Goal: Contribute content: Contribute content

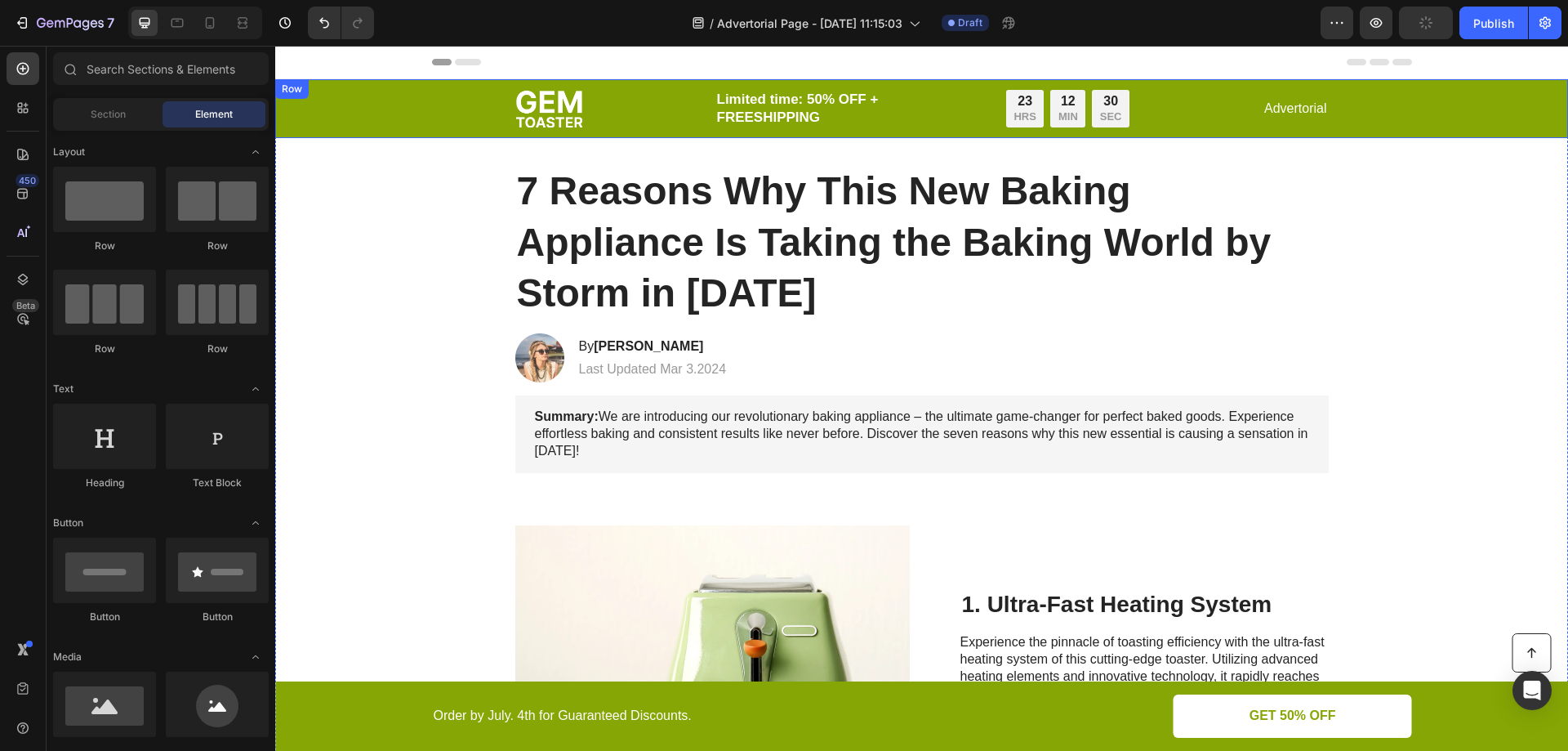
click at [330, 103] on div "Image Limited time: 50% OFF + FREESHIPPING Text Block 23 HRS 12 MIN 30 SEC Coun…" at bounding box center [921, 108] width 1260 height 39
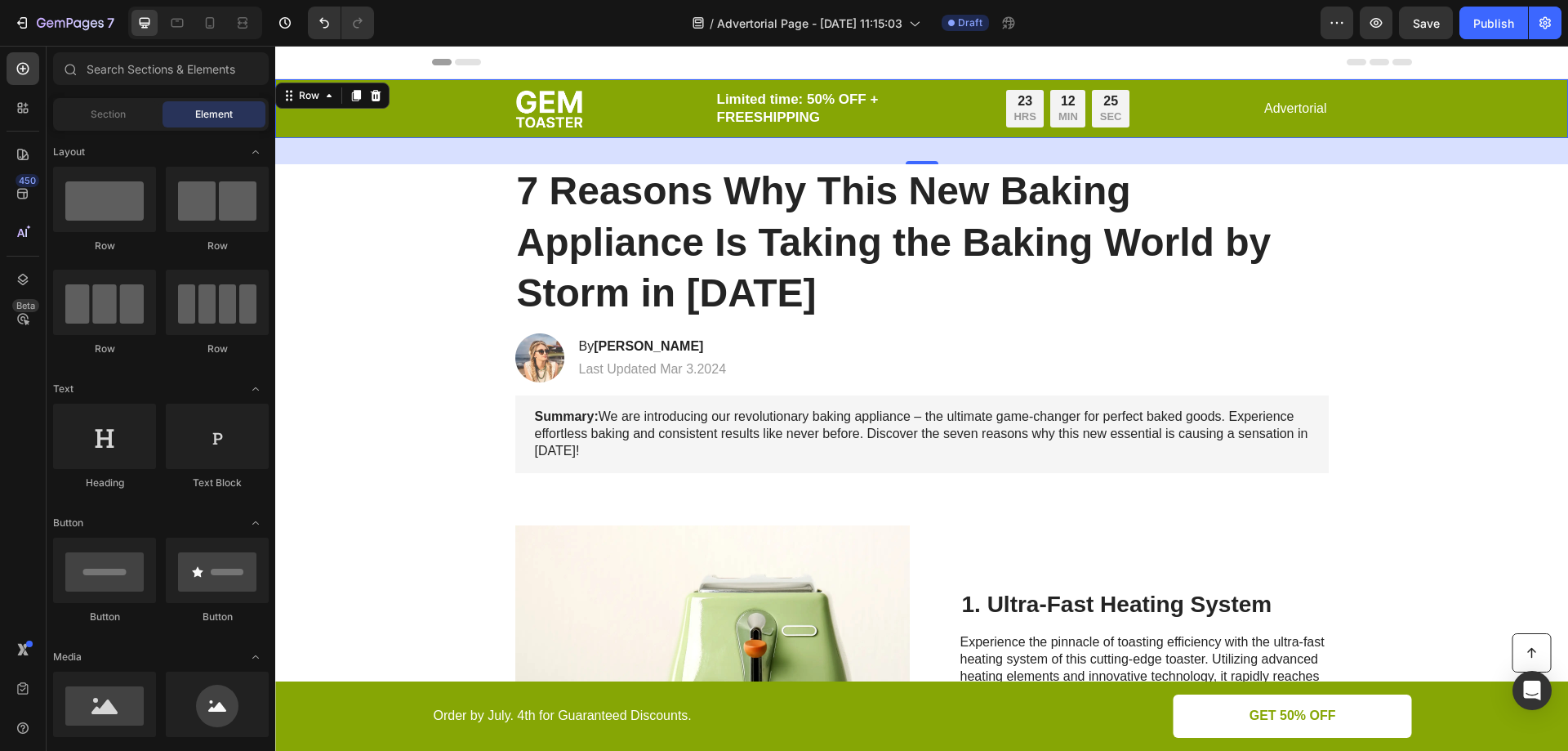
click at [301, 62] on div "Header" at bounding box center [314, 61] width 61 height 20
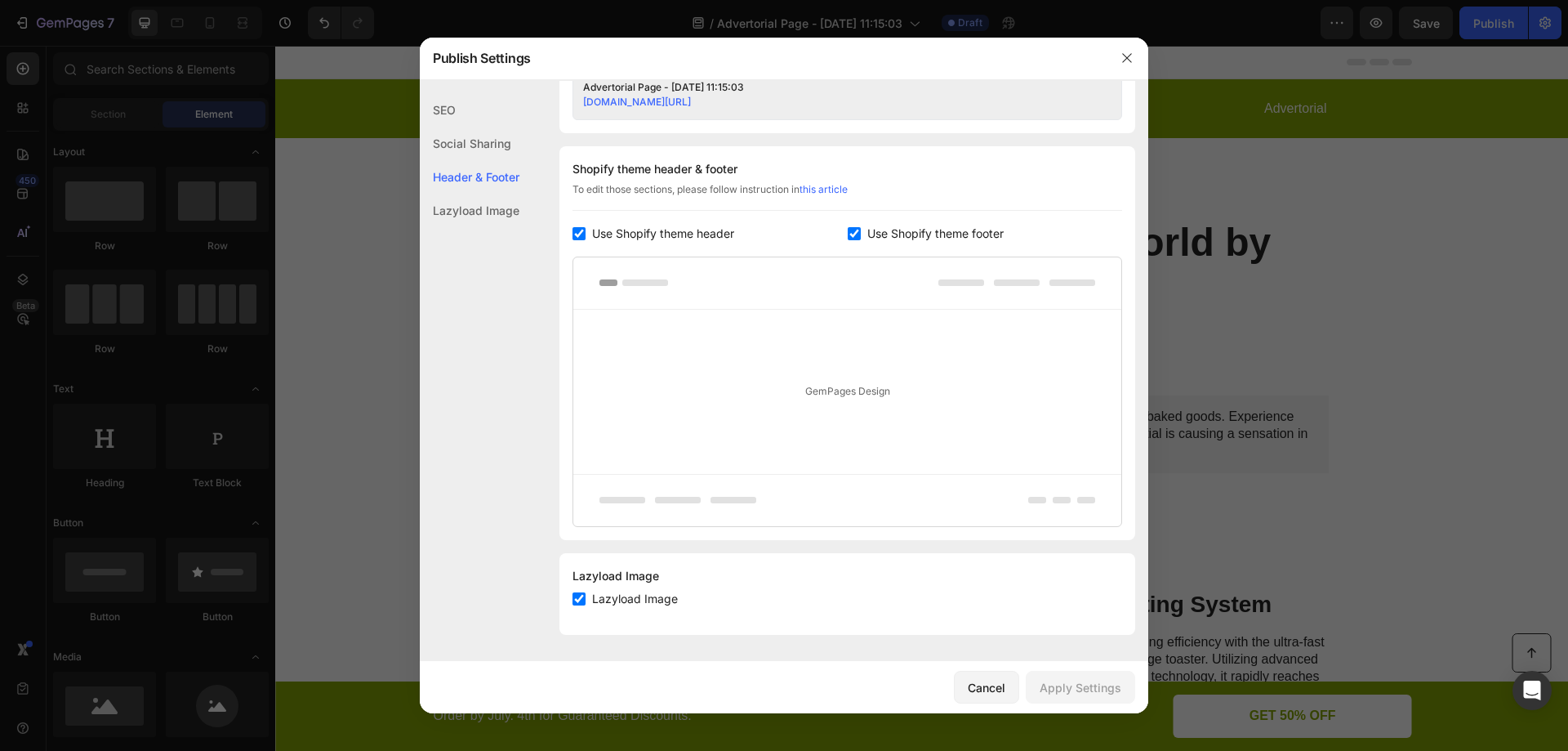
click at [575, 228] on input "checkbox" at bounding box center [579, 233] width 13 height 13
checkbox input "false"
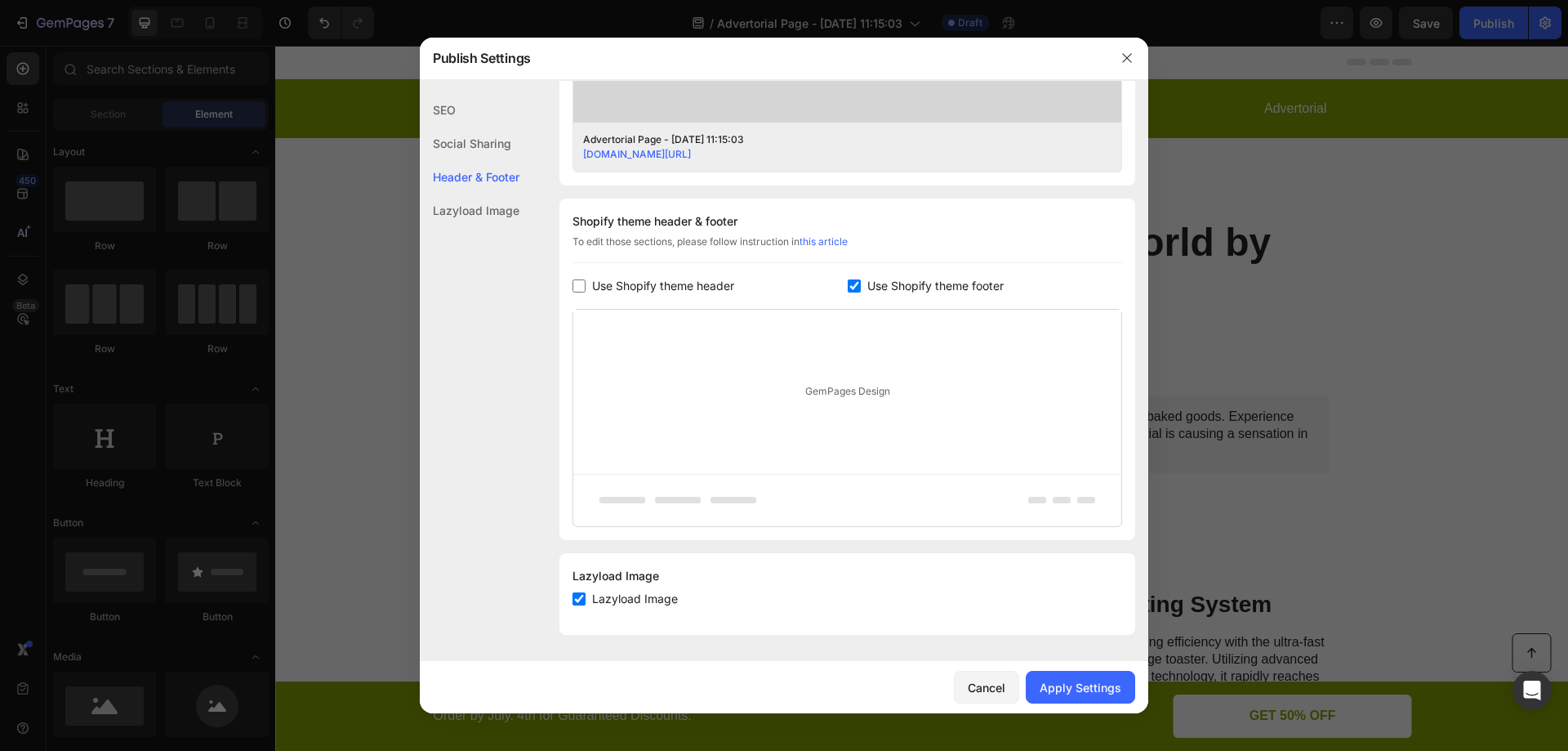
click at [854, 285] on input "checkbox" at bounding box center [854, 286] width 13 height 13
checkbox input "false"
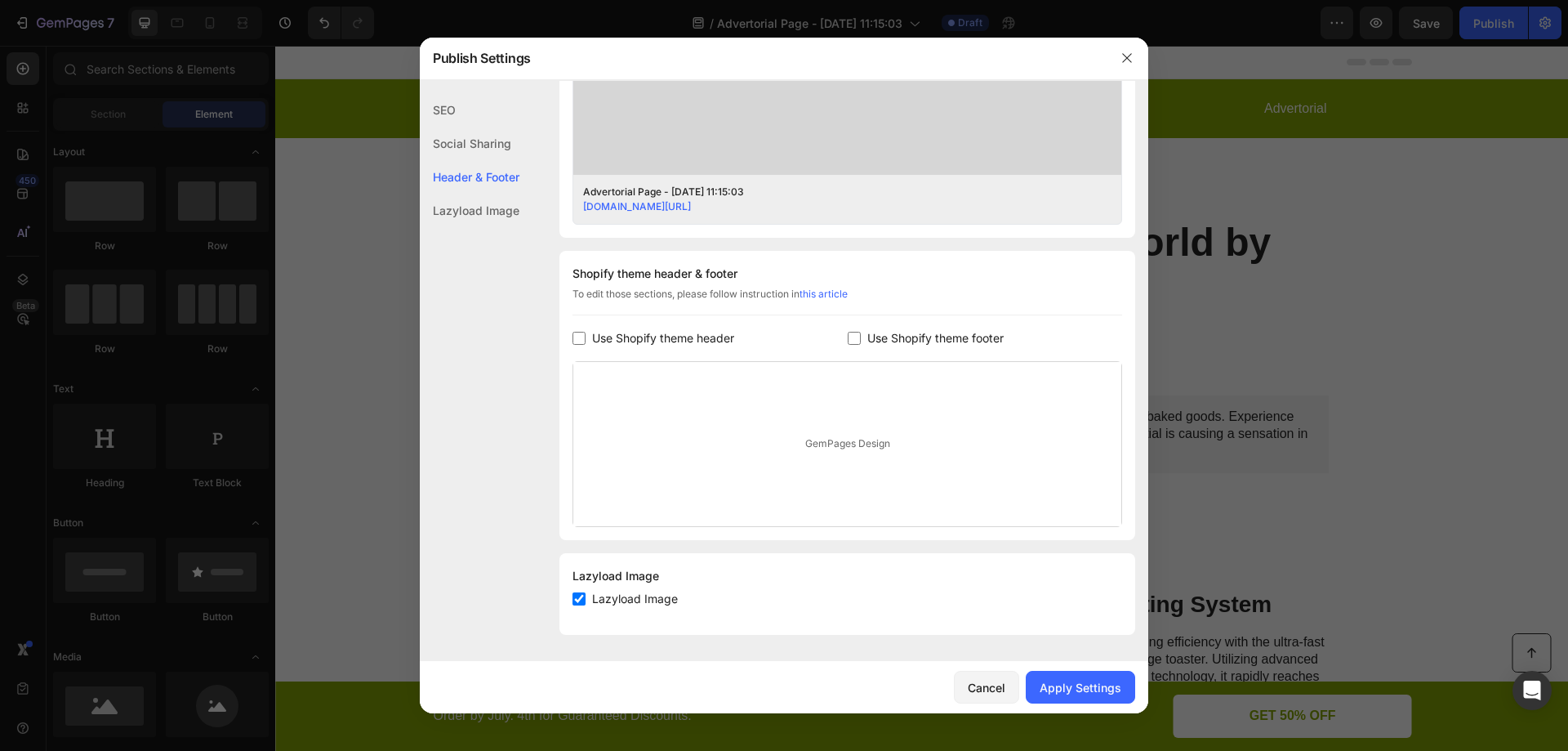
scroll to position [611, 0]
click at [1089, 690] on div "Apply Settings" at bounding box center [1081, 687] width 82 height 17
click at [1128, 62] on icon "button" at bounding box center [1127, 57] width 13 height 13
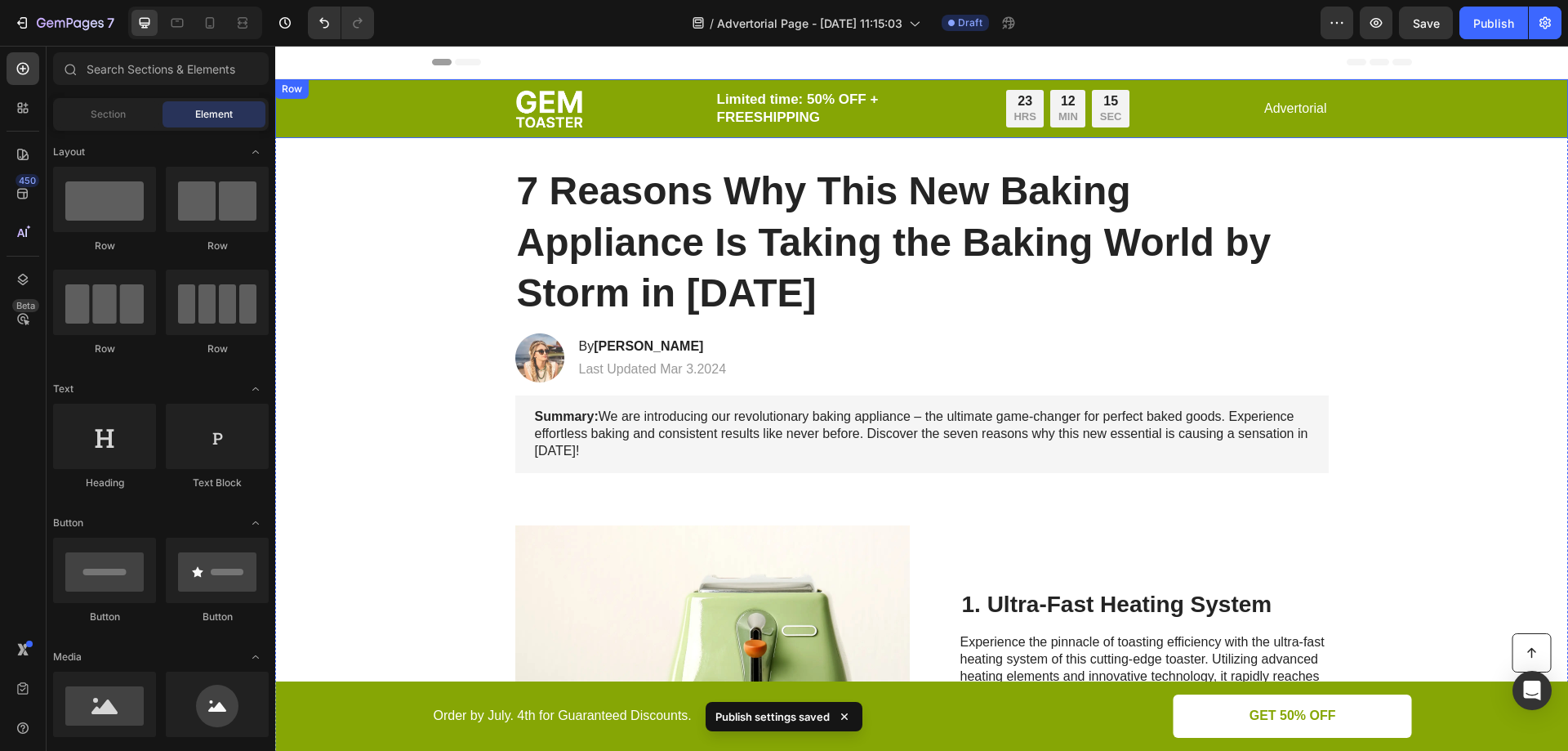
click at [393, 103] on div "Image Limited time: 50% OFF + FREESHIPPING Text Block 23 HRS 12 MIN 15 SEC Coun…" at bounding box center [921, 108] width 1260 height 39
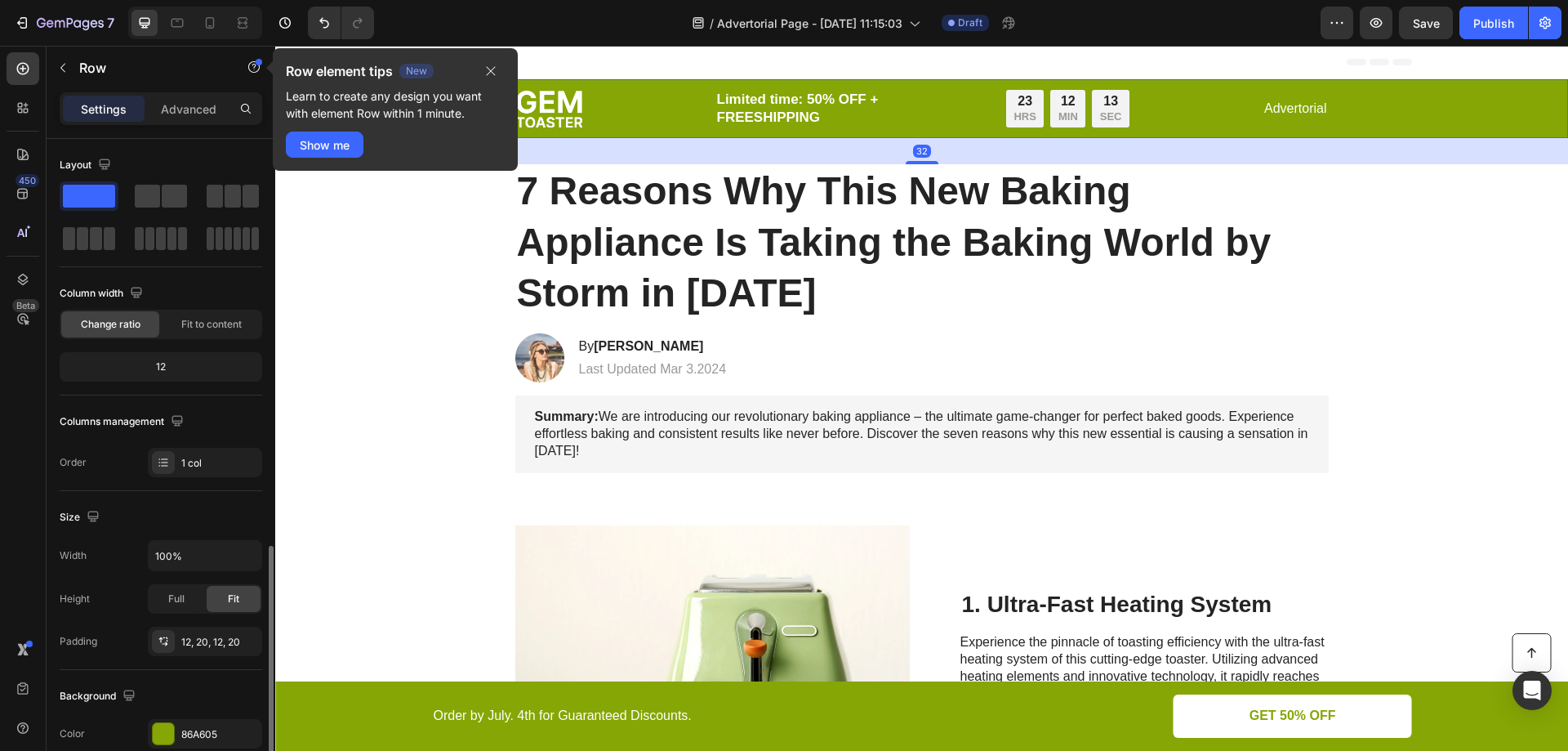
scroll to position [246, 0]
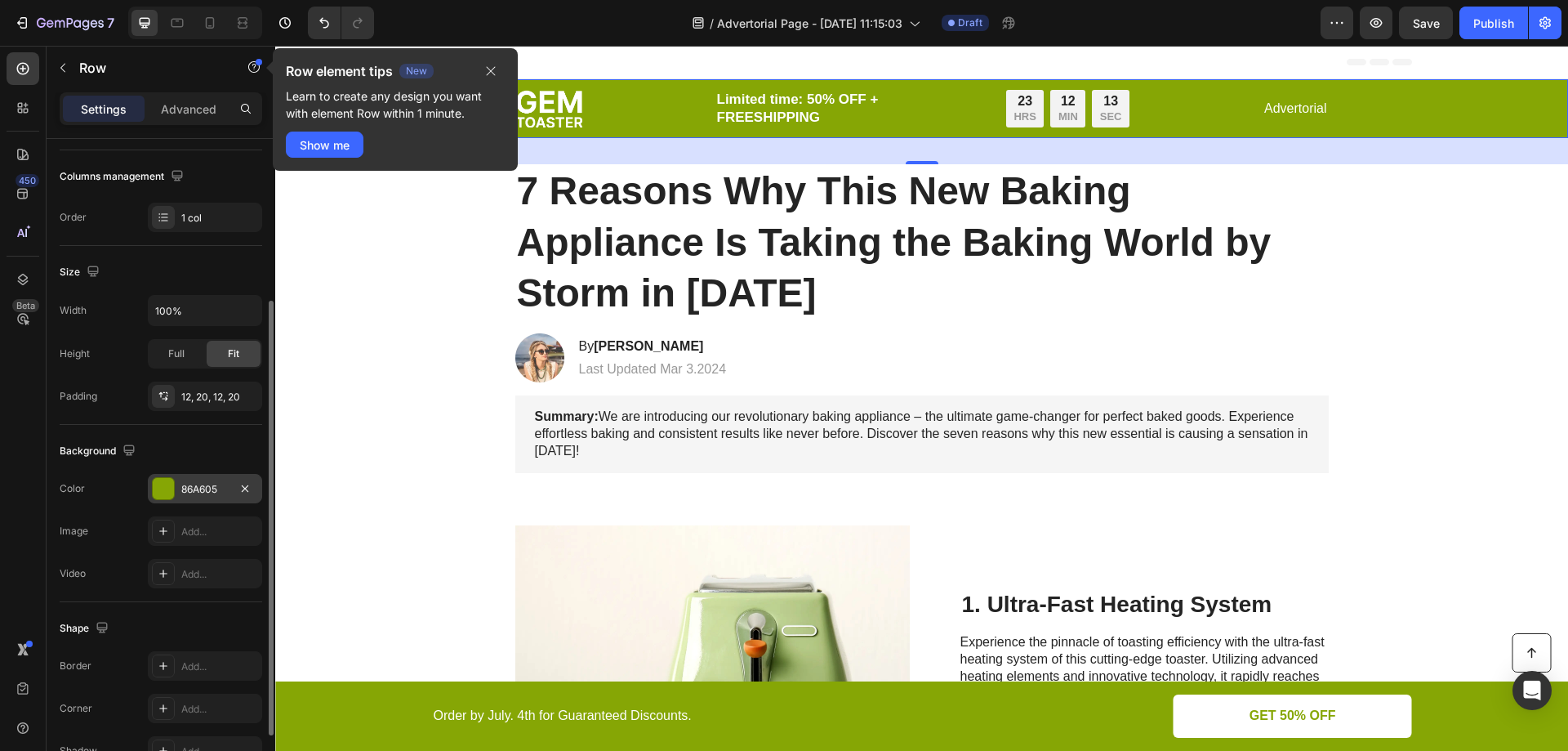
click at [164, 492] on div at bounding box center [163, 488] width 21 height 21
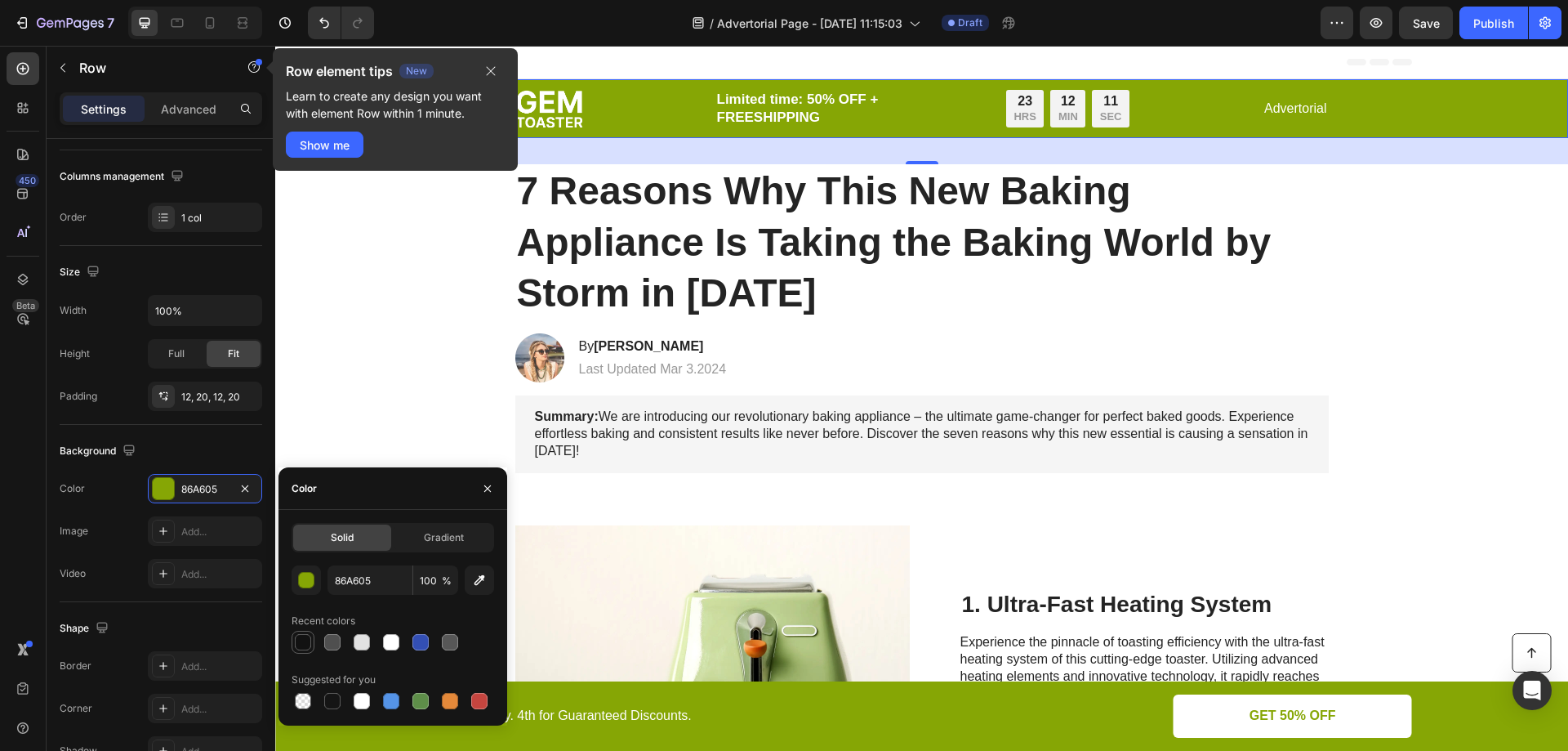
click at [304, 637] on div at bounding box center [303, 642] width 16 height 16
type input "121212"
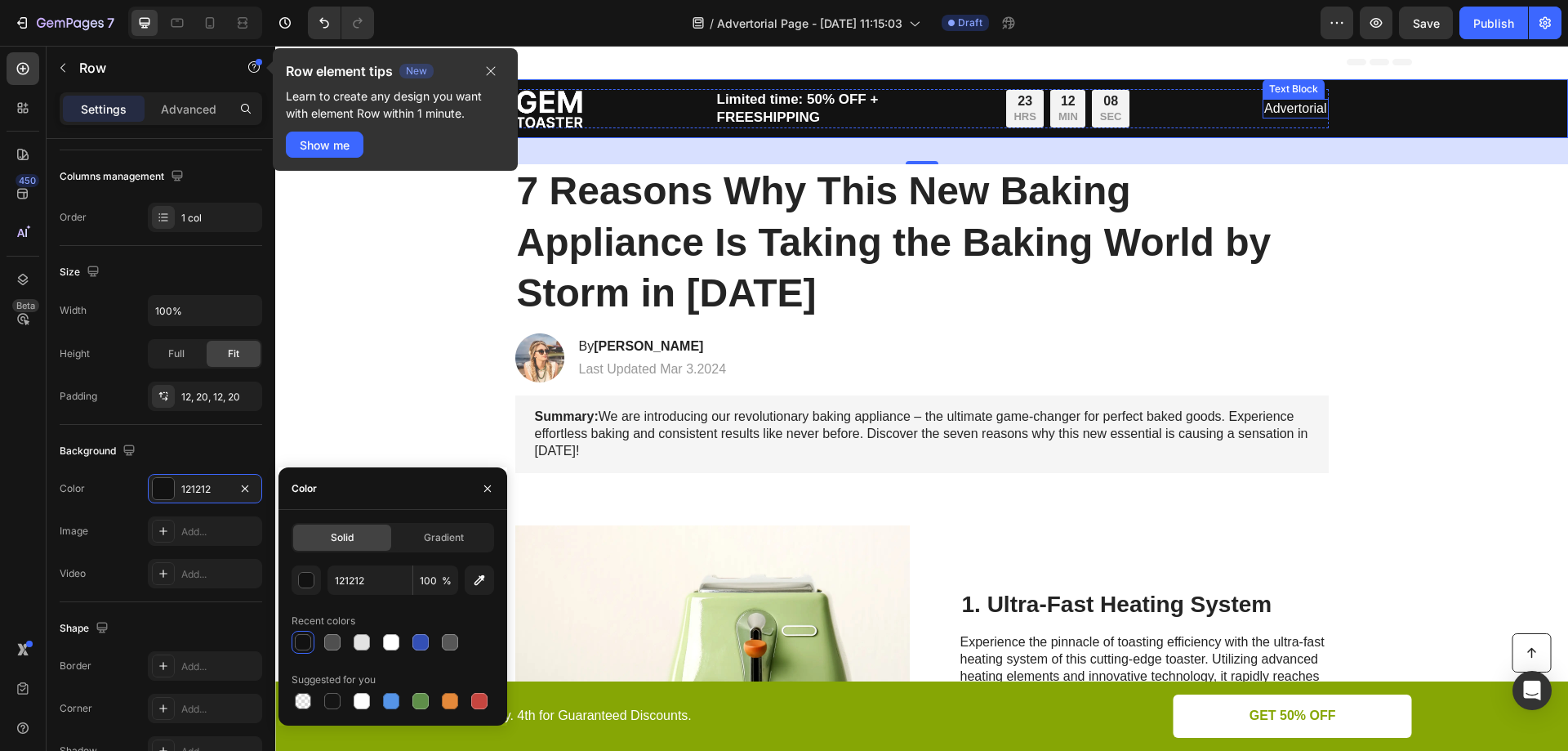
click at [1300, 112] on p "Advertorial" at bounding box center [1295, 109] width 62 height 17
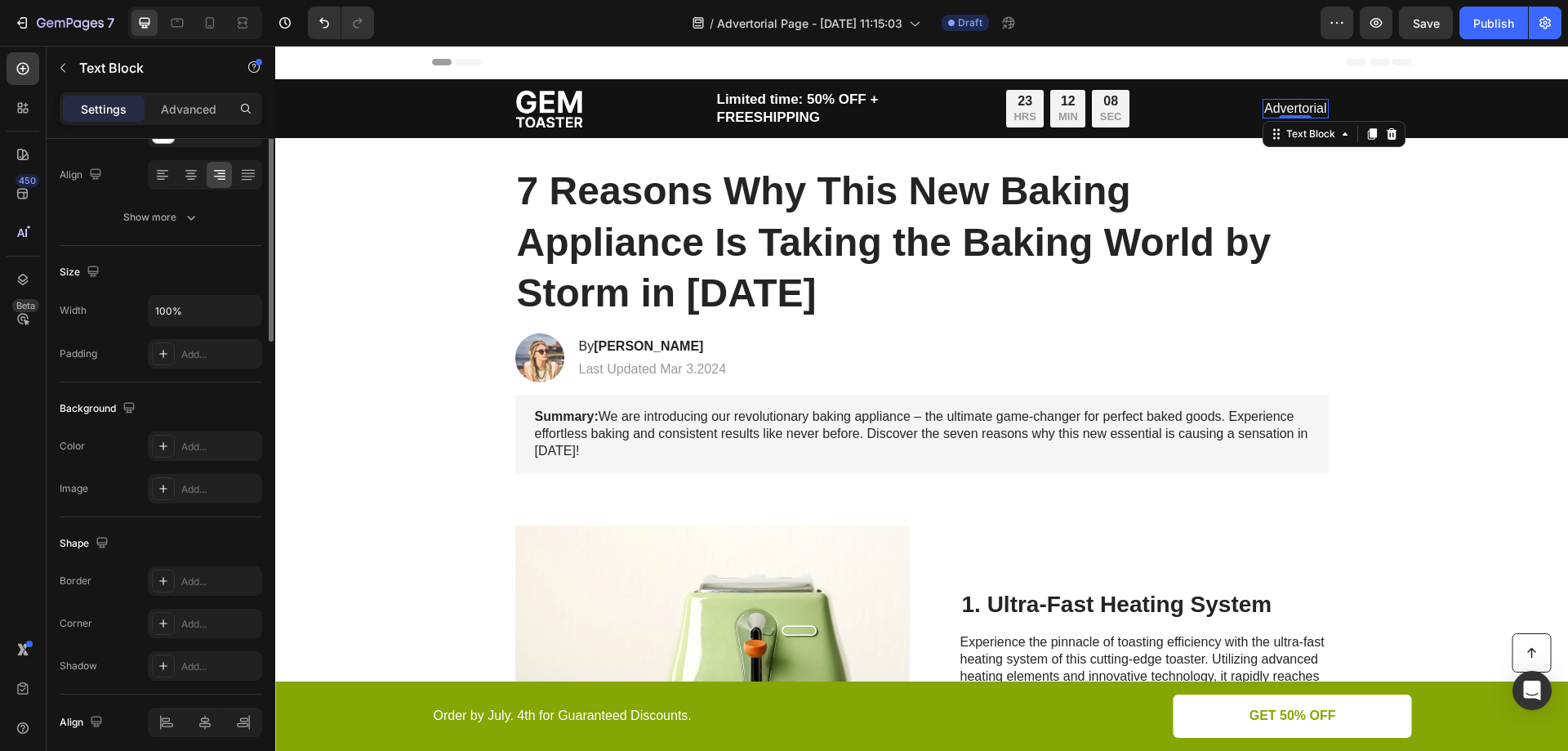
scroll to position [0, 0]
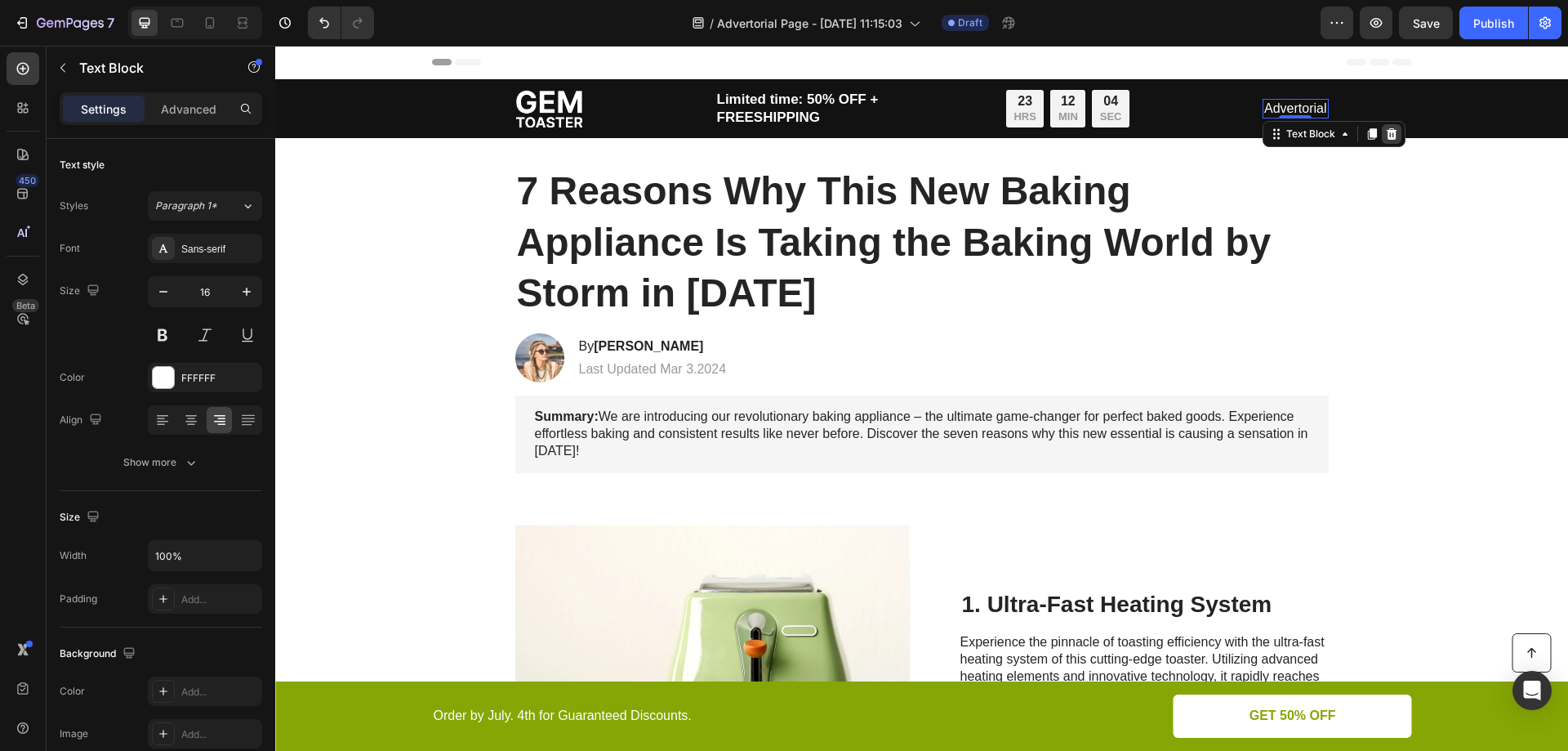
click at [1387, 136] on icon at bounding box center [1392, 133] width 10 height 11
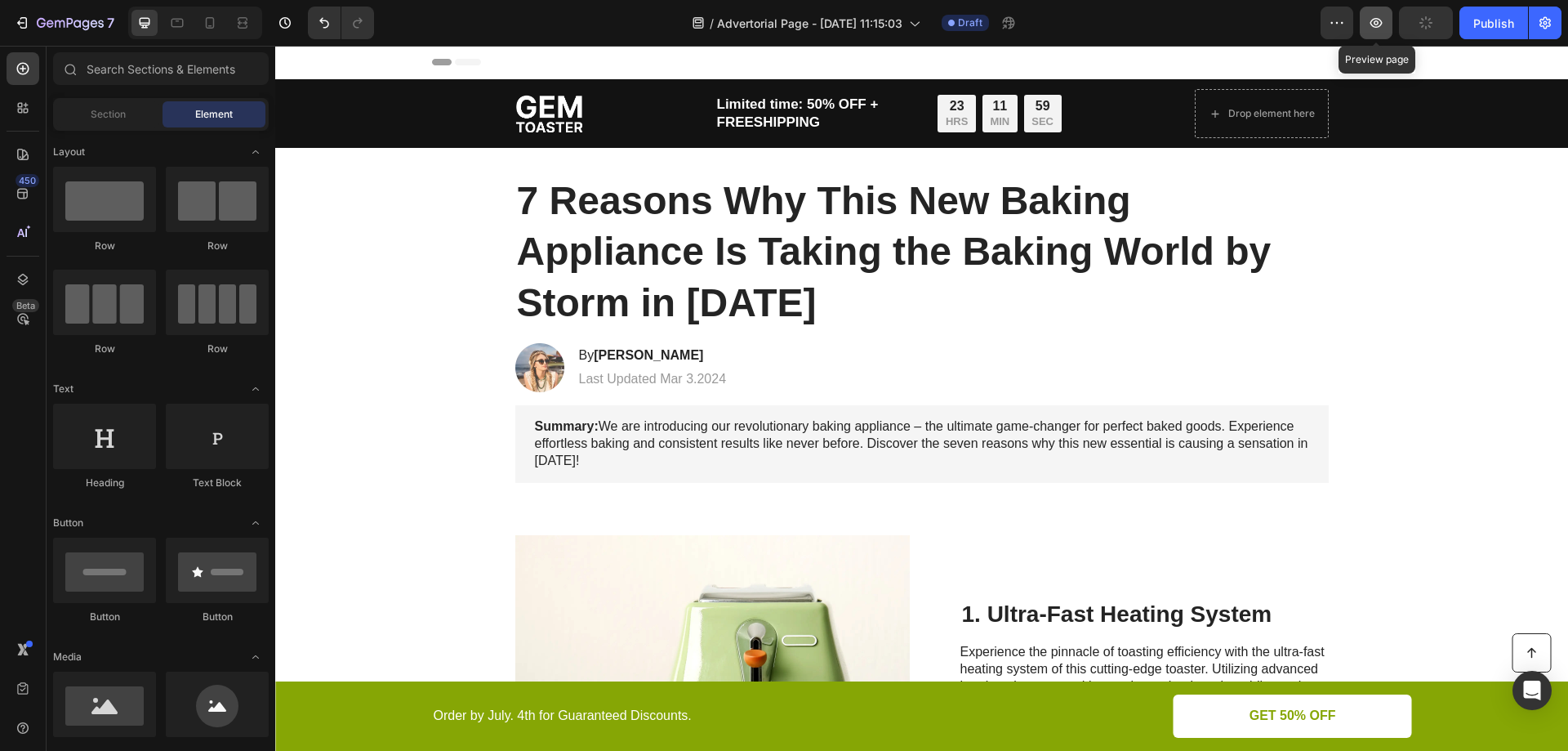
click at [1381, 17] on icon "button" at bounding box center [1375, 22] width 16 height 16
click at [531, 113] on img at bounding box center [549, 113] width 67 height 38
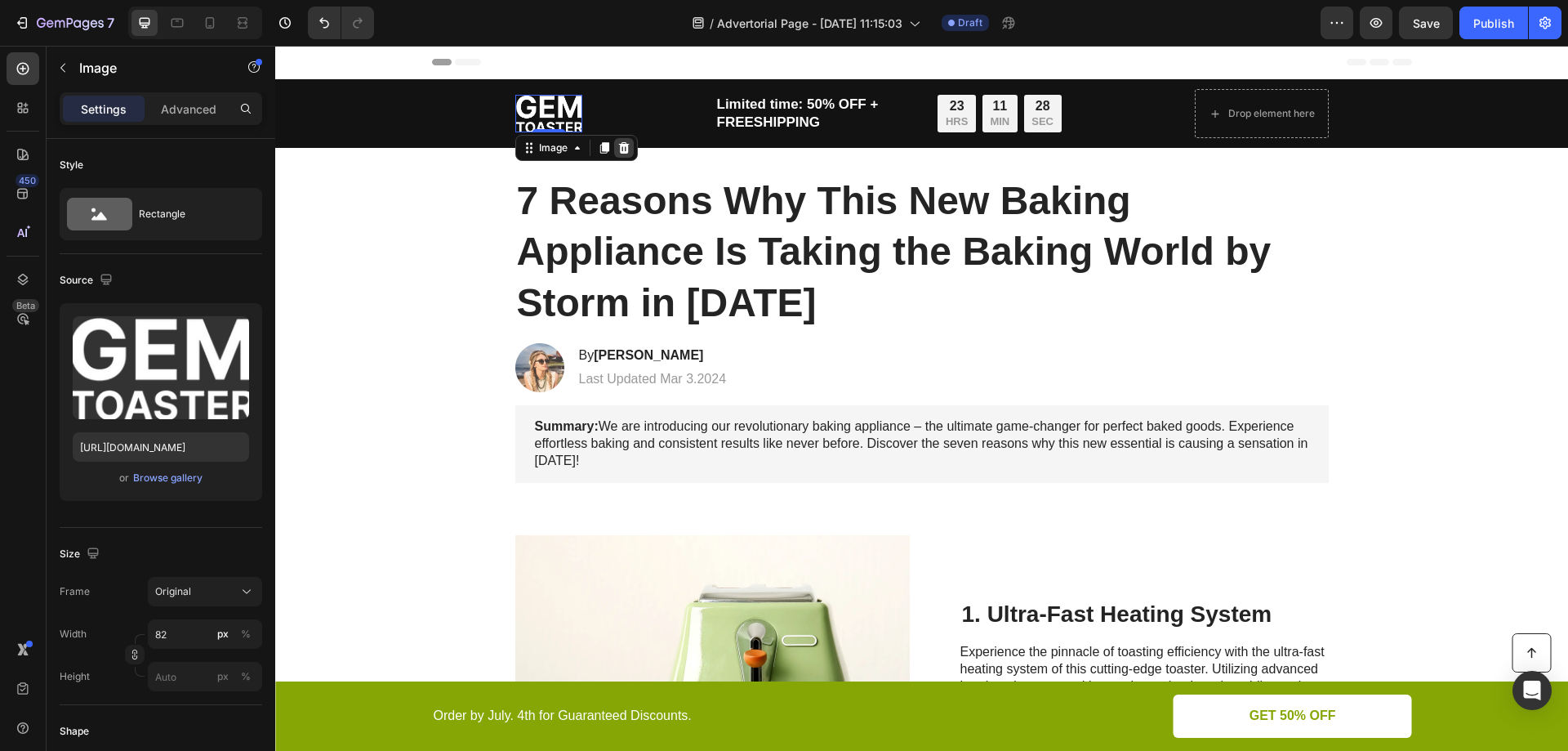
click at [619, 148] on icon at bounding box center [624, 147] width 10 height 11
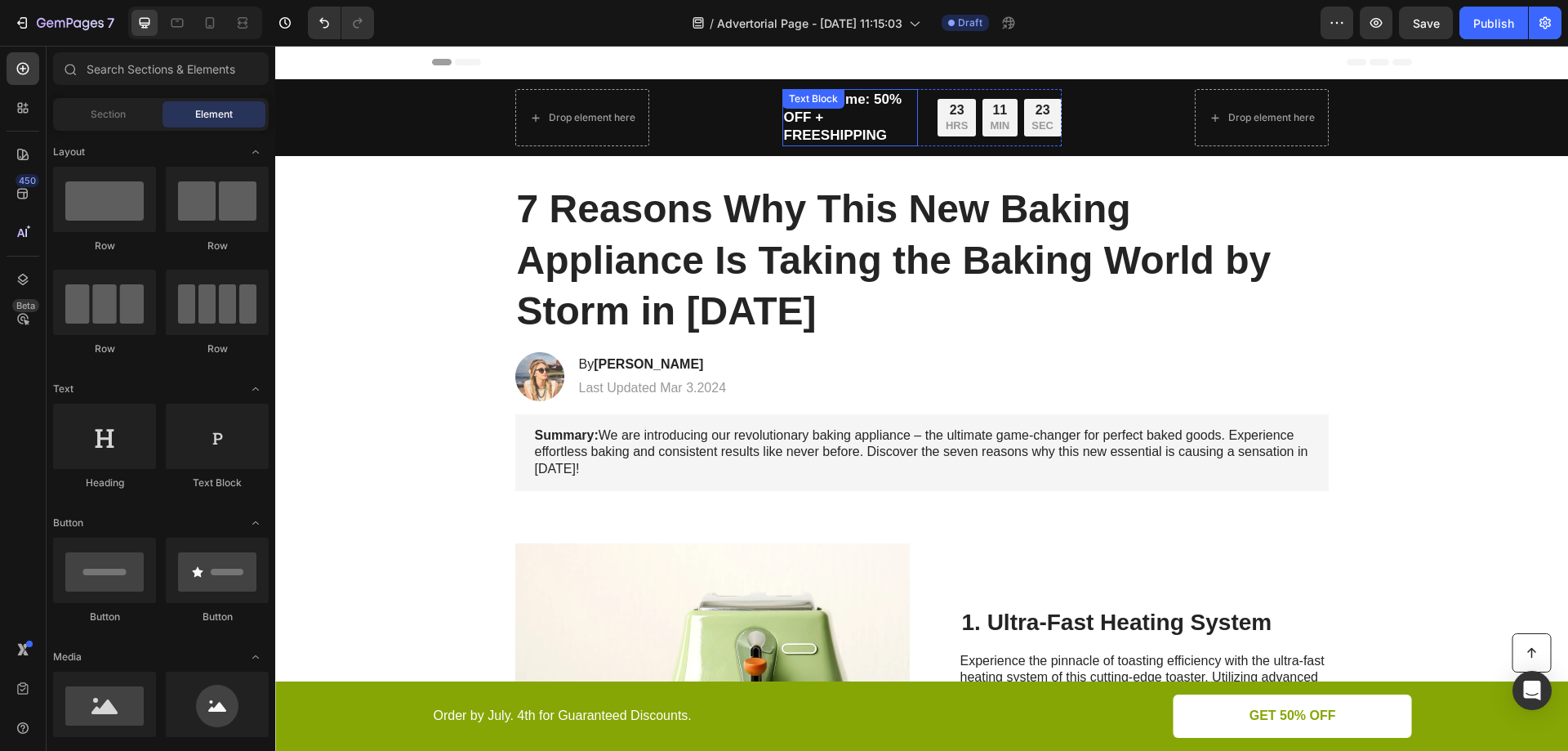
click at [862, 116] on p "Limited time: 50% OFF + FREESHIPPING" at bounding box center [850, 117] width 133 height 54
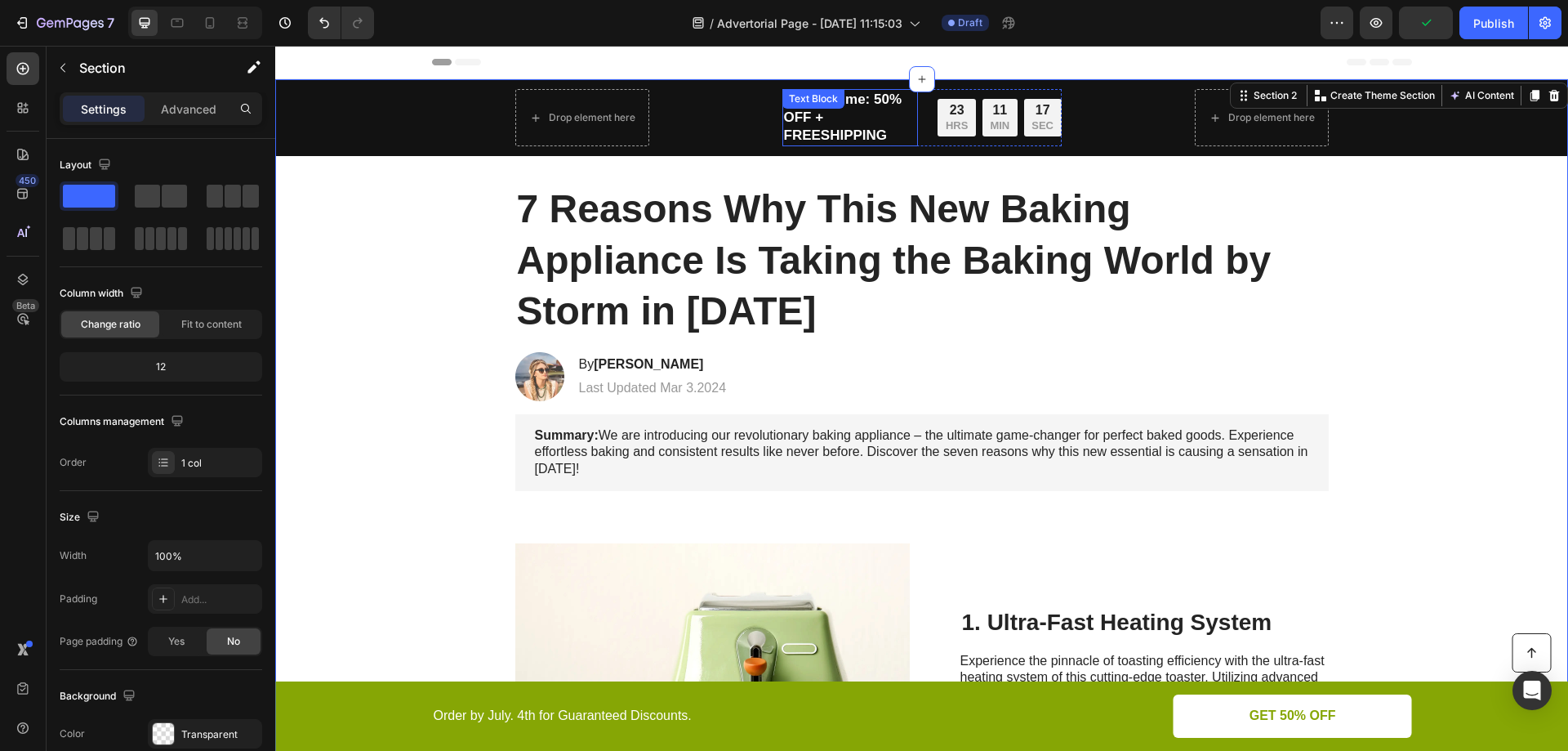
click at [832, 123] on p "Limited time: 50% OFF + FREESHIPPING" at bounding box center [850, 117] width 133 height 54
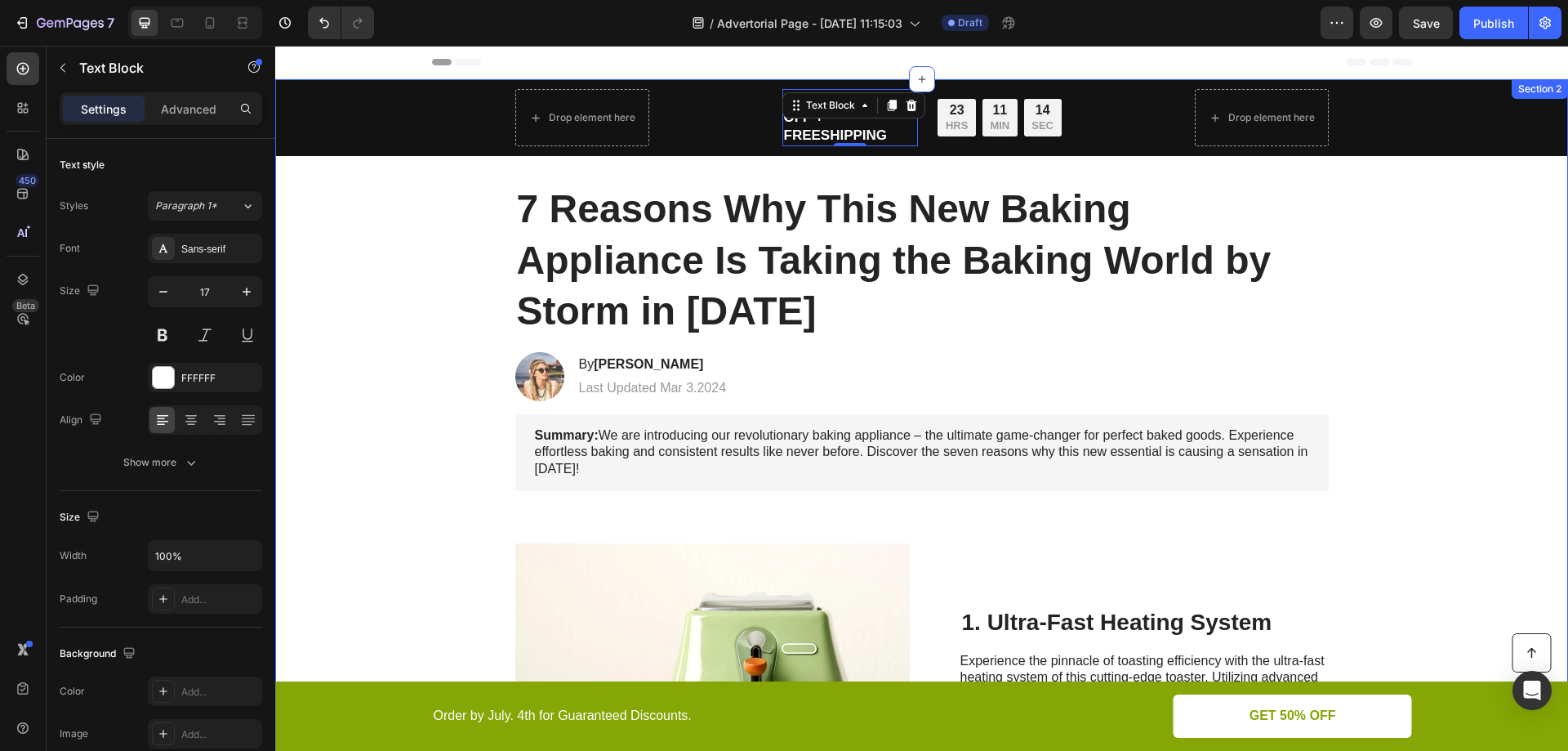
click at [1404, 184] on div "7 Reasons Why This New Baking Appliance Is Taking the Baking World by Storm in …" at bounding box center [921, 260] width 1260 height 156
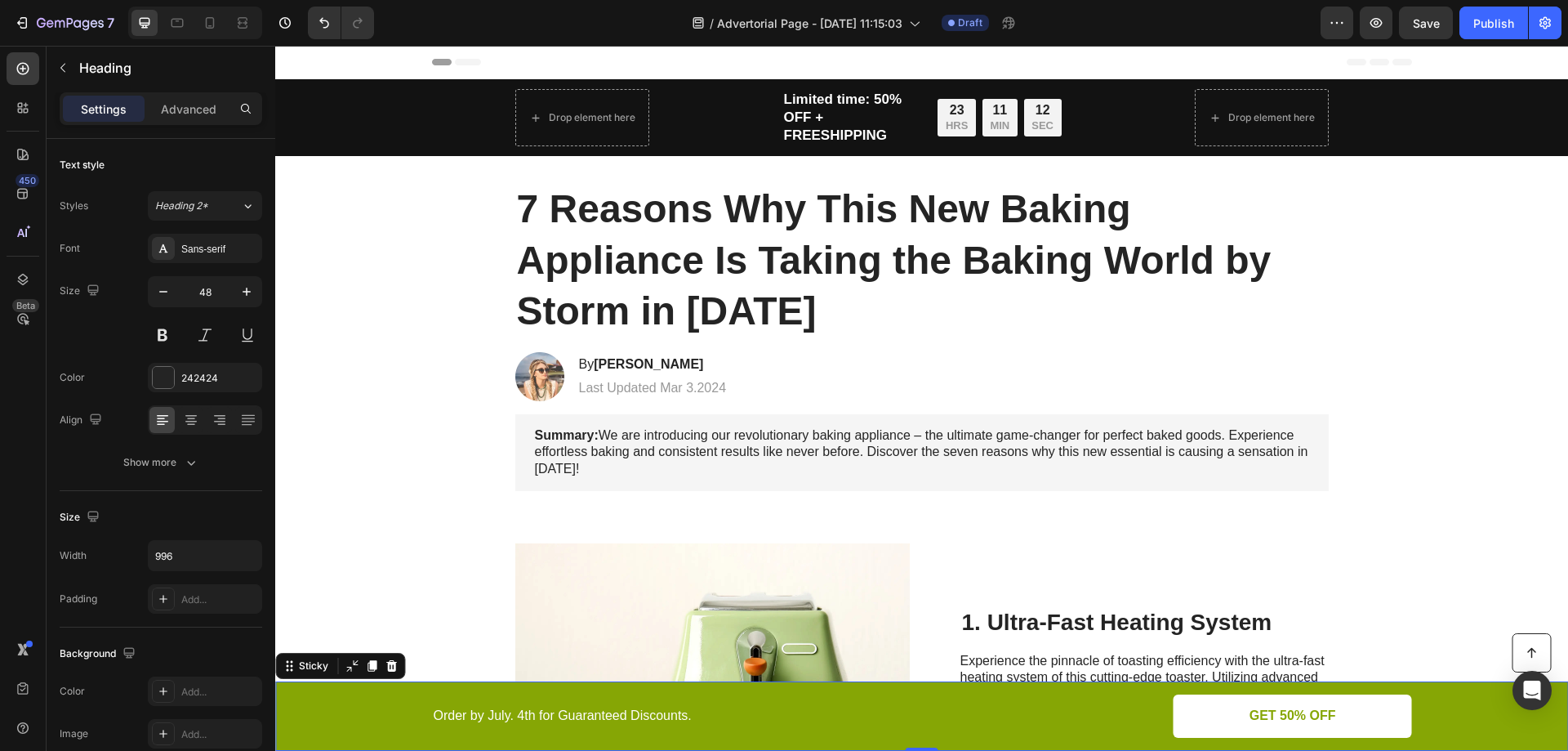
click at [341, 719] on div "Button Order by July. 4th for Guaranteed Discounts. Text Block GET 50% OFF Butt…" at bounding box center [921, 716] width 1260 height 43
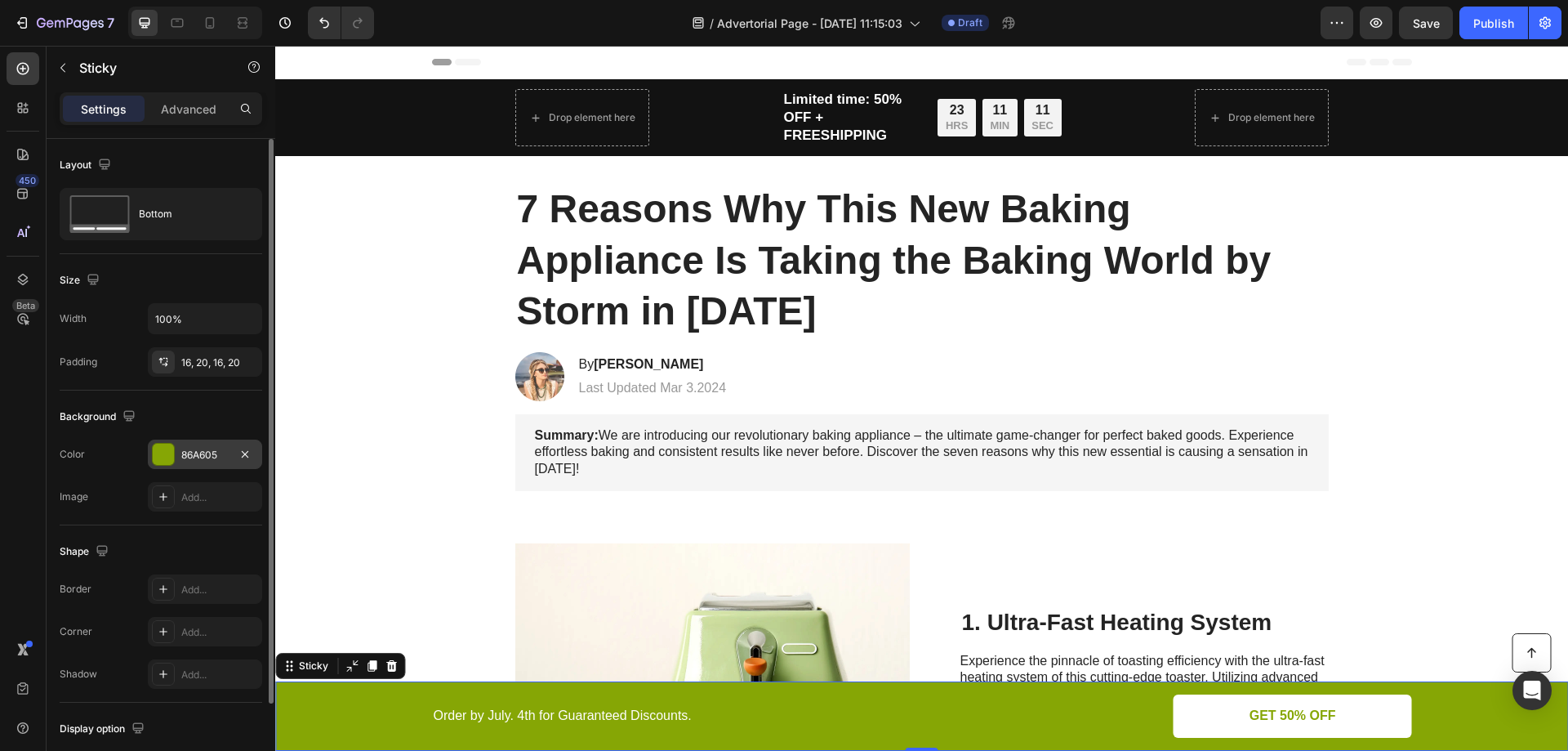
click at [156, 448] on div at bounding box center [163, 453] width 21 height 21
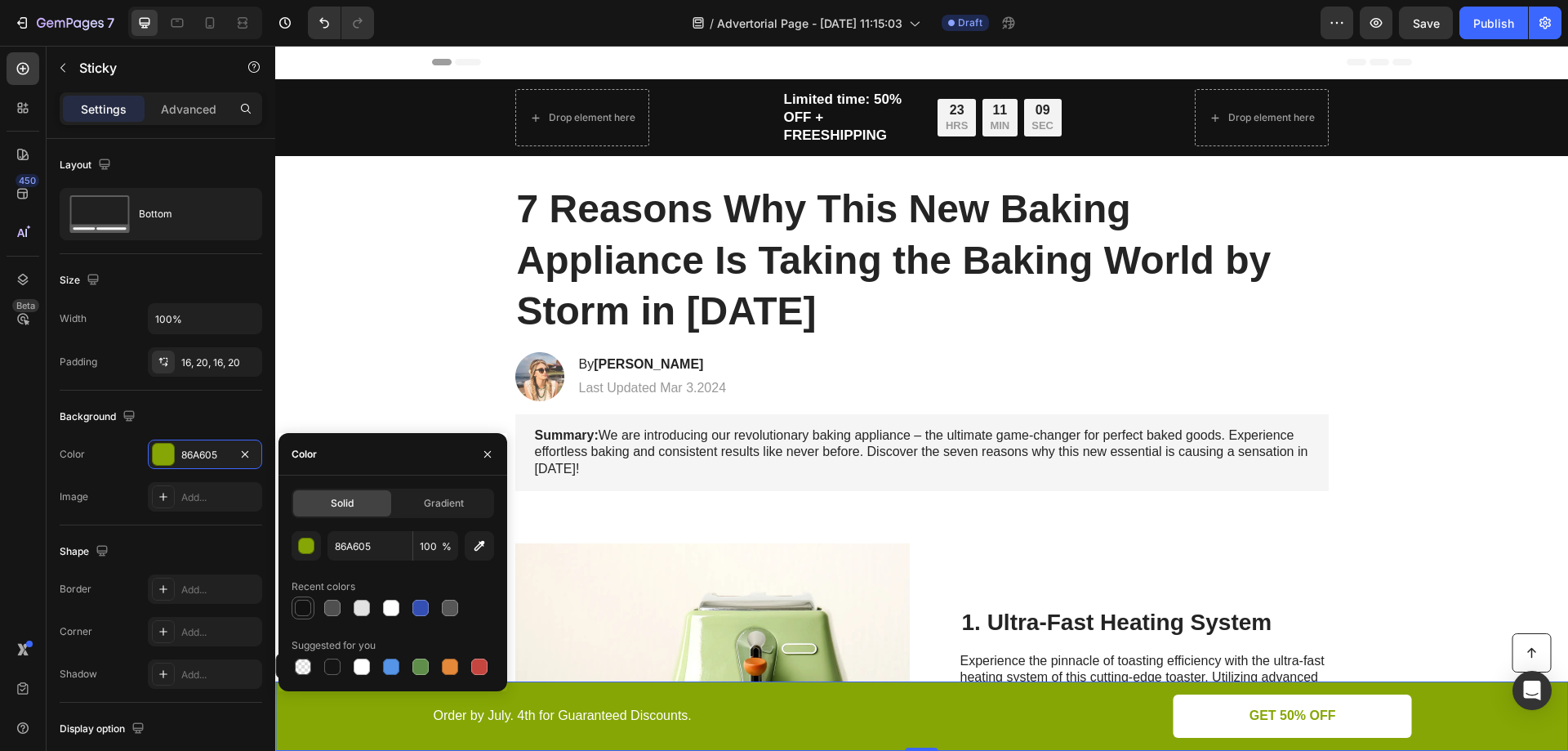
click at [310, 608] on div at bounding box center [303, 607] width 16 height 16
type input "121212"
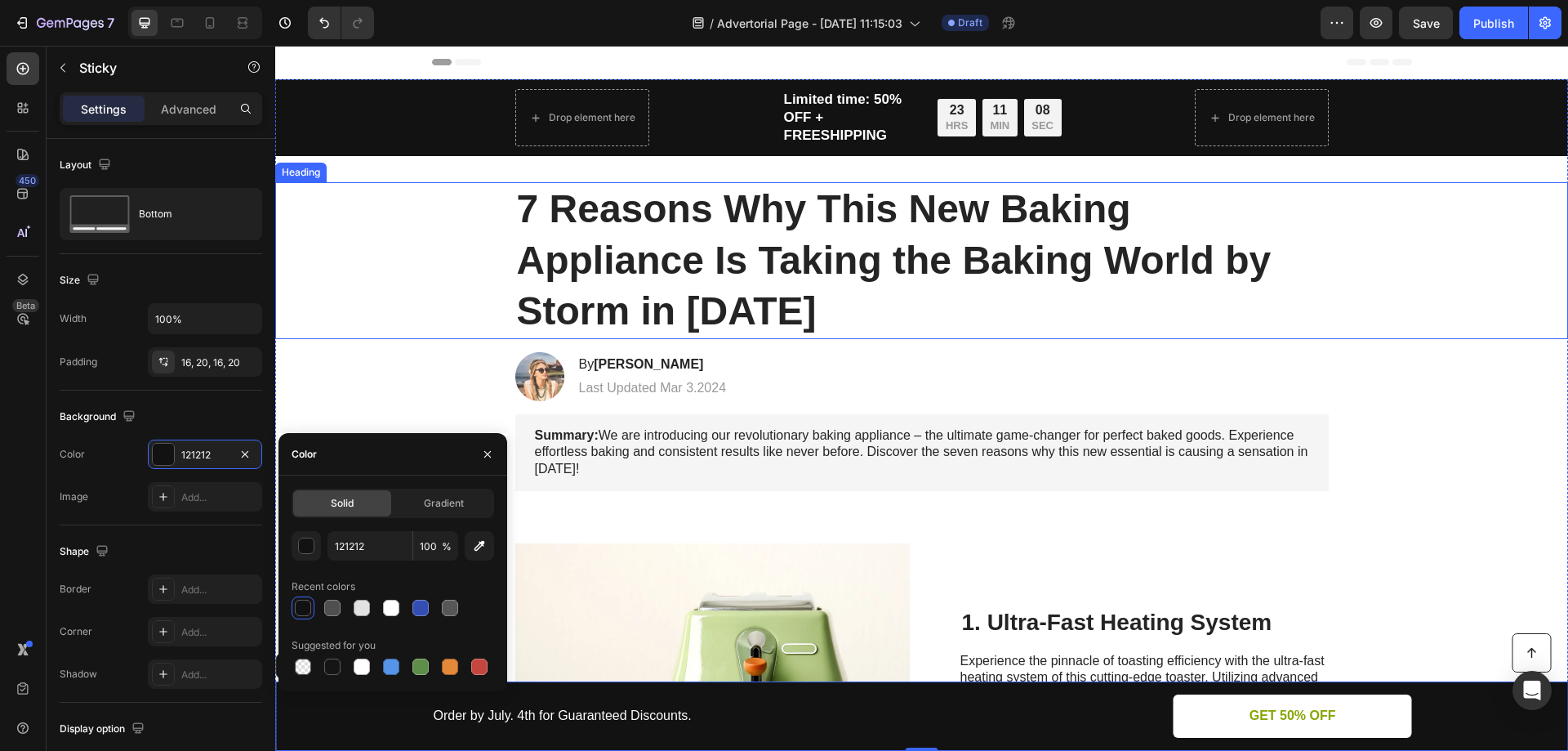
click at [1398, 310] on div "7 Reasons Why This New Baking Appliance Is Taking the Baking World by Storm in …" at bounding box center [921, 260] width 1260 height 156
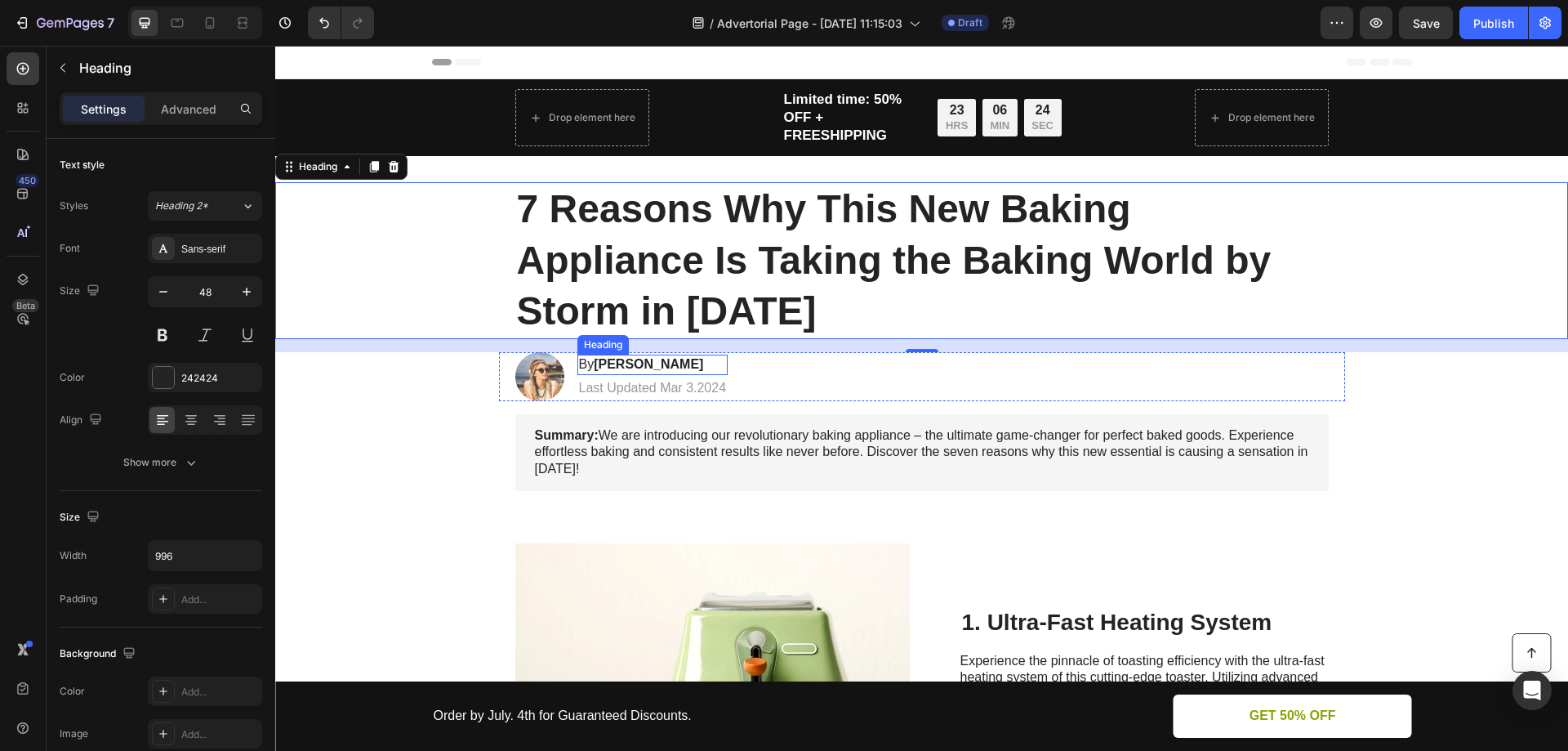
click at [608, 361] on strong "Jessica M." at bounding box center [649, 364] width 109 height 14
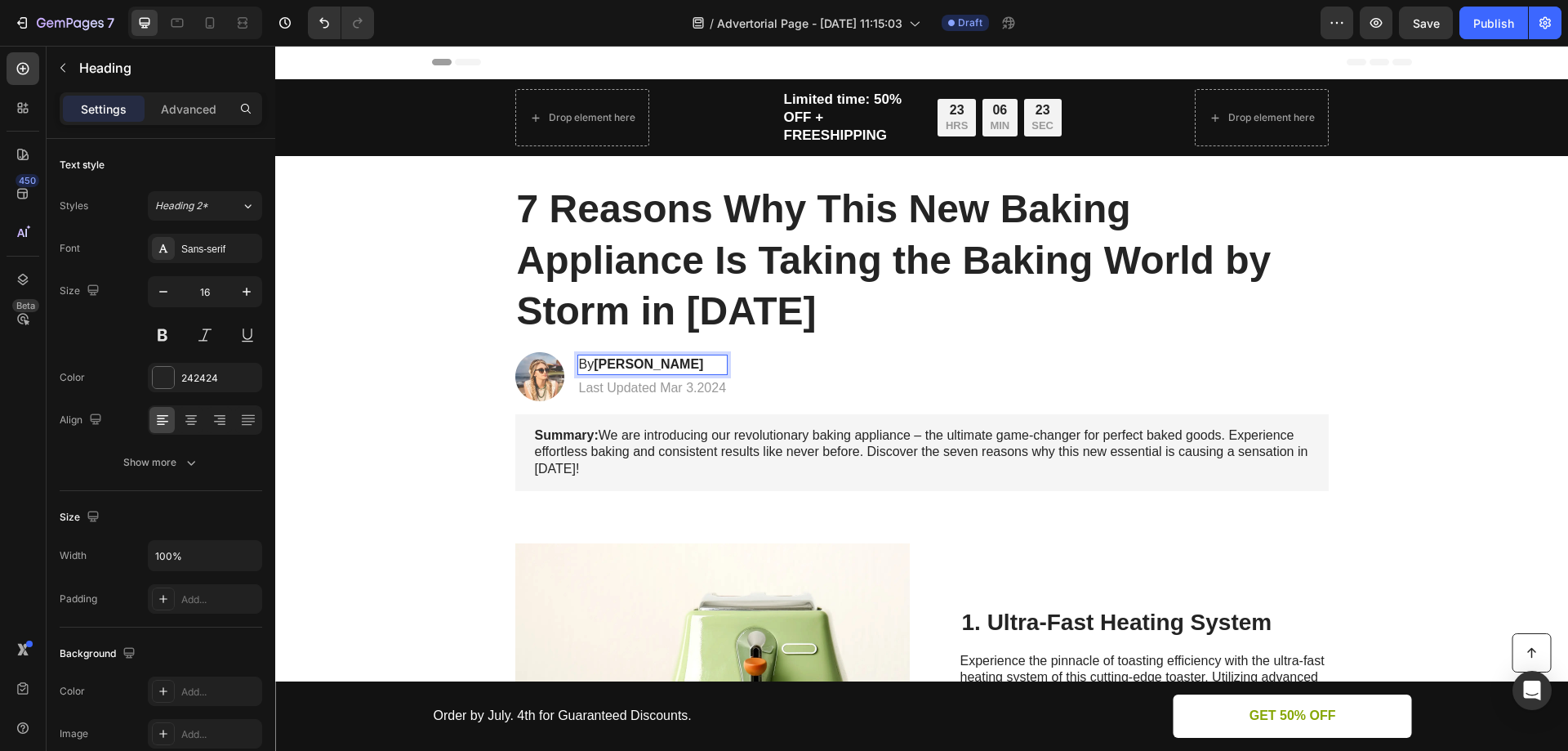
click at [596, 362] on strong "Jessica M." at bounding box center [649, 364] width 109 height 14
drag, startPoint x: 596, startPoint y: 364, endPoint x: 655, endPoint y: 367, distance: 59.1
click at [655, 367] on strong "Jessica M." at bounding box center [649, 364] width 109 height 14
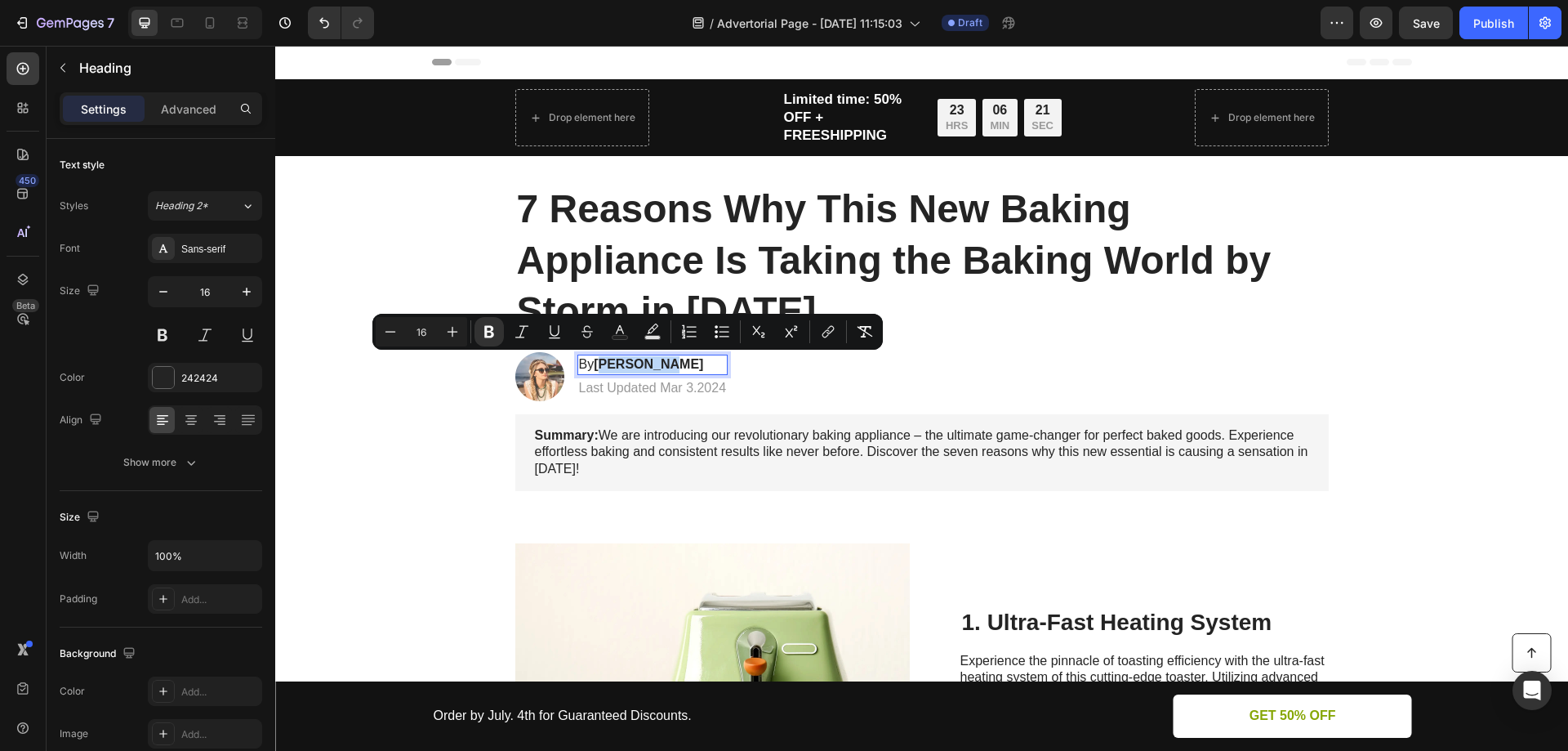
click at [619, 365] on strong "Jessica M." at bounding box center [649, 364] width 109 height 14
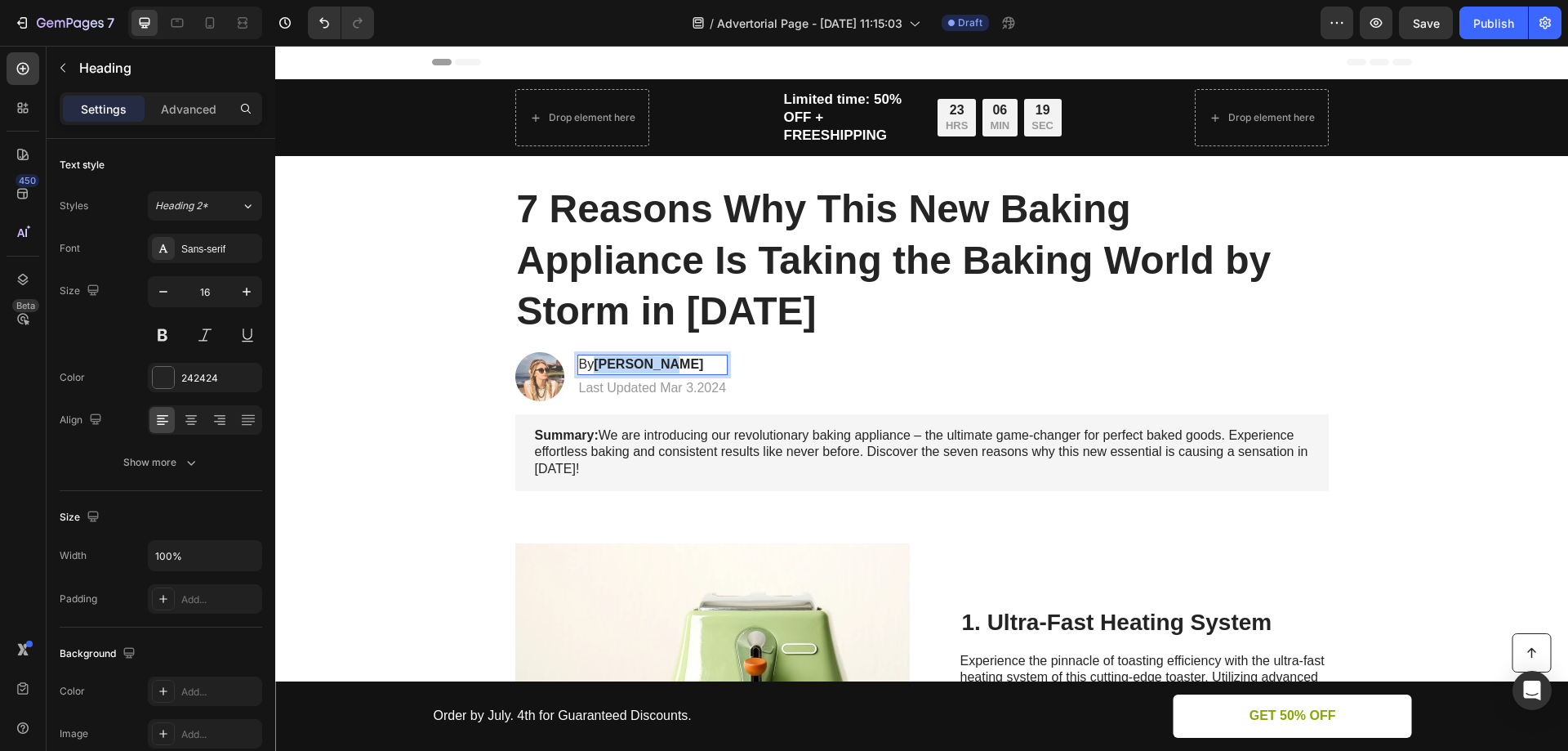
drag, startPoint x: 592, startPoint y: 361, endPoint x: 658, endPoint y: 364, distance: 66.1
click at [658, 364] on p "By Jessica M." at bounding box center [653, 365] width 147 height 17
click at [638, 362] on p "By Sylvia" at bounding box center [653, 365] width 147 height 17
click at [626, 385] on p "Last Updated Mar 3.2024" at bounding box center [653, 389] width 147 height 17
click at [700, 365] on icon at bounding box center [706, 361] width 10 height 11
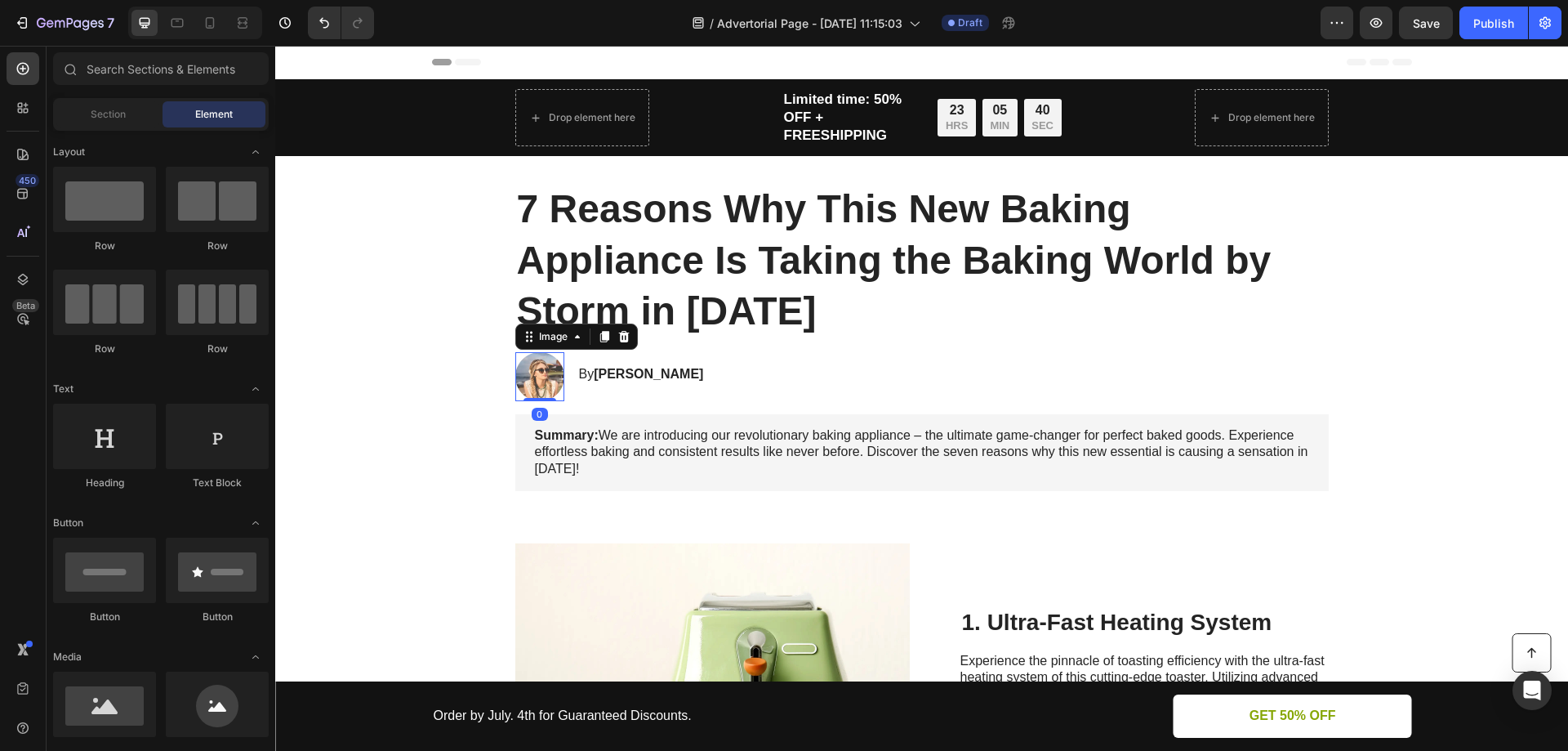
click at [533, 374] on img at bounding box center [540, 377] width 49 height 49
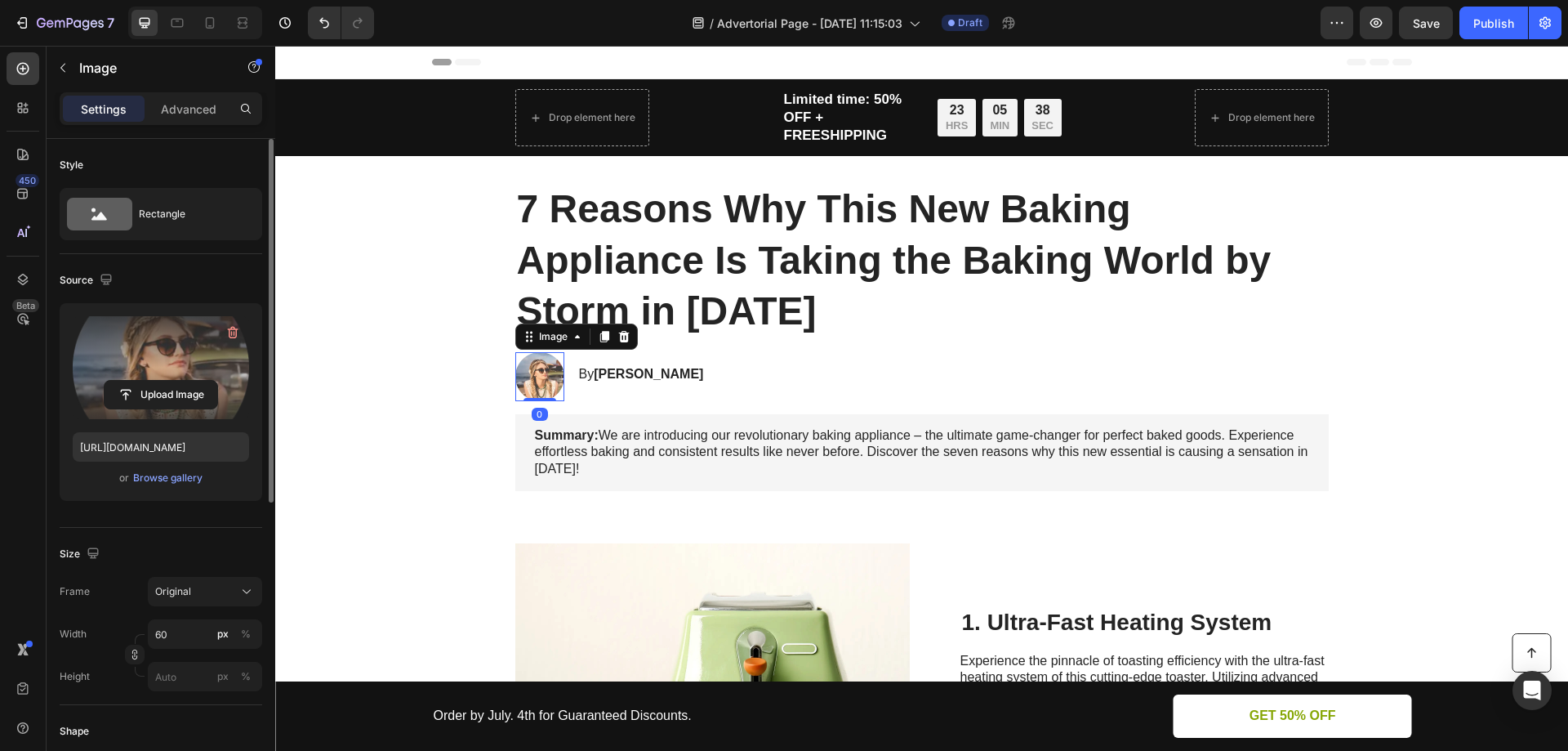
click at [164, 359] on label at bounding box center [160, 367] width 176 height 103
click at [164, 381] on input "file" at bounding box center [161, 395] width 112 height 28
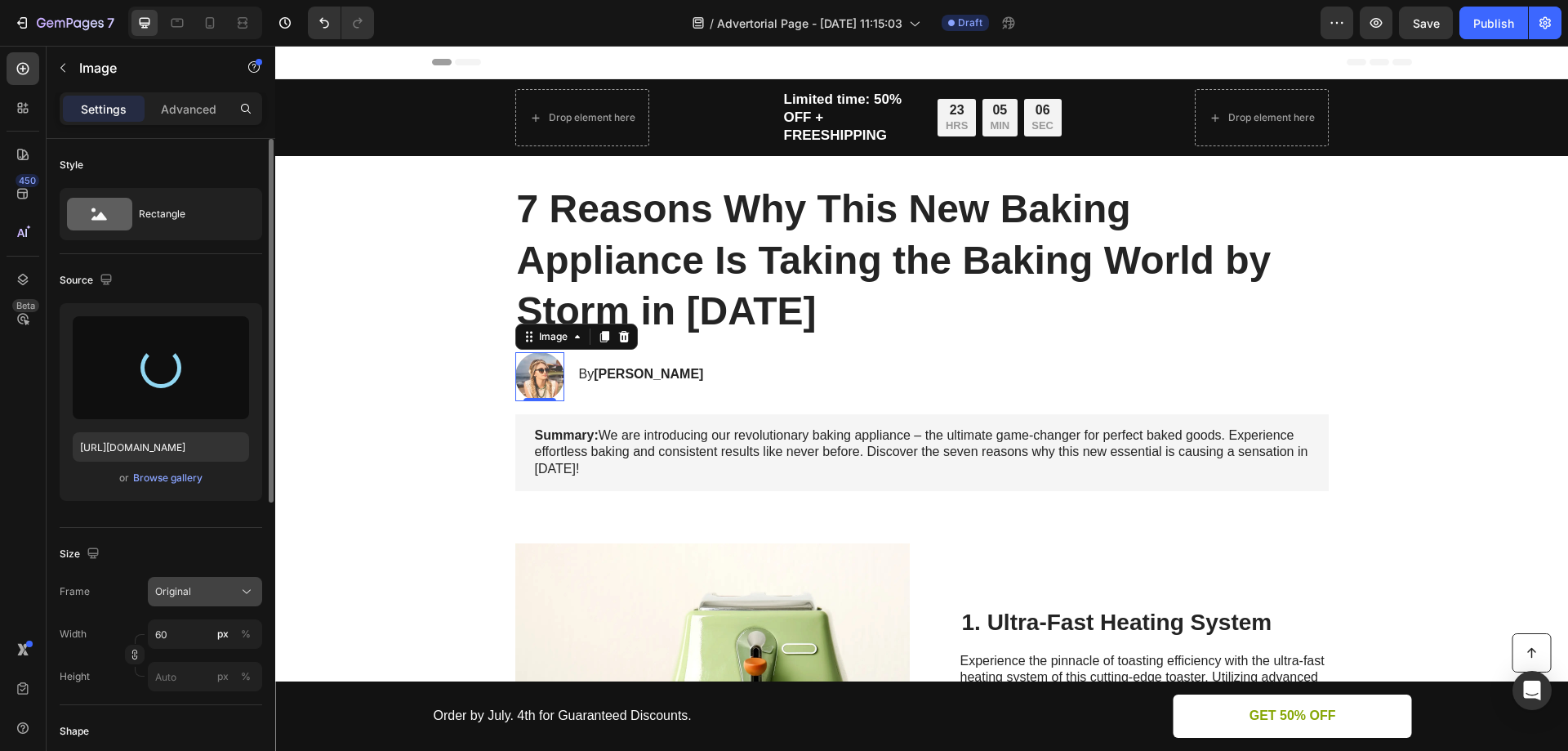
scroll to position [164, 0]
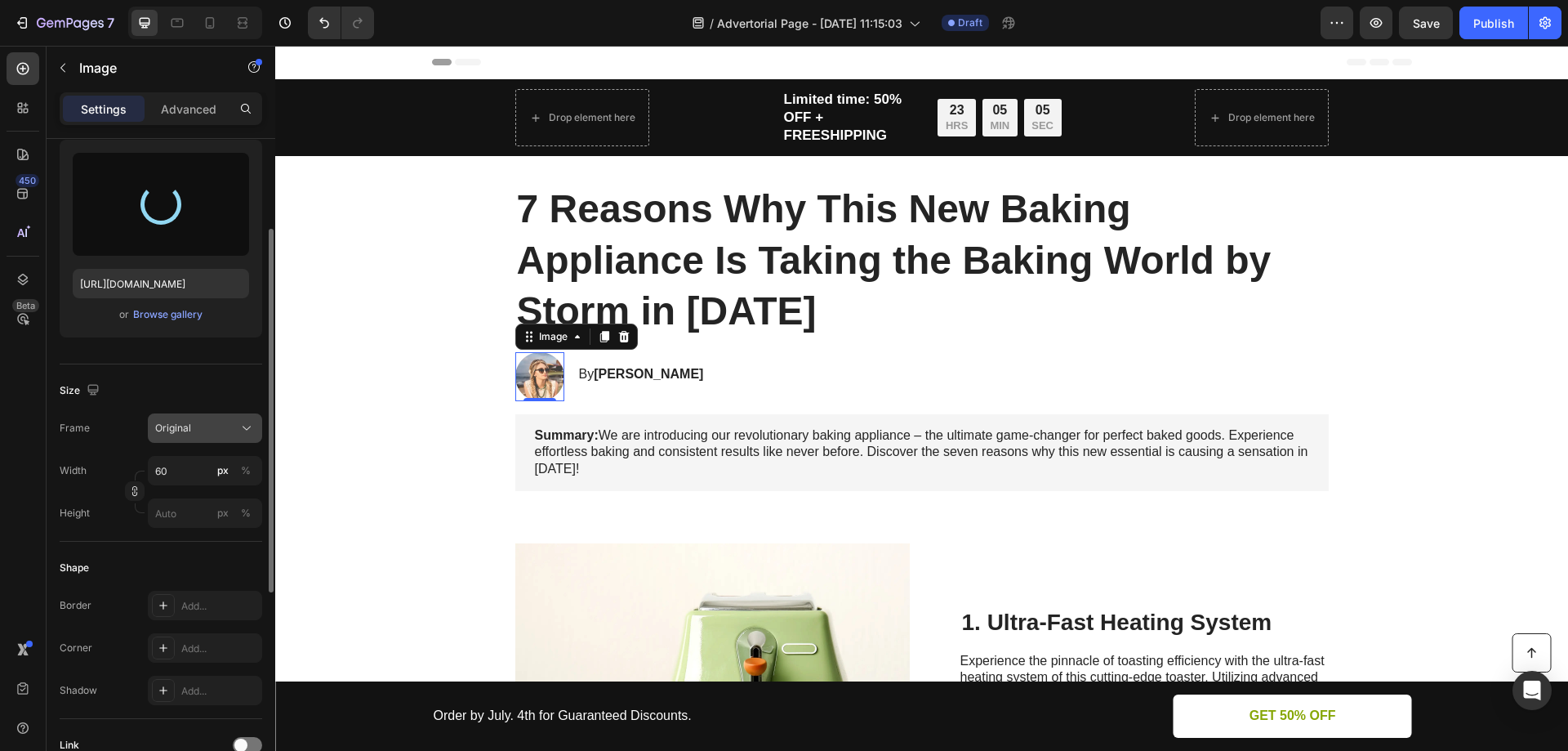
click at [191, 428] on div "Original" at bounding box center [195, 428] width 80 height 14
type input "https://cdn.shopify.com/s/files/1/0954/2932/9207/files/gempages_586069658172392…"
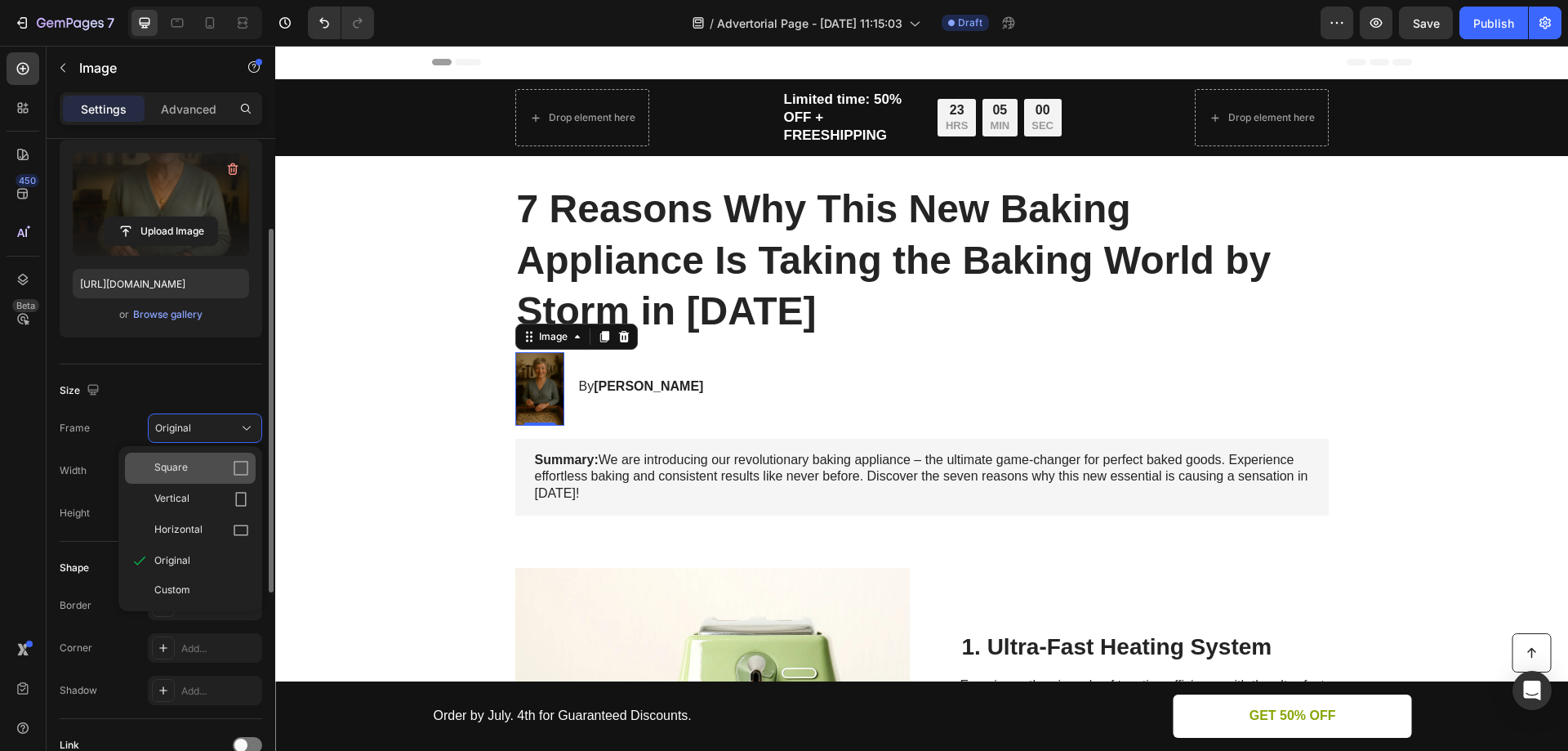
click at [176, 463] on span "Square" at bounding box center [170, 468] width 33 height 16
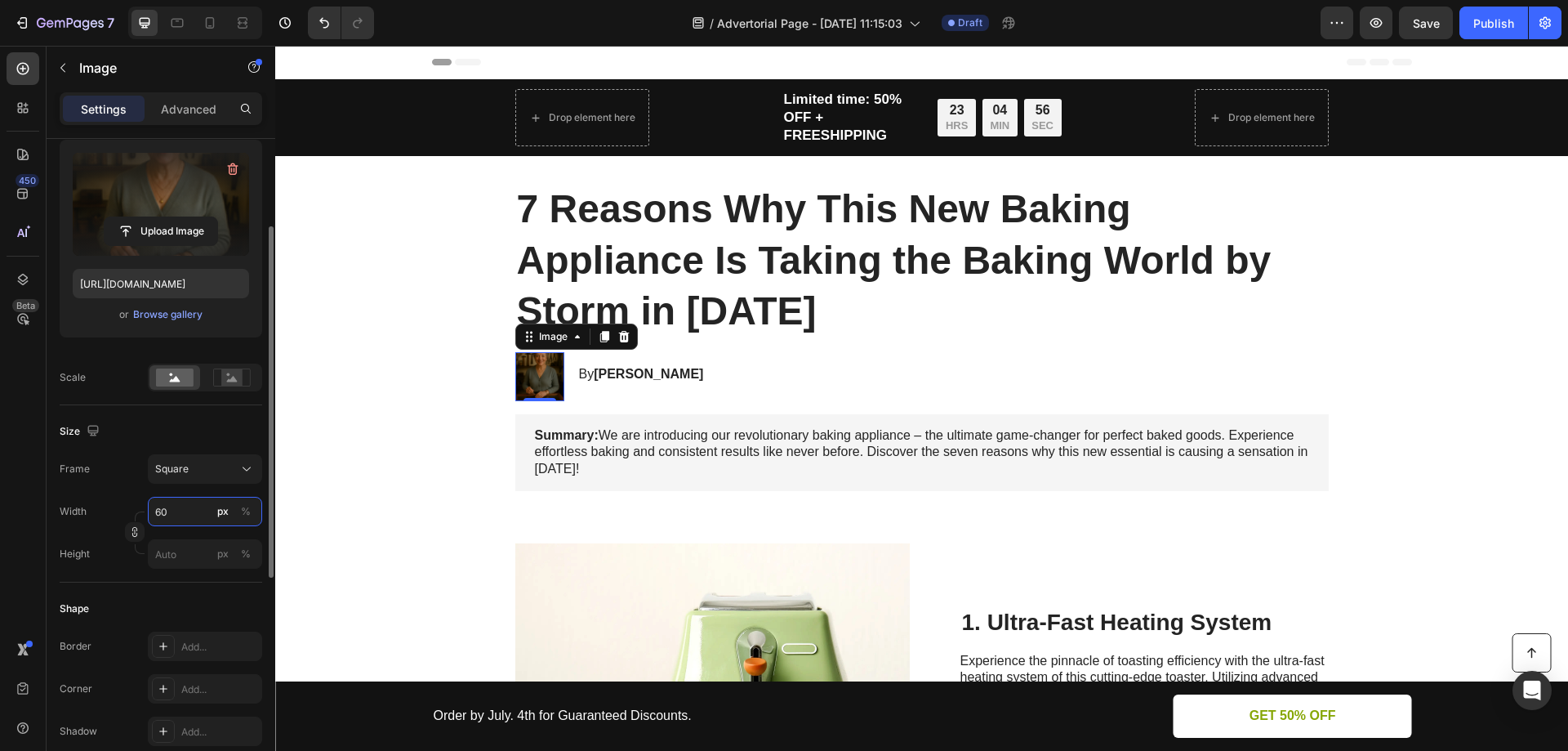
click at [169, 504] on input "60" at bounding box center [205, 511] width 114 height 30
click at [119, 505] on div "Width 60 px %" at bounding box center [161, 511] width 203 height 30
click at [176, 510] on input "60" at bounding box center [205, 511] width 114 height 30
click at [111, 506] on div "Width 60 px %" at bounding box center [161, 511] width 203 height 30
click at [168, 551] on input "px %" at bounding box center [205, 554] width 114 height 30
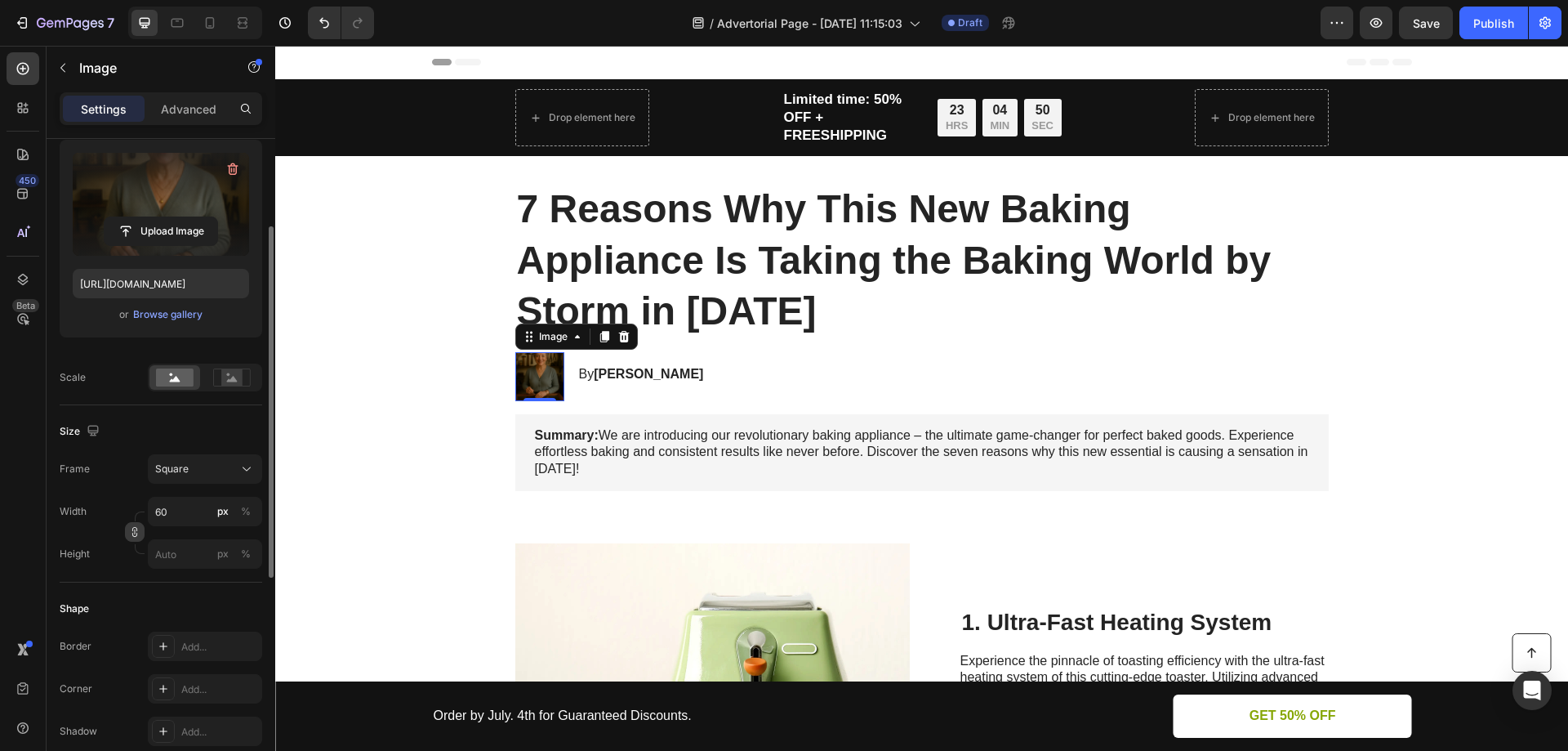
click at [135, 533] on icon "button" at bounding box center [134, 531] width 11 height 11
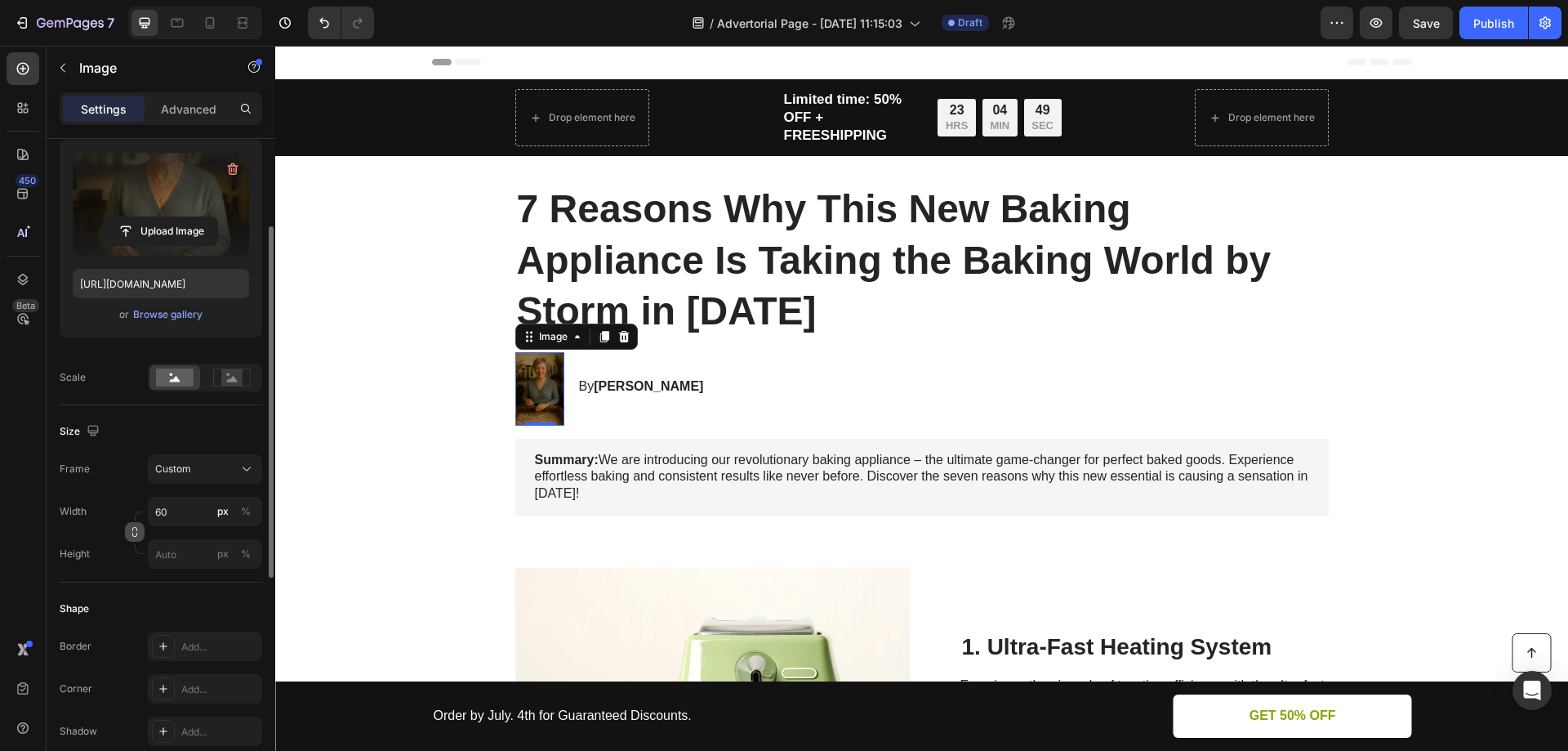
click at [130, 530] on icon "button" at bounding box center [134, 531] width 11 height 11
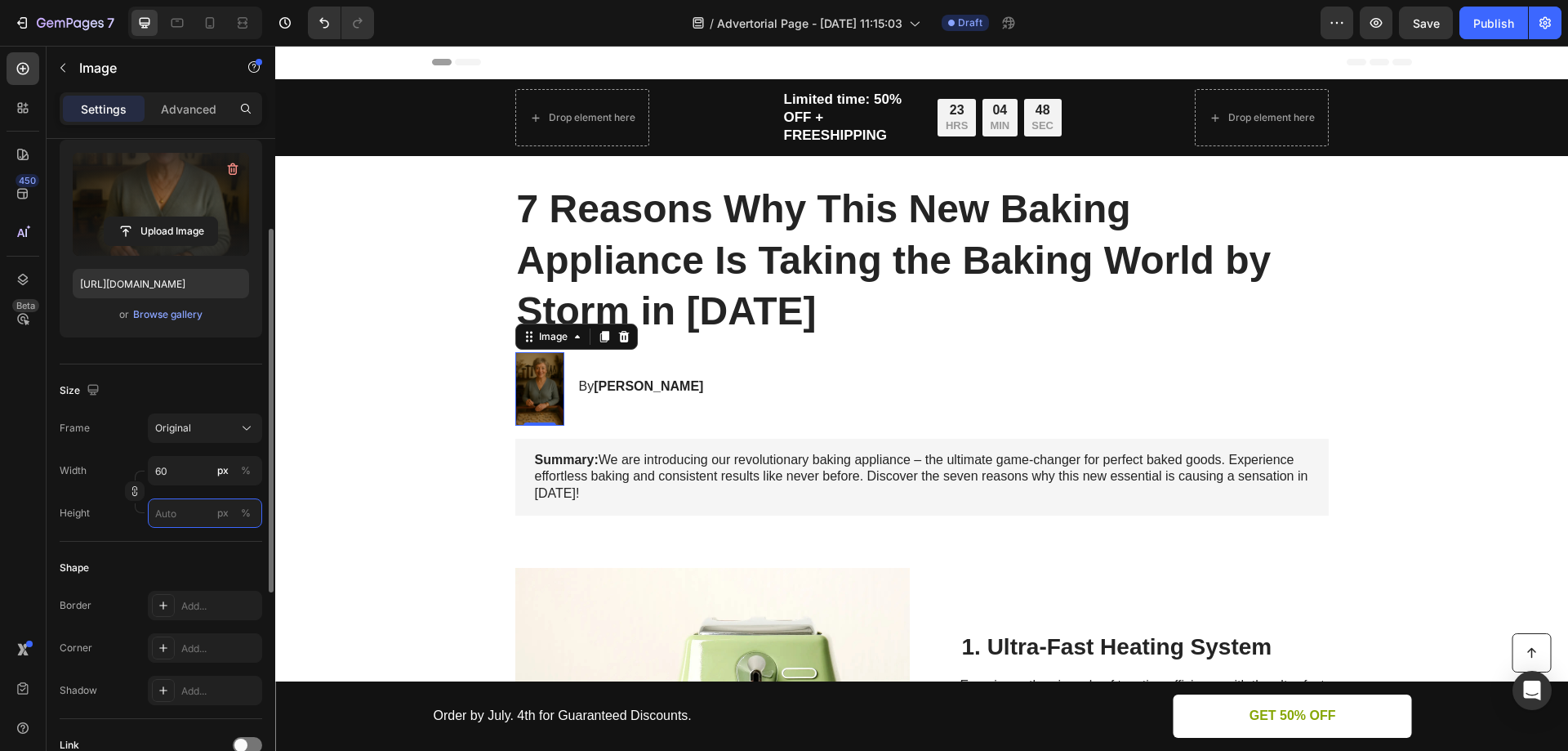
click at [187, 516] on input "px %" at bounding box center [205, 513] width 114 height 30
click at [173, 490] on div "Width 60 px % Height px %" at bounding box center [161, 492] width 203 height 72
click at [172, 502] on input "px %" at bounding box center [205, 513] width 114 height 30
click at [132, 533] on div "Size Frame Original Width 60 px % Height px %" at bounding box center [161, 453] width 203 height 177
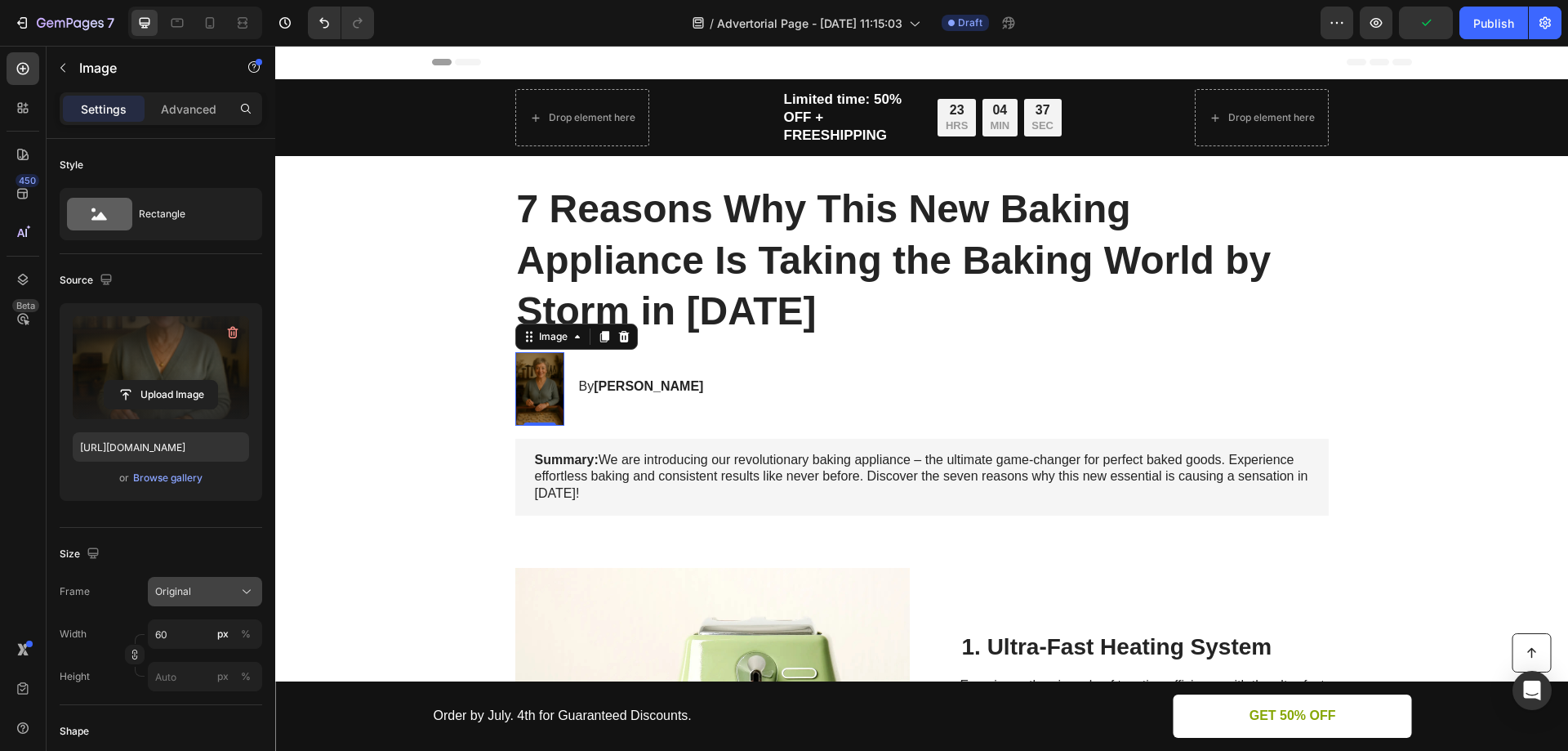
click at [182, 589] on span "Original" at bounding box center [173, 591] width 36 height 14
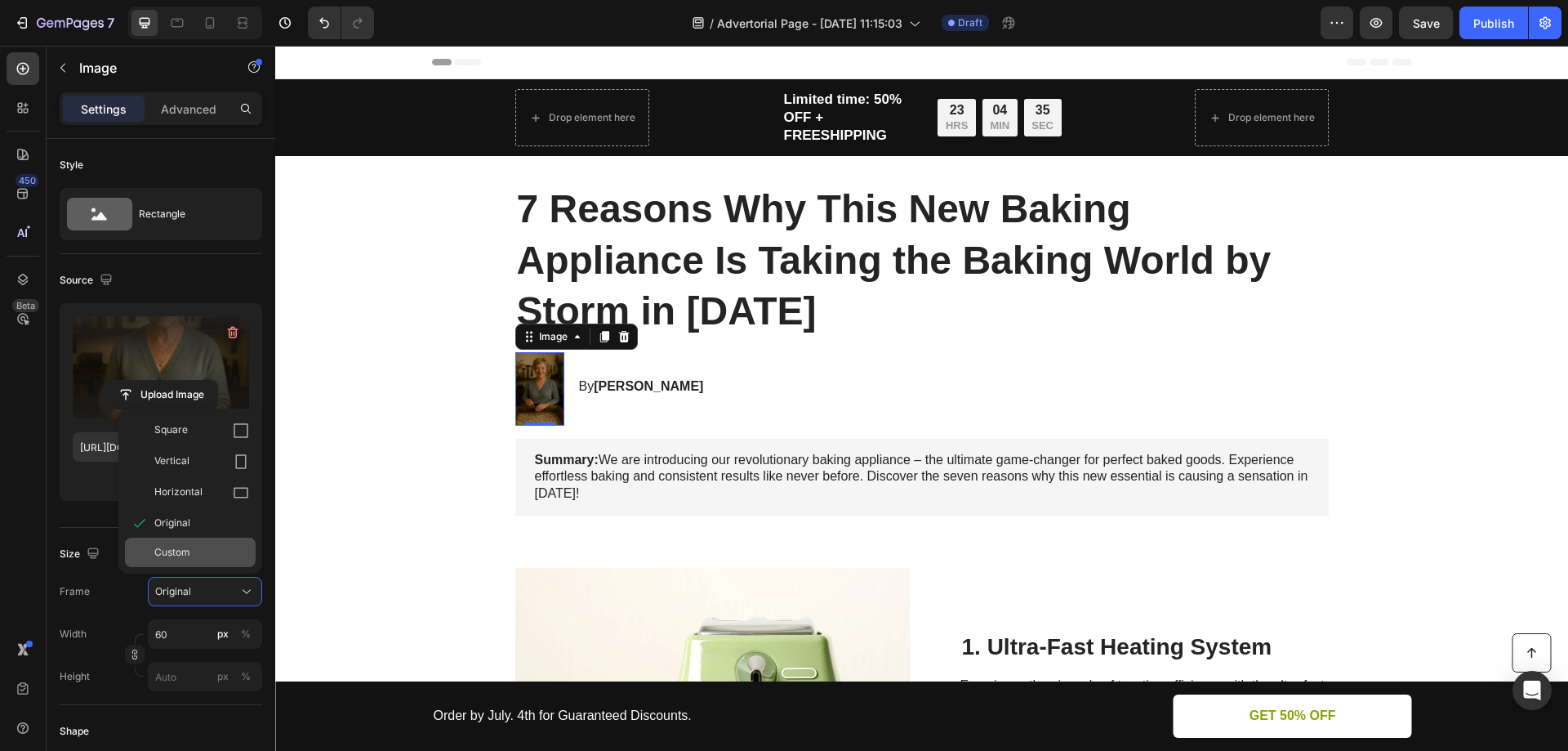
click at [181, 566] on div "Custom" at bounding box center [190, 552] width 130 height 30
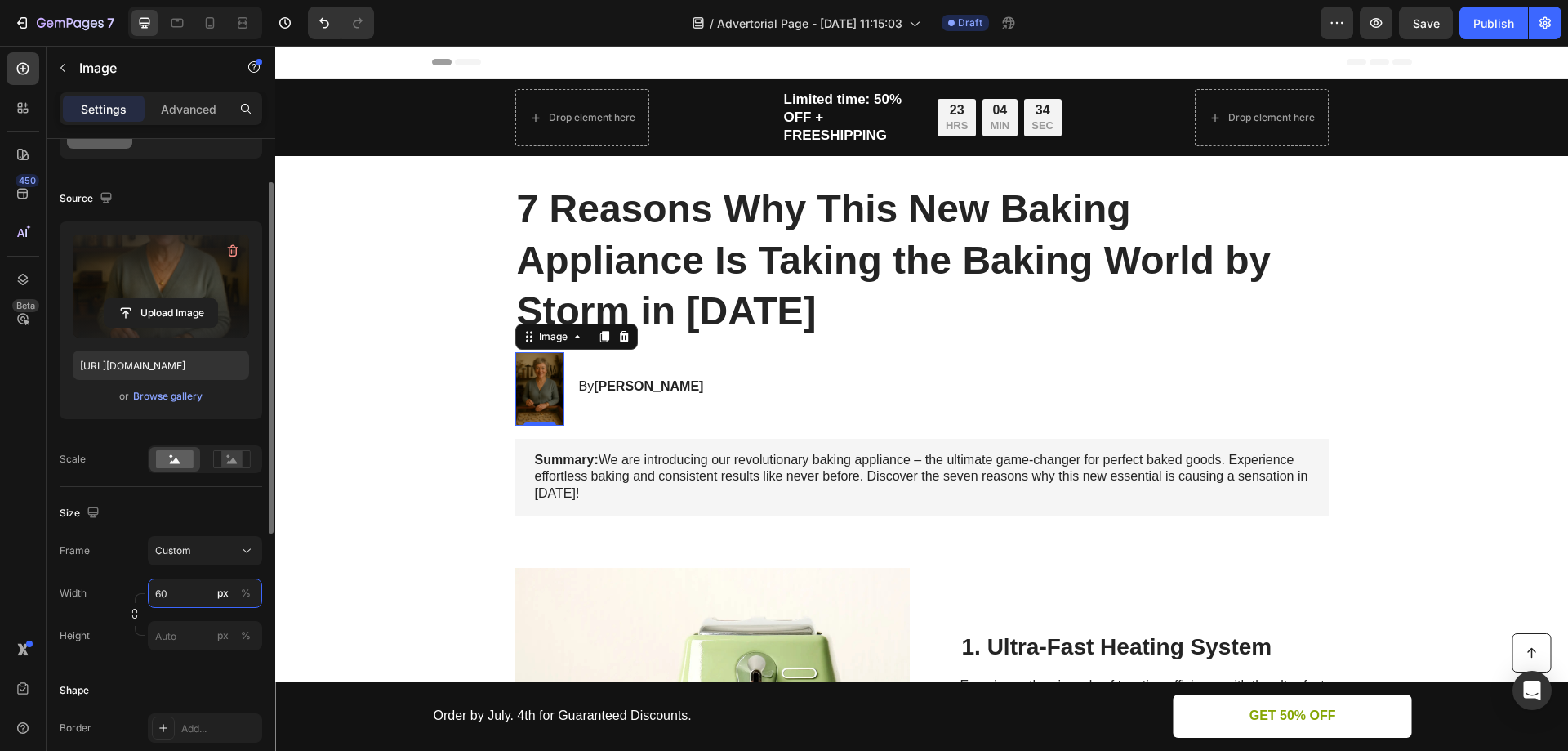
scroll to position [164, 0]
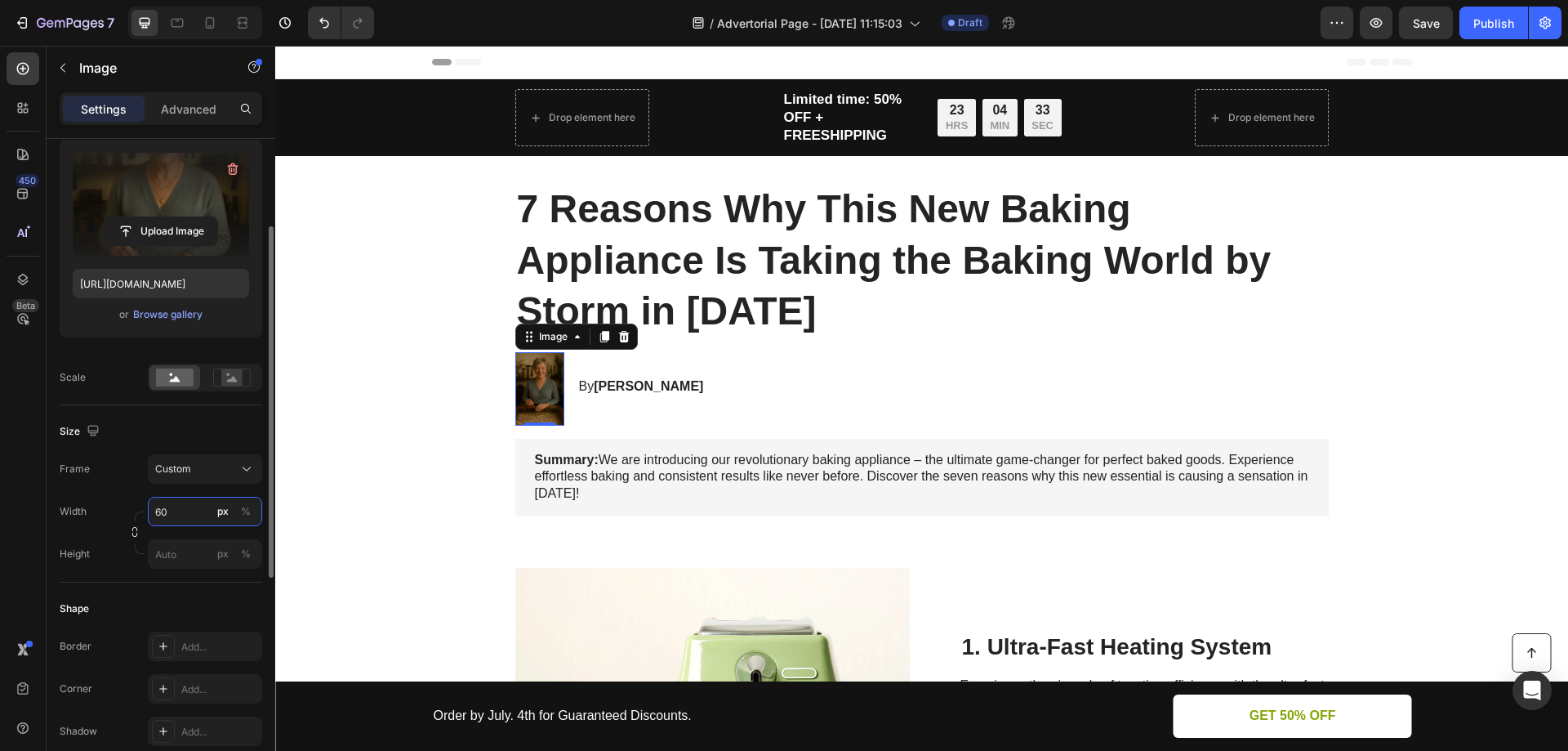
click at [187, 517] on input "60" at bounding box center [205, 511] width 114 height 30
click at [176, 557] on p "Full 100%" at bounding box center [201, 550] width 95 height 14
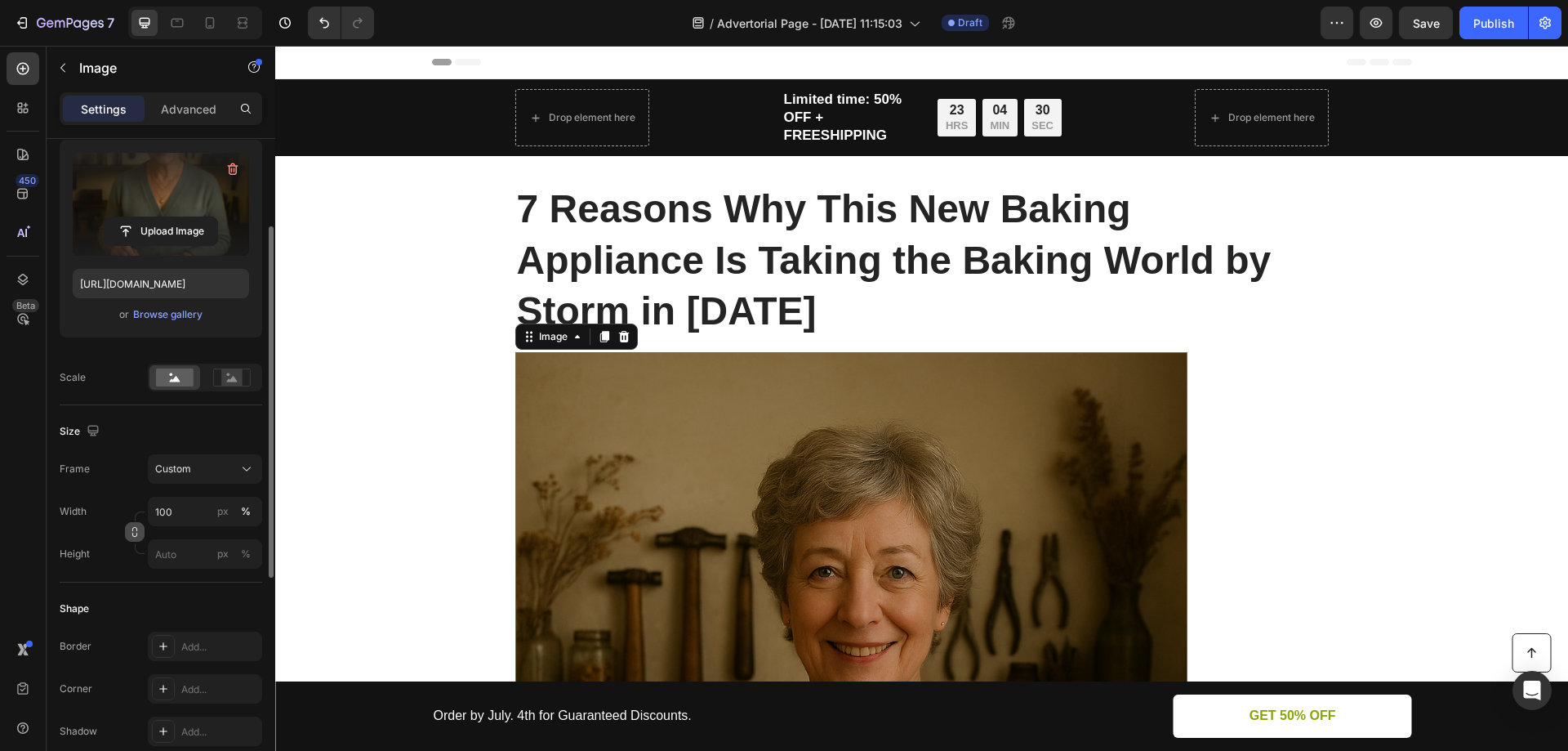
click at [133, 533] on icon "button" at bounding box center [134, 531] width 11 height 11
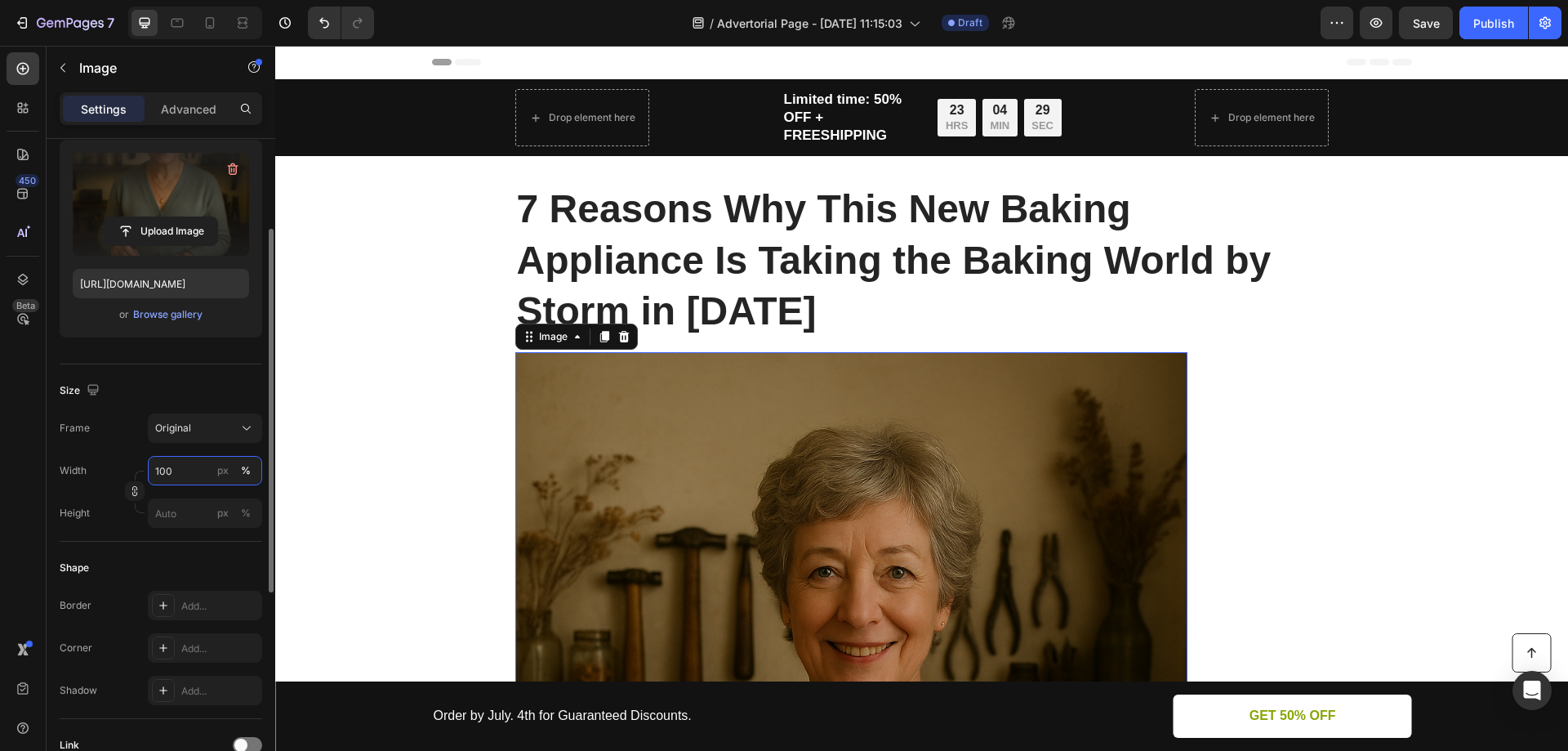
click at [185, 475] on input "100" at bounding box center [205, 471] width 114 height 30
click at [143, 504] on icon at bounding box center [135, 509] width 16 height 16
click at [134, 486] on icon "button" at bounding box center [134, 490] width 11 height 11
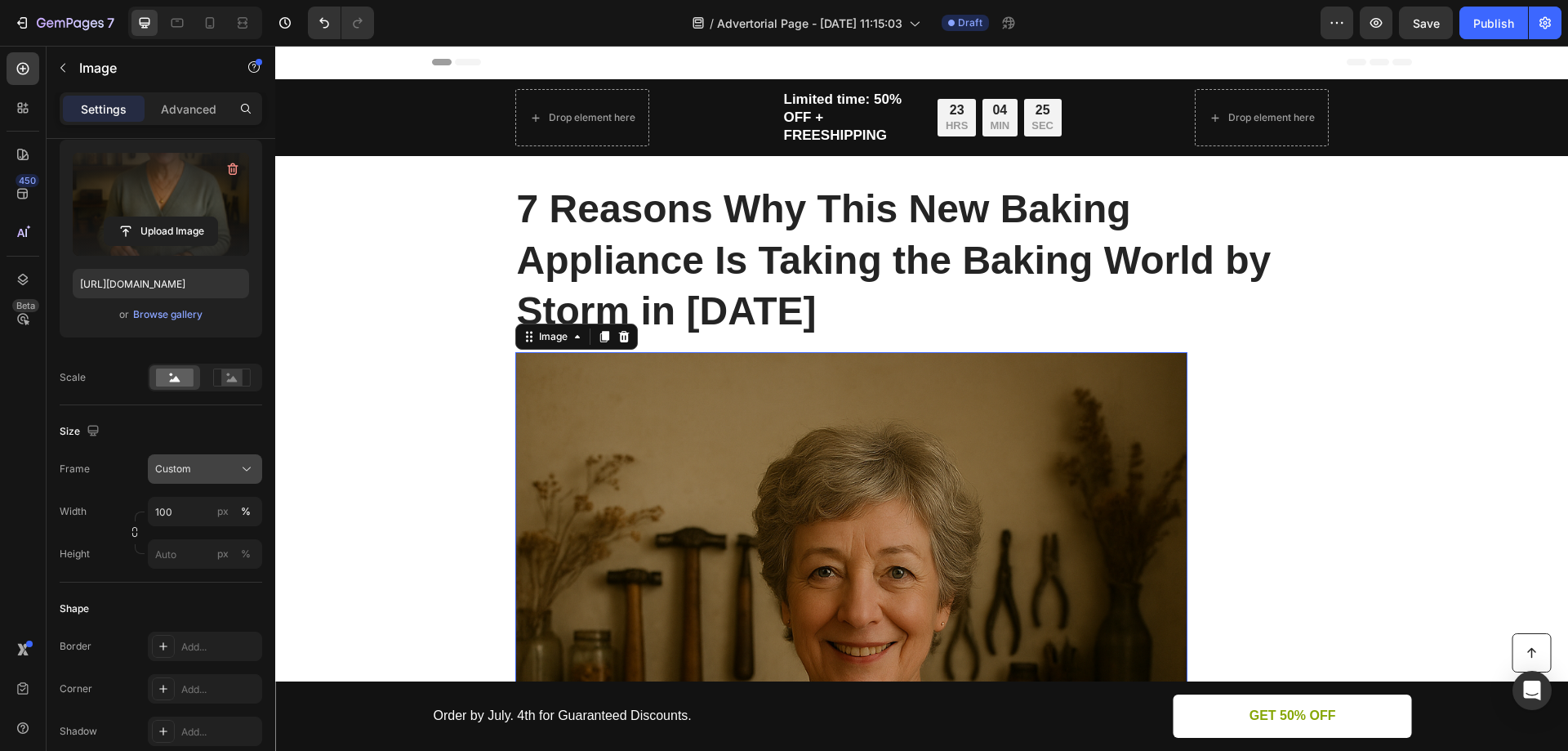
click at [194, 463] on div "Custom" at bounding box center [195, 469] width 80 height 14
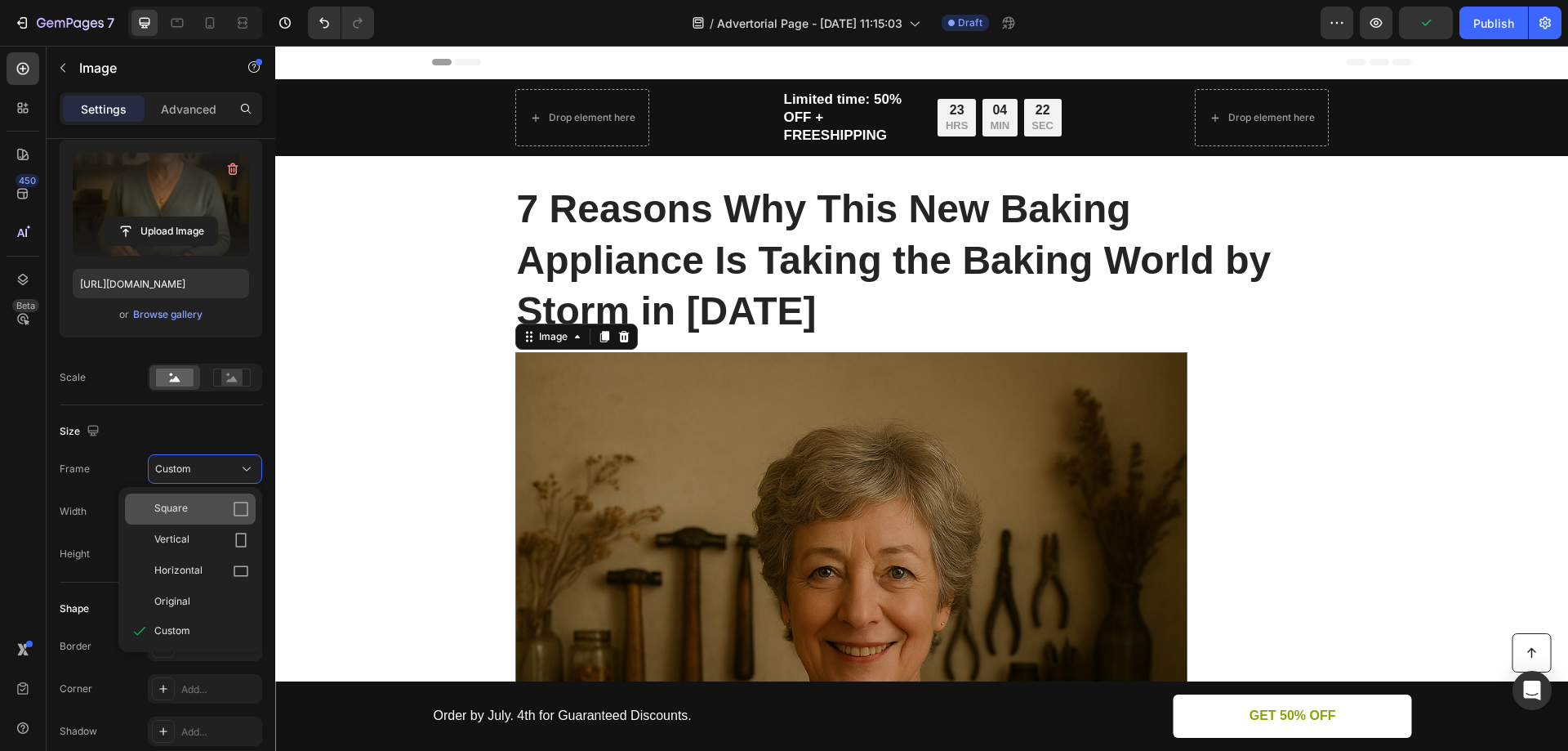
click at [199, 508] on div "Square" at bounding box center [201, 509] width 95 height 16
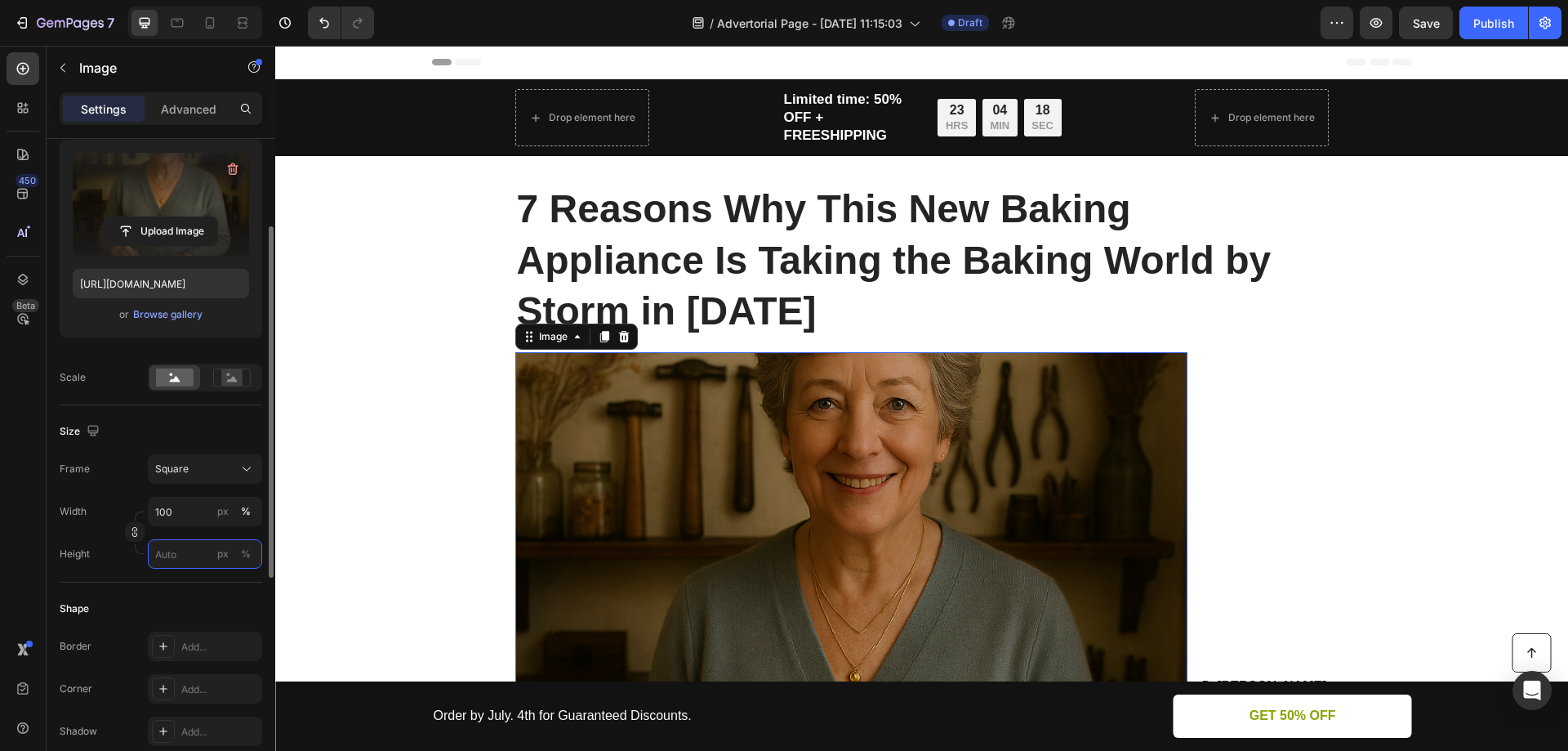
click at [203, 556] on input "px %" at bounding box center [205, 554] width 114 height 30
click at [200, 516] on input "100" at bounding box center [205, 511] width 114 height 30
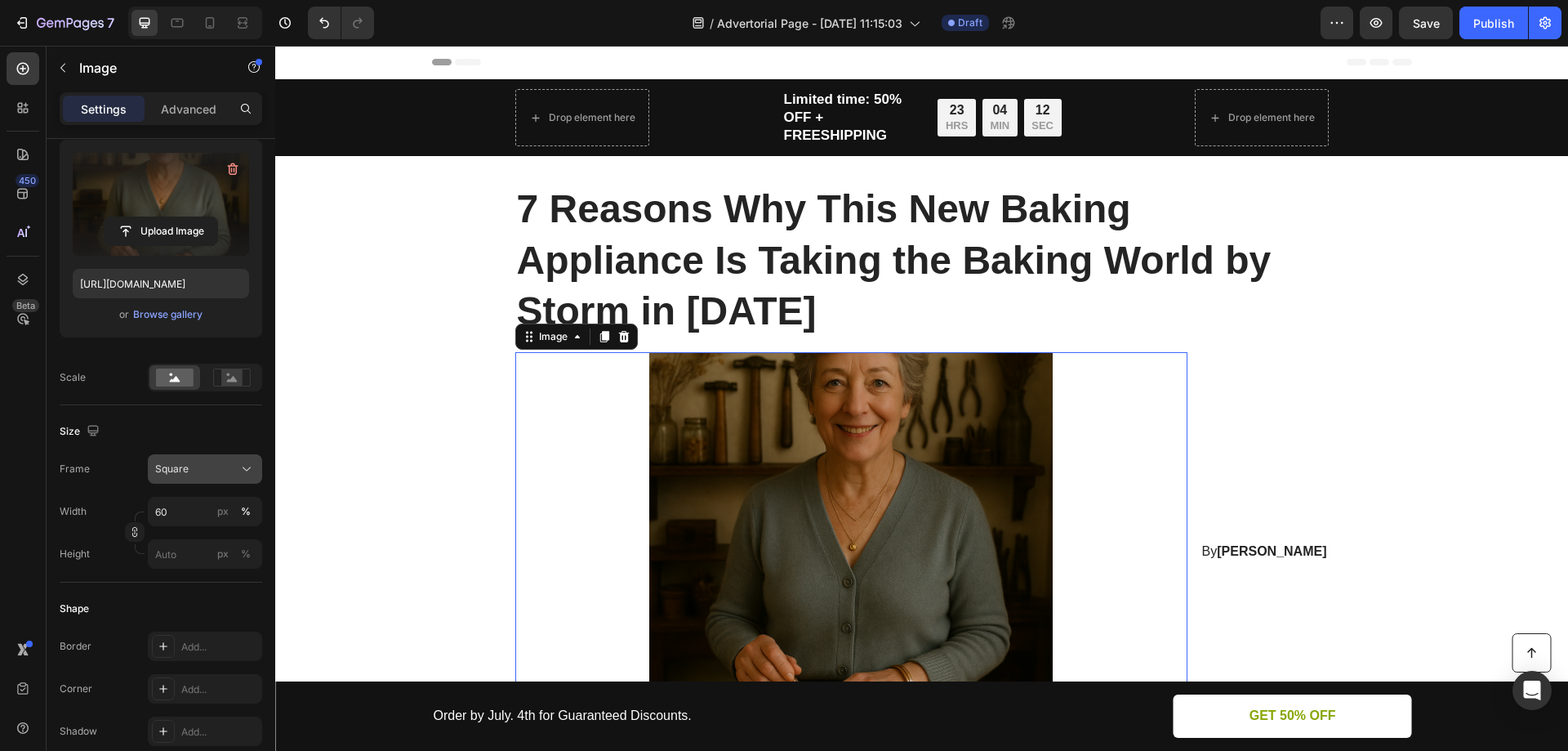
click at [214, 464] on div "Square" at bounding box center [195, 469] width 80 height 14
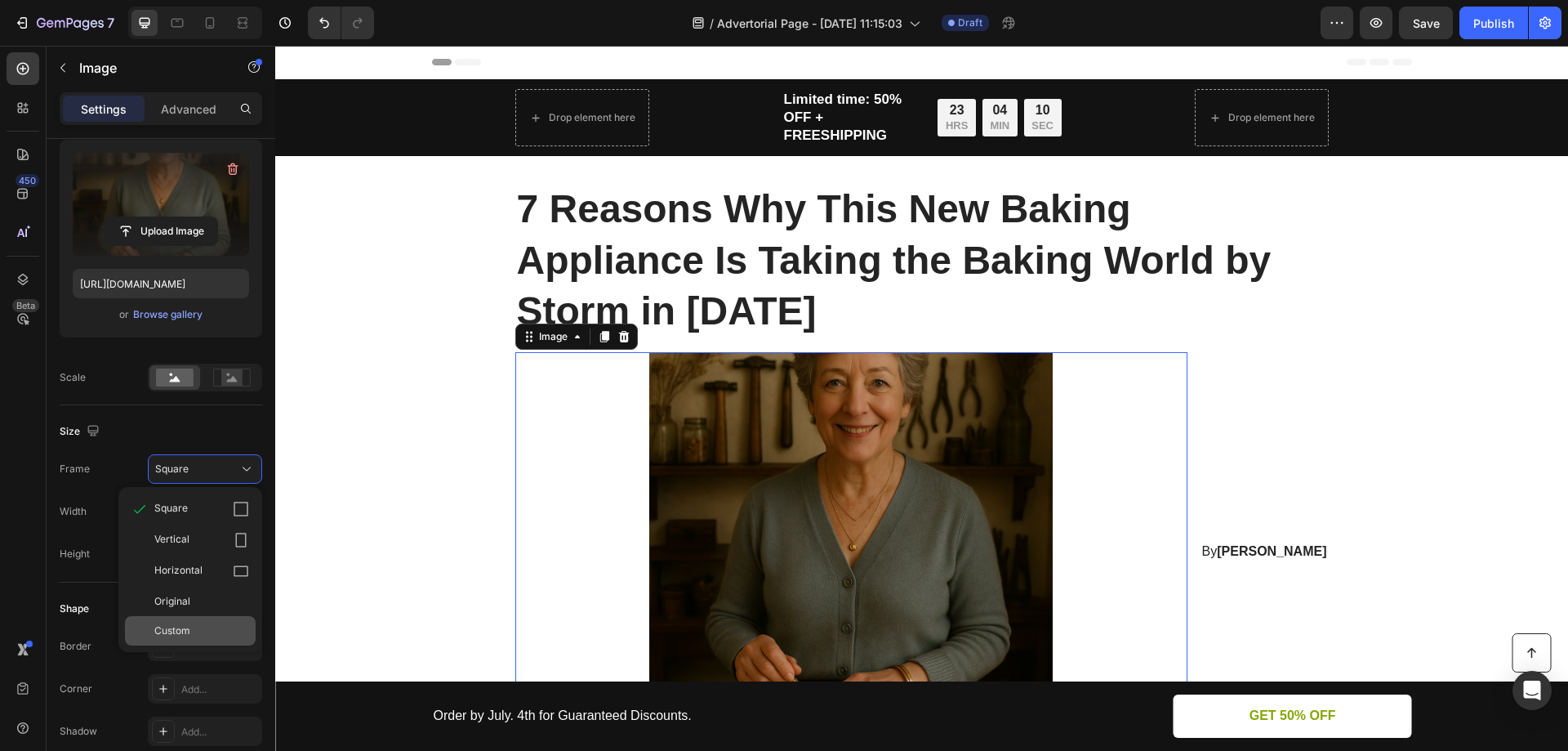
click at [188, 633] on span "Custom" at bounding box center [172, 630] width 36 height 14
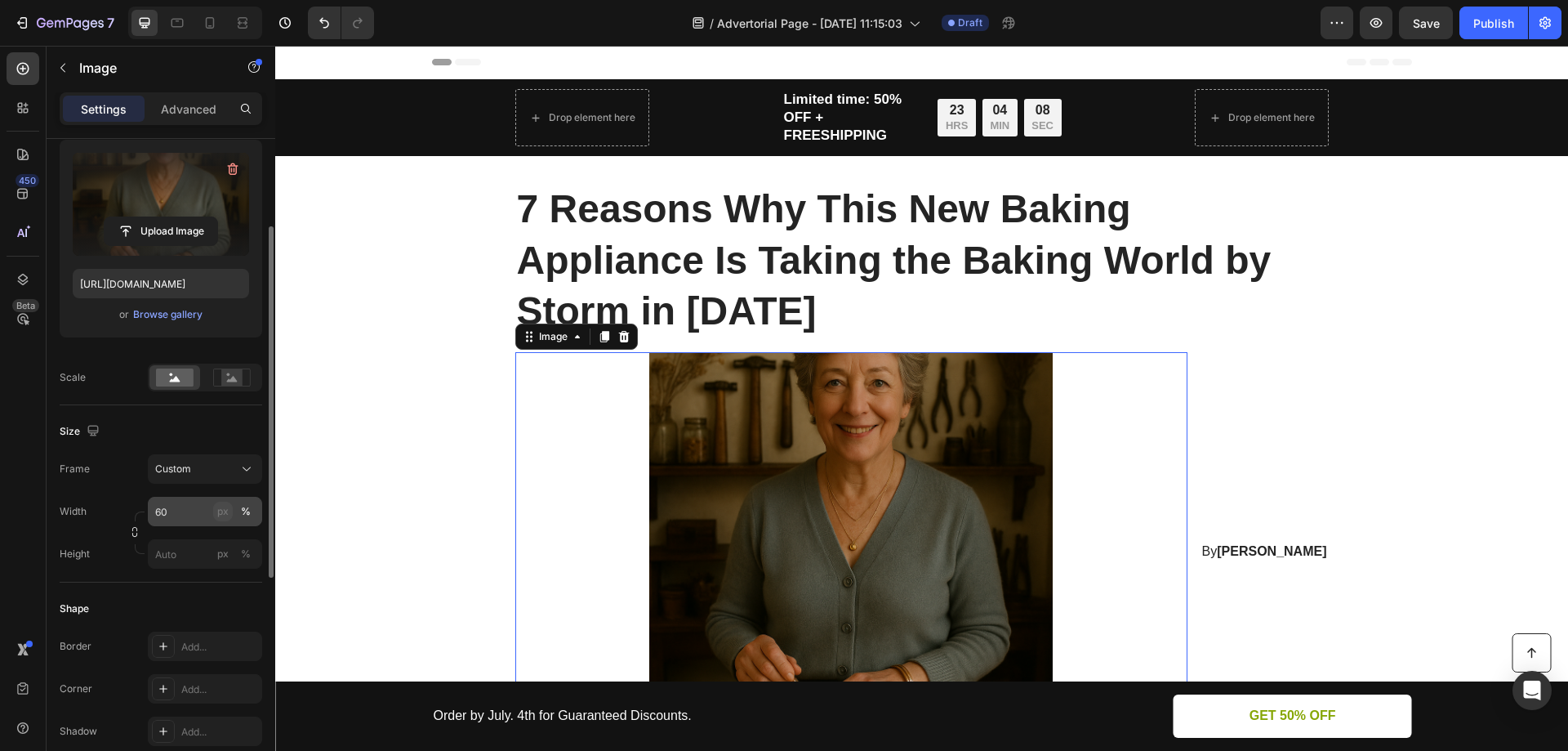
click at [228, 510] on div "px" at bounding box center [222, 511] width 11 height 14
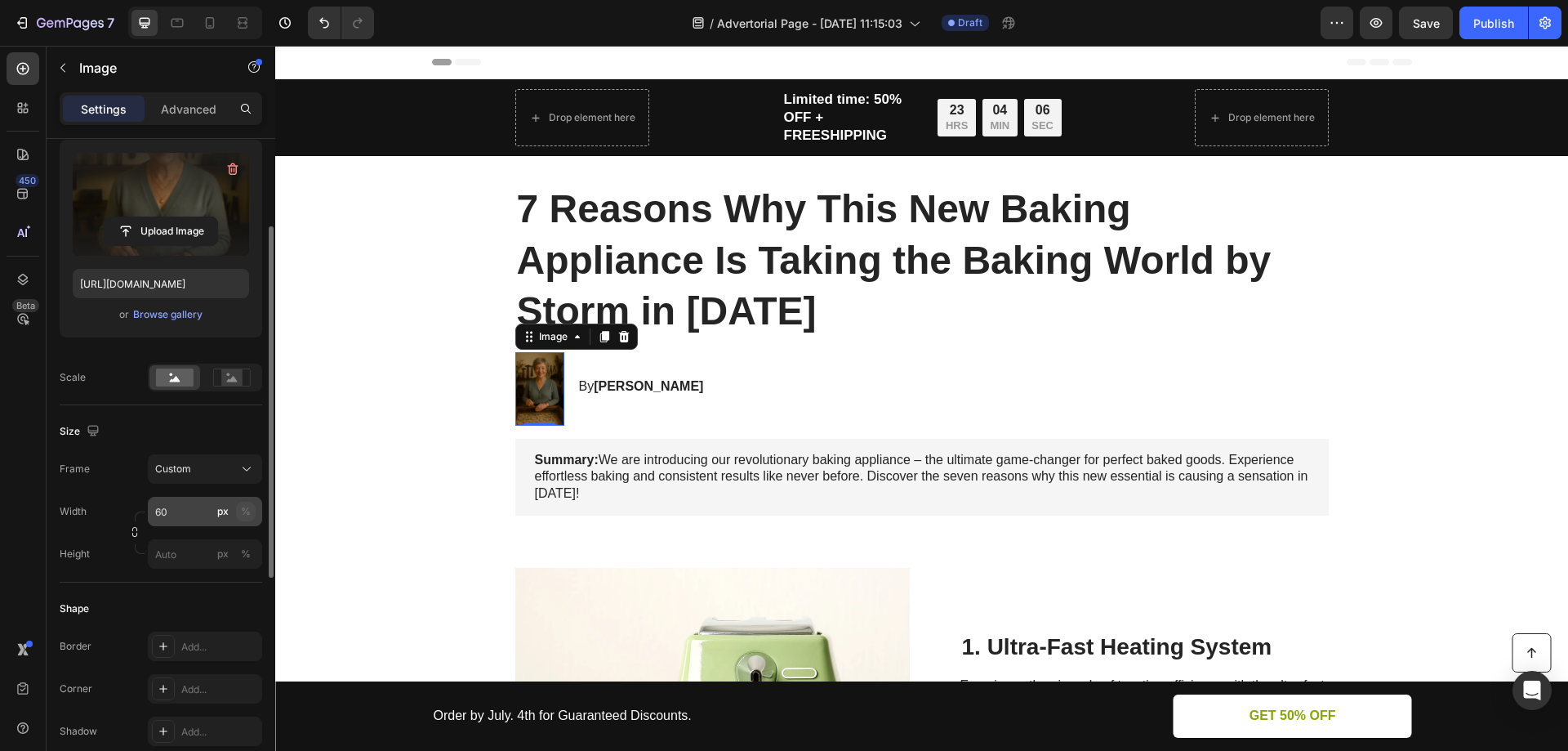
click at [245, 511] on div "%" at bounding box center [246, 511] width 10 height 14
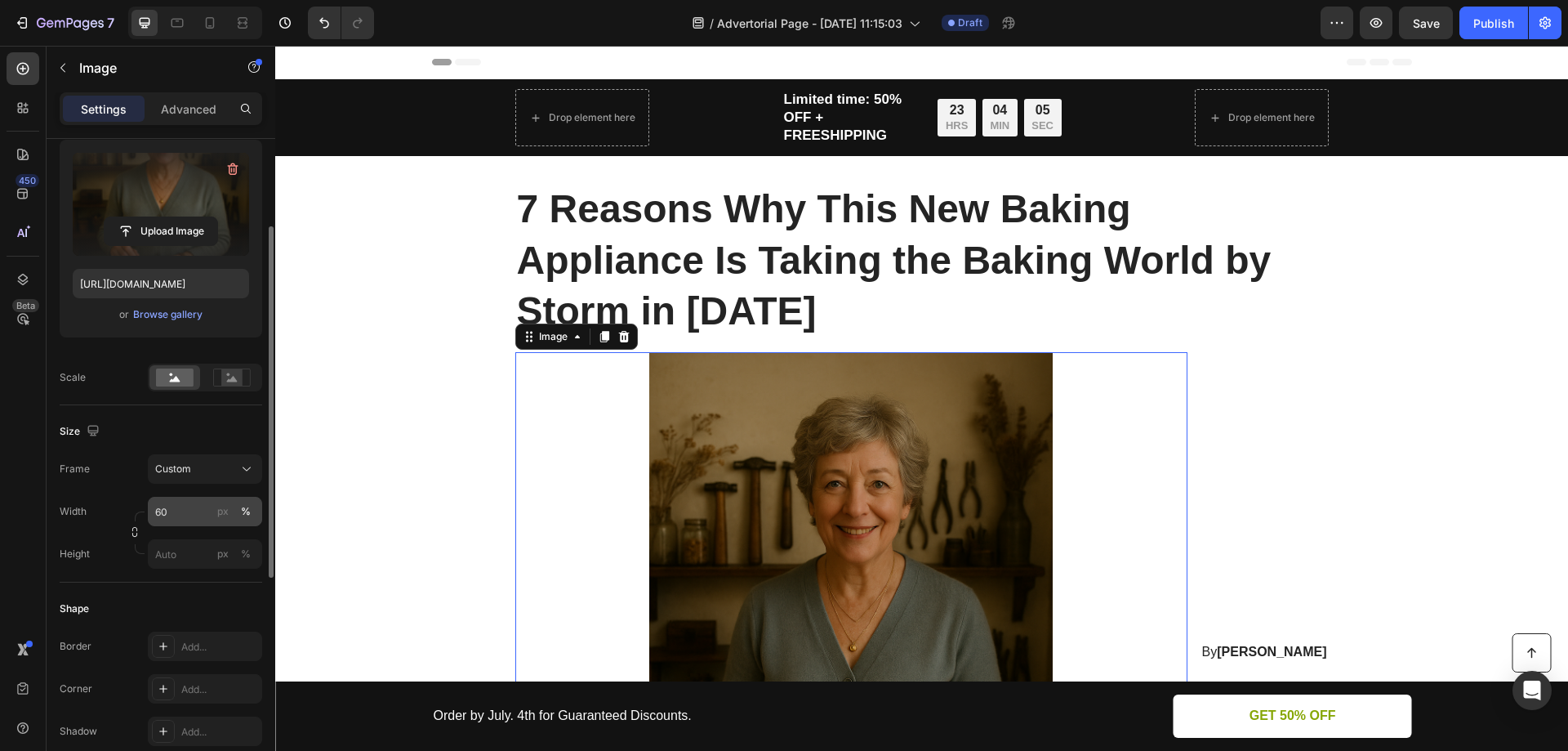
click at [245, 511] on div "%" at bounding box center [246, 511] width 10 height 14
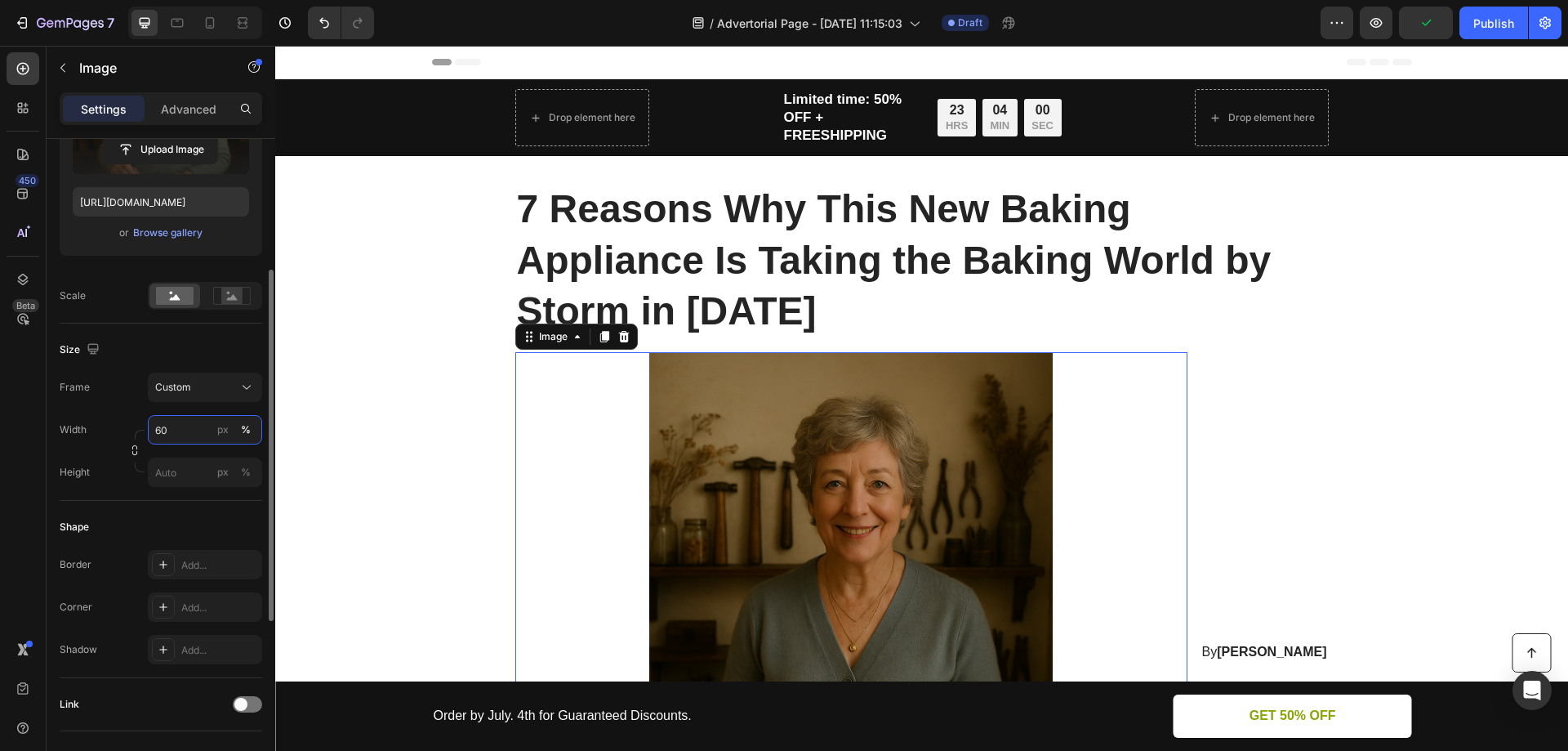
scroll to position [0, 0]
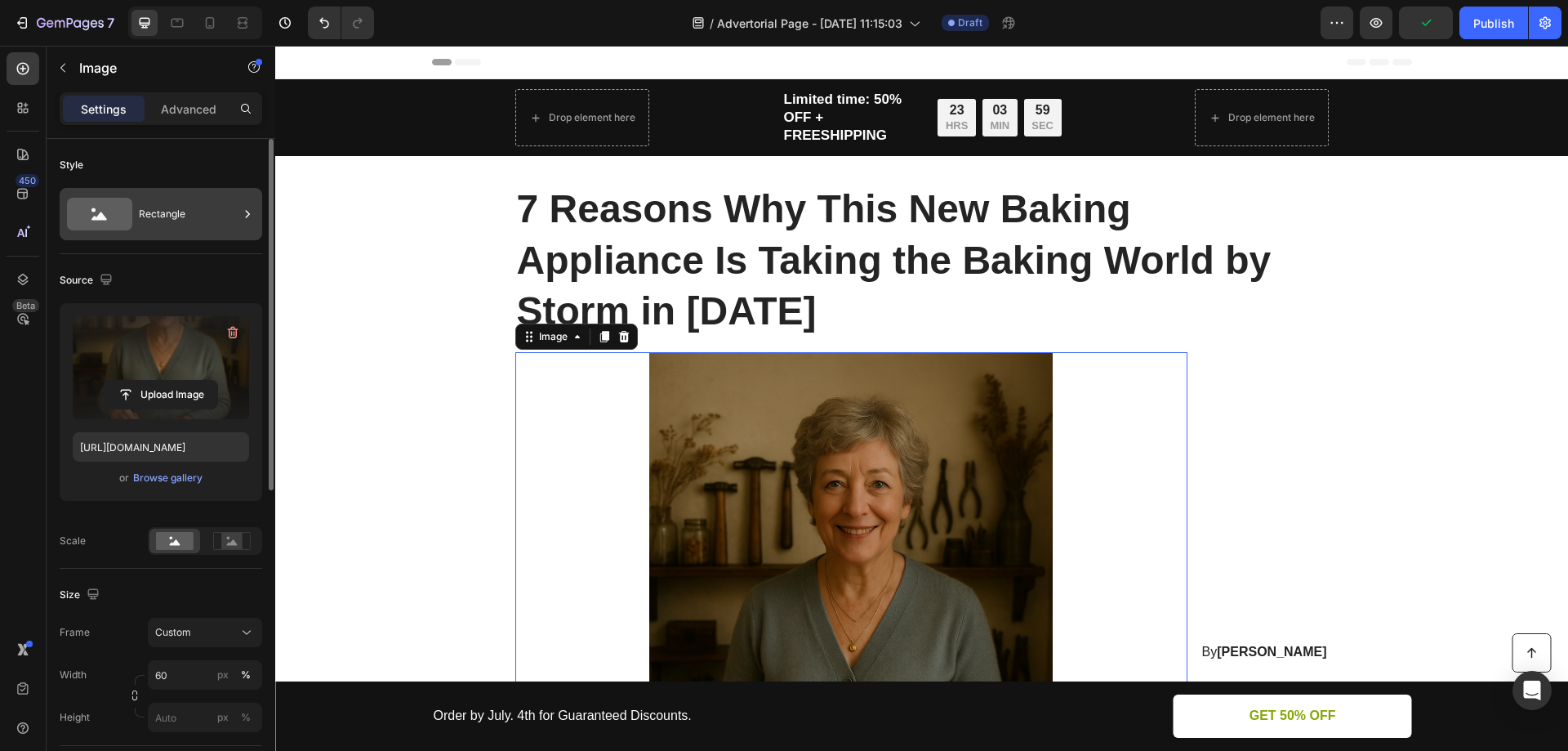
click at [143, 215] on div "Rectangle" at bounding box center [188, 214] width 100 height 38
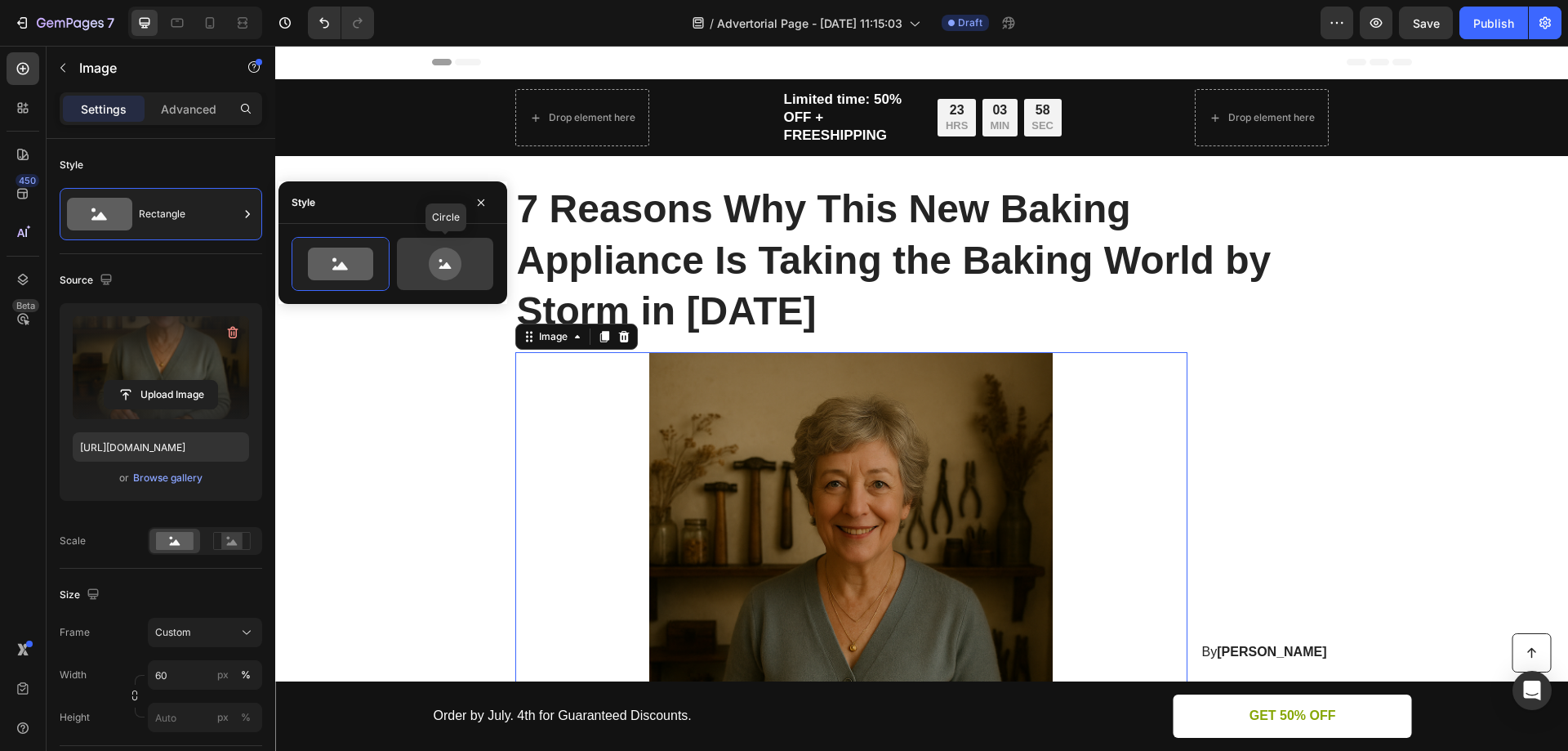
click at [451, 271] on icon at bounding box center [445, 263] width 32 height 32
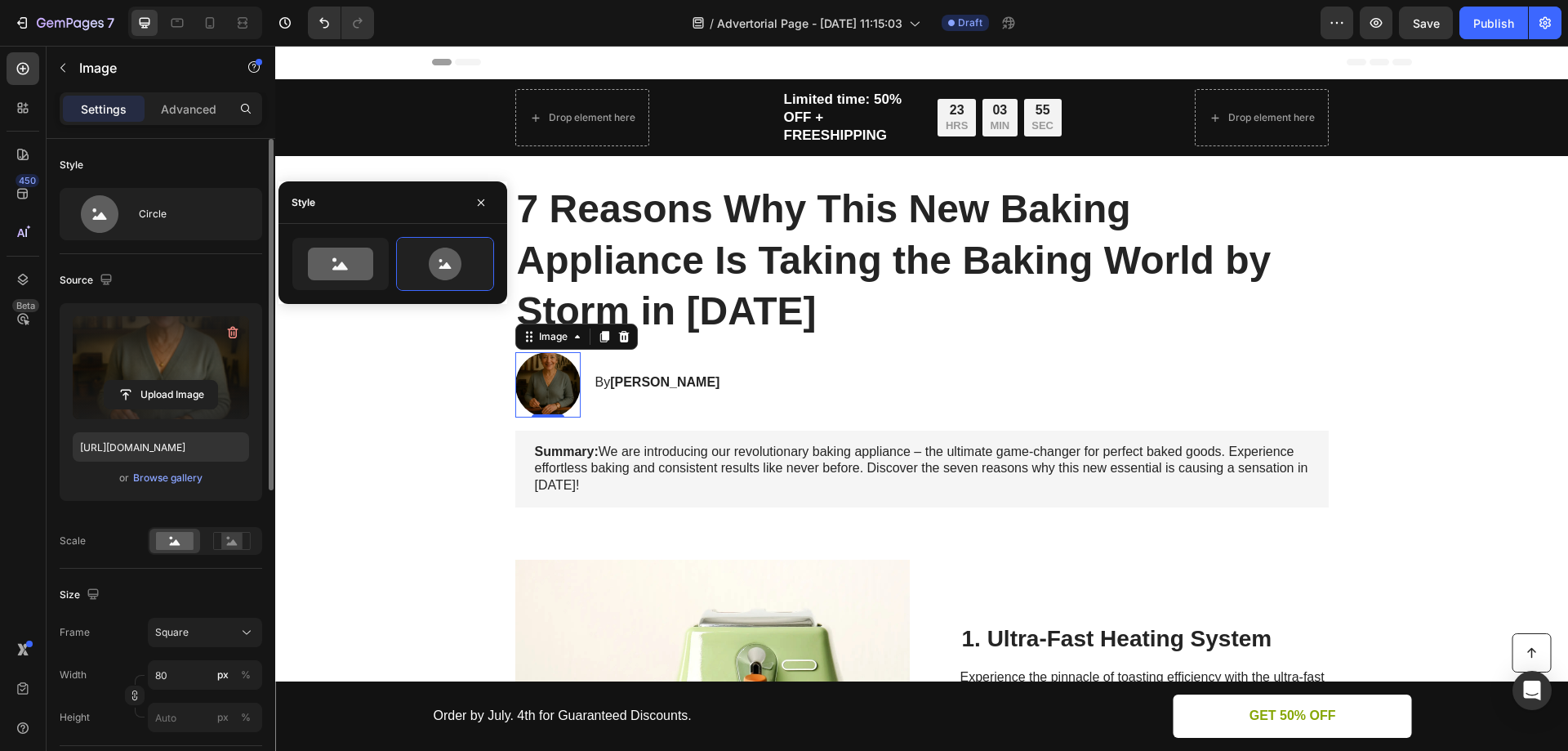
click at [127, 553] on div "Scale" at bounding box center [161, 540] width 203 height 28
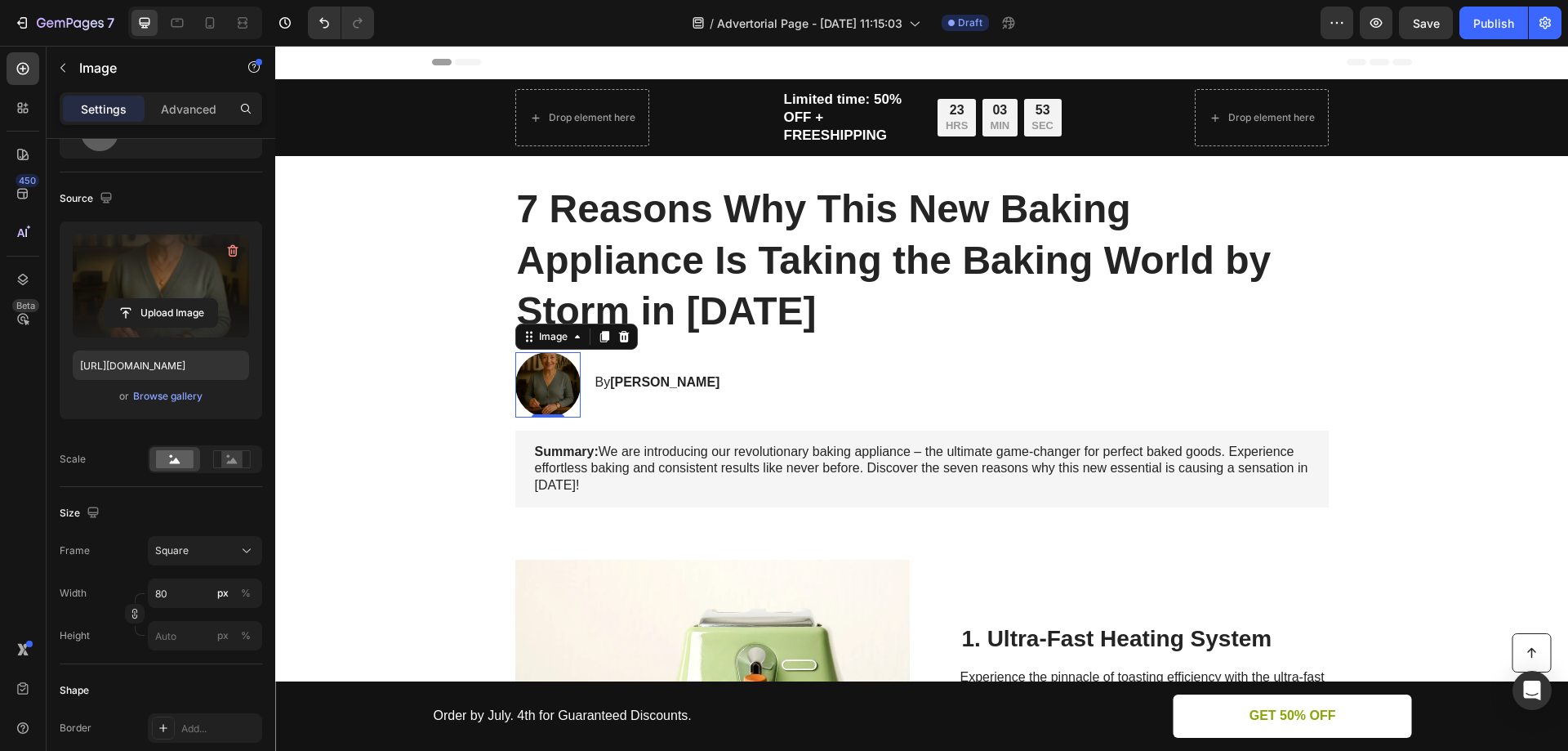
scroll to position [246, 0]
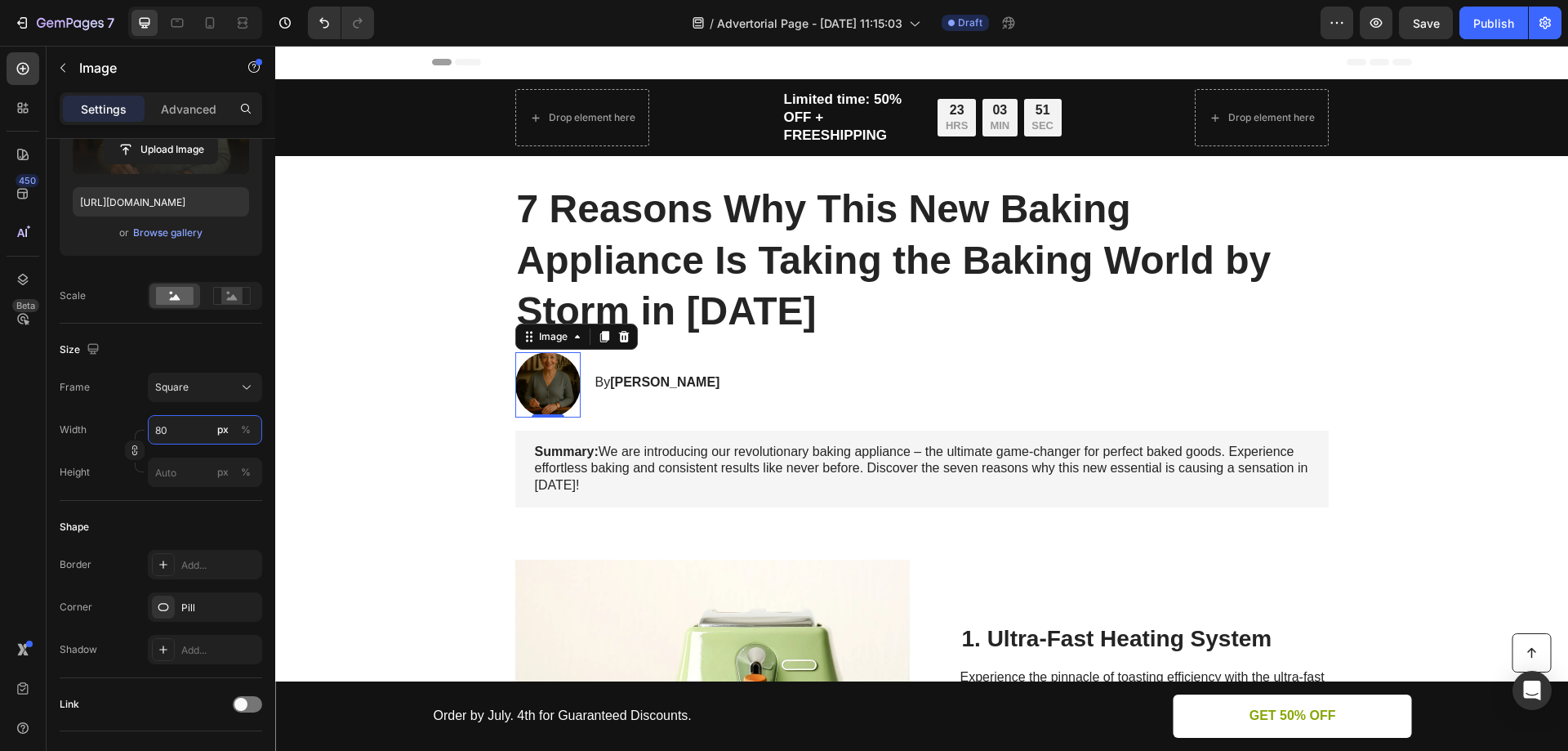
type input "6"
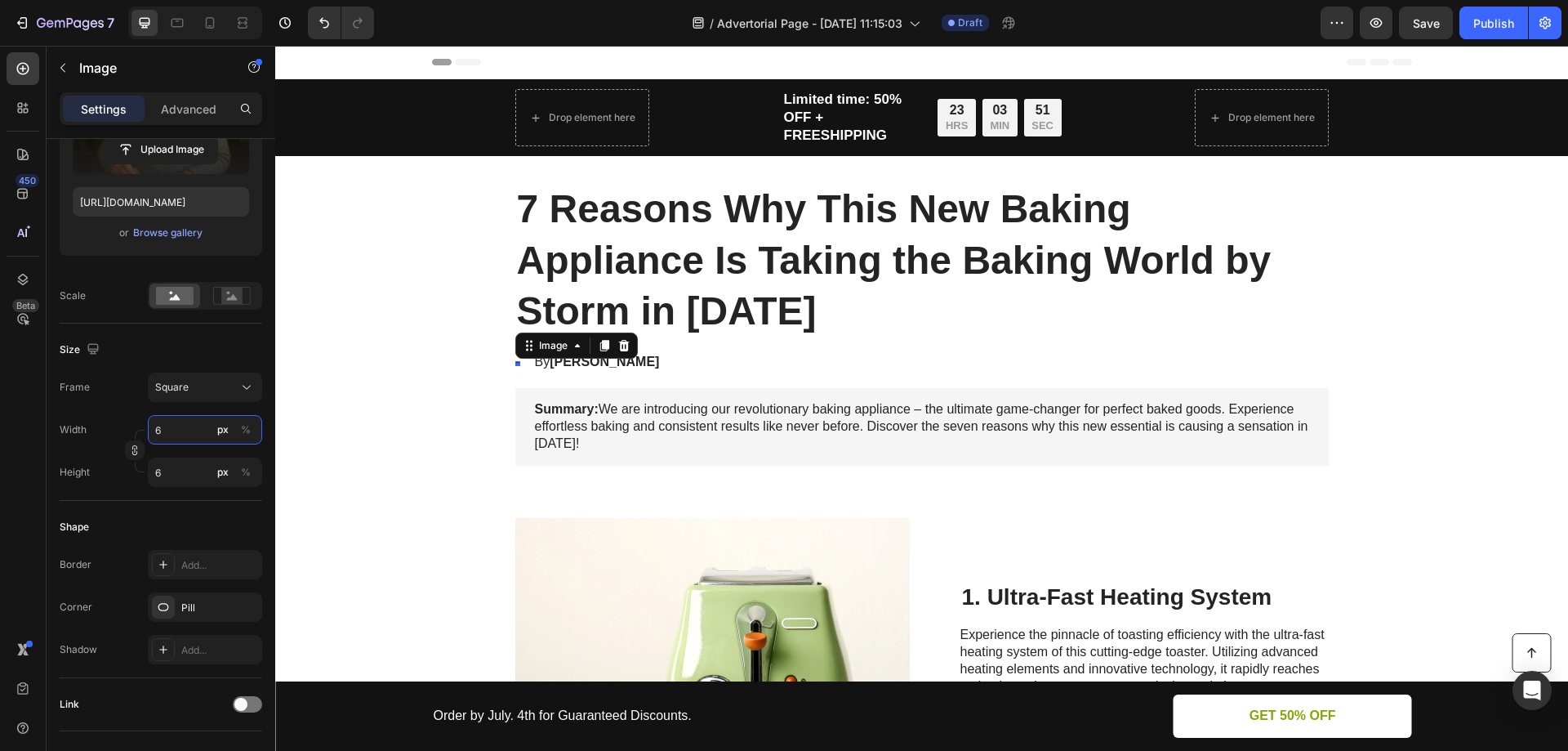
type input "60"
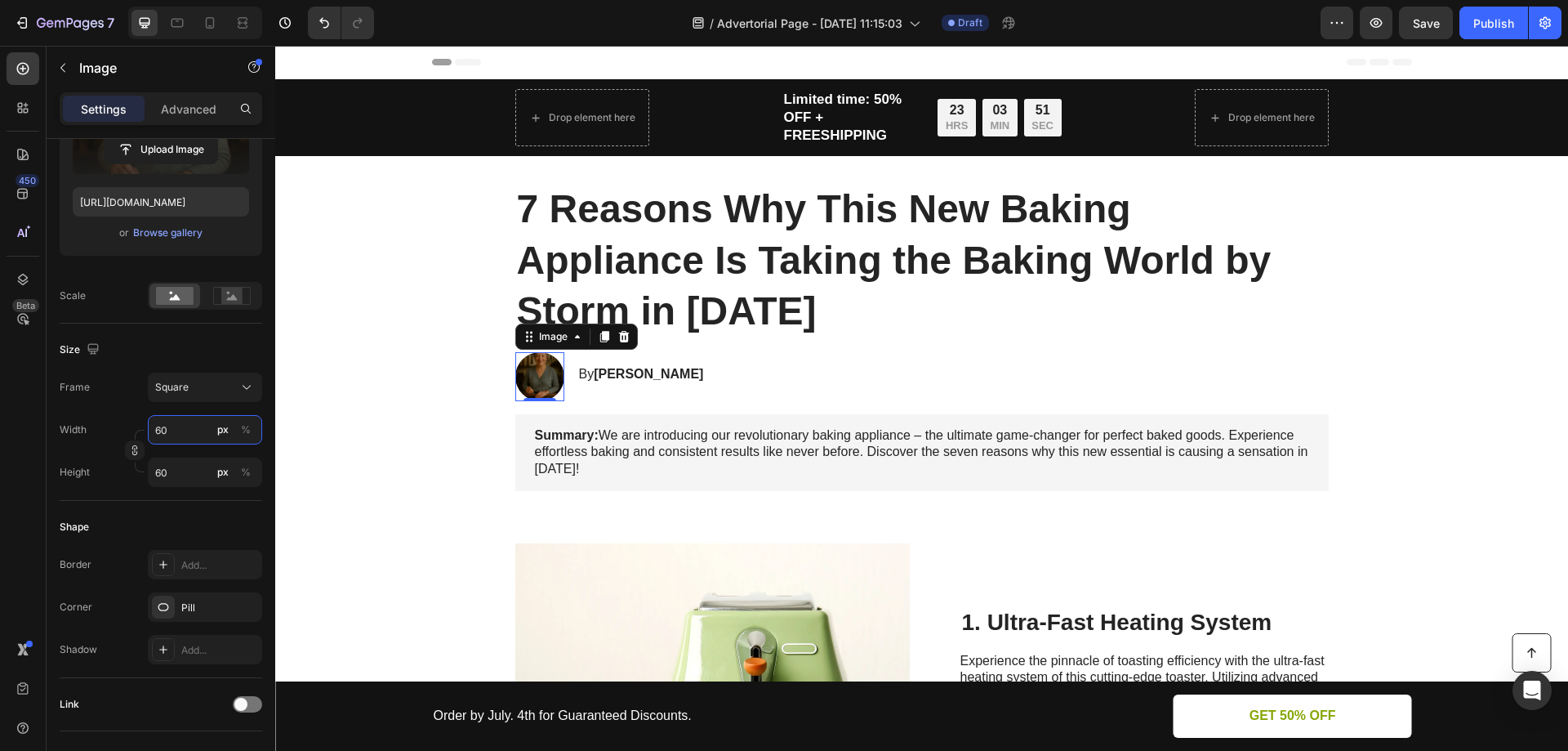
type input "60"
click at [112, 400] on div "Frame Square" at bounding box center [161, 387] width 203 height 30
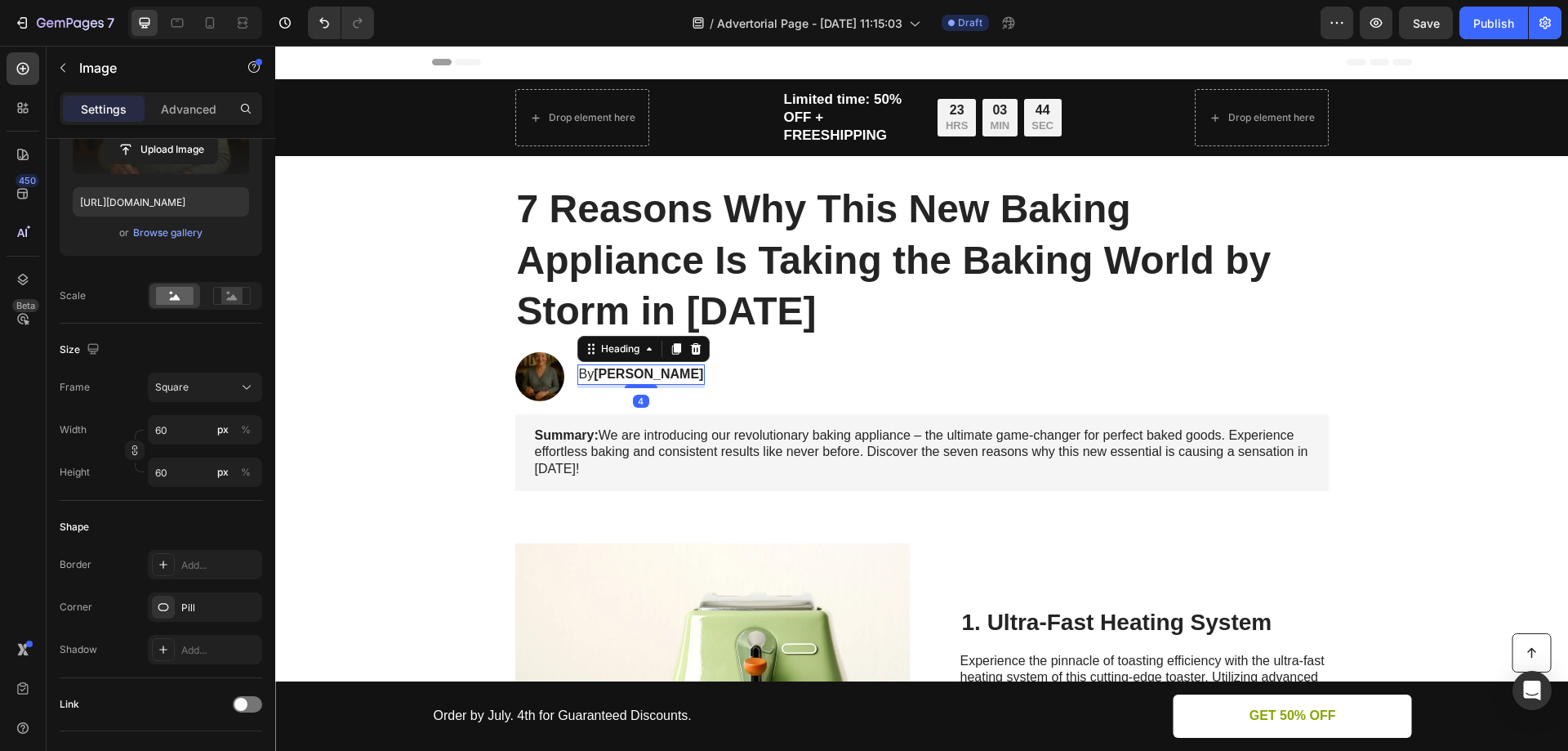
click at [641, 378] on strong "Sylvia J." at bounding box center [649, 373] width 109 height 14
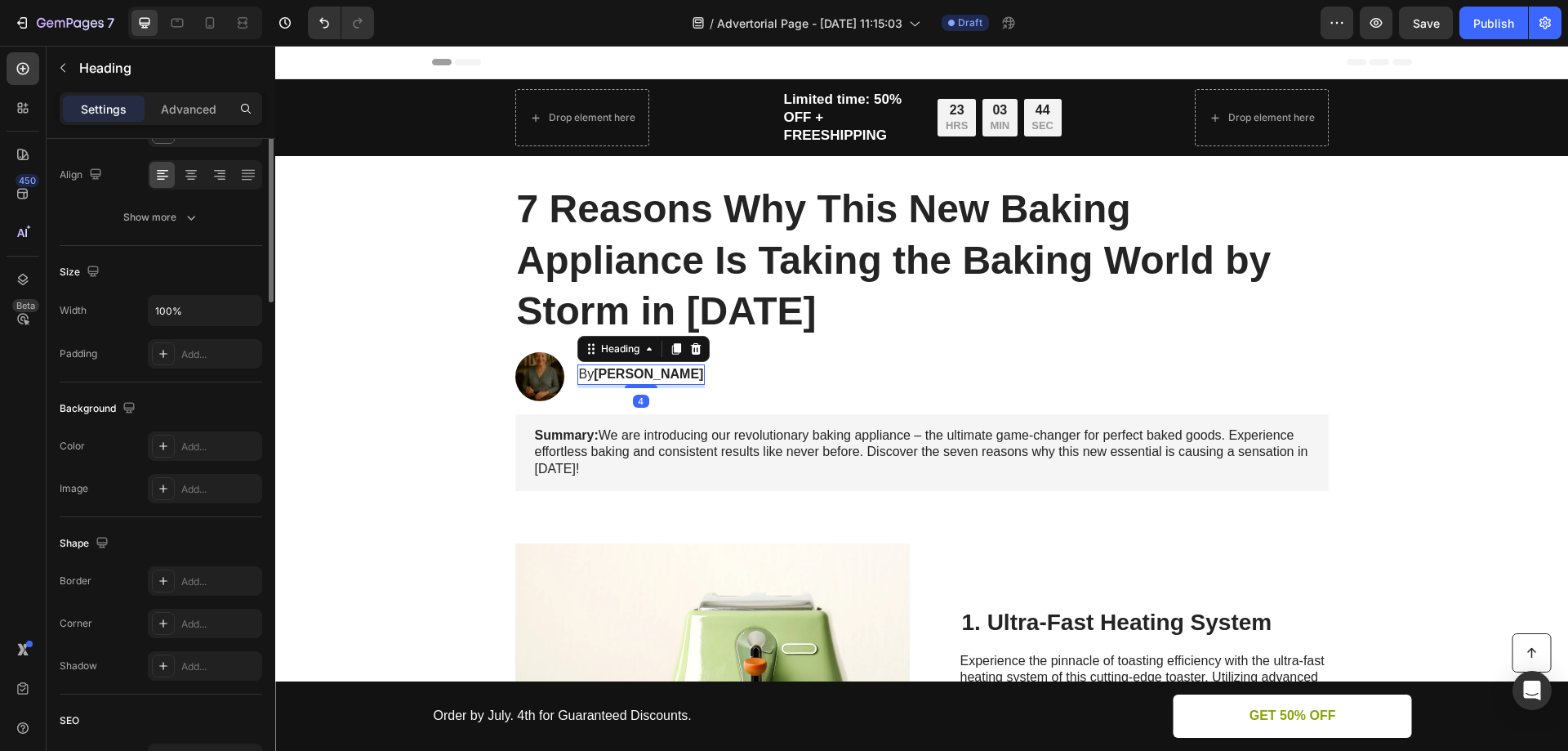
scroll to position [0, 0]
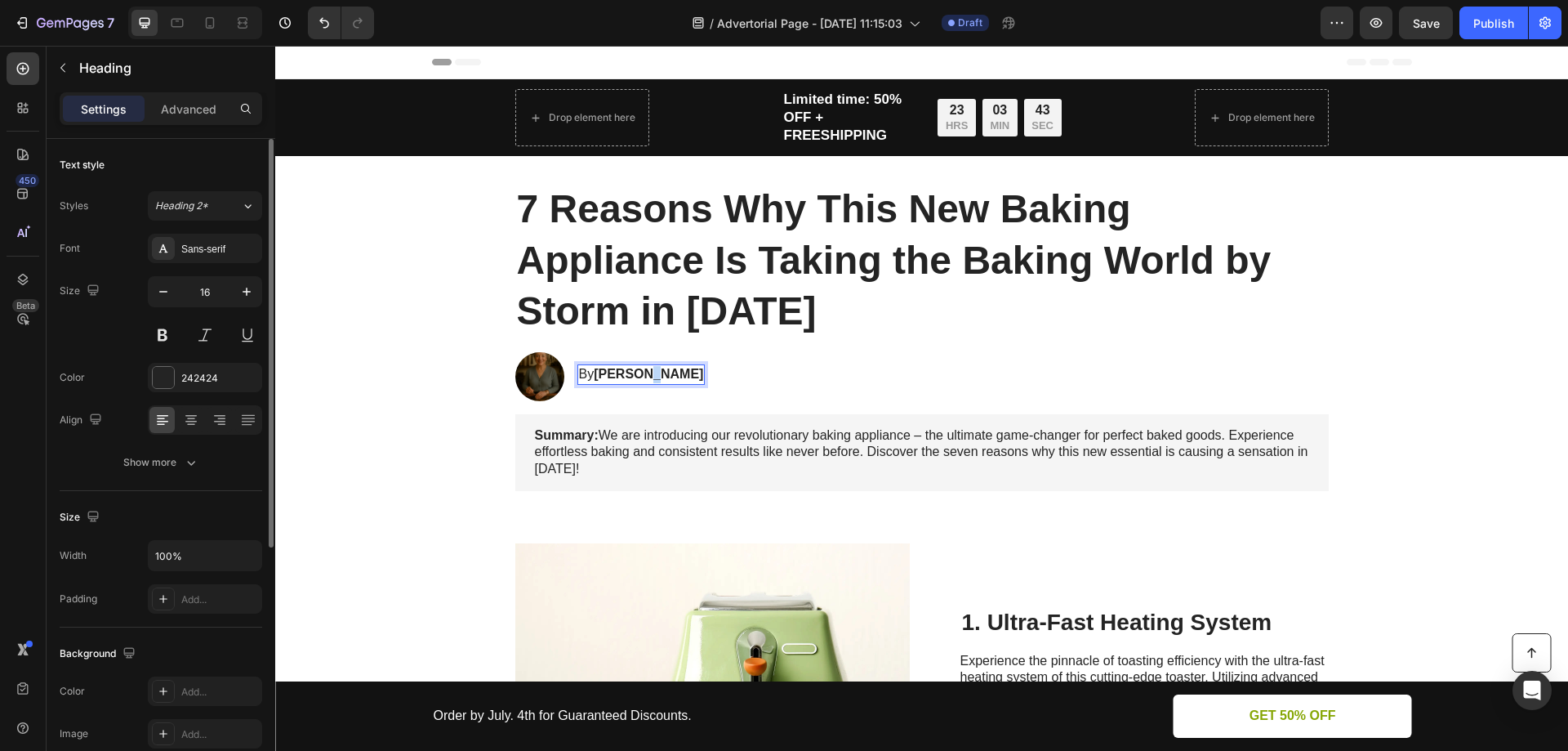
click at [632, 375] on strong "Sylvia J." at bounding box center [649, 373] width 109 height 14
click at [630, 375] on strong "Sylvia J." at bounding box center [649, 373] width 109 height 14
click at [899, 316] on h1 "7 Reasons Why This New Baking Appliance Is Taking the Baking World by Storm in …" at bounding box center [922, 260] width 814 height 156
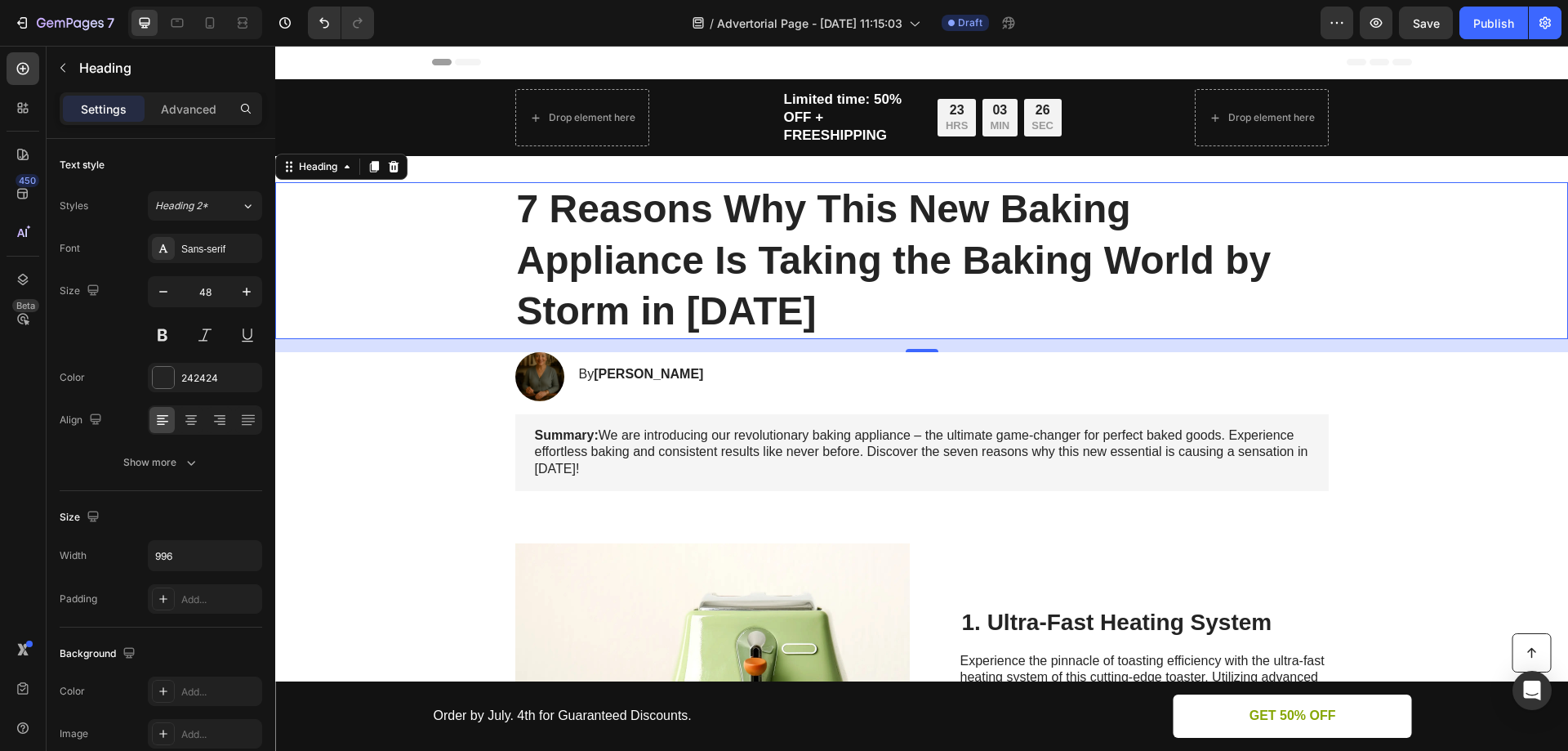
click at [758, 257] on h1 "7 Reasons Why This New Baking Appliance Is Taking the Baking World by Storm in …" at bounding box center [922, 260] width 814 height 156
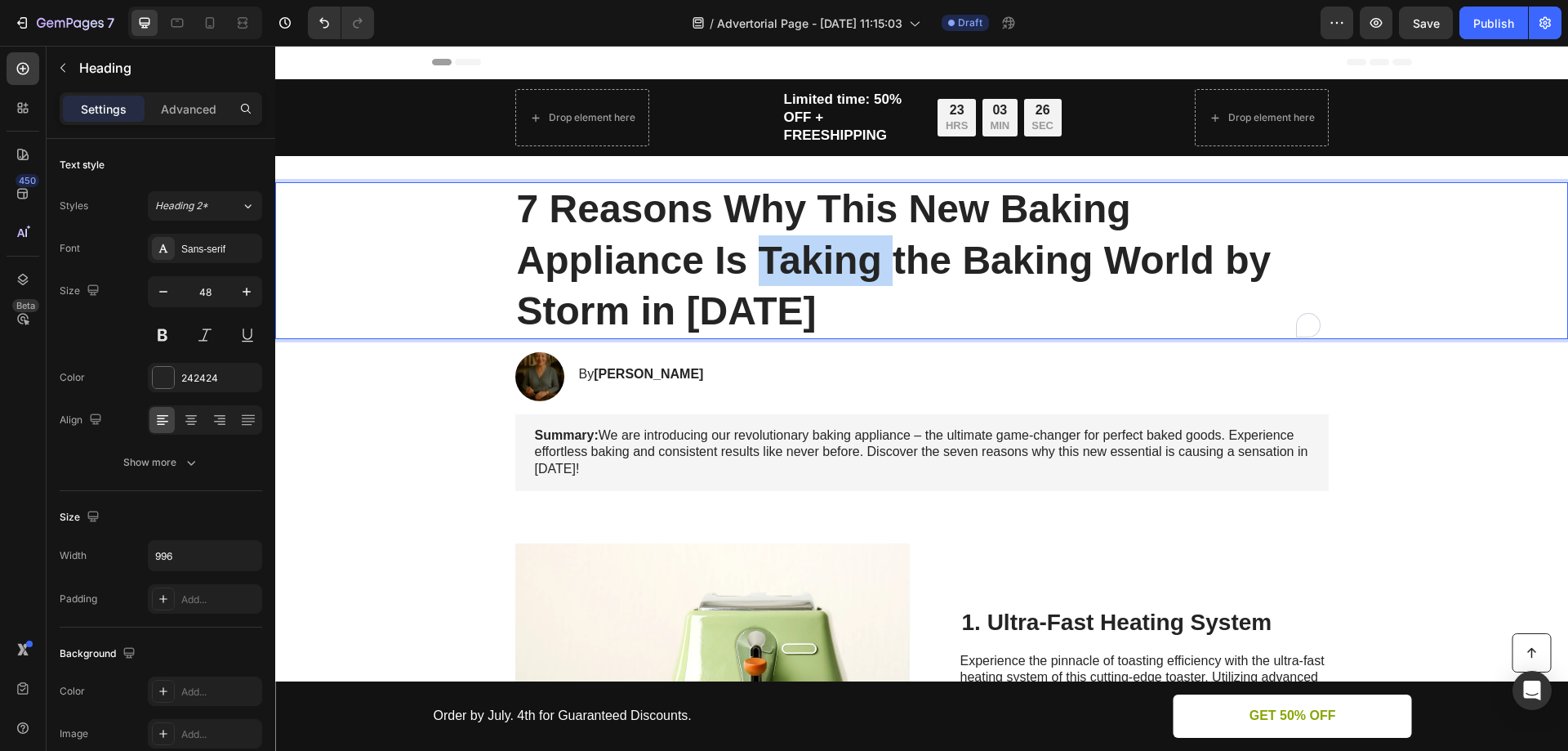
click at [758, 257] on p "7 Reasons Why This New Baking Appliance Is Taking the Baking World by Storm in …" at bounding box center [922, 260] width 810 height 153
click at [692, 256] on p "7 Reasons Why This New Baking Appliance Is Taking the Baking World by Storm in …" at bounding box center [922, 260] width 810 height 153
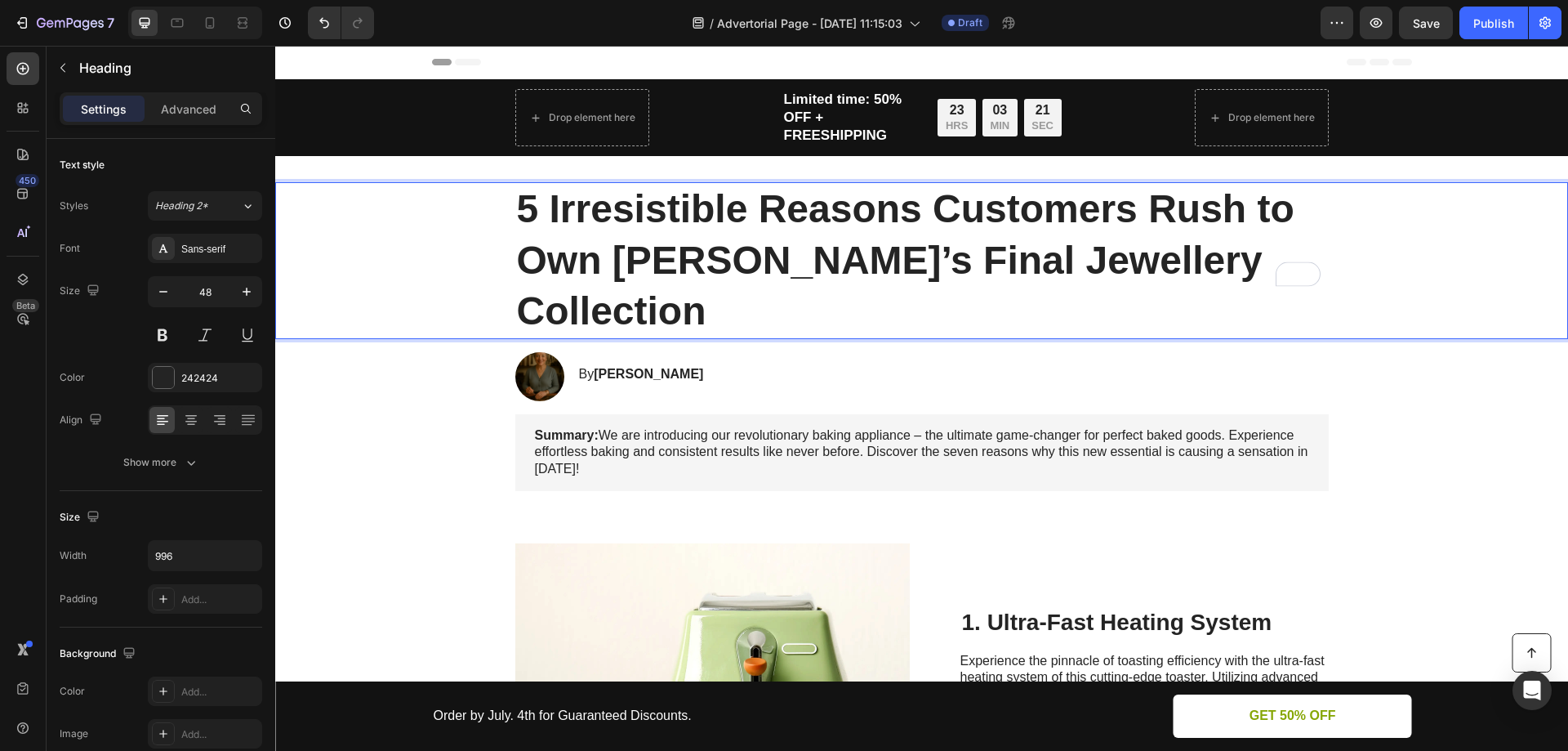
click at [658, 217] on p "5 Irresistible Reasons Customers Rush to Own [PERSON_NAME]’s Final Jewellery Co…" at bounding box center [922, 260] width 810 height 153
click at [735, 219] on p "5 Irresistible Reasons Customers Rush to Own [PERSON_NAME]’s Final Jewellery Co…" at bounding box center [922, 260] width 810 height 153
click at [558, 428] on strong "Summary:" at bounding box center [567, 435] width 64 height 14
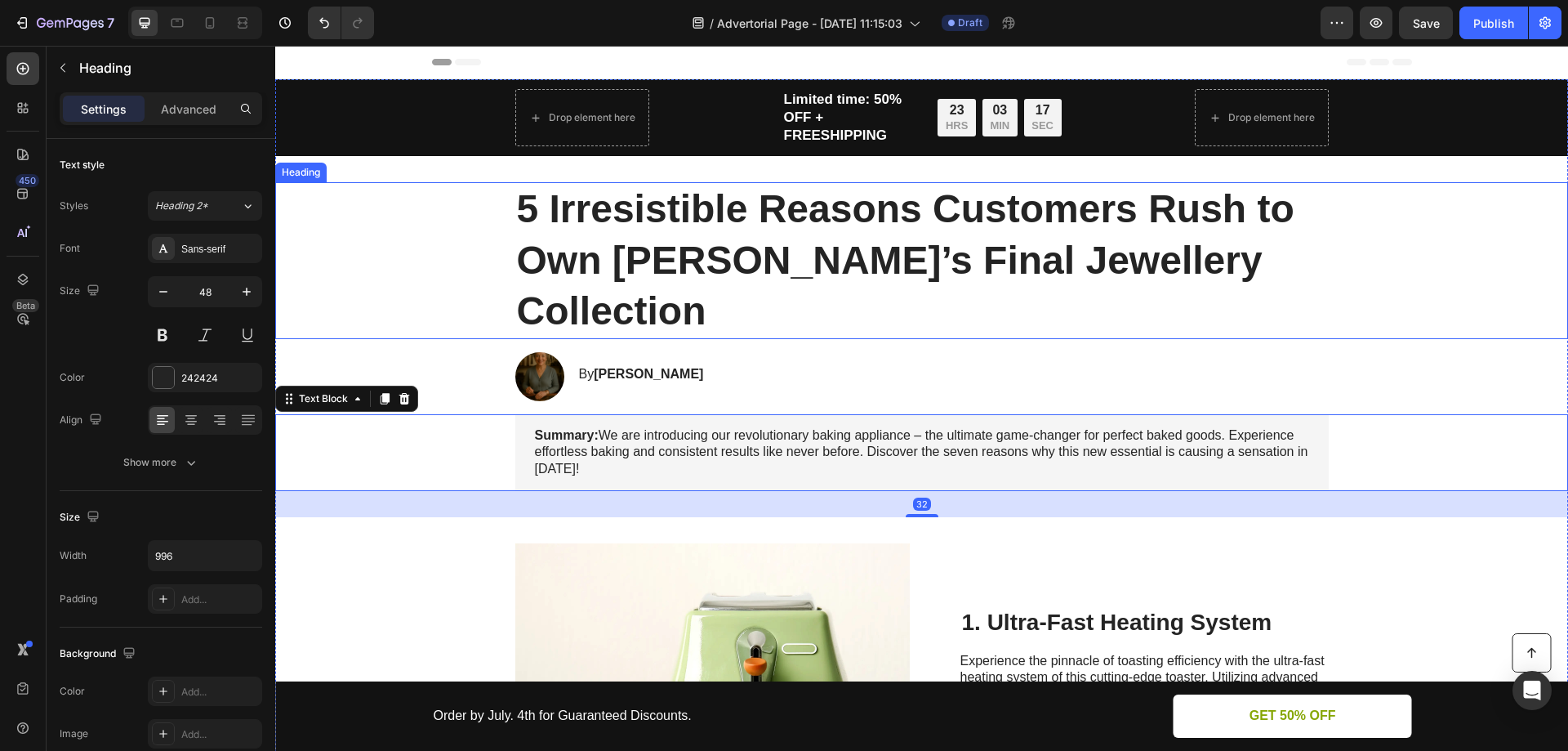
click at [588, 215] on p "5 Irresistible Reasons Customers Rush to Own [PERSON_NAME]’s Final Jewellery Co…" at bounding box center [922, 260] width 810 height 153
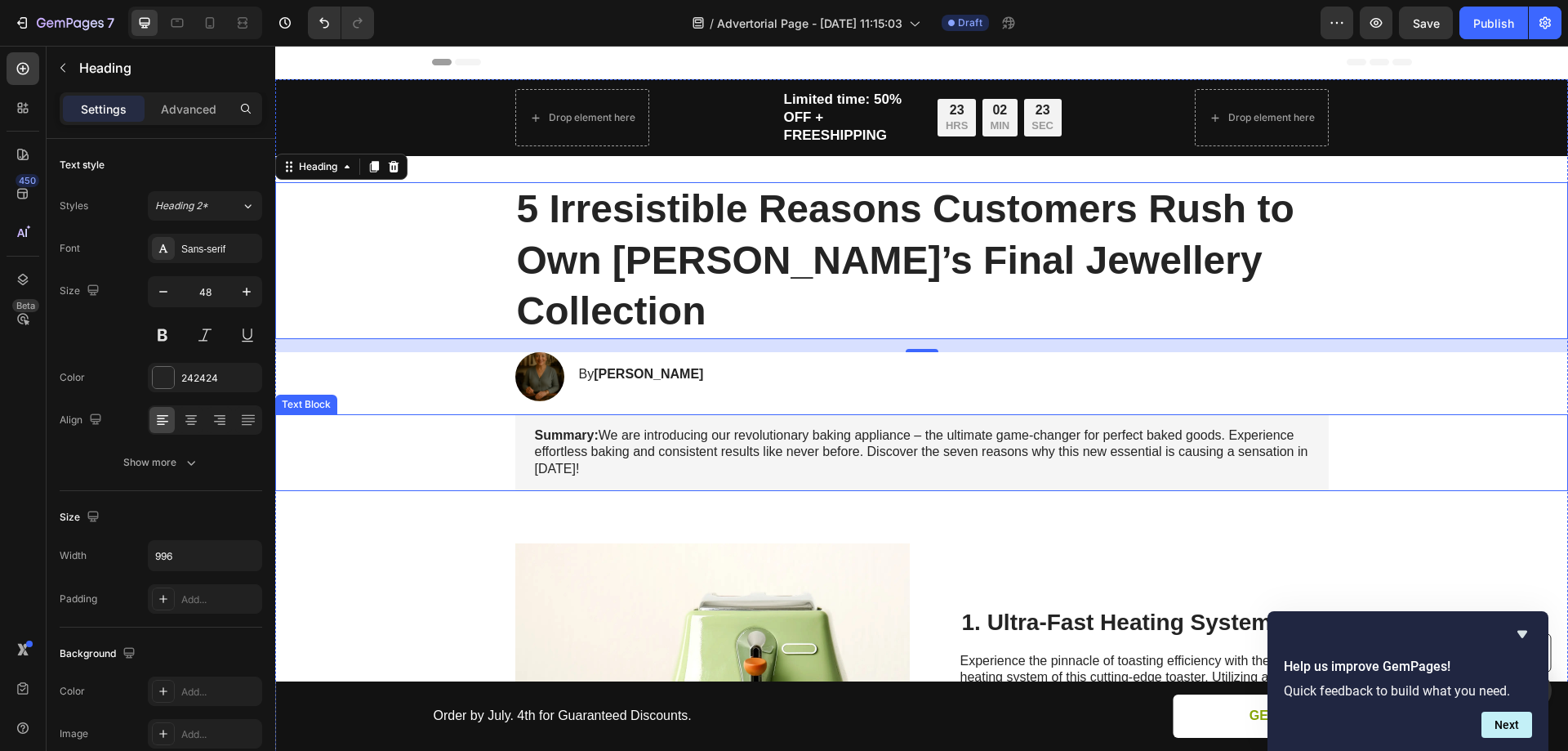
click at [756, 427] on p "Summary: We are introducing our revolutionary baking appliance – the ultimate g…" at bounding box center [922, 452] width 775 height 50
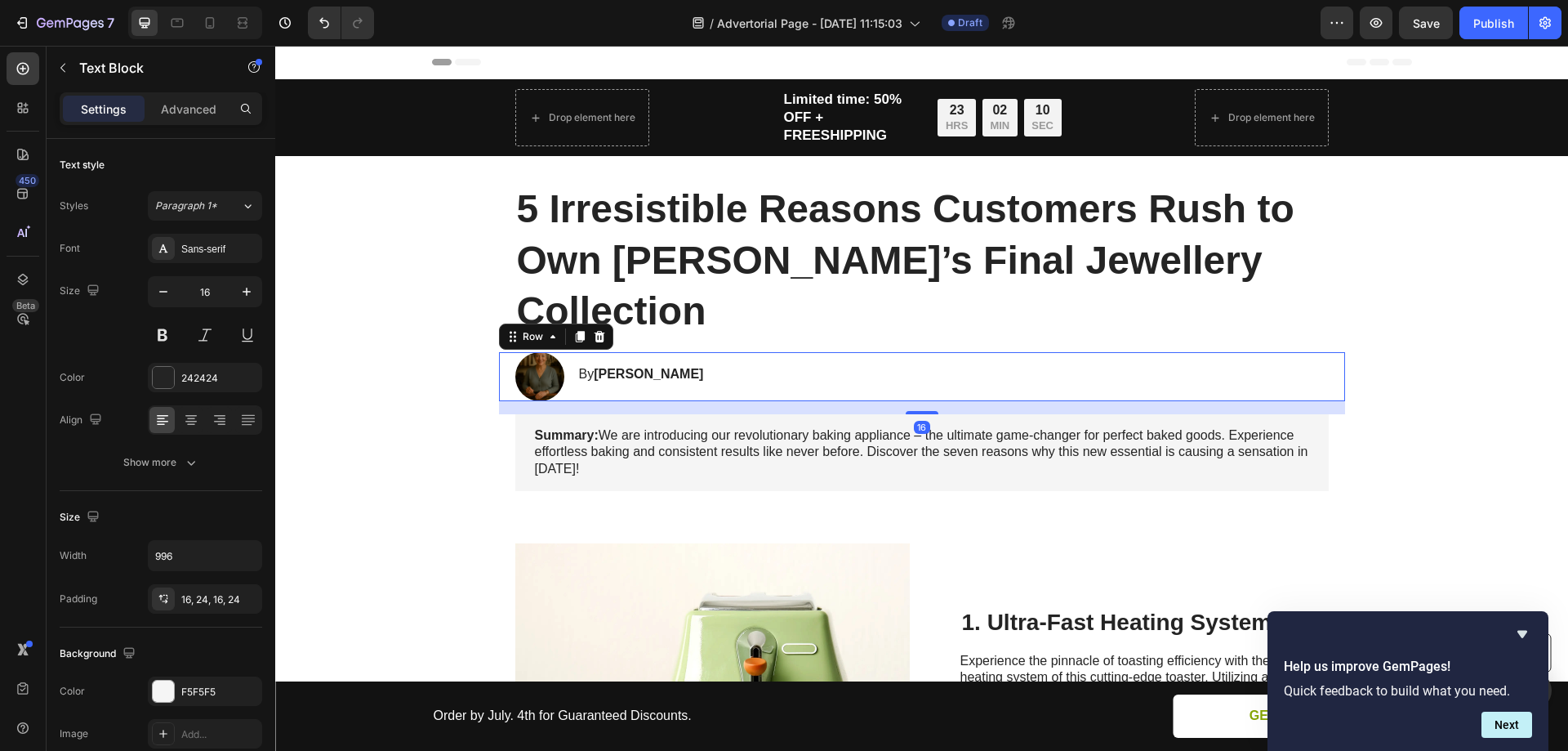
click at [753, 352] on div "Image By Sylvia Heading Row 16" at bounding box center [922, 377] width 846 height 49
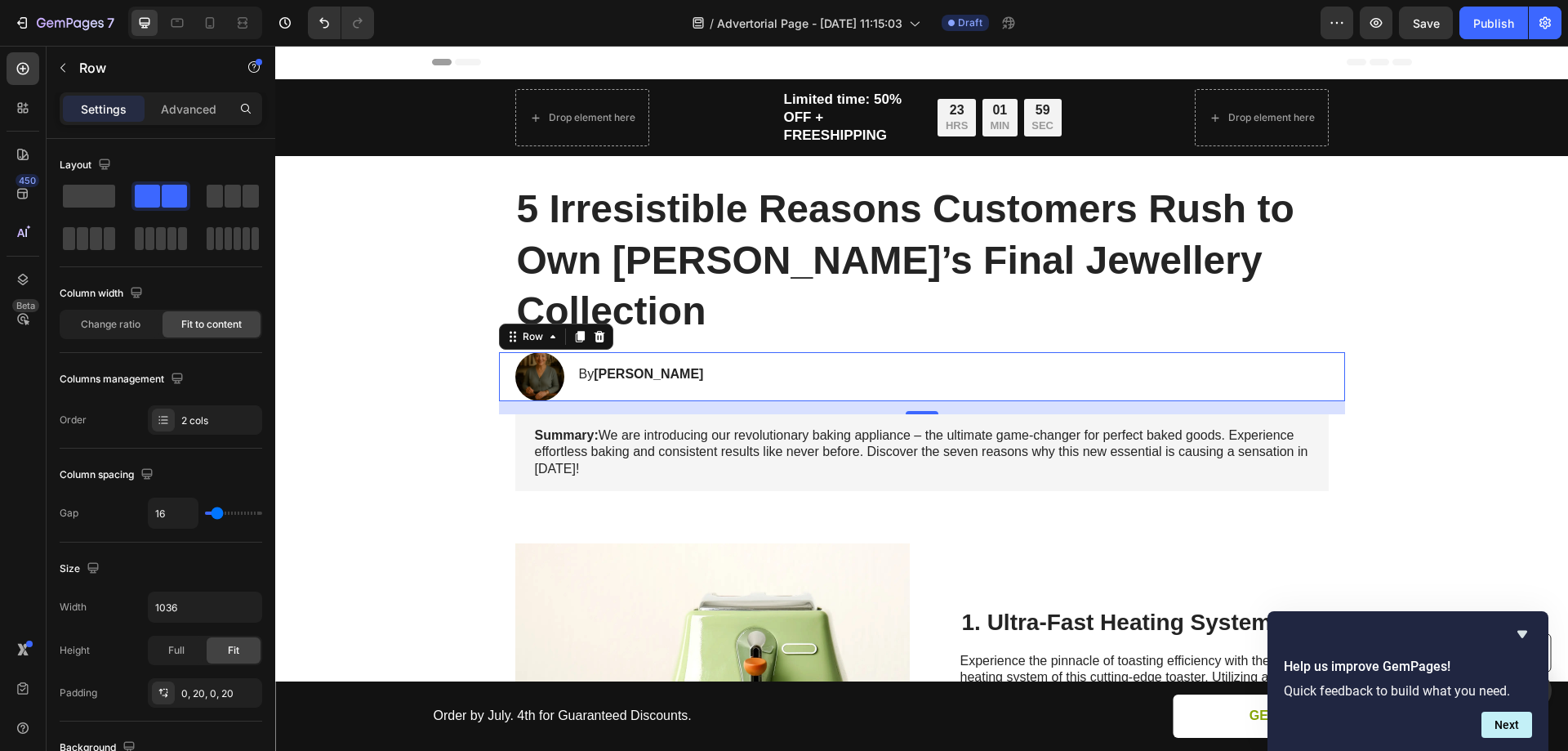
click at [753, 352] on div "Image By Sylvia Heading Row 16" at bounding box center [922, 377] width 846 height 49
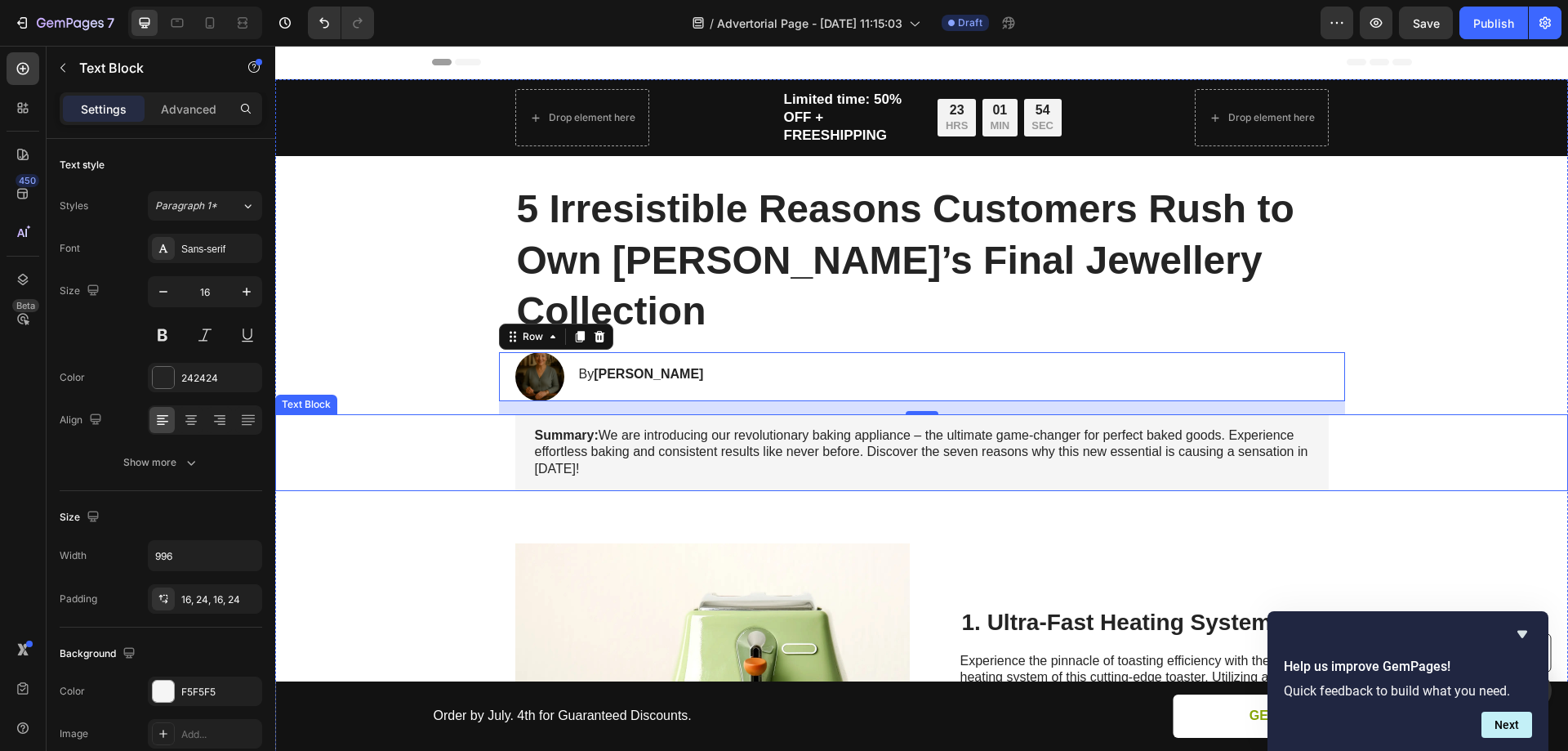
click at [677, 427] on p "Summary: We are introducing our revolutionary baking appliance – the ultimate g…" at bounding box center [922, 452] width 775 height 50
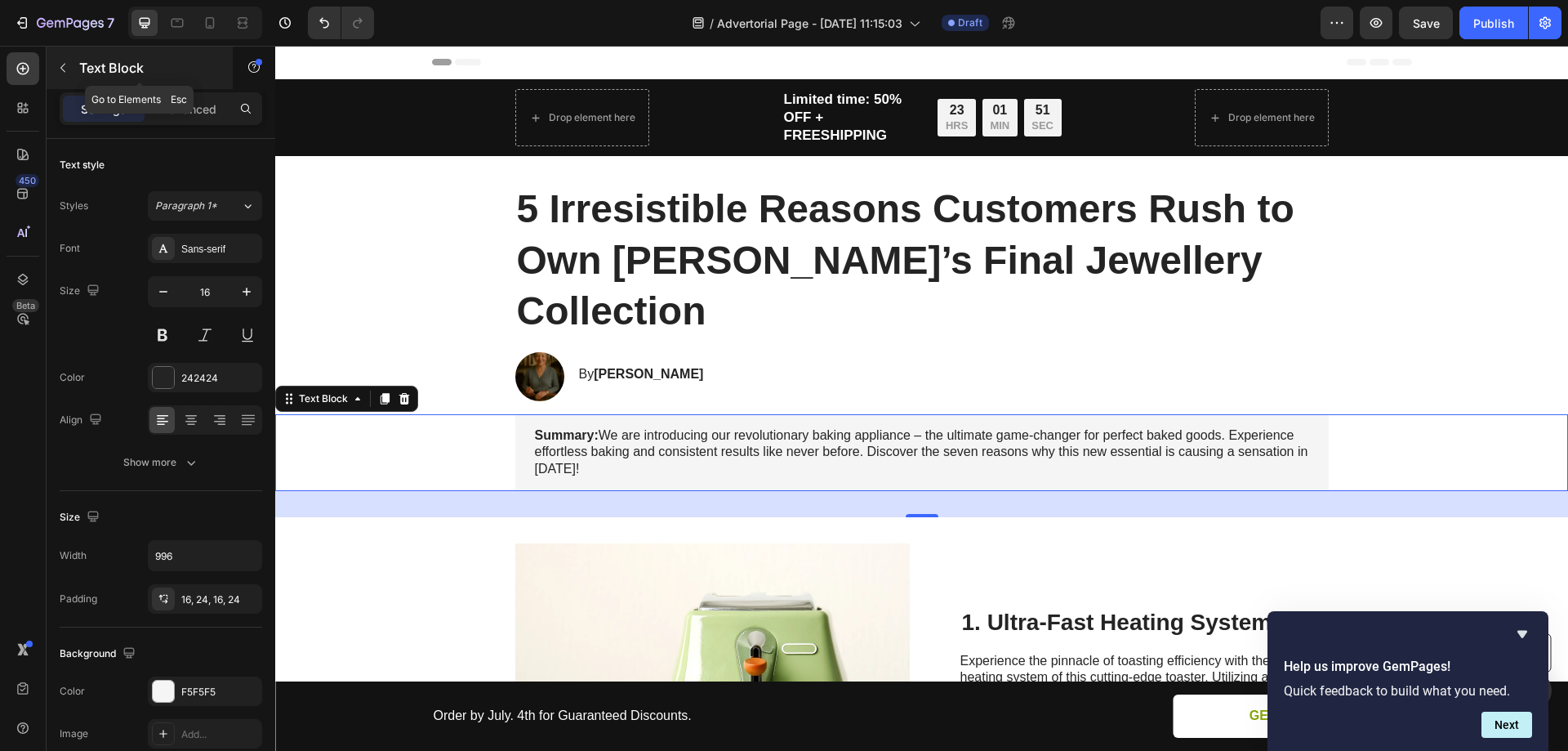
click at [63, 69] on icon "button" at bounding box center [63, 68] width 5 height 9
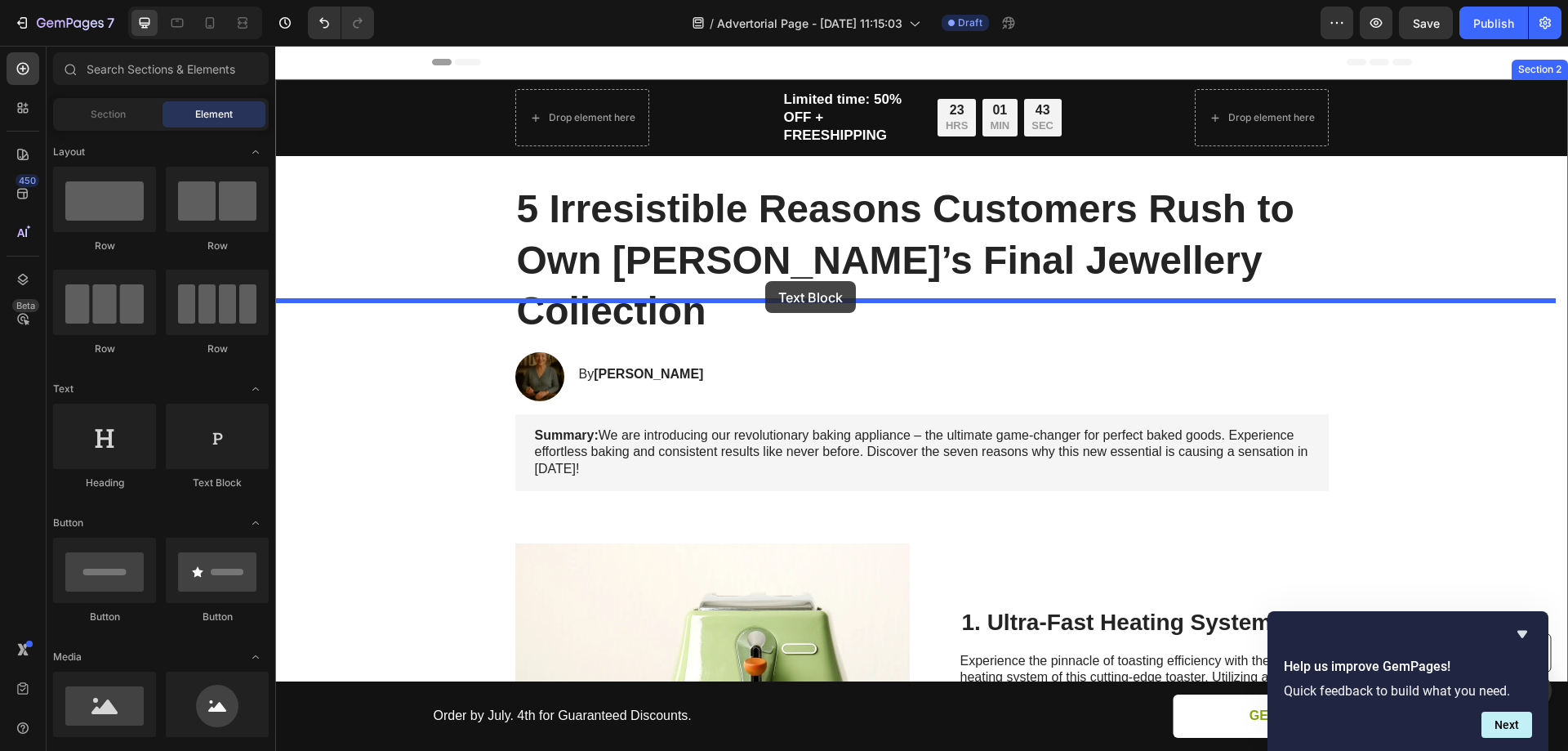
drag, startPoint x: 493, startPoint y: 483, endPoint x: 765, endPoint y: 281, distance: 338.8
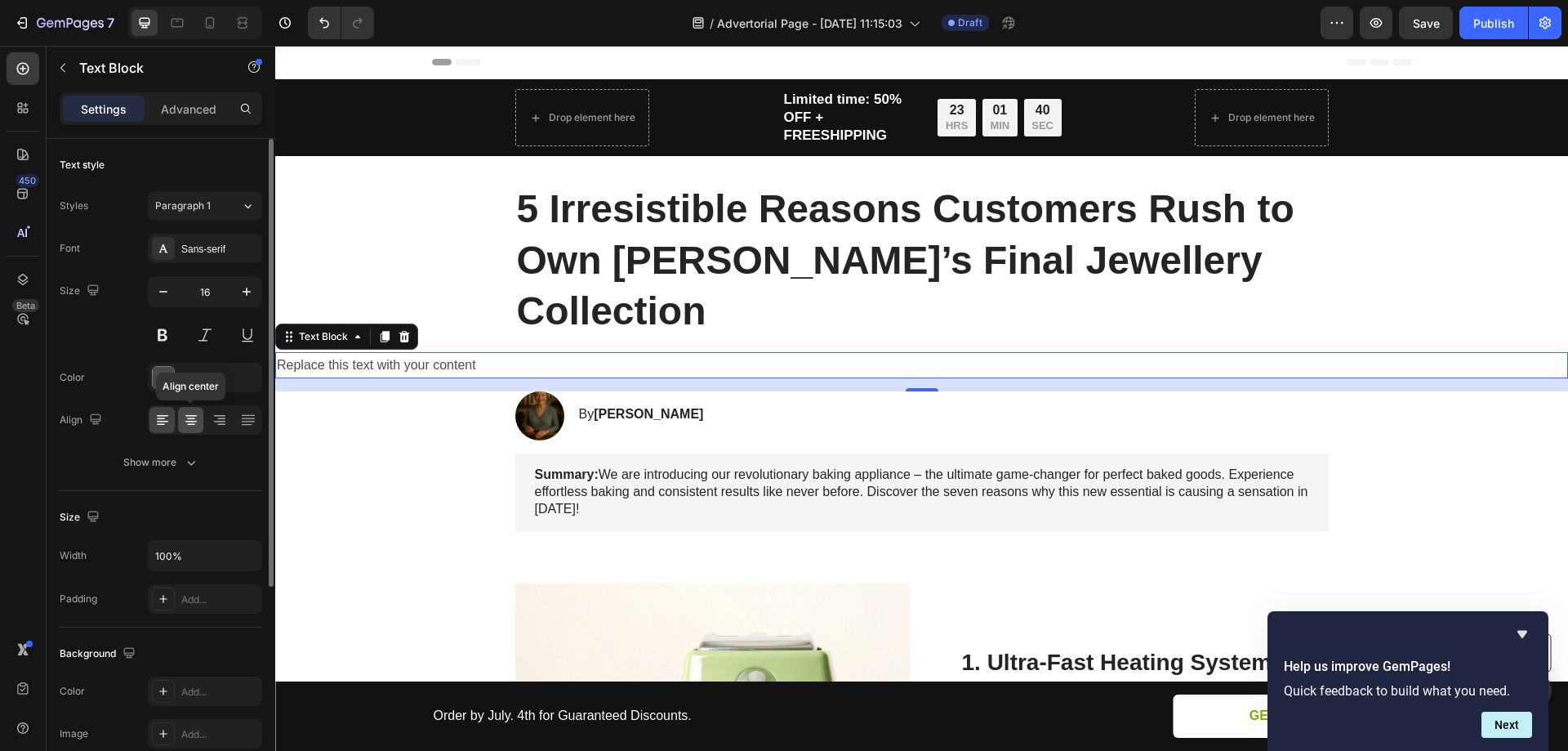
click at [191, 423] on icon at bounding box center [191, 419] width 16 height 16
click at [873, 352] on div "Replace this text with your content" at bounding box center [921, 366] width 1293 height 27
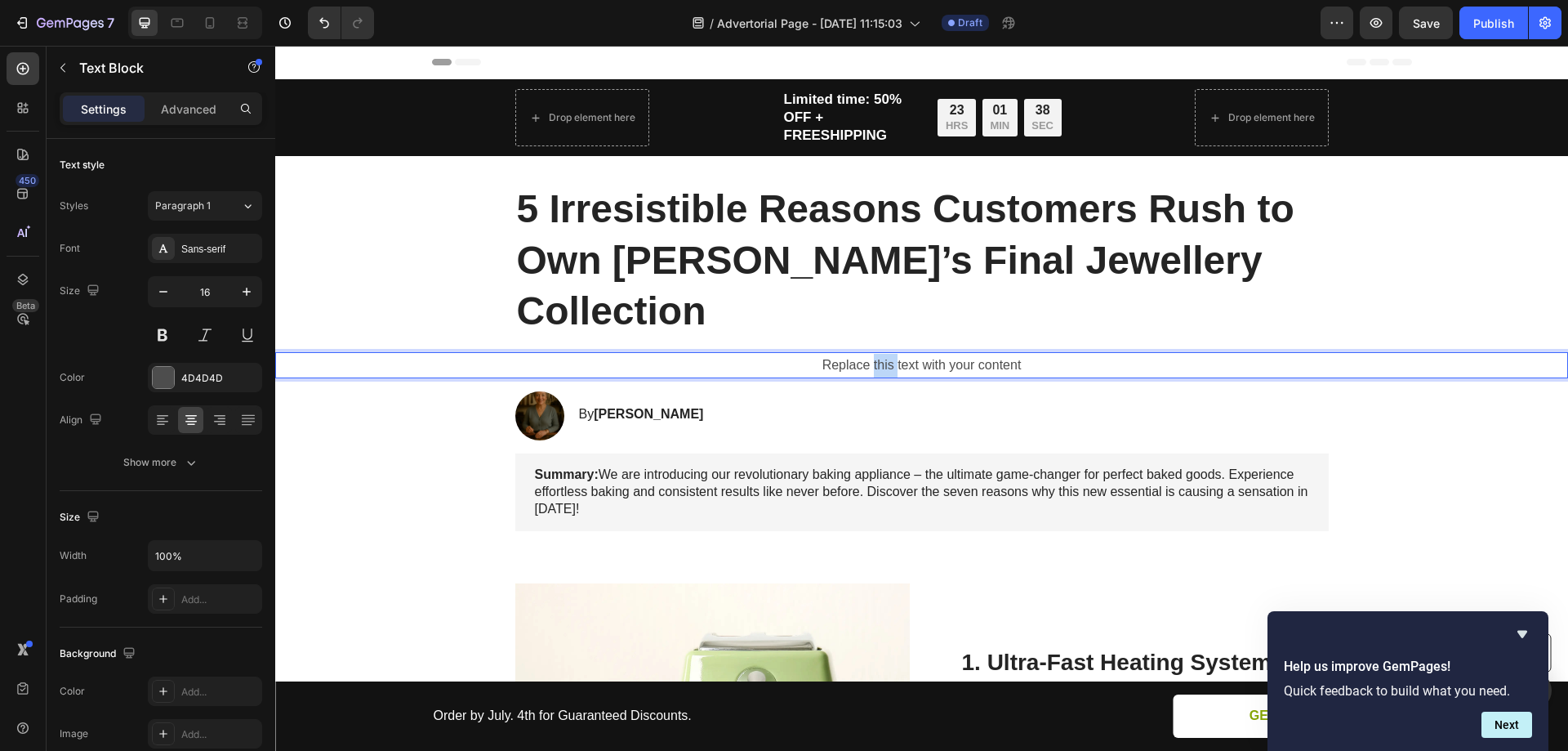
click at [873, 354] on p "Replace this text with your content" at bounding box center [921, 366] width 1289 height 24
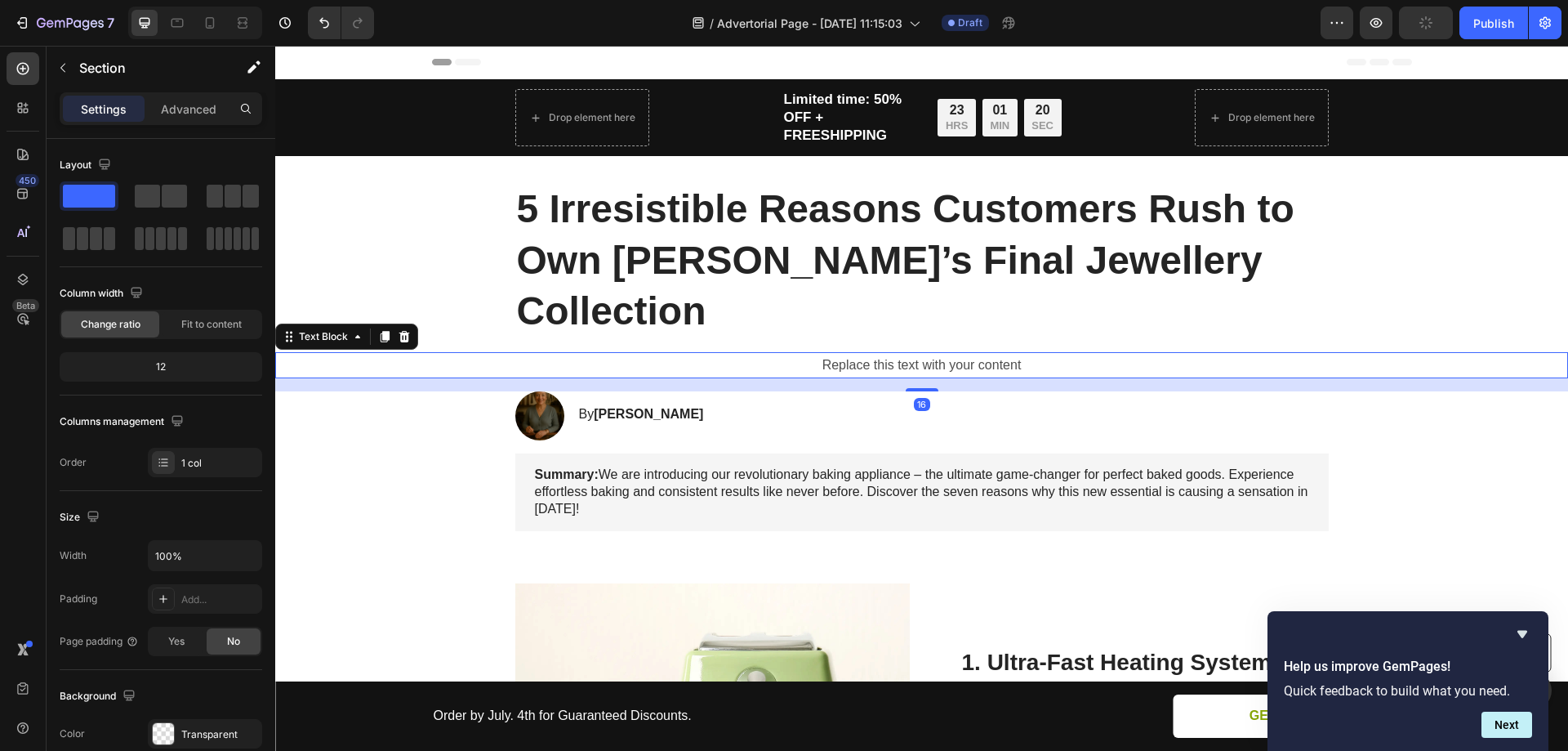
click at [484, 354] on p "Replace this text with your content" at bounding box center [921, 366] width 1289 height 24
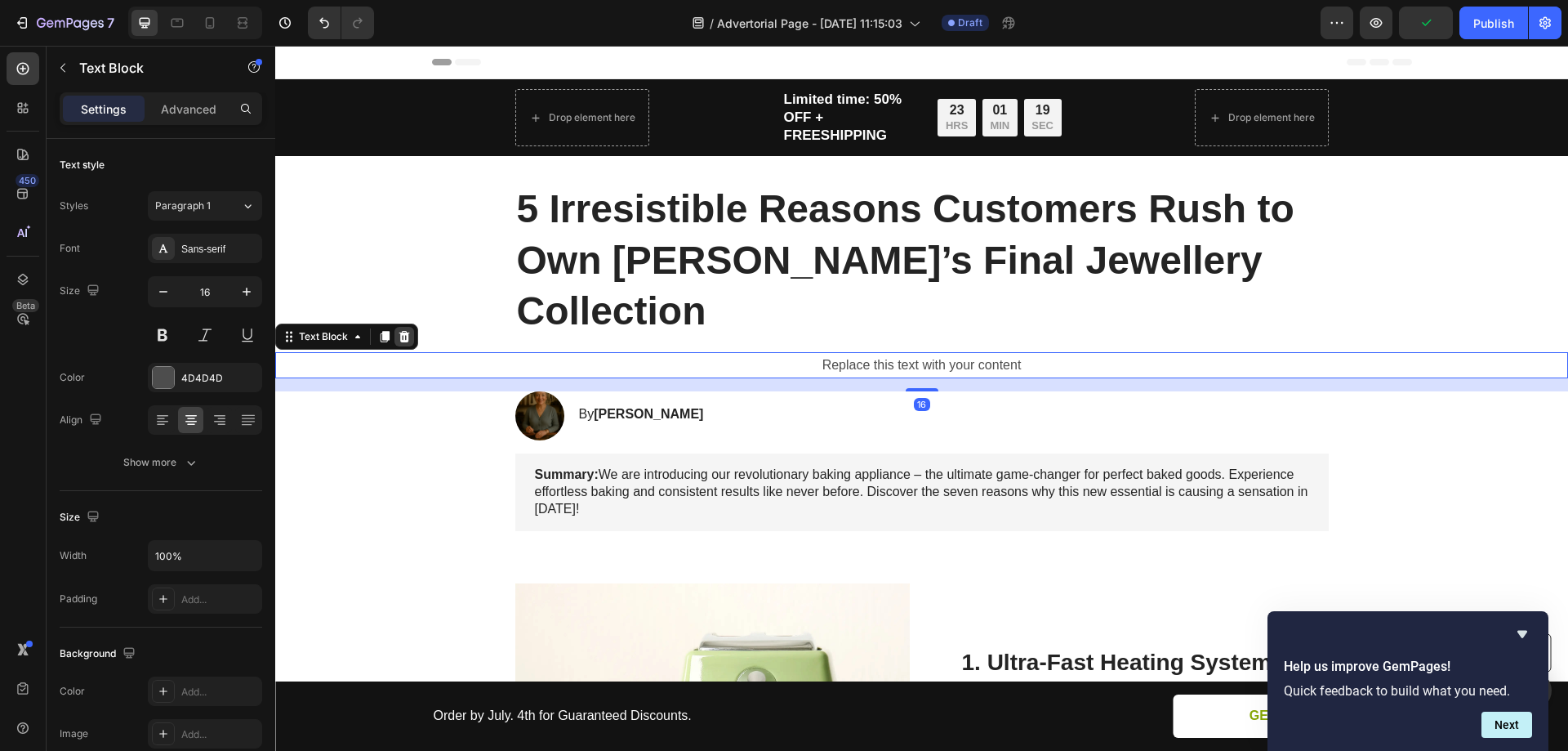
click at [406, 330] on icon at bounding box center [405, 335] width 10 height 11
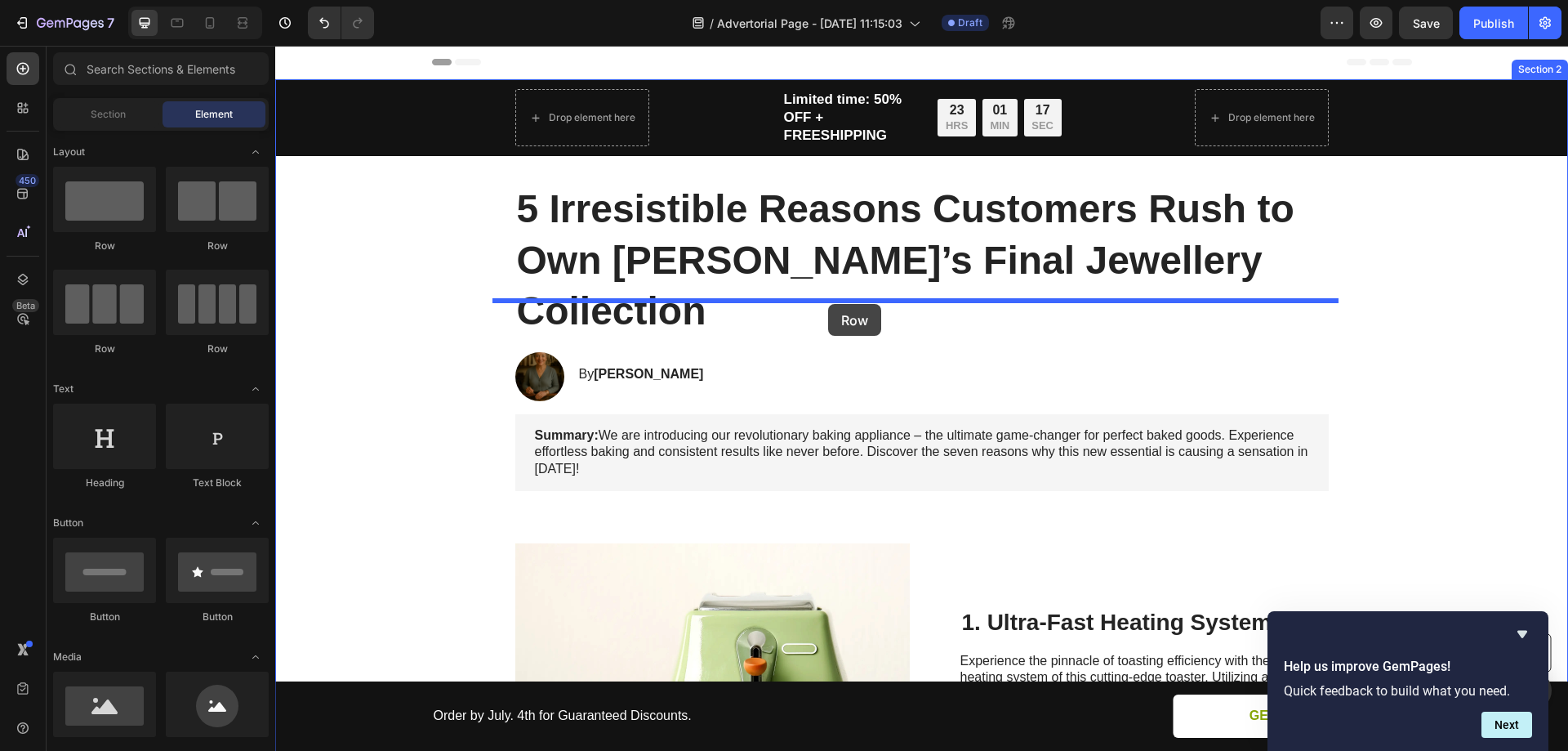
drag, startPoint x: 373, startPoint y: 246, endPoint x: 828, endPoint y: 304, distance: 458.7
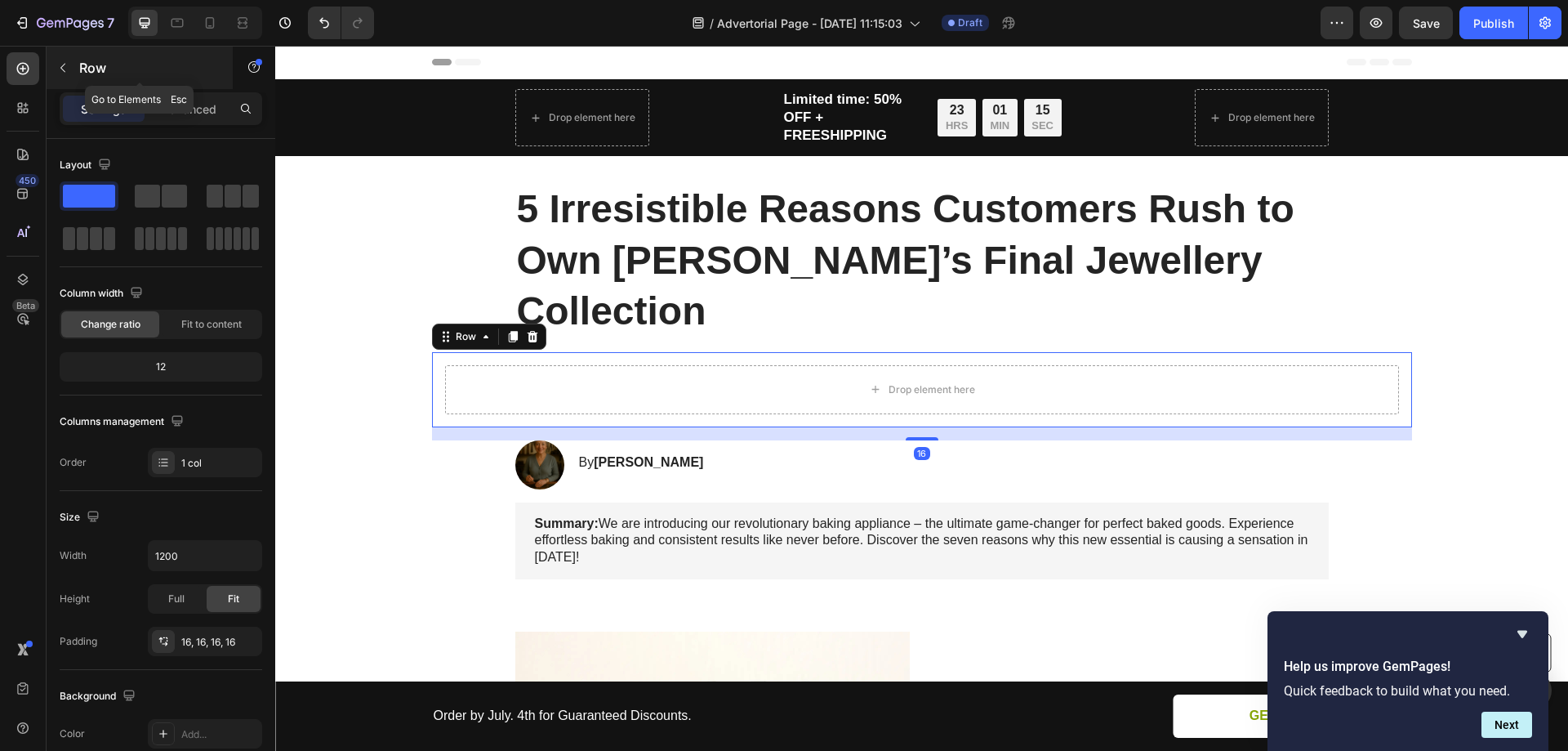
click at [67, 74] on button "button" at bounding box center [62, 67] width 26 height 26
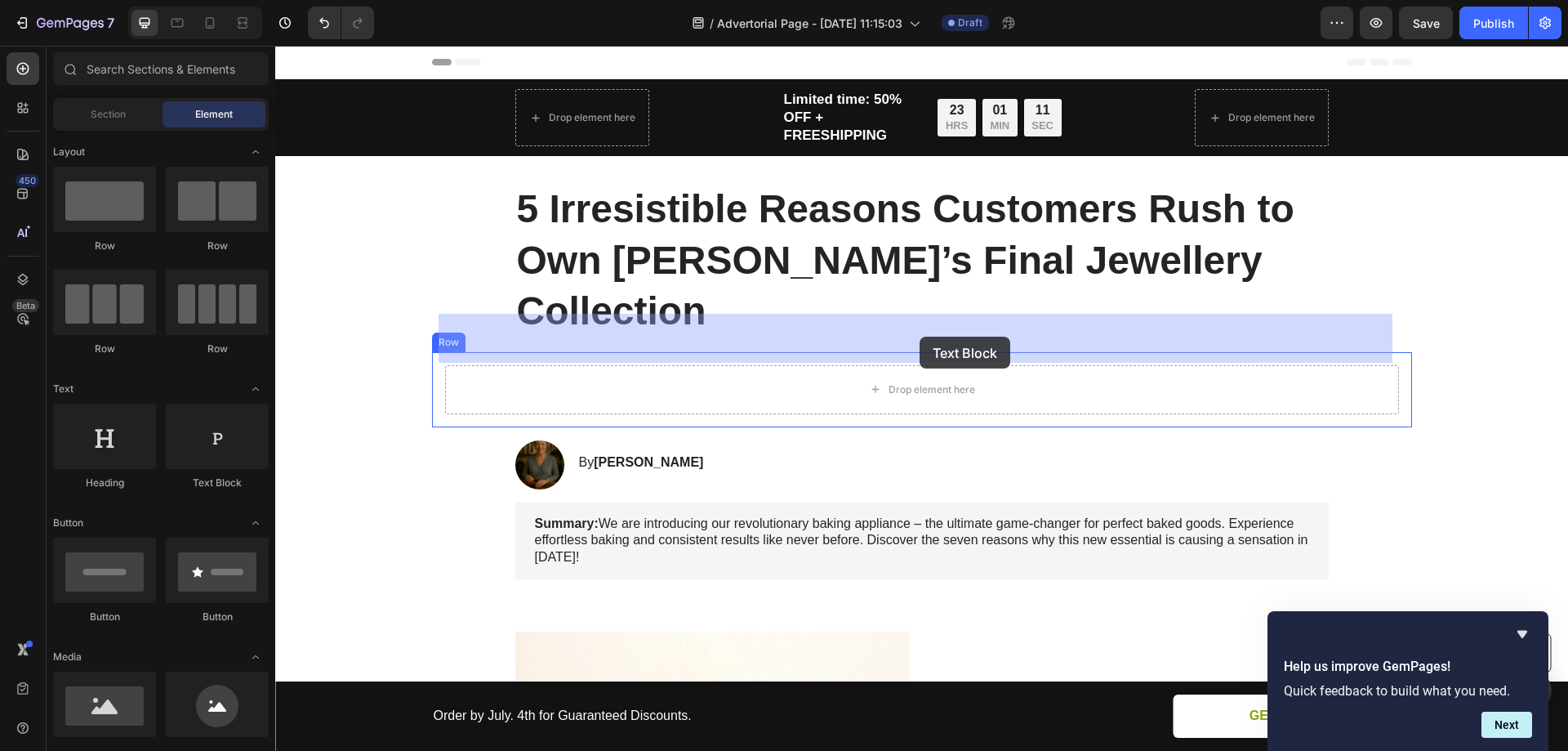
drag, startPoint x: 491, startPoint y: 501, endPoint x: 919, endPoint y: 337, distance: 458.3
drag, startPoint x: 490, startPoint y: 491, endPoint x: 938, endPoint y: 335, distance: 474.4
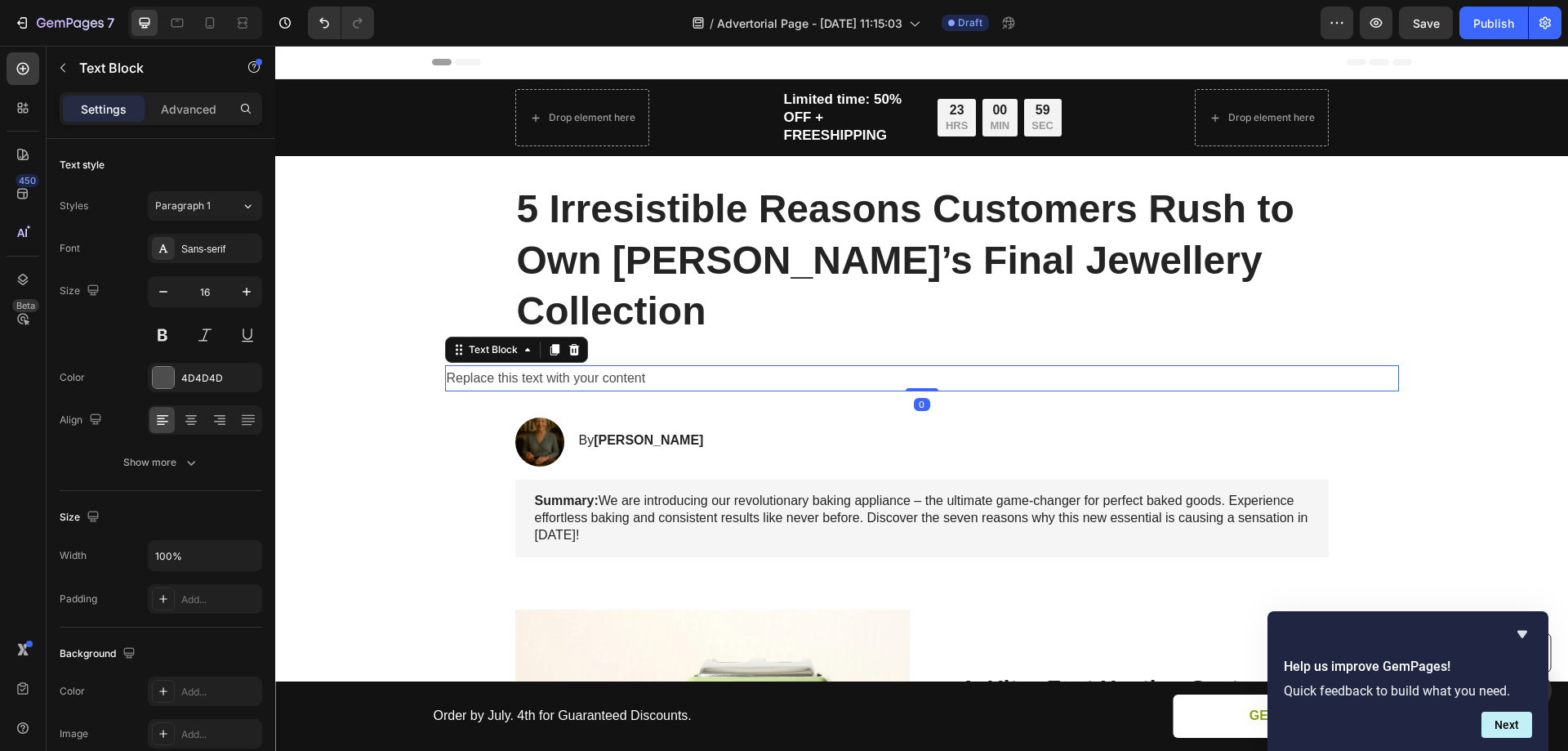
click at [567, 365] on div "Replace this text with your content" at bounding box center [921, 378] width 954 height 27
click at [567, 367] on p "Replace this text with your content" at bounding box center [922, 378] width 951 height 24
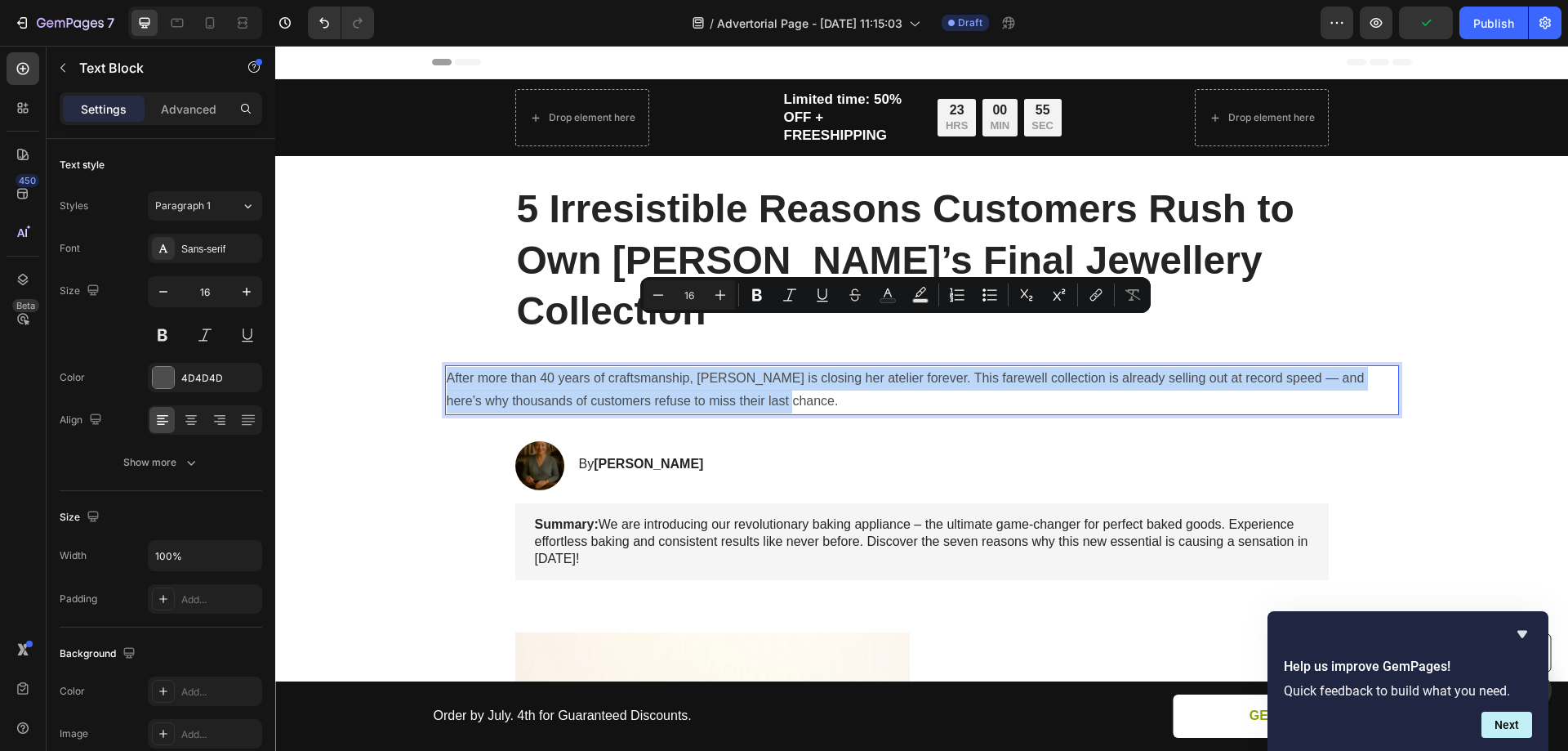
drag, startPoint x: 795, startPoint y: 356, endPoint x: 443, endPoint y: 326, distance: 353.3
click at [447, 367] on p "After more than 40 years of craftsmanship, [PERSON_NAME] is closing her atelier…" at bounding box center [922, 390] width 951 height 48
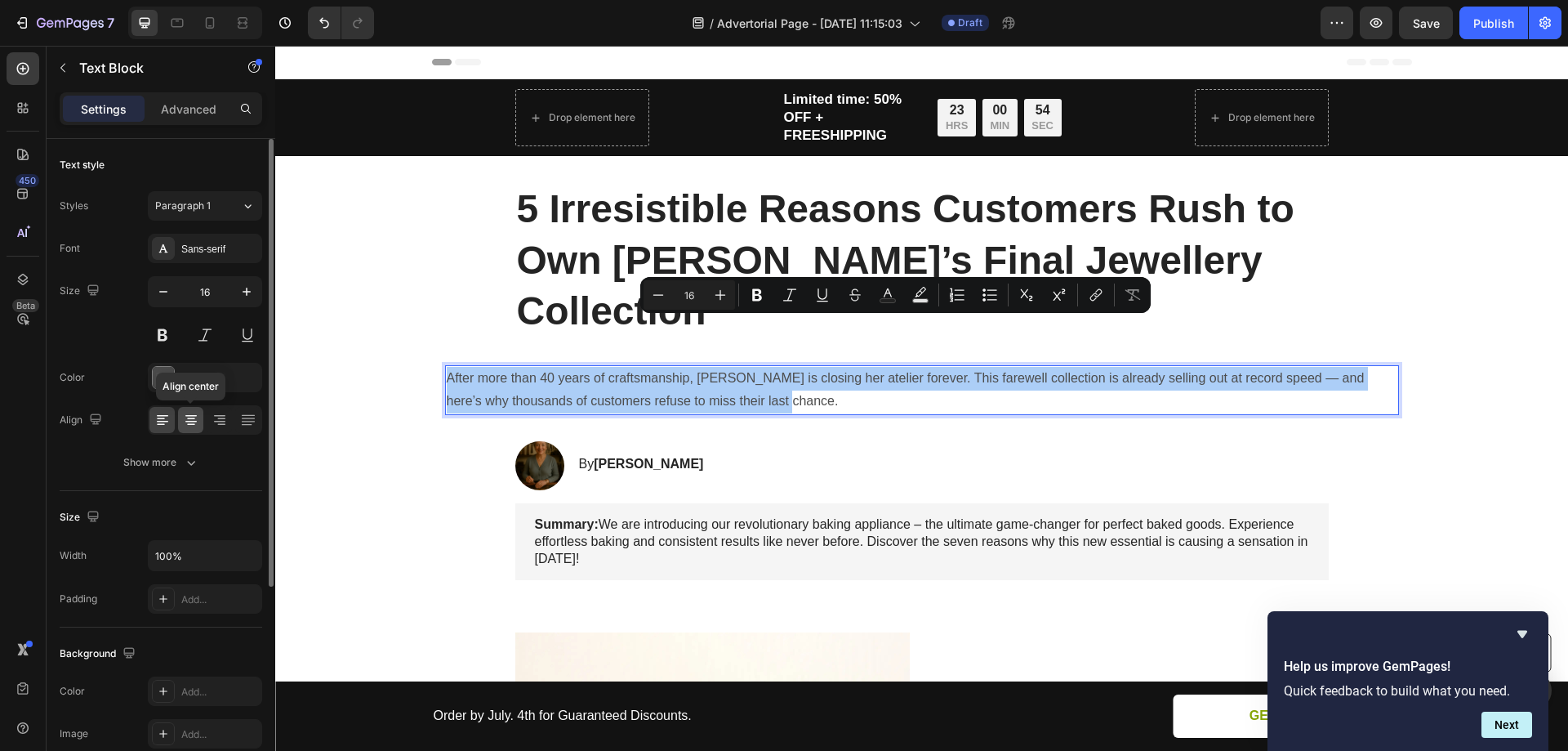
click at [190, 420] on icon at bounding box center [191, 419] width 16 height 16
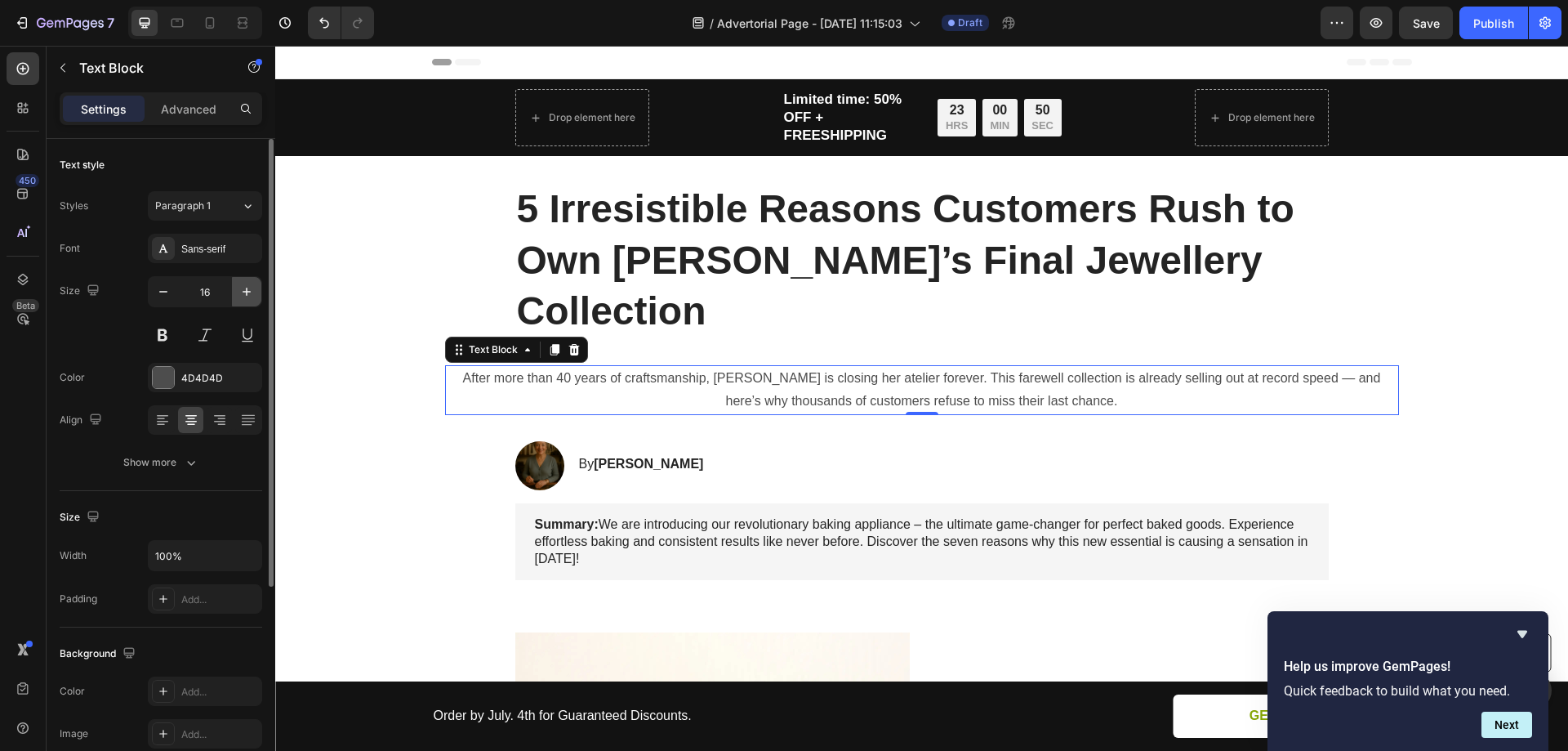
click at [239, 289] on icon "button" at bounding box center [246, 292] width 16 height 16
type input "18"
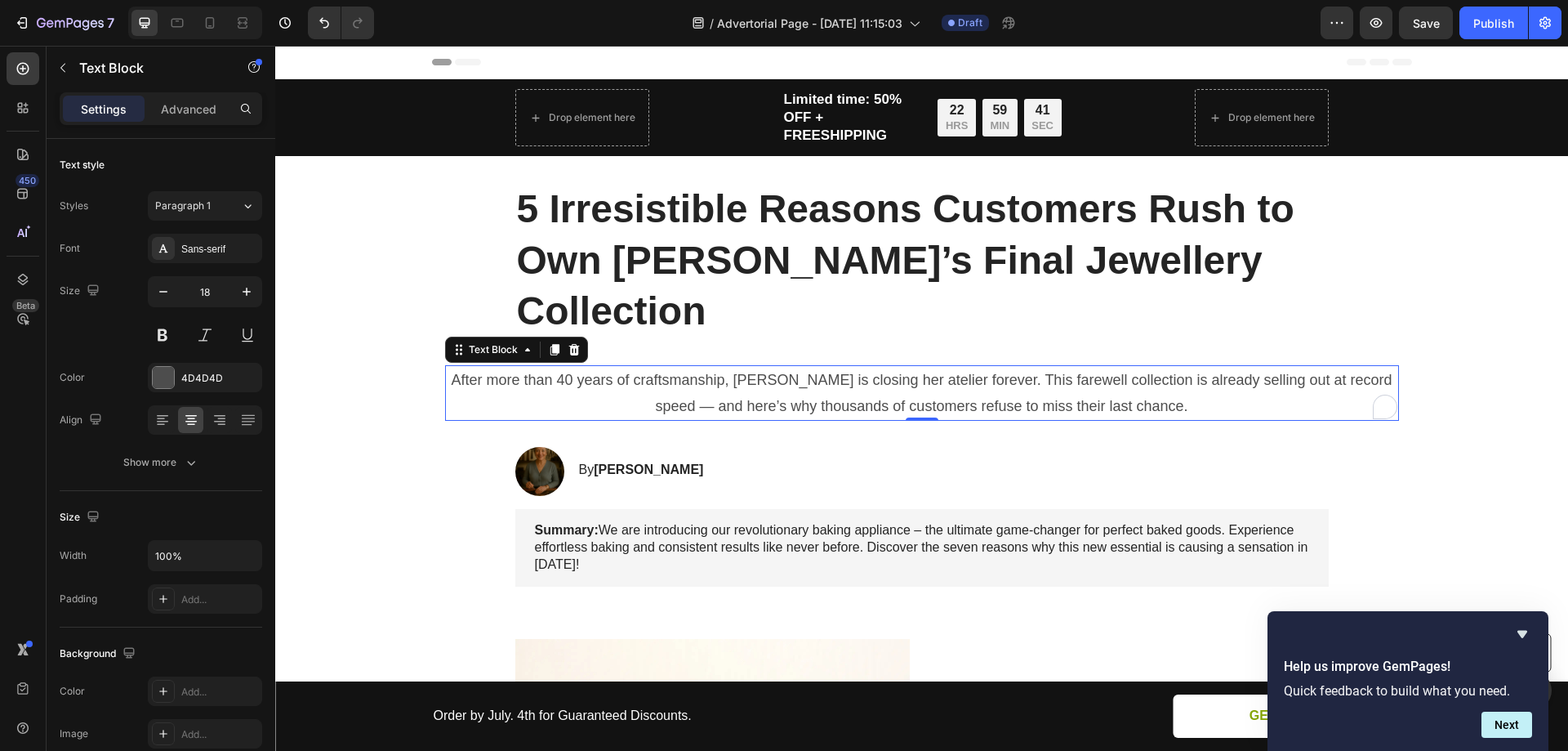
click at [1164, 367] on p "After more than 40 years of craftsmanship, [PERSON_NAME] is closing her atelier…" at bounding box center [922, 393] width 951 height 53
click at [1219, 367] on p "After more than 40 years of craftsmanship, [PERSON_NAME] is closing her atelier…" at bounding box center [922, 393] width 951 height 53
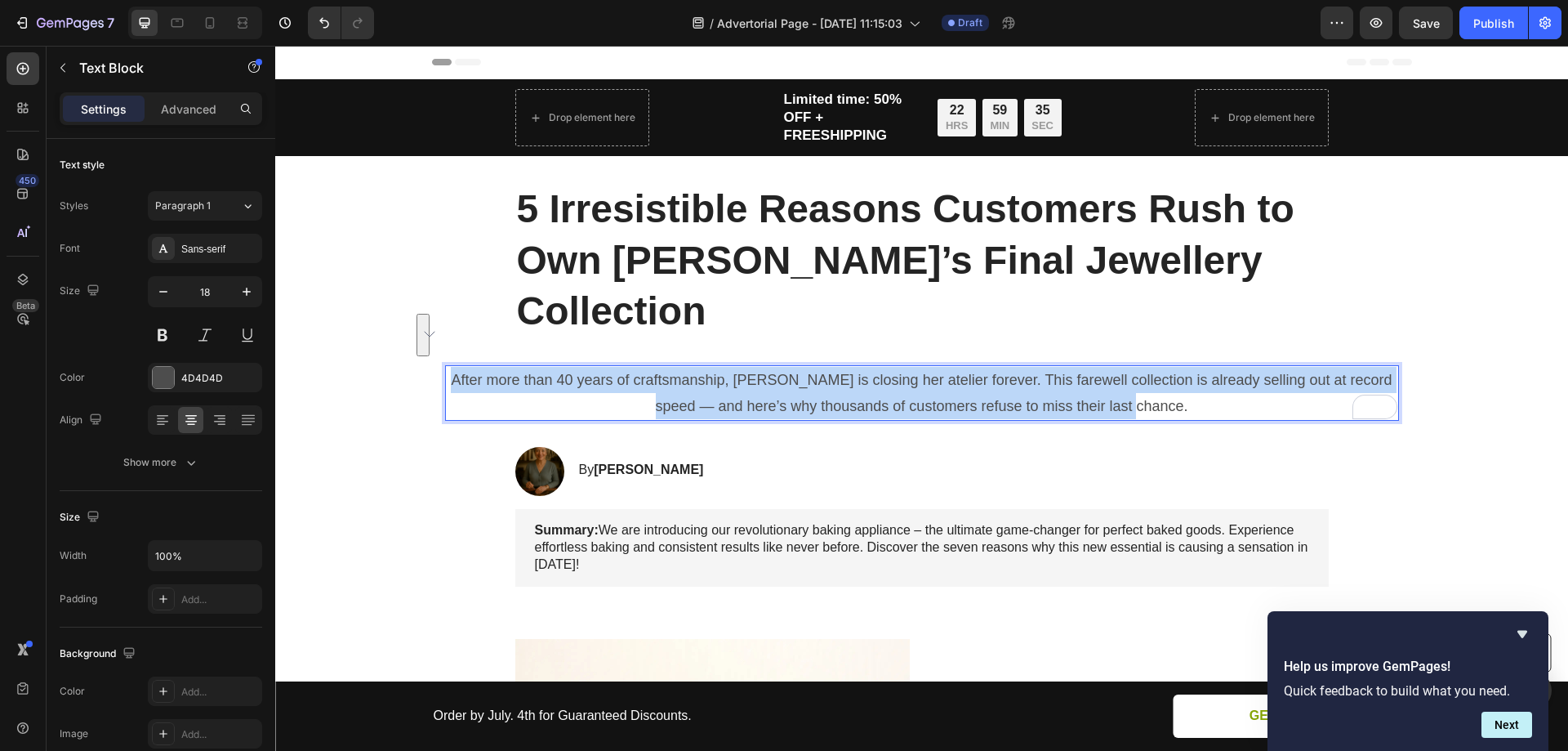
drag, startPoint x: 455, startPoint y: 331, endPoint x: 1164, endPoint y: 355, distance: 709.4
click at [1164, 367] on p "After more than 40 years of craftsmanship, [PERSON_NAME] is closing her atelier…" at bounding box center [922, 393] width 951 height 53
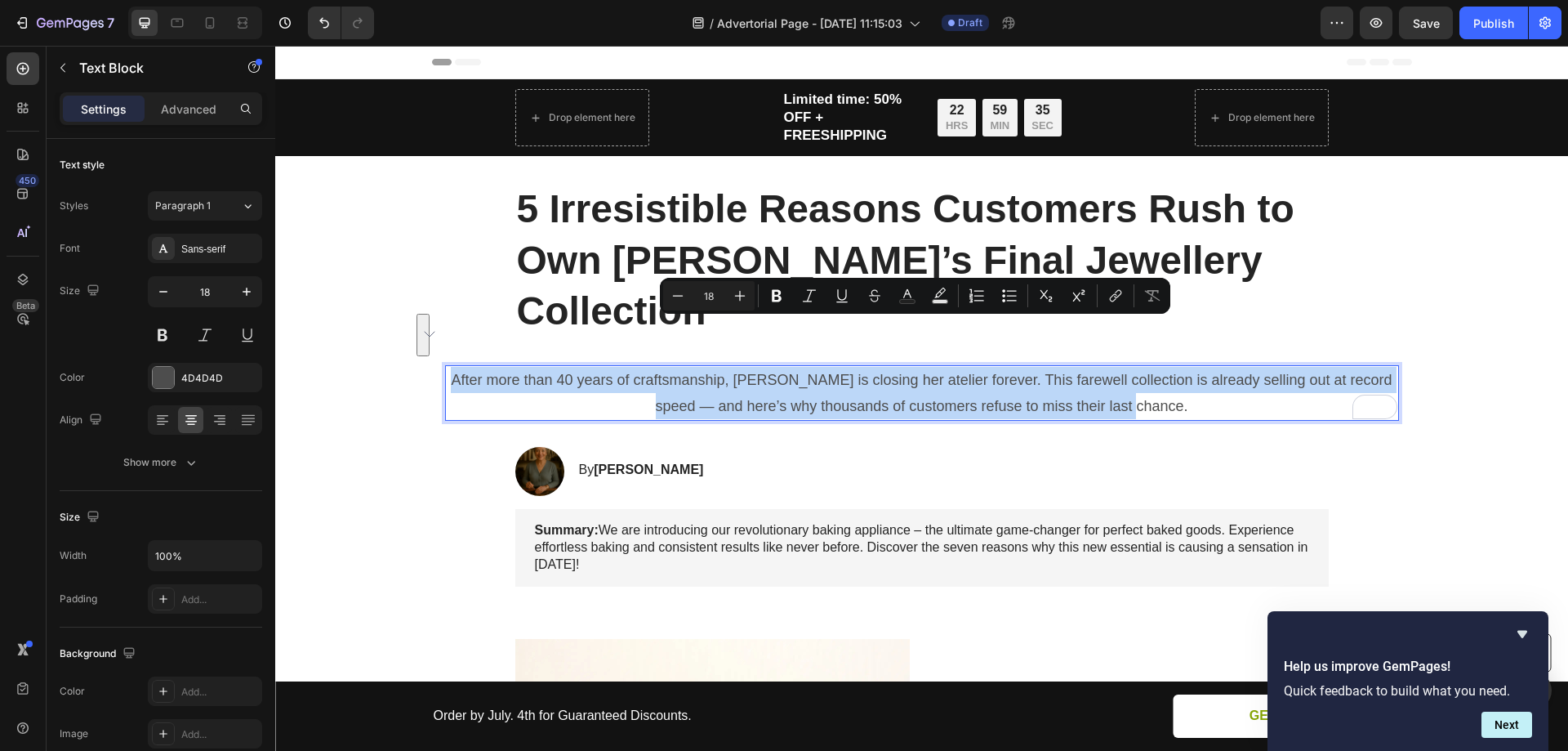
click at [1196, 367] on p "After more than 40 years of craftsmanship, [PERSON_NAME] is closing her atelier…" at bounding box center [922, 393] width 951 height 53
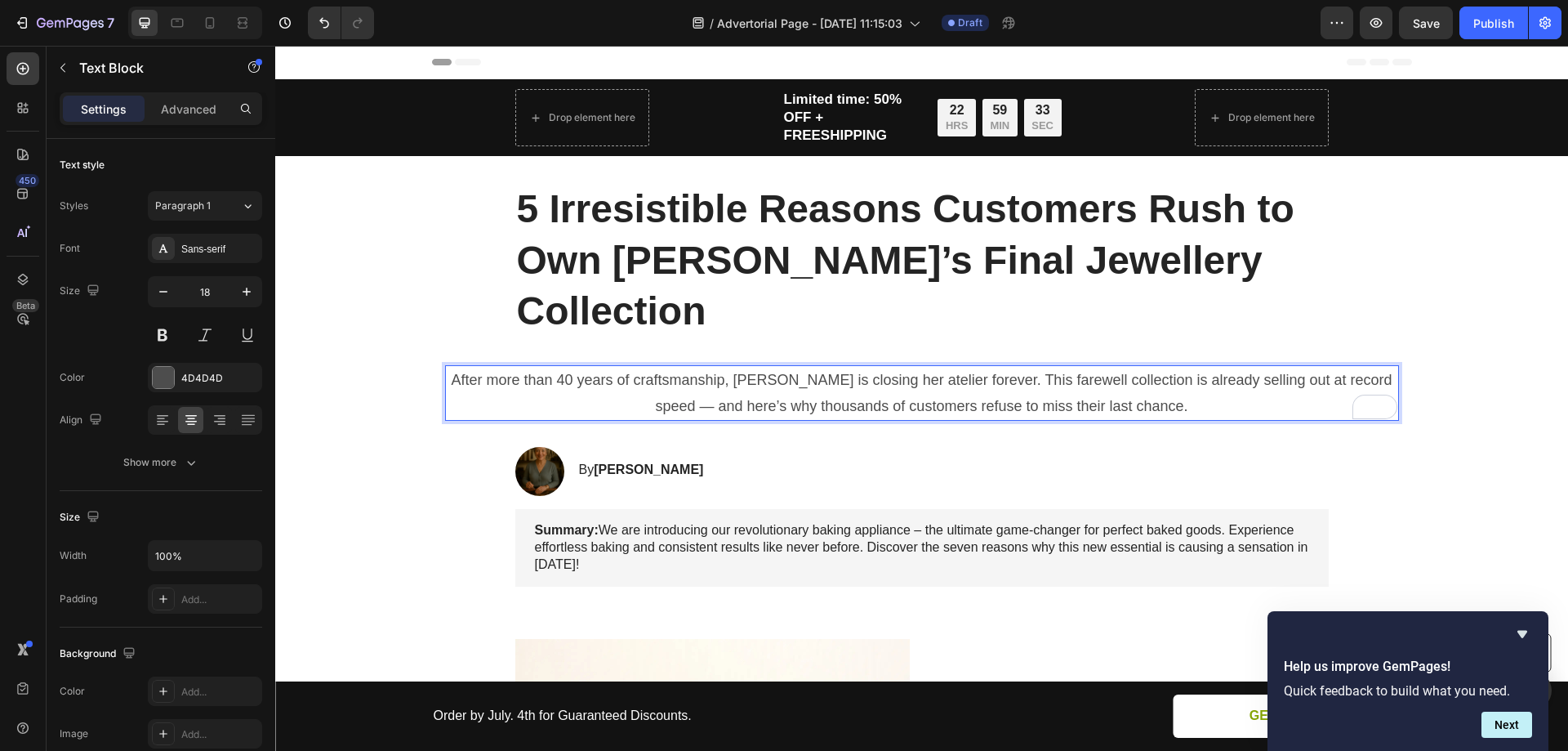
click at [969, 367] on p "After more than 40 years of craftsmanship, [PERSON_NAME] is closing her atelier…" at bounding box center [922, 393] width 951 height 53
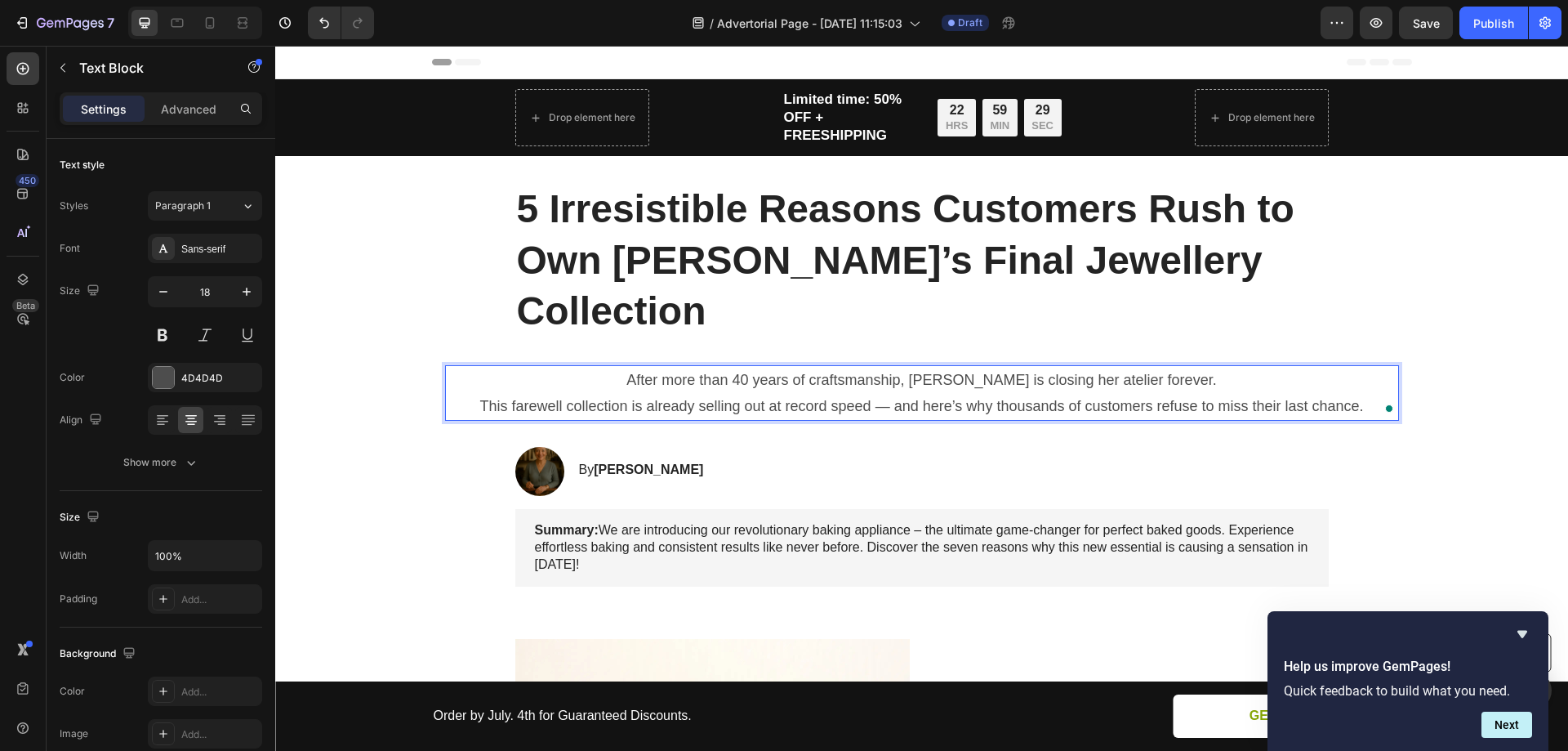
click at [921, 393] on p "This farewell collection is already selling out at record speed — and here’s wh…" at bounding box center [922, 406] width 951 height 26
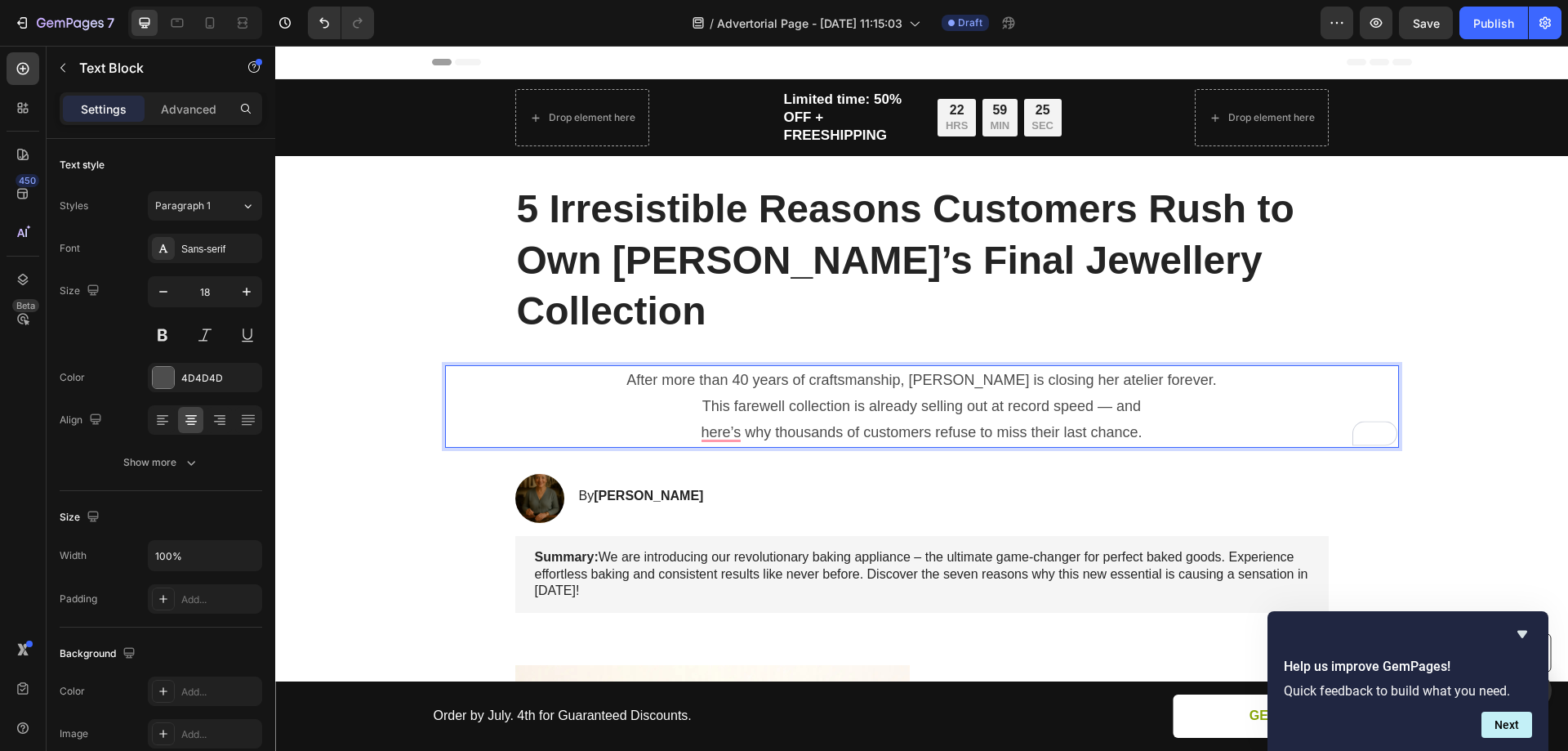
click at [1182, 367] on p "After more than 40 years of craftsmanship, Sylvia is closing her atelier foreve…" at bounding box center [922, 379] width 951 height 26
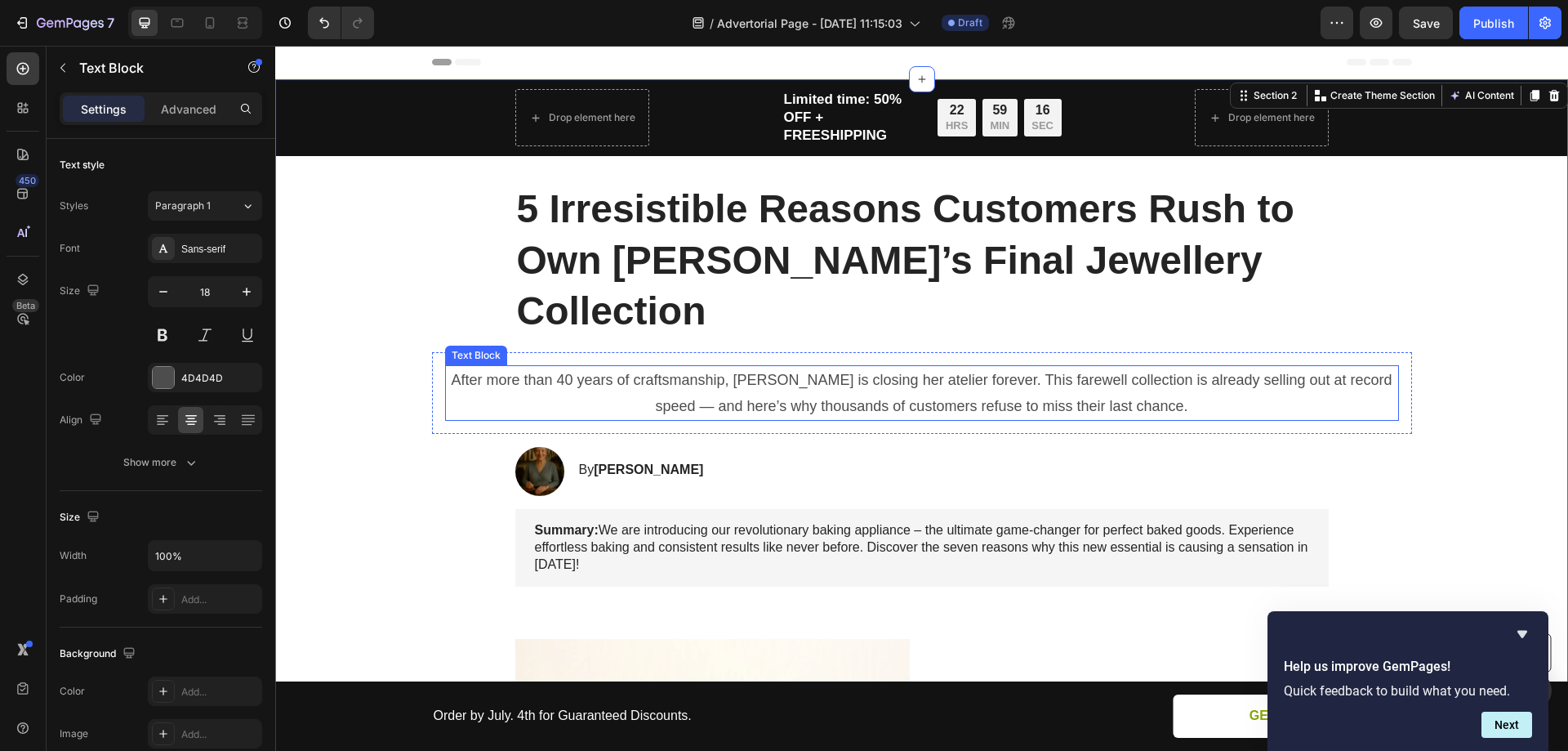
click at [1139, 367] on p "After more than 40 years of craftsmanship, [PERSON_NAME] is closing her atelier…" at bounding box center [922, 393] width 951 height 53
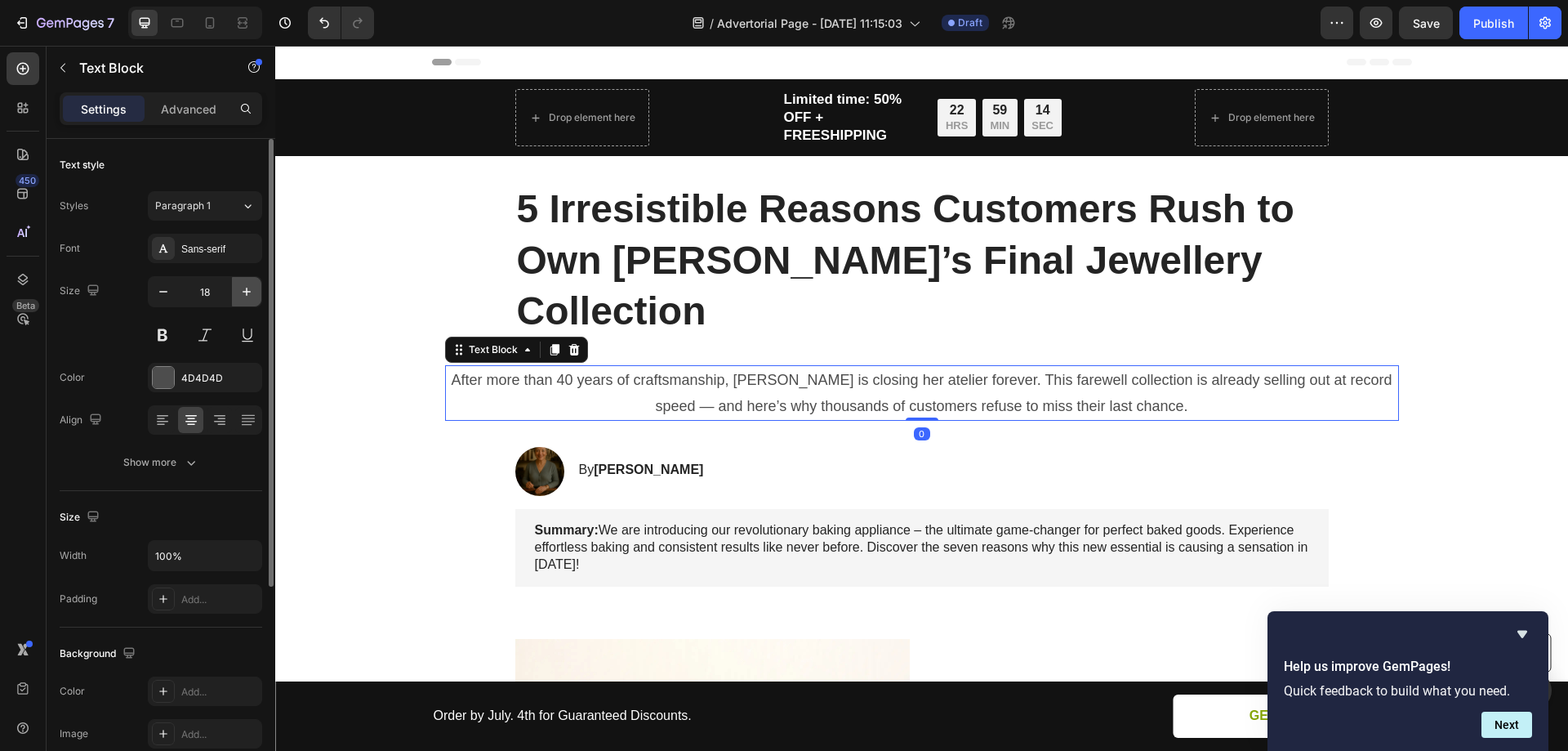
click at [244, 290] on icon "button" at bounding box center [246, 292] width 16 height 16
type input "19"
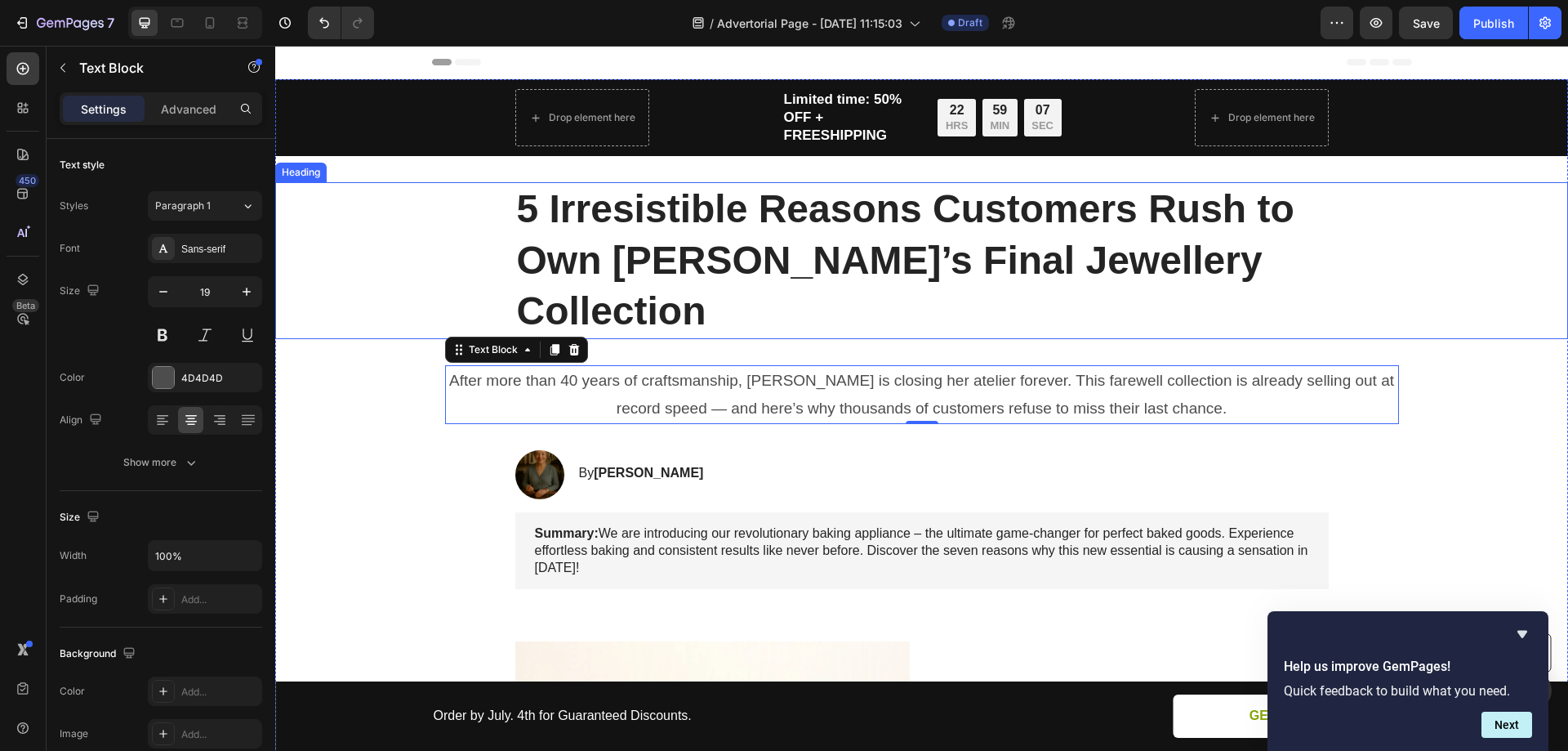
click at [1282, 234] on p "5 Irresistible Reasons Customers Rush to Own [PERSON_NAME]’s Final Jewellery Co…" at bounding box center [922, 260] width 810 height 153
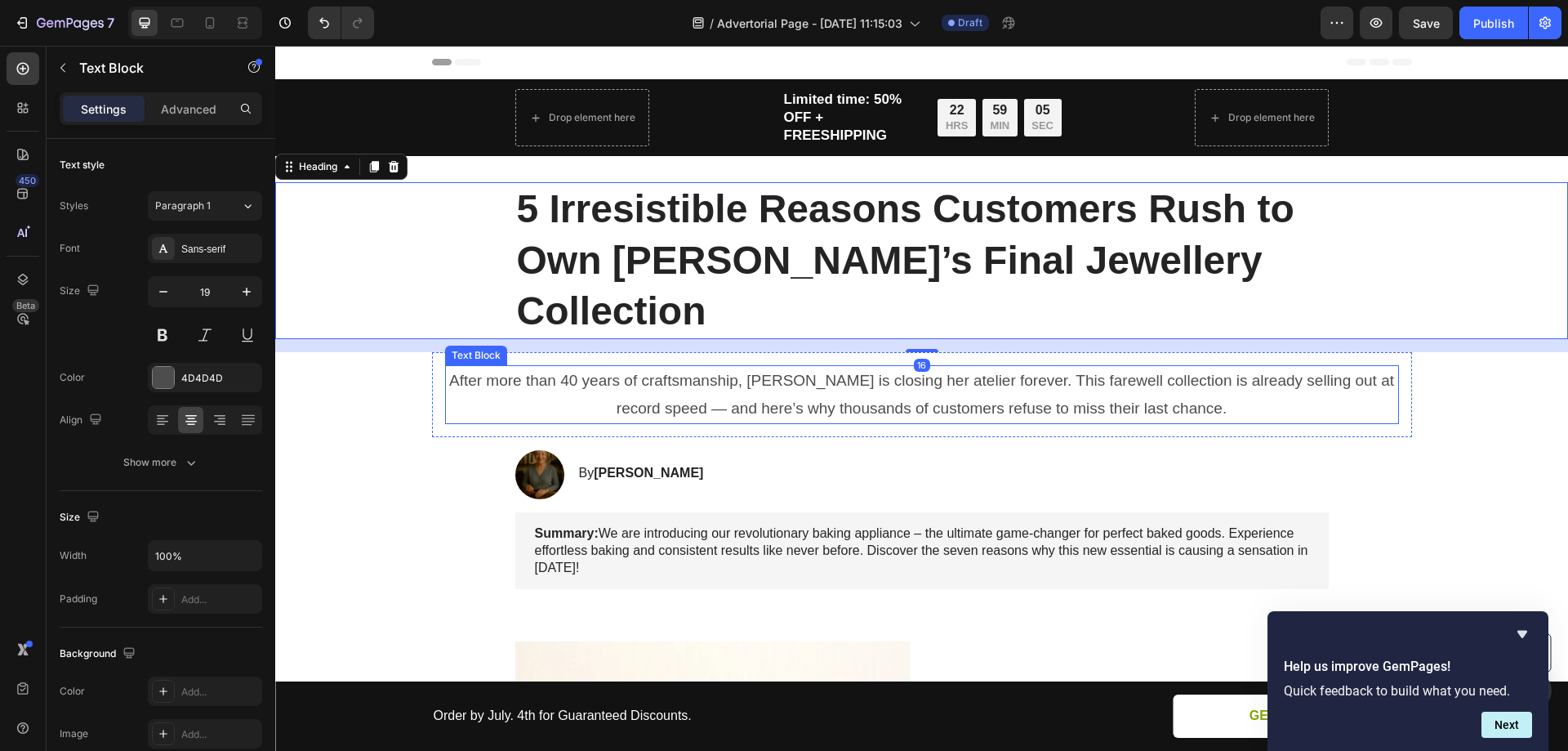
click at [1277, 367] on p "After more than 40 years of craftsmanship, [PERSON_NAME] is closing her atelier…" at bounding box center [922, 394] width 951 height 55
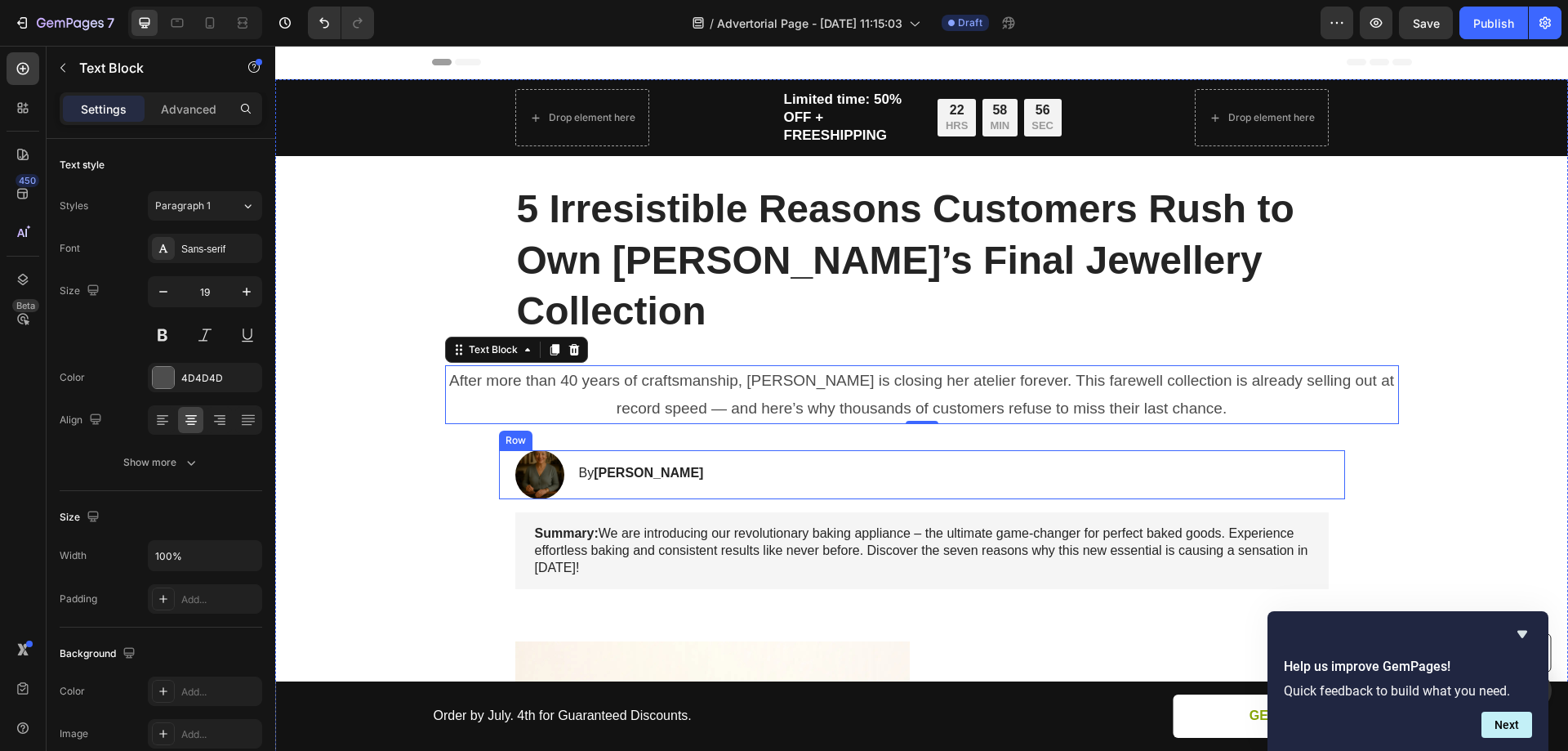
click at [764, 450] on div "Image By Sylvia Heading Row" at bounding box center [922, 475] width 846 height 49
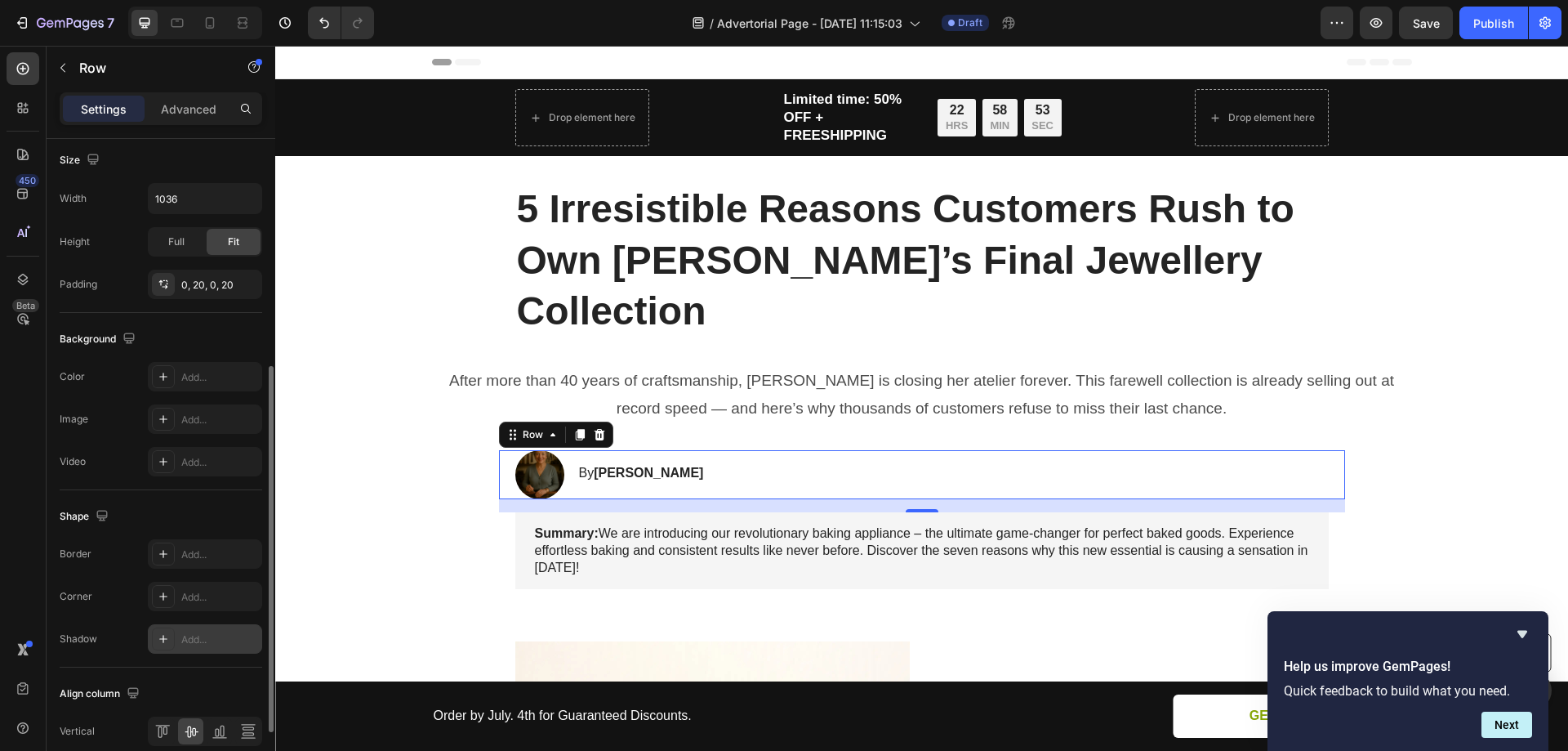
scroll to position [524, 0]
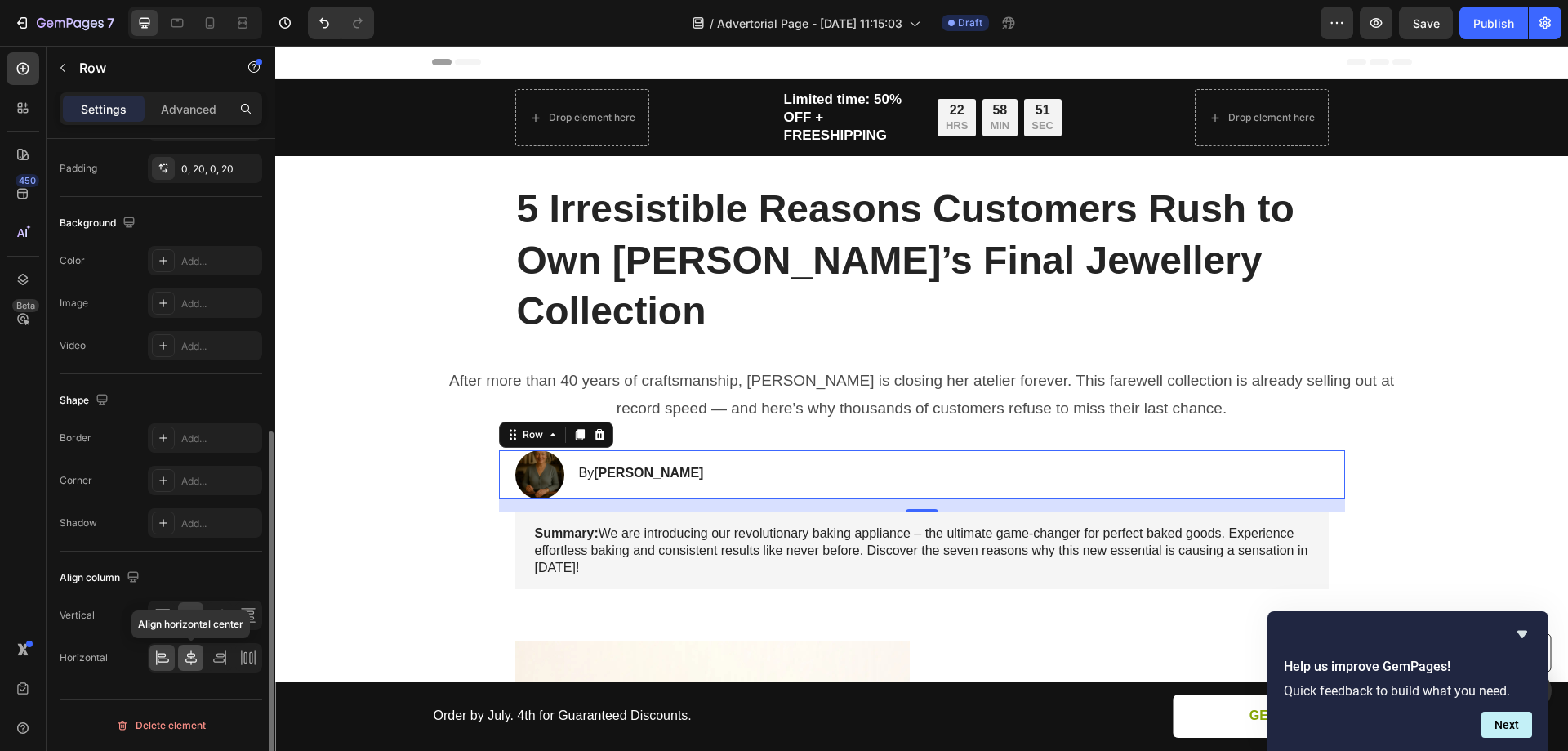
click at [197, 658] on icon at bounding box center [191, 657] width 16 height 16
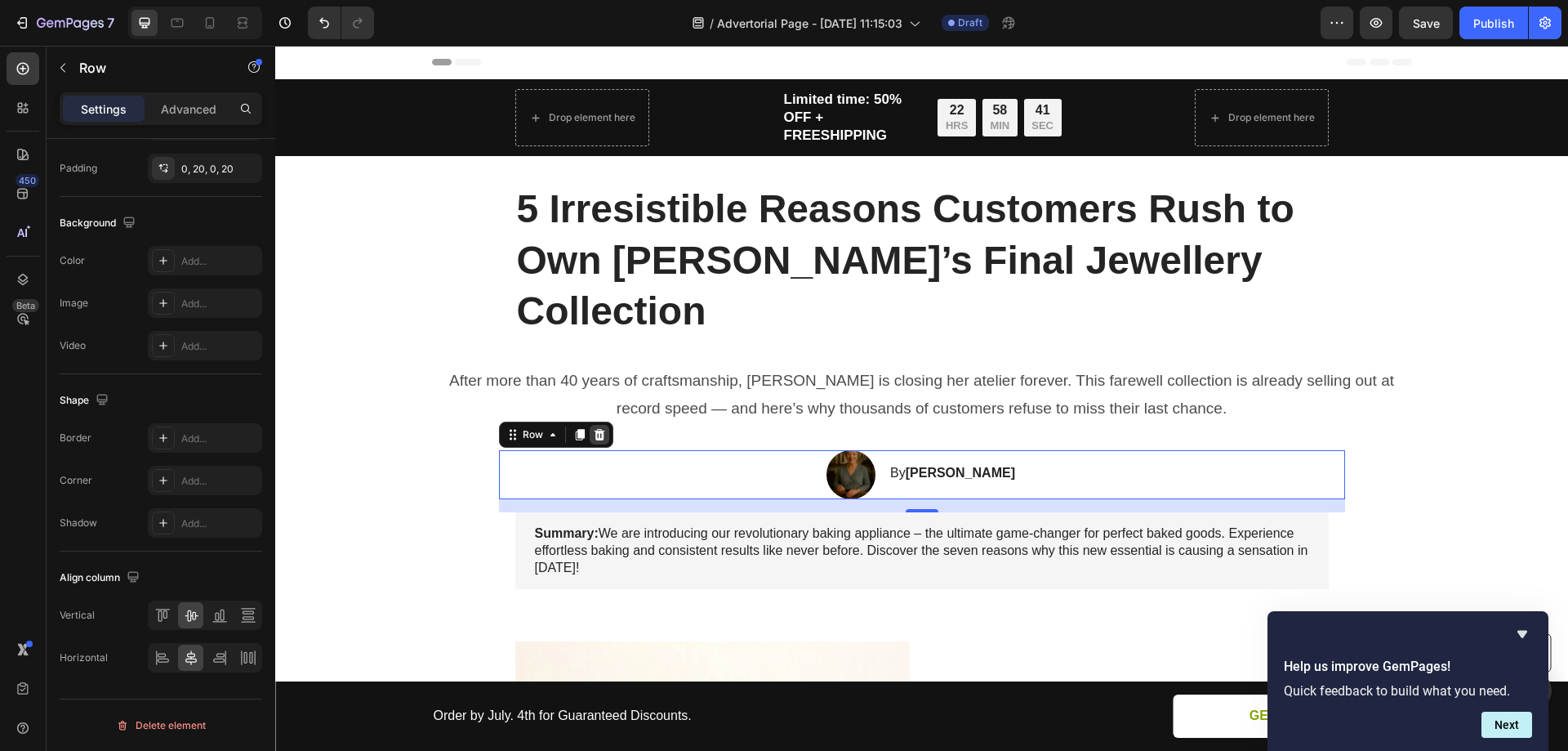
click at [597, 428] on icon at bounding box center [599, 434] width 13 height 13
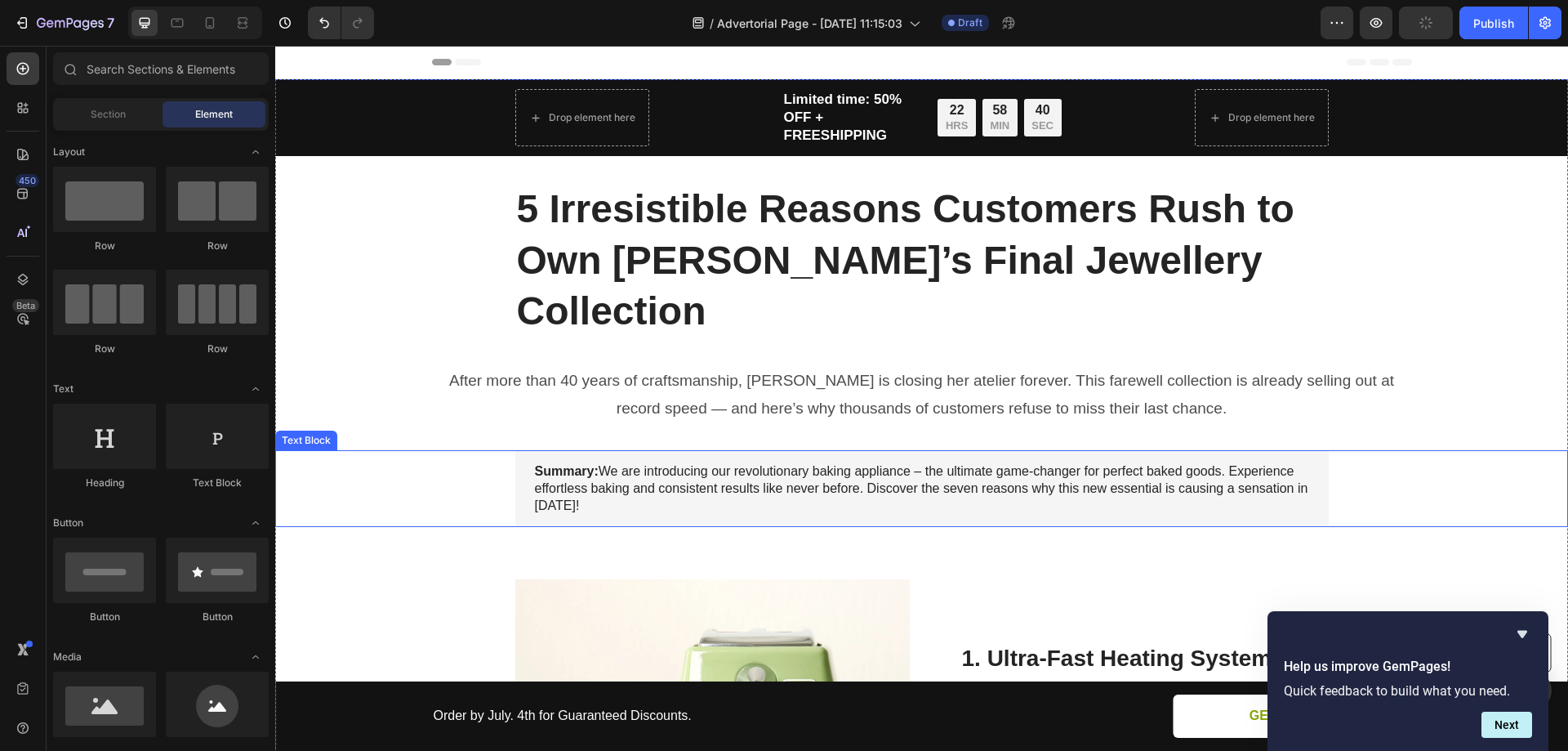
click at [1066, 463] on p "Summary: We are introducing our revolutionary baking appliance – the ultimate g…" at bounding box center [922, 488] width 775 height 50
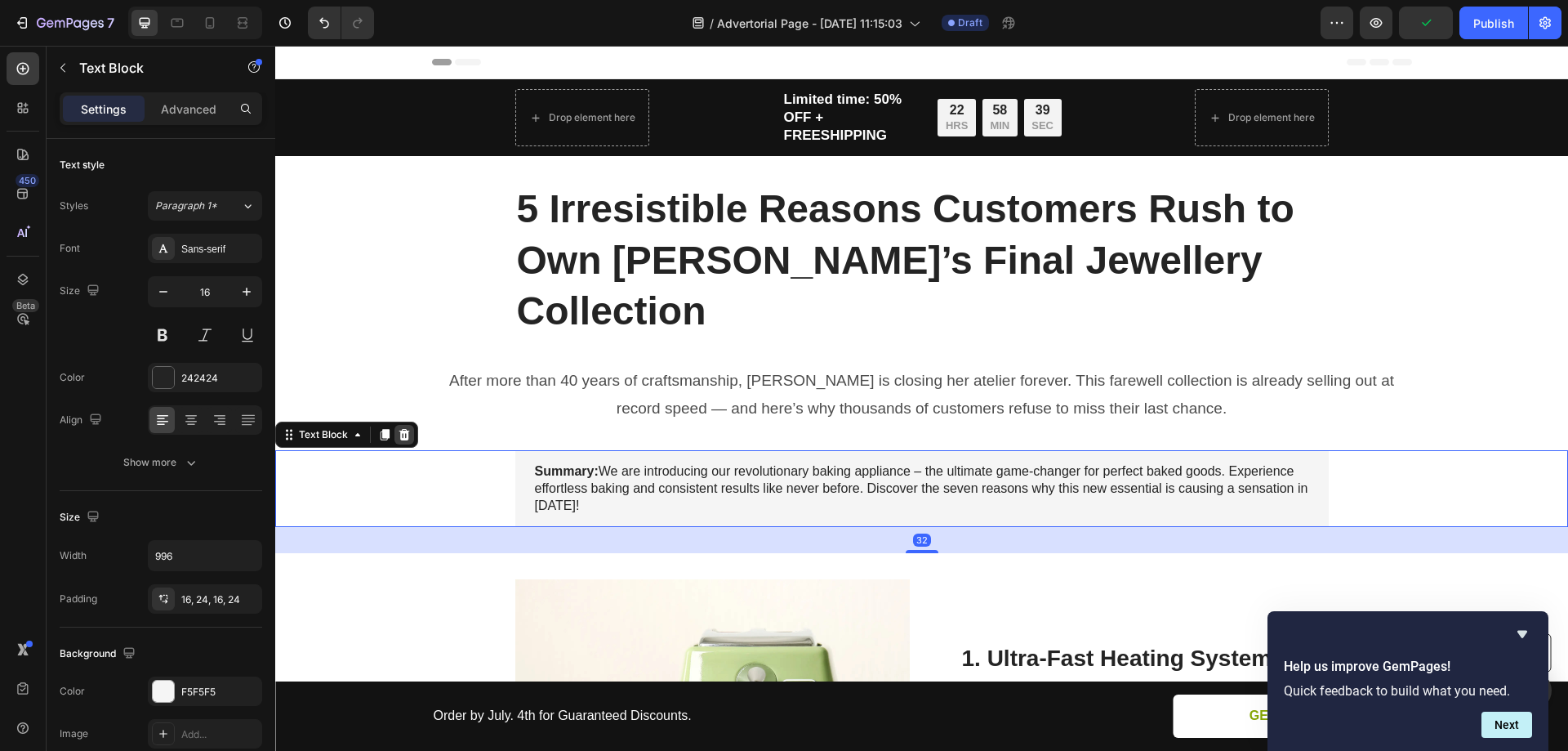
click at [407, 429] on icon at bounding box center [405, 434] width 10 height 11
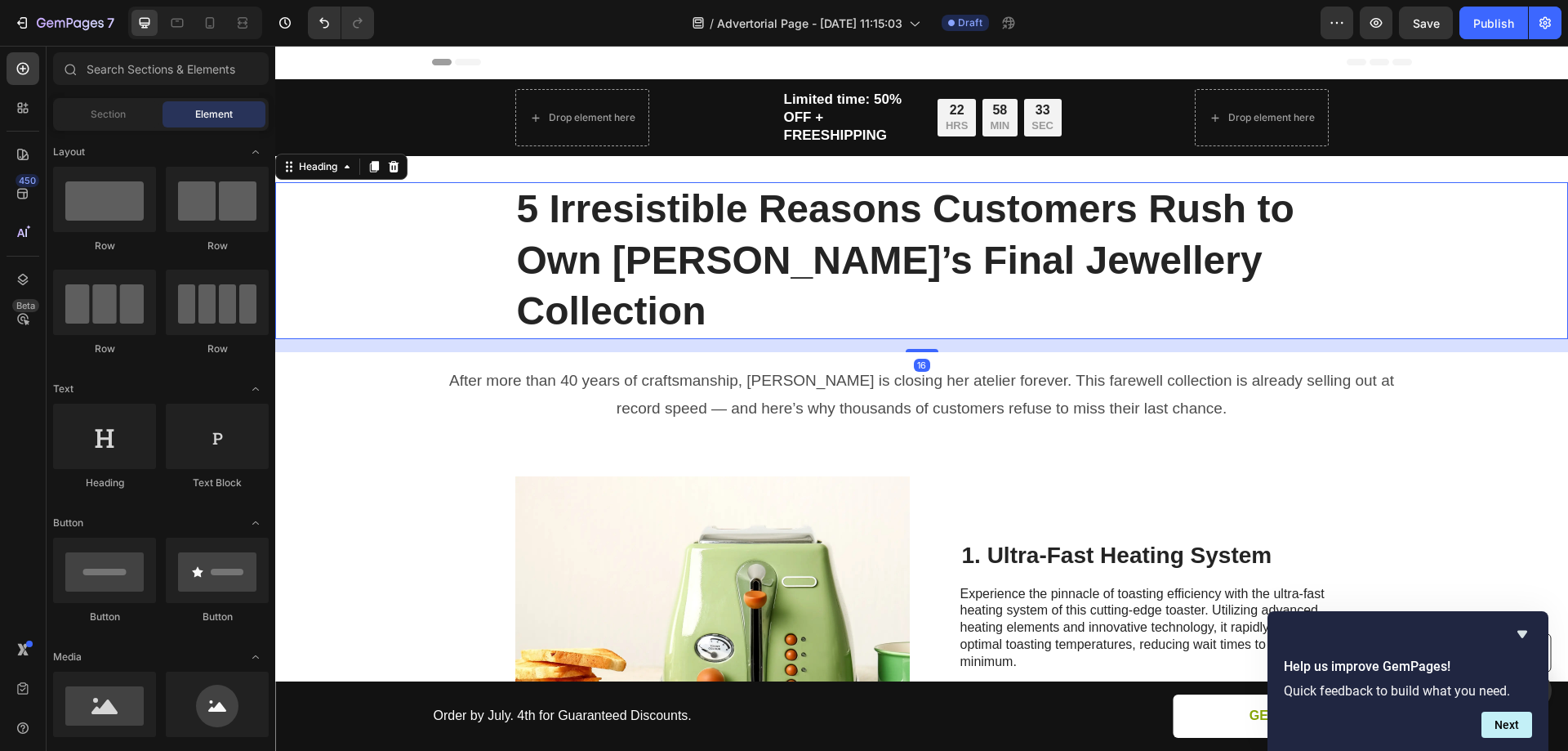
click at [737, 230] on p "5 Irresistible Reasons Customers Rush to Own [PERSON_NAME]’s Final Jewellery Co…" at bounding box center [922, 260] width 810 height 153
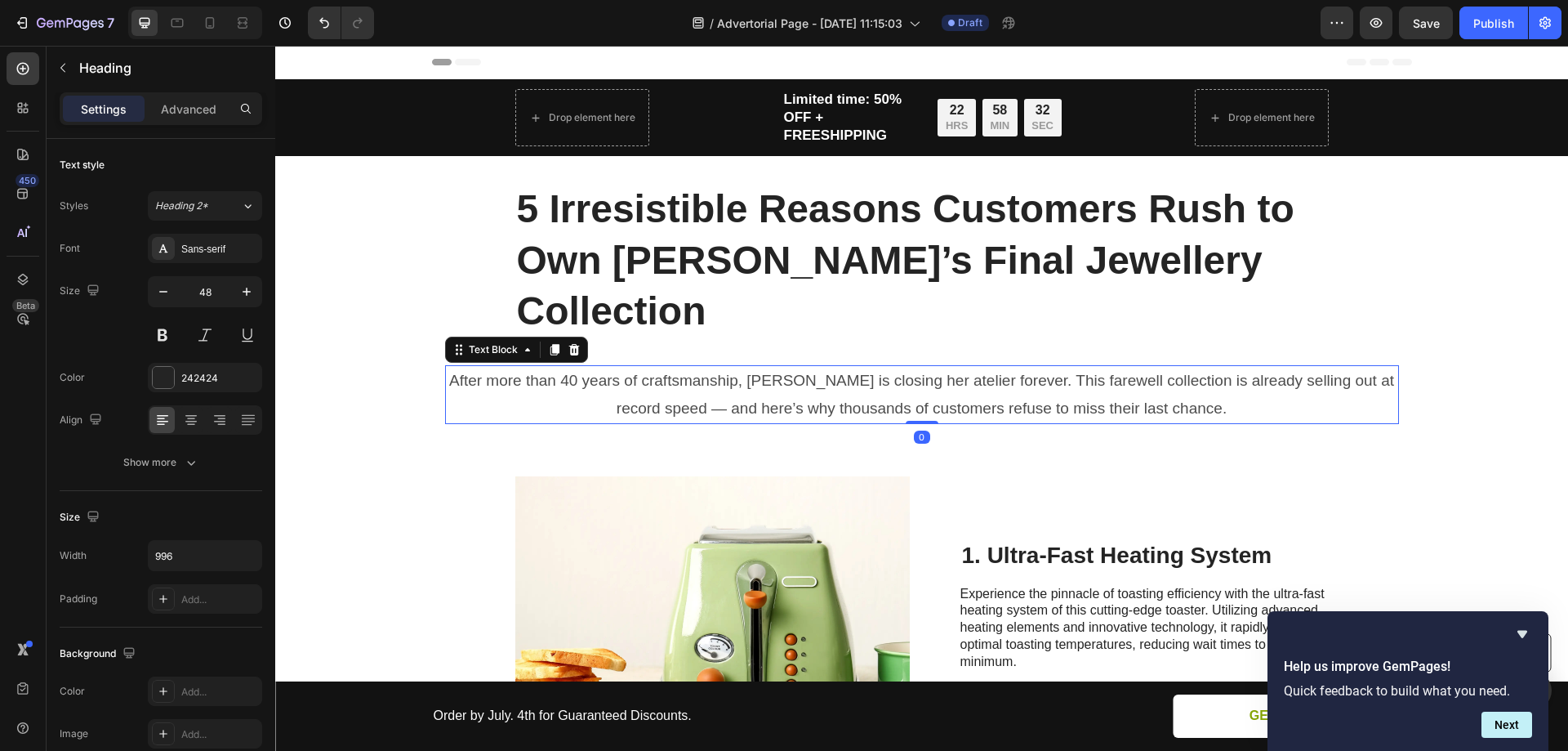
click at [741, 367] on p "After more than 40 years of craftsmanship, [PERSON_NAME] is closing her atelier…" at bounding box center [922, 394] width 951 height 55
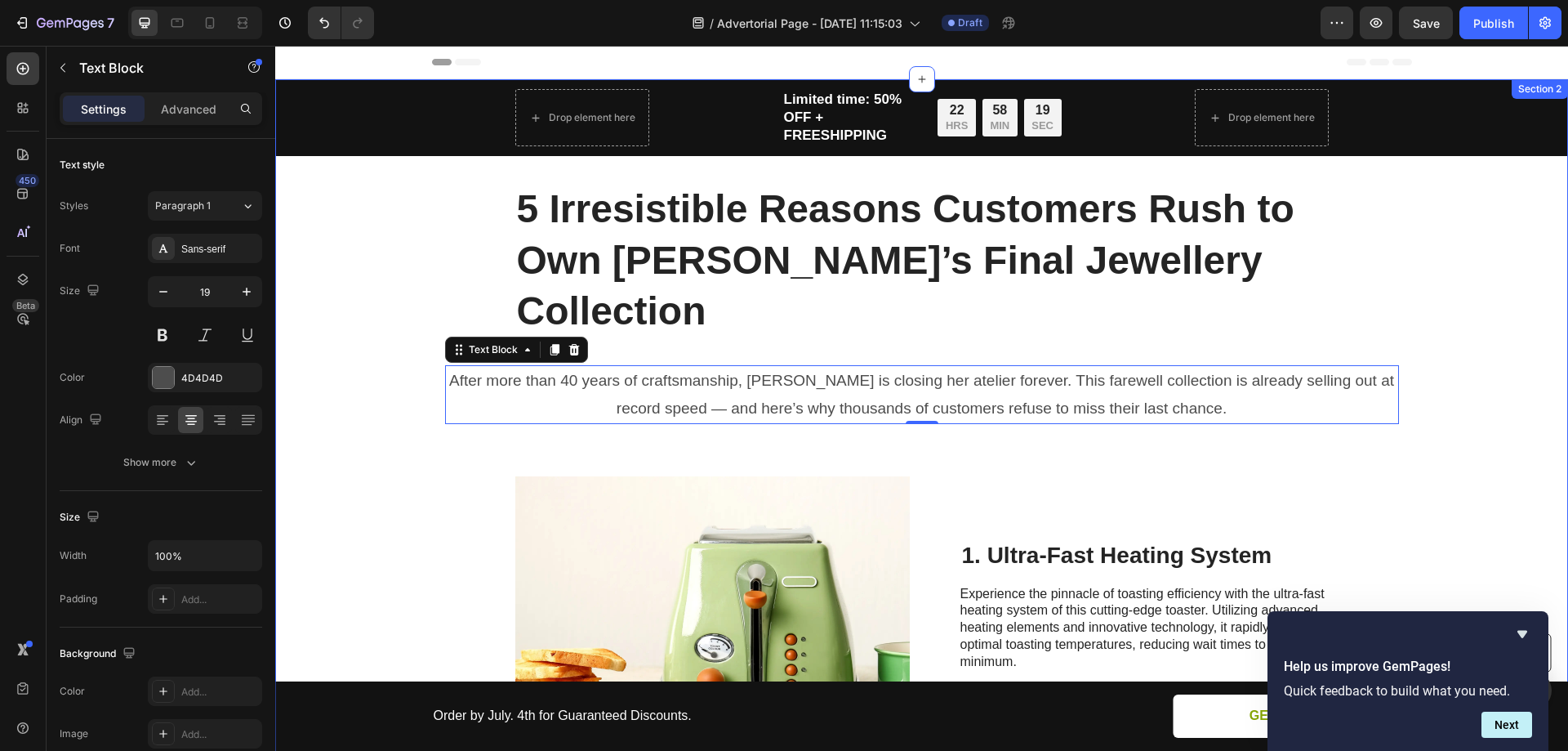
scroll to position [164, 0]
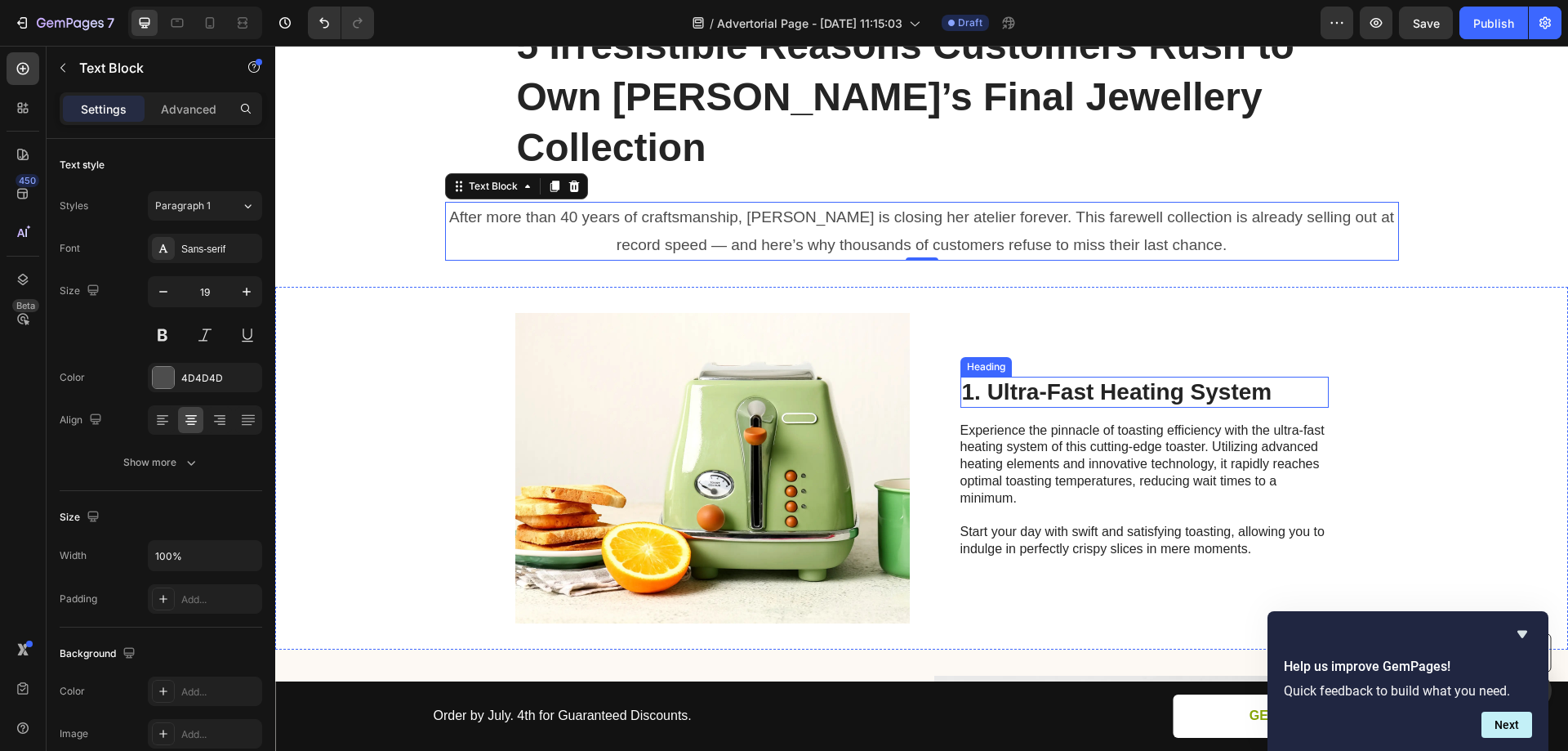
click at [1092, 377] on h2 "1. Ultra-Fast Heating System" at bounding box center [1144, 392] width 368 height 31
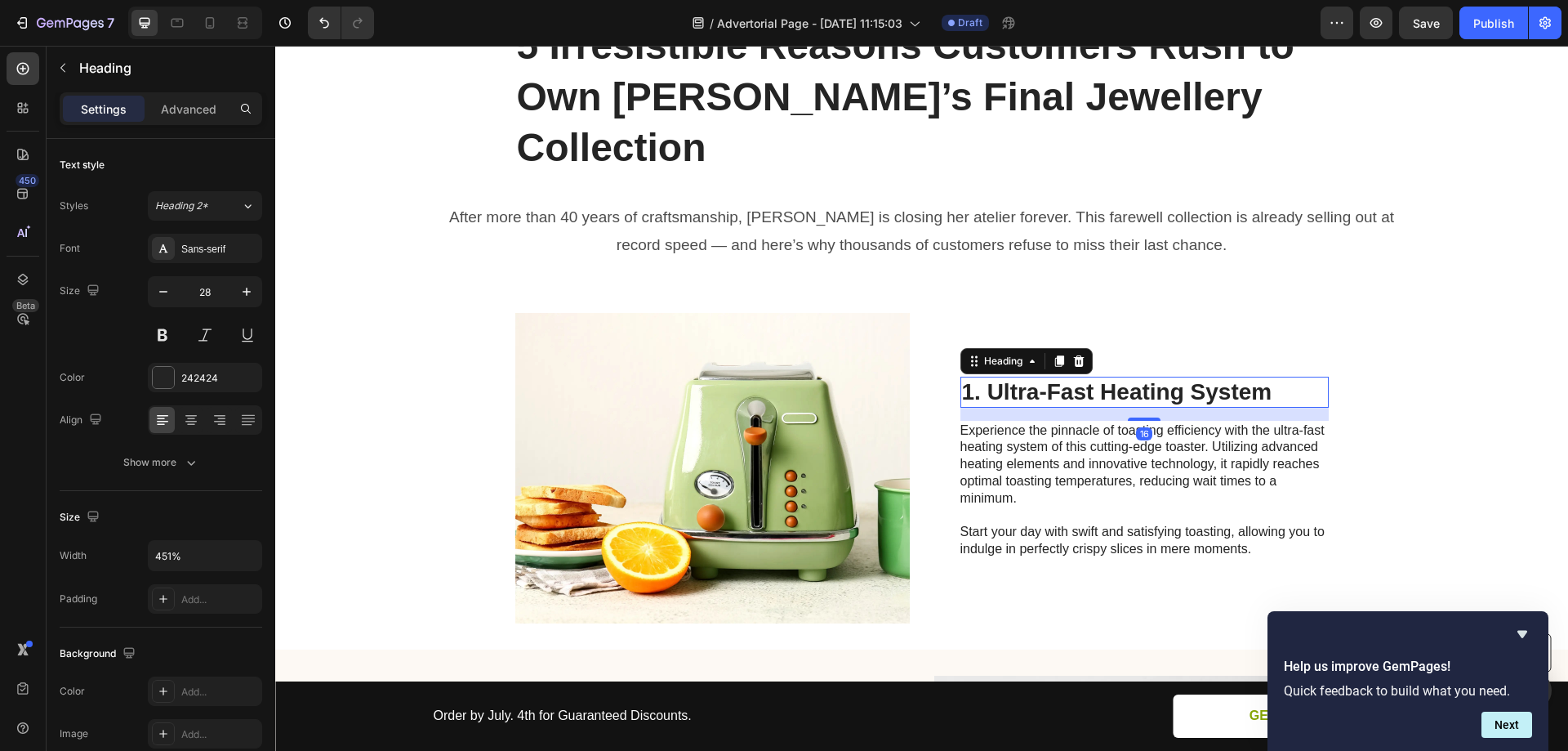
click at [1092, 377] on h2 "1. Ultra-Fast Heating System" at bounding box center [1144, 392] width 368 height 31
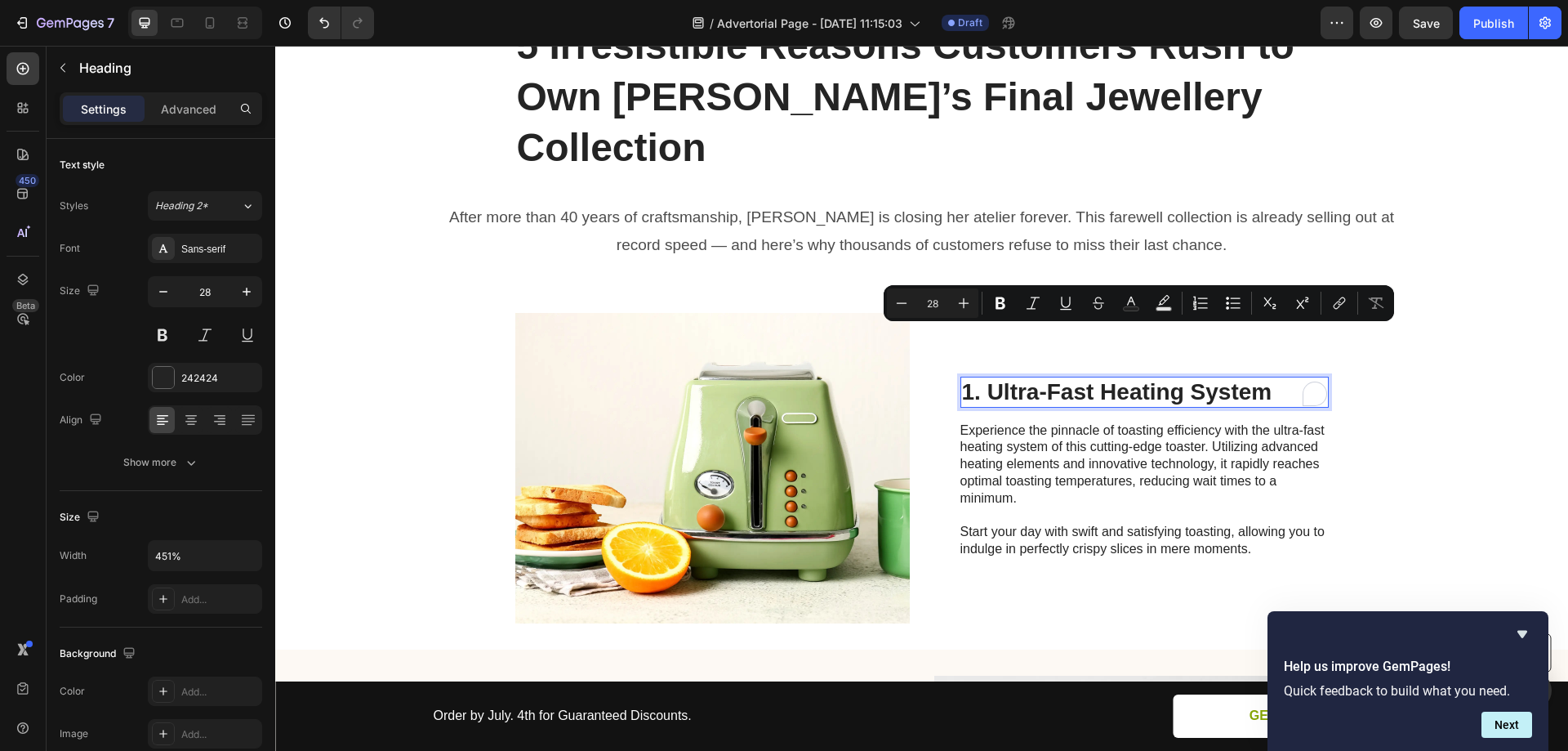
click at [986, 378] on p "1. Ultra-Fast Heating System" at bounding box center [1144, 392] width 365 height 28
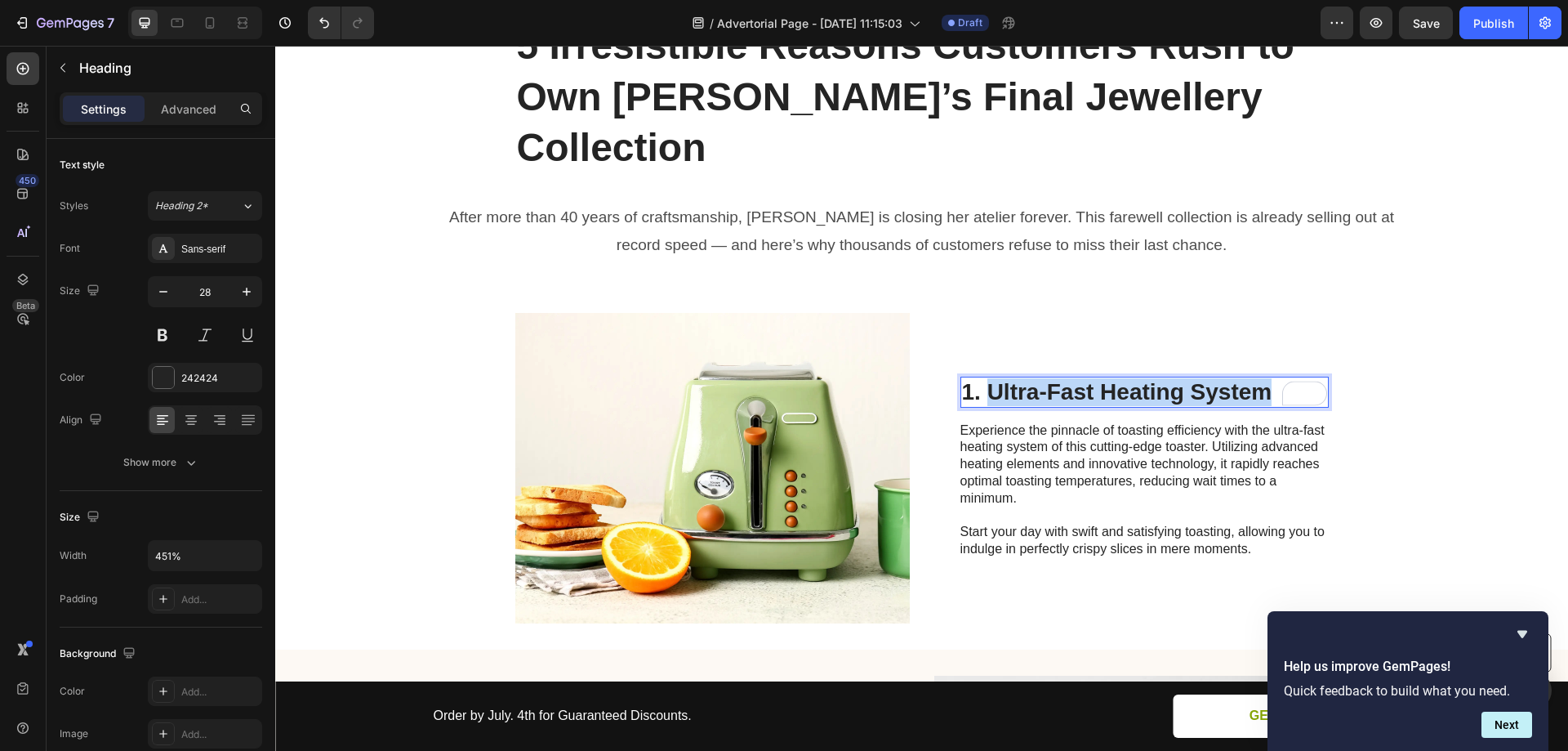
click at [1262, 378] on p "1. Ultra-Fast Heating System" at bounding box center [1144, 392] width 365 height 28
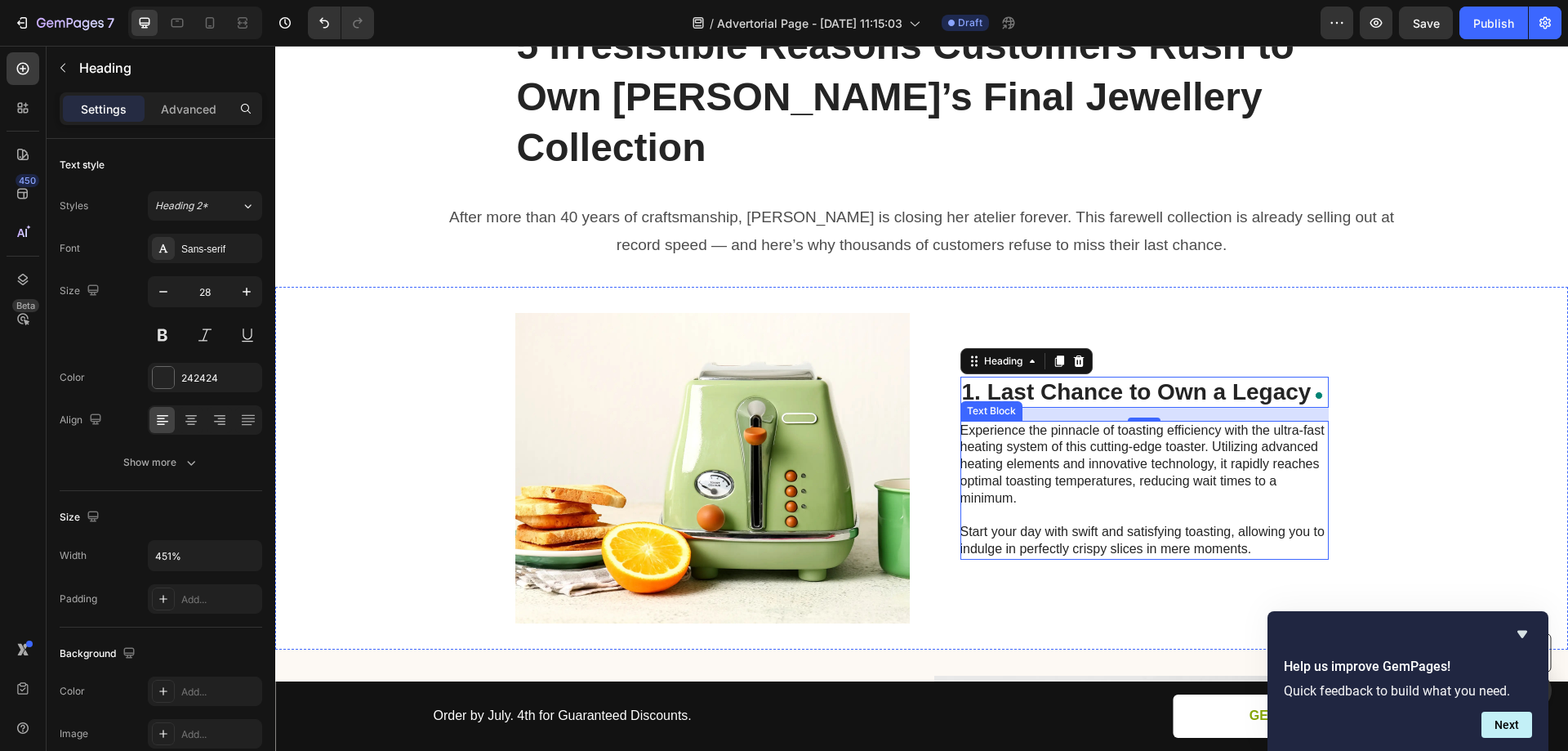
click at [1054, 422] on p "Experience the pinnacle of toasting efficiency with the ultra-fast heating syst…" at bounding box center [1144, 489] width 366 height 136
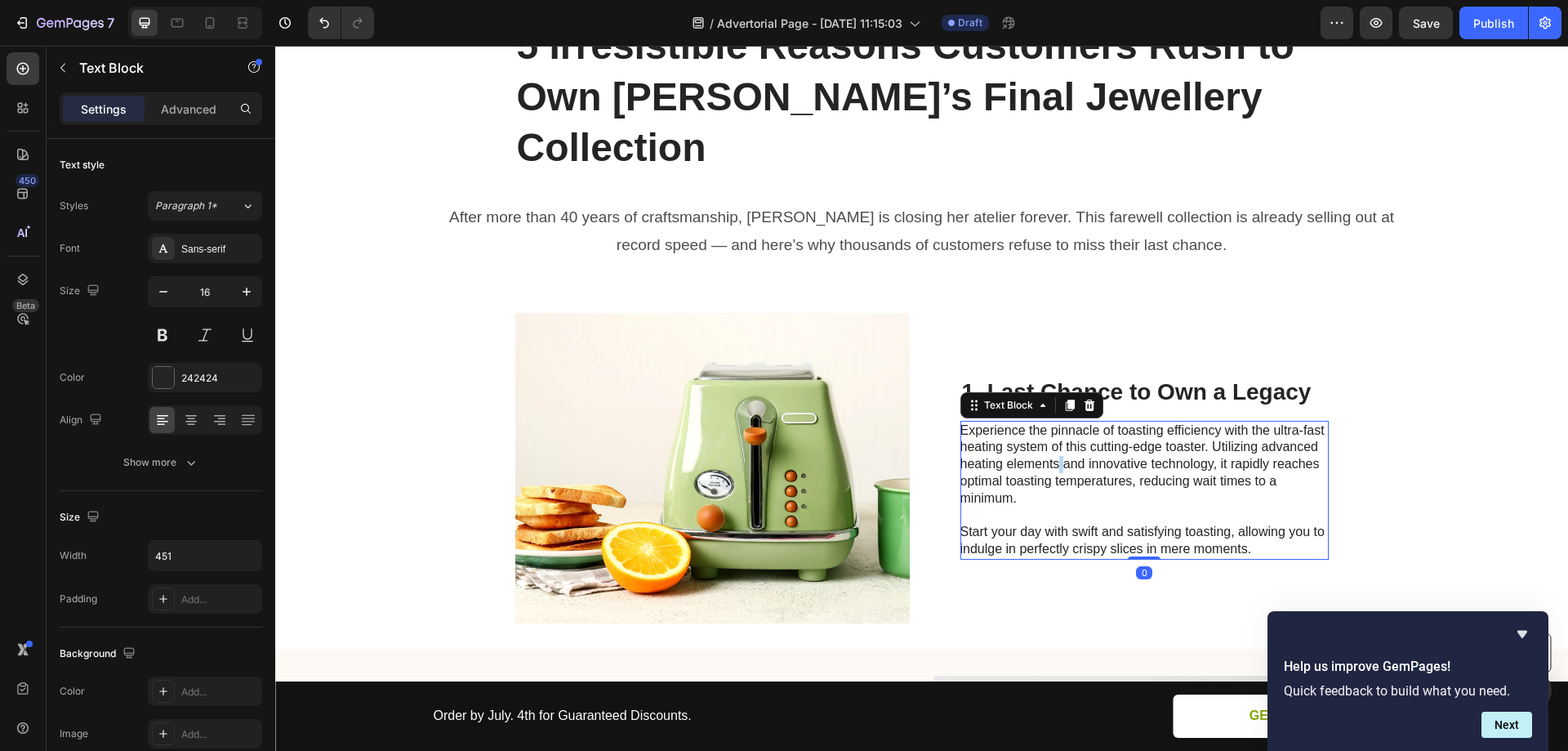
click at [1054, 422] on p "Experience the pinnacle of toasting efficiency with the ultra-fast heating syst…" at bounding box center [1144, 489] width 366 height 136
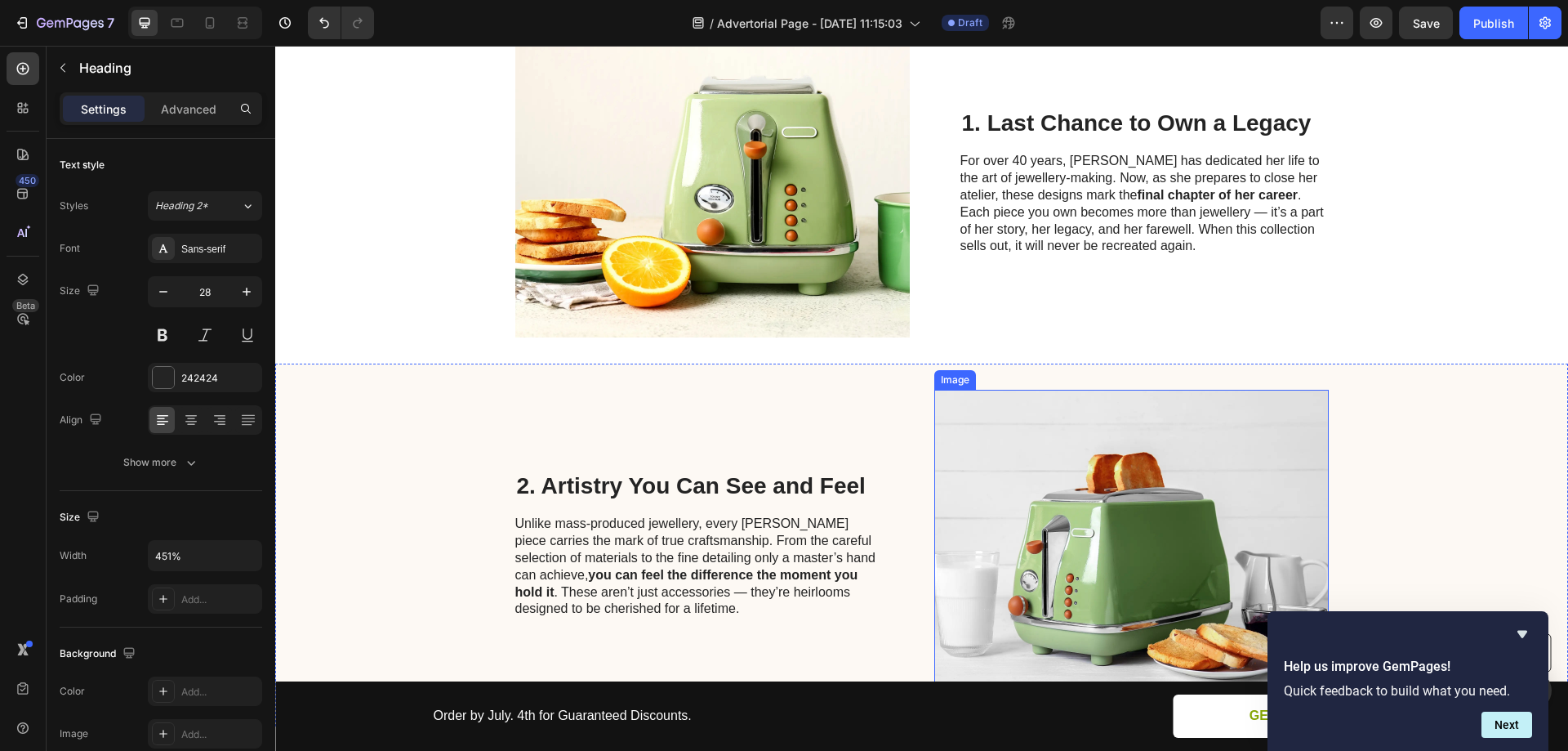
scroll to position [287, 0]
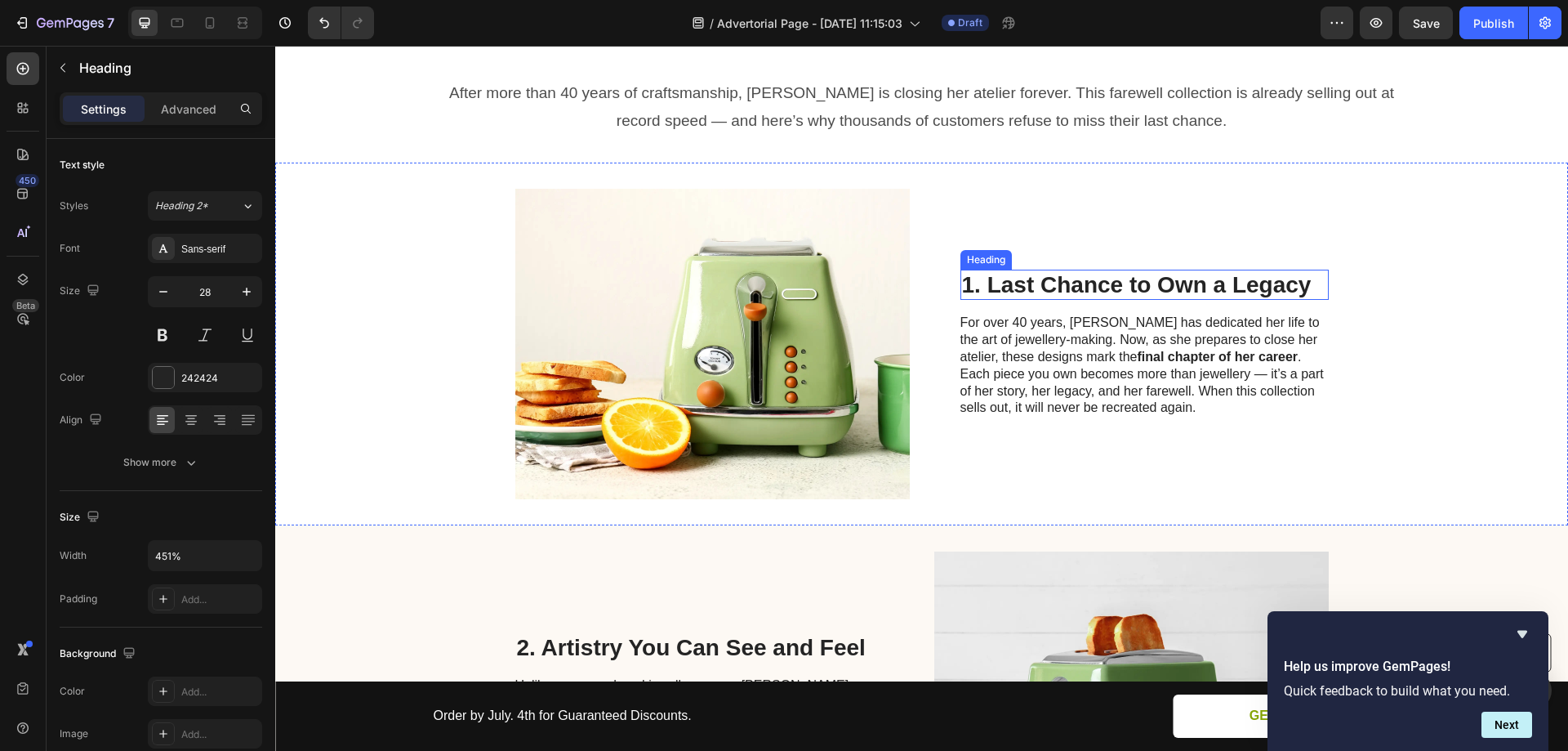
click at [1045, 271] on p "1. Last Chance to Own a Legacy" at bounding box center [1144, 285] width 365 height 28
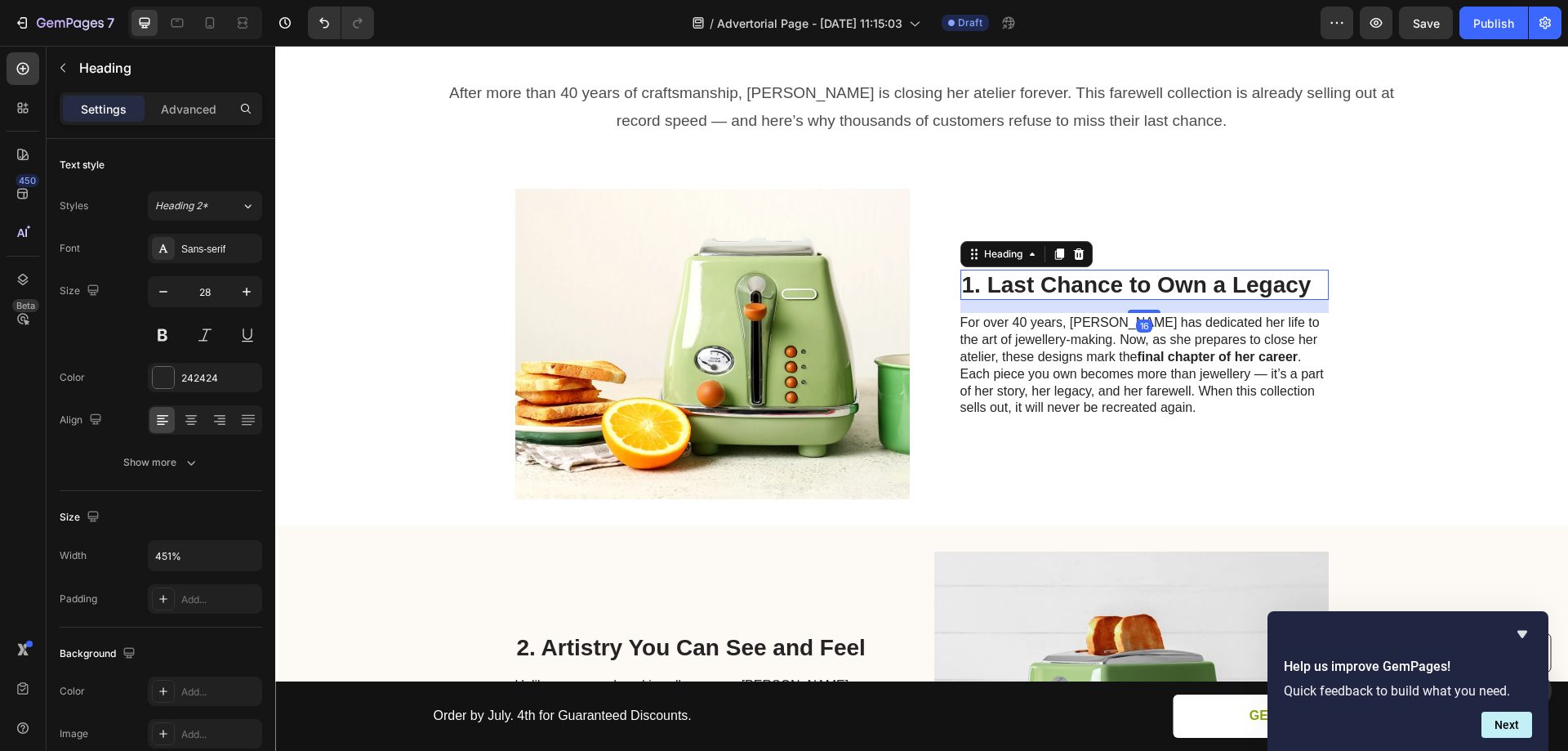
scroll to position [402, 0]
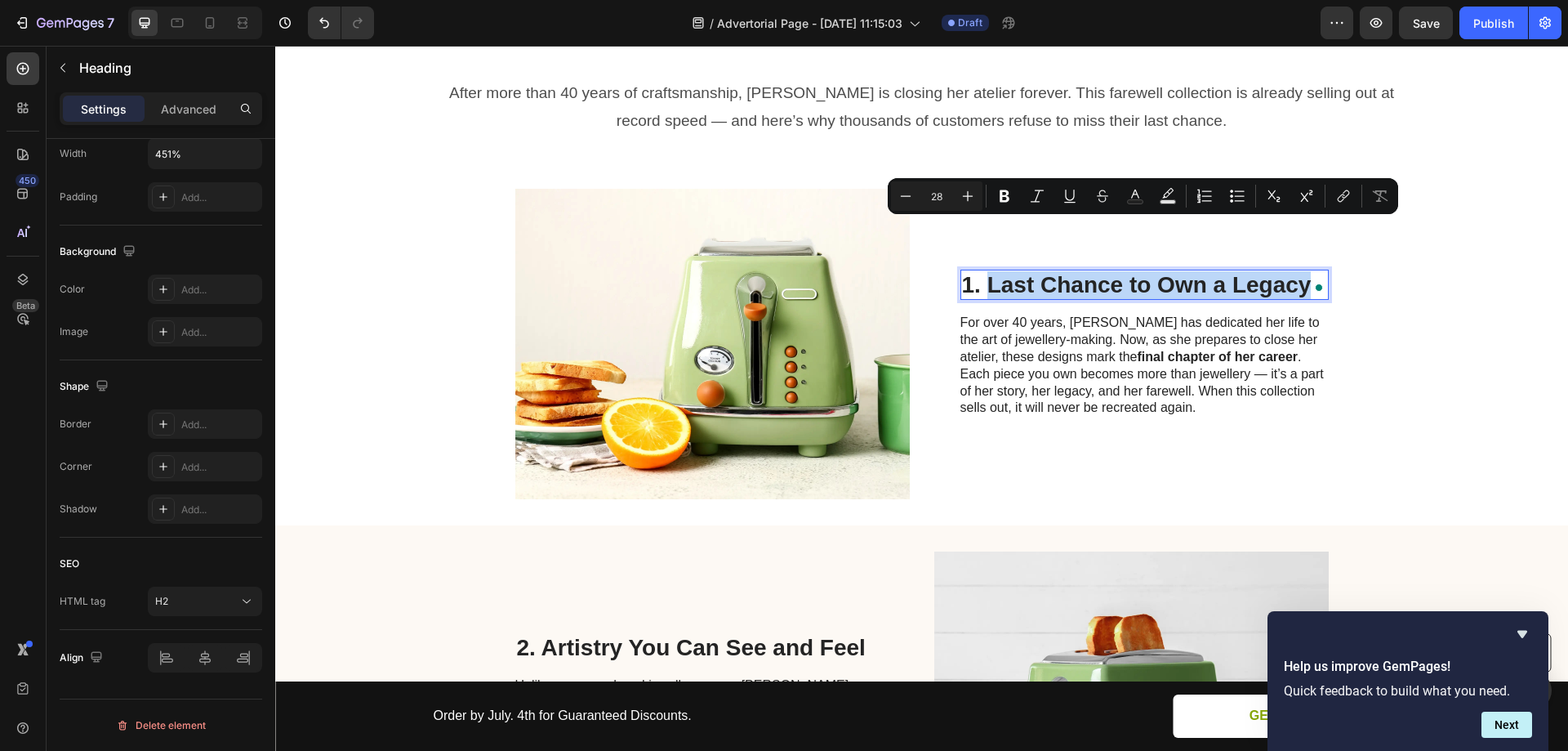
drag, startPoint x: 984, startPoint y: 236, endPoint x: 1302, endPoint y: 238, distance: 318.0
click at [1302, 271] on p "1. Last Chance to Own a Legacy" at bounding box center [1144, 285] width 365 height 28
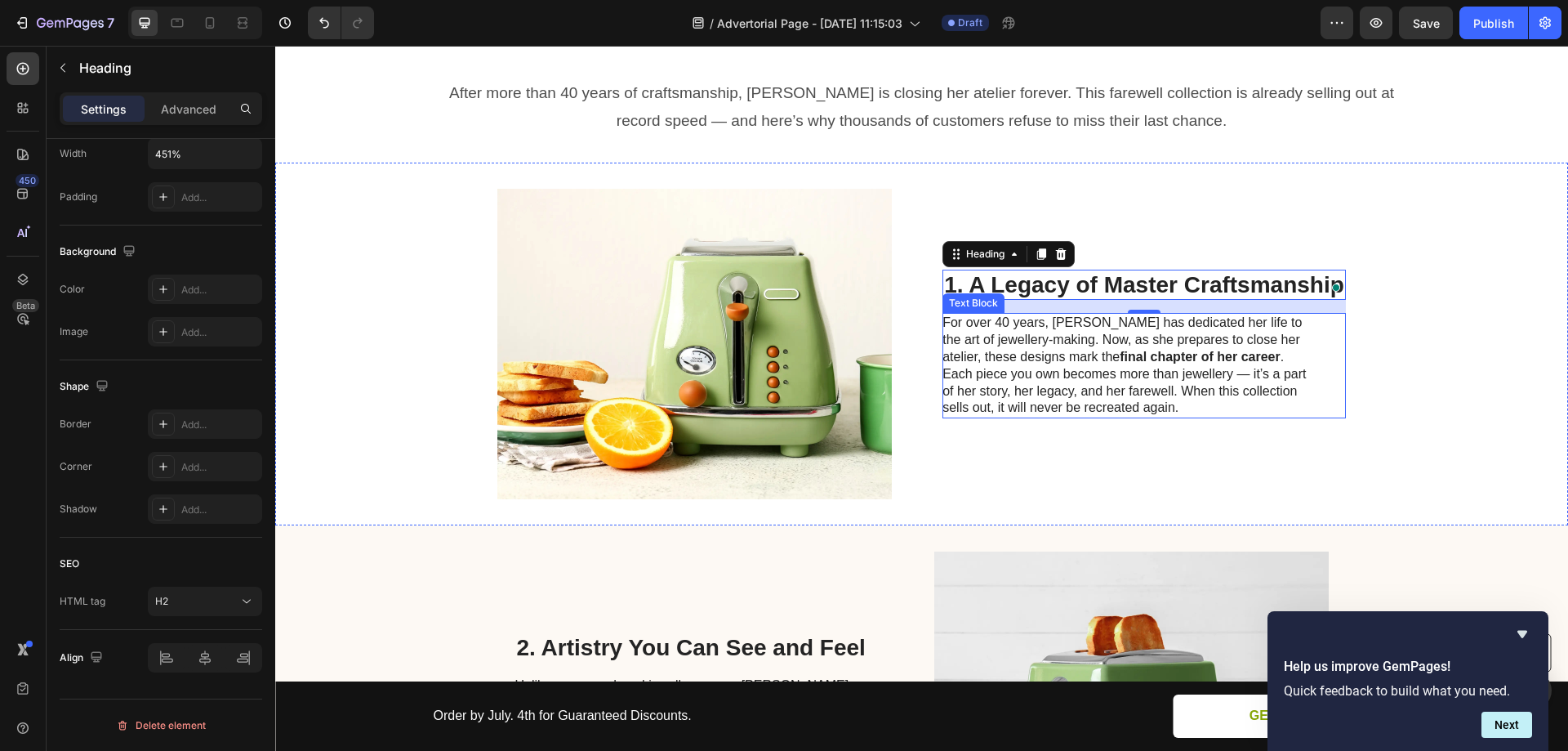
click at [1120, 350] on strong "final chapter of her career" at bounding box center [1200, 356] width 161 height 14
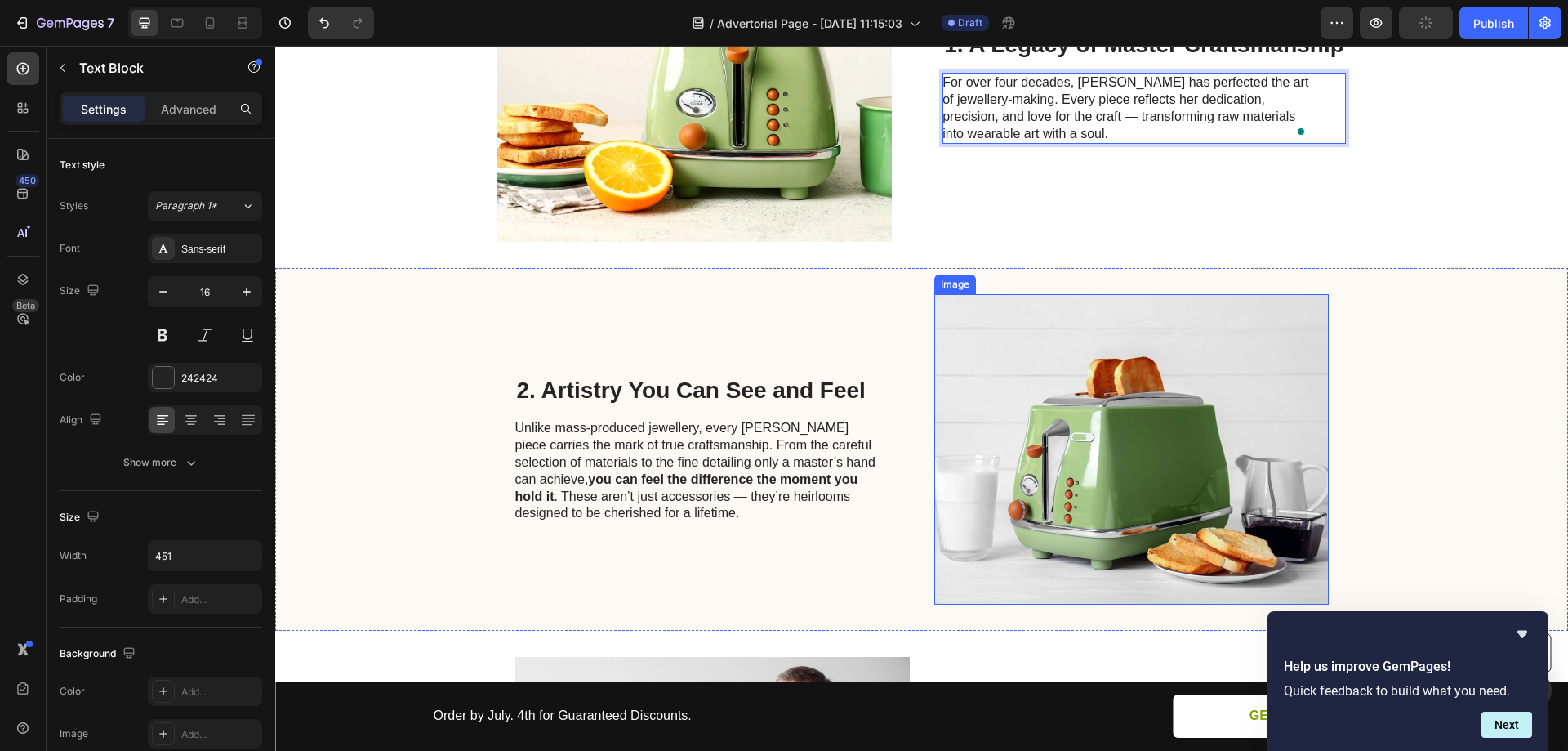
scroll to position [550, 0]
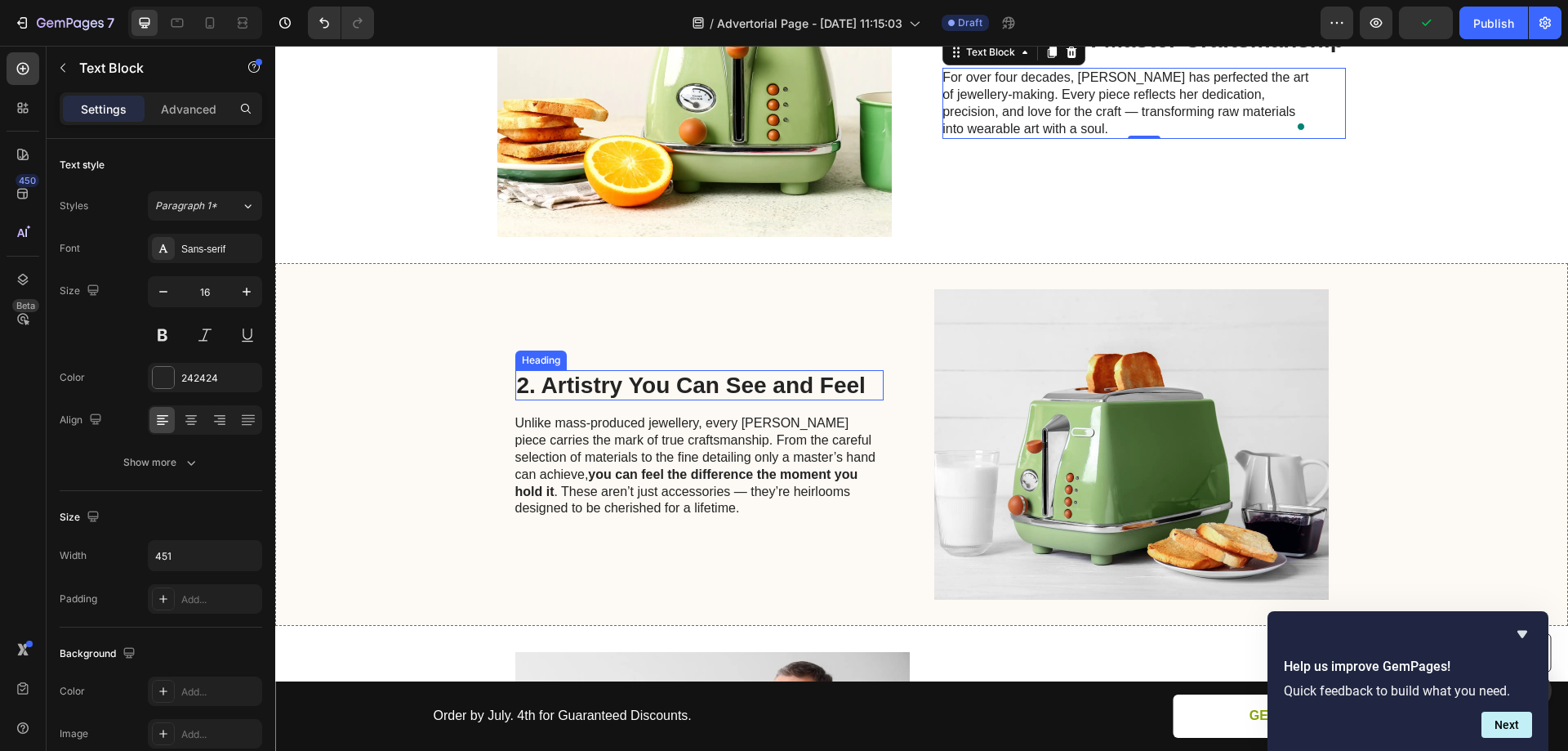
click at [602, 372] on p "2. Artistry You Can See and Feel" at bounding box center [700, 385] width 365 height 28
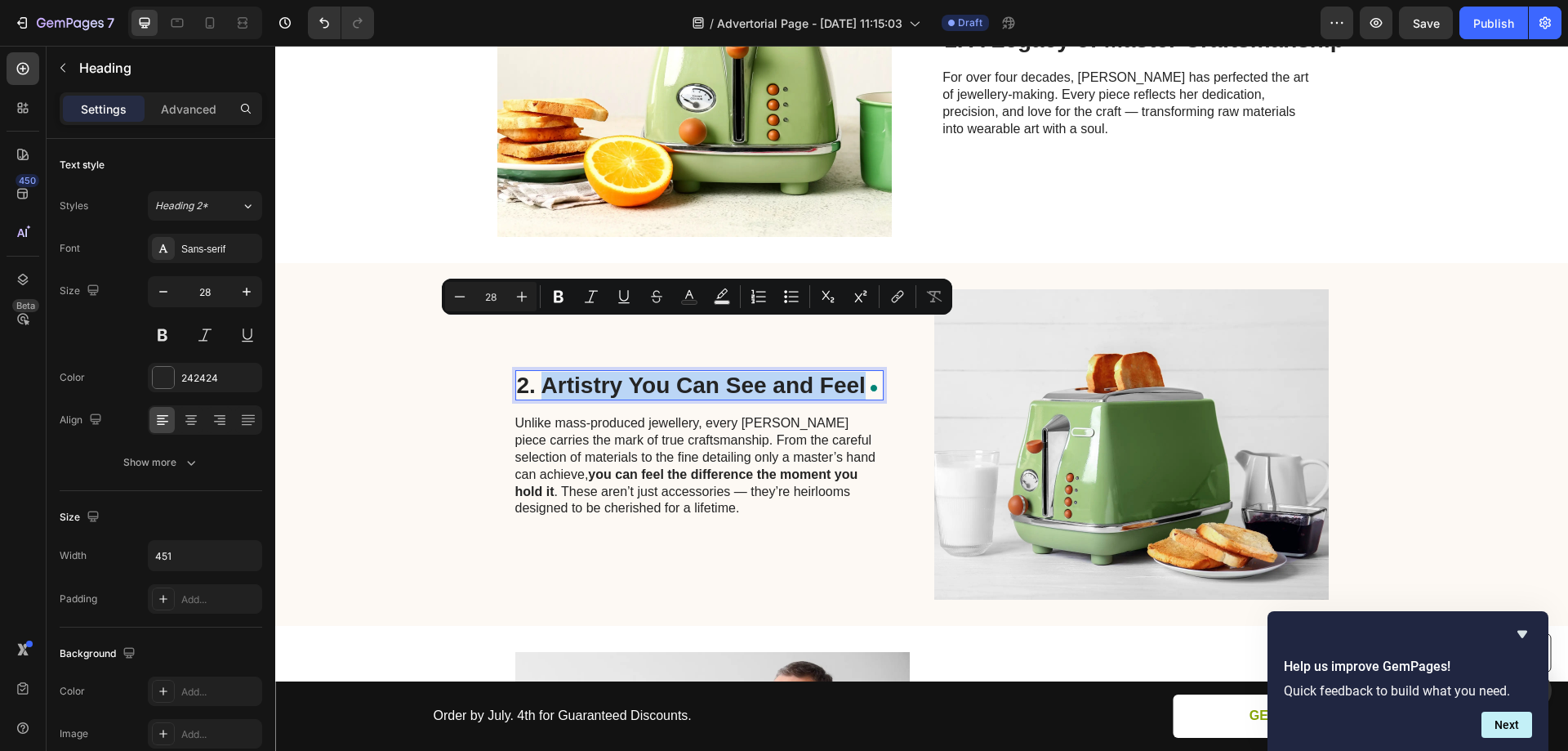
drag, startPoint x: 539, startPoint y: 335, endPoint x: 863, endPoint y: 337, distance: 324.0
click at [863, 370] on div "2. Artistry You Can See and Feel" at bounding box center [700, 385] width 368 height 31
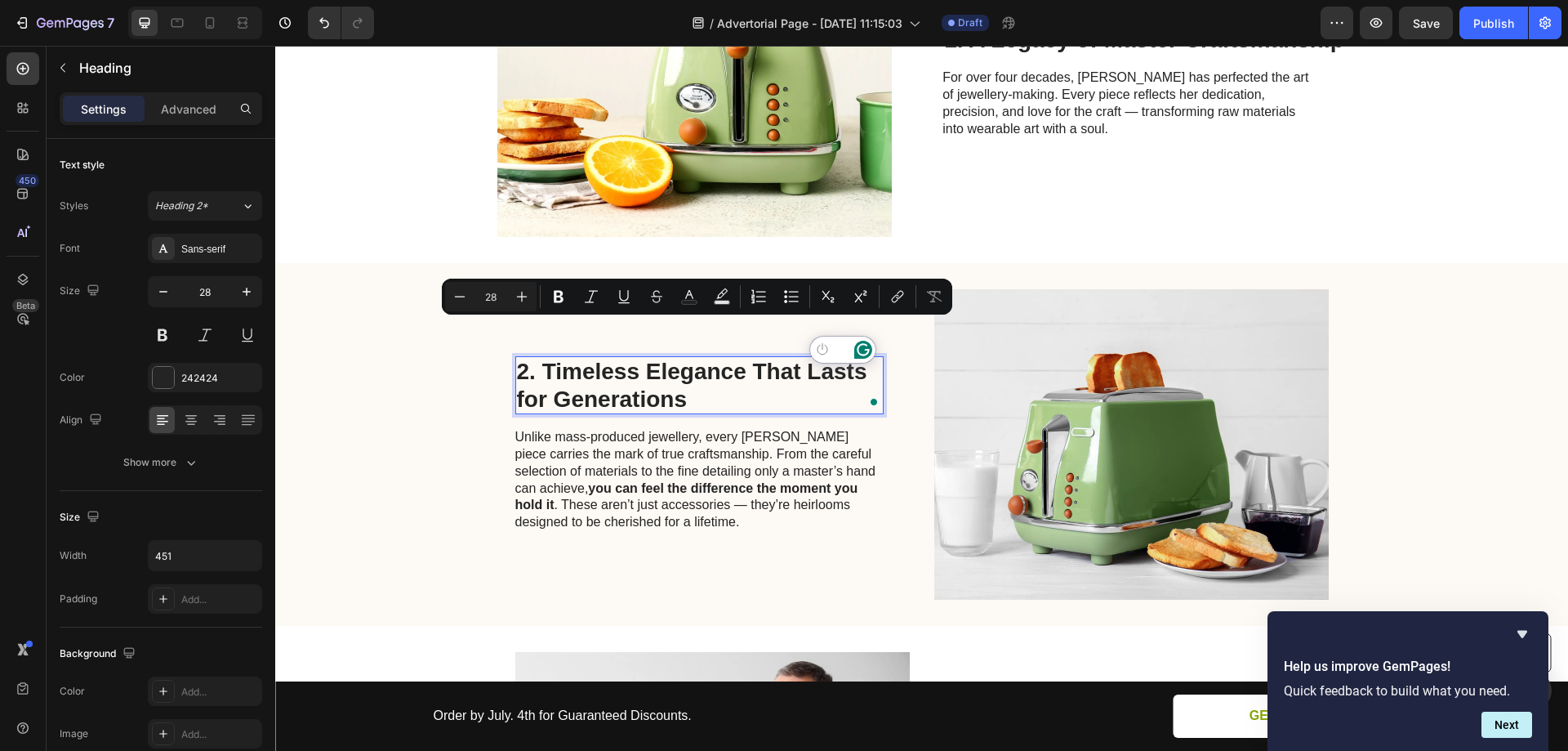
scroll to position [537, 0]
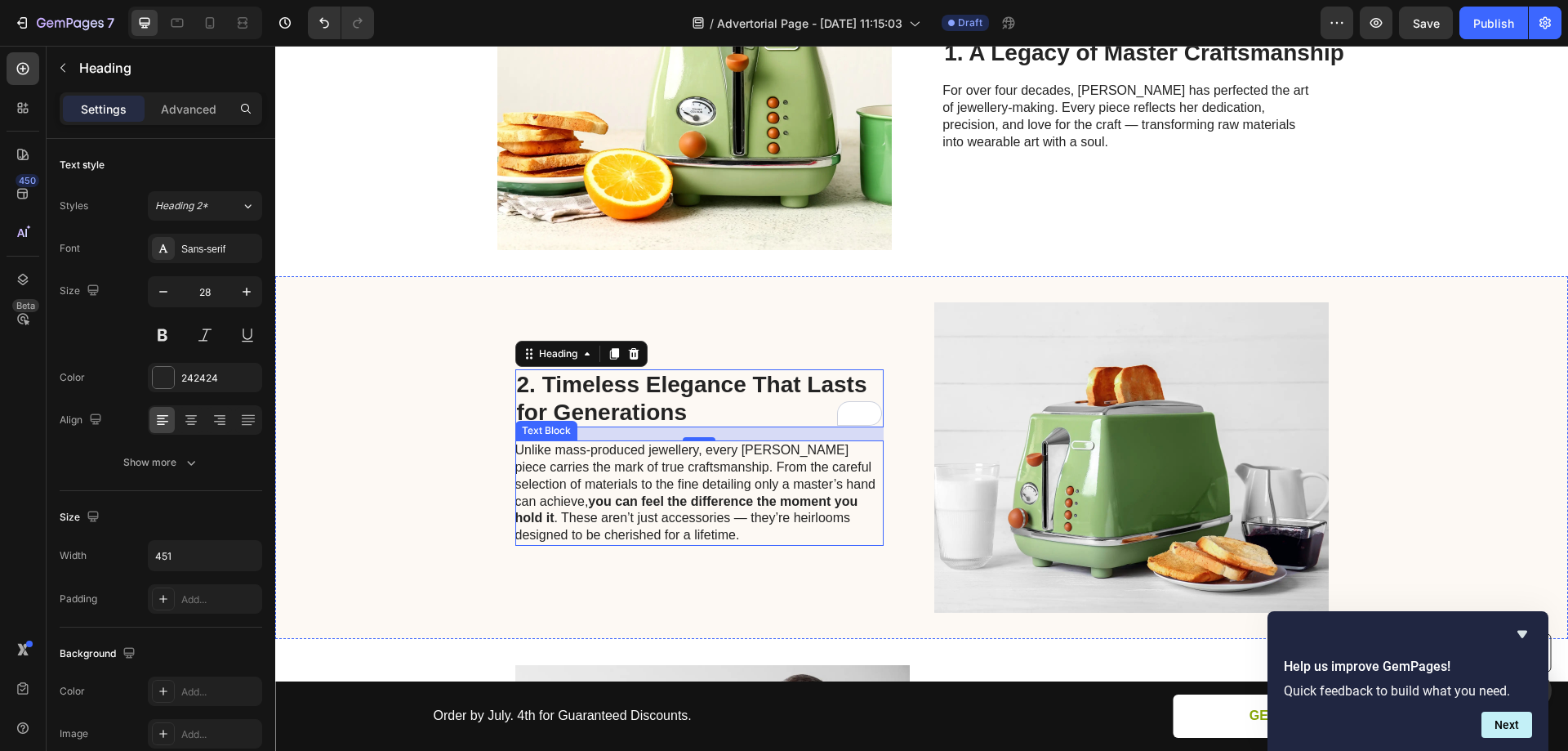
click at [599, 442] on p "Unlike mass-produced jewellery, every Sylvia piece carries the mark of true cra…" at bounding box center [699, 493] width 366 height 102
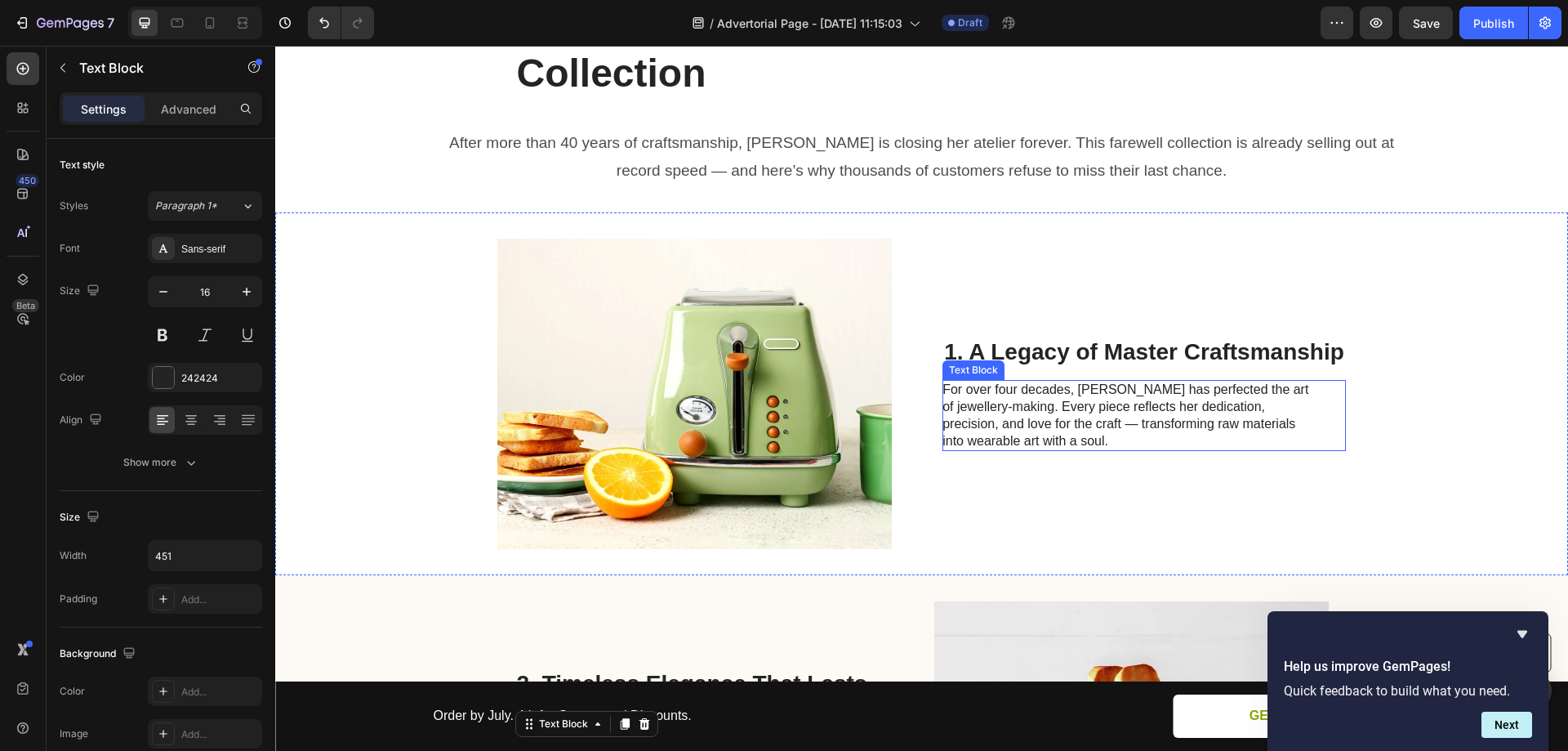
scroll to position [246, 0]
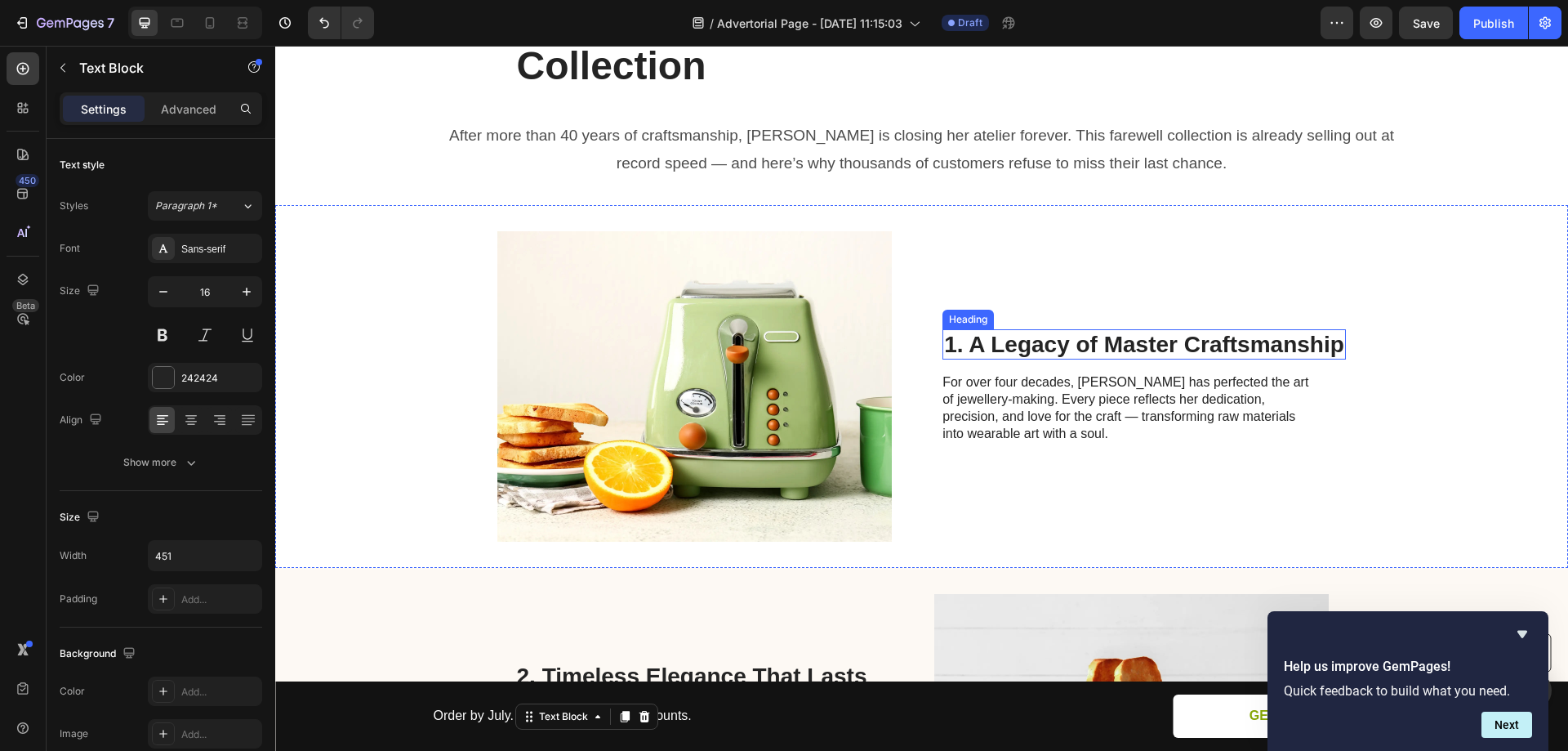
click at [1045, 331] on p "1. A Legacy of Master Craftsmanship" at bounding box center [1144, 344] width 401 height 28
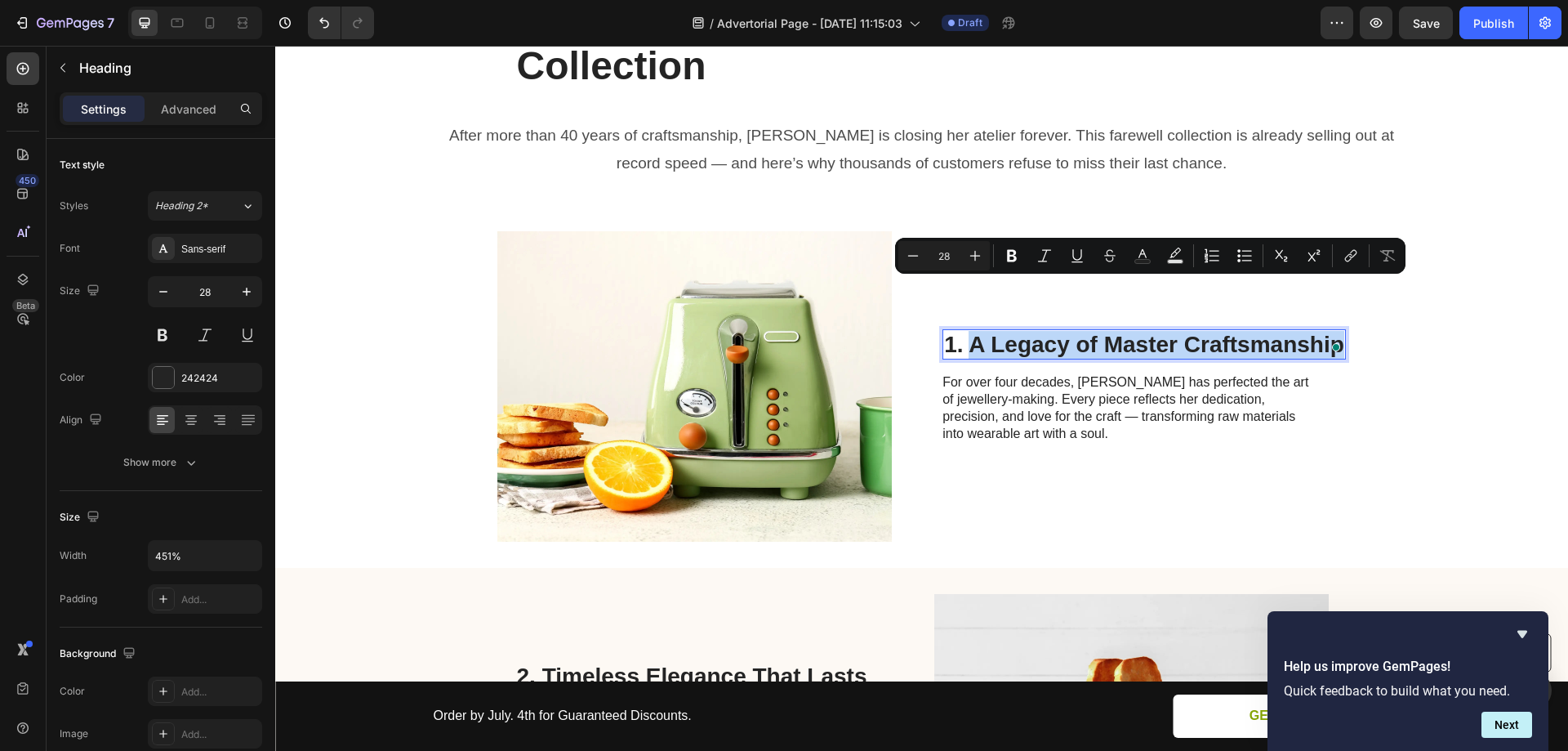
drag, startPoint x: 966, startPoint y: 292, endPoint x: 1336, endPoint y: 287, distance: 370.0
click at [1336, 329] on div "1. A Legacy of Master Craftsmanship" at bounding box center [1144, 344] width 403 height 31
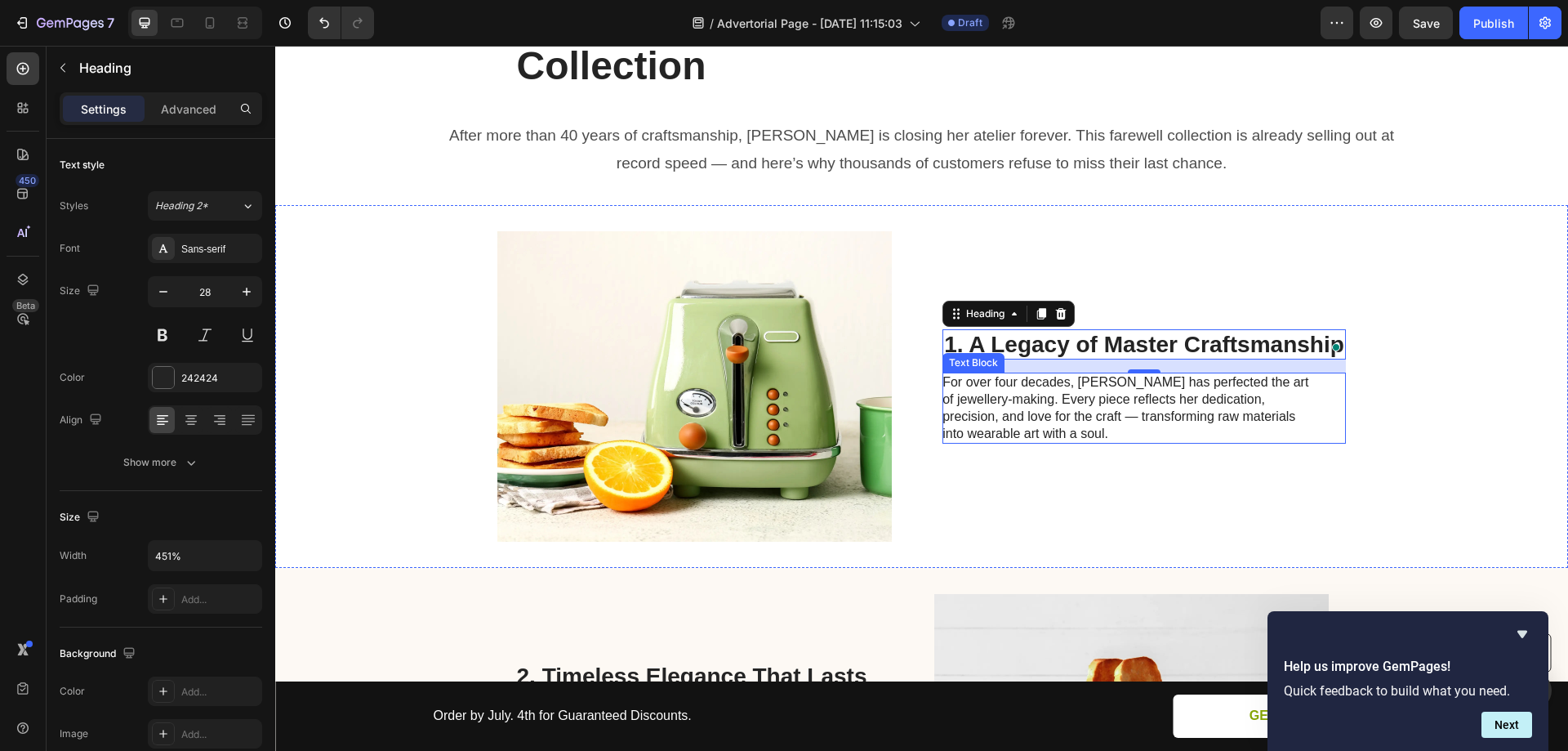
click at [1066, 374] on p "For over four decades, Sylvia has perfected the art of jewellery-making. Every …" at bounding box center [1126, 408] width 366 height 68
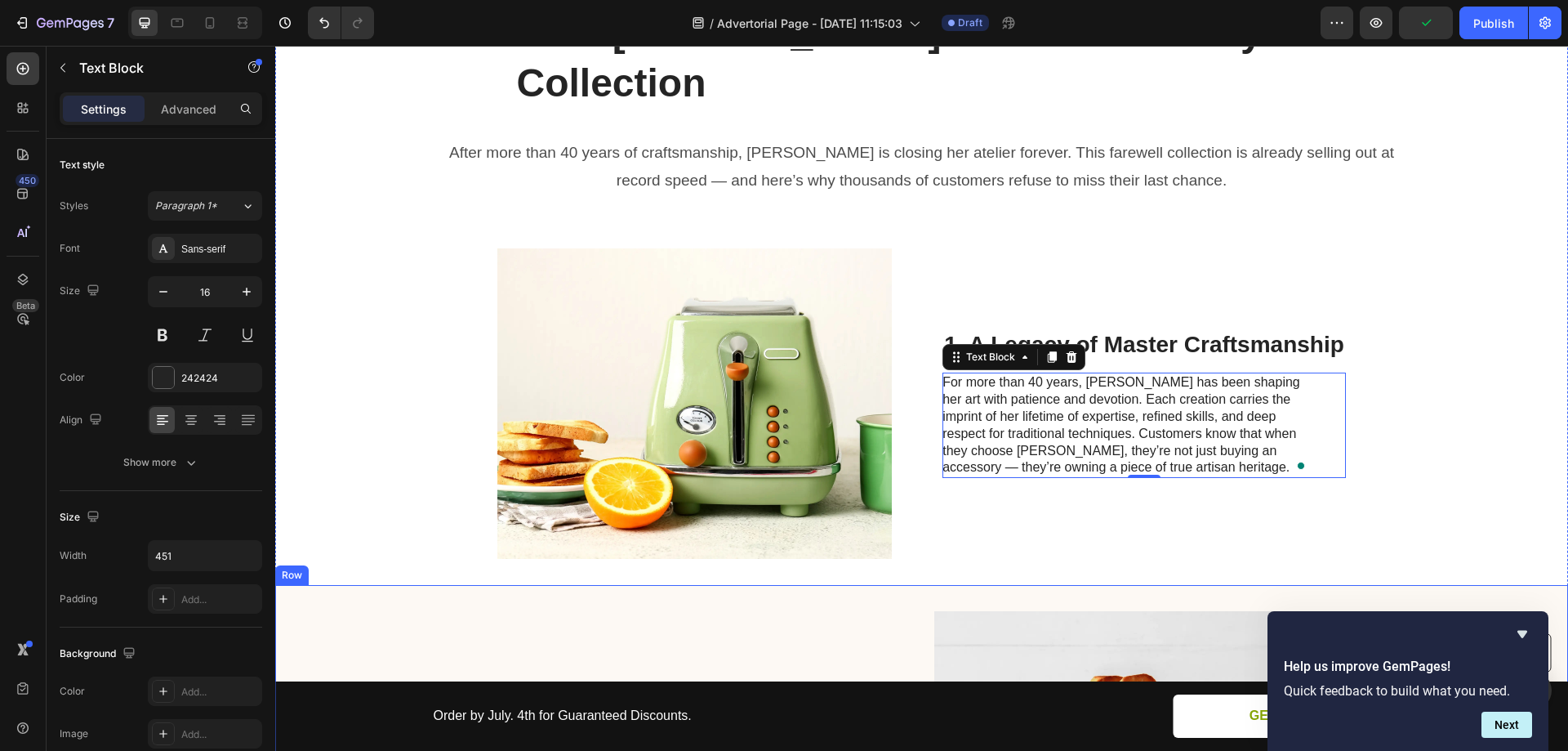
scroll to position [473, 0]
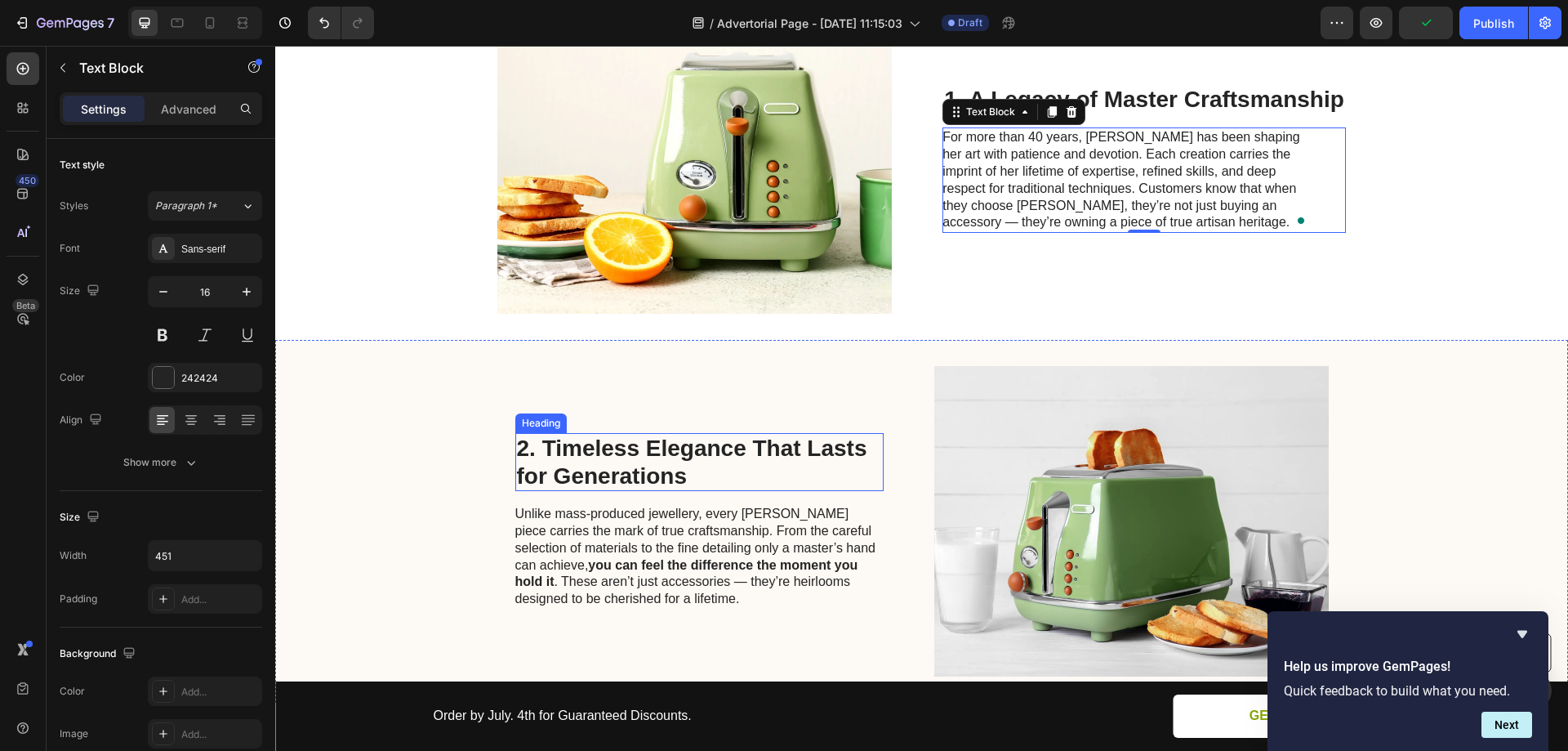
click at [579, 435] on p "2. Timeless Elegance That Lasts for Generations" at bounding box center [700, 462] width 365 height 55
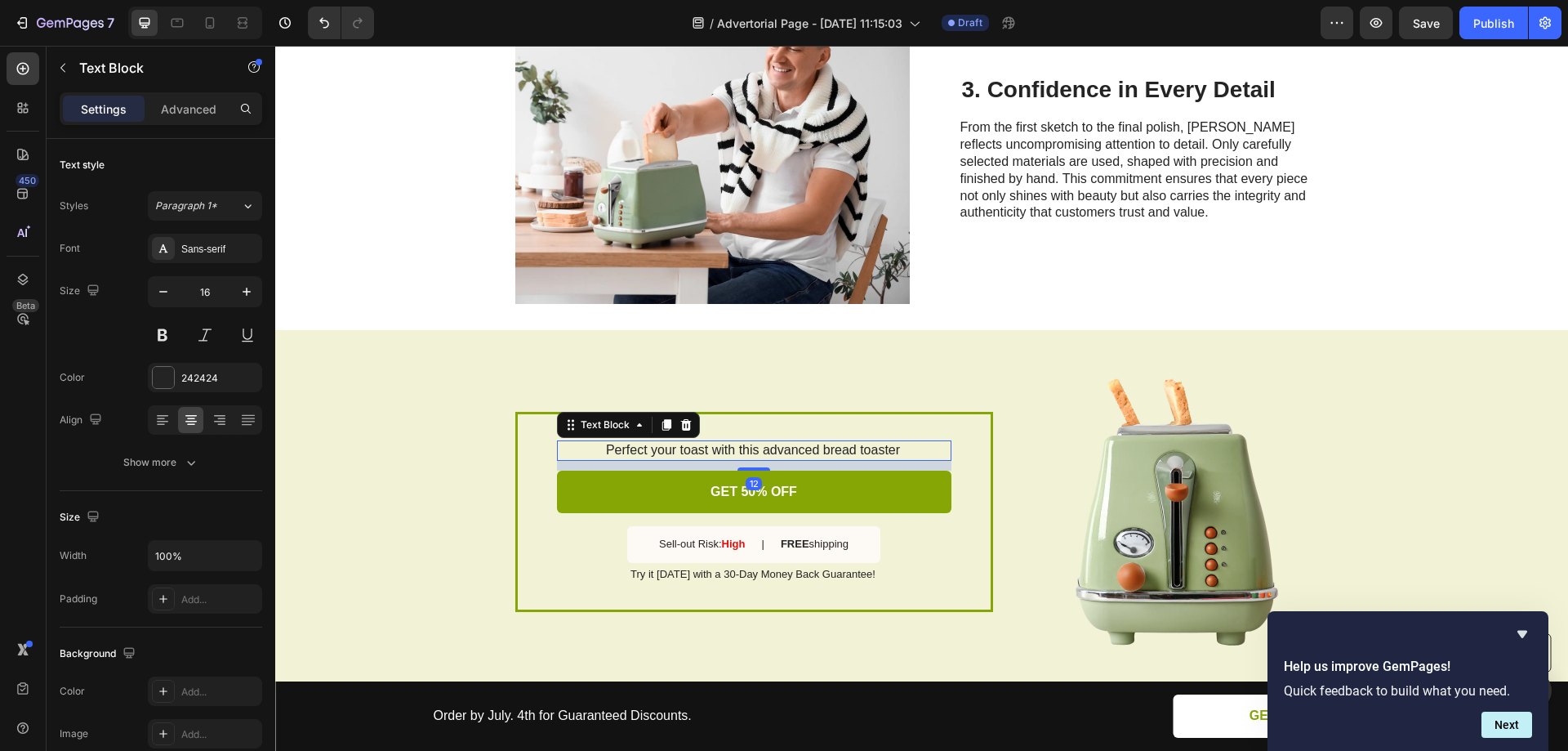
click at [708, 442] on p "Perfect your toast with this advanced bread toaster" at bounding box center [753, 450] width 393 height 17
click at [1021, 237] on div "3. Confidence in Every Detail Heading From the first sketch to the final polish…" at bounding box center [1144, 148] width 368 height 310
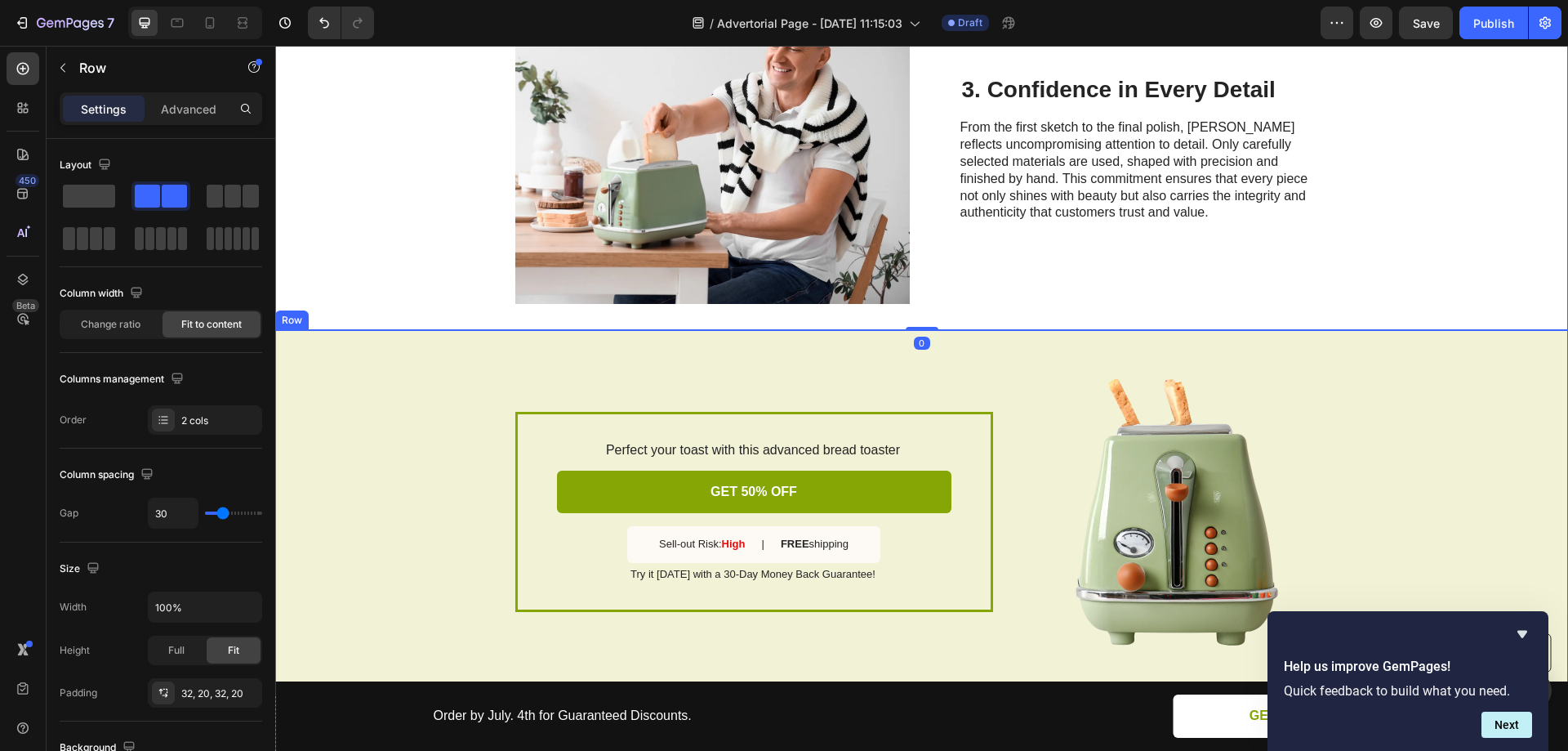
click at [395, 330] on div "Perfect your toast with this advanced bread toaster Text Block GET 50% OFF Butt…" at bounding box center [921, 511] width 1293 height 363
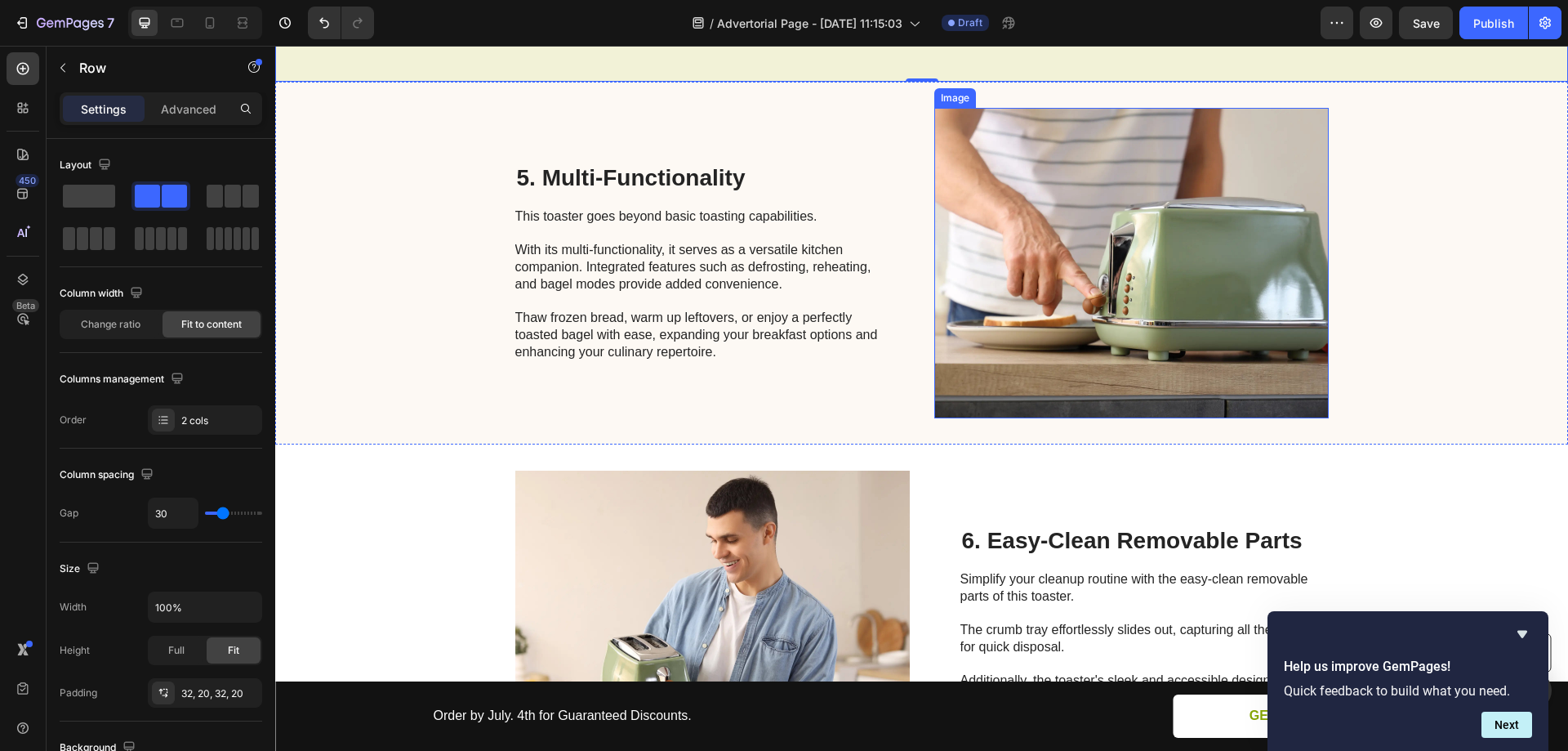
scroll to position [2505, 0]
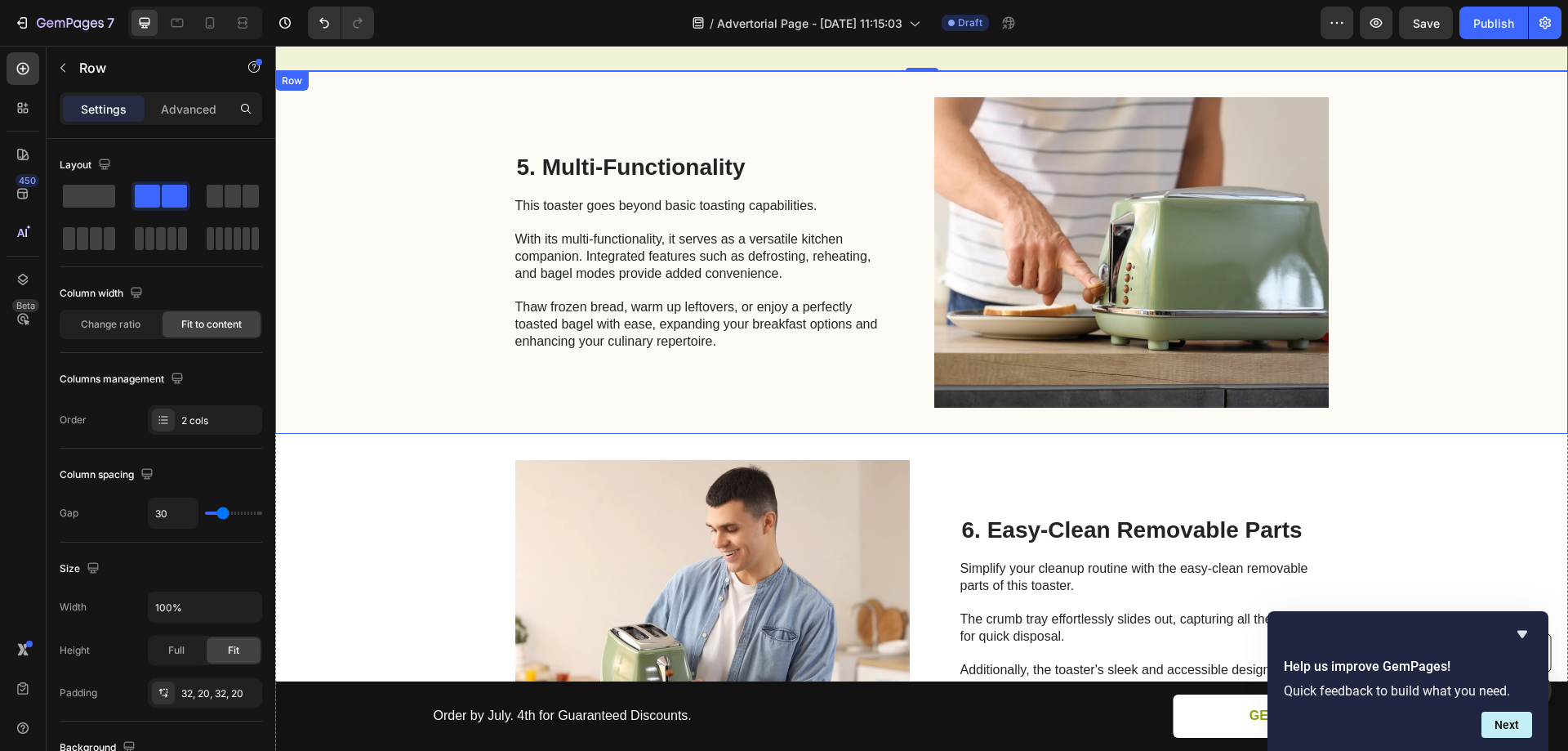
click at [408, 219] on div "5. Multi-Functionality Heading This toaster goes beyond basic toasting capabili…" at bounding box center [921, 252] width 1293 height 363
click at [378, 90] on icon at bounding box center [375, 87] width 13 height 13
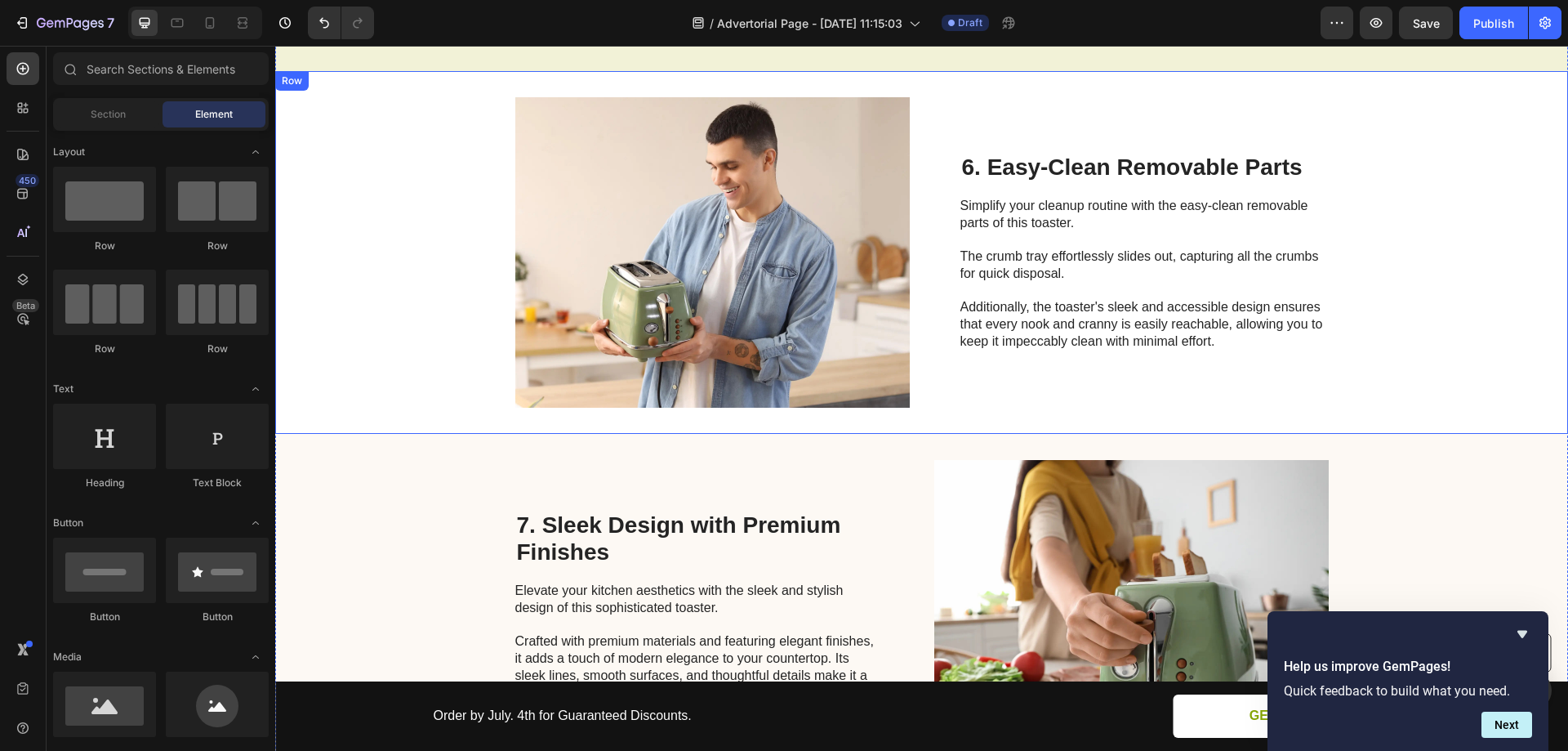
click at [393, 234] on div "Image 6. Easy-Clean Removable Parts Heading Simplify your cleanup routine with …" at bounding box center [921, 252] width 1293 height 363
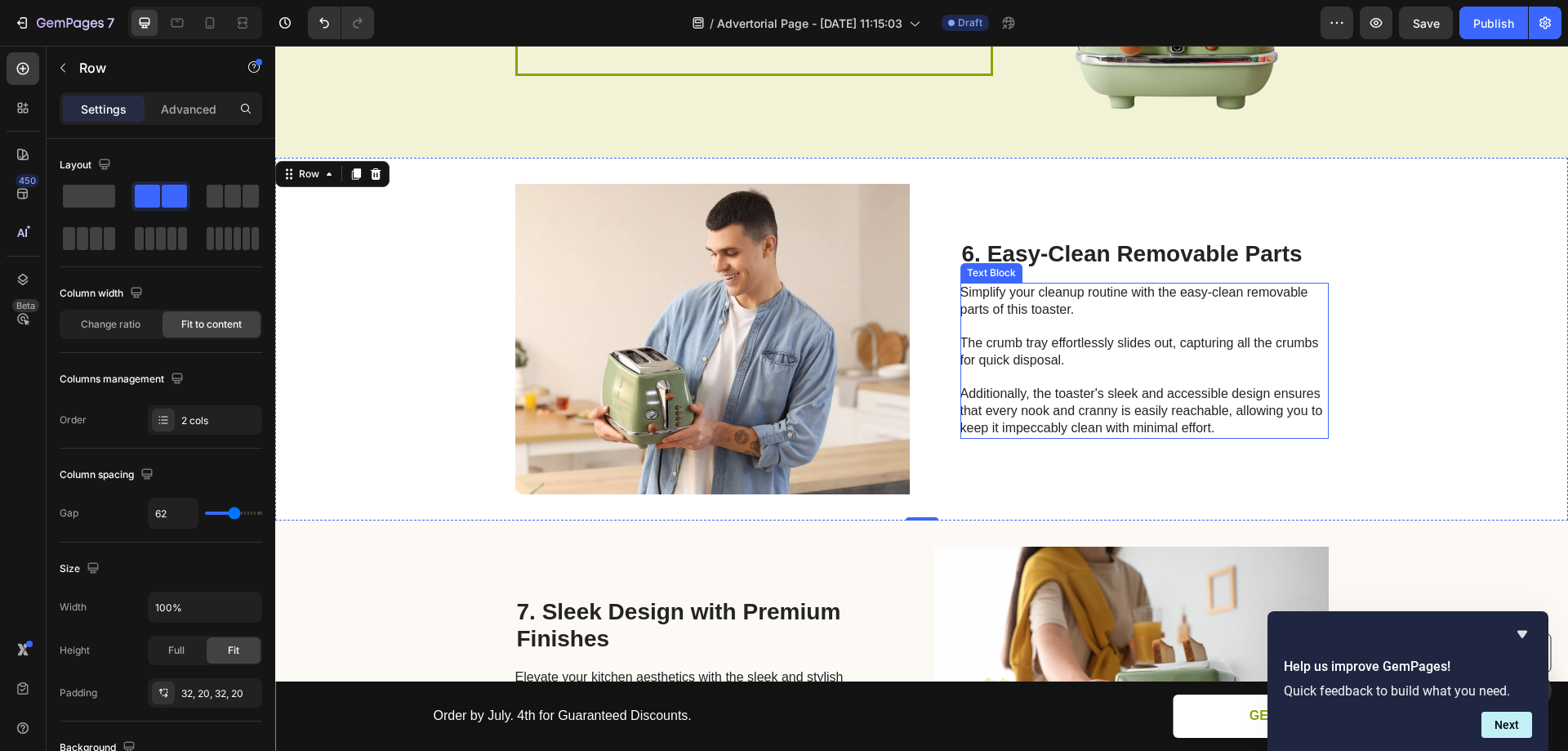
scroll to position [2424, 0]
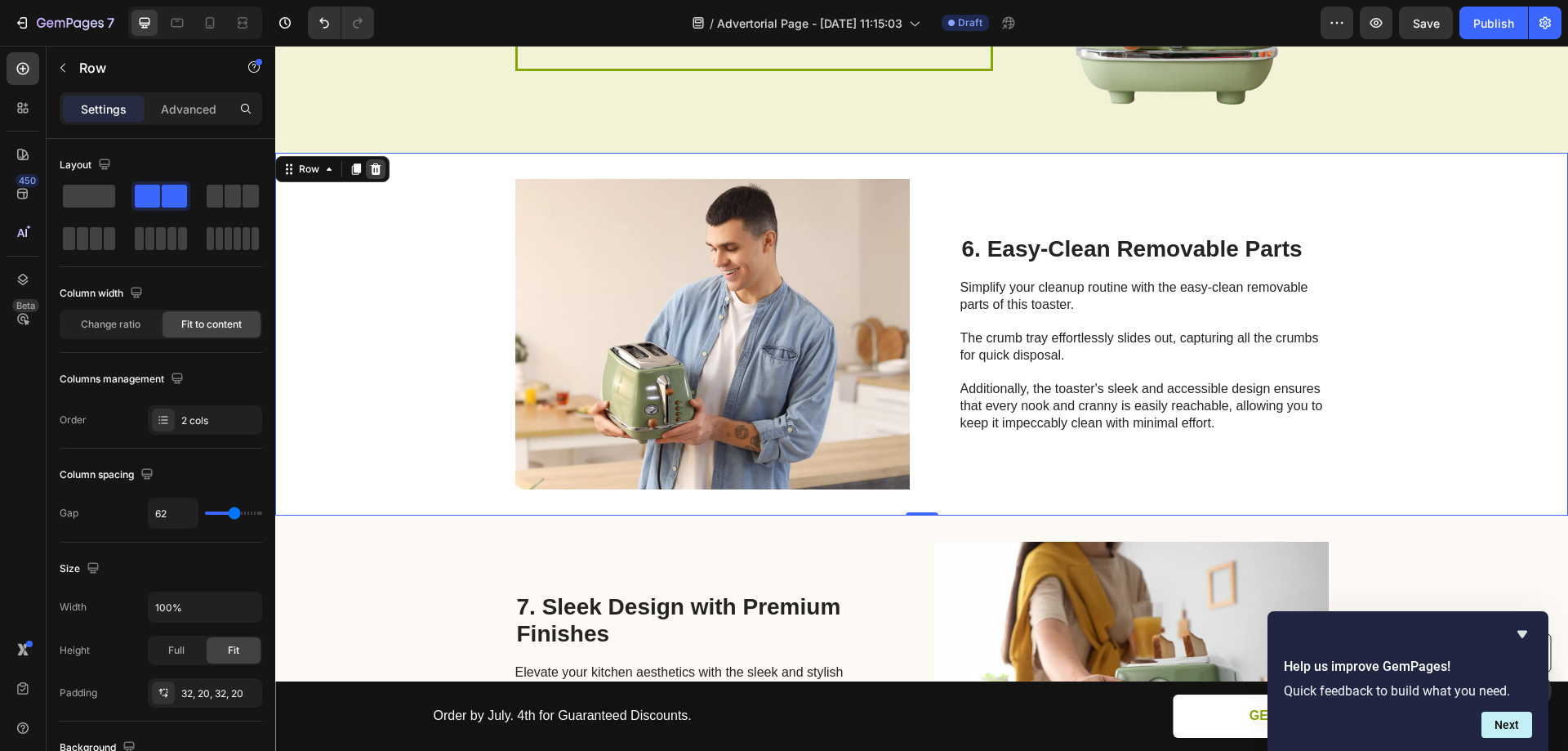
click at [372, 169] on icon at bounding box center [376, 168] width 10 height 11
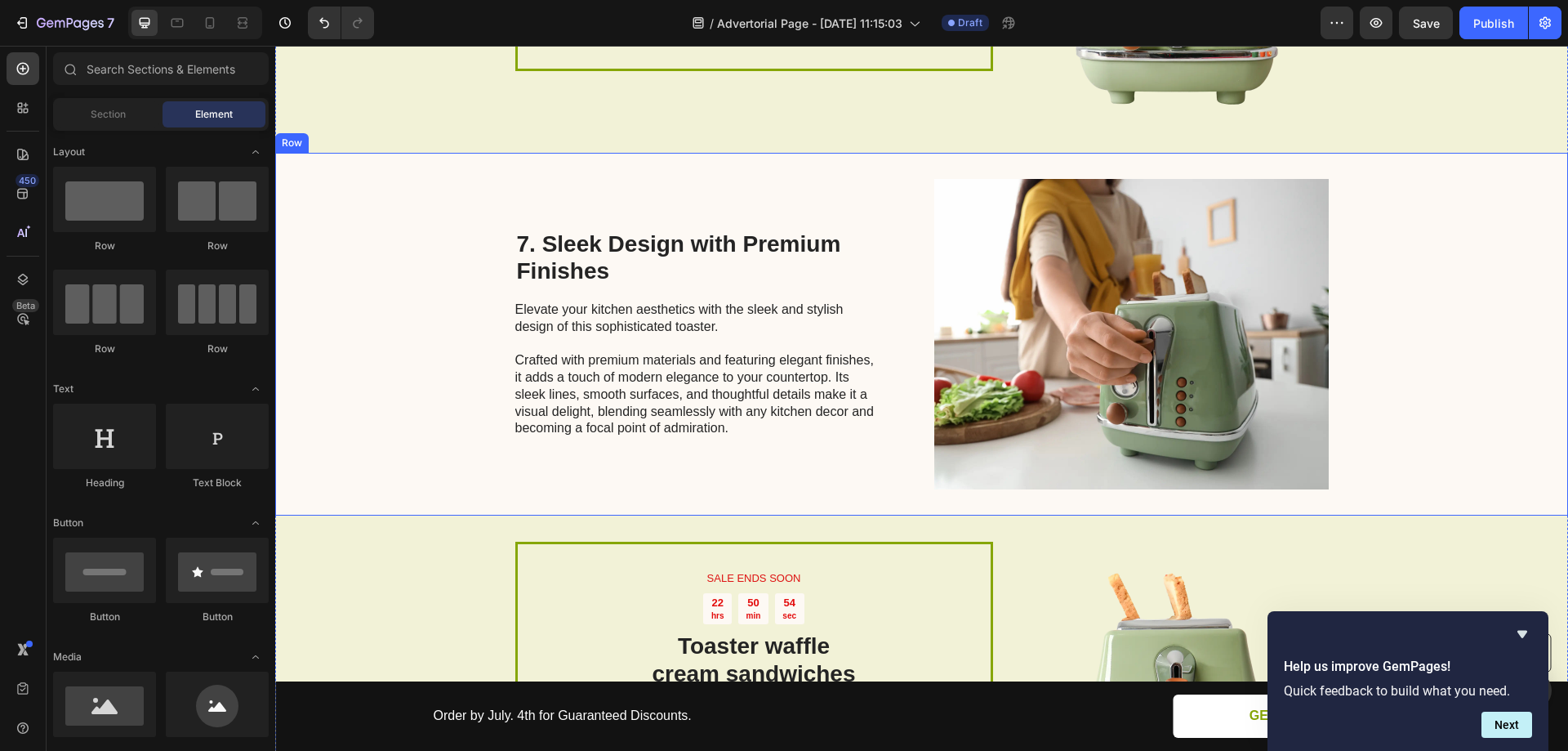
click at [391, 205] on div "7. Sleek Design with Premium Finishes Heading Elevate your kitchen aesthetics w…" at bounding box center [921, 334] width 1293 height 363
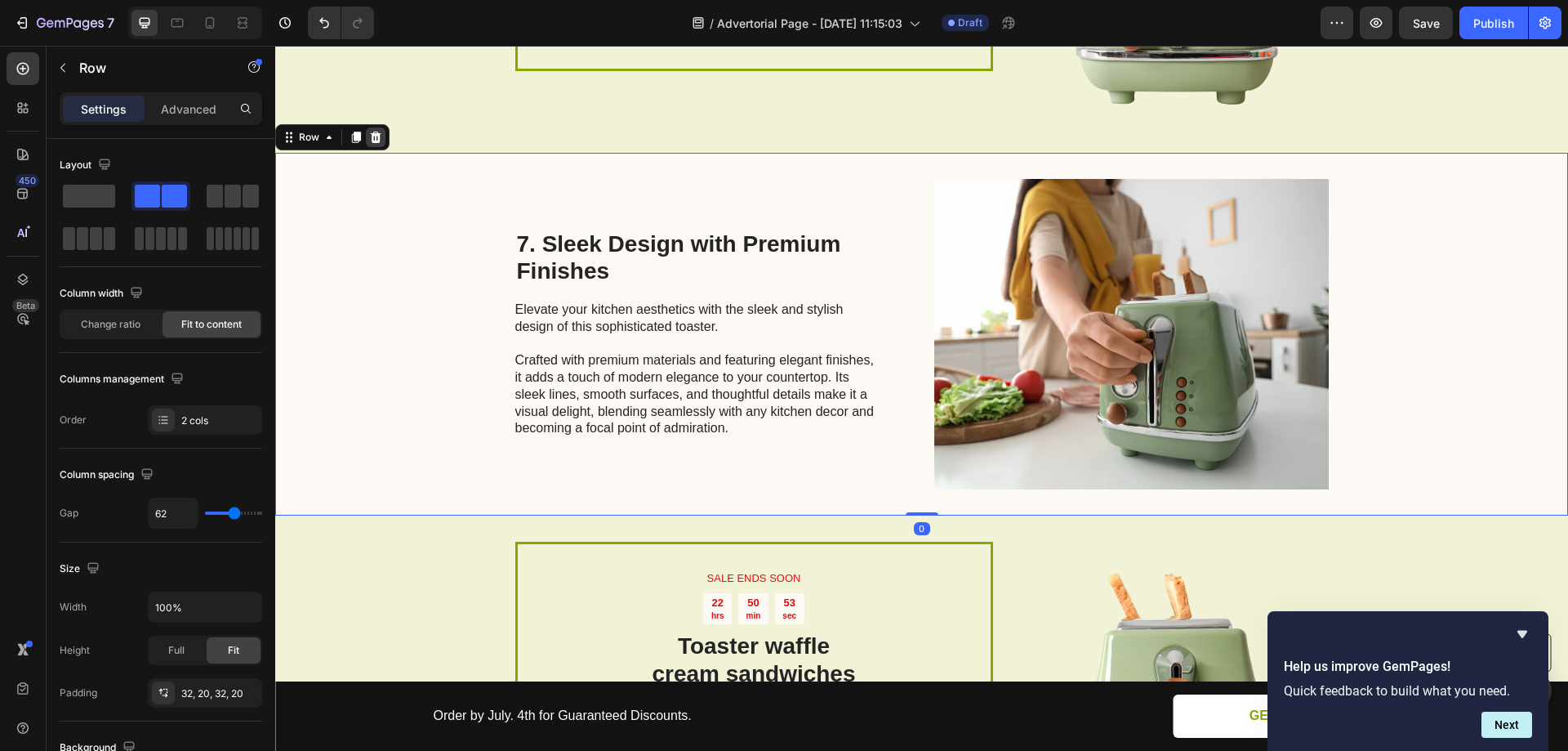
click at [378, 140] on icon at bounding box center [375, 136] width 13 height 13
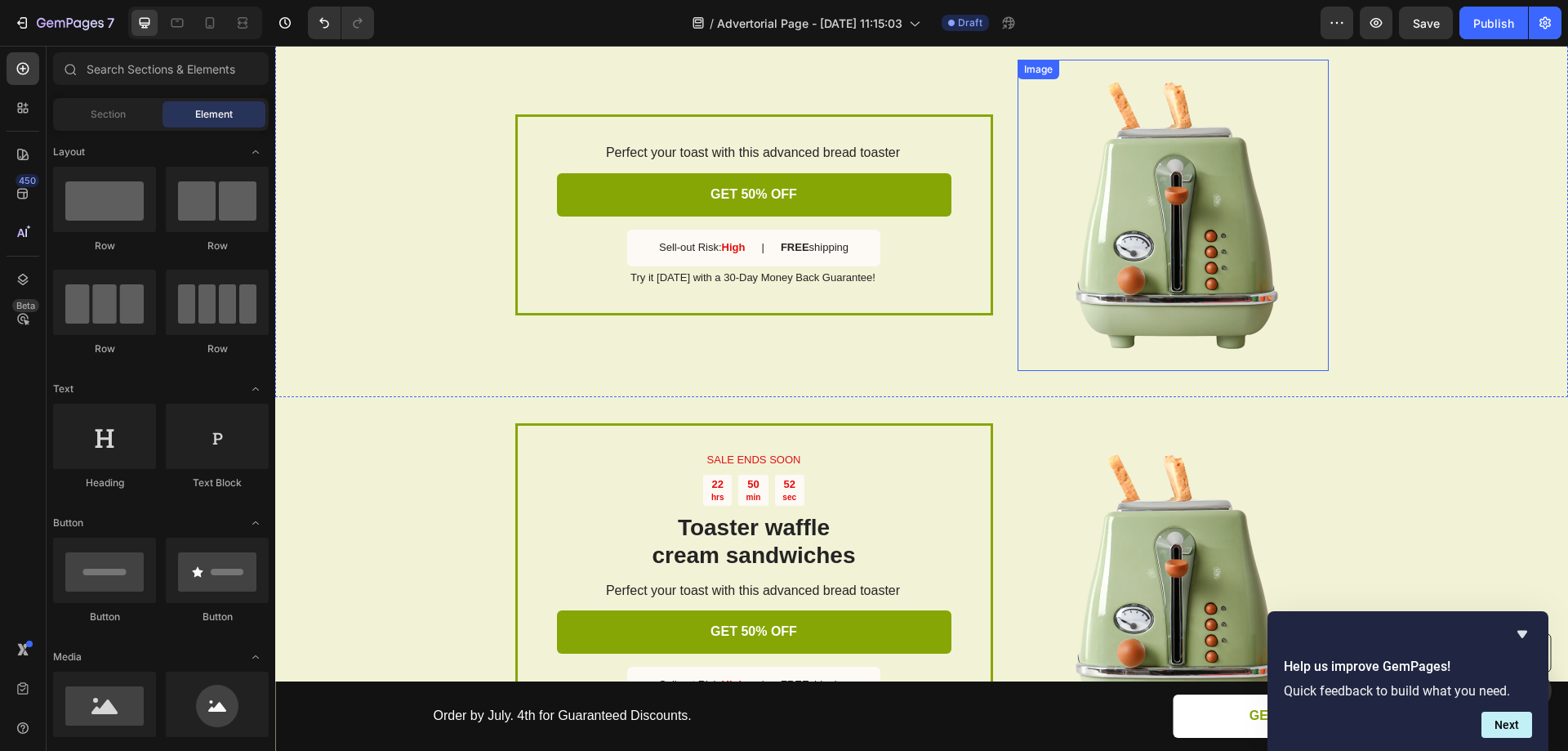
scroll to position [2179, 0]
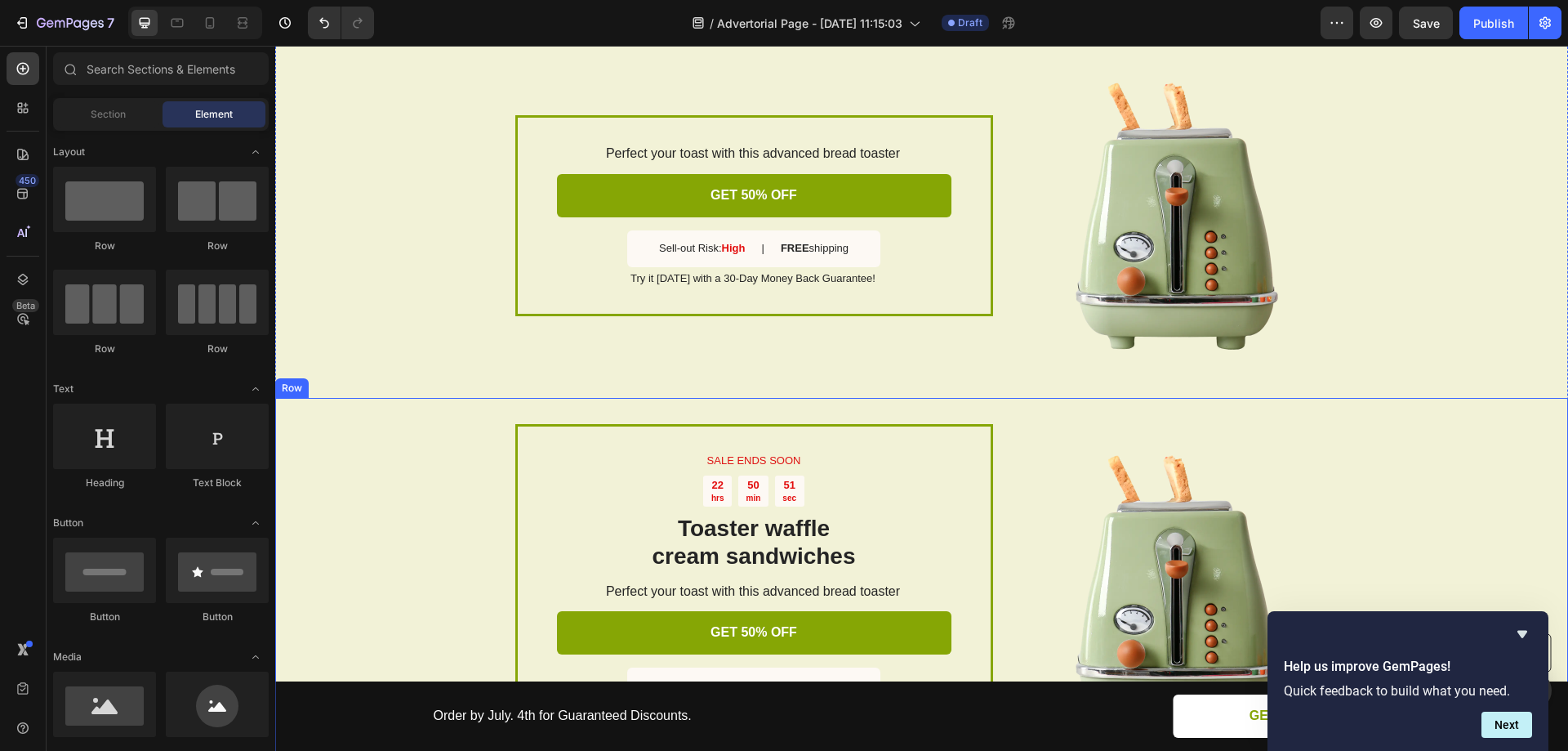
click at [435, 439] on div "SALE ENDS SOON Text Block 22 hrs 50 min 51 sec Countdown Timer Toaster waffle c…" at bounding box center [921, 589] width 1293 height 382
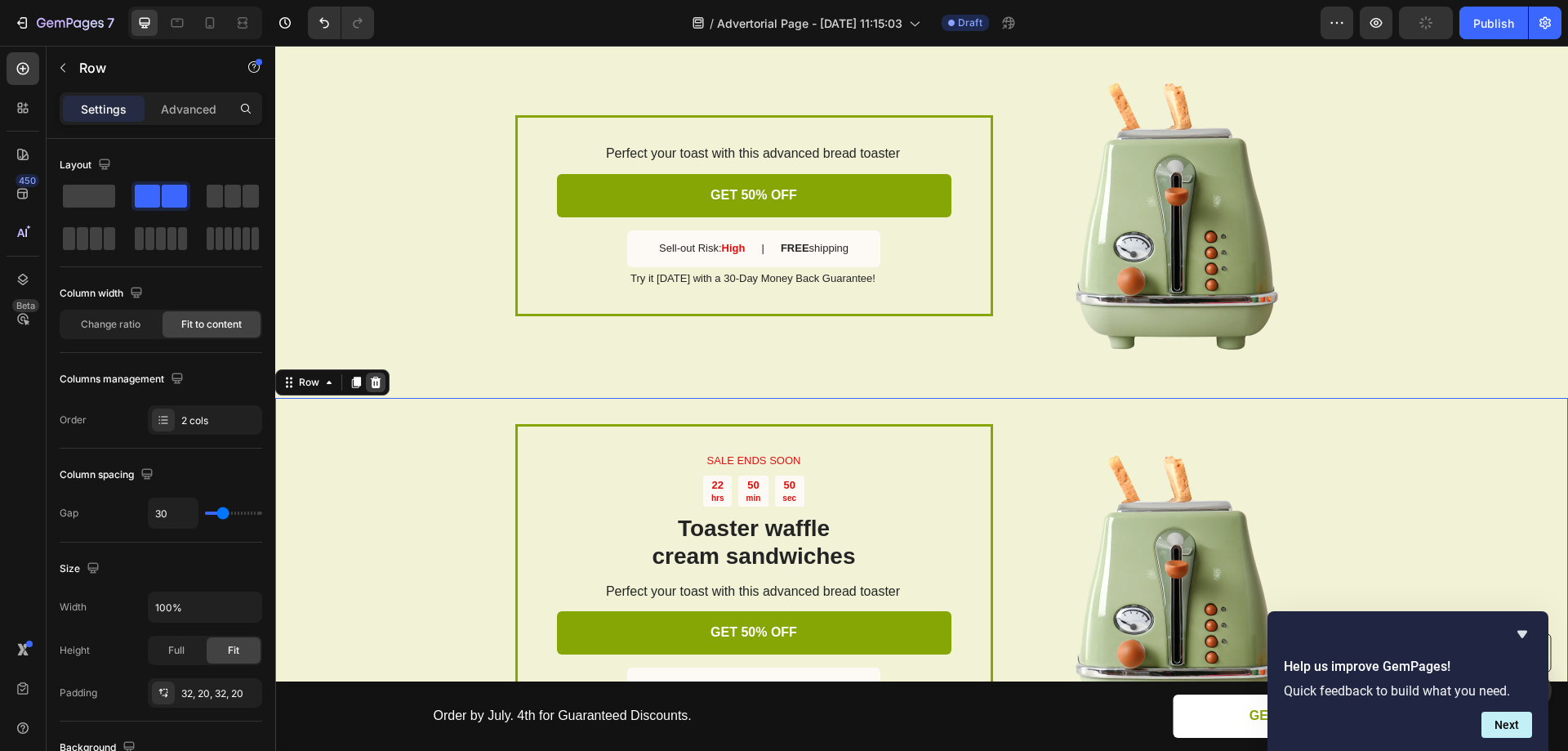
click at [382, 384] on icon at bounding box center [375, 382] width 13 height 13
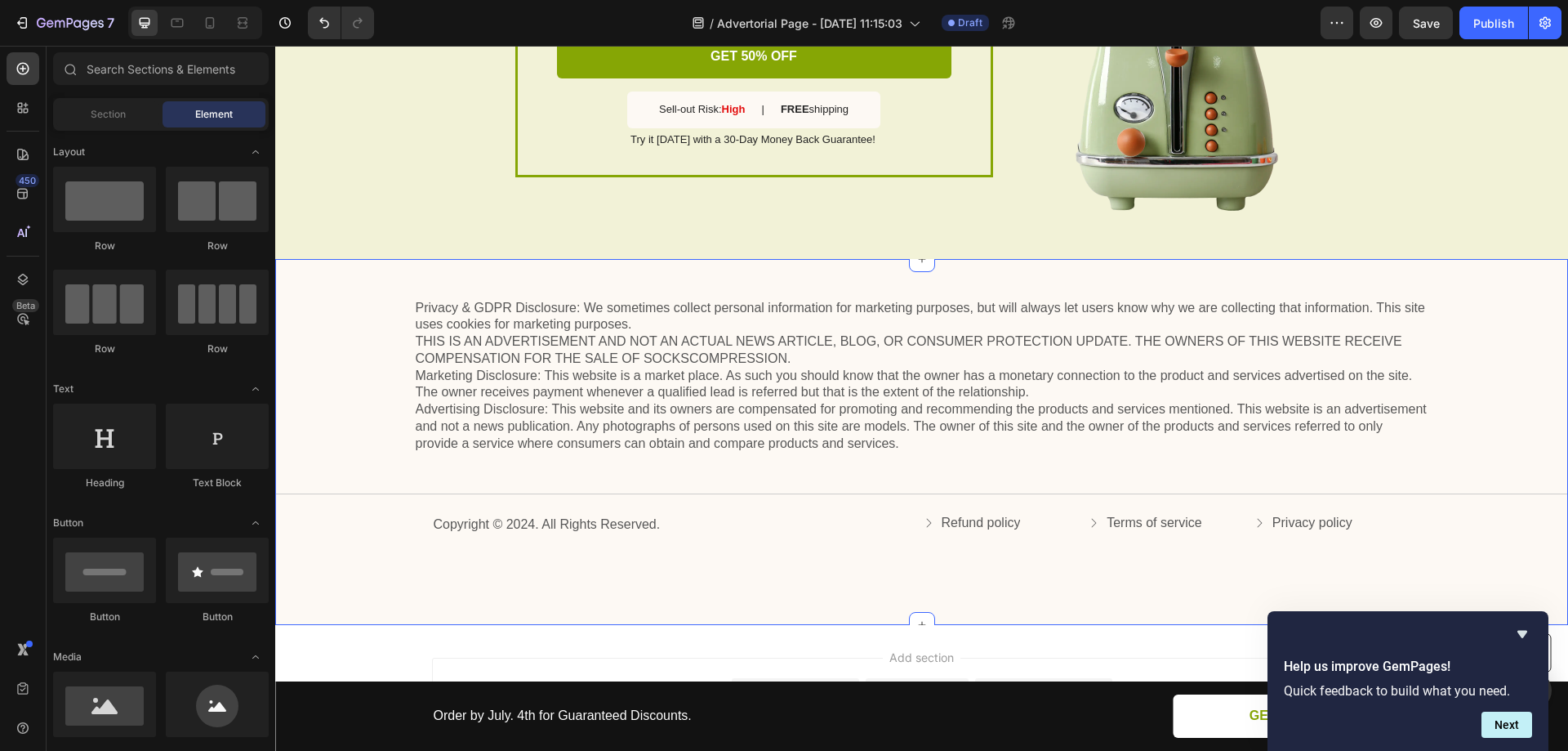
scroll to position [2225, 0]
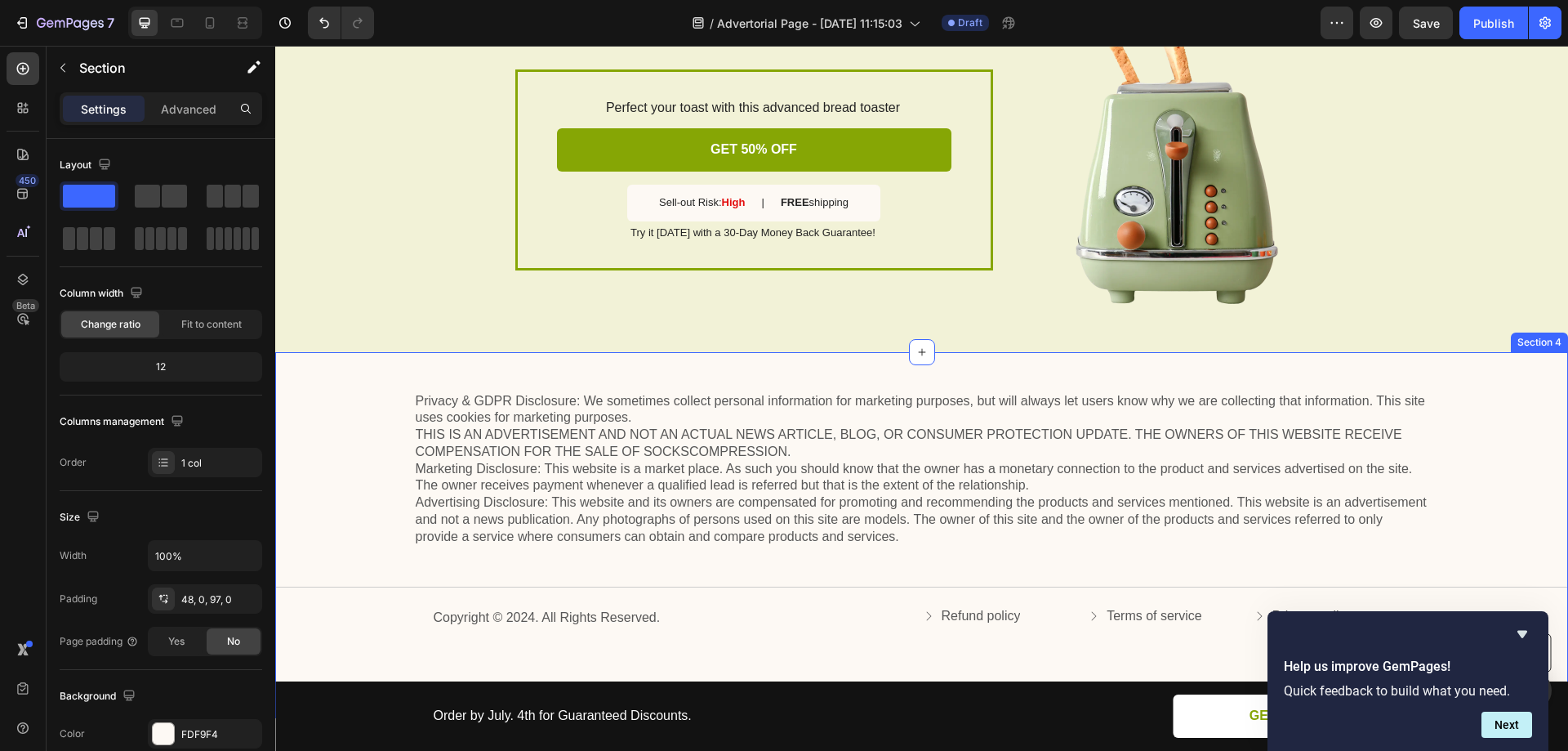
click at [342, 381] on div "Privacy & GDPR Disclosure: We sometimes collect personal information for market…" at bounding box center [921, 535] width 1293 height 367
click at [1549, 339] on icon at bounding box center [1554, 335] width 10 height 11
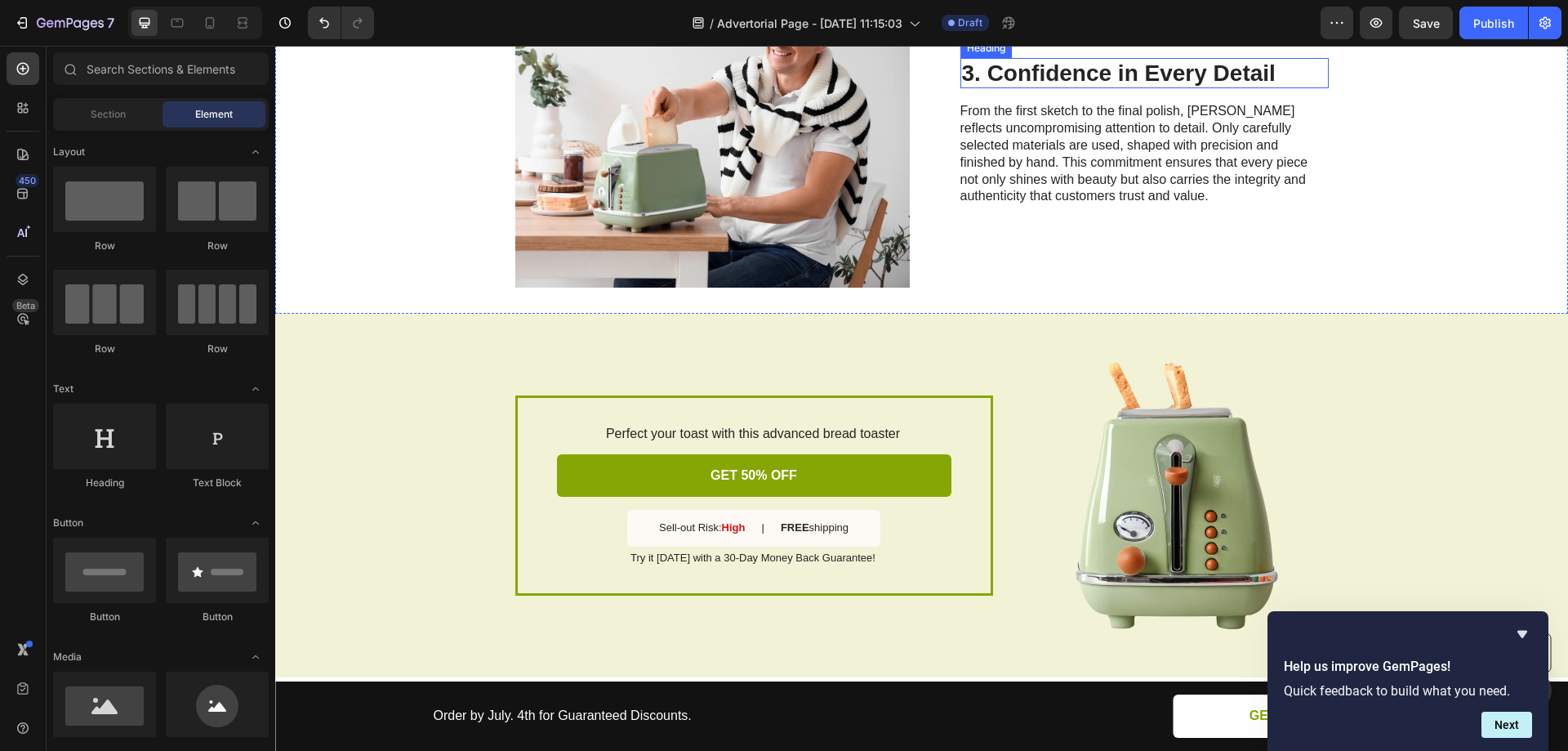
scroll to position [2022, 0]
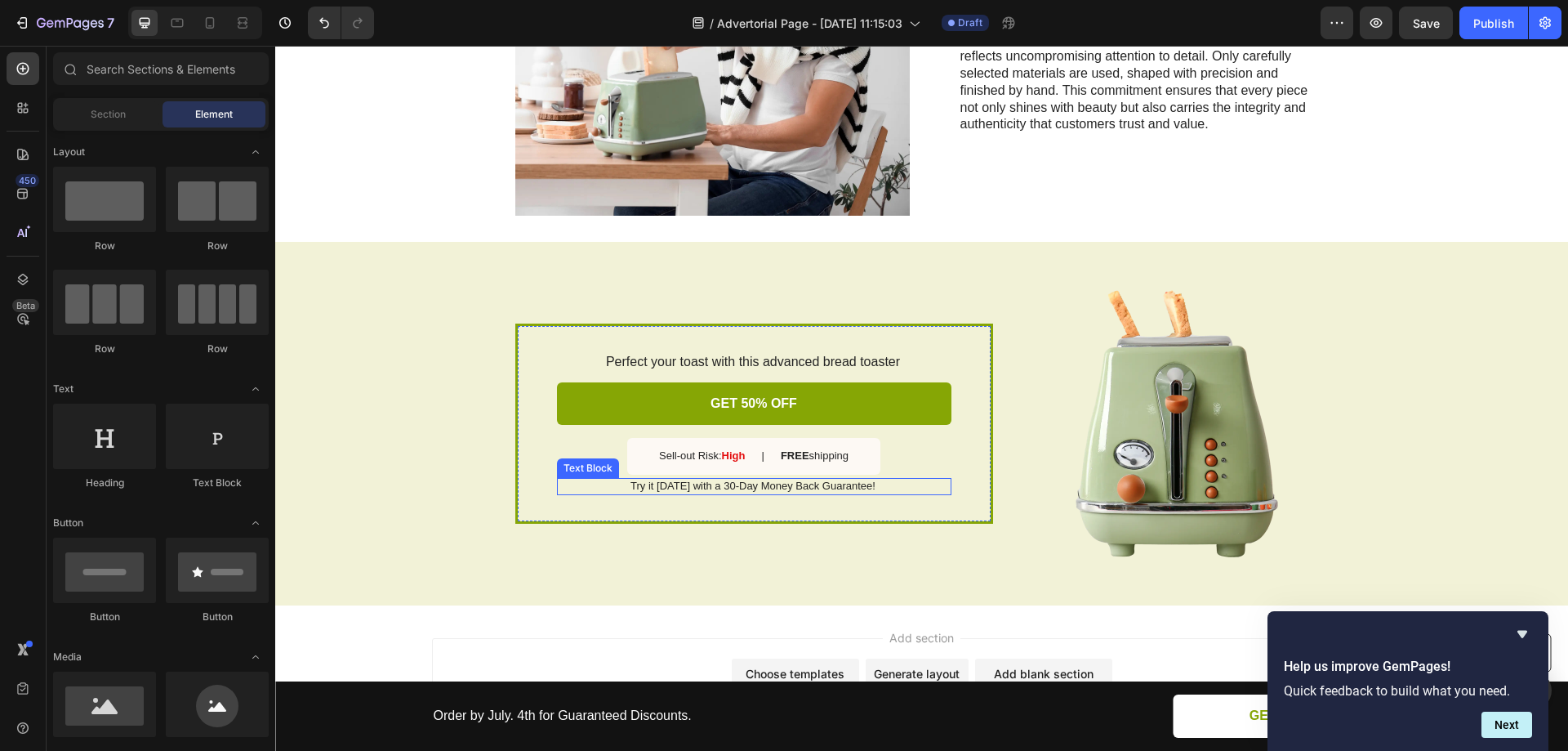
click at [710, 480] on p "Try it [DATE] with a 30-Day Money Back Guarantee!" at bounding box center [753, 487] width 393 height 14
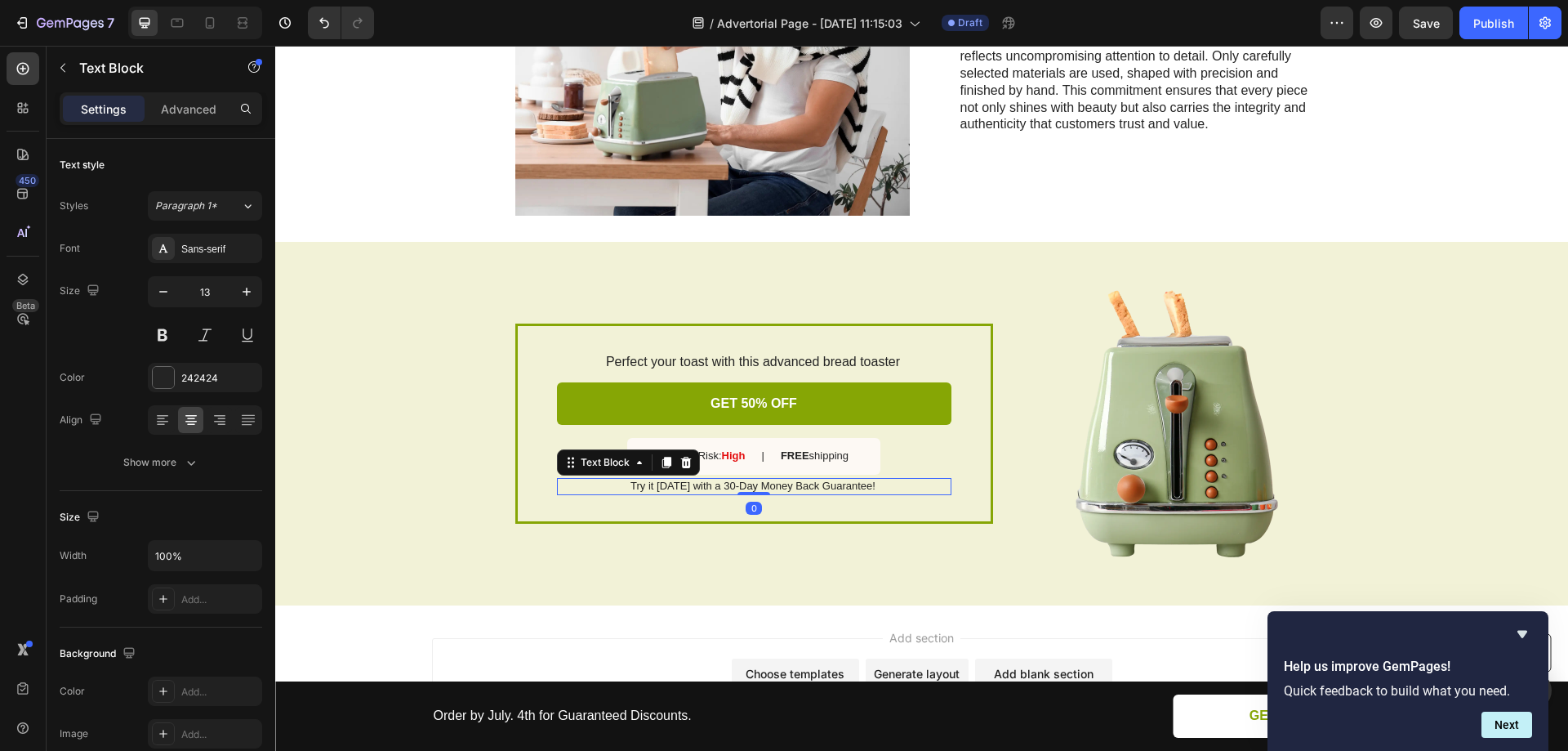
click at [710, 480] on p "Try it [DATE] with a 30-Day Money Back Guarantee!" at bounding box center [753, 487] width 393 height 14
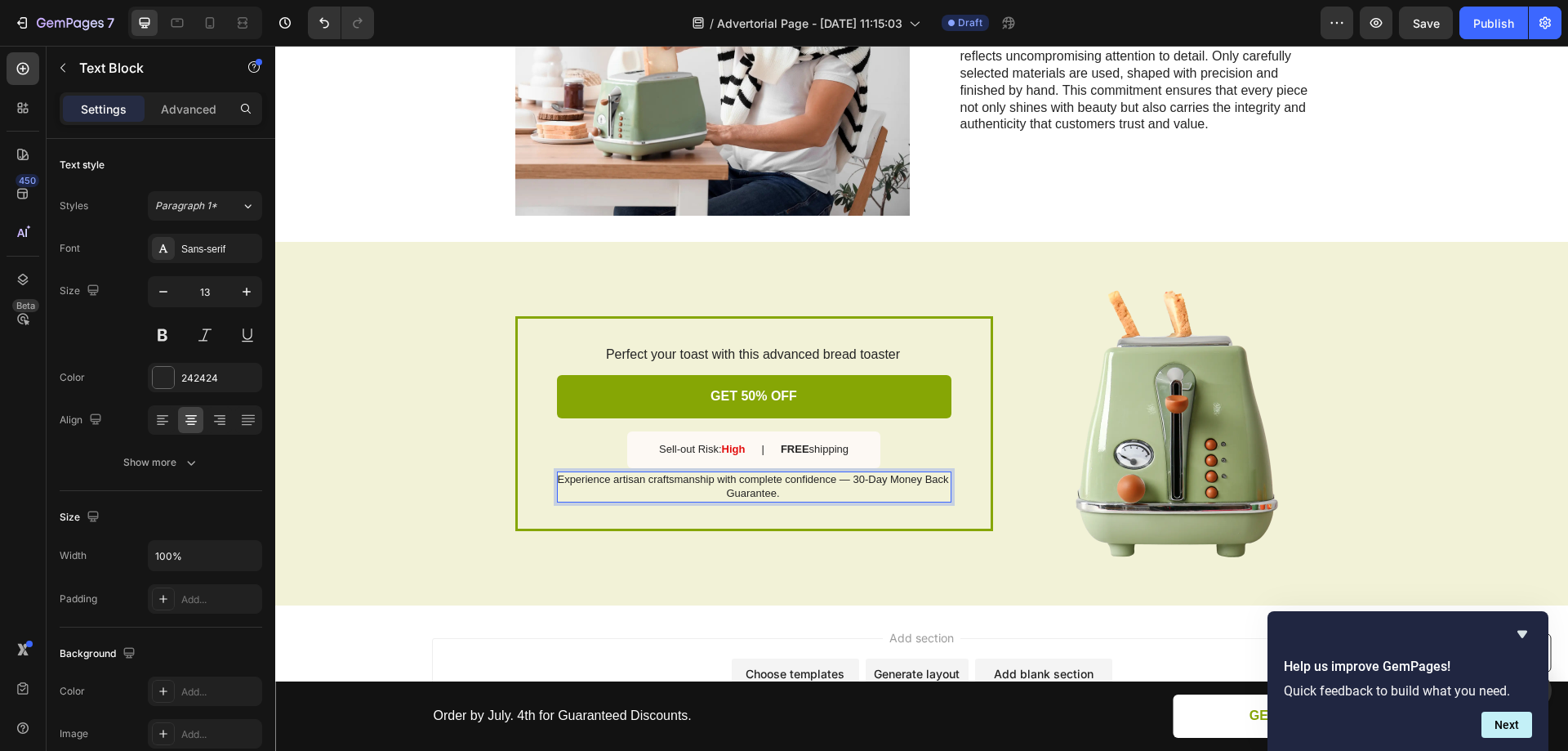
scroll to position [2014, 0]
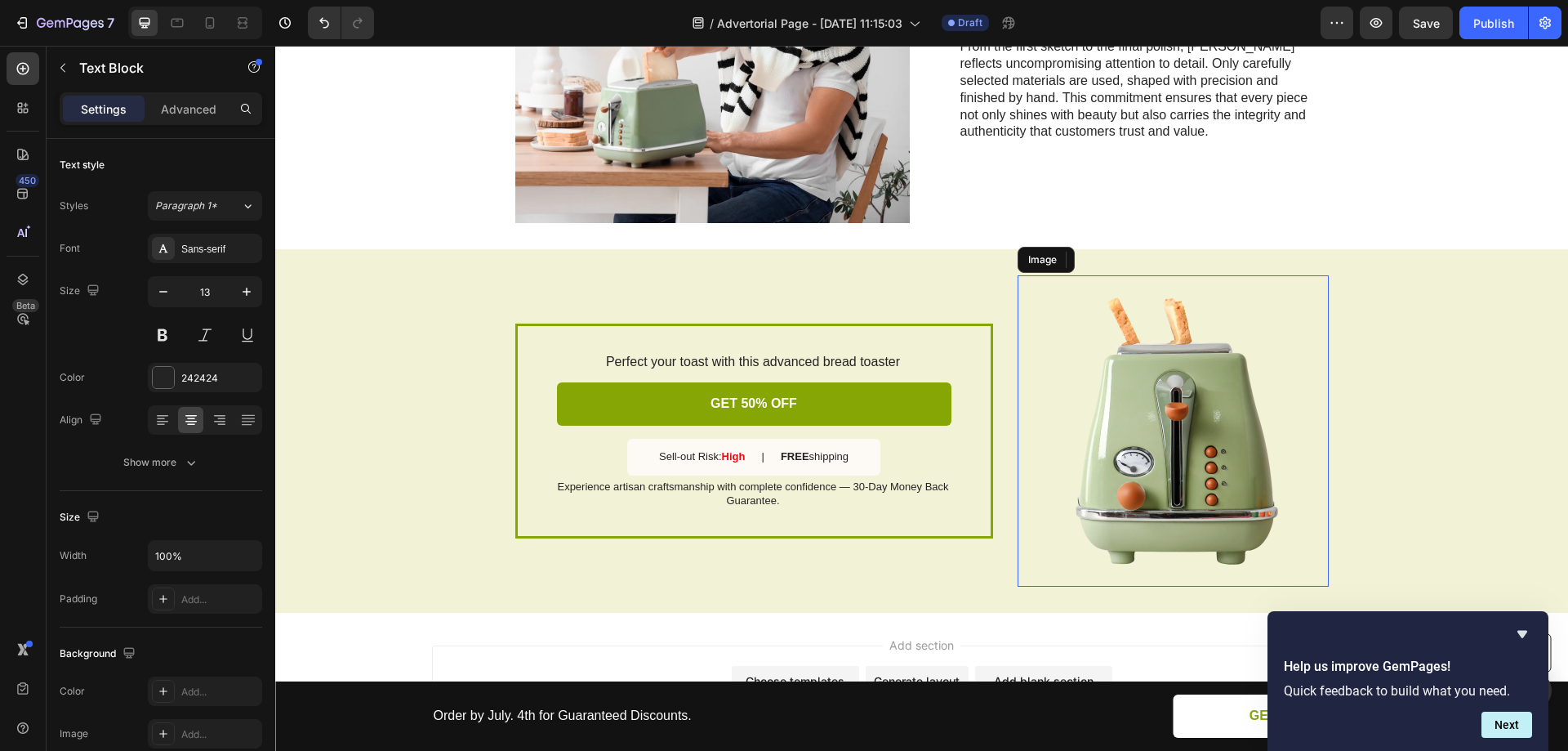
click at [1039, 342] on img at bounding box center [1173, 430] width 311 height 311
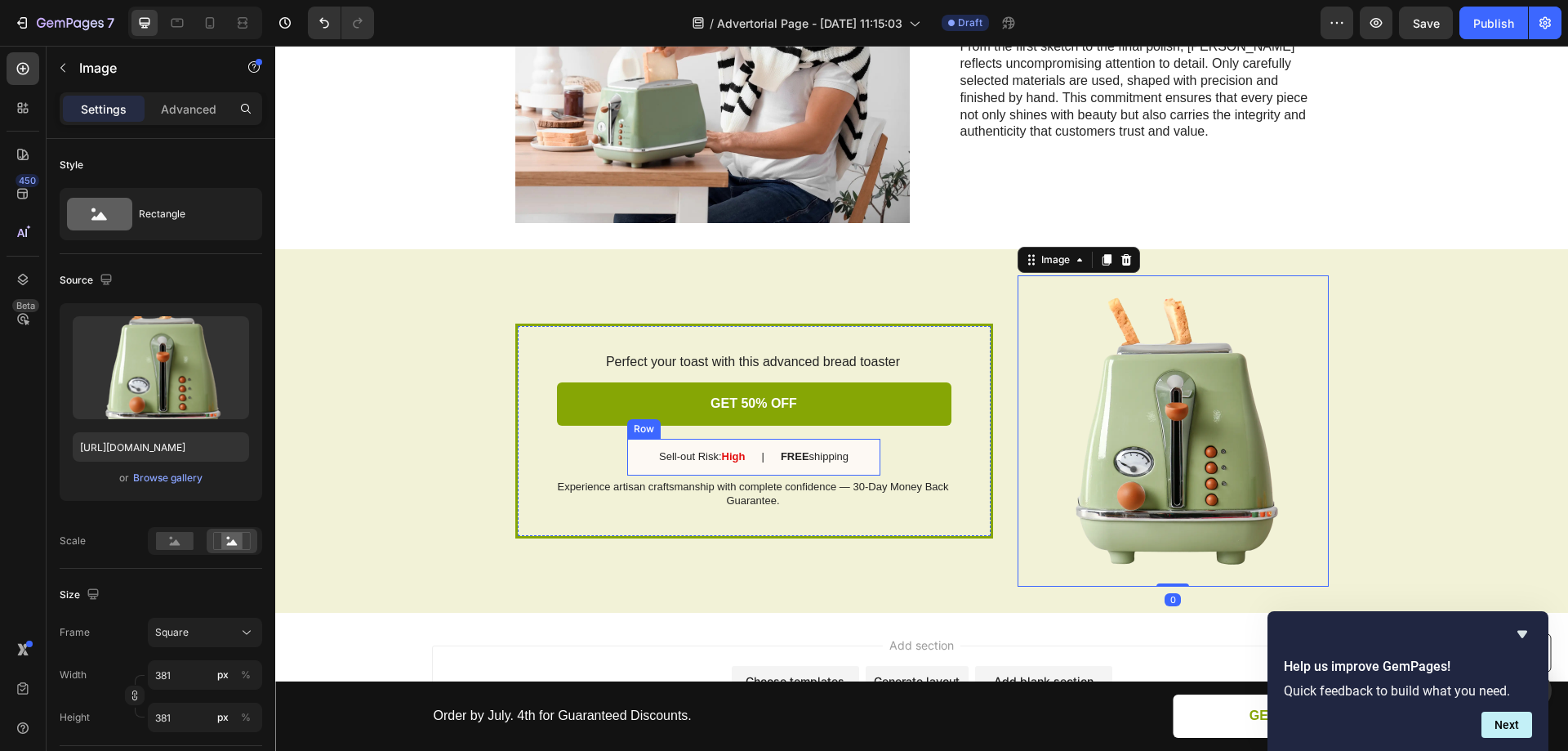
click at [859, 439] on div "Sell-out Risk: High Text Block | Text Block FREE shipping Text Block Row" at bounding box center [753, 457] width 253 height 37
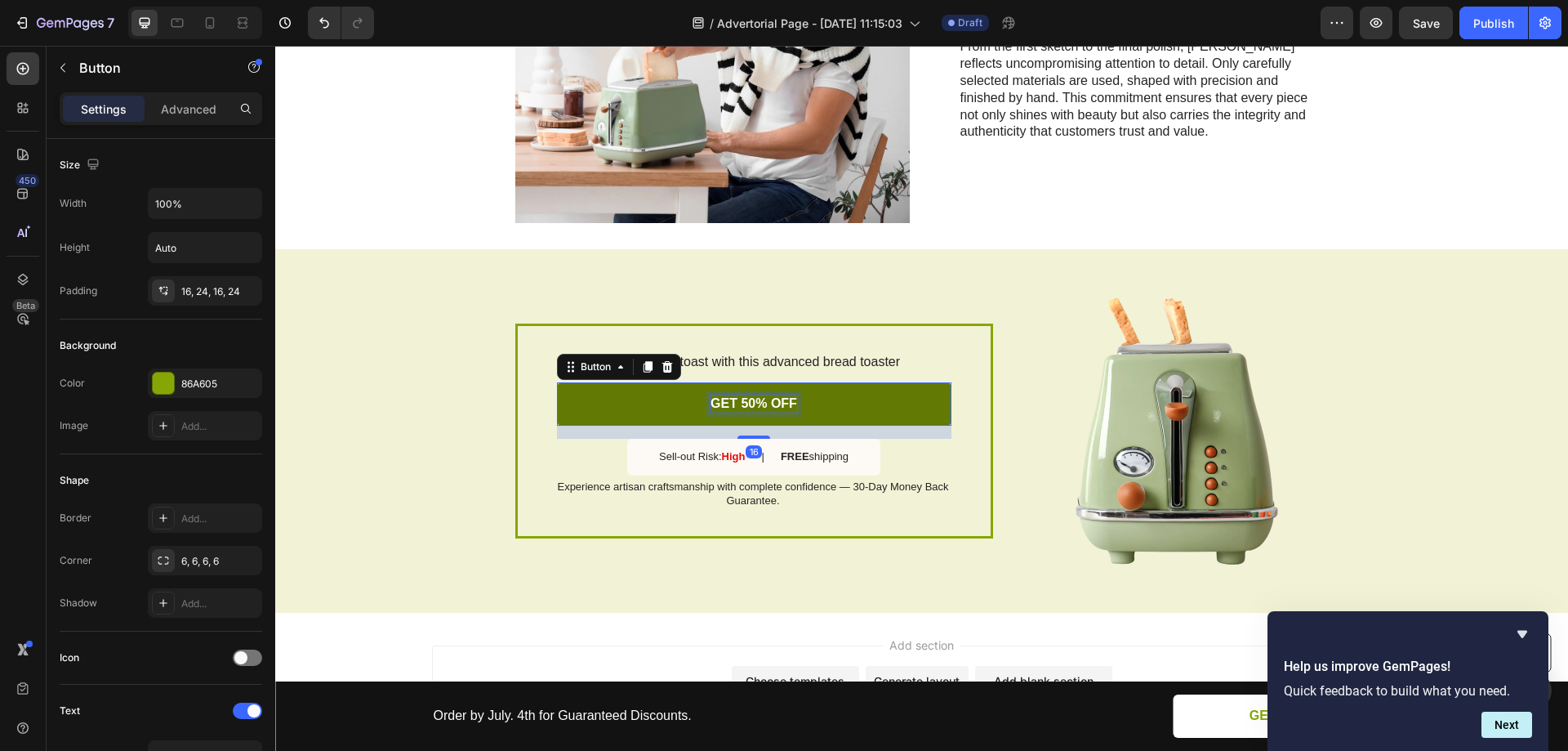
click at [758, 396] on p "GET 50% OFF" at bounding box center [754, 404] width 87 height 17
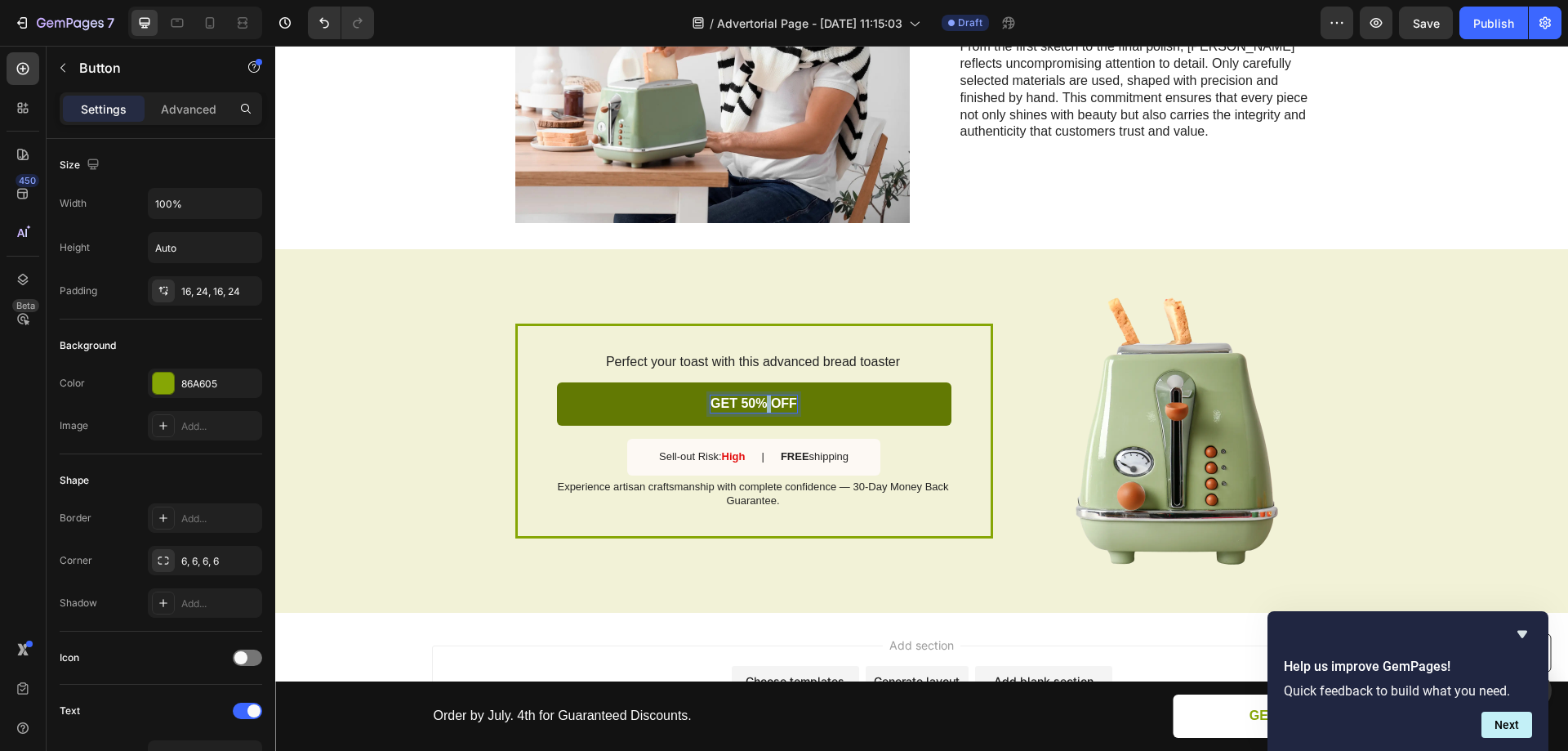
click at [758, 396] on p "GET 50% OFF" at bounding box center [754, 404] width 87 height 17
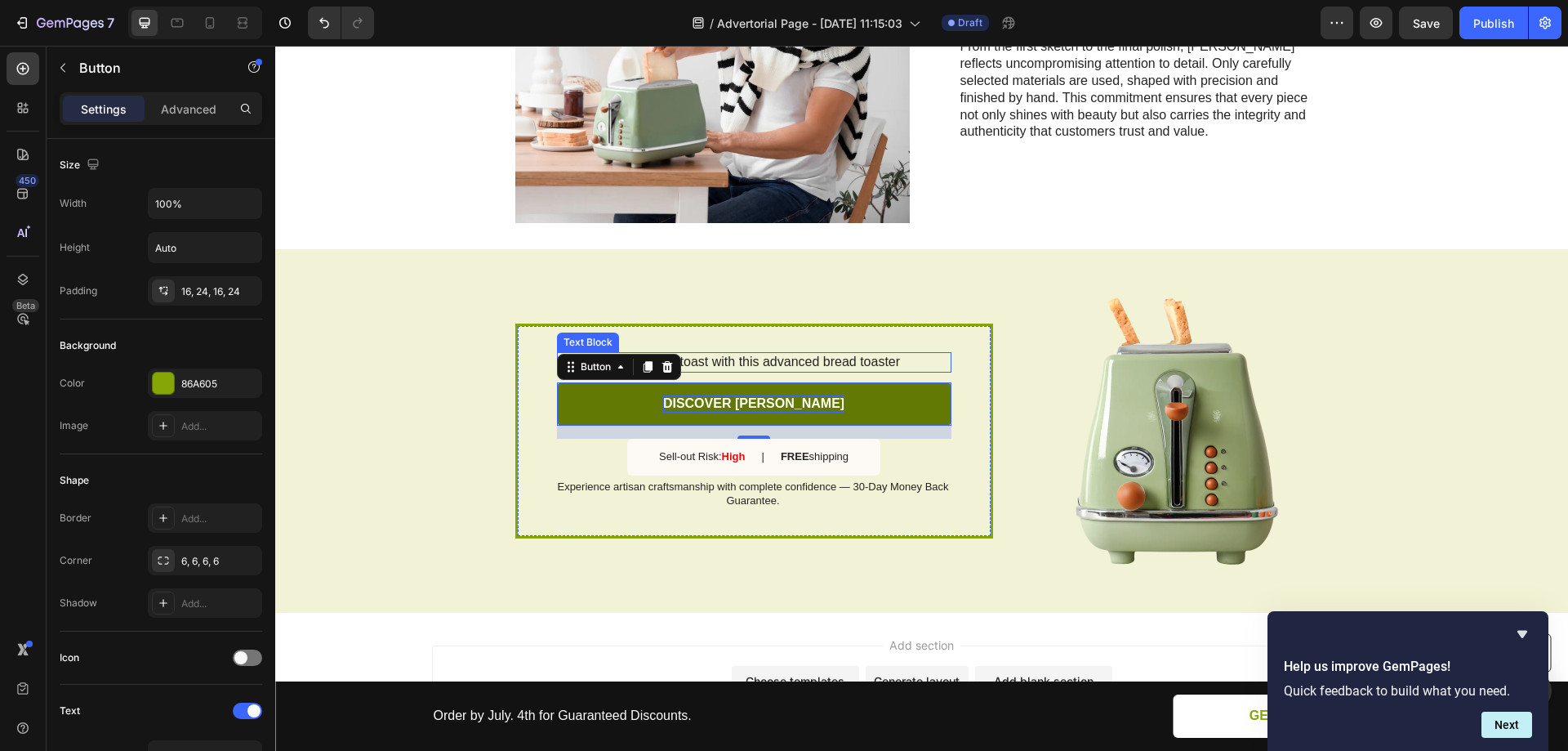
click at [834, 354] on p "Perfect your toast with this advanced bread toaster" at bounding box center [753, 362] width 393 height 17
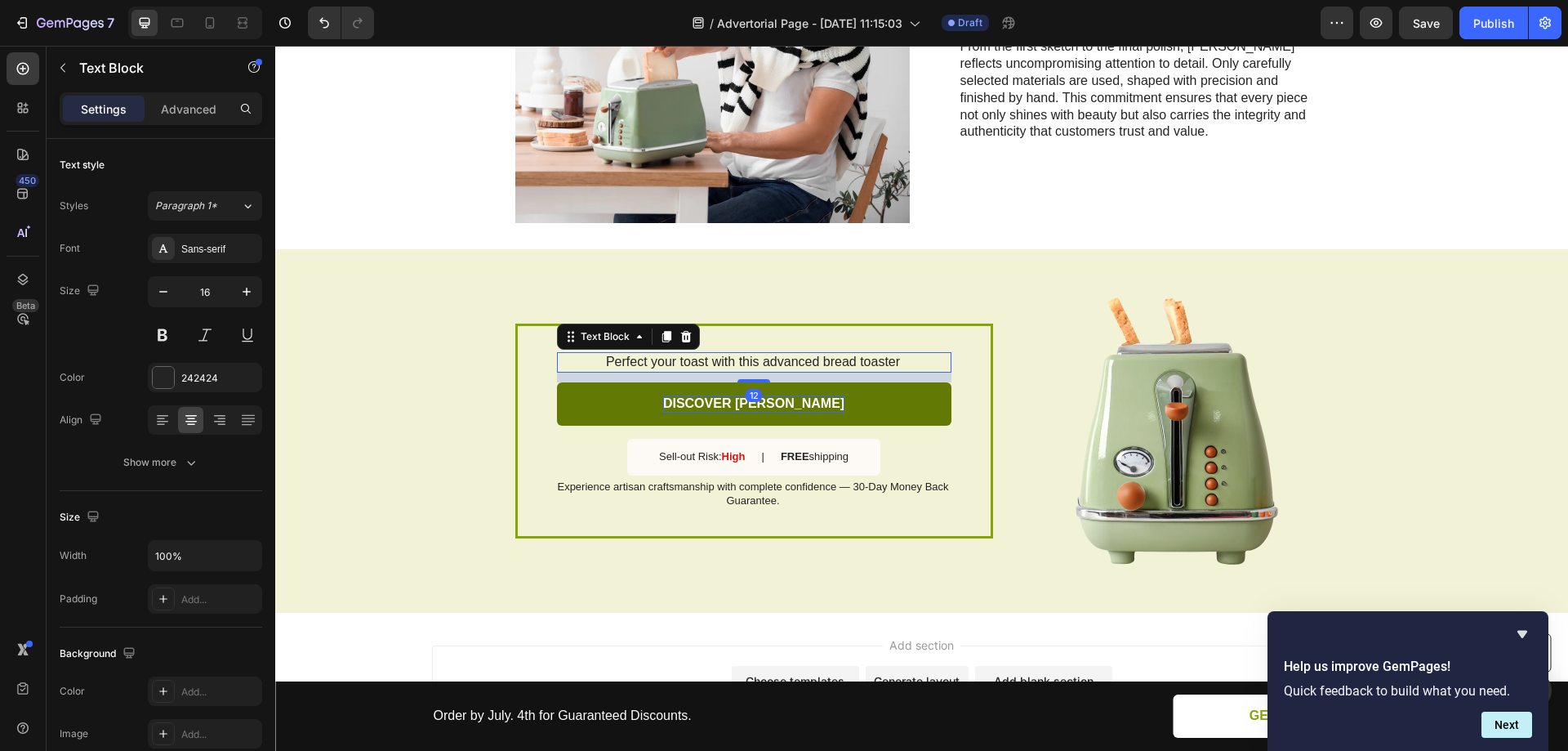
click at [834, 354] on p "Perfect your toast with this advanced bread toaster" at bounding box center [753, 362] width 393 height 17
click at [669, 450] on p "Sell-out Risk: High" at bounding box center [701, 457] width 86 height 14
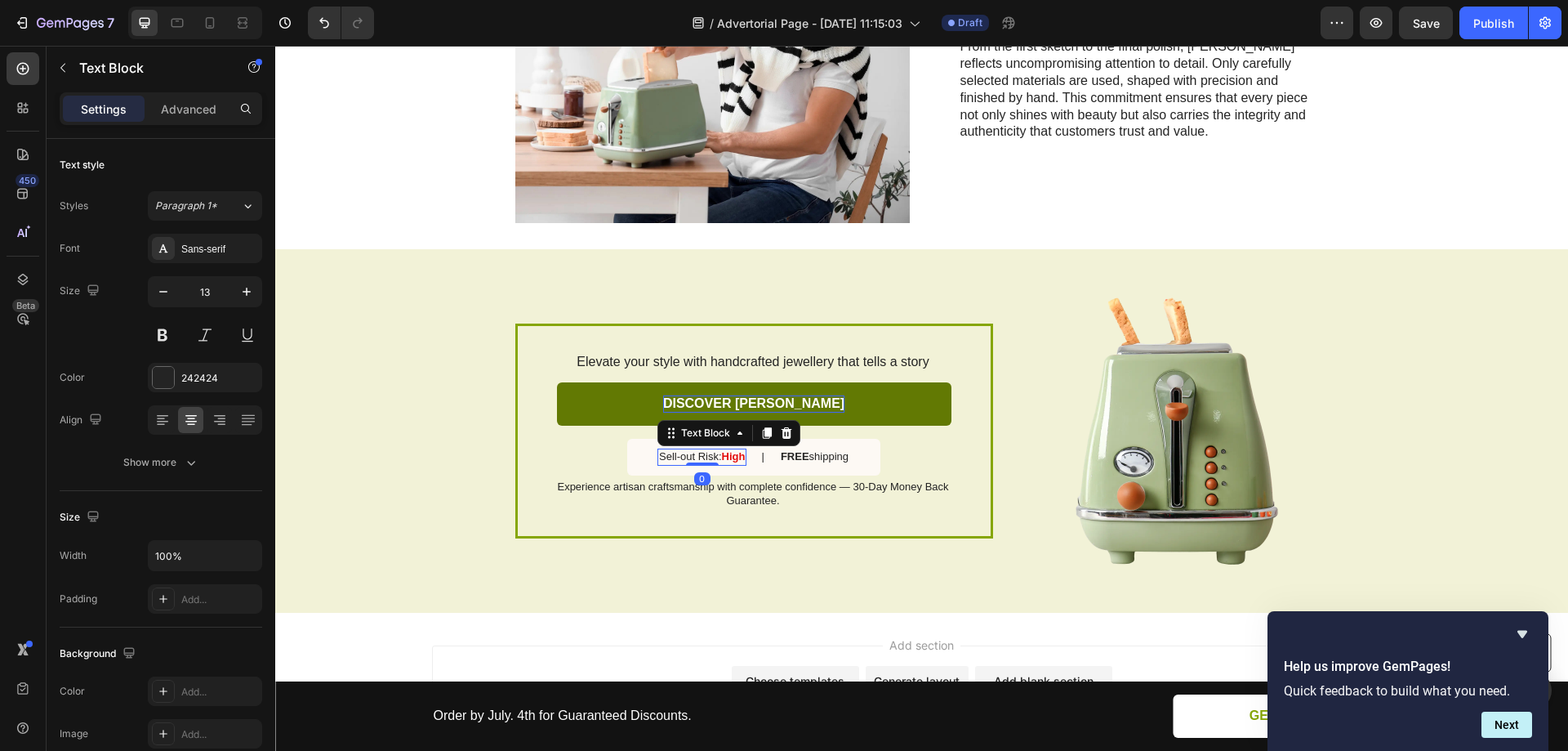
click at [669, 450] on p "Sell-out Risk: High" at bounding box center [701, 457] width 86 height 14
click at [787, 450] on strong "FREE" at bounding box center [789, 456] width 29 height 12
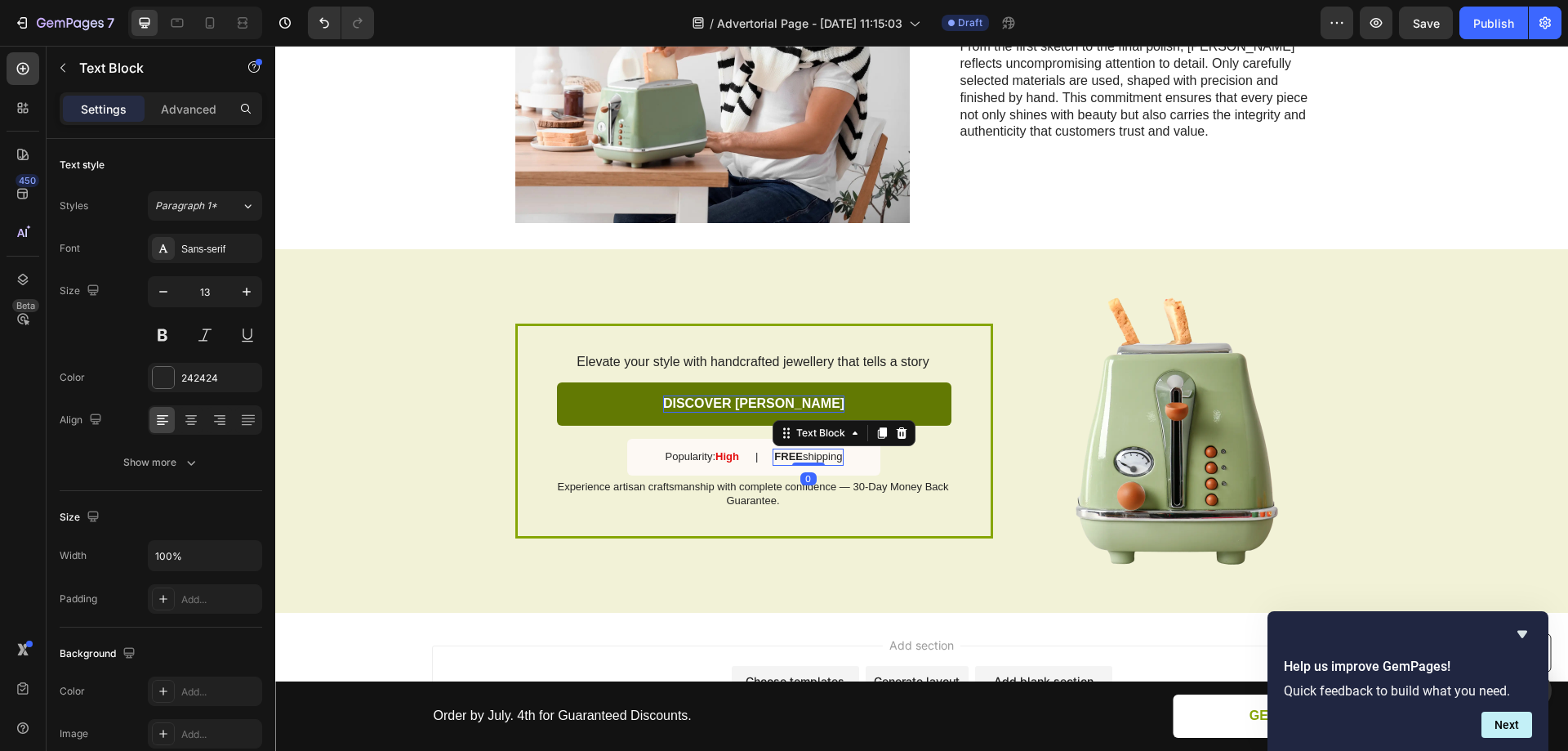
click at [787, 450] on strong "FREE" at bounding box center [789, 456] width 29 height 12
click at [918, 416] on div "Elevate your style with handcrafted jewellery that tells a story Text Block DIS…" at bounding box center [754, 430] width 395 height 157
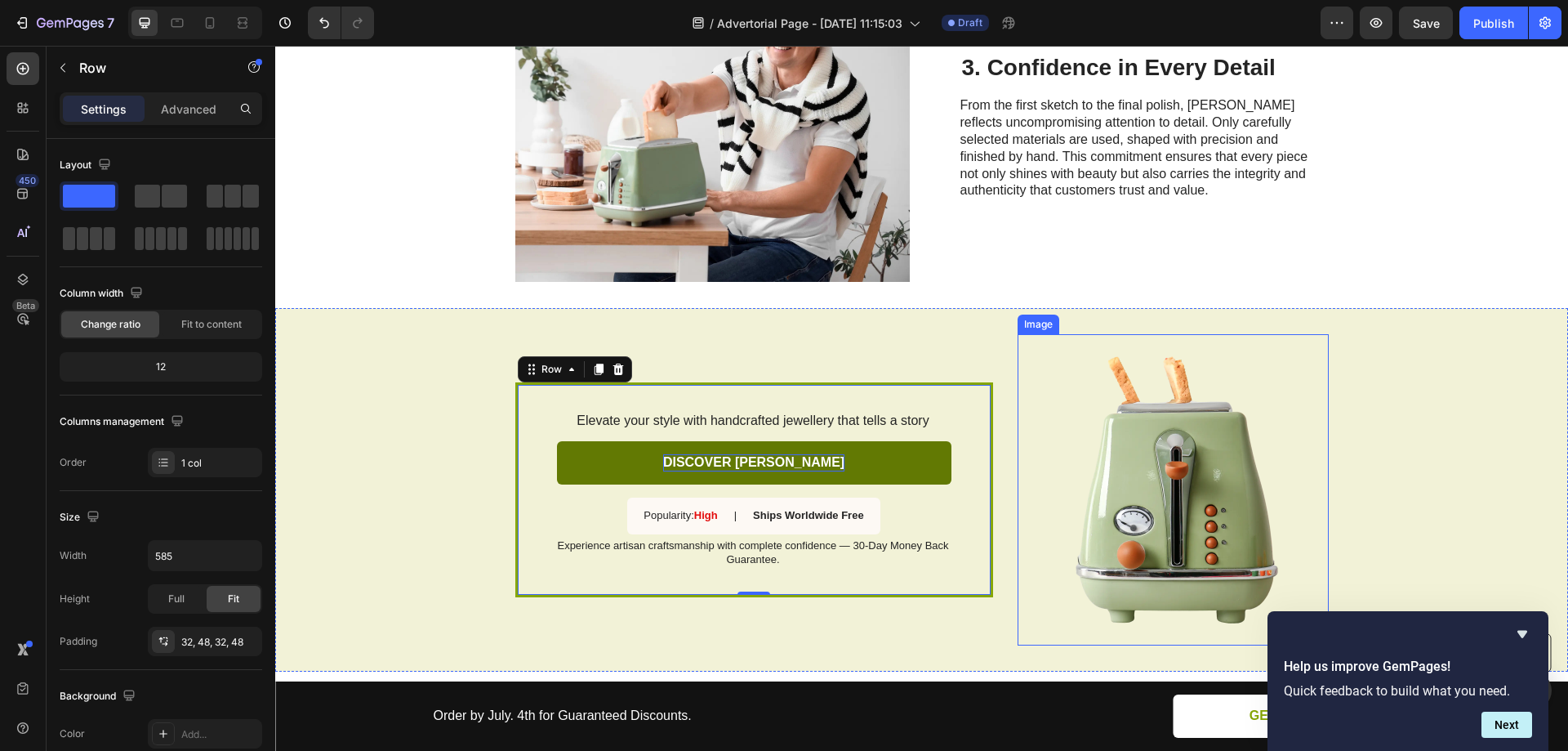
scroll to position [1933, 0]
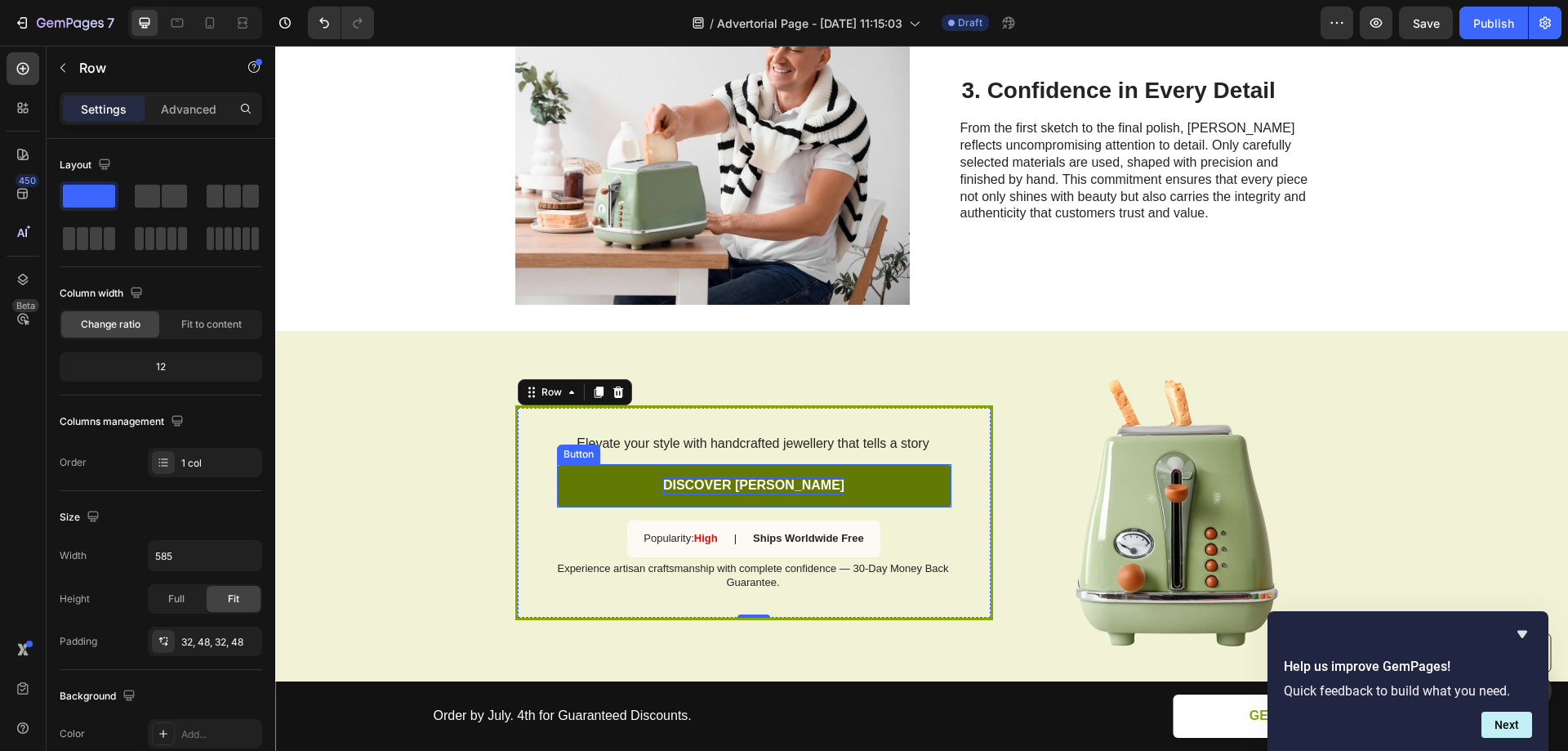
click at [827, 464] on link "DISCOVER [PERSON_NAME]" at bounding box center [754, 485] width 395 height 43
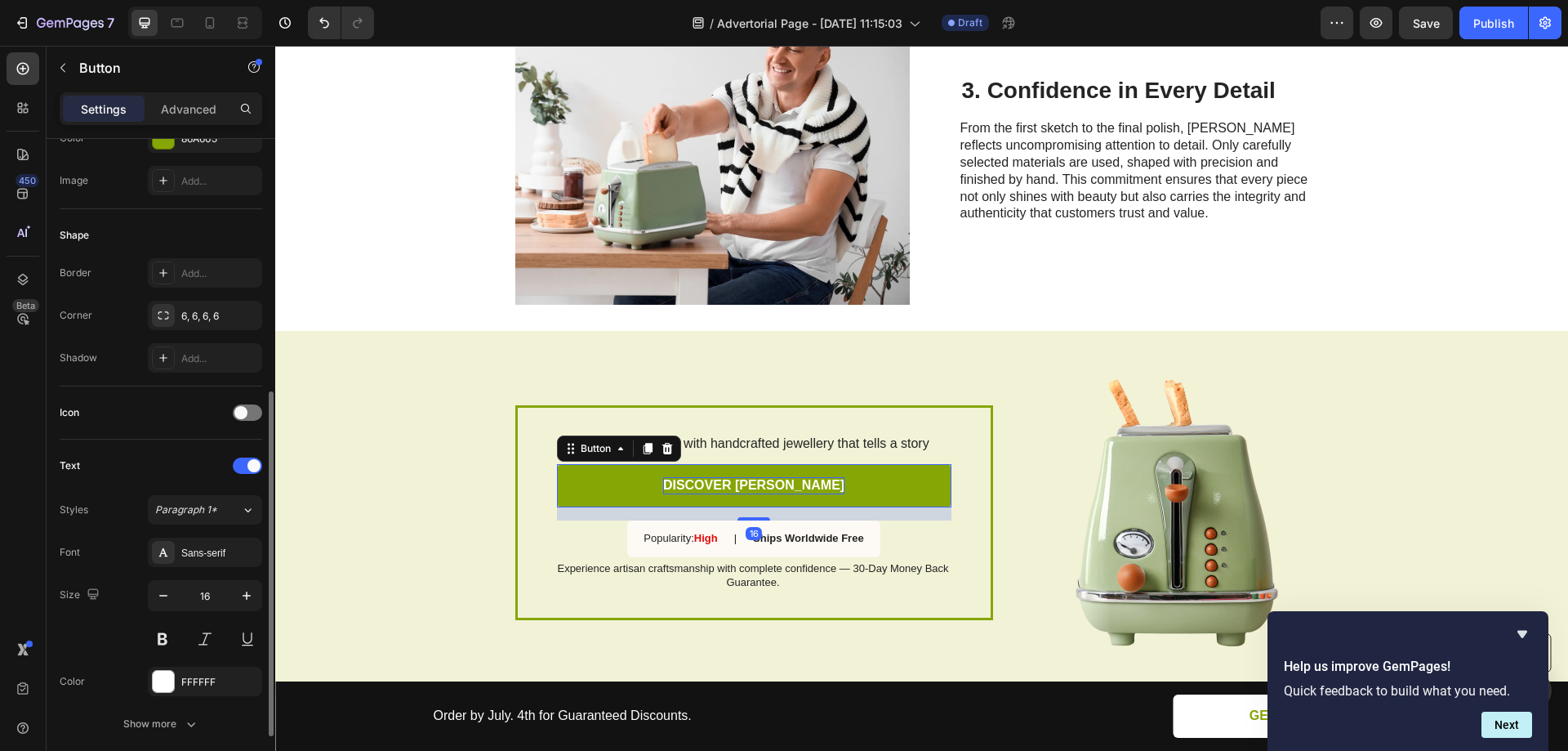
scroll to position [490, 0]
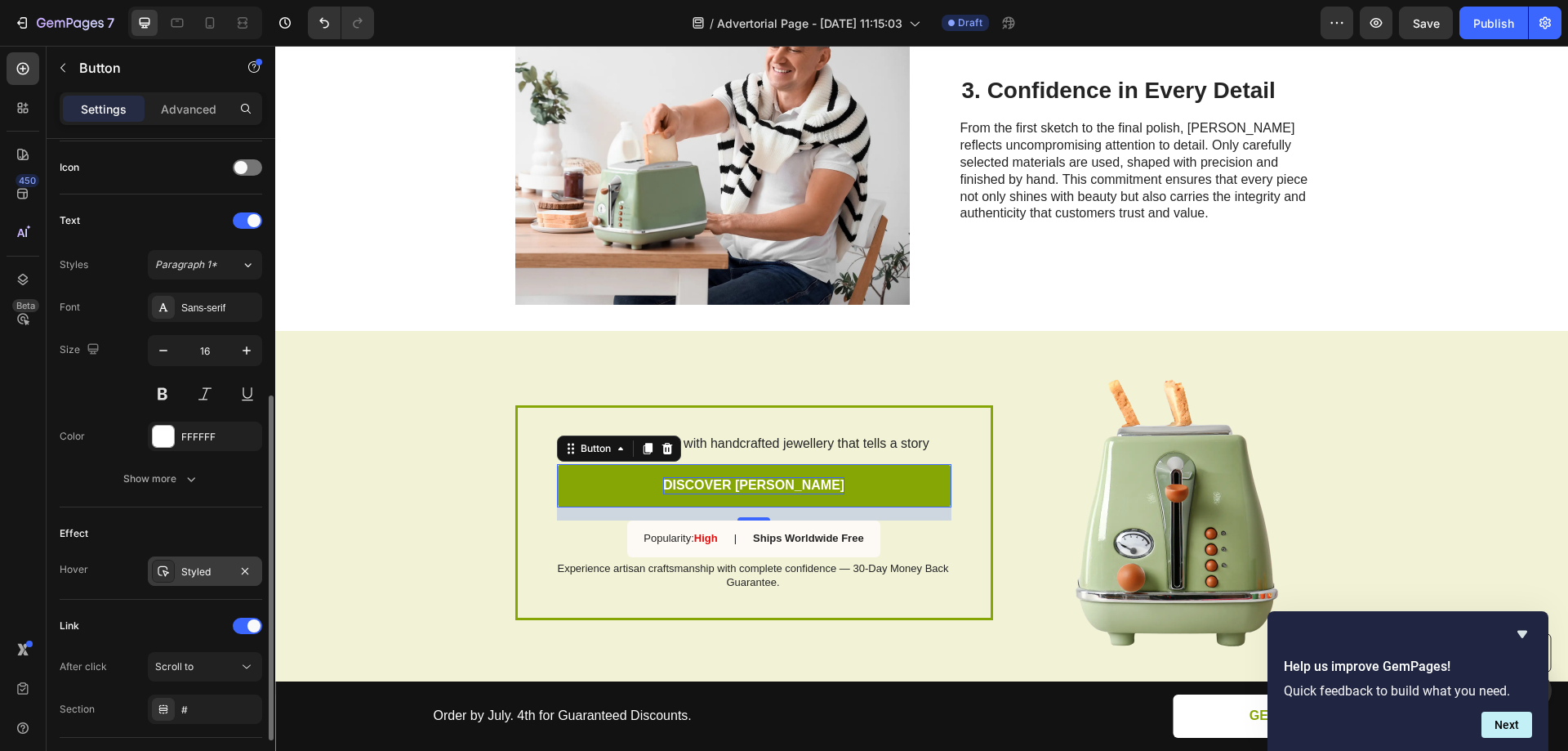
click at [195, 570] on div "Styled" at bounding box center [205, 571] width 48 height 14
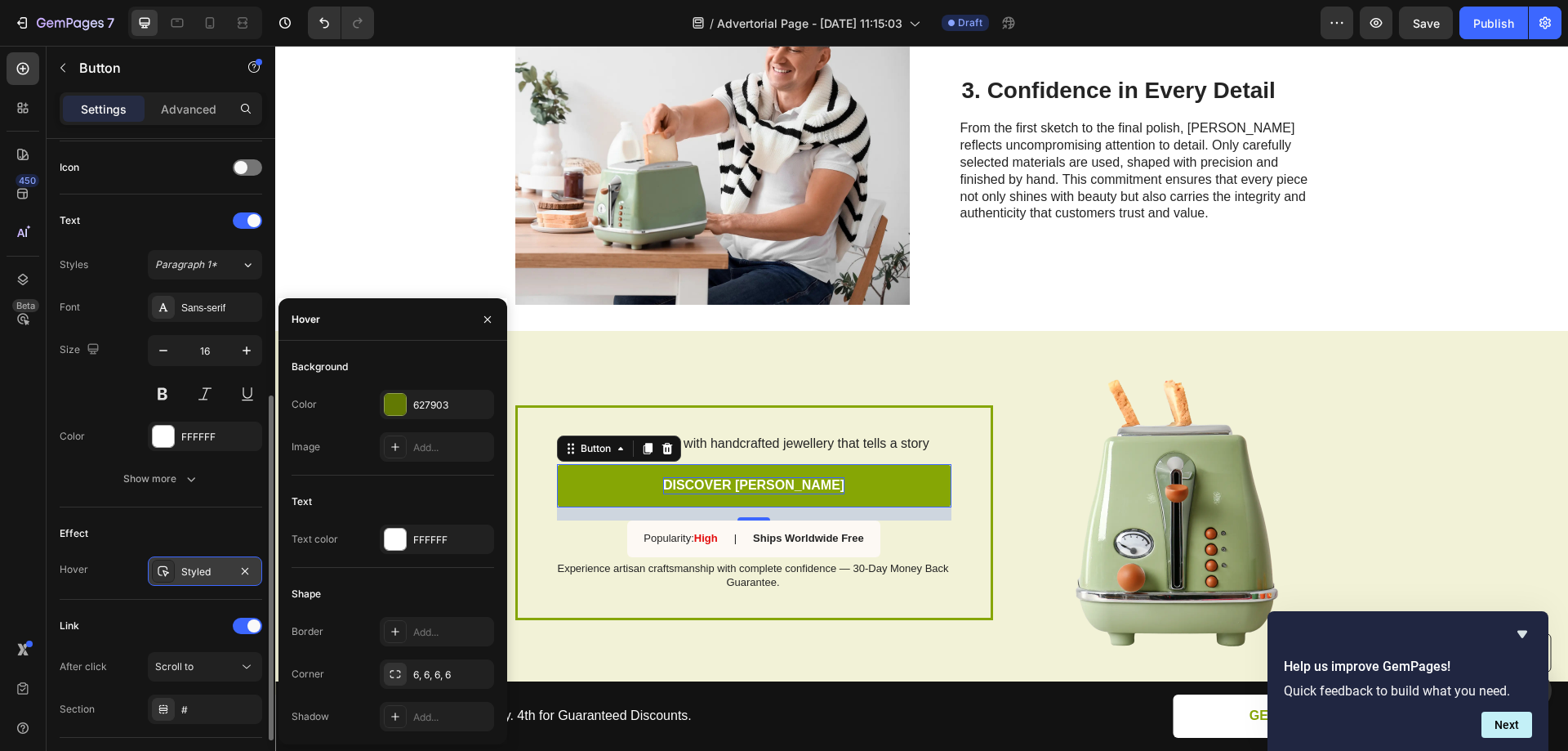
click at [195, 570] on div "Styled" at bounding box center [205, 571] width 48 height 14
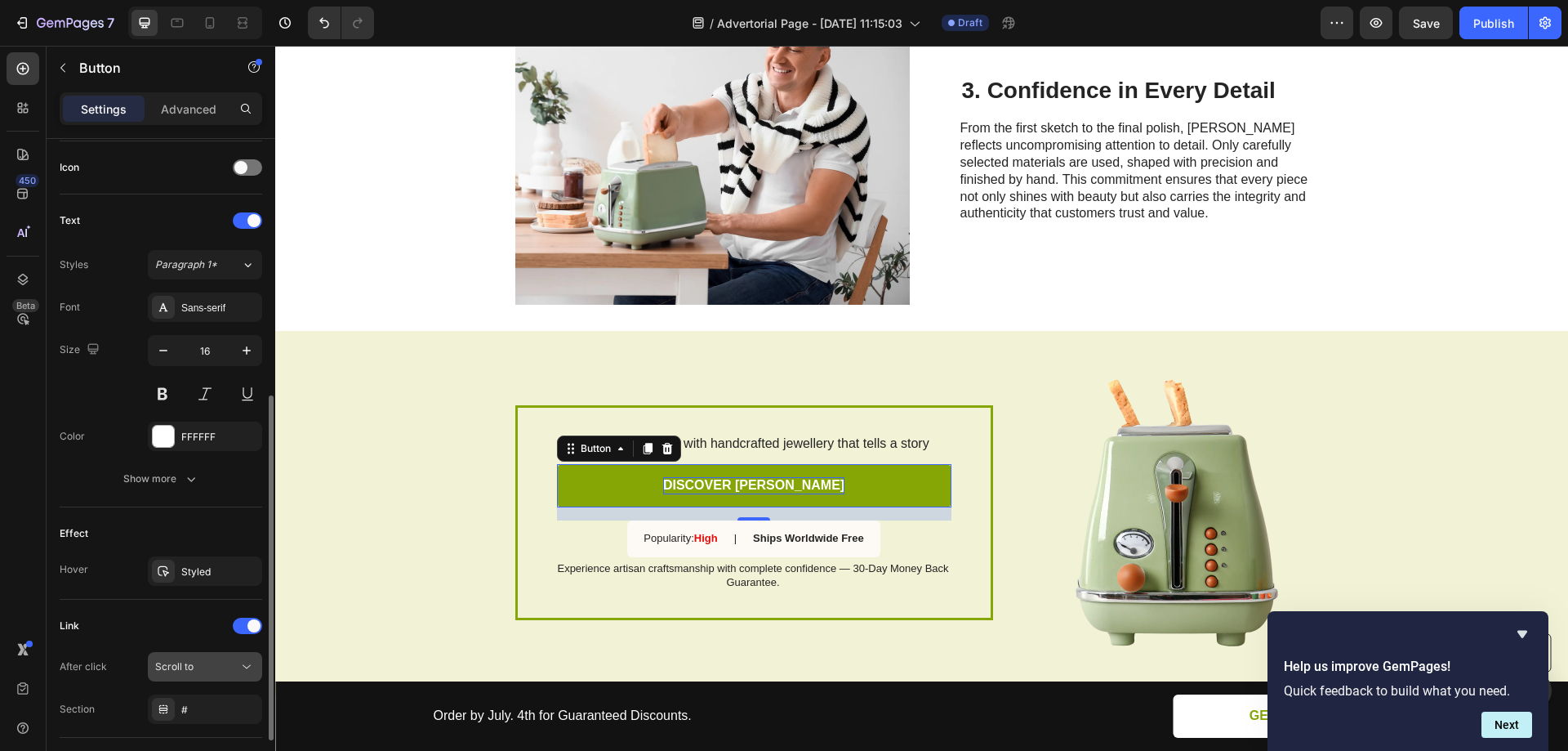
click at [188, 664] on span "Scroll to" at bounding box center [174, 666] width 38 height 12
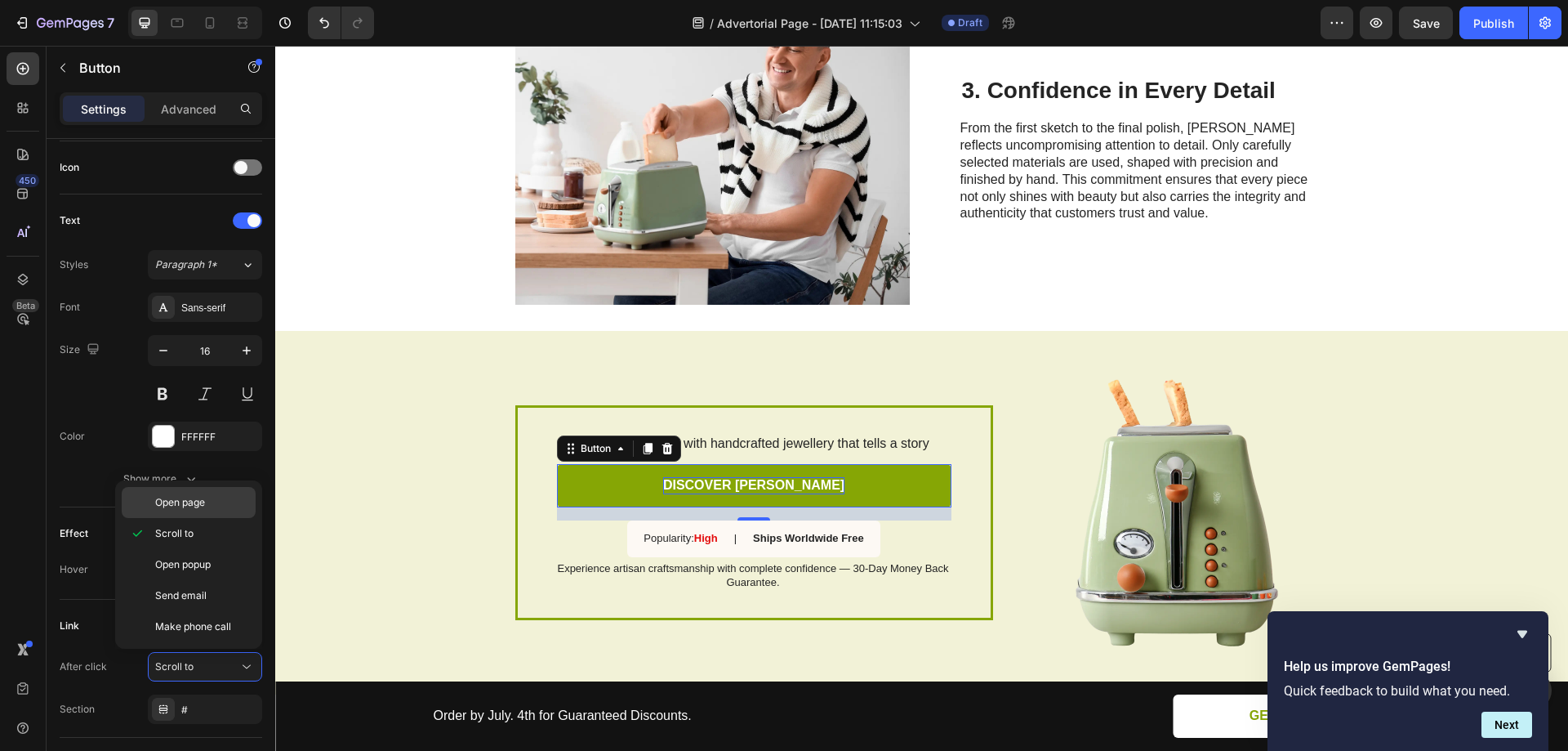
click at [191, 506] on span "Open page" at bounding box center [180, 502] width 49 height 14
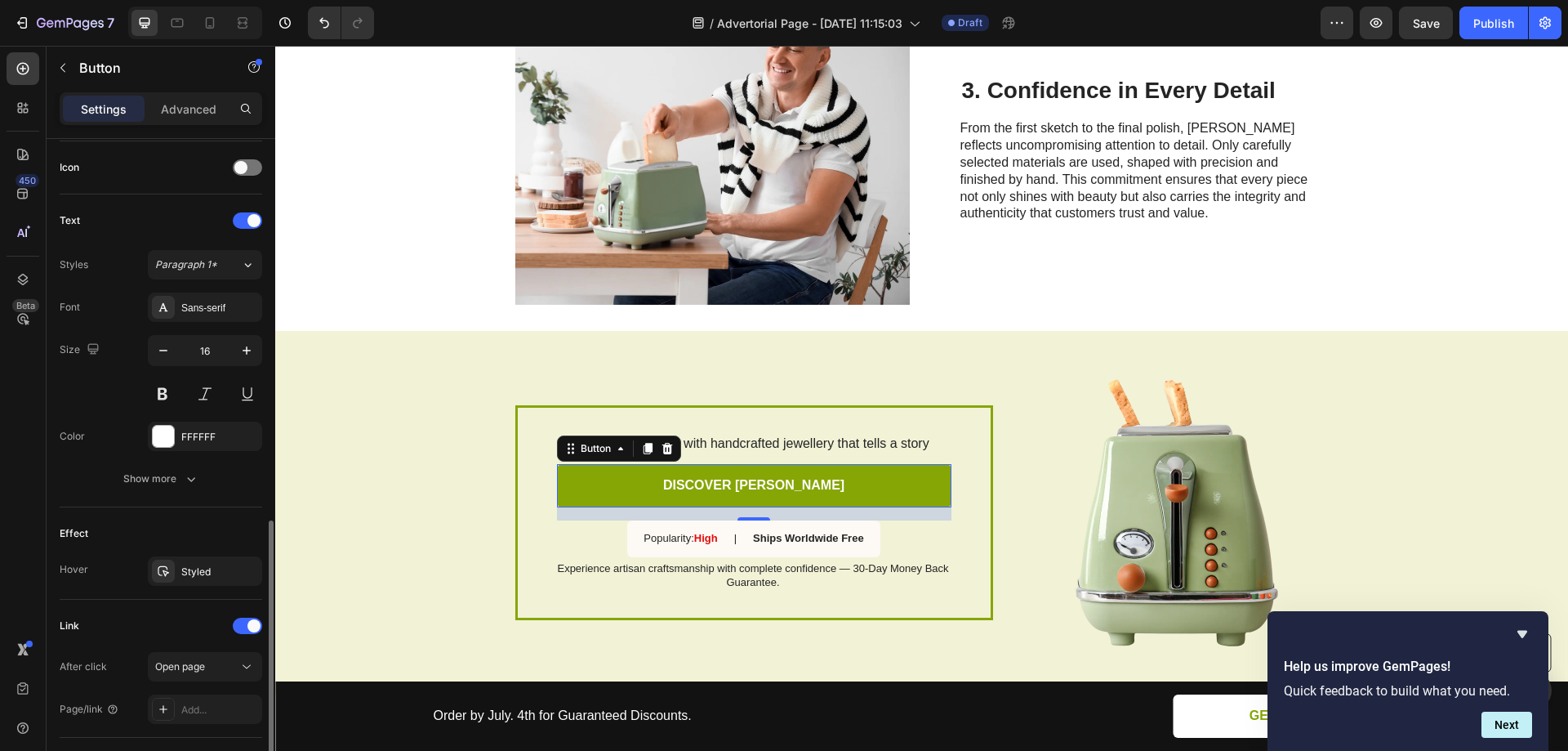
scroll to position [598, 0]
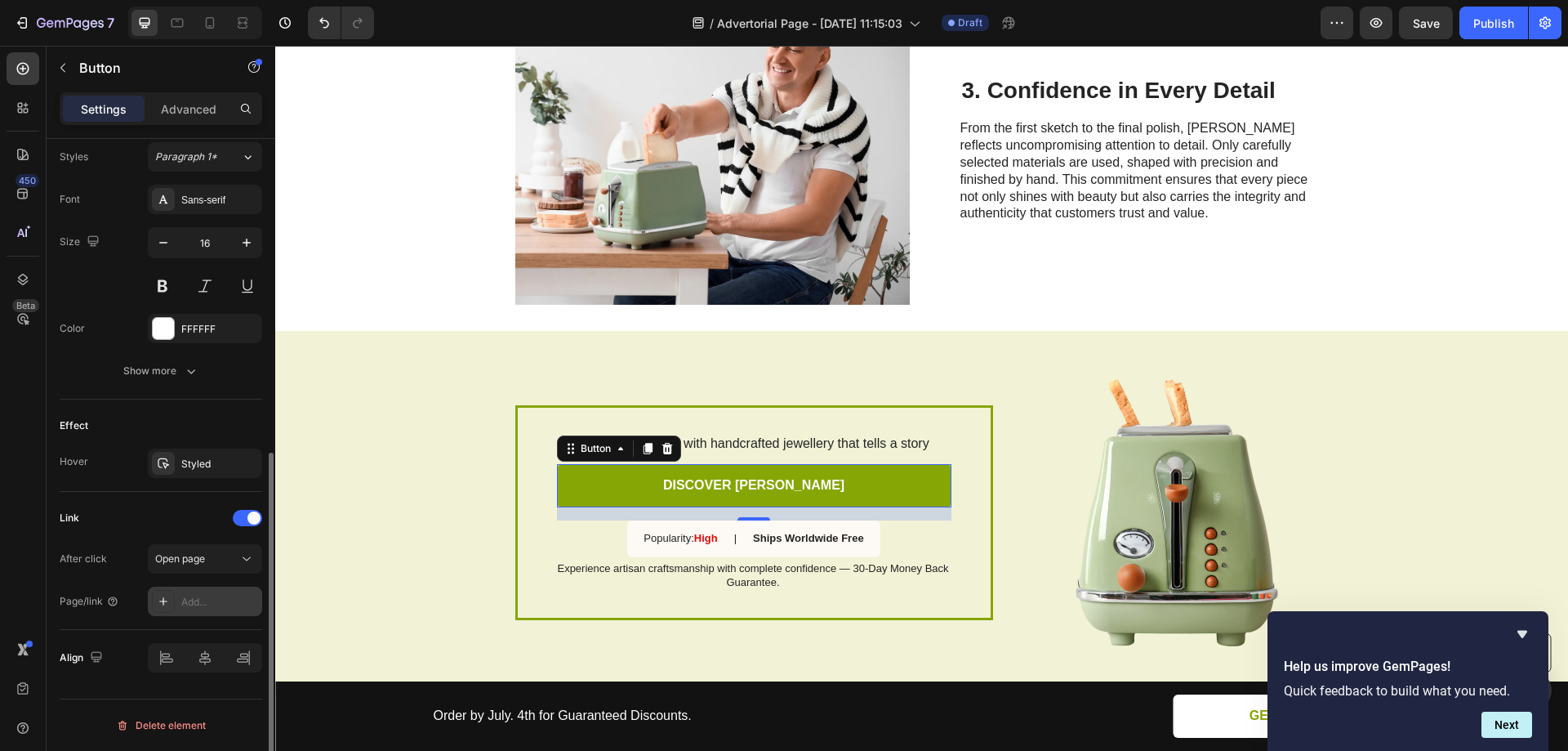
click at [204, 598] on div "Add..." at bounding box center [220, 602] width 77 height 14
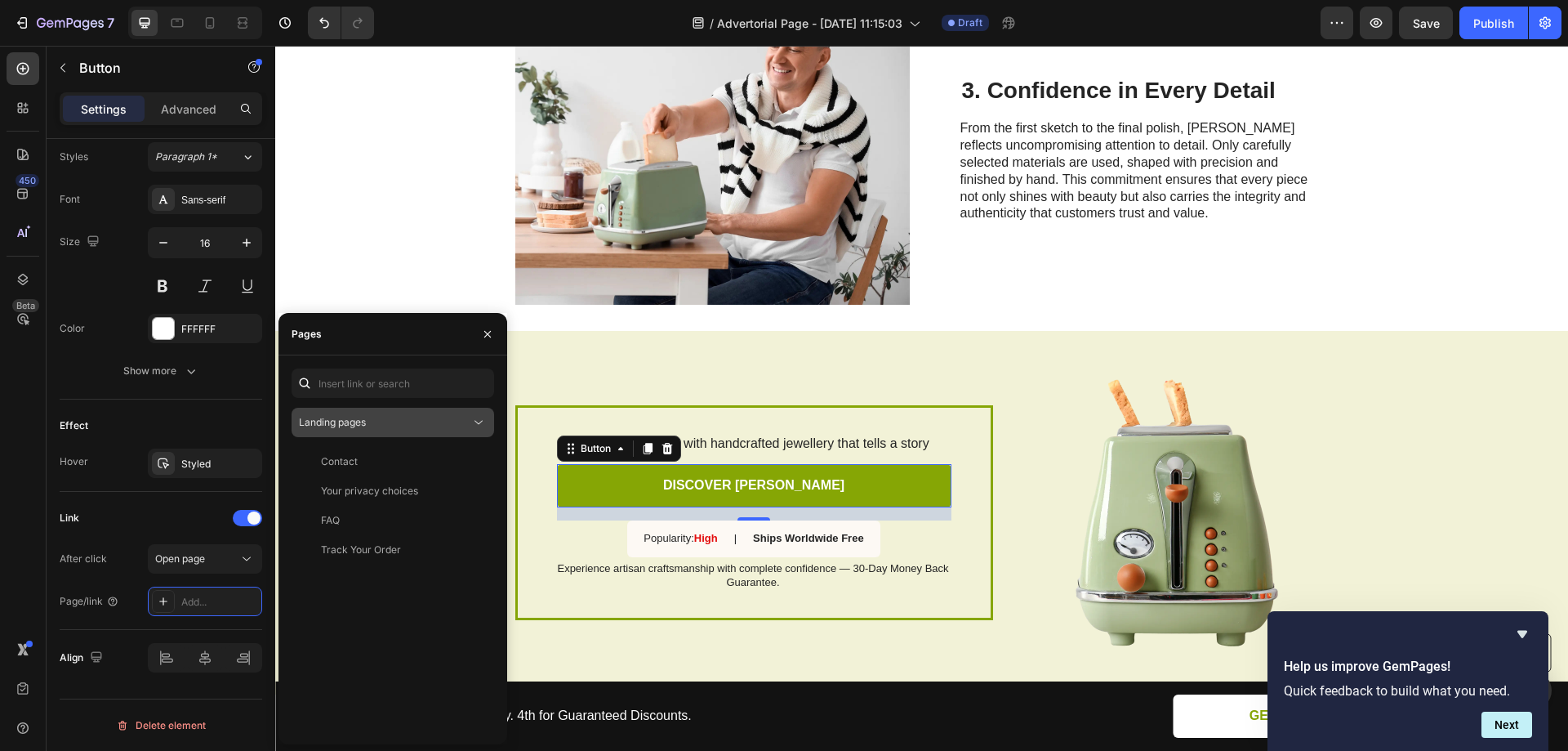
click at [375, 422] on div "Landing pages" at bounding box center [384, 422] width 171 height 14
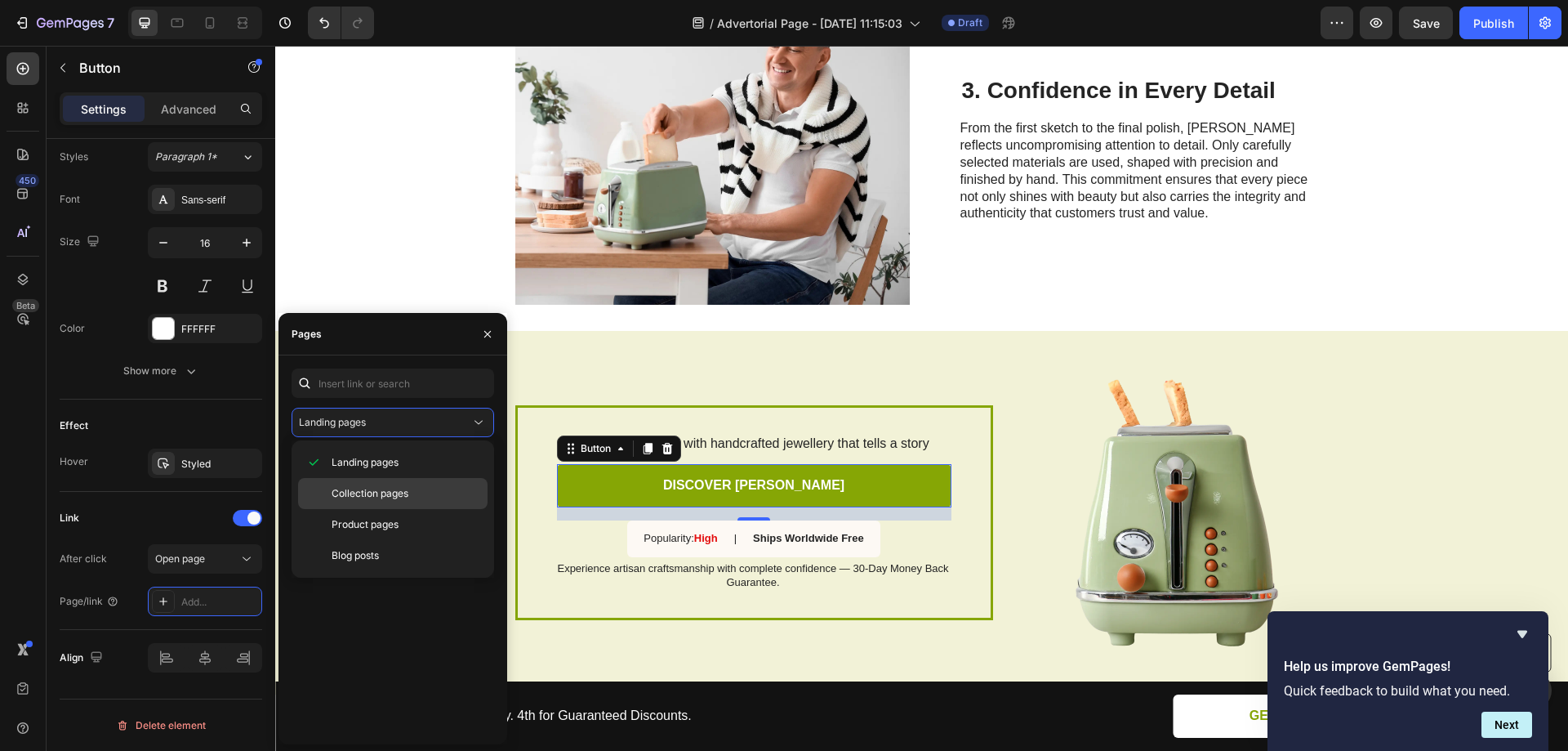
click at [374, 498] on span "Collection pages" at bounding box center [370, 493] width 77 height 14
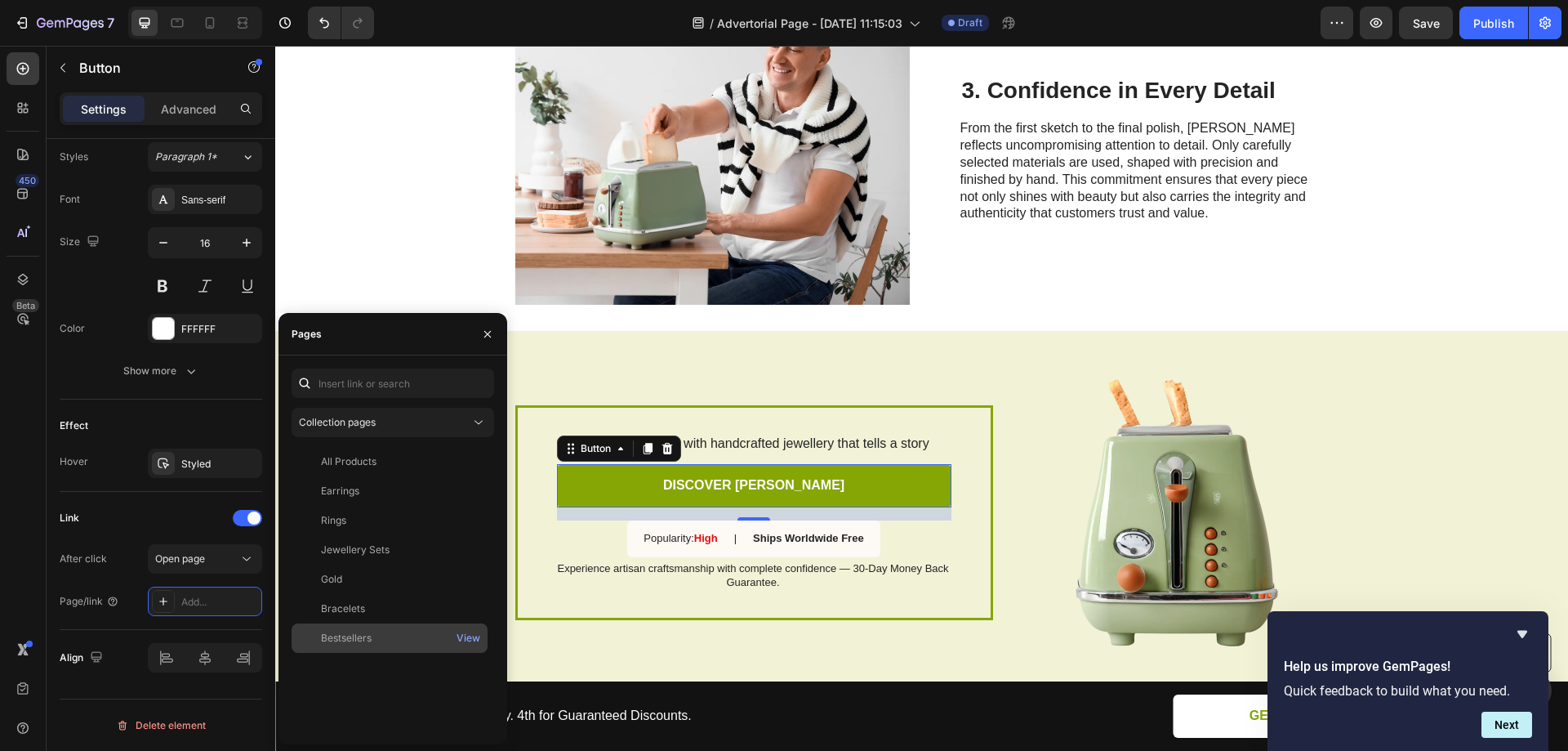
click at [356, 638] on div "Bestsellers" at bounding box center [346, 638] width 50 height 14
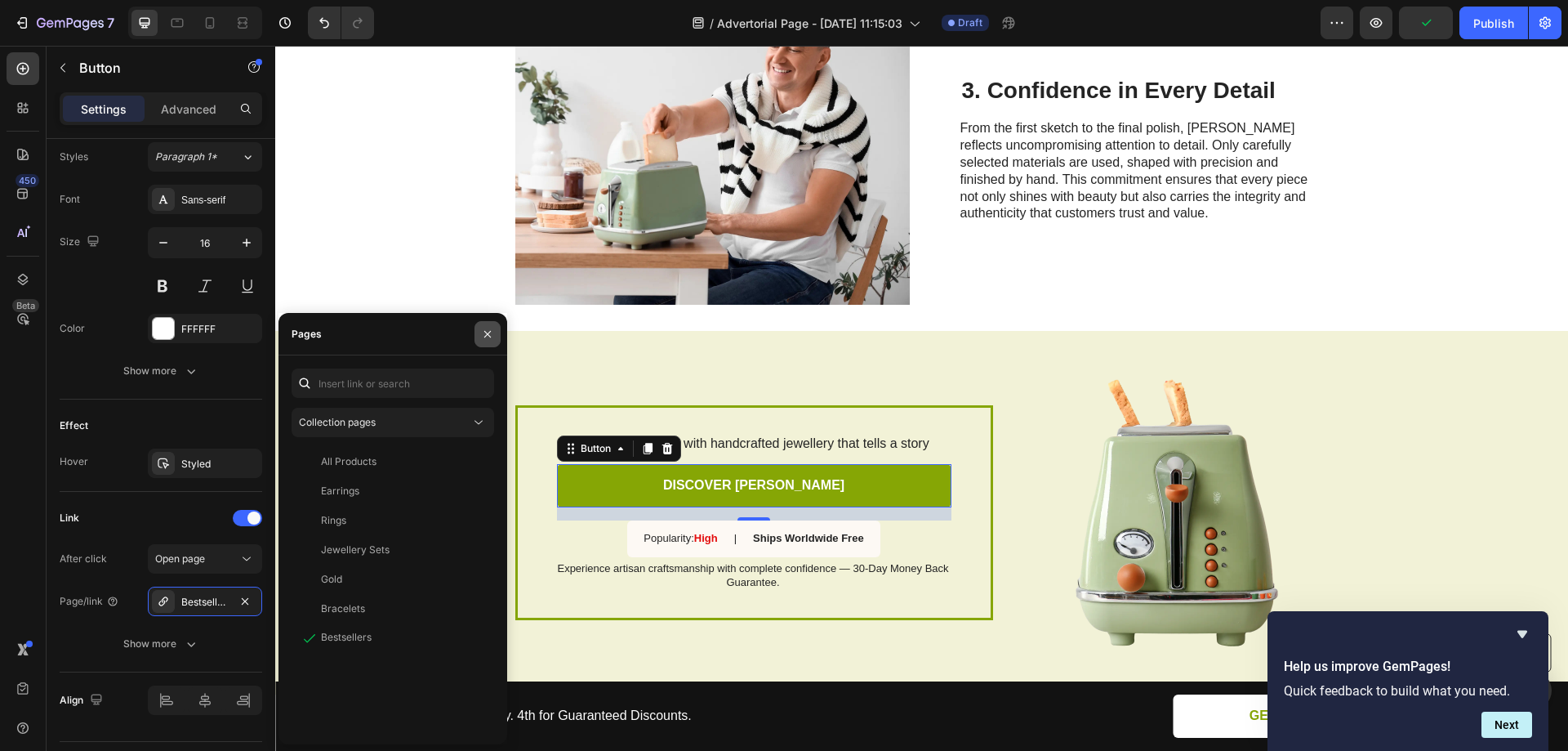
click at [490, 332] on icon "button" at bounding box center [487, 333] width 7 height 7
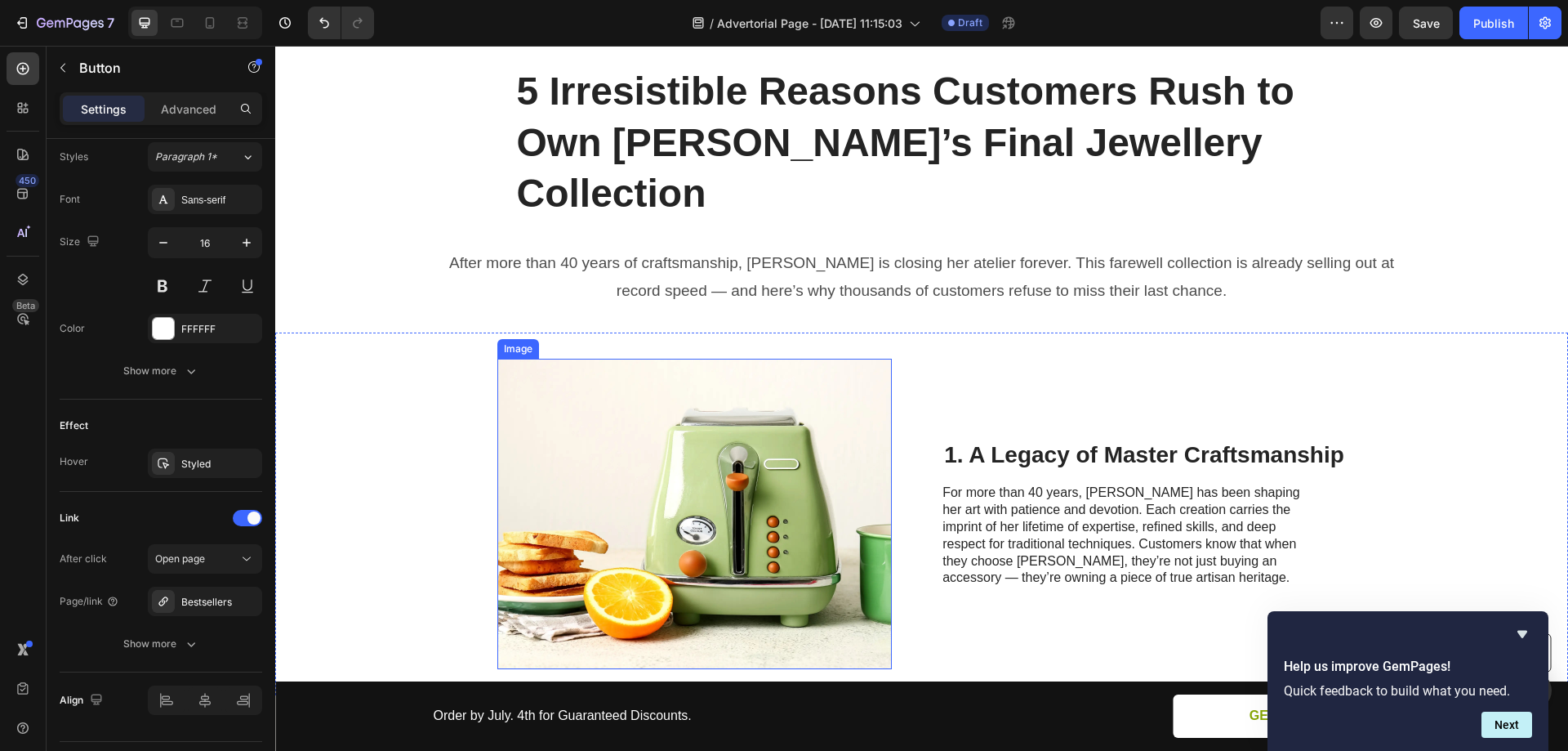
scroll to position [164, 0]
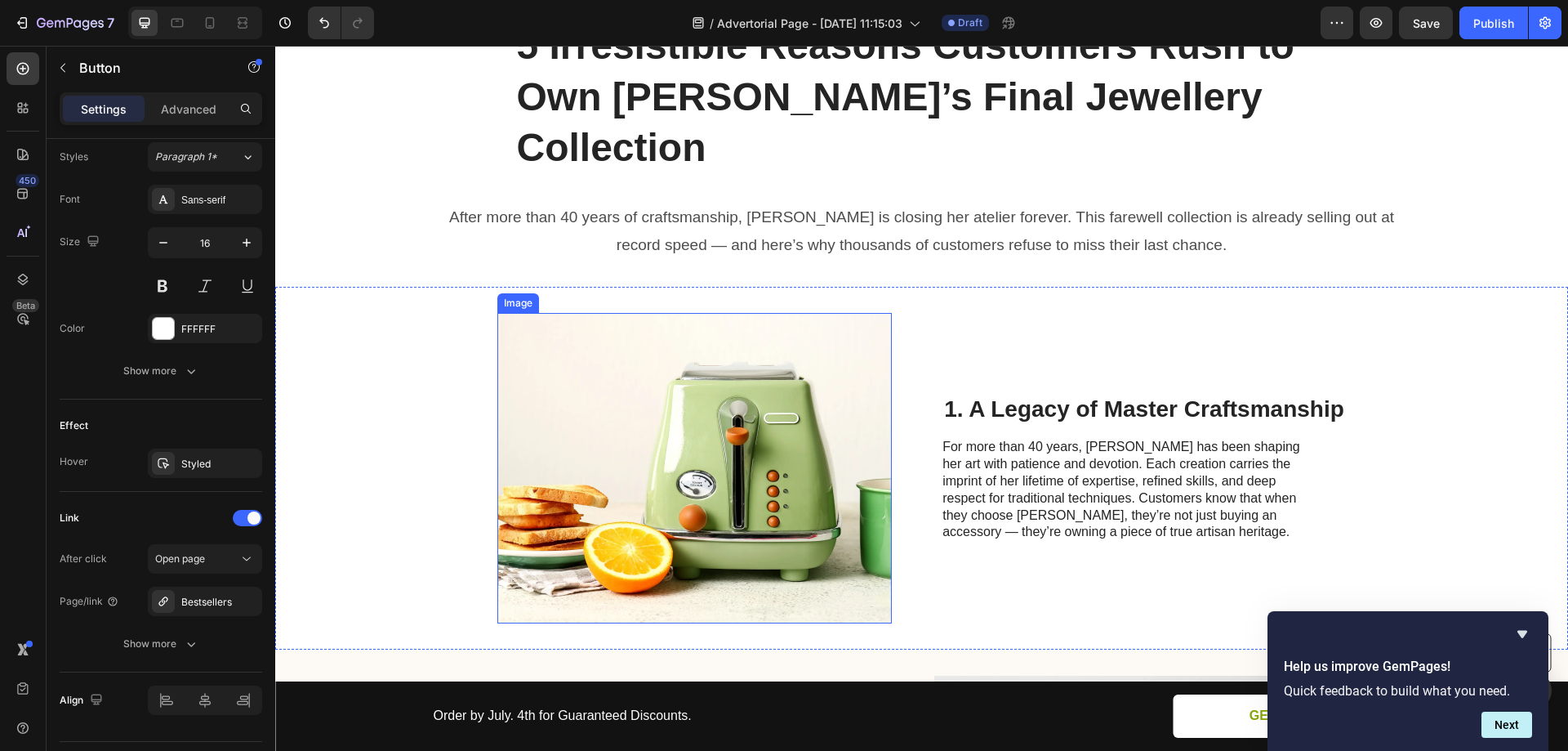
click at [724, 340] on img at bounding box center [695, 468] width 395 height 310
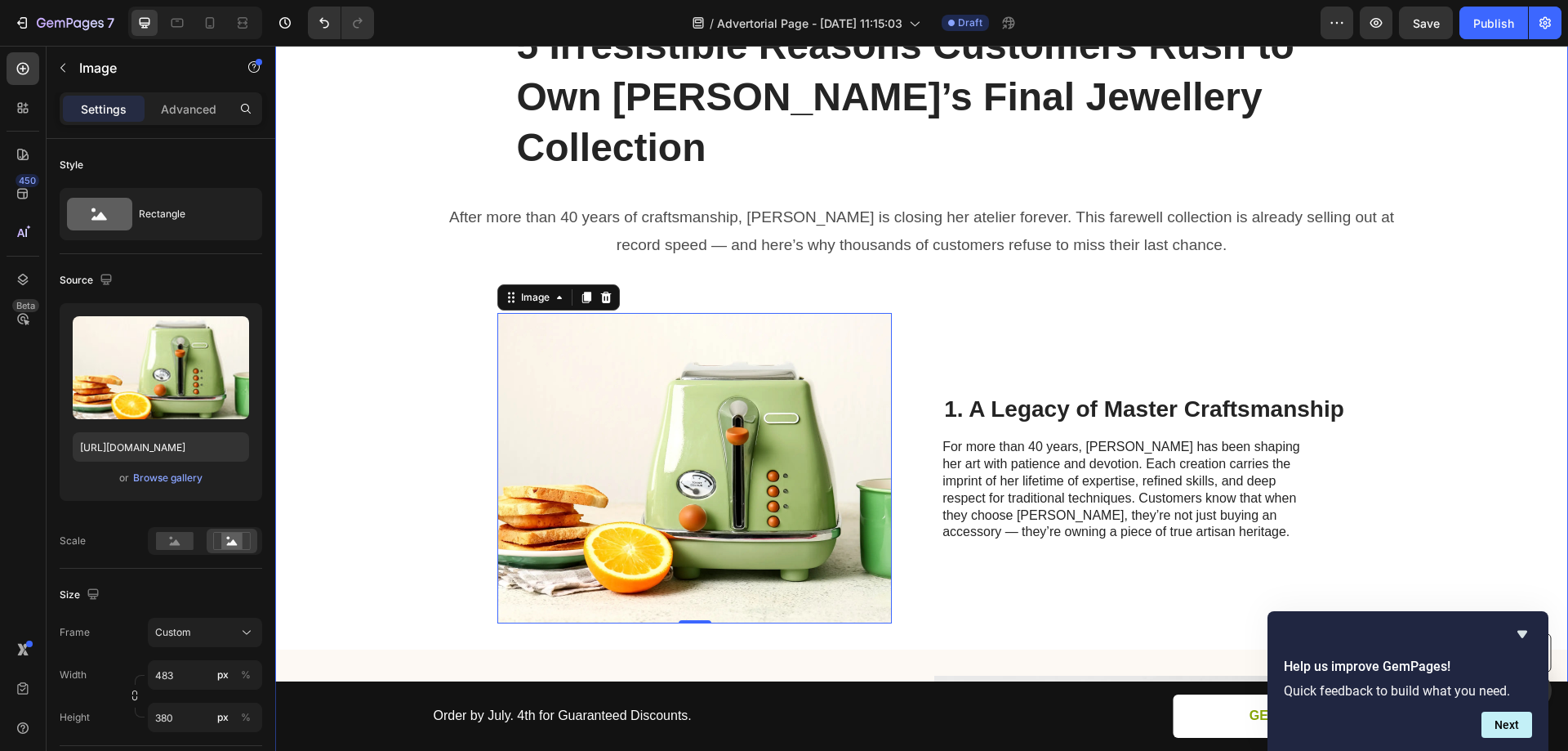
scroll to position [0, 0]
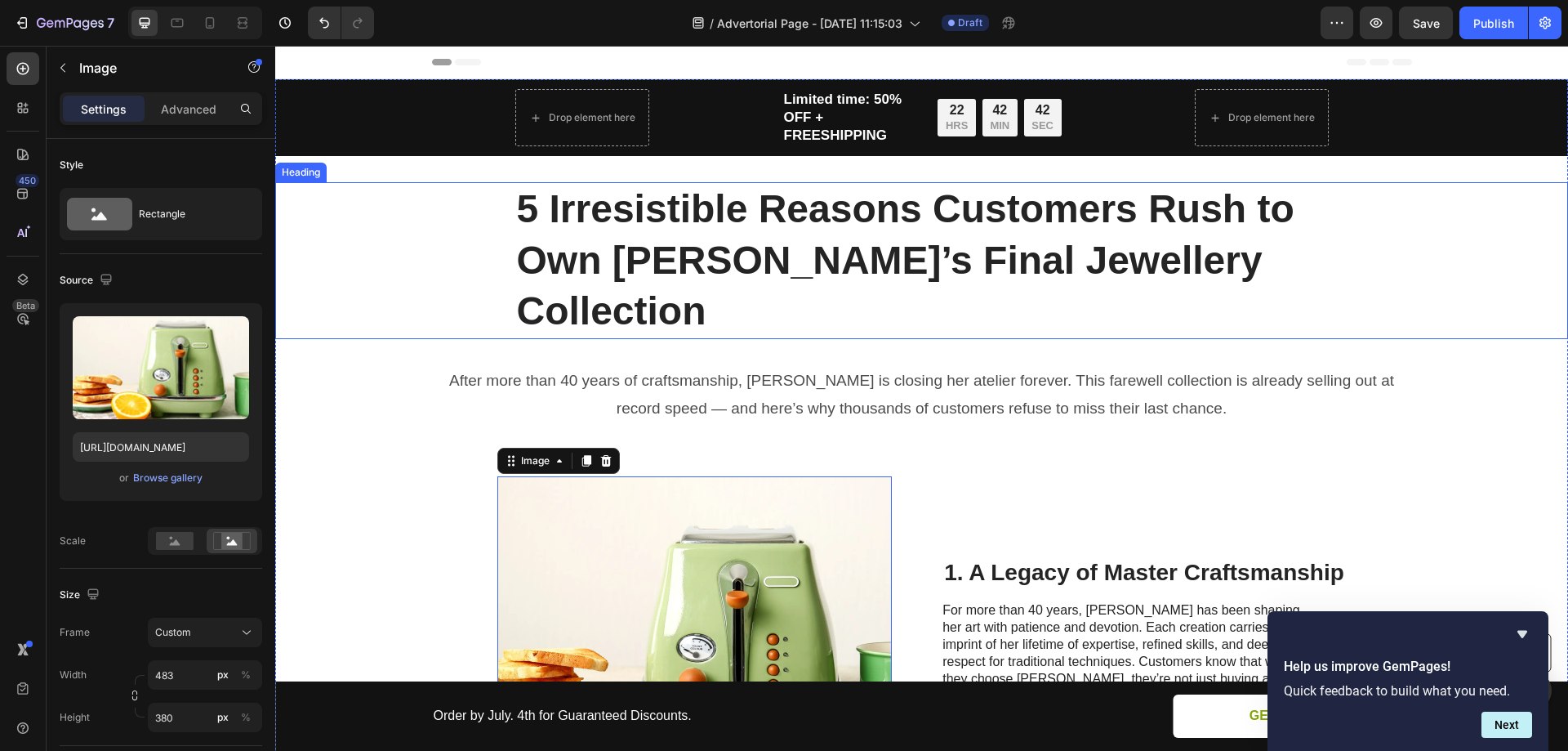
click at [970, 199] on h1 "5 Irresistible Reasons Customers Rush to Own [PERSON_NAME]’s Final Jewellery Co…" at bounding box center [922, 260] width 814 height 156
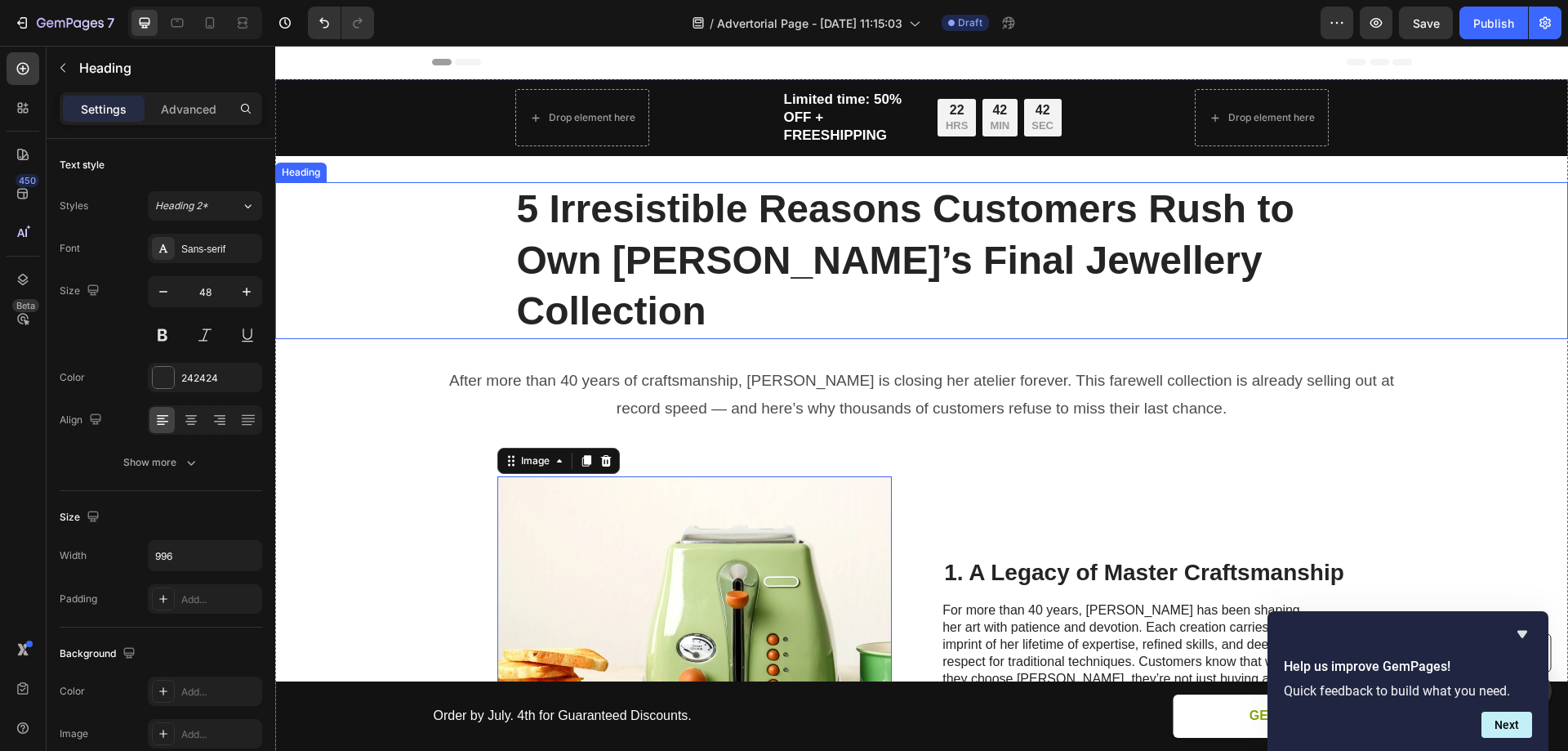
click at [970, 199] on h1 "5 Irresistible Reasons Customers Rush to Own [PERSON_NAME]’s Final Jewellery Co…" at bounding box center [922, 260] width 814 height 156
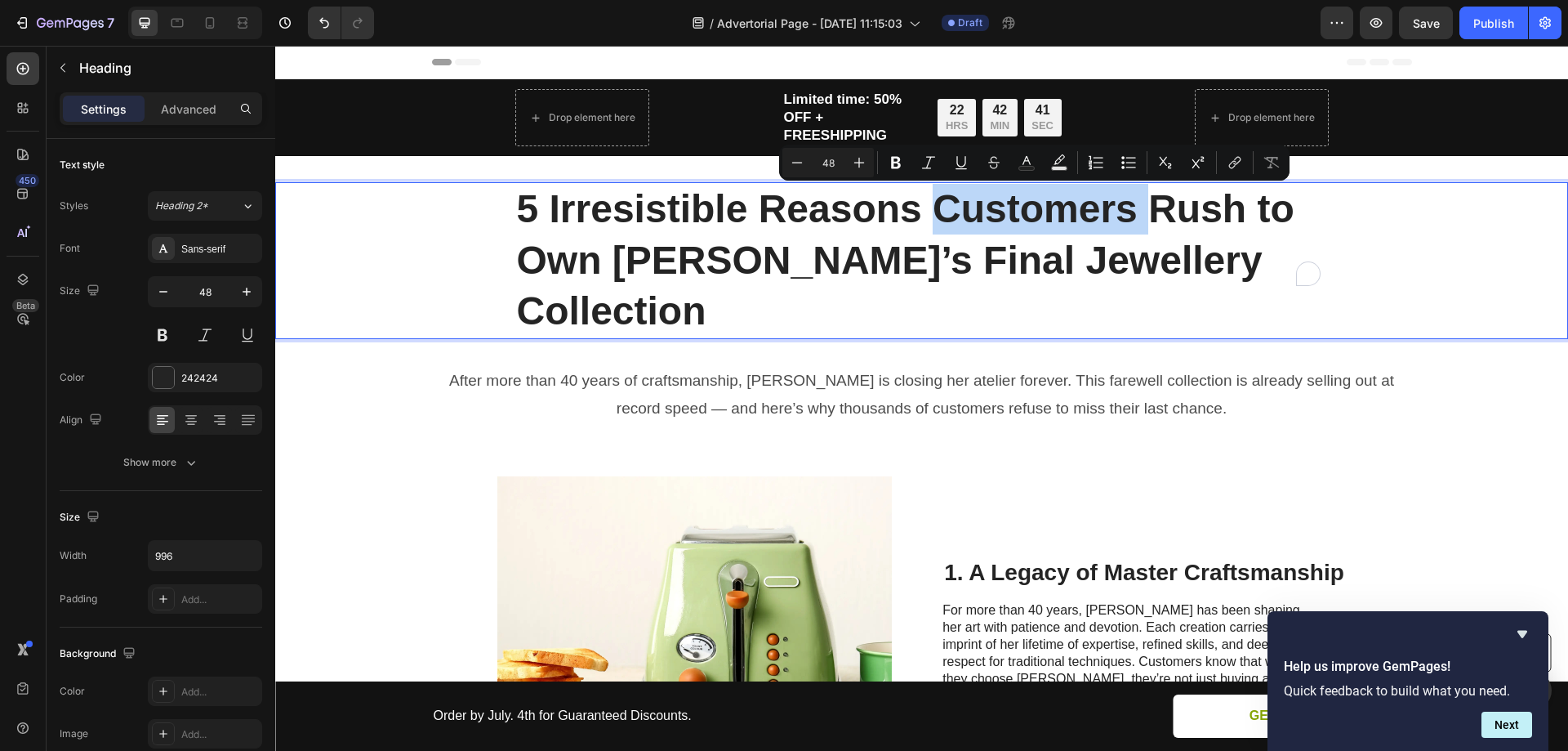
click at [932, 211] on p "5 Irresistible Reasons Customers Rush to Own [PERSON_NAME]’s Final Jewellery Co…" at bounding box center [922, 260] width 810 height 153
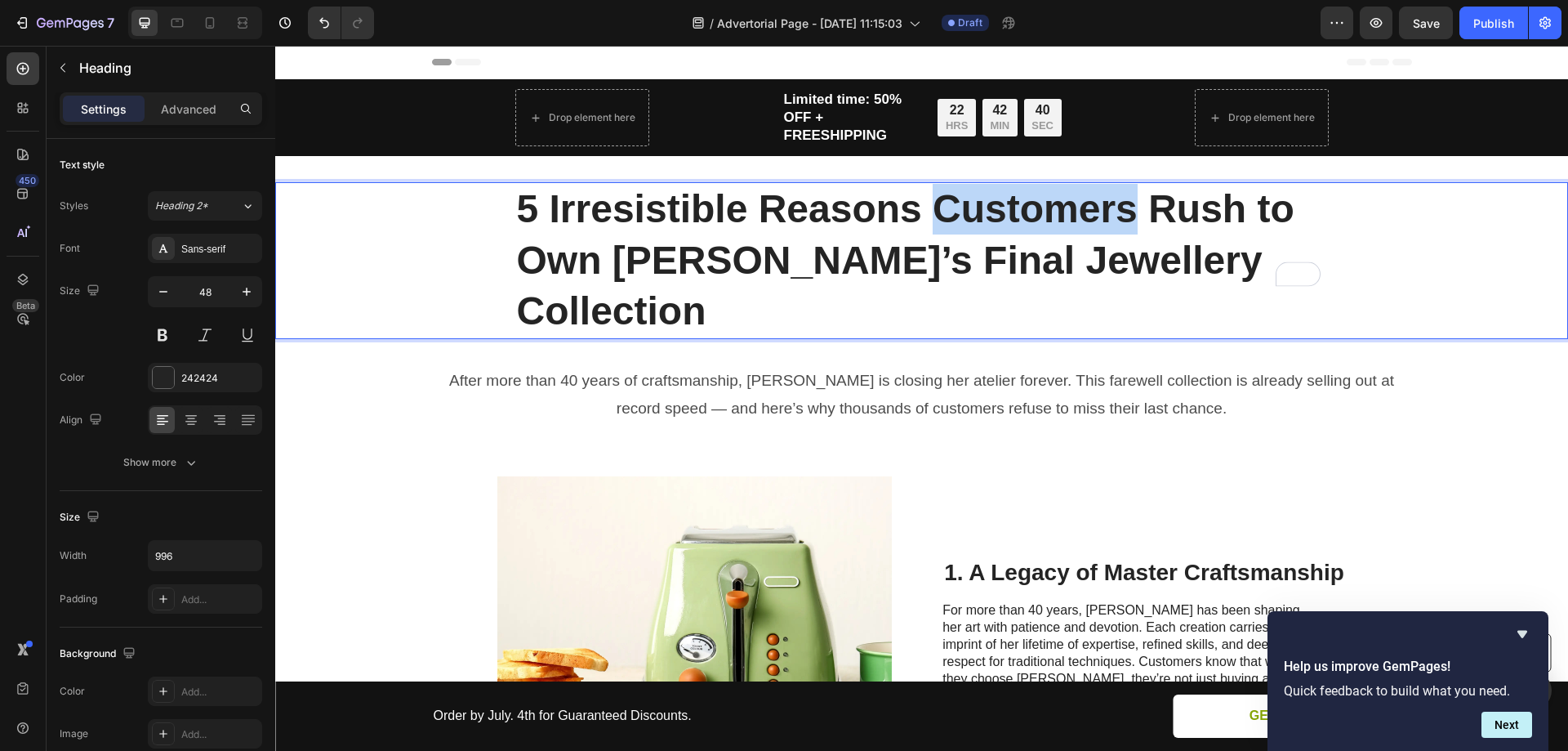
click at [1127, 211] on p "5 Irresistible Reasons Customers Rush to Own [PERSON_NAME]’s Final Jewellery Co…" at bounding box center [922, 260] width 810 height 153
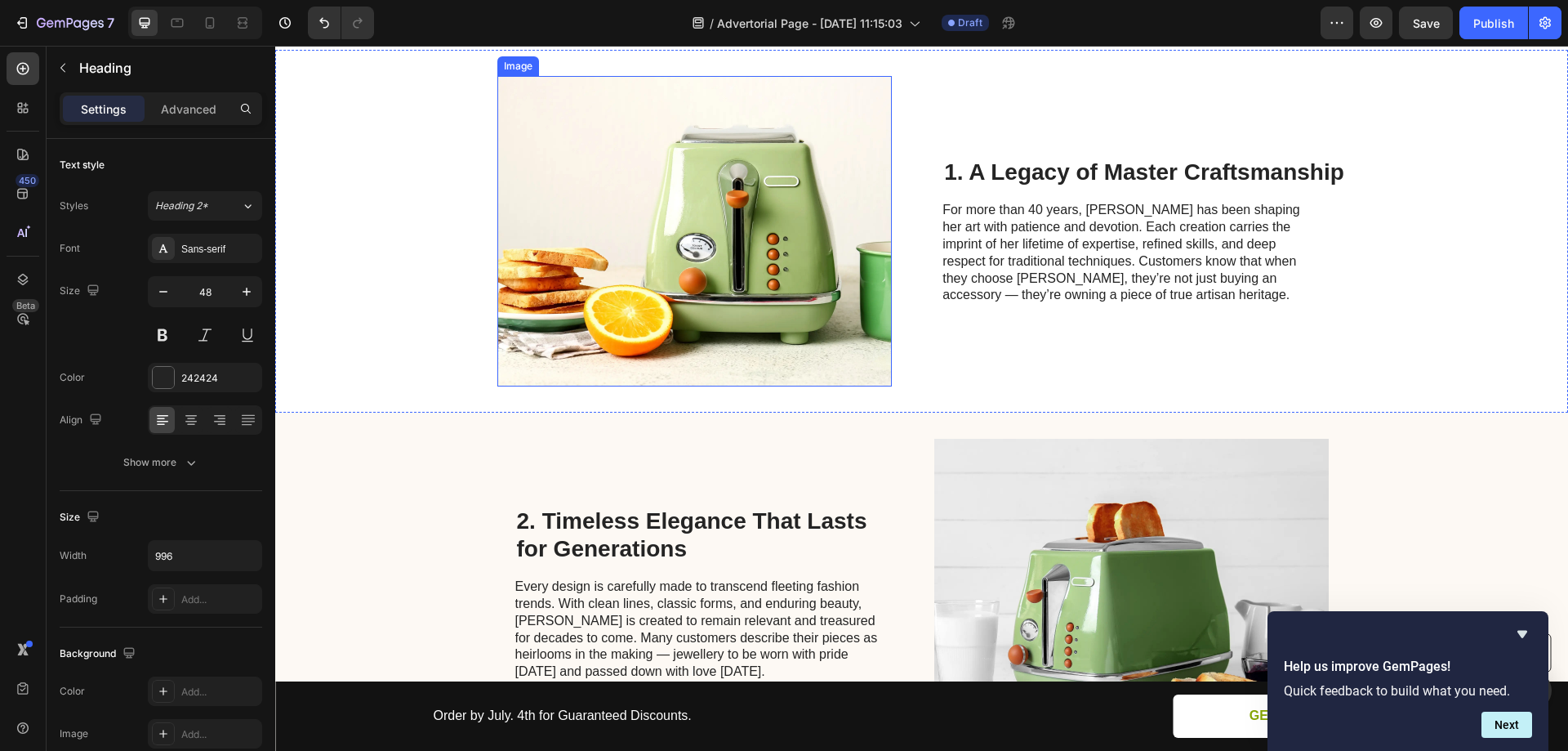
scroll to position [246, 0]
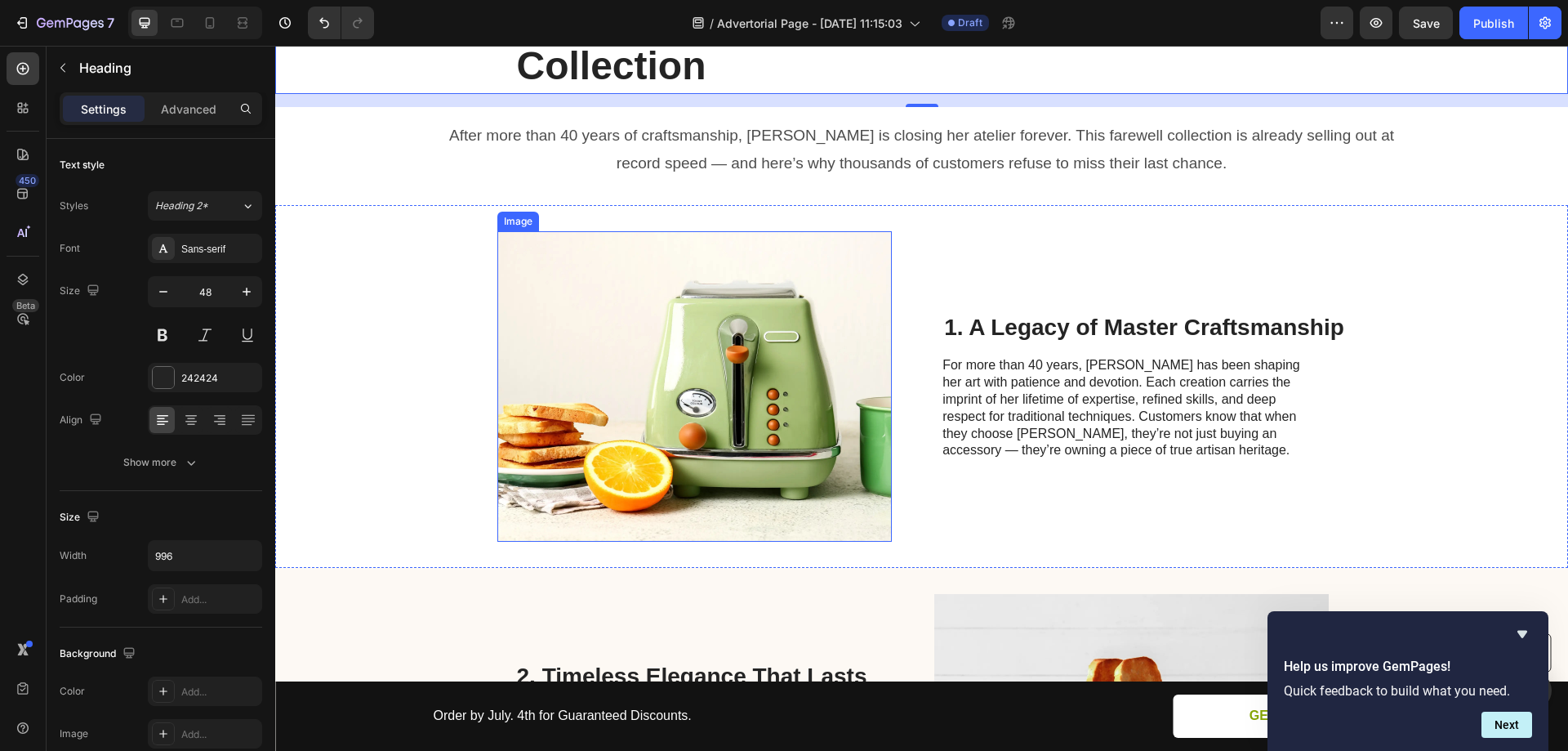
click at [701, 257] on img at bounding box center [695, 386] width 395 height 310
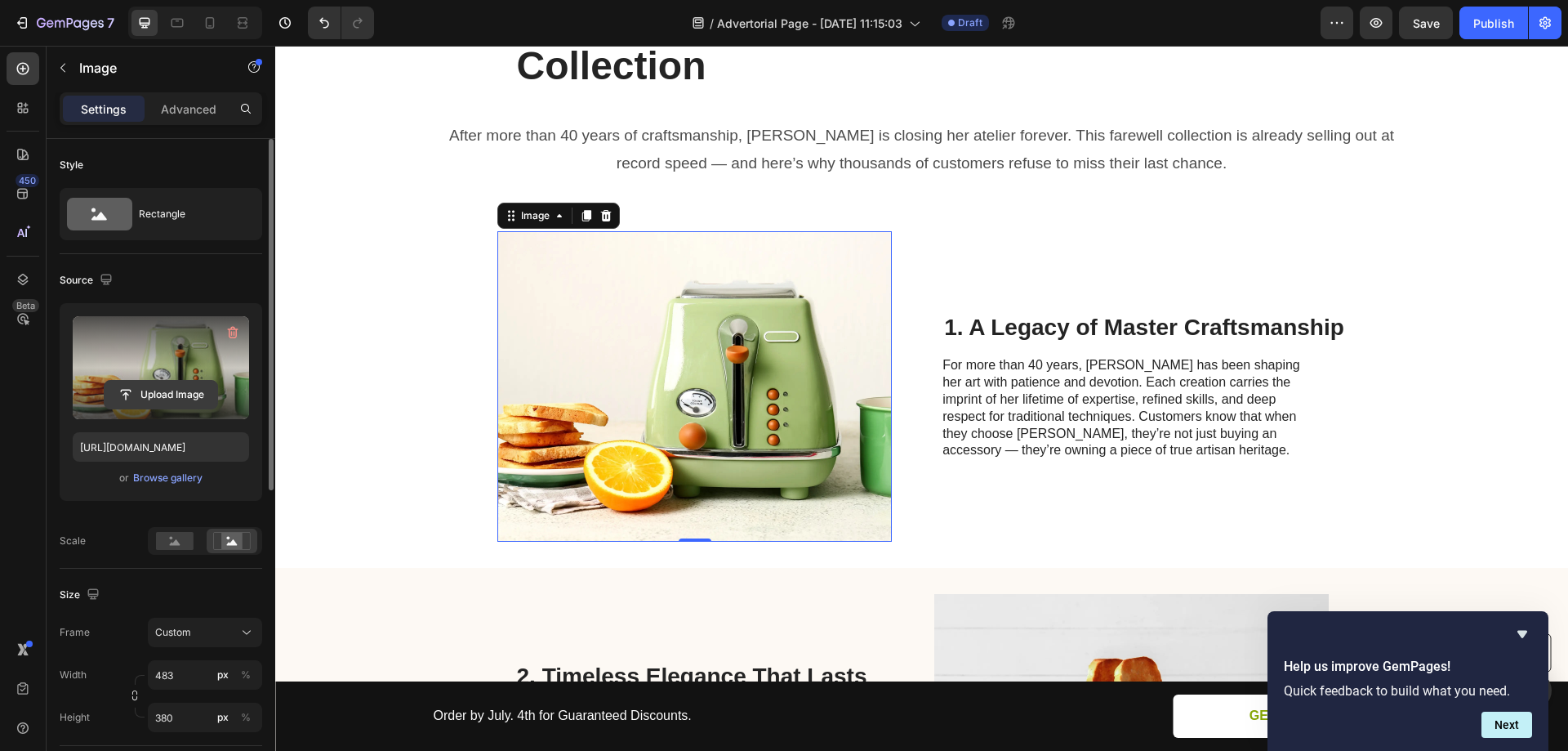
click at [181, 385] on input "file" at bounding box center [161, 395] width 112 height 28
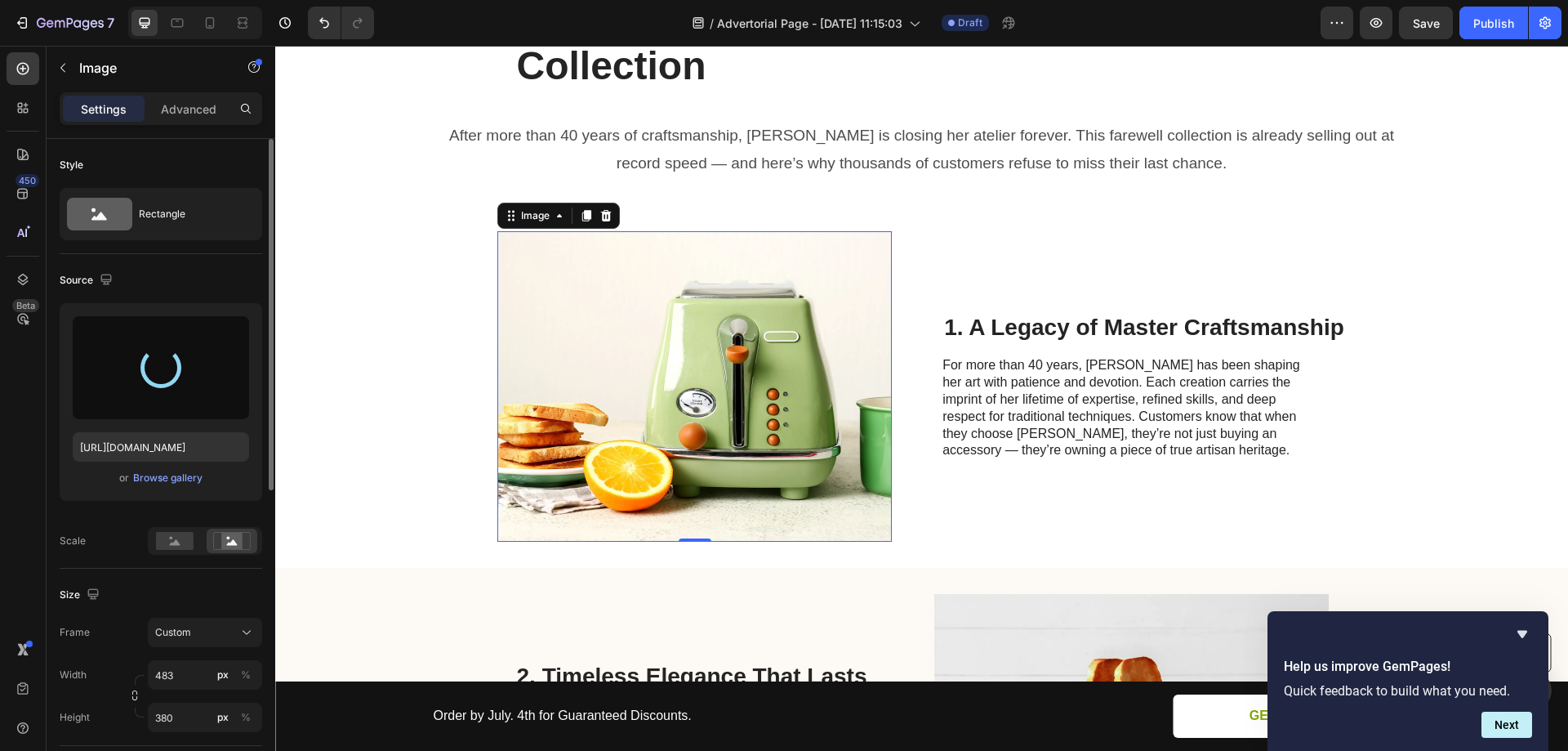
type input "[URL][DOMAIN_NAME]"
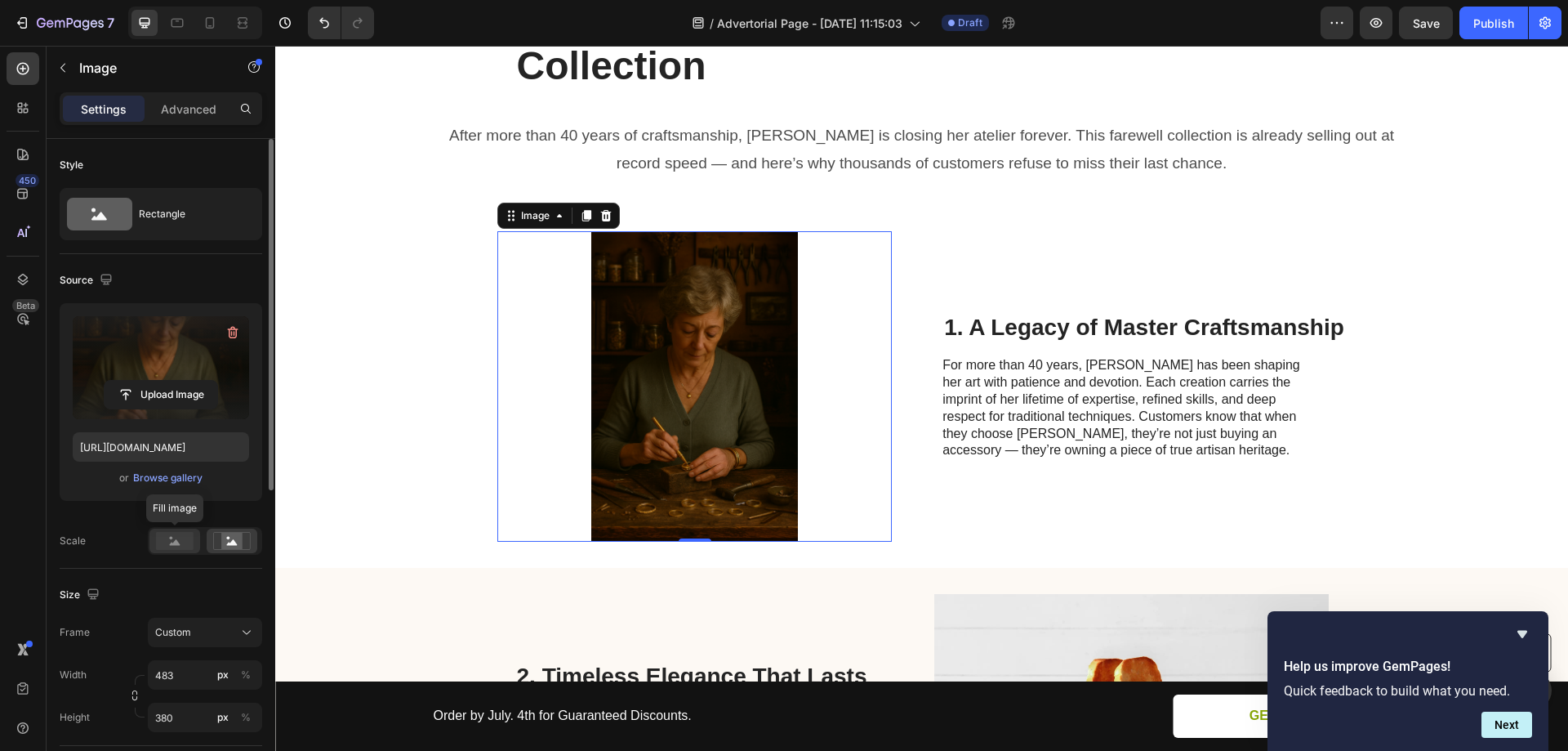
click at [174, 540] on rect at bounding box center [175, 540] width 37 height 18
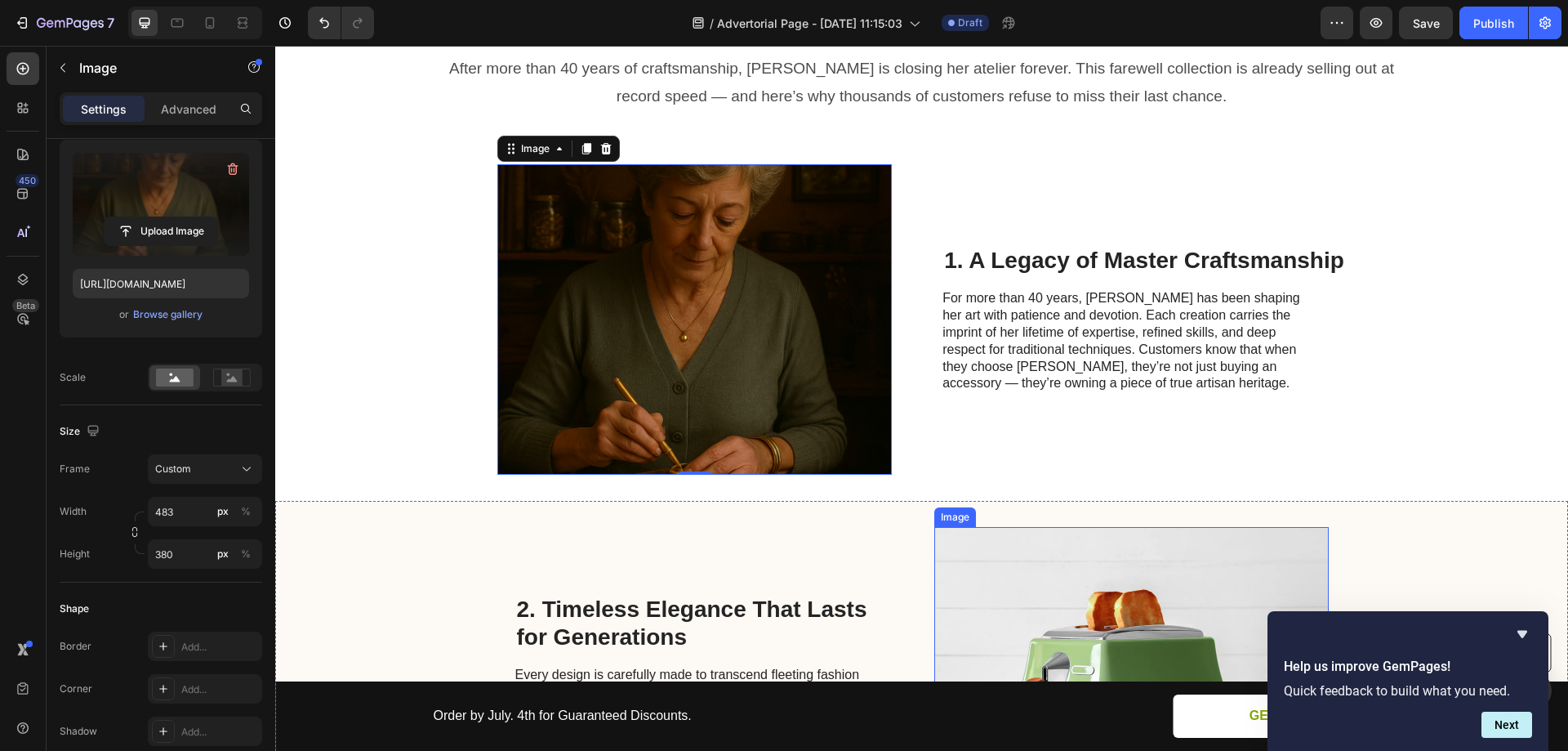
scroll to position [164, 0]
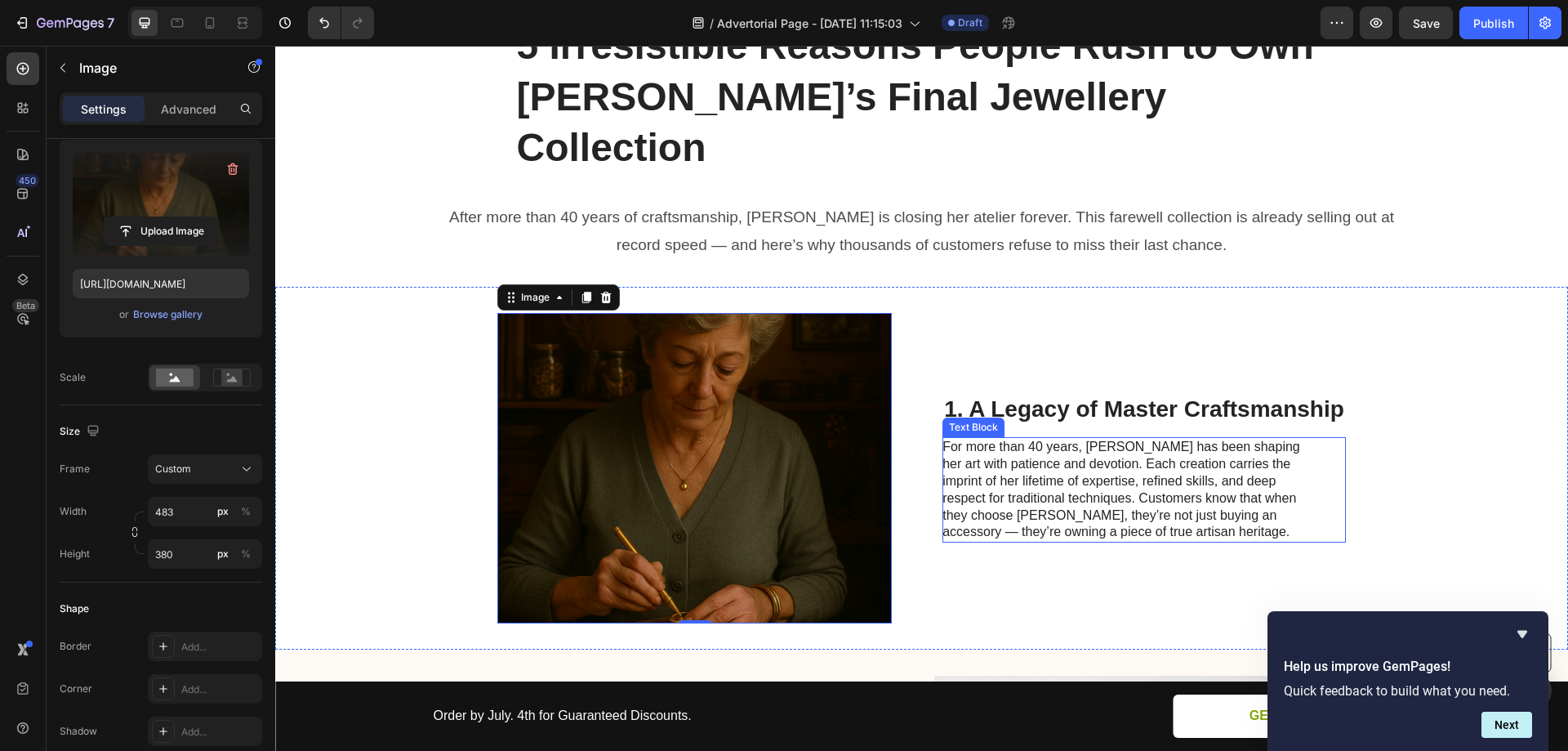
click at [1125, 439] on p "For more than 40 years, [PERSON_NAME] has been shaping her art with patience an…" at bounding box center [1126, 490] width 366 height 102
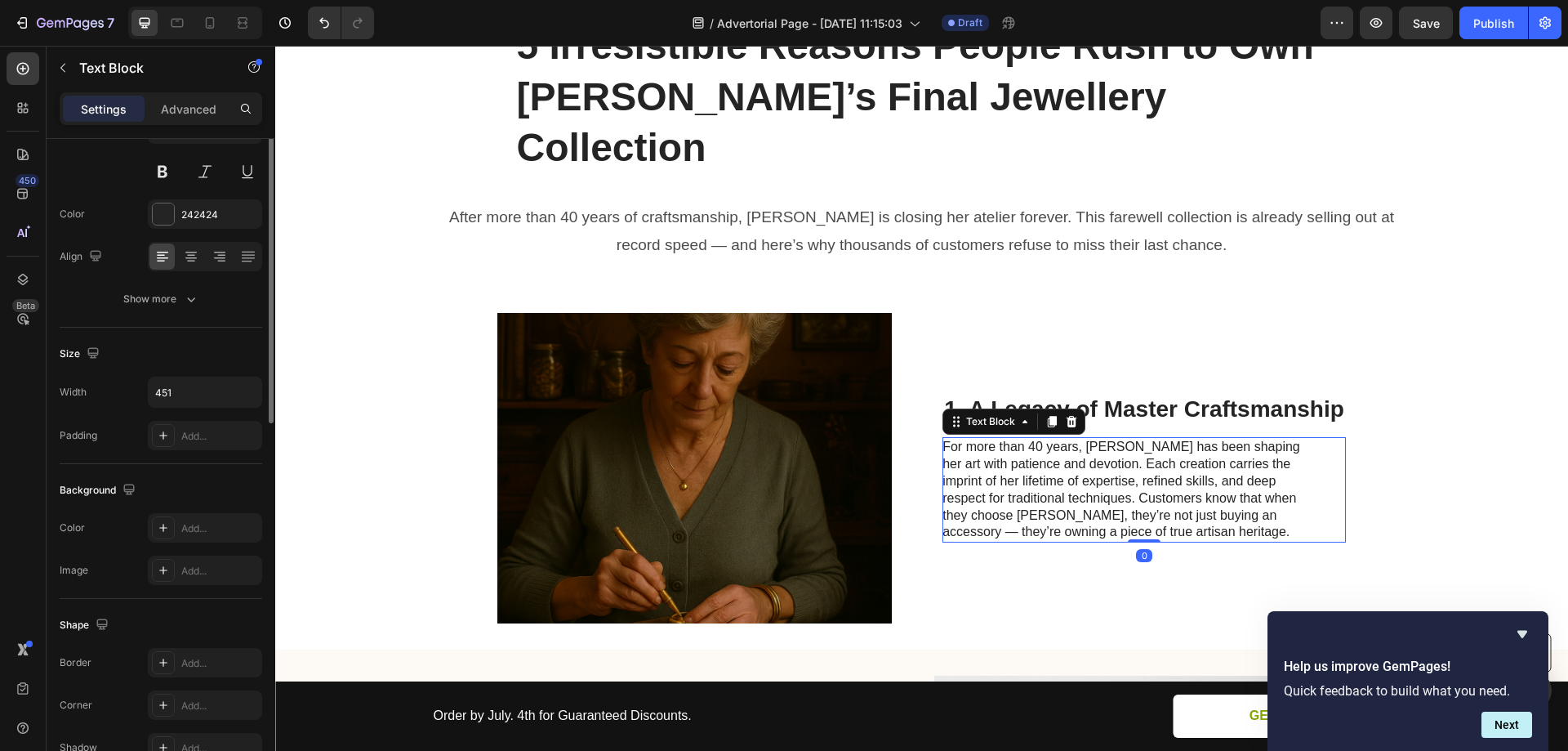
click at [1125, 439] on p "For more than 40 years, [PERSON_NAME] has been shaping her art with patience an…" at bounding box center [1126, 490] width 366 height 102
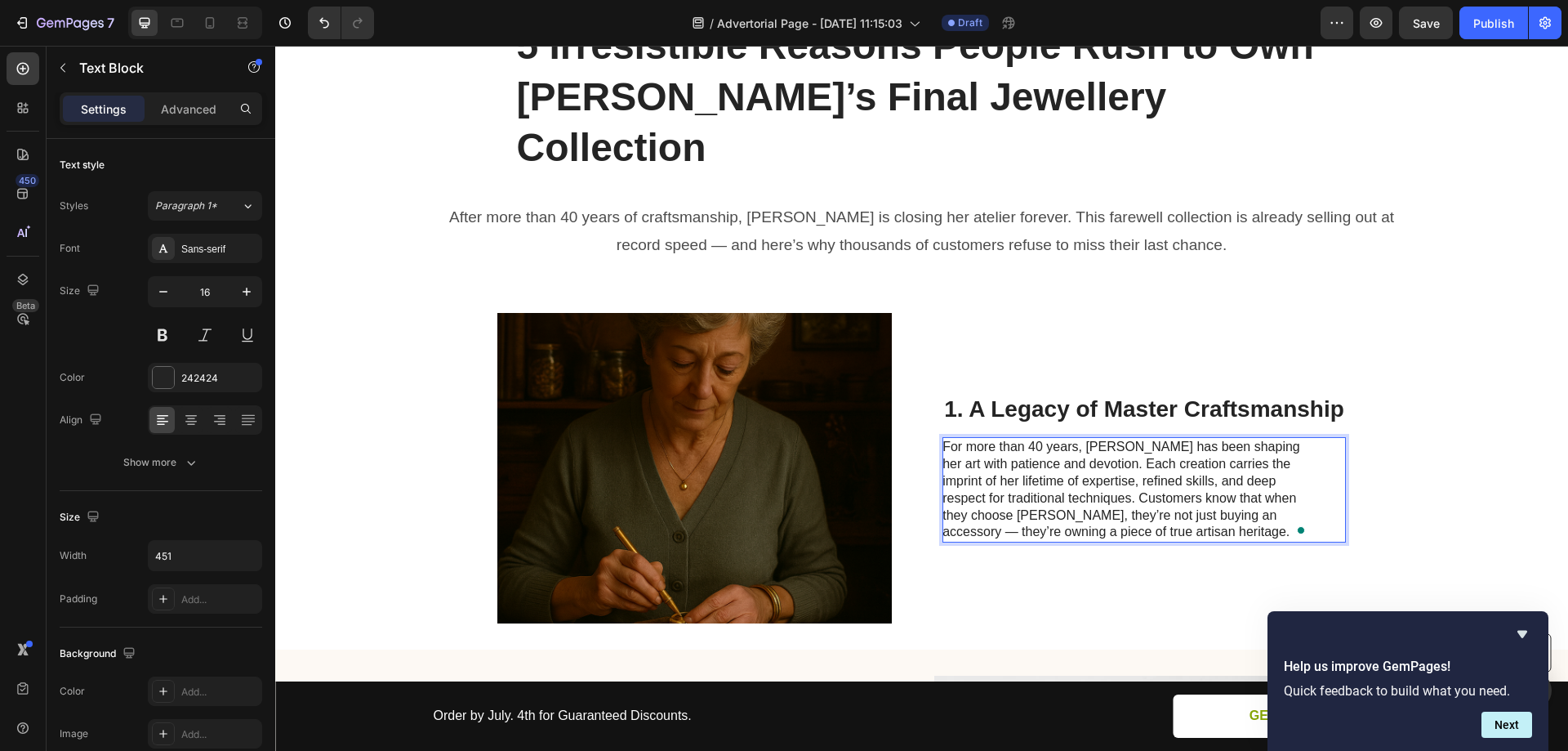
click at [1179, 439] on p "For more than 40 years, [PERSON_NAME] has been shaping her art with patience an…" at bounding box center [1126, 490] width 366 height 102
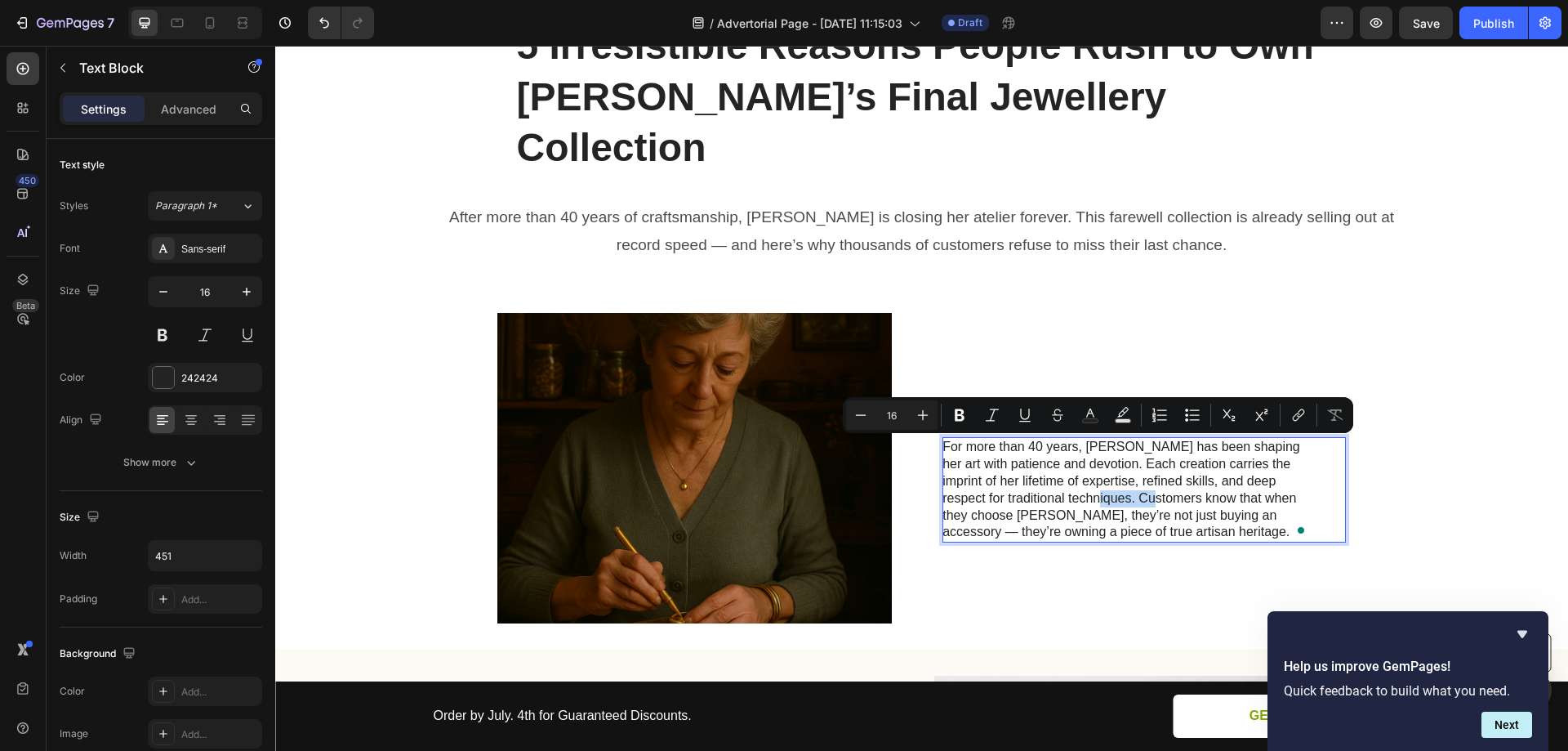
drag, startPoint x: 1068, startPoint y: 449, endPoint x: 1131, endPoint y: 450, distance: 63.0
click at [1131, 450] on p "For more than 40 years, [PERSON_NAME] has been shaping her art with patience an…" at bounding box center [1126, 490] width 366 height 102
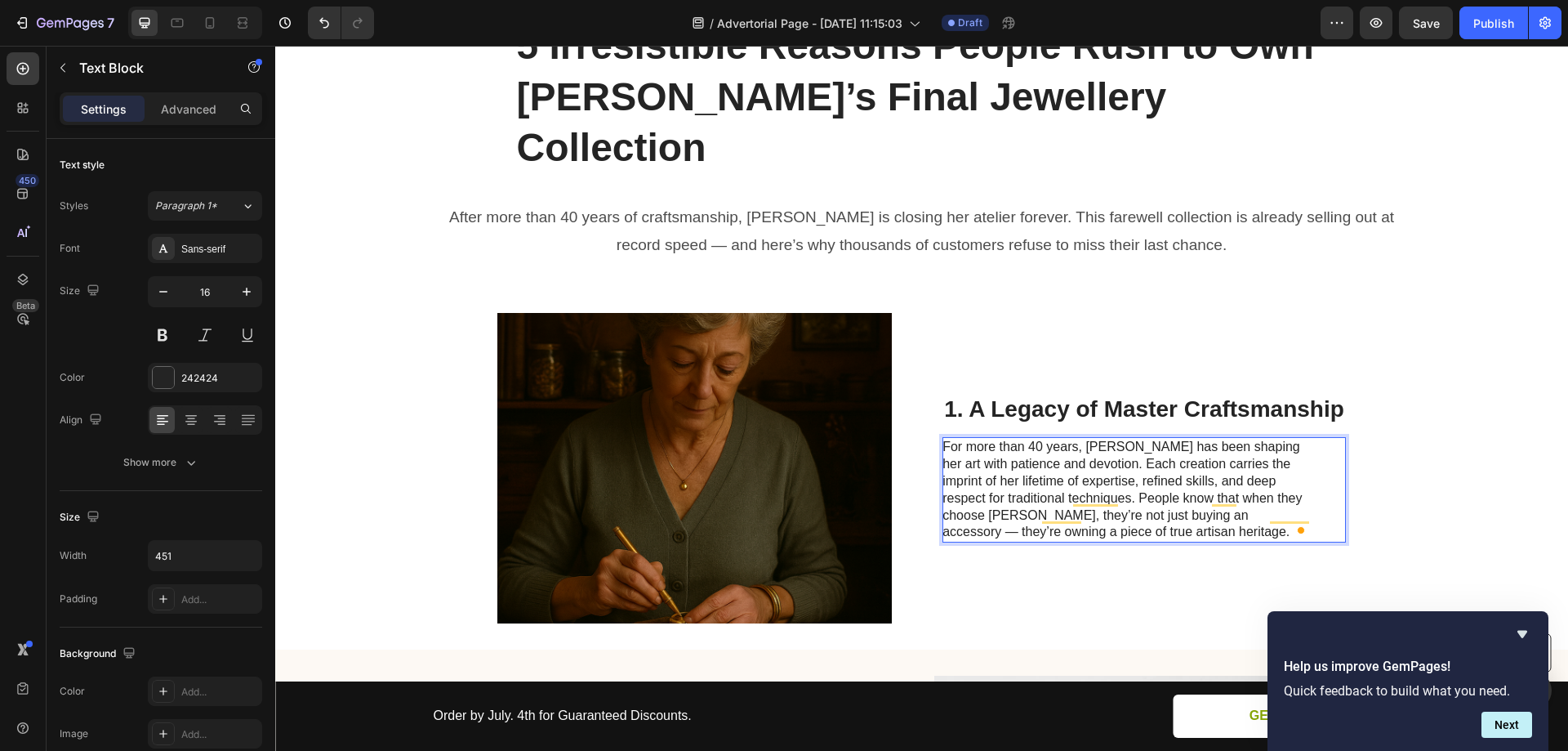
click at [1199, 476] on p "For more than 40 years, [PERSON_NAME] has been shaping her art with patience an…" at bounding box center [1126, 490] width 366 height 102
drag, startPoint x: 1040, startPoint y: 482, endPoint x: 1155, endPoint y: 486, distance: 115.1
click at [1155, 486] on p "For more than 40 years, [PERSON_NAME] has been shaping her art with patience an…" at bounding box center [1126, 490] width 366 height 102
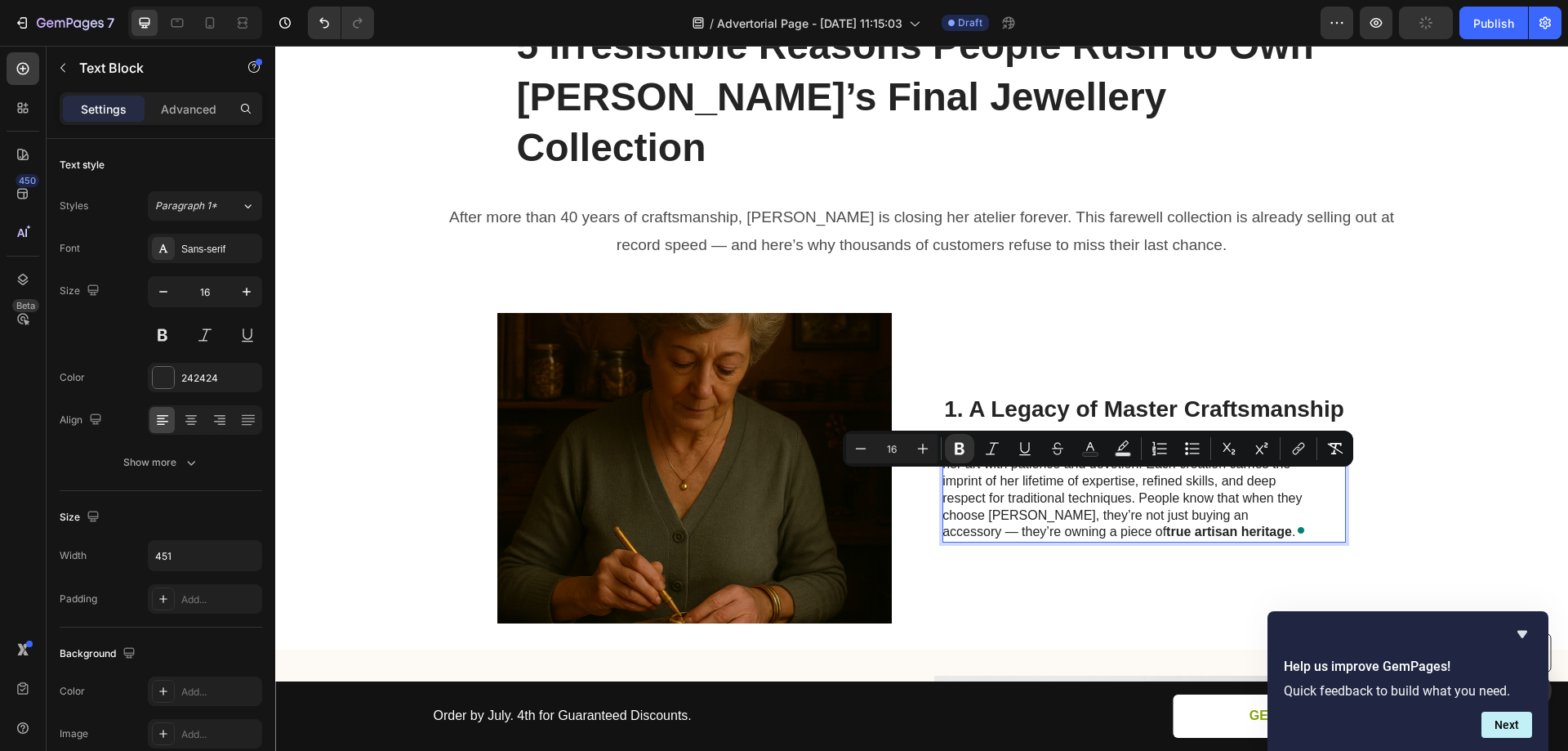
click at [1084, 439] on p "For more than 40 years, [PERSON_NAME] has been shaping her art with patience an…" at bounding box center [1126, 490] width 366 height 102
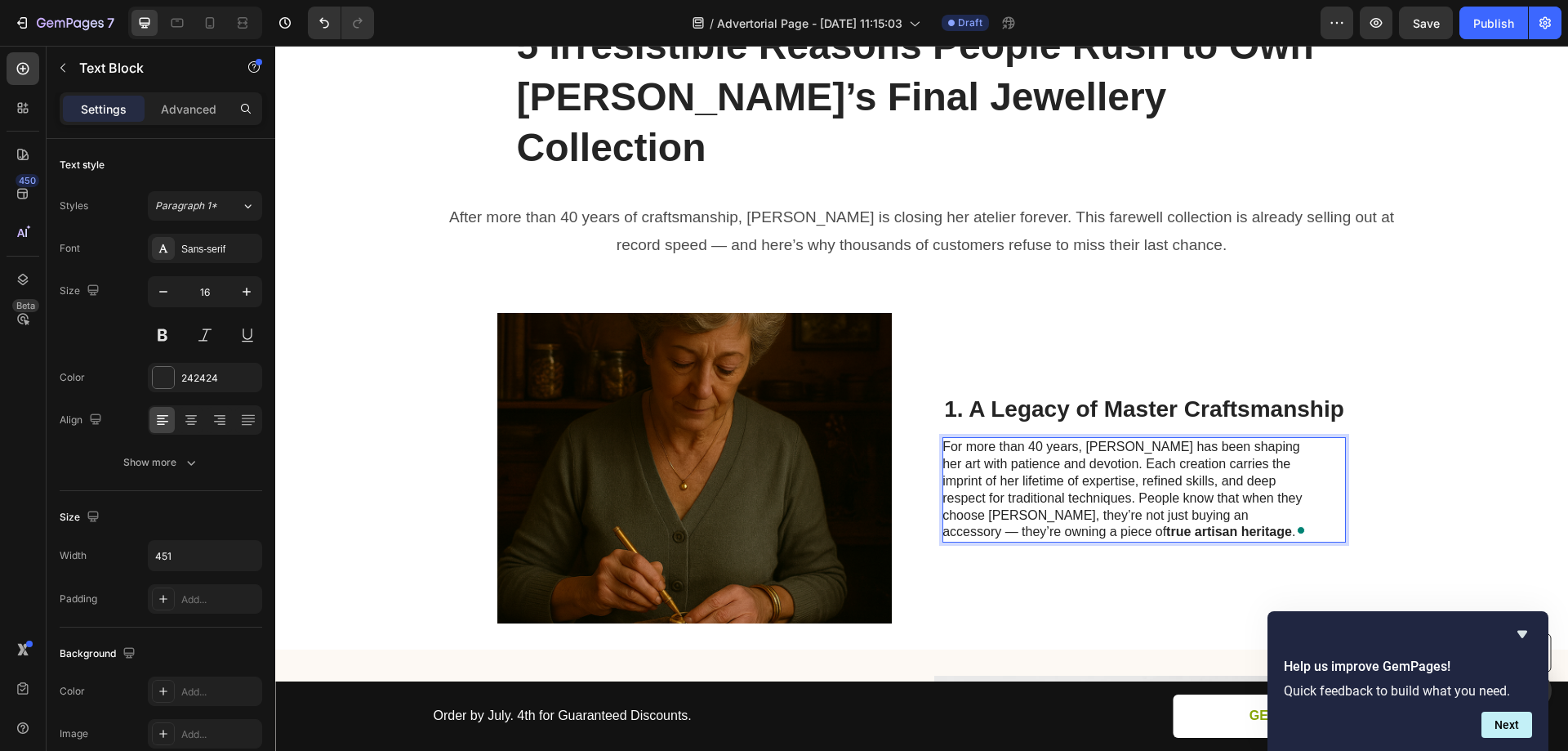
click at [1105, 439] on p "For more than 40 years, [PERSON_NAME] has been shaping her art with patience an…" at bounding box center [1126, 490] width 366 height 102
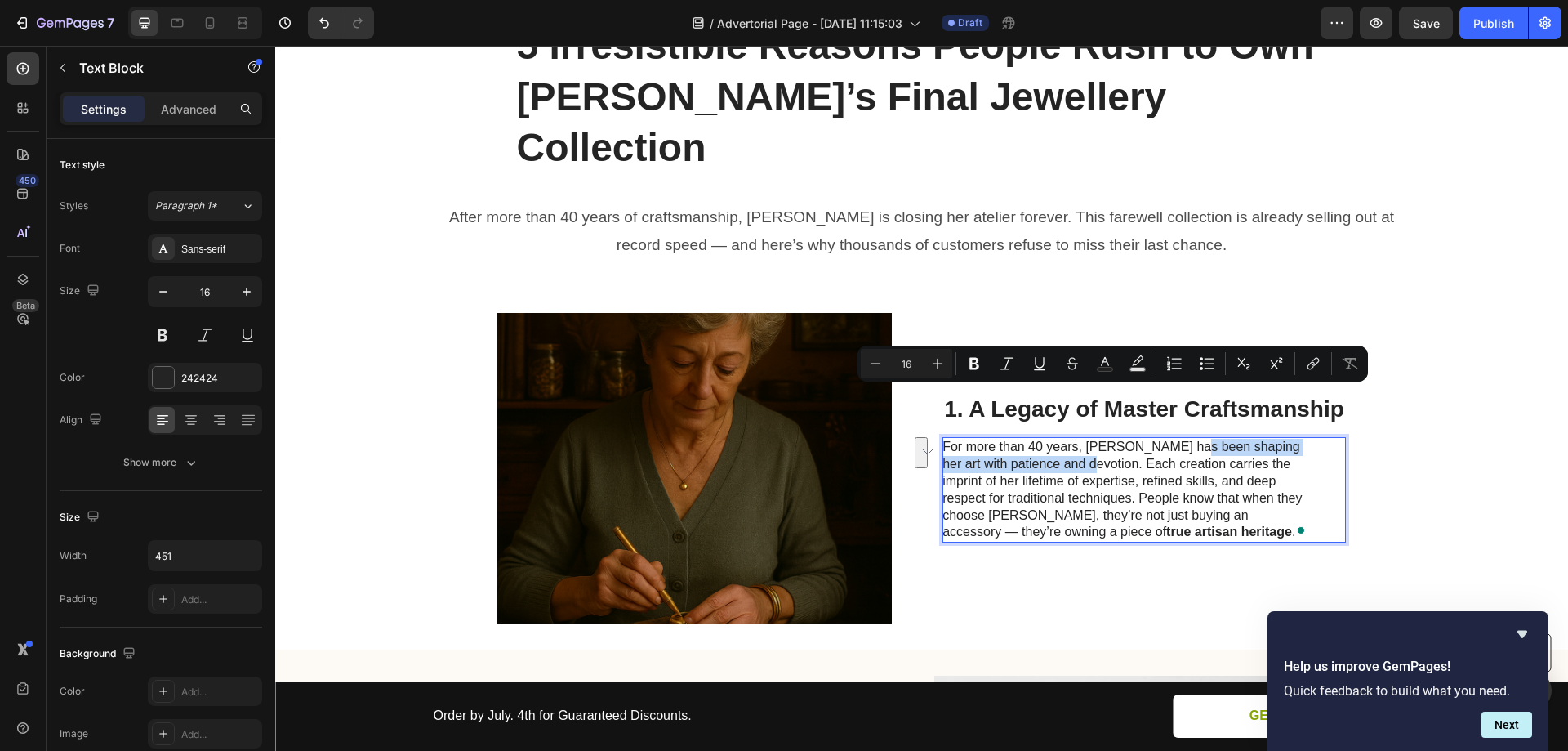
drag, startPoint x: 1179, startPoint y: 396, endPoint x: 1061, endPoint y: 416, distance: 119.7
click at [1061, 439] on p "For more than 40 years, [PERSON_NAME] has been shaping her art with patience an…" at bounding box center [1126, 490] width 366 height 102
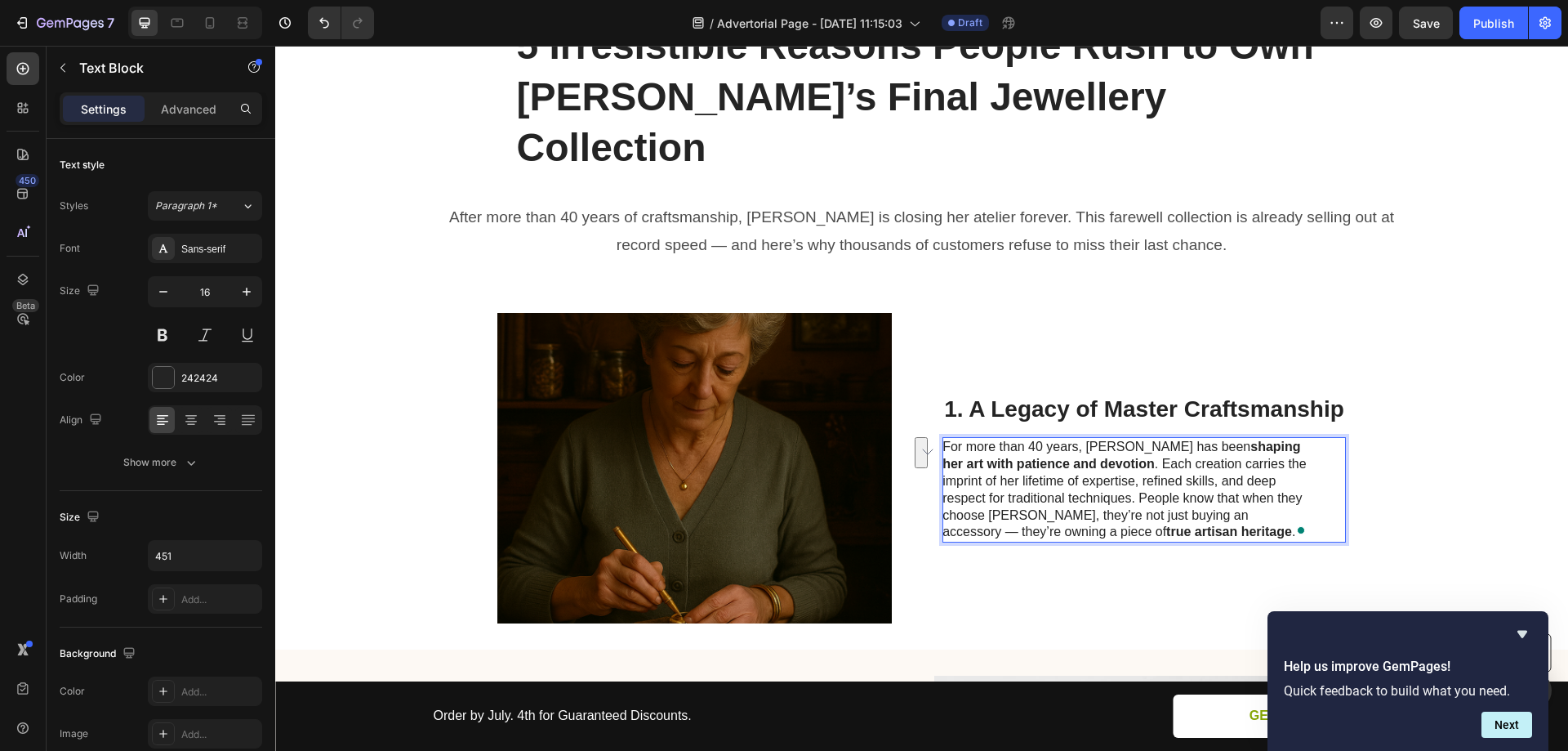
click at [1115, 439] on p "For more than 40 years, [PERSON_NAME] has been shaping her art with patience an…" at bounding box center [1126, 490] width 366 height 102
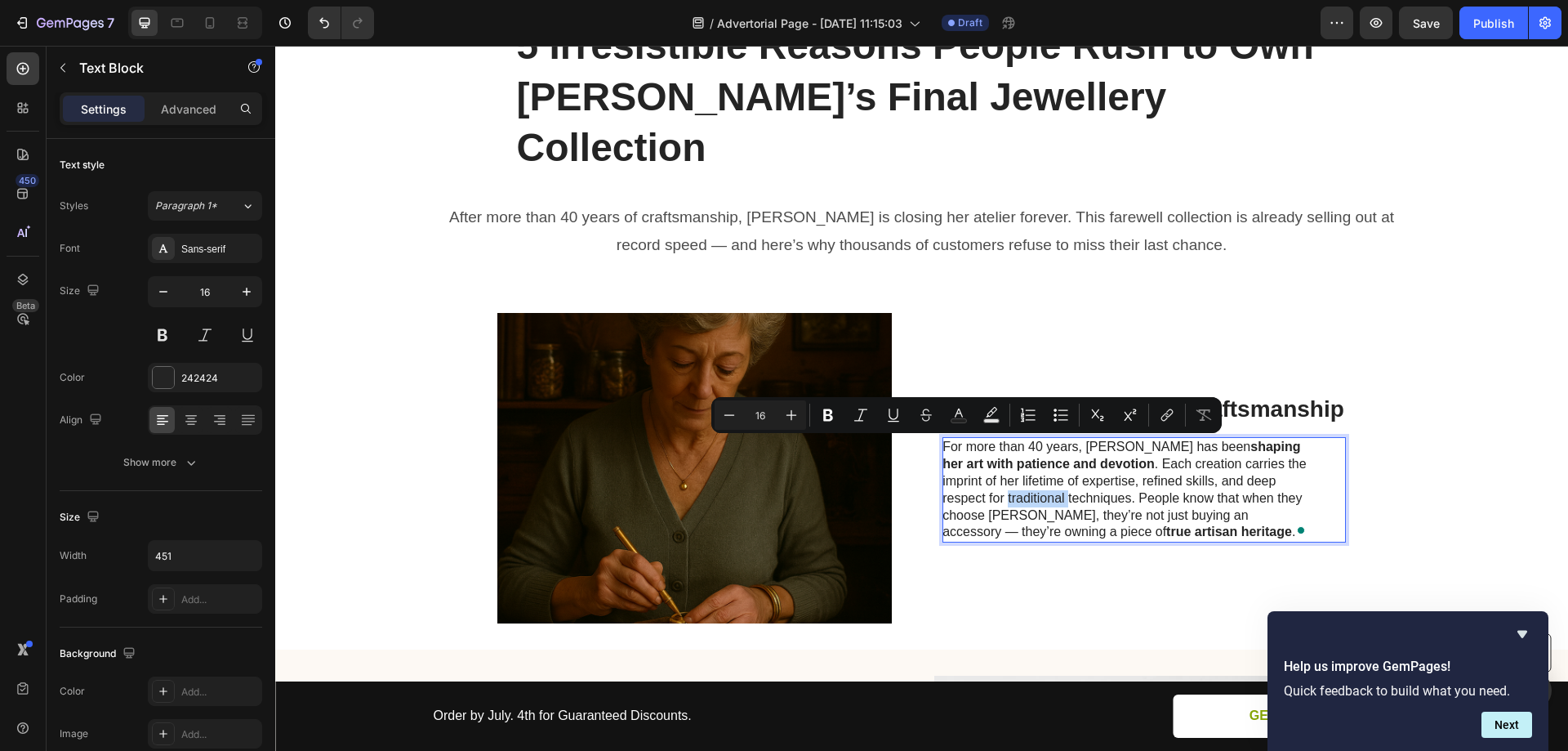
drag, startPoint x: 997, startPoint y: 447, endPoint x: 937, endPoint y: 452, distance: 60.2
click at [943, 452] on p "For more than 40 years, [PERSON_NAME] has been shaping her art with patience an…" at bounding box center [1126, 490] width 366 height 102
click at [1091, 462] on p "For more than 40 years, [PERSON_NAME] has been shaping her art with patience an…" at bounding box center [1126, 490] width 366 height 102
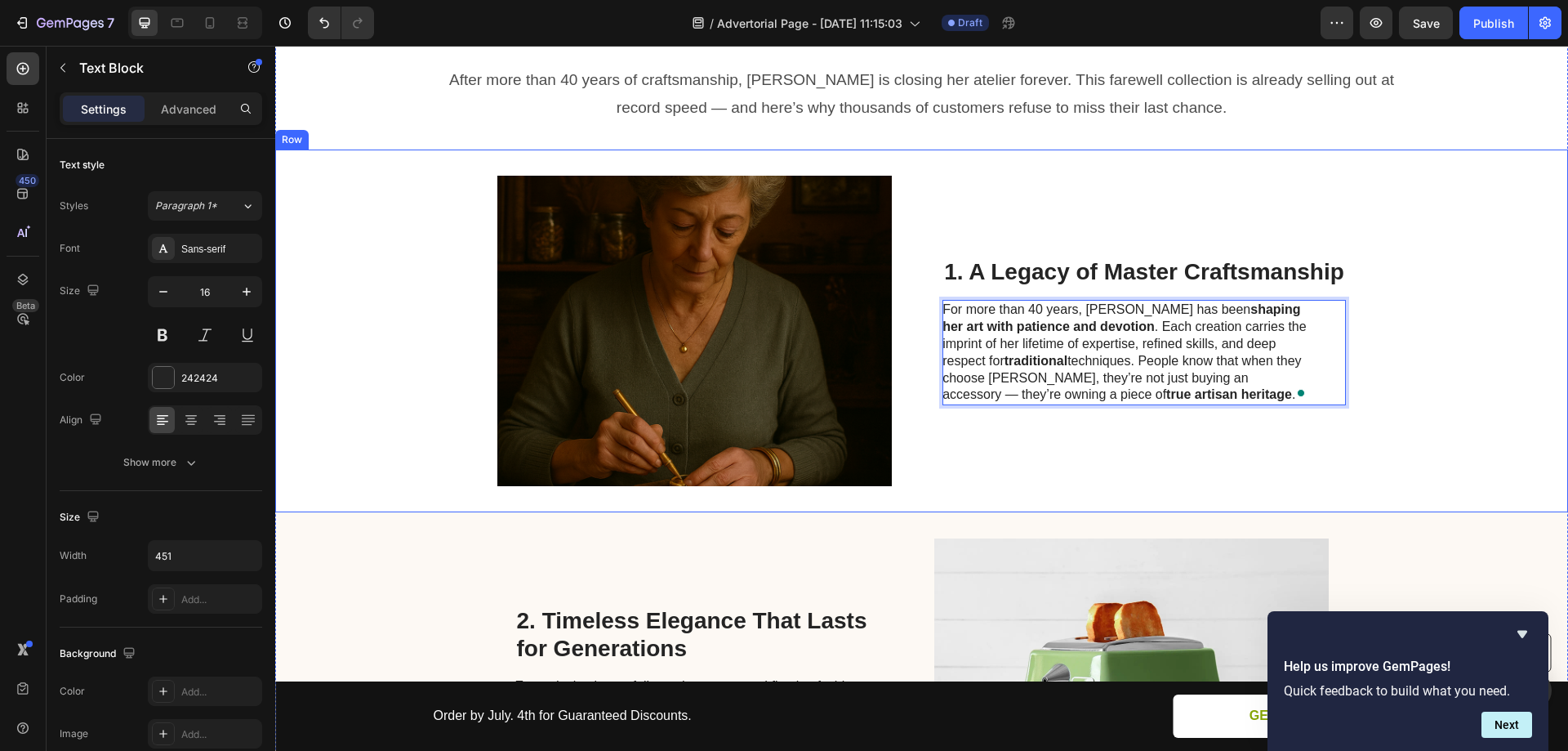
scroll to position [572, 0]
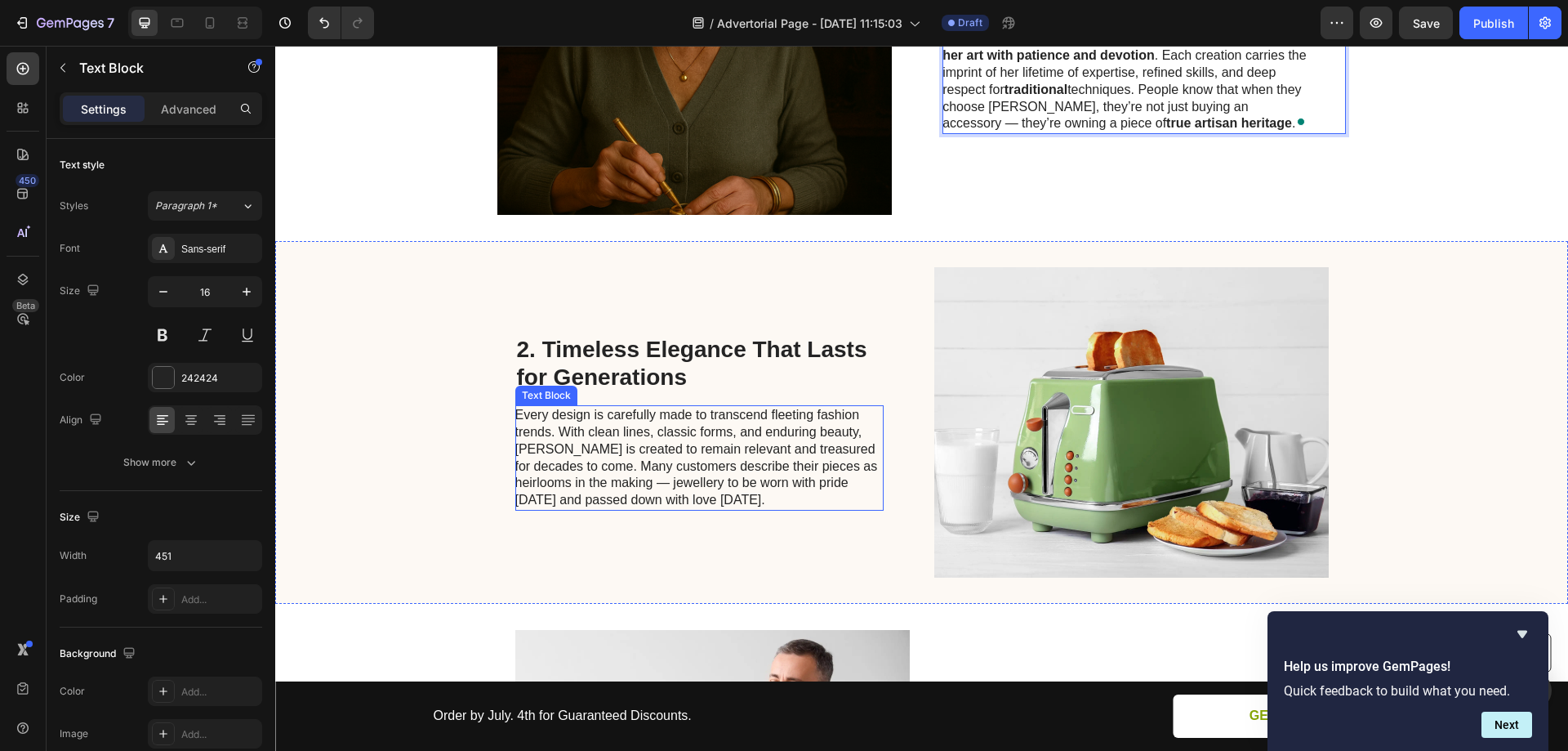
click at [664, 407] on p "Every design is carefully made to transcend fleeting fashion trends. With clean…" at bounding box center [699, 458] width 366 height 102
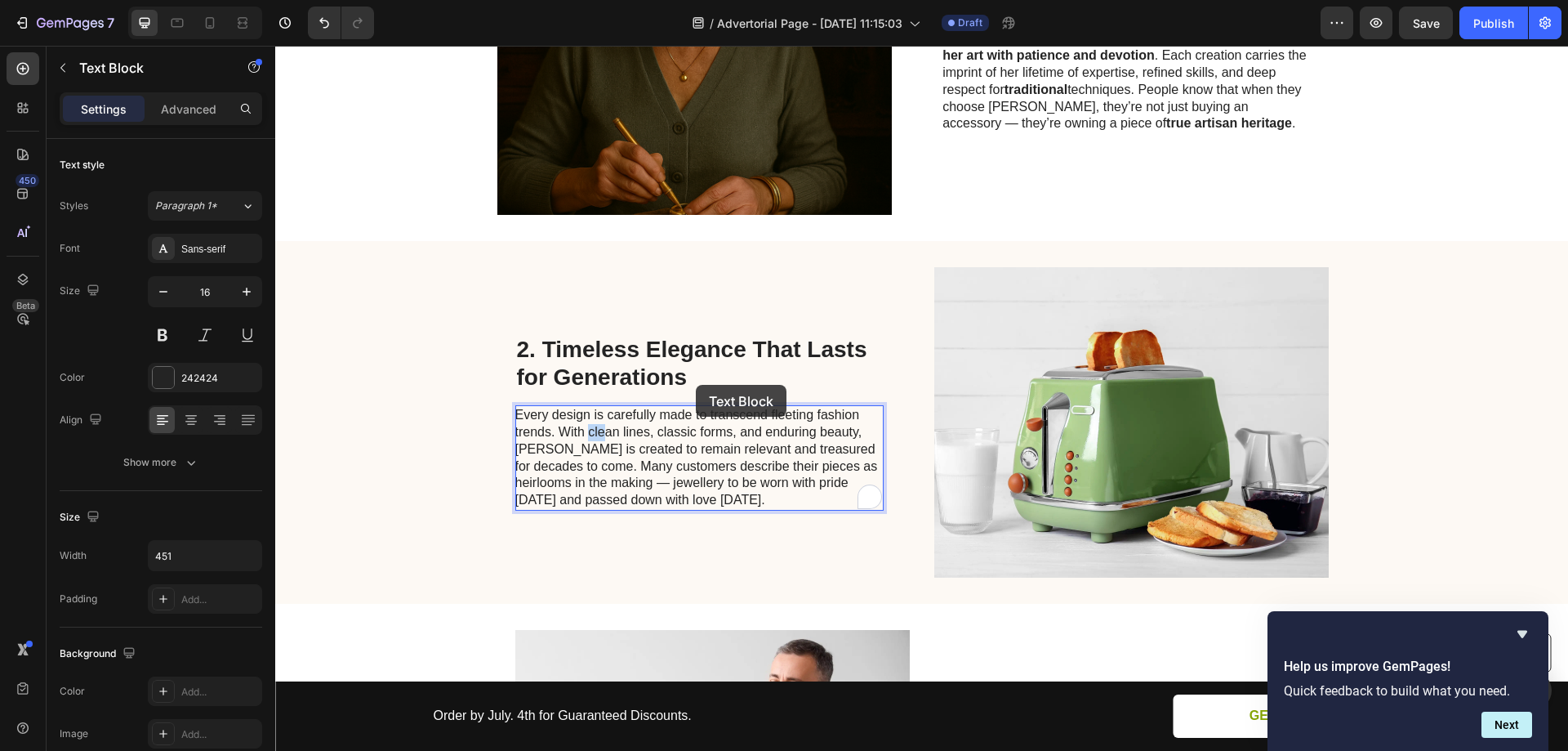
scroll to position [519, 0]
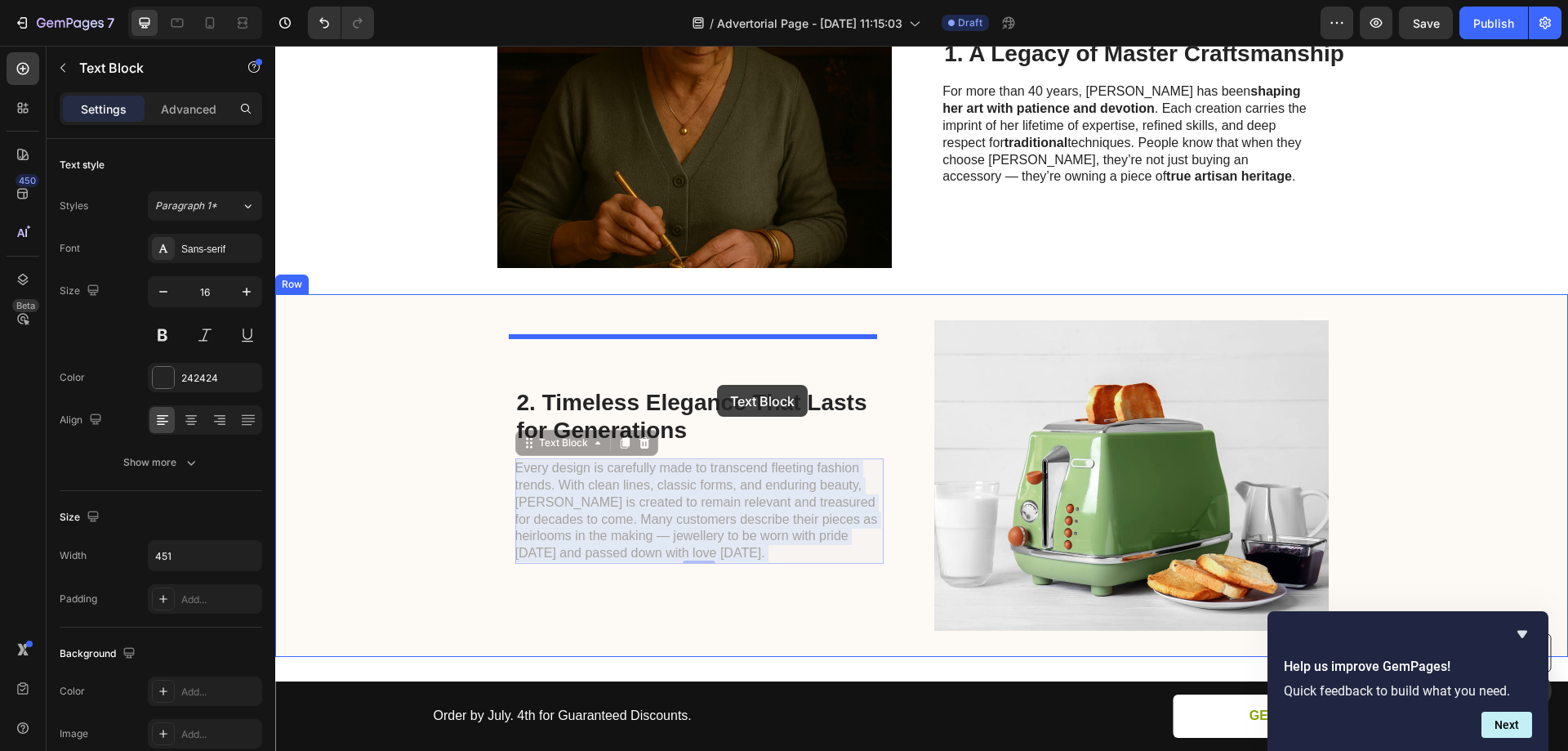
drag, startPoint x: 582, startPoint y: 382, endPoint x: 717, endPoint y: 384, distance: 135.0
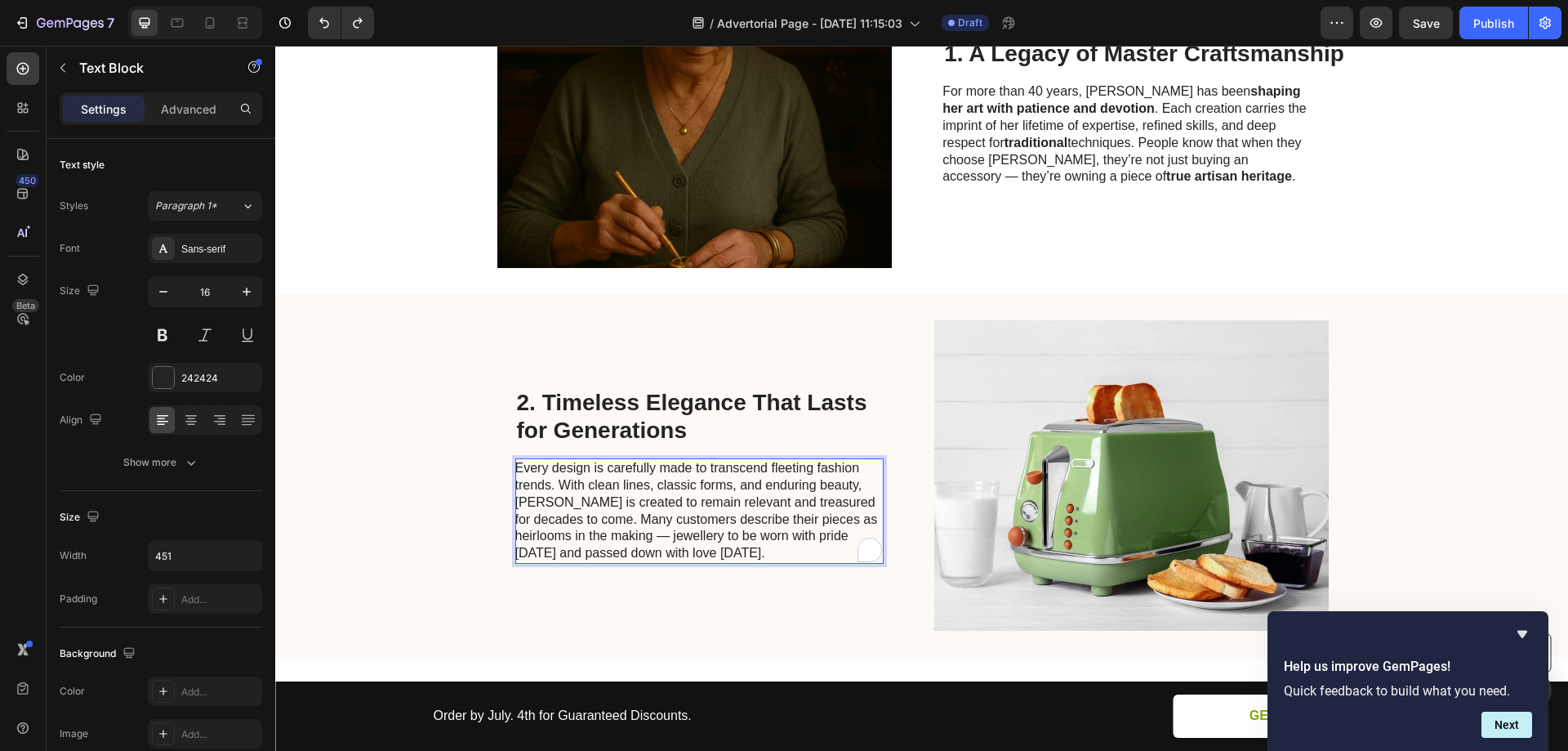
click at [664, 460] on p "Every design is carefully made to transcend fleeting fashion trends. With clean…" at bounding box center [699, 511] width 366 height 102
click at [711, 460] on p "Every design is carefully made to transcend fleeting fashion trends. With clean…" at bounding box center [699, 511] width 366 height 102
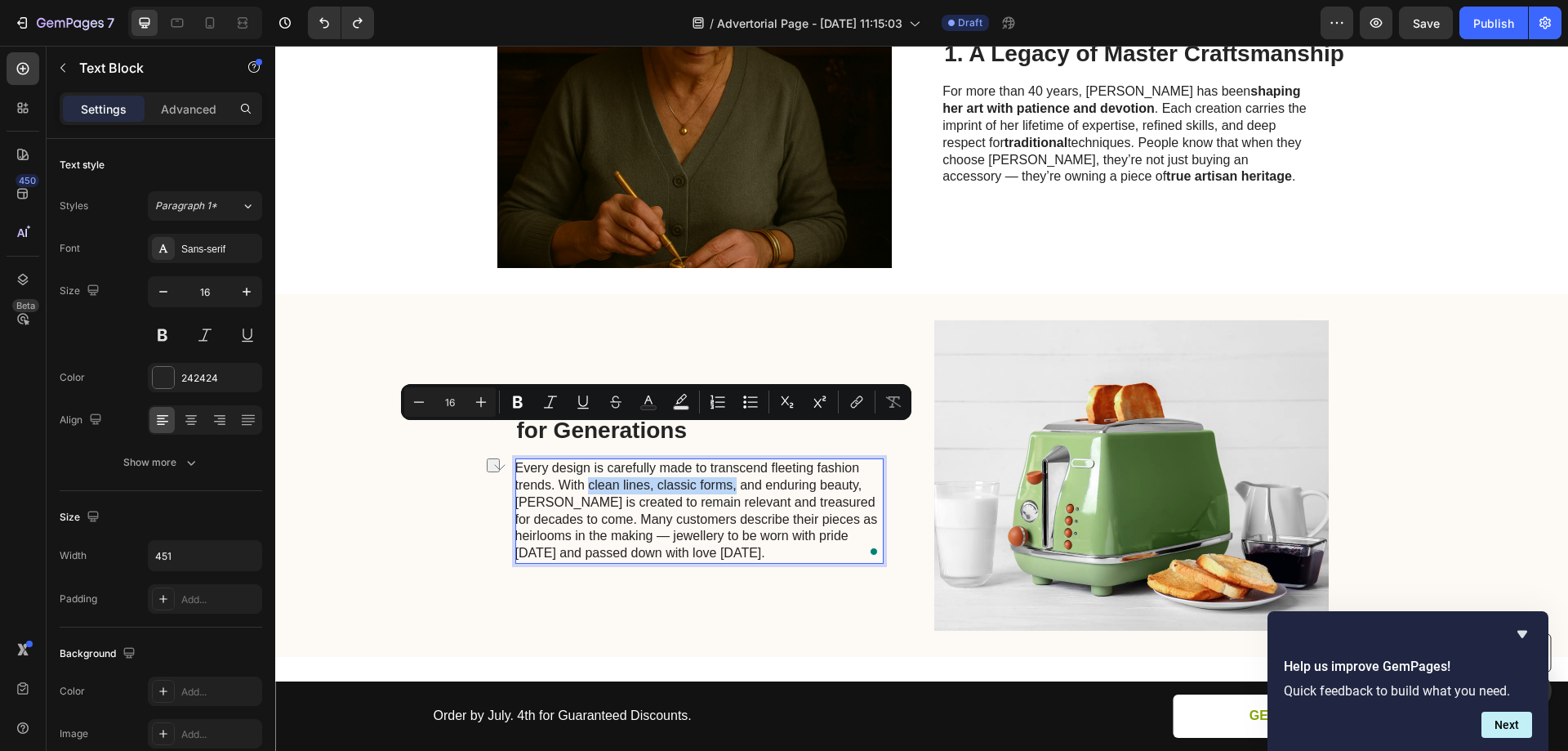
drag, startPoint x: 582, startPoint y: 435, endPoint x: 731, endPoint y: 434, distance: 149.0
click at [731, 460] on p "Every design is carefully made to transcend fleeting fashion trends. With clean…" at bounding box center [699, 511] width 366 height 102
click at [780, 460] on p "Every design is carefully made to transcend fleeting fashion trends. With clean…" at bounding box center [699, 511] width 366 height 102
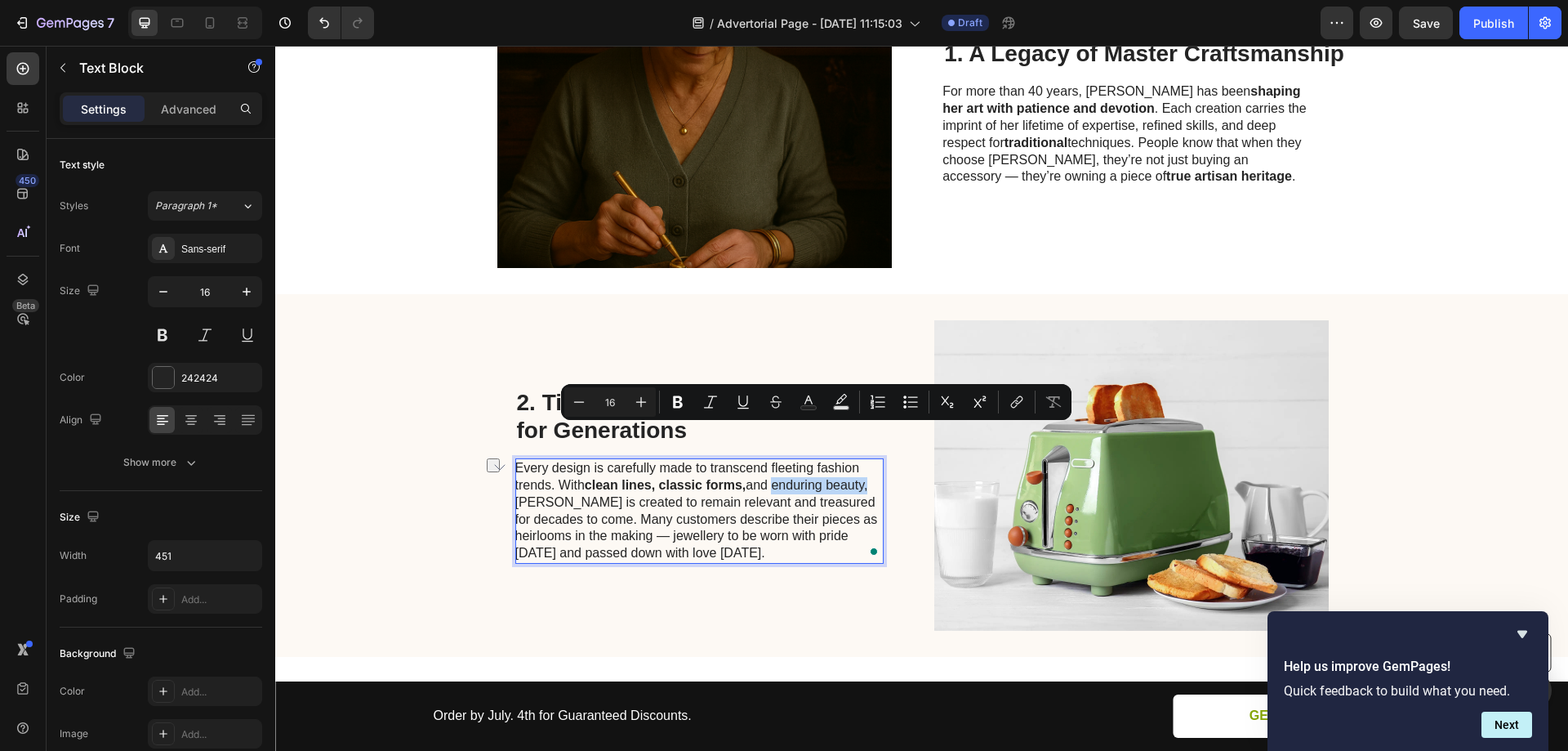
drag, startPoint x: 768, startPoint y: 431, endPoint x: 864, endPoint y: 436, distance: 96.1
click at [864, 460] on p "Every design is carefully made to transcend fleeting fashion trends. With clean…" at bounding box center [699, 511] width 366 height 102
click at [714, 465] on p "Every design is carefully made to transcend fleeting fashion trends. With clean…" at bounding box center [699, 511] width 366 height 102
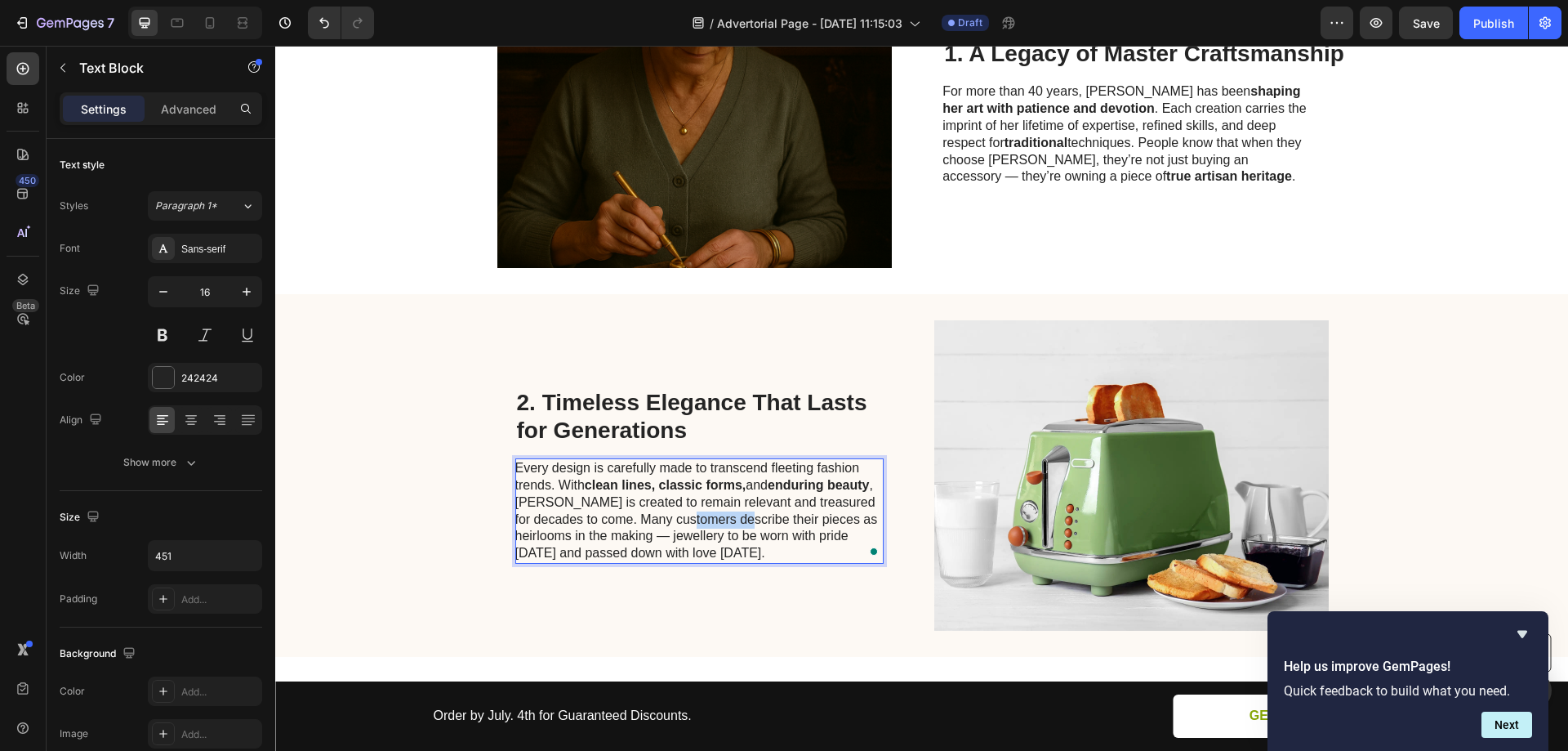
drag, startPoint x: 730, startPoint y: 467, endPoint x: 788, endPoint y: 470, distance: 58.1
click at [788, 470] on p "Every design is carefully made to transcend fleeting fashion trends. With clean…" at bounding box center [699, 511] width 366 height 102
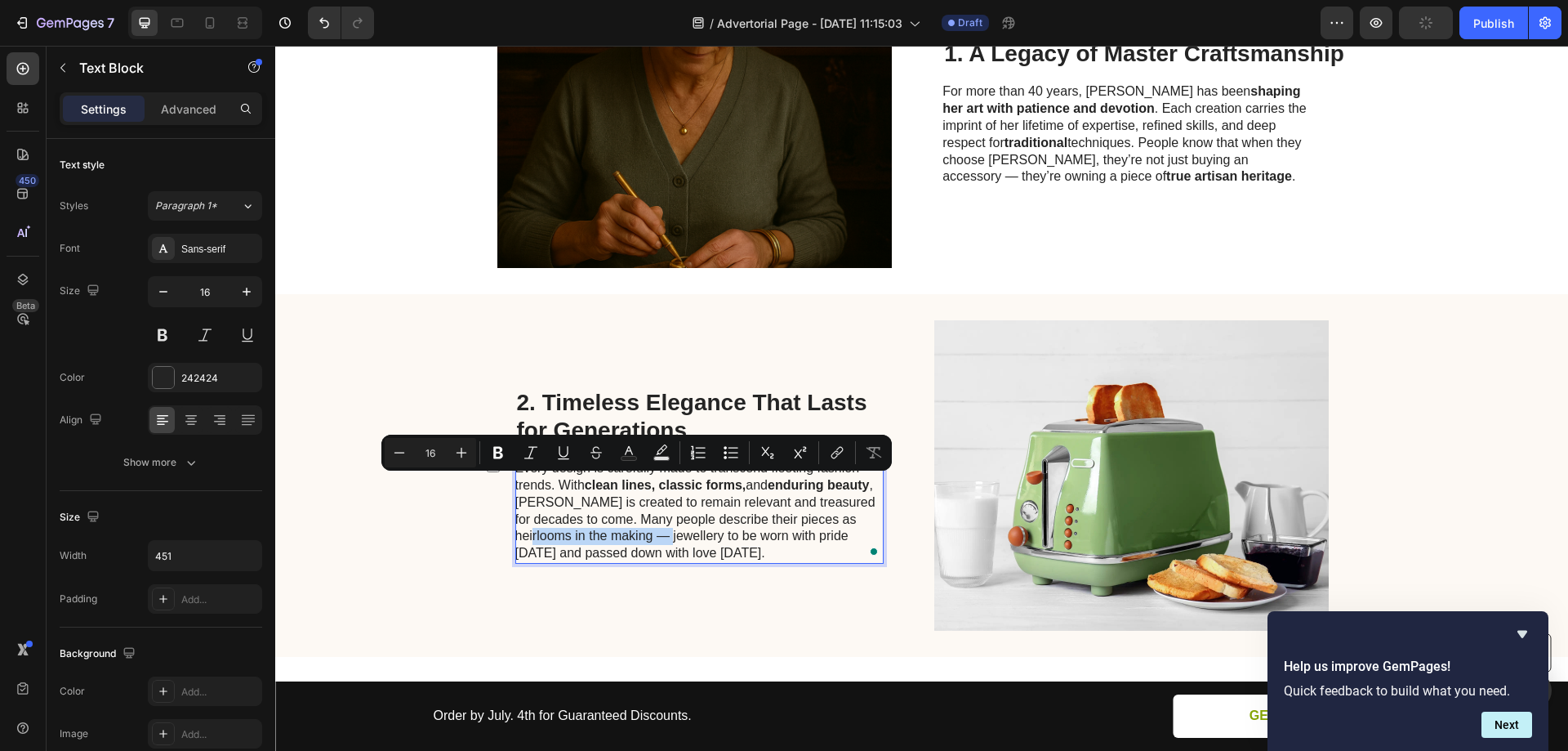
drag, startPoint x: 570, startPoint y: 484, endPoint x: 704, endPoint y: 491, distance: 134.2
click at [704, 491] on p "Every design is carefully made to transcend fleeting fashion trends. With clean…" at bounding box center [699, 511] width 366 height 102
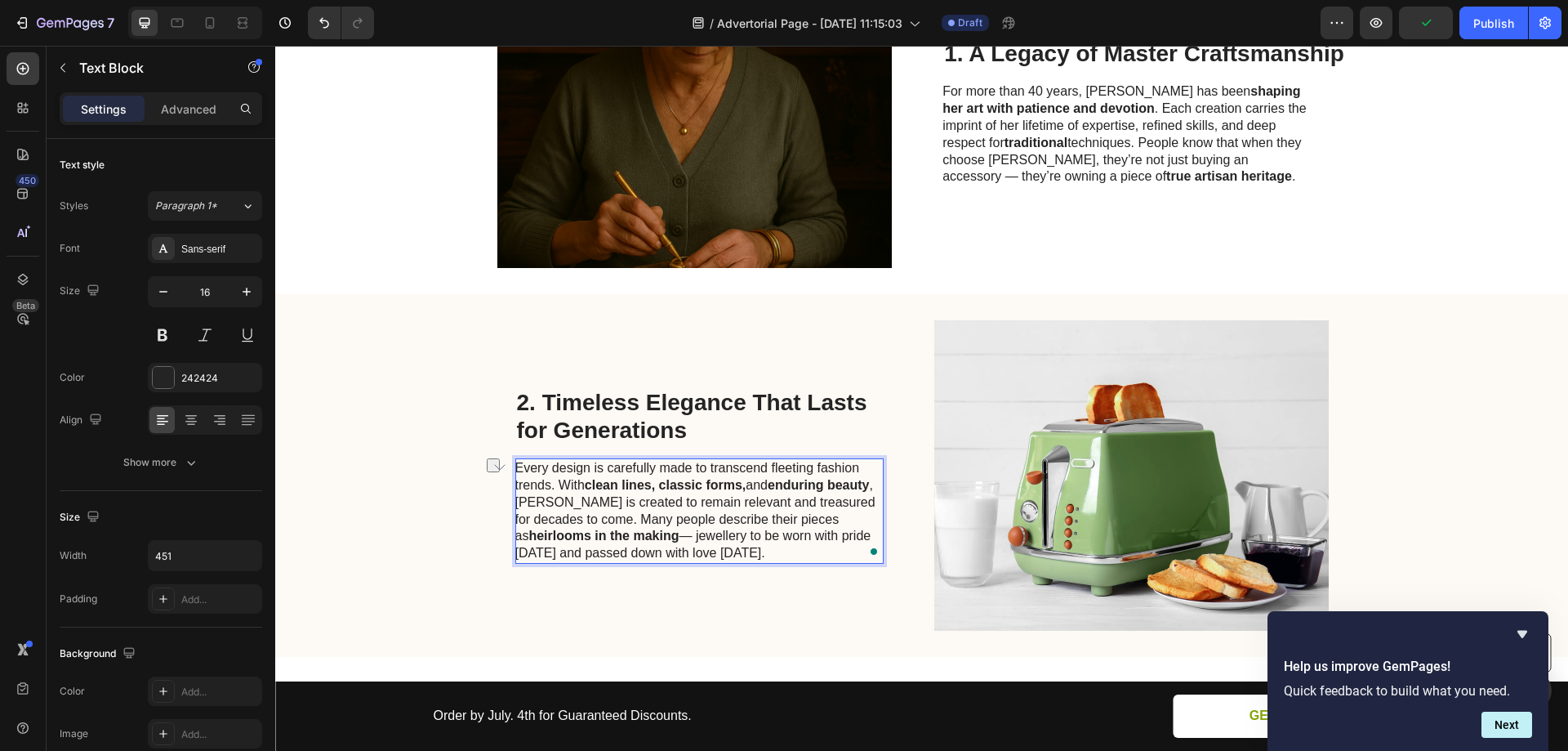
click at [648, 460] on p "Every design is carefully made to transcend fleeting fashion trends. With clean…" at bounding box center [699, 511] width 366 height 102
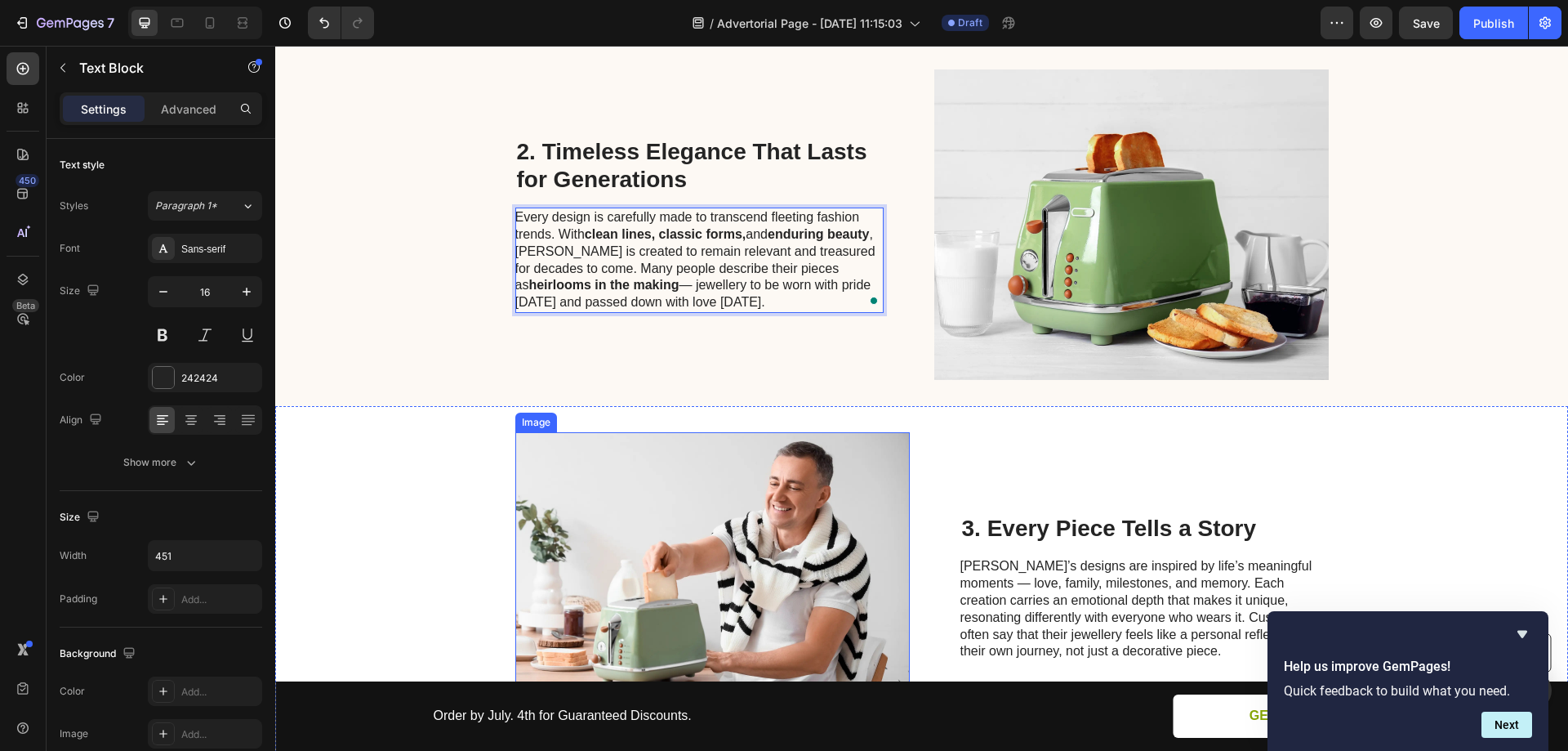
scroll to position [846, 0]
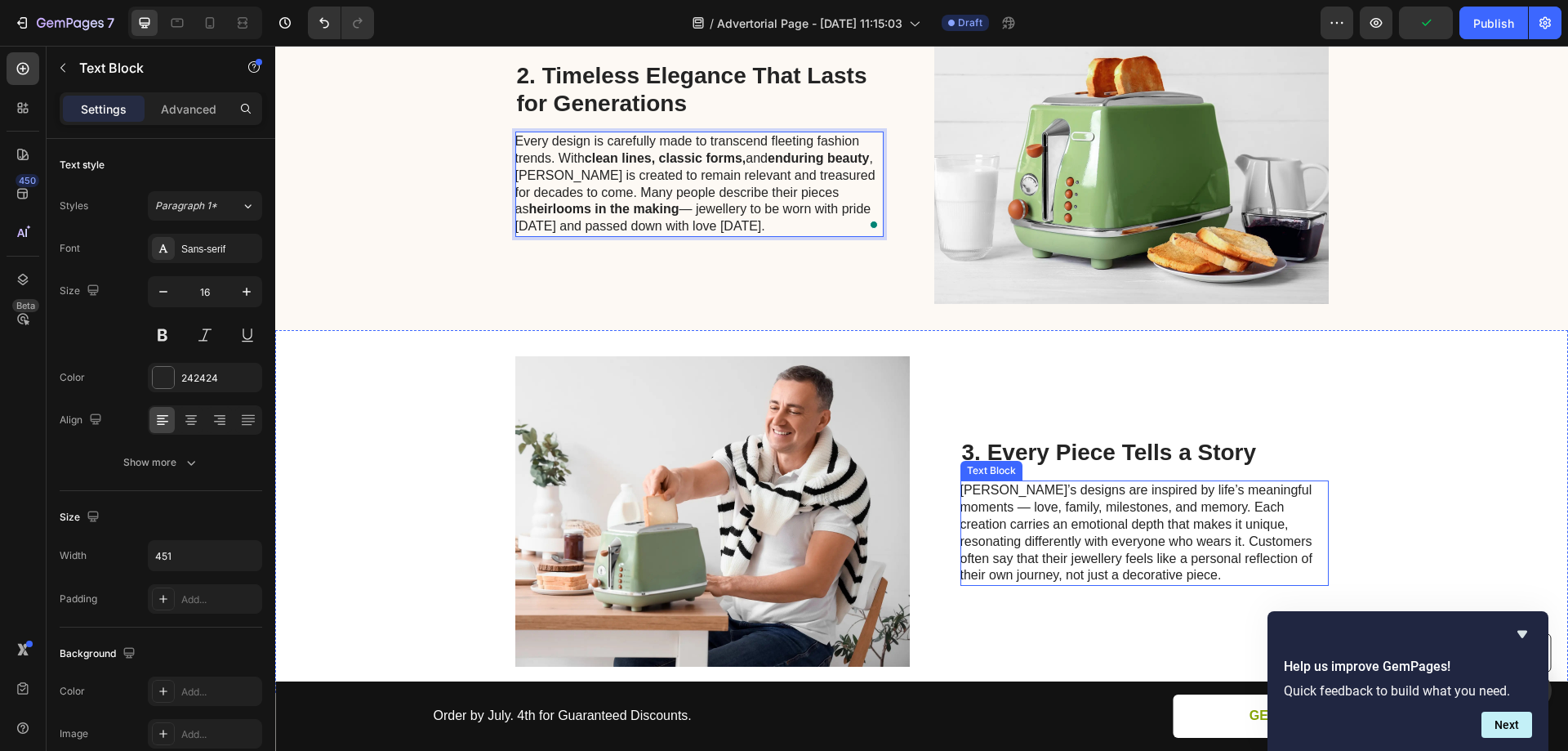
click at [1051, 482] on p "[PERSON_NAME]’s designs are inspired by life’s meaningful moments — love, famil…" at bounding box center [1144, 533] width 366 height 102
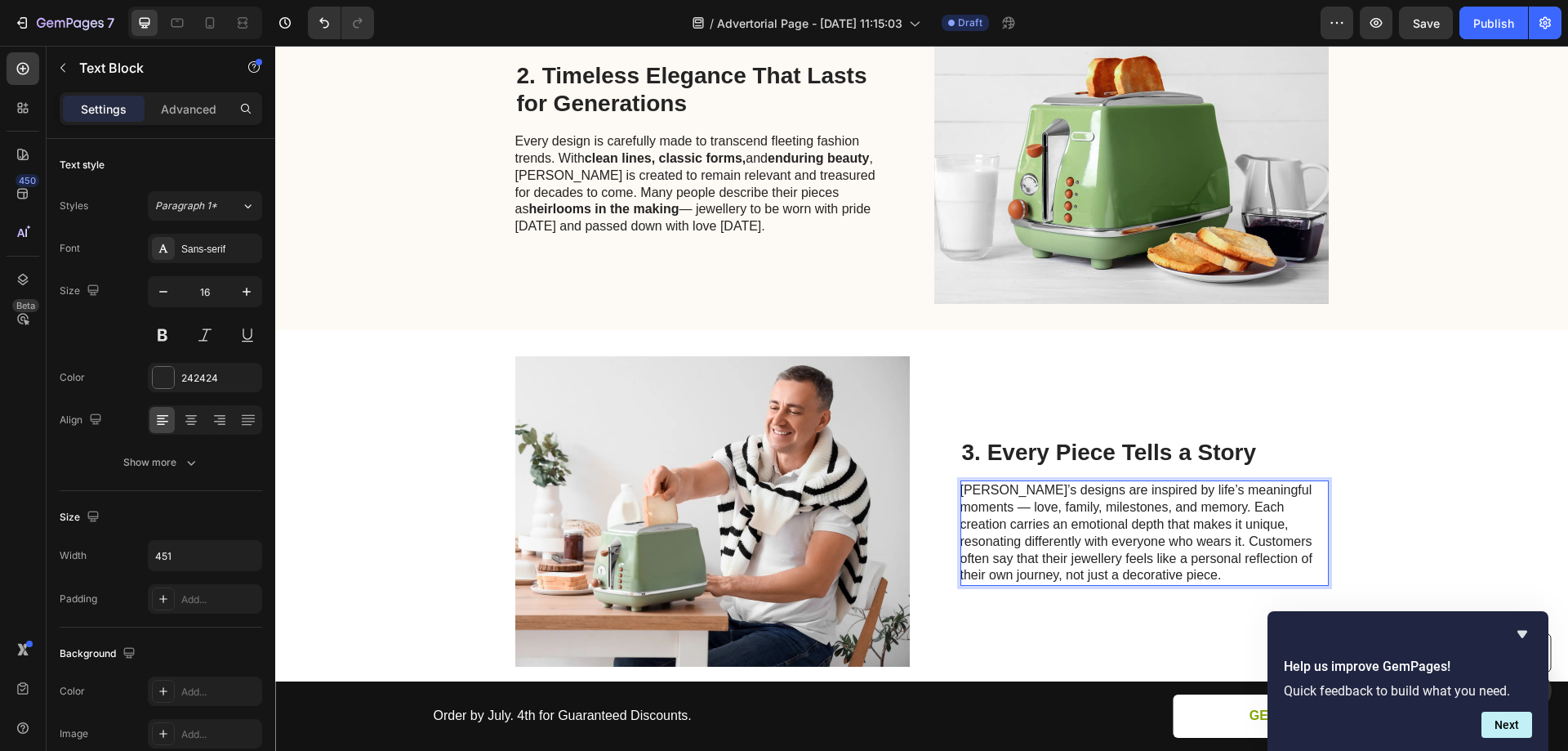
scroll to position [794, 0]
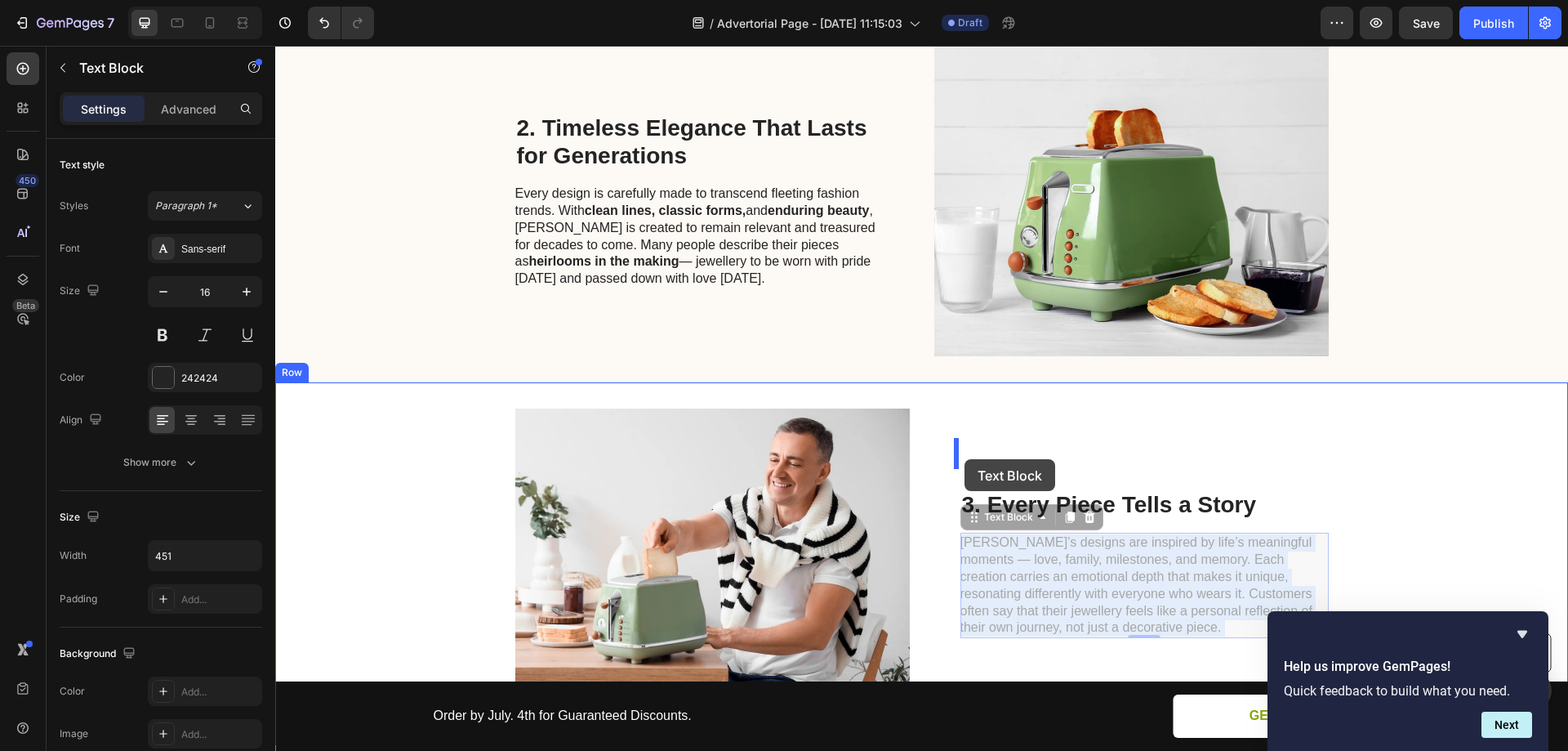
drag, startPoint x: 1168, startPoint y: 459, endPoint x: 965, endPoint y: 459, distance: 203.0
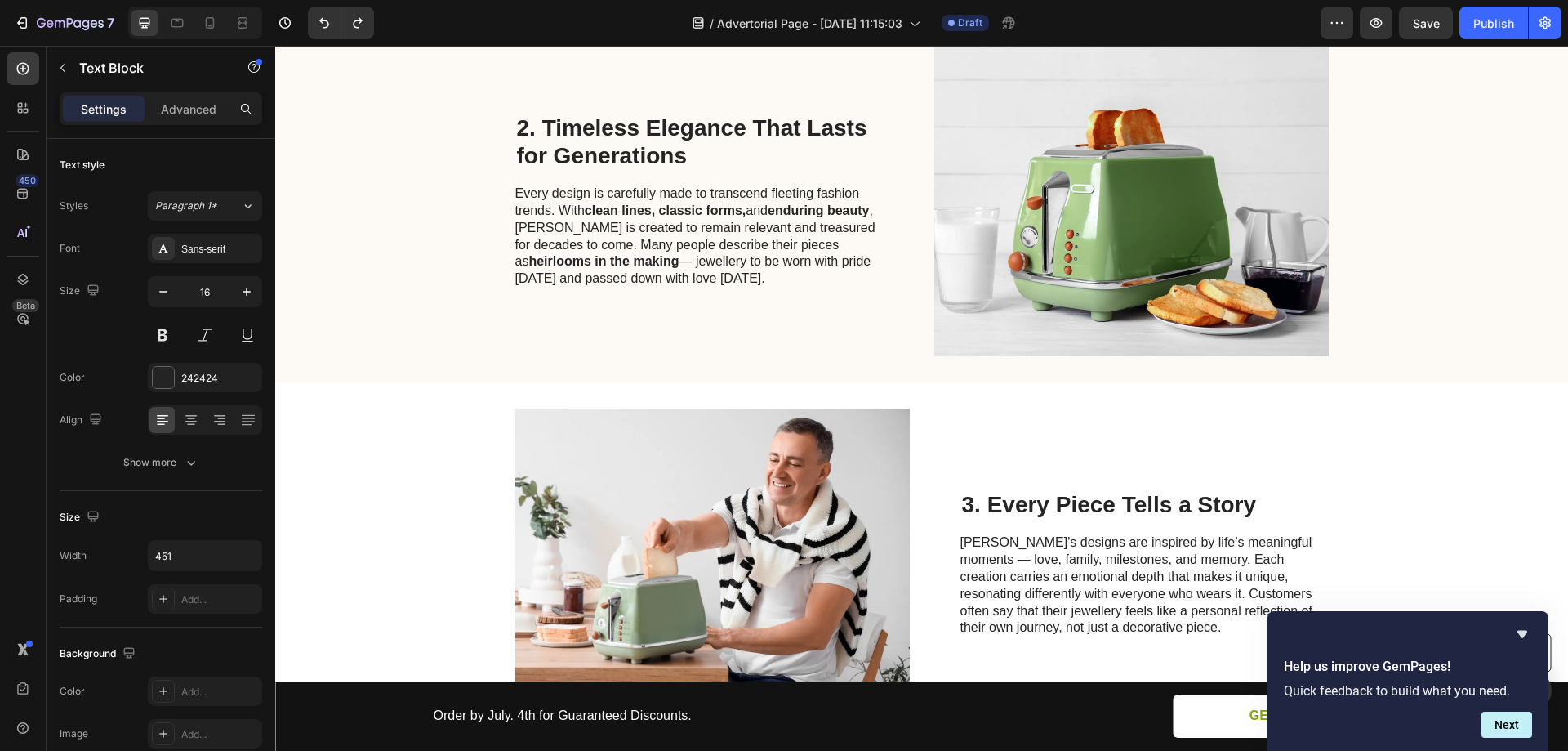
click at [1069, 534] on p "[PERSON_NAME]’s designs are inspired by life’s meaningful moments — love, famil…" at bounding box center [1144, 586] width 366 height 102
click at [1056, 534] on p "[PERSON_NAME]’s designs are inspired by life’s meaningful moments — love, famil…" at bounding box center [1144, 586] width 366 height 102
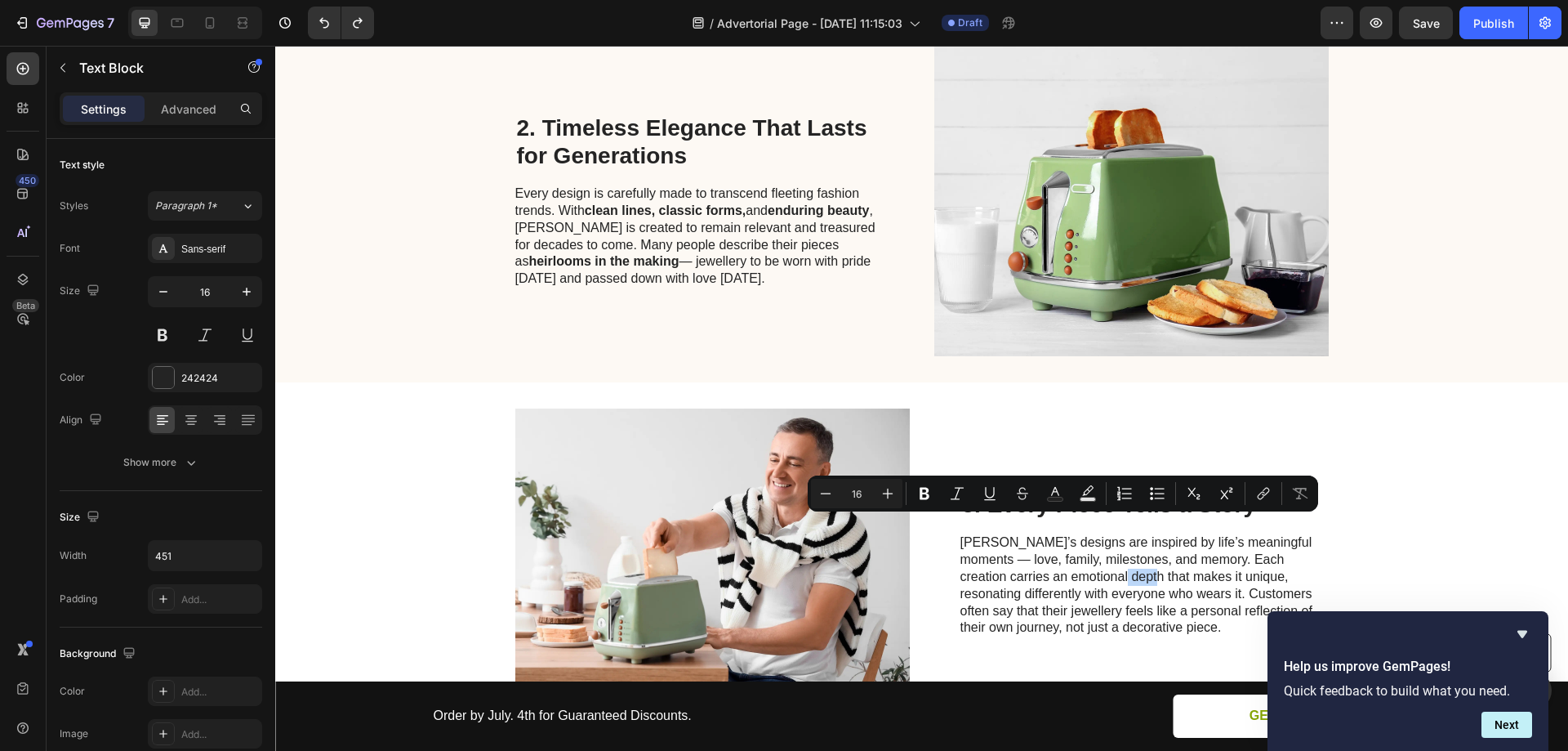
click at [1178, 534] on p "[PERSON_NAME]’s designs are inspired by life’s meaningful moments — love, famil…" at bounding box center [1144, 586] width 366 height 102
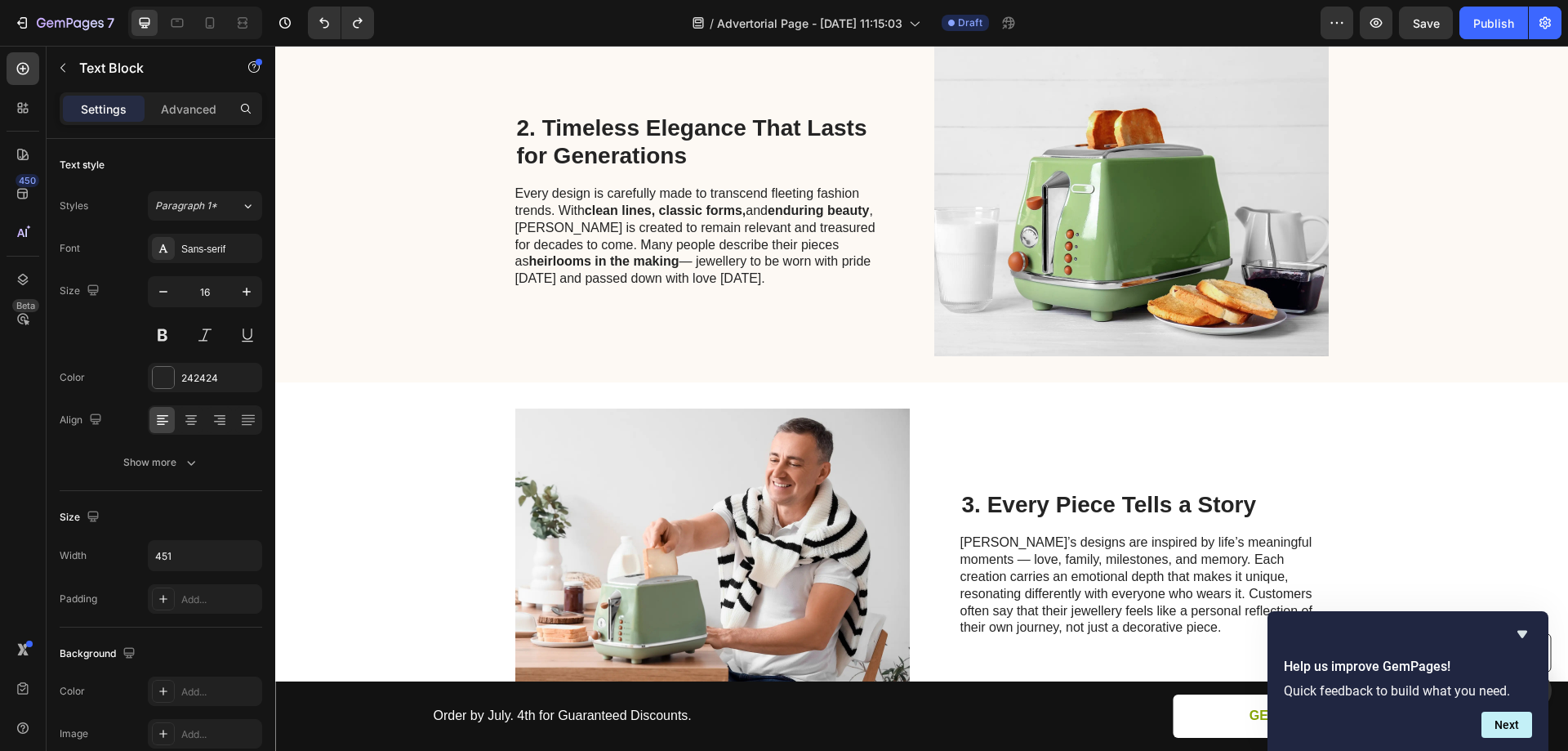
click at [969, 534] on p "[PERSON_NAME]’s designs are inspired by life’s meaningful moments — love, famil…" at bounding box center [1144, 586] width 366 height 102
click at [1019, 534] on p "[PERSON_NAME]’s designs are inspired by life’s meaningful moments — love, famil…" at bounding box center [1144, 586] width 366 height 102
drag, startPoint x: 1120, startPoint y: 543, endPoint x: 1184, endPoint y: 544, distance: 64.0
click at [1184, 544] on p "[PERSON_NAME]’s designs are inspired by life’s meaningful moments — love, famil…" at bounding box center [1144, 586] width 366 height 102
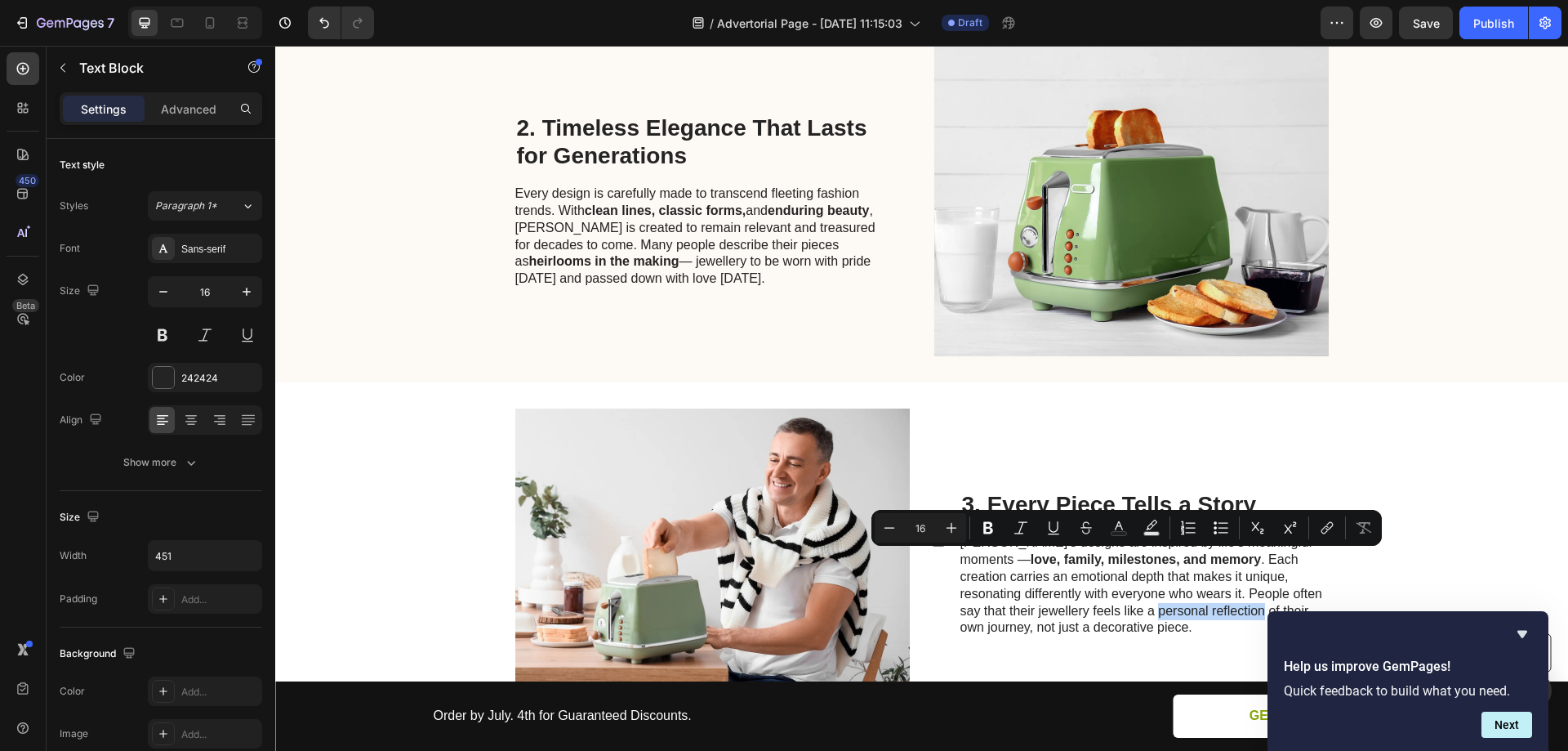
drag, startPoint x: 1072, startPoint y: 564, endPoint x: 1182, endPoint y: 565, distance: 110.0
click at [1182, 565] on p "[PERSON_NAME]’s designs are inspired by life’s meaningful moments — love, famil…" at bounding box center [1144, 586] width 366 height 102
click at [1168, 578] on p "[PERSON_NAME]’s designs are inspired by life’s meaningful moments — love, famil…" at bounding box center [1144, 586] width 366 height 102
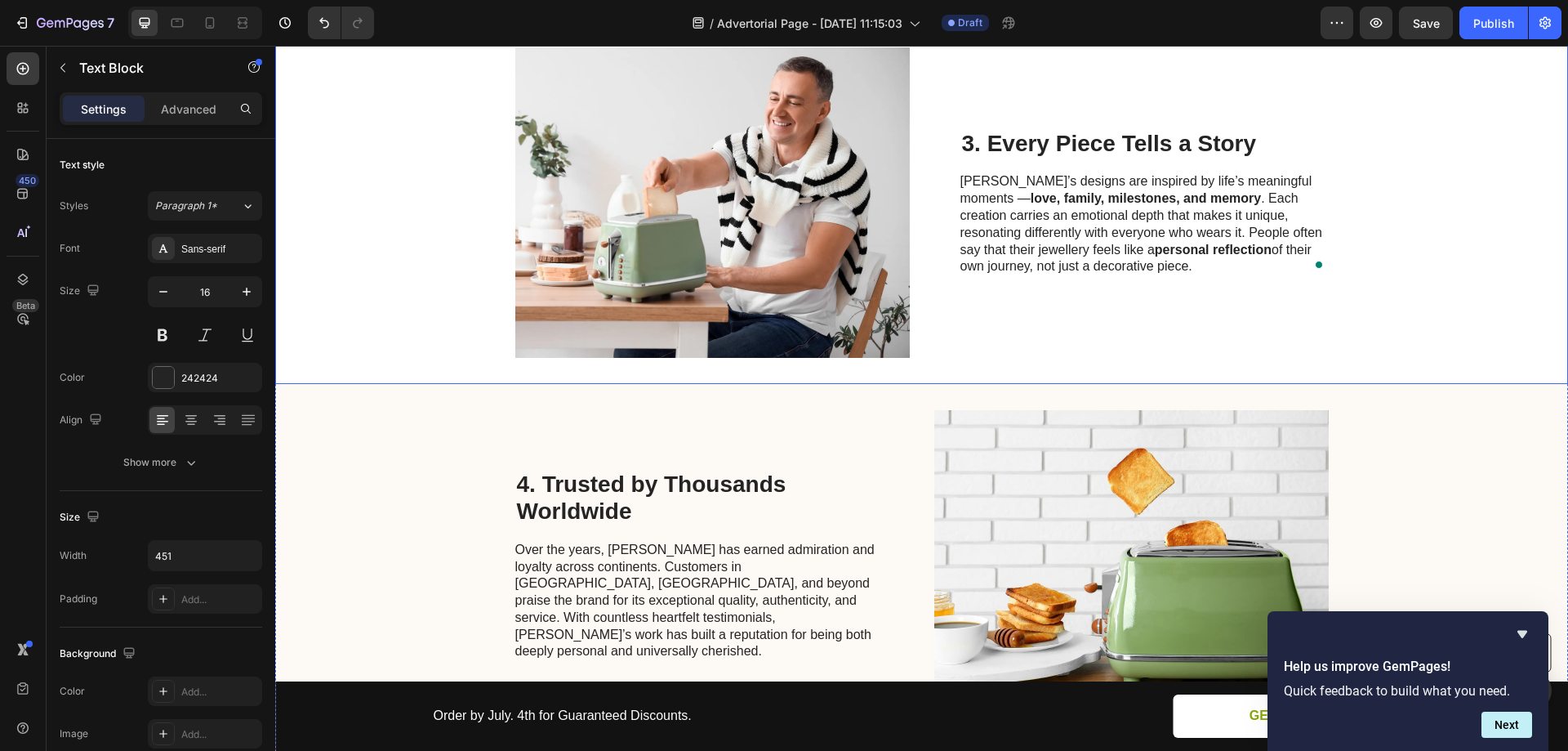
scroll to position [1284, 0]
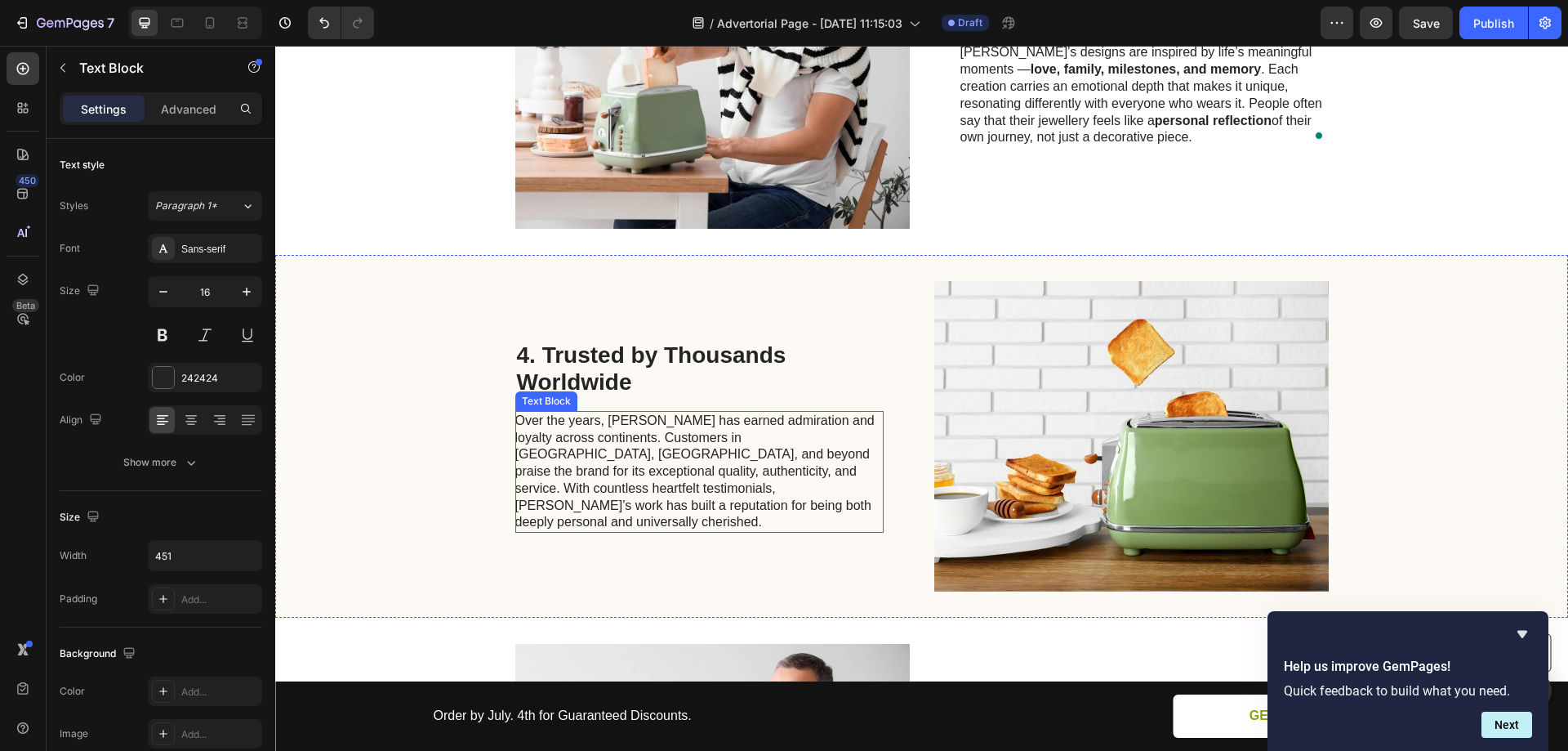
click at [683, 413] on p "Over the years, [PERSON_NAME] has earned admiration and loyalty across continen…" at bounding box center [699, 472] width 366 height 119
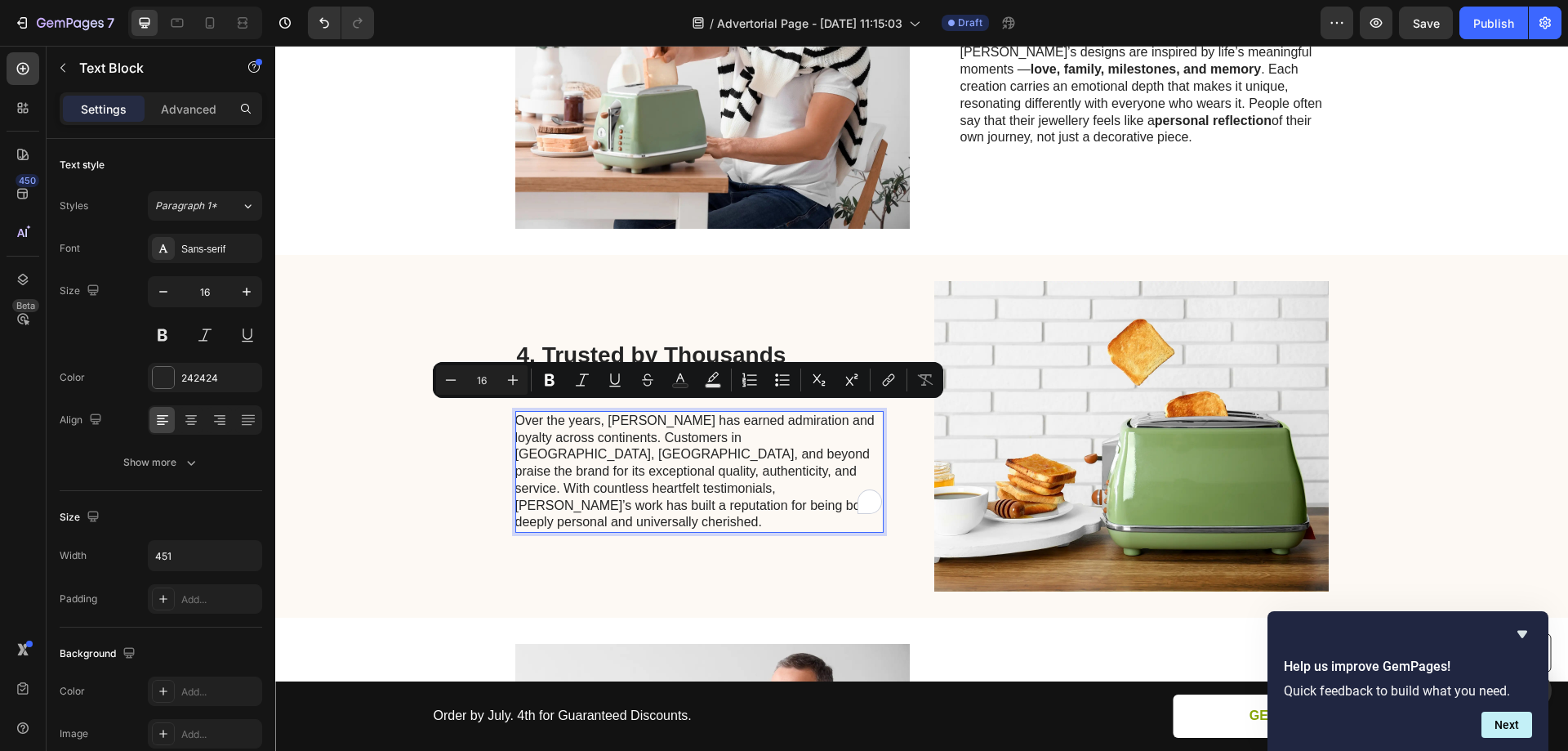
click at [759, 430] on p "Over the years, [PERSON_NAME] has earned admiration and loyalty across continen…" at bounding box center [699, 472] width 366 height 119
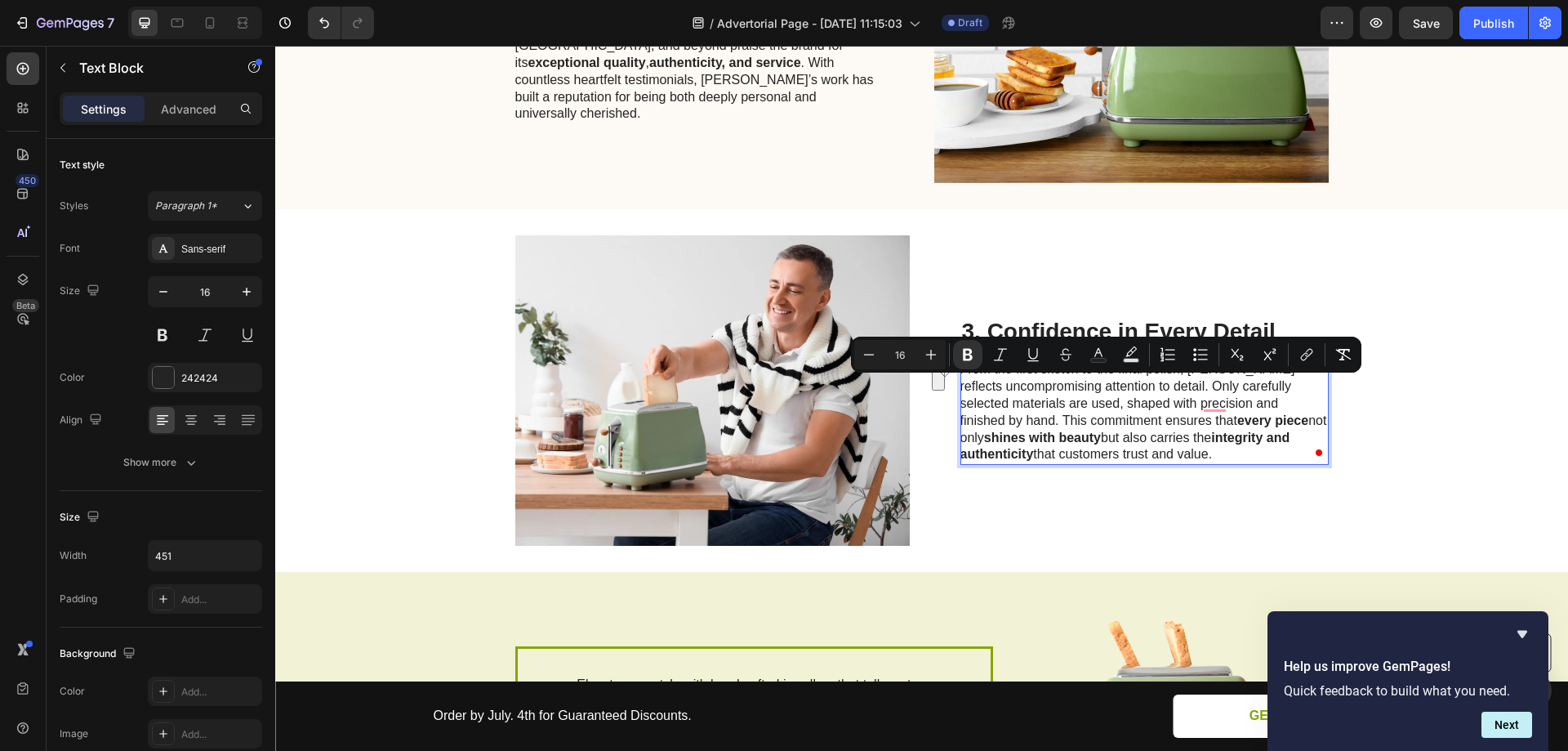
scroll to position [1692, 0]
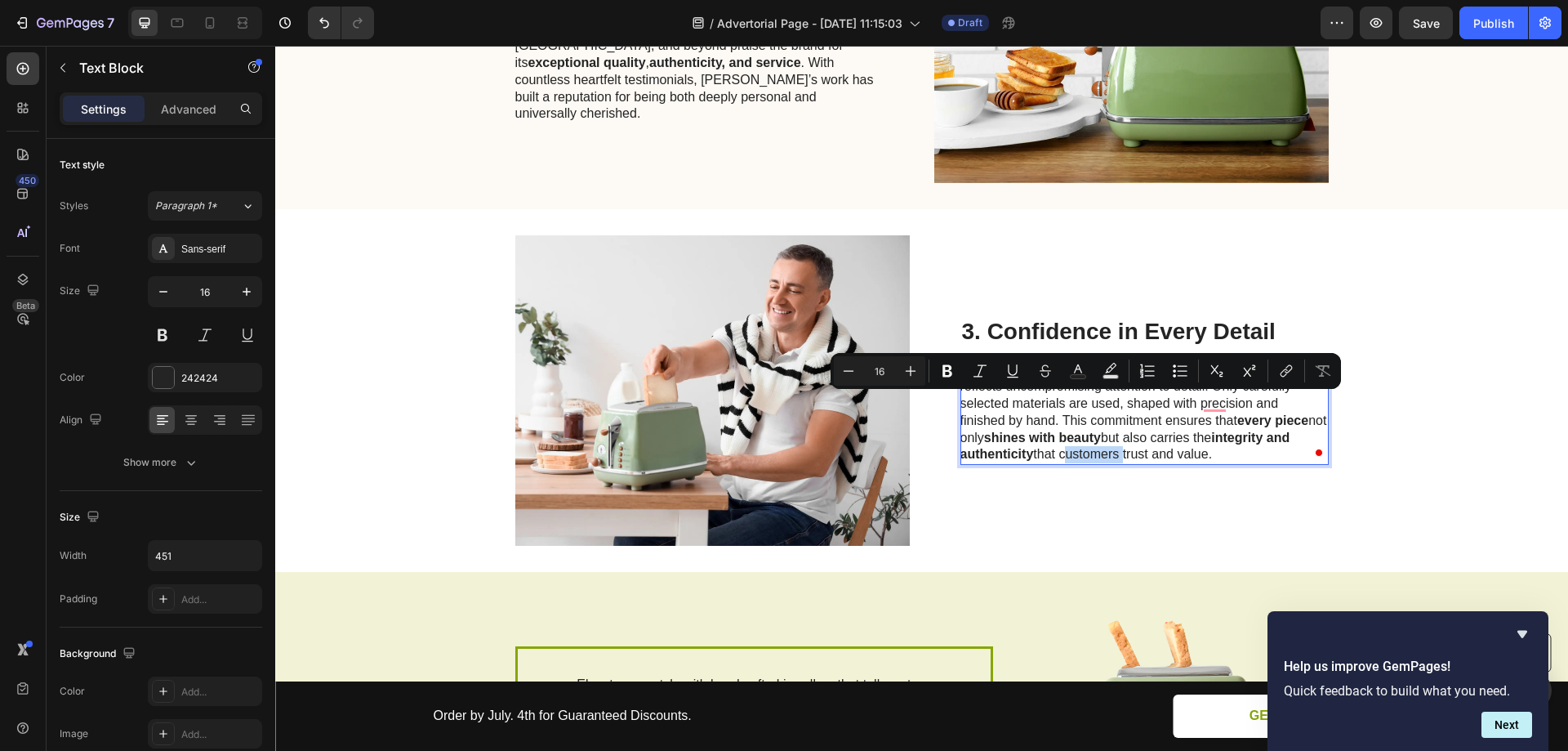
drag, startPoint x: 1058, startPoint y: 402, endPoint x: 1115, endPoint y: 405, distance: 57.1
click at [1115, 405] on p "From the first sketch to the final polish, Sylvia Jewellery reflects uncompromi…" at bounding box center [1144, 413] width 366 height 102
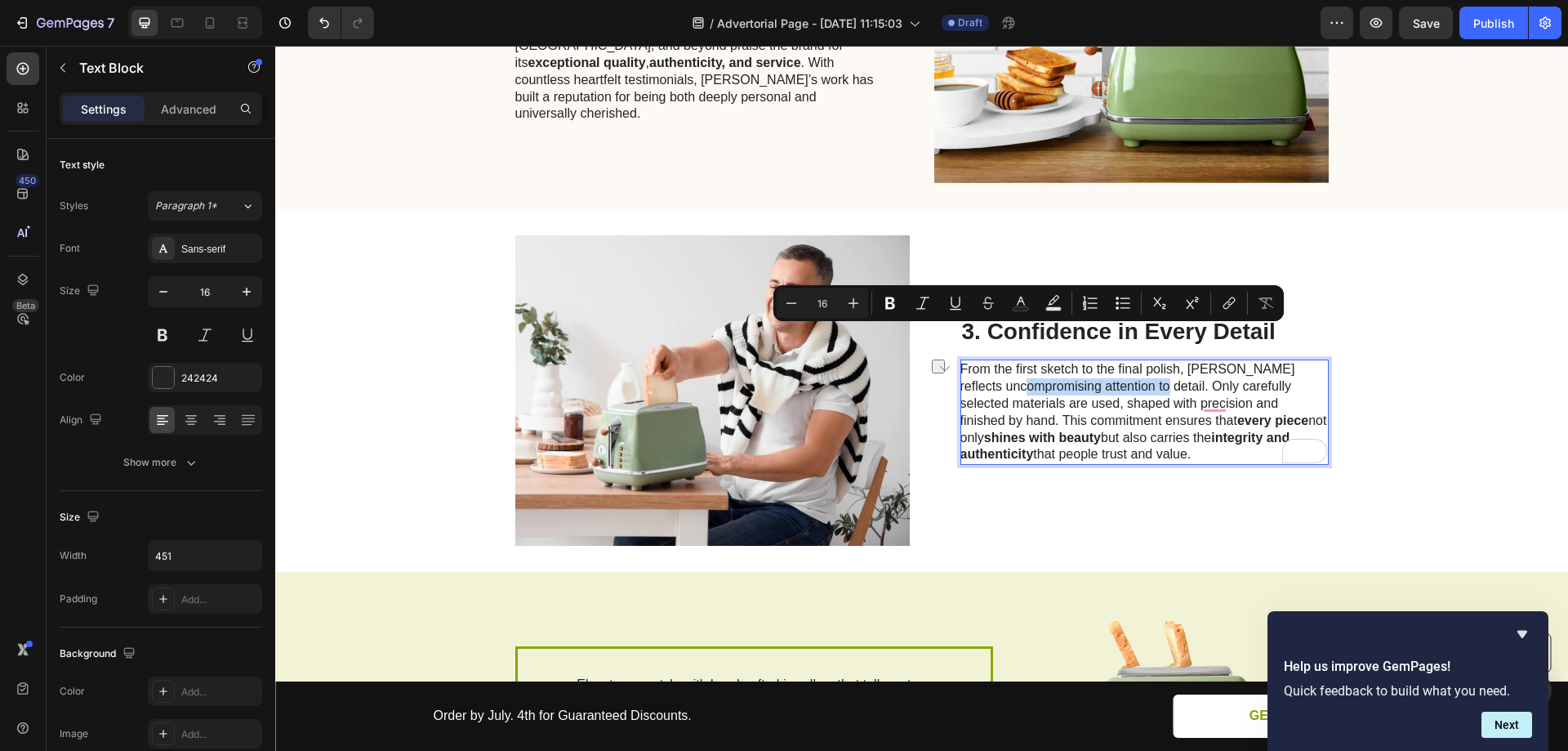
drag, startPoint x: 957, startPoint y: 336, endPoint x: 1104, endPoint y: 337, distance: 147.0
click at [1104, 361] on p "From the first sketch to the final polish, Sylvia Jewellery reflects uncompromi…" at bounding box center [1144, 413] width 366 height 102
click at [1217, 361] on p "From the first sketch to the final polish, Sylvia Jewellery reflects uncompromi…" at bounding box center [1144, 413] width 366 height 102
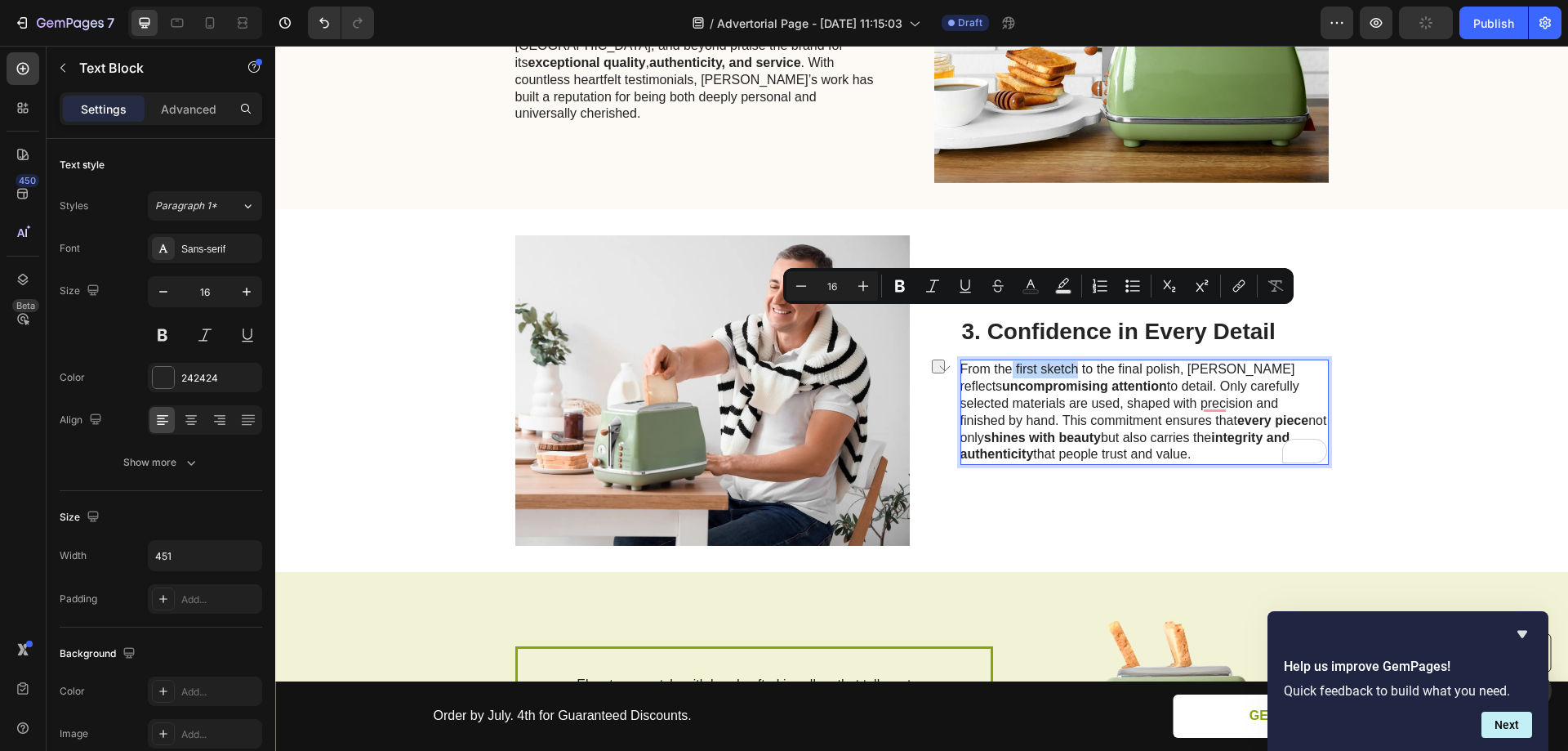
drag, startPoint x: 1008, startPoint y: 319, endPoint x: 1074, endPoint y: 318, distance: 66.0
click at [1074, 361] on p "From the first sketch to the final polish, Sylvia Jewellery reflects uncompromi…" at bounding box center [1144, 413] width 366 height 102
click at [1102, 361] on p "From the first sketch to the final polish, Sylvia Jewellery reflects uncompromi…" at bounding box center [1144, 413] width 366 height 102
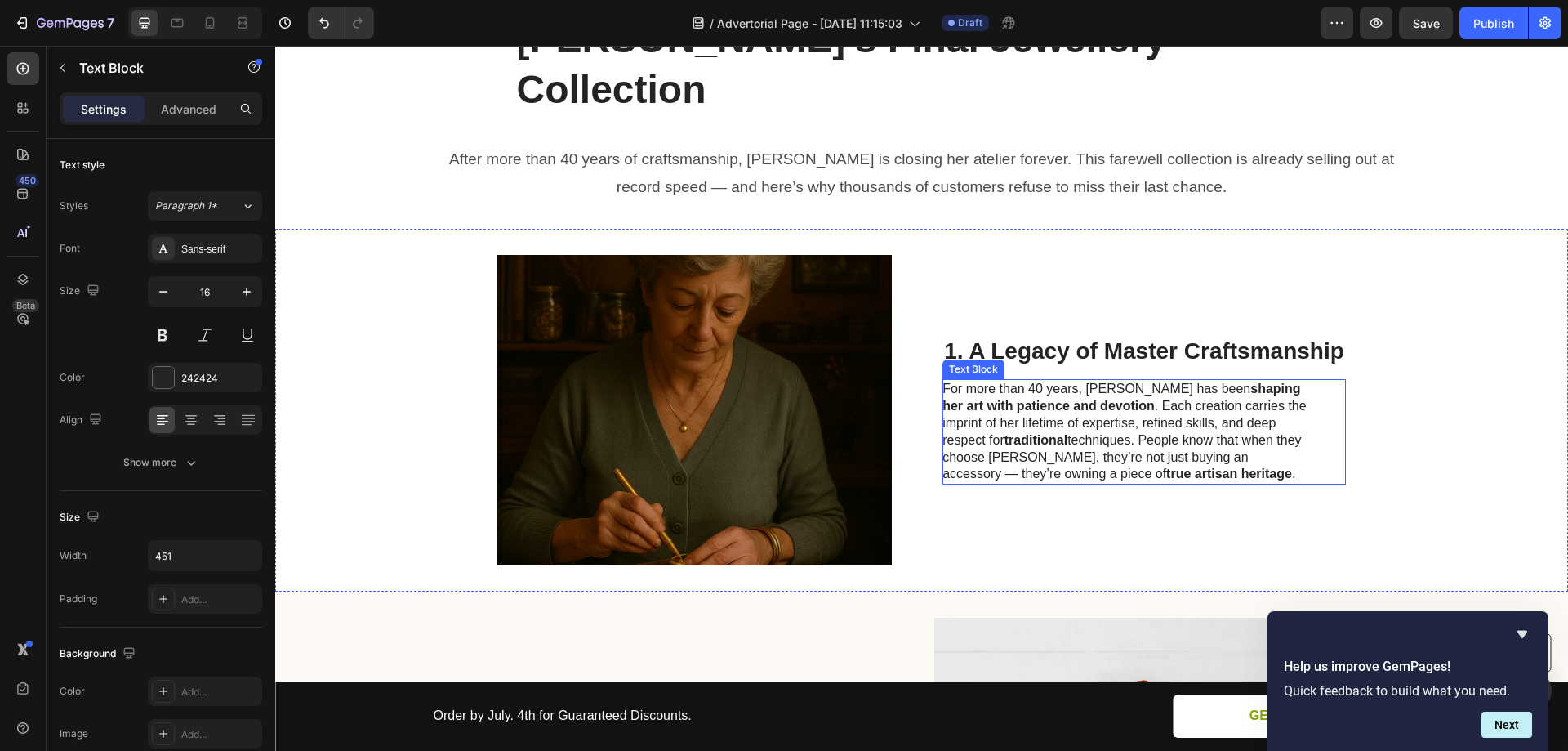
scroll to position [140, 0]
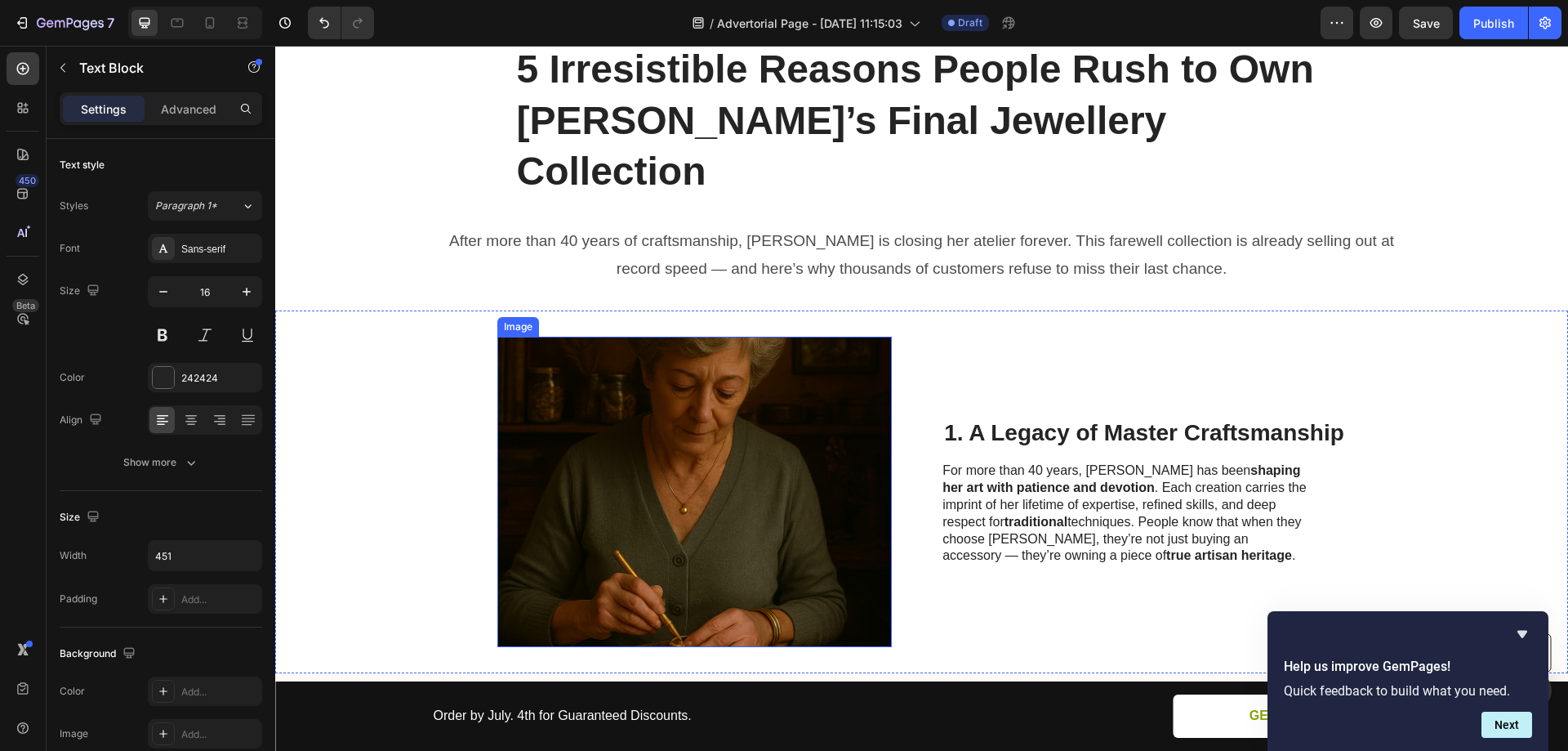
click at [716, 423] on img at bounding box center [695, 492] width 395 height 310
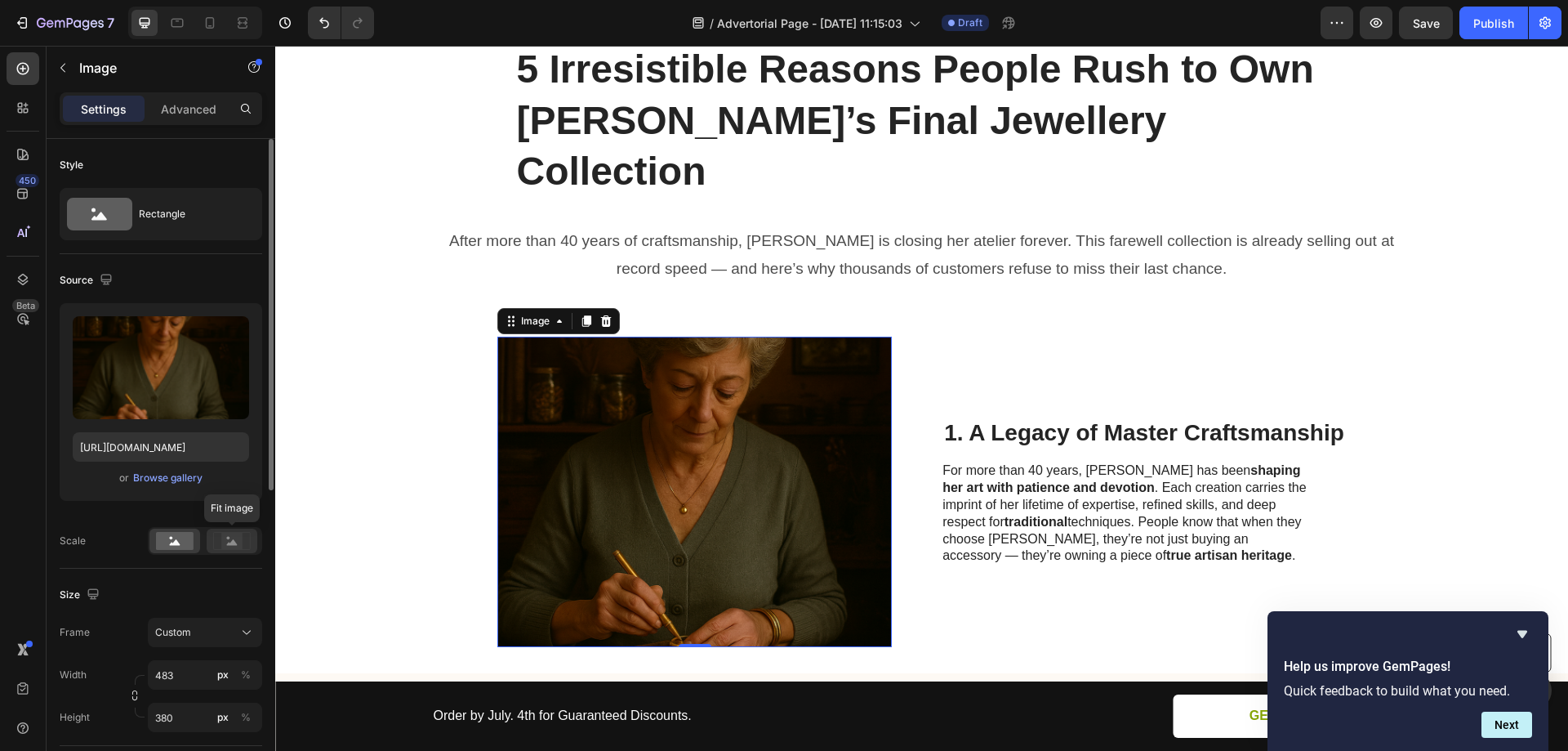
click at [233, 540] on rect at bounding box center [232, 540] width 21 height 16
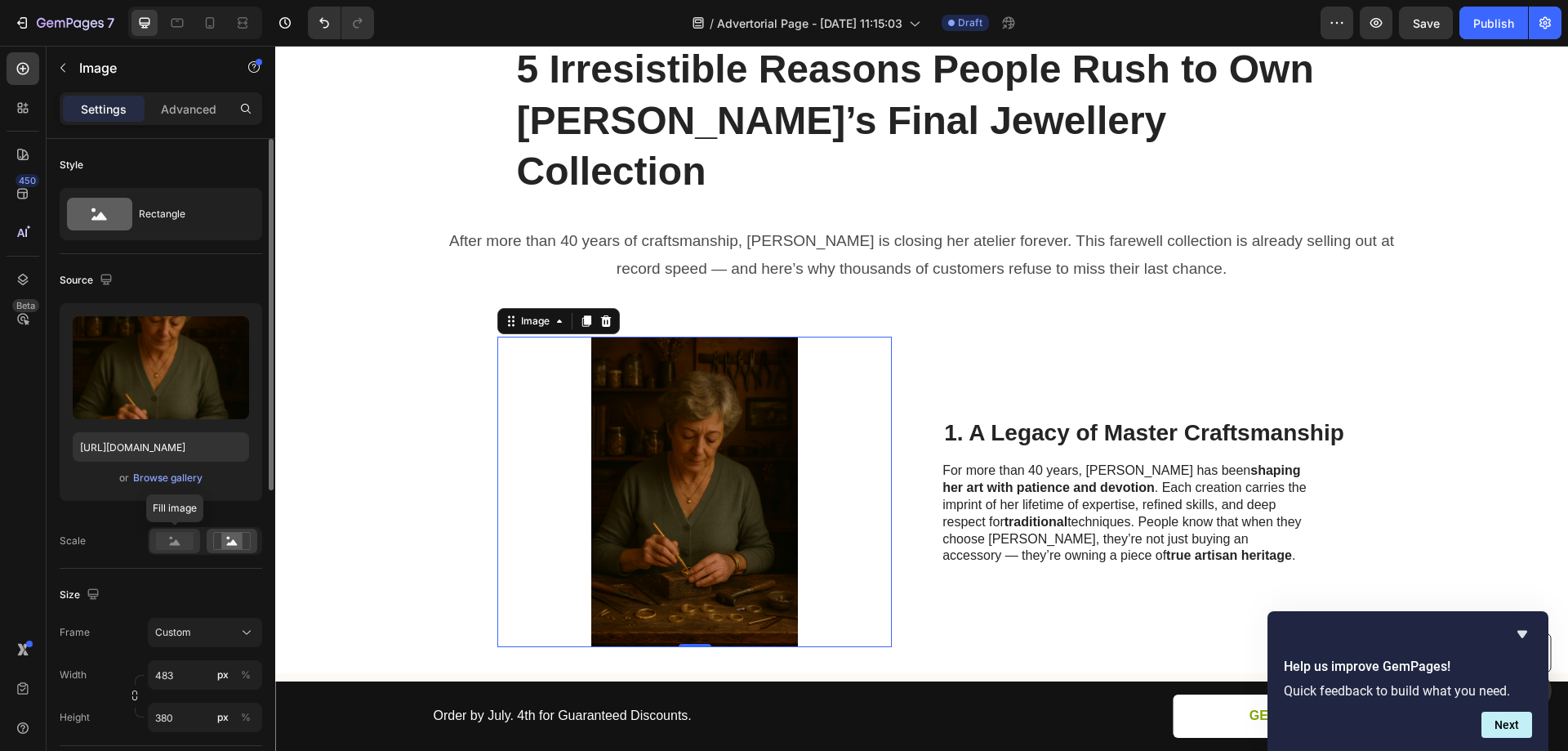
click at [176, 542] on icon at bounding box center [175, 542] width 10 height 6
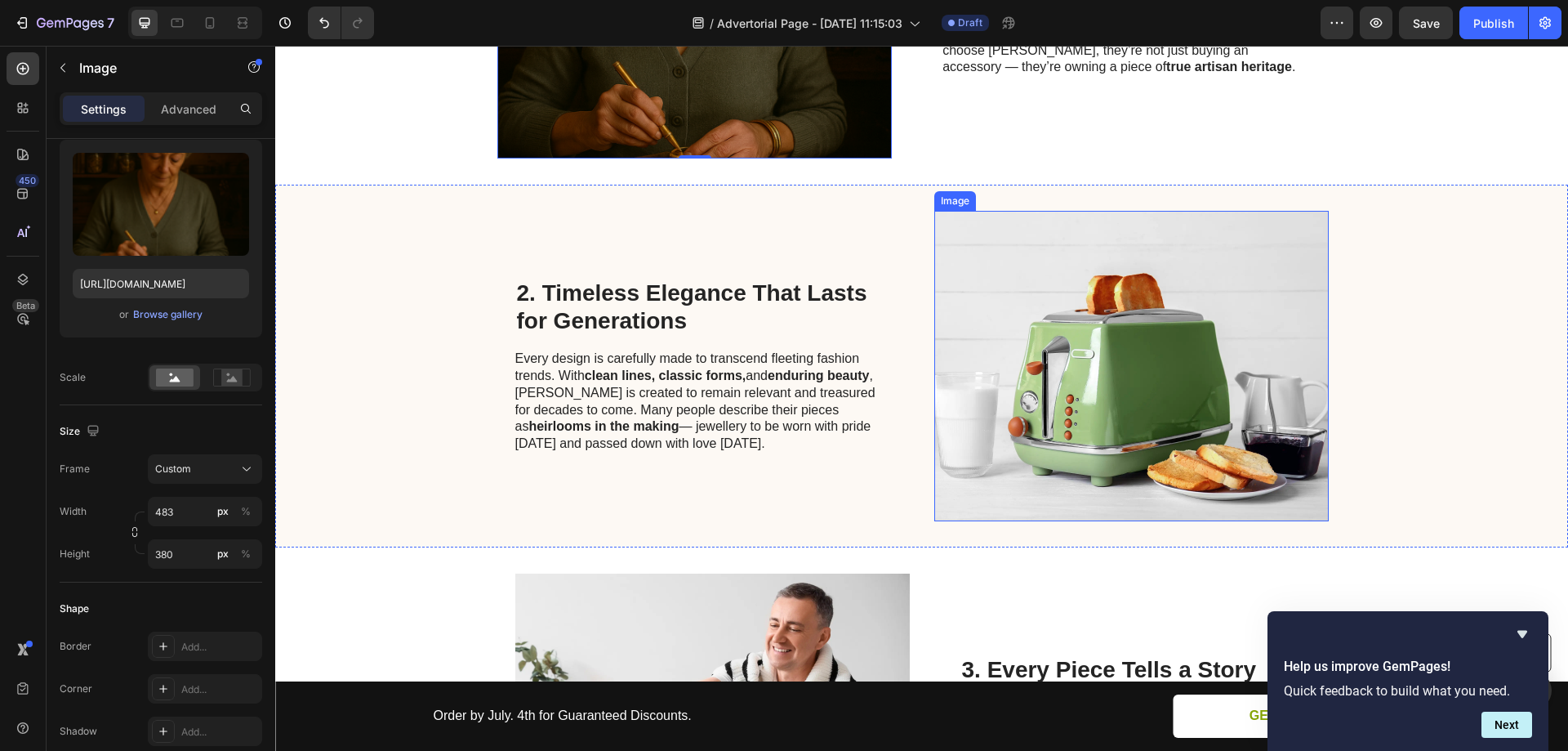
scroll to position [630, 0]
click at [1104, 266] on img at bounding box center [1131, 364] width 395 height 310
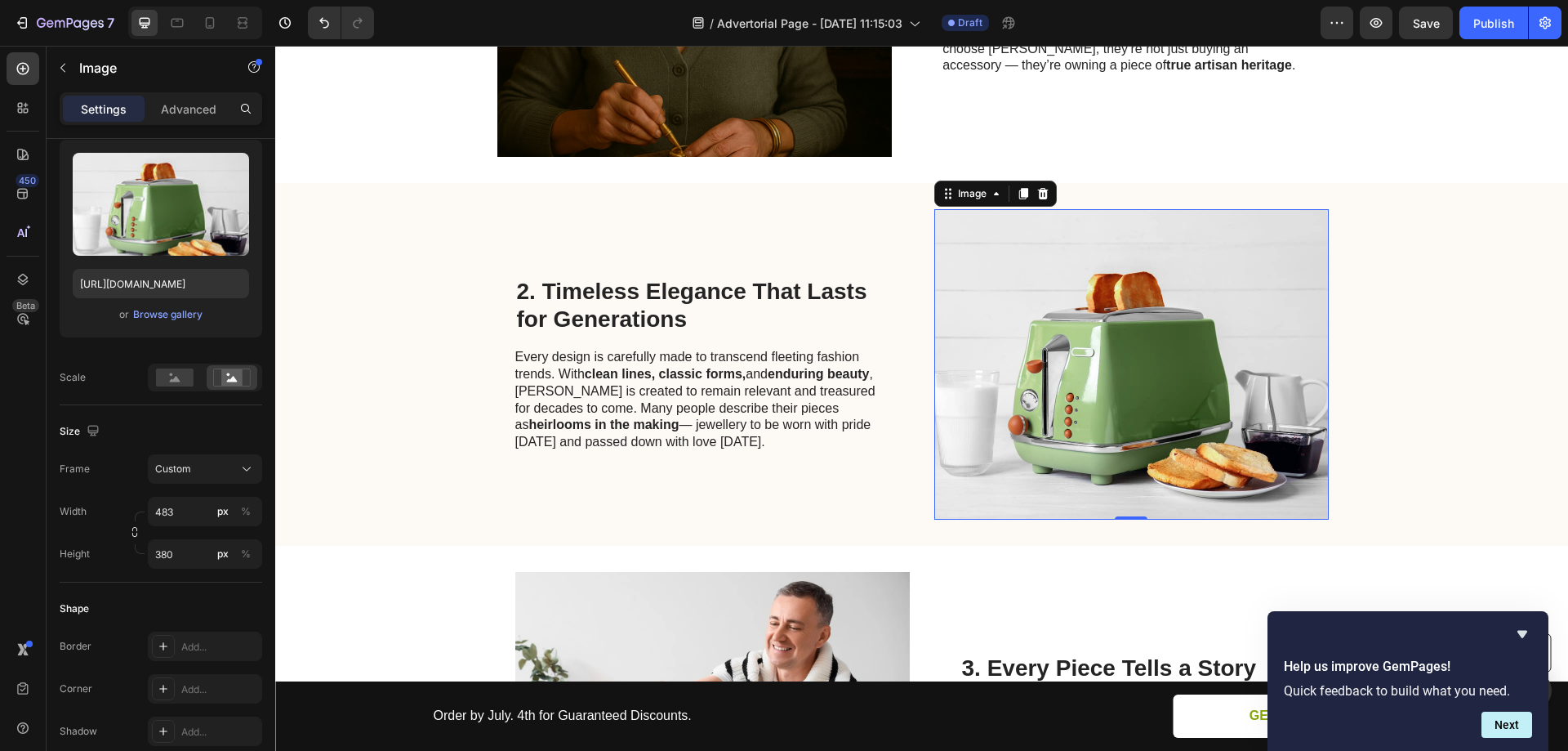
click at [1098, 250] on img at bounding box center [1131, 364] width 395 height 310
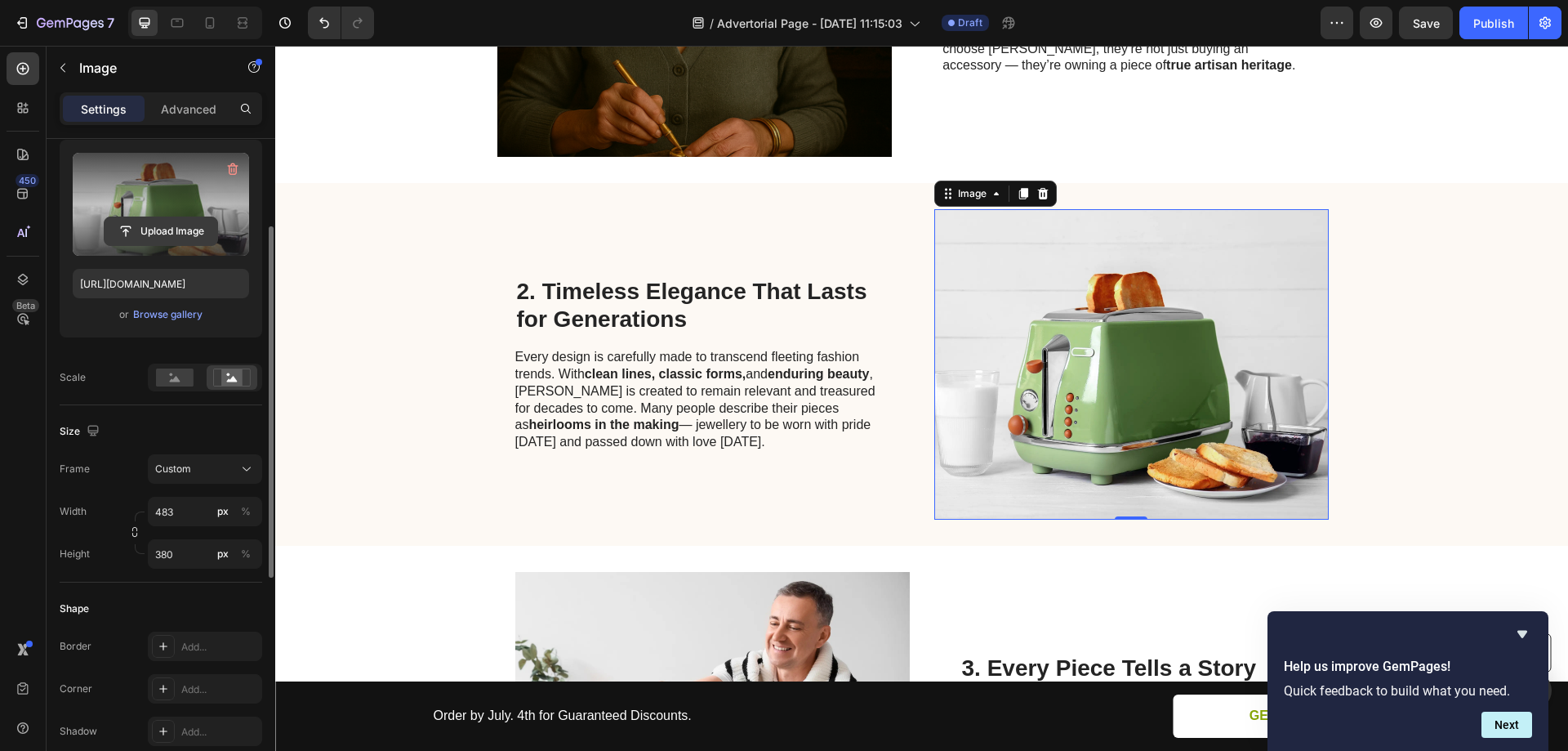
click at [153, 222] on input "file" at bounding box center [161, 231] width 112 height 28
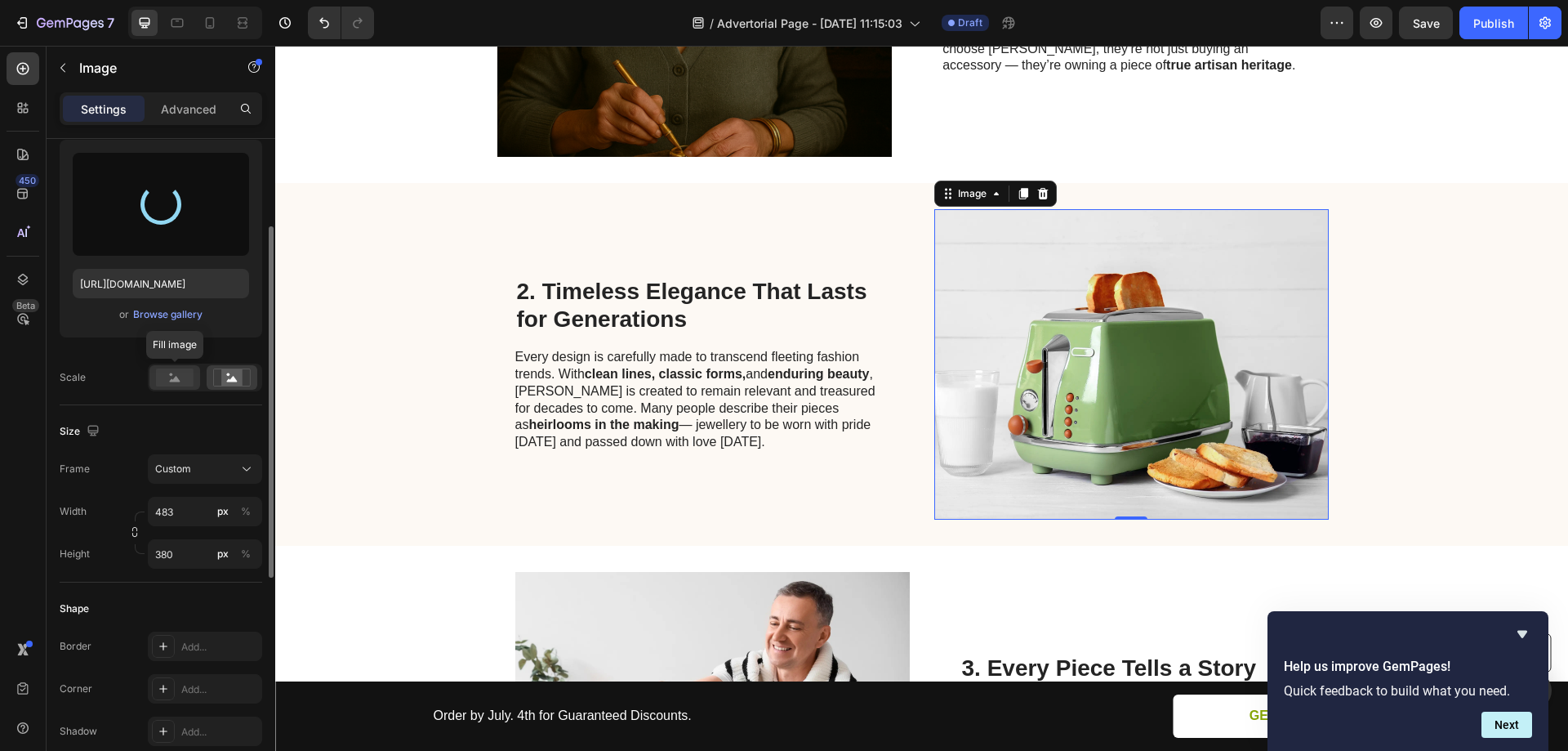
click at [167, 372] on rect at bounding box center [175, 377] width 37 height 18
type input "https://cdn.shopify.com/s/files/1/0954/2932/9207/files/gempages_586069658172392…"
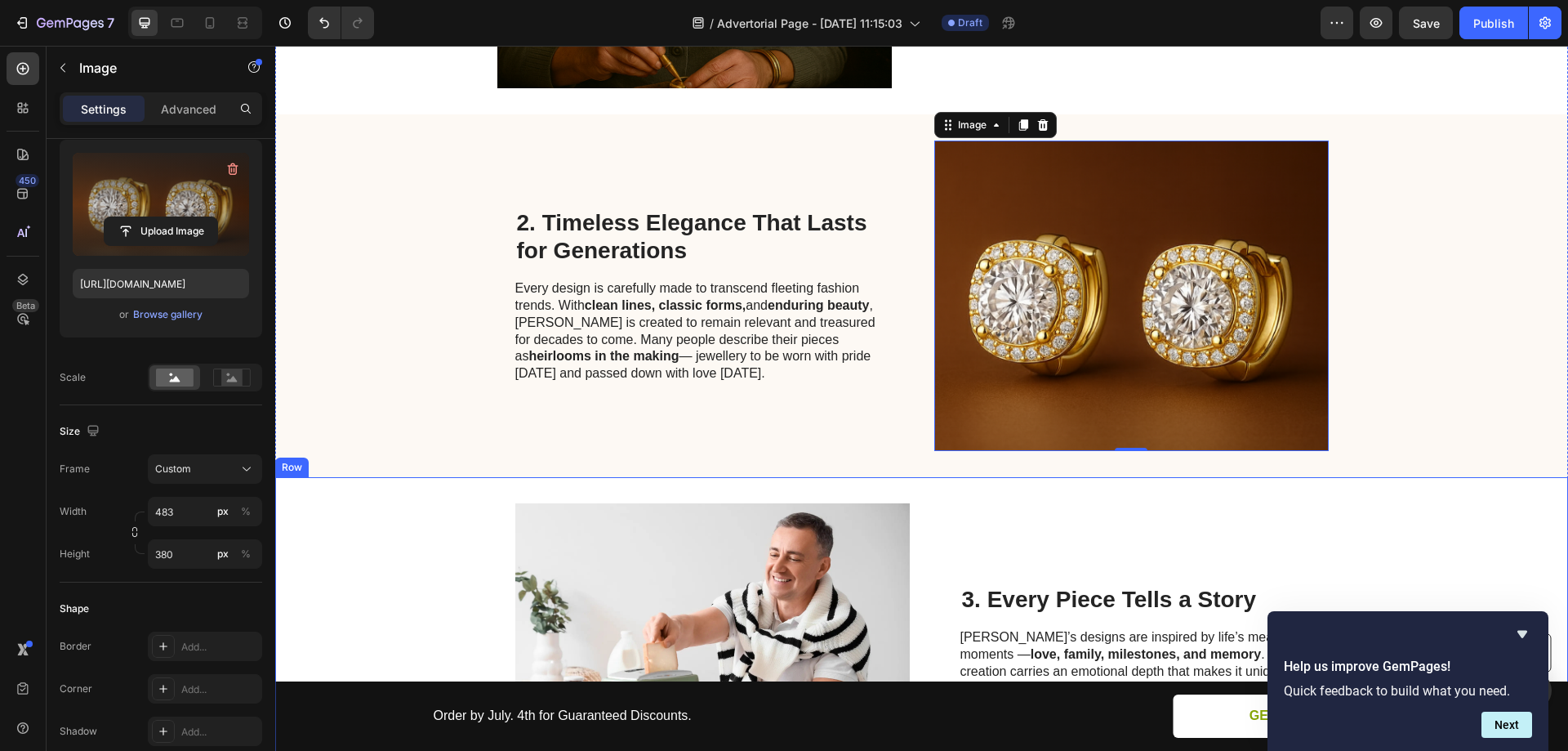
scroll to position [794, 0]
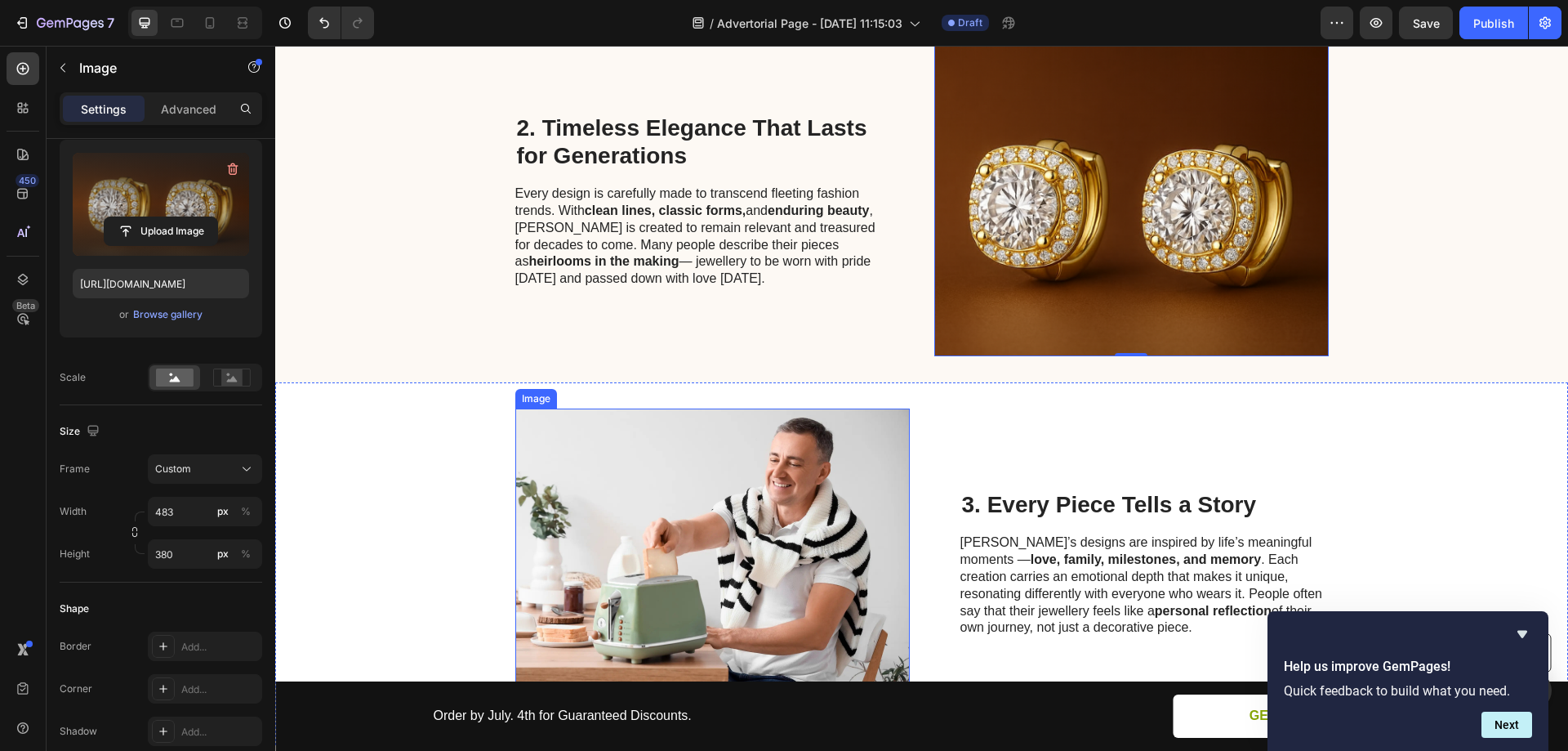
click at [768, 455] on img at bounding box center [712, 563] width 395 height 310
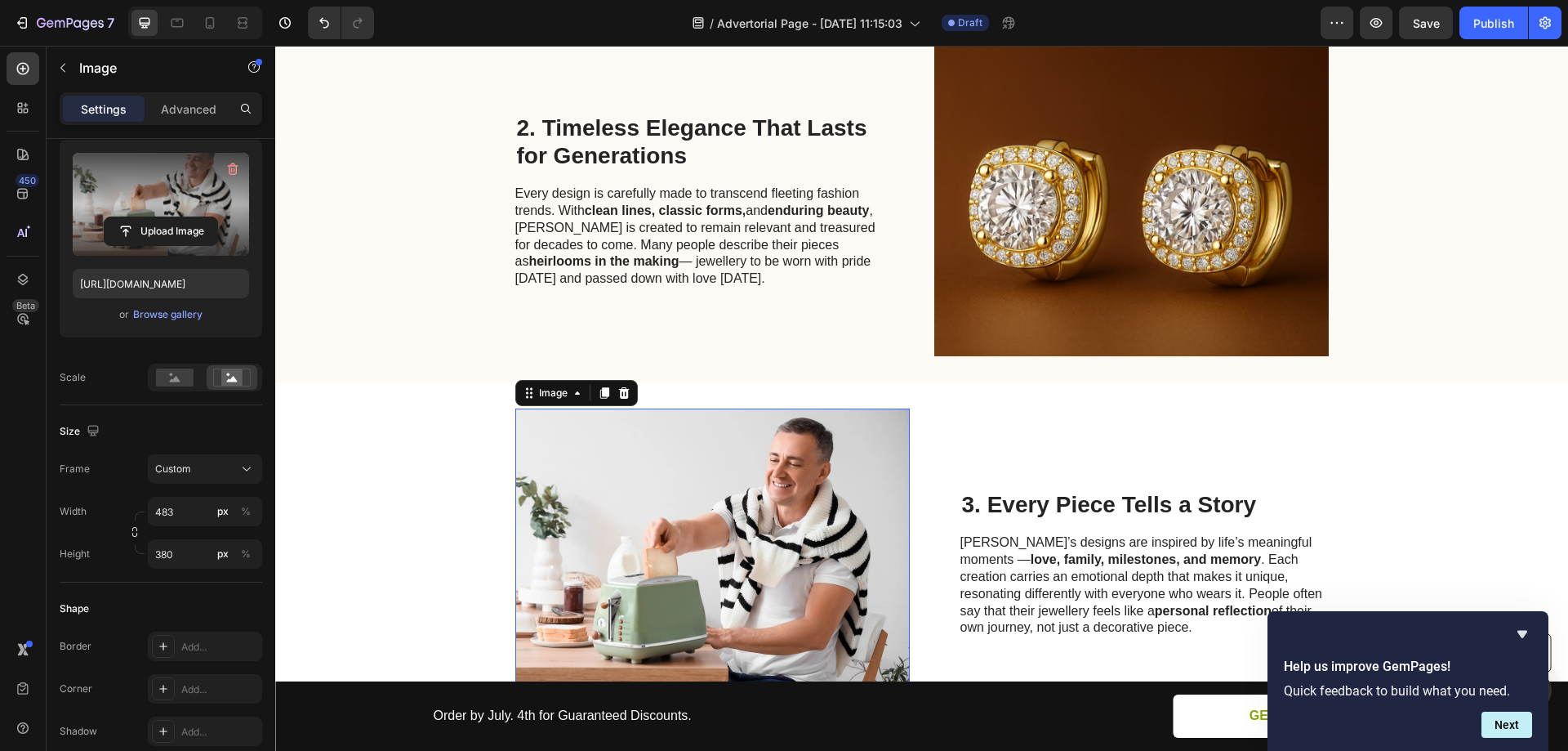
click at [170, 185] on label at bounding box center [160, 204] width 176 height 103
click at [170, 217] on input "file" at bounding box center [161, 231] width 112 height 28
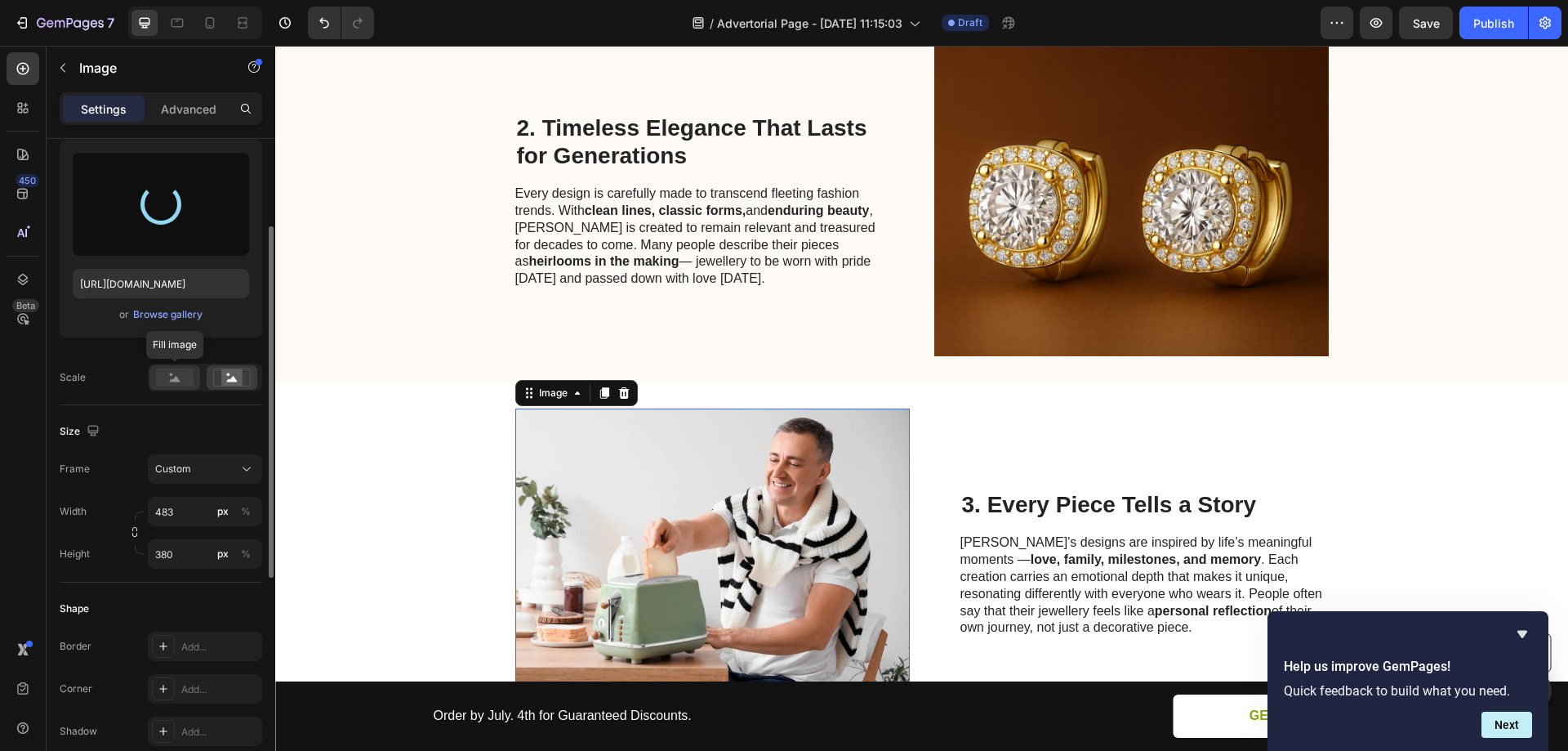
click at [176, 366] on div at bounding box center [174, 377] width 50 height 25
type input "https://cdn.shopify.com/s/files/1/0954/2932/9207/files/gempages_586069658172392…"
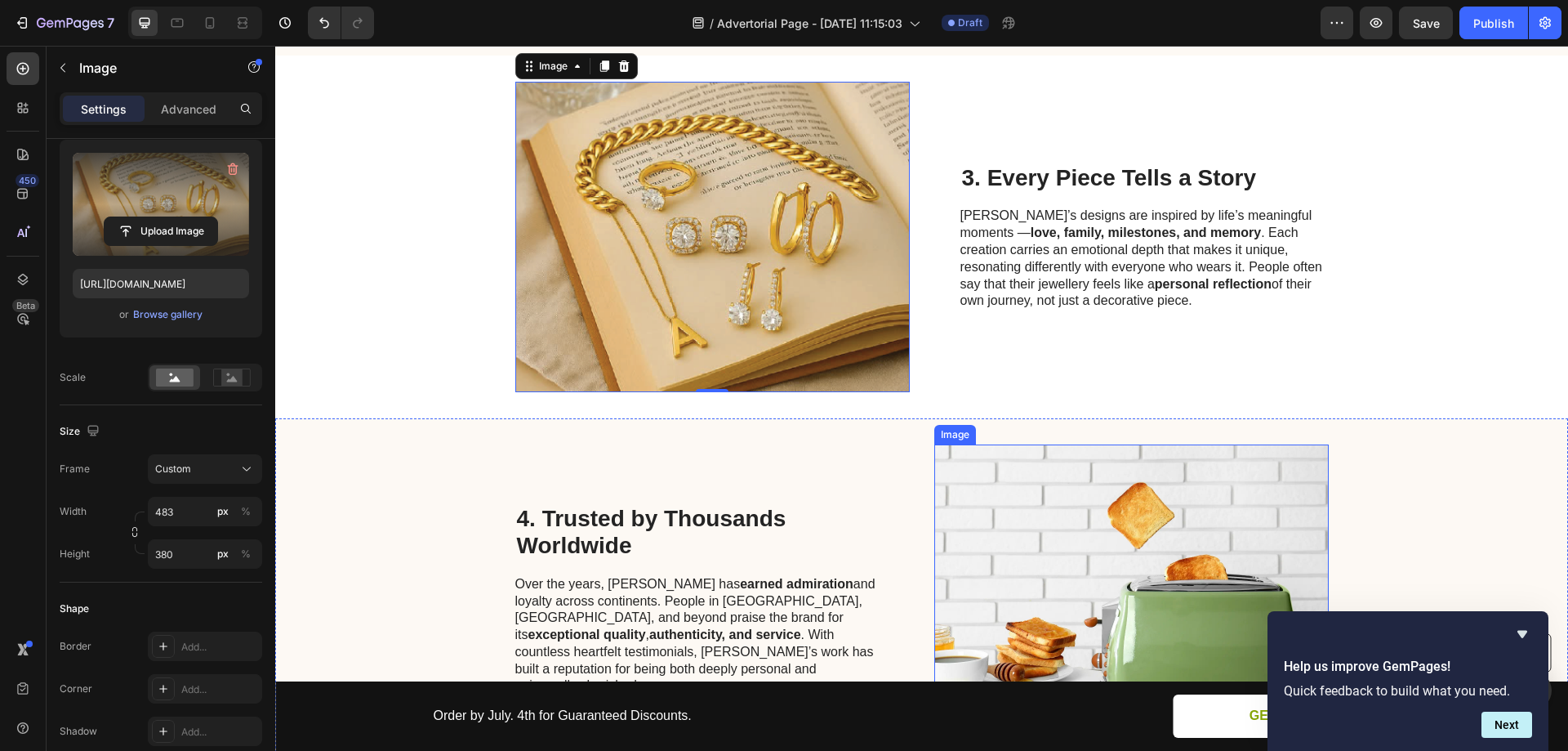
scroll to position [1284, 0]
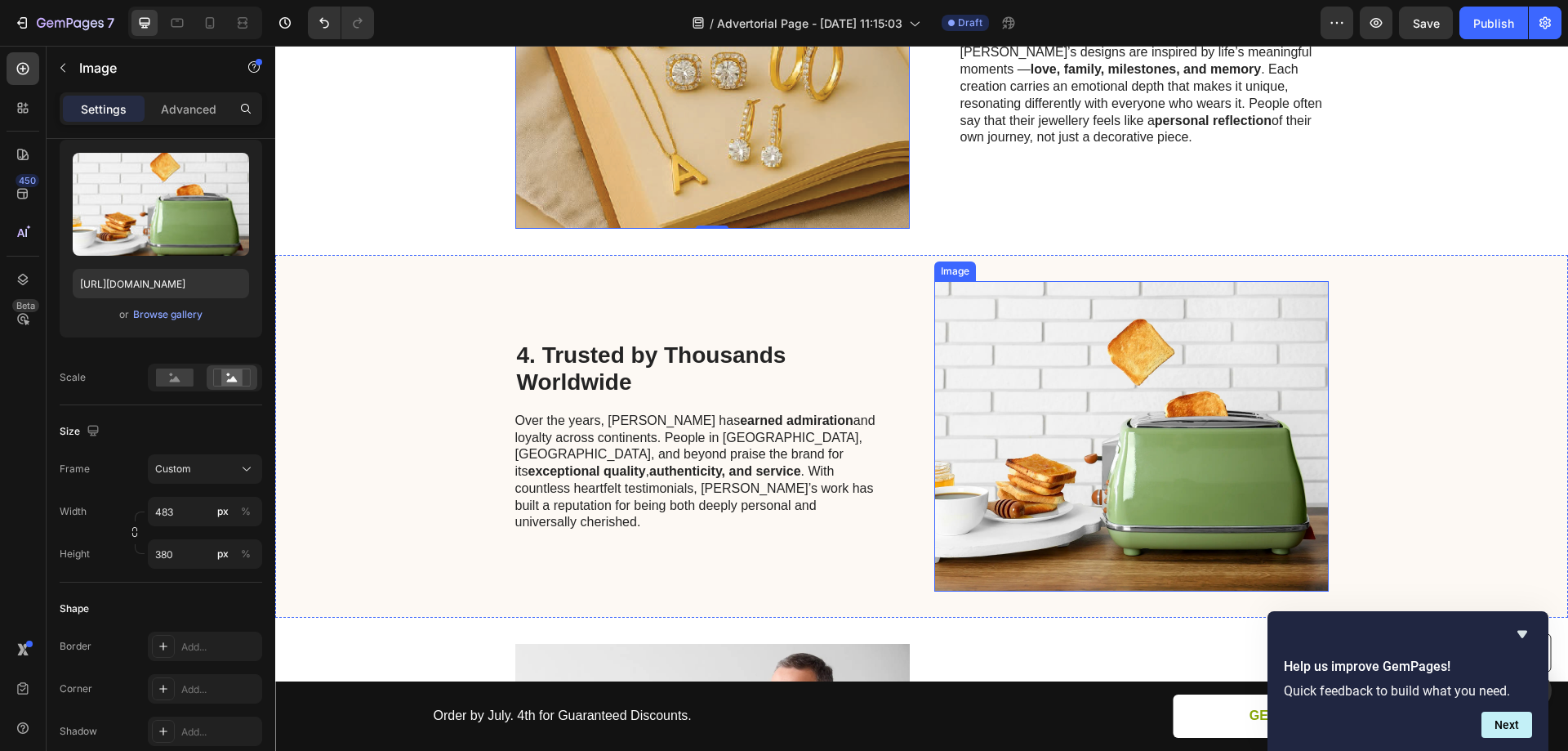
click at [1127, 328] on img at bounding box center [1131, 436] width 395 height 310
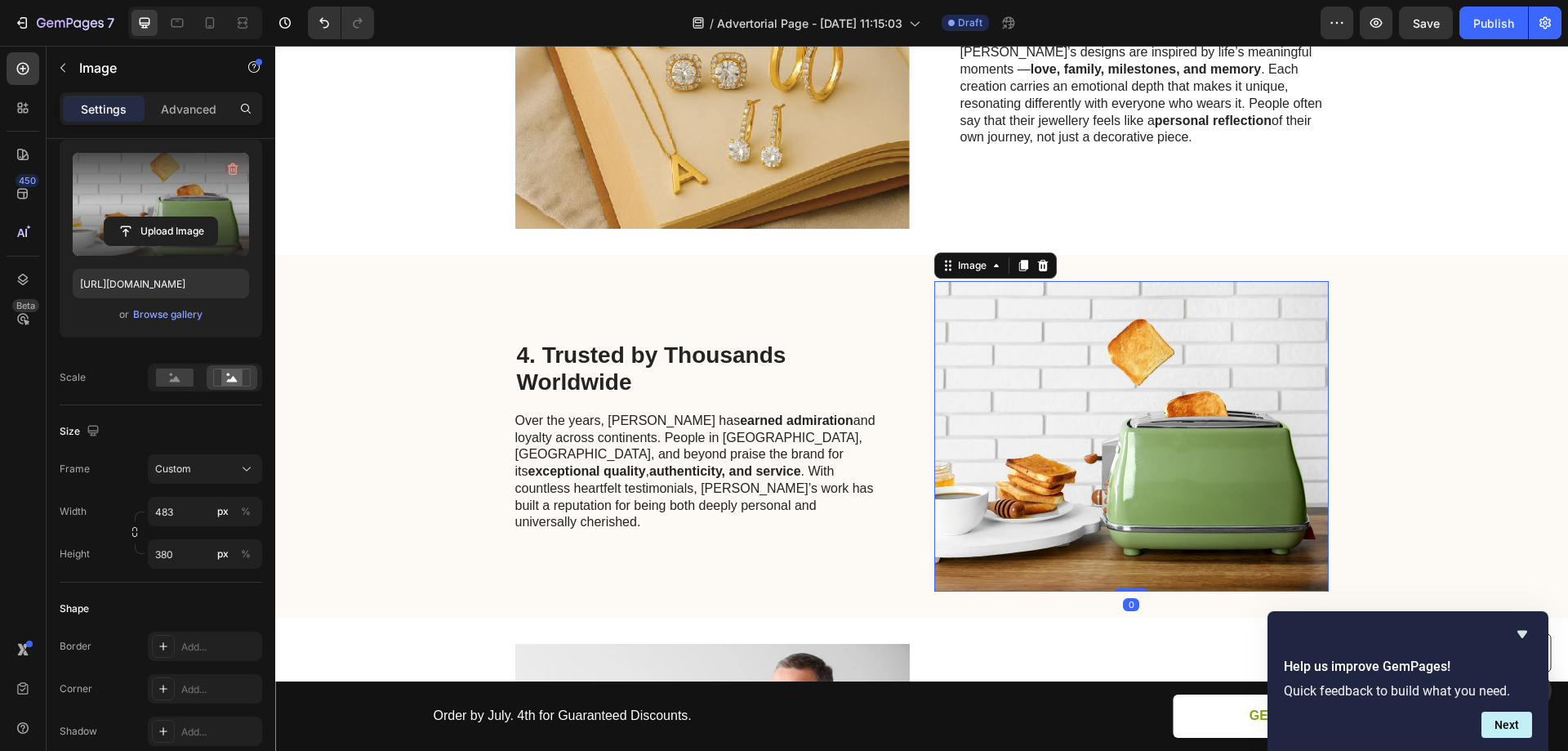
click at [169, 196] on label at bounding box center [160, 204] width 176 height 103
click at [169, 217] on input "file" at bounding box center [161, 231] width 112 height 28
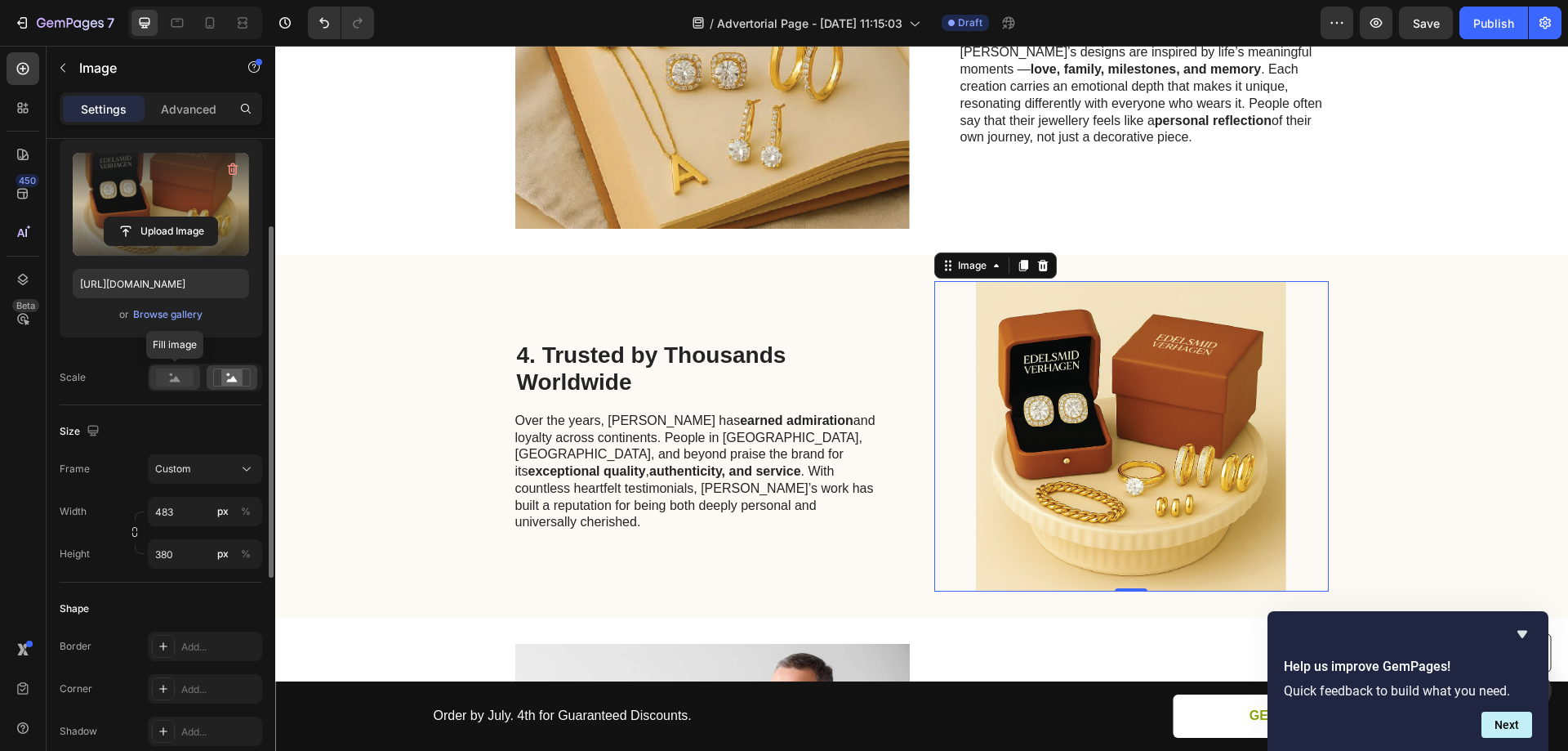
click at [171, 375] on circle at bounding box center [171, 375] width 3 height 3
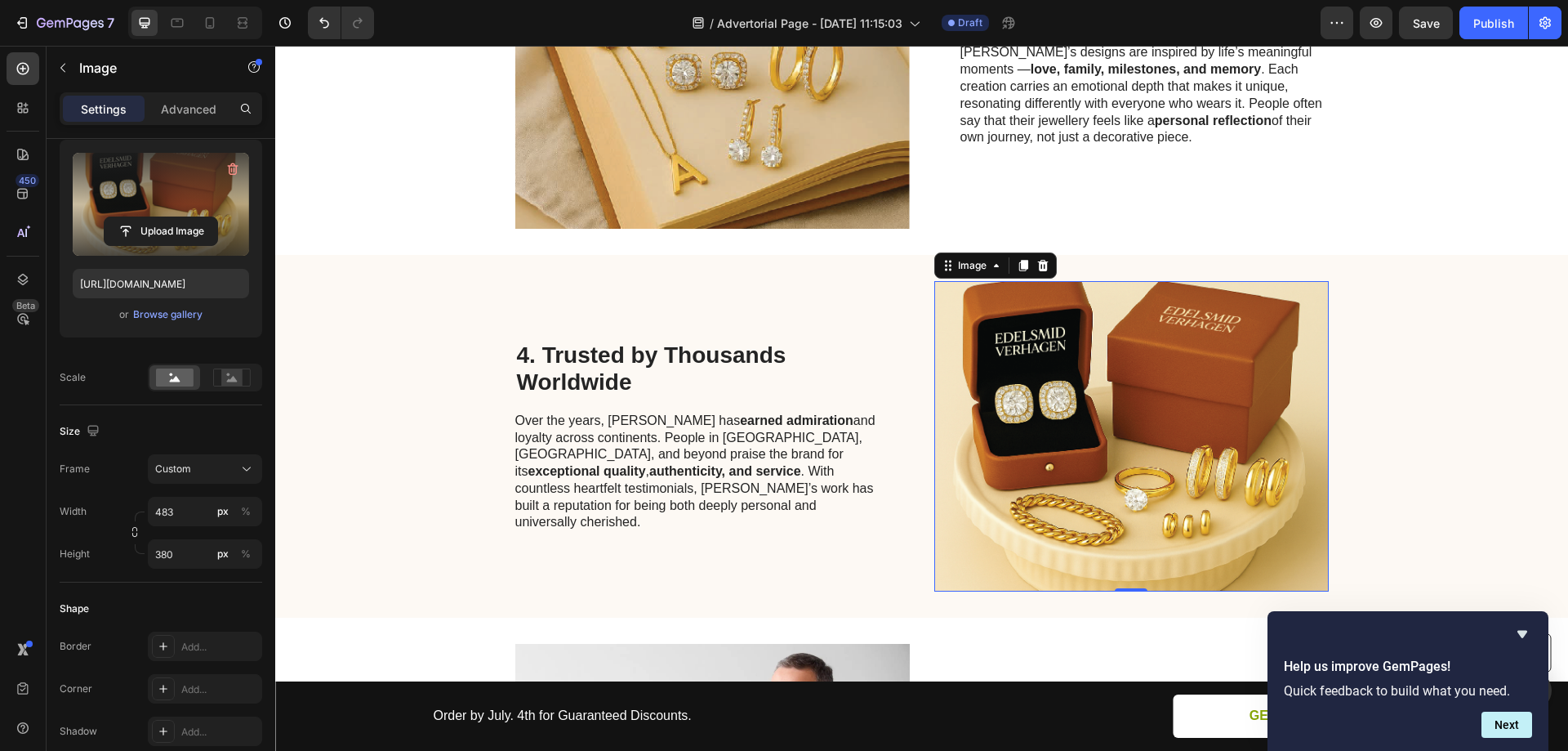
click at [1173, 373] on img at bounding box center [1131, 436] width 395 height 310
click at [1071, 381] on img at bounding box center [1131, 436] width 395 height 310
click at [177, 209] on label at bounding box center [160, 204] width 176 height 103
click at [177, 217] on input "file" at bounding box center [161, 231] width 112 height 28
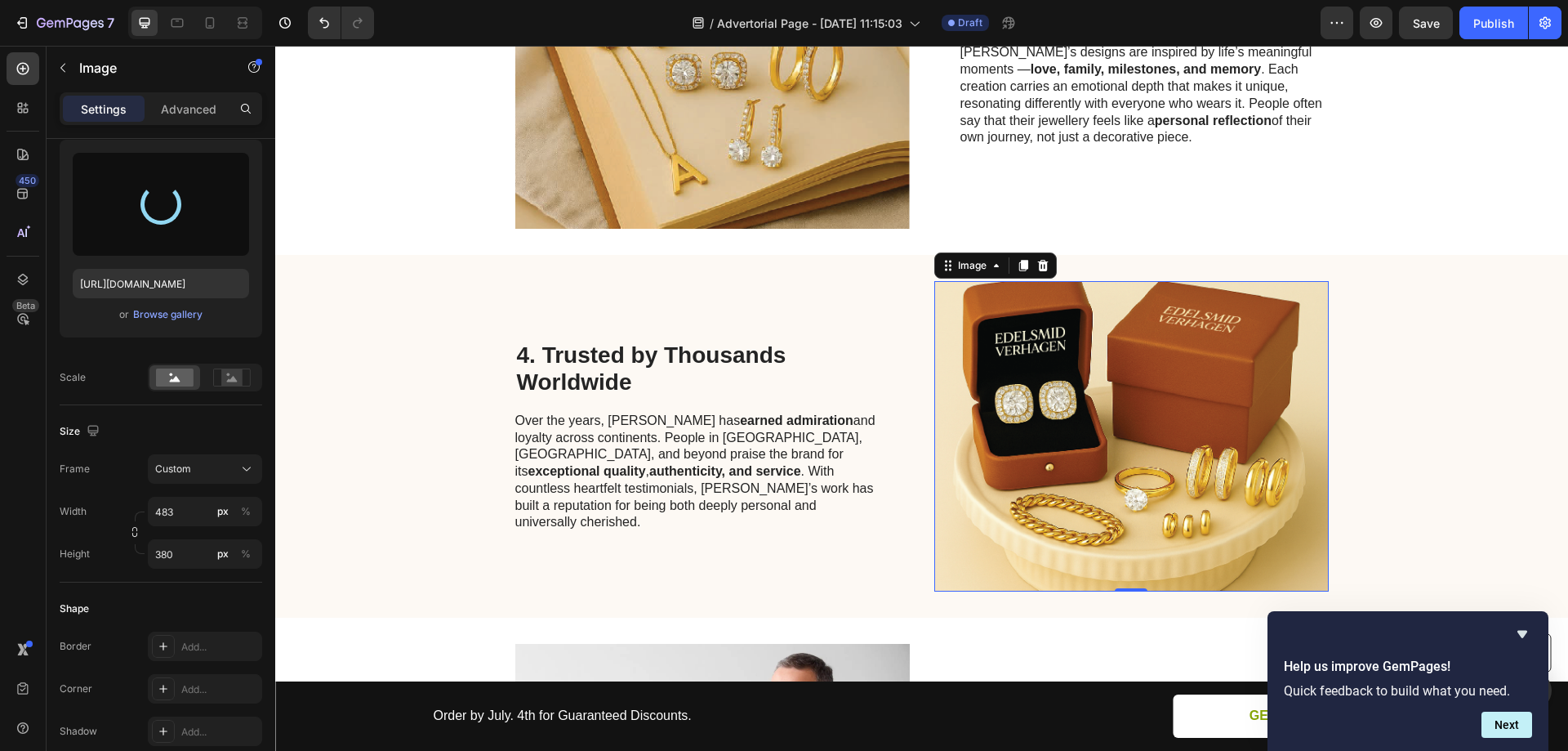
type input "https://cdn.shopify.com/s/files/1/0954/2932/9207/files/gempages_586069658172392…"
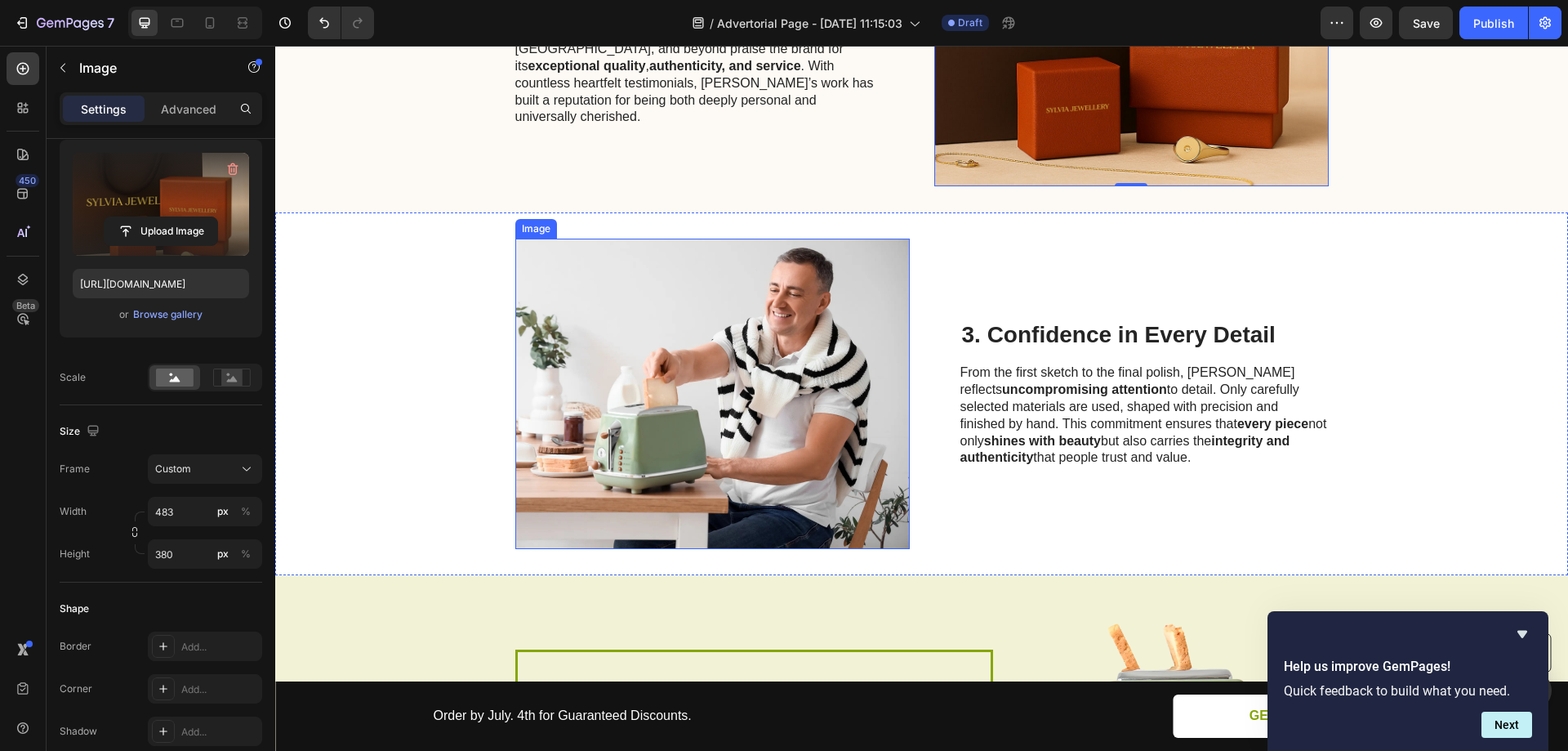
scroll to position [1692, 0]
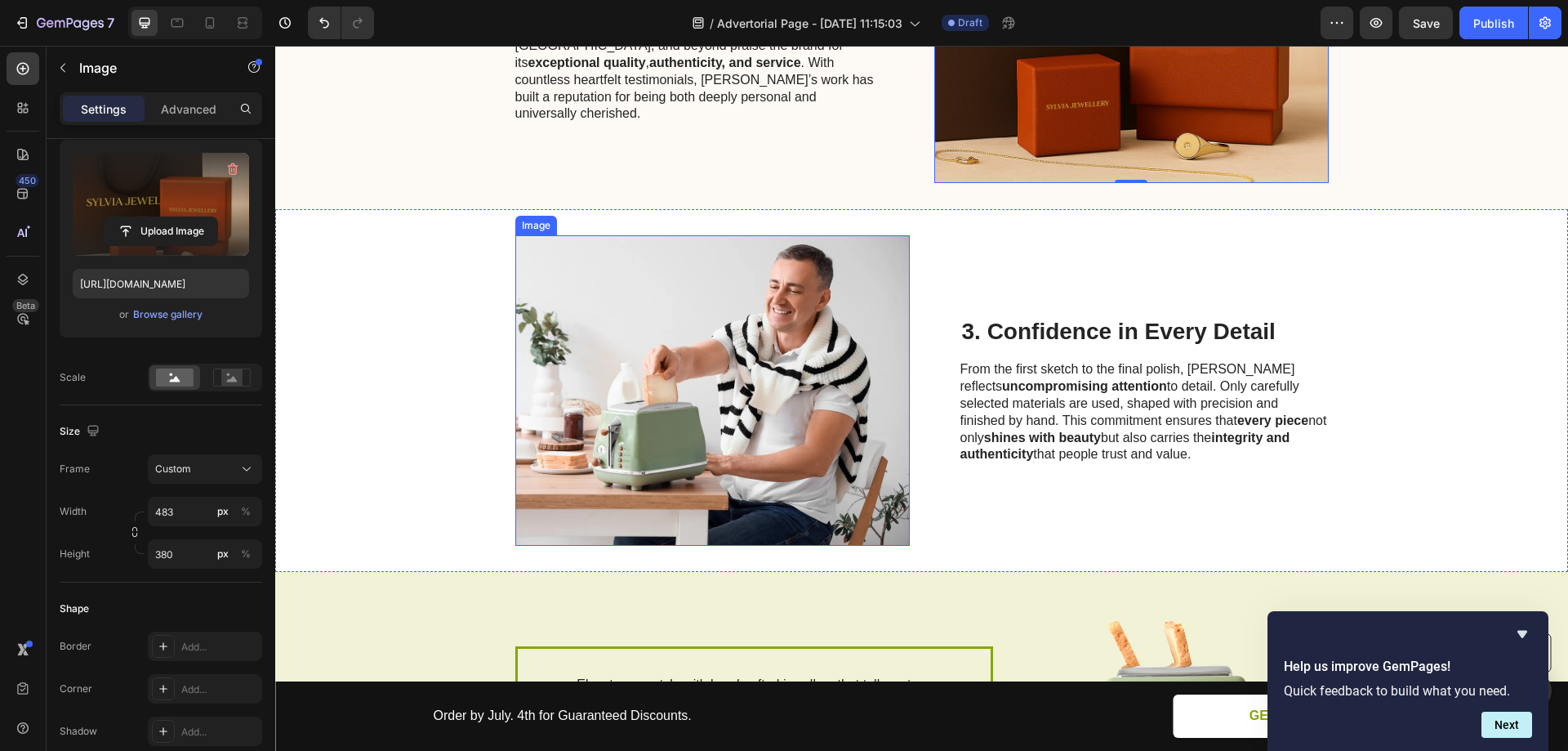
click at [698, 337] on img at bounding box center [712, 390] width 395 height 310
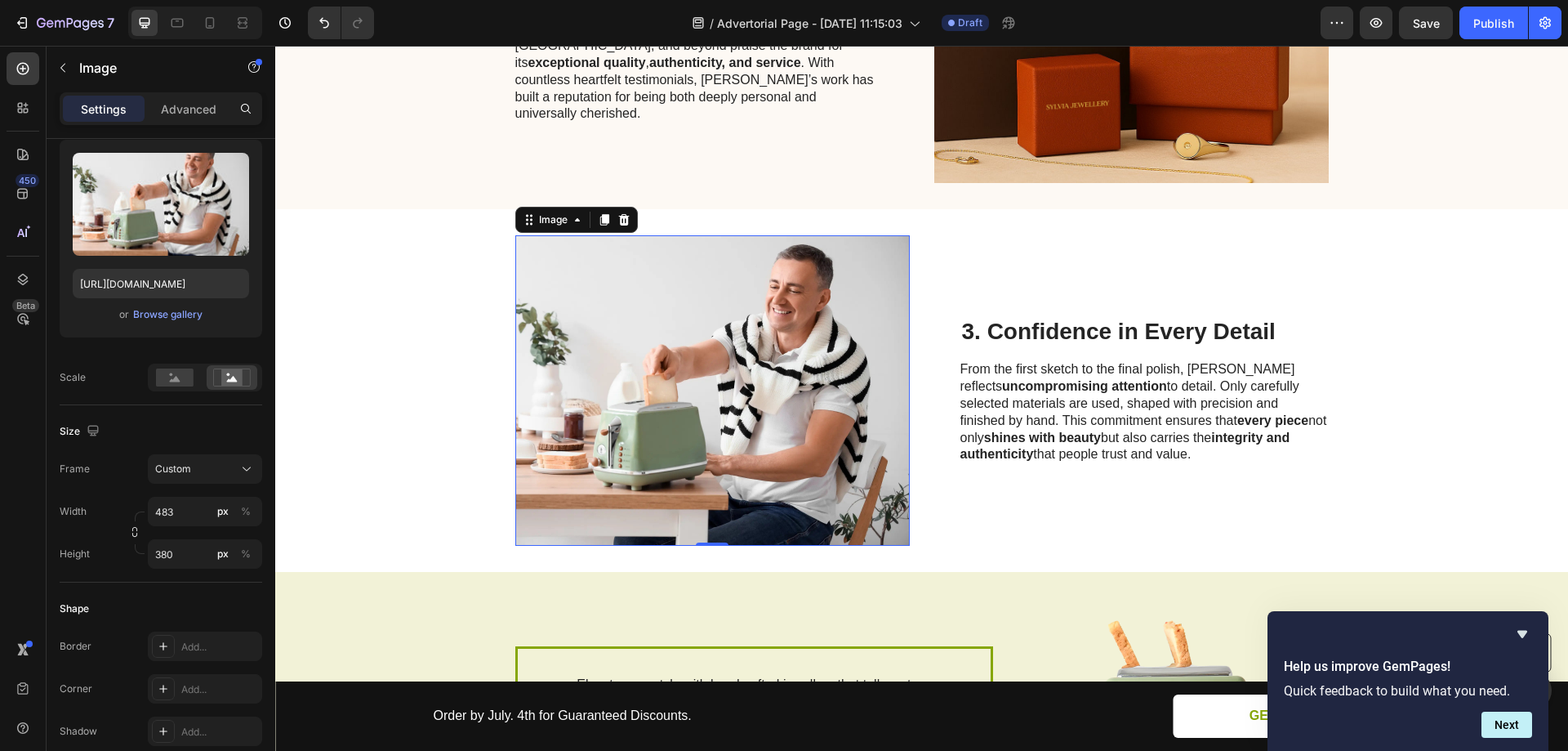
click at [701, 278] on img at bounding box center [712, 390] width 395 height 310
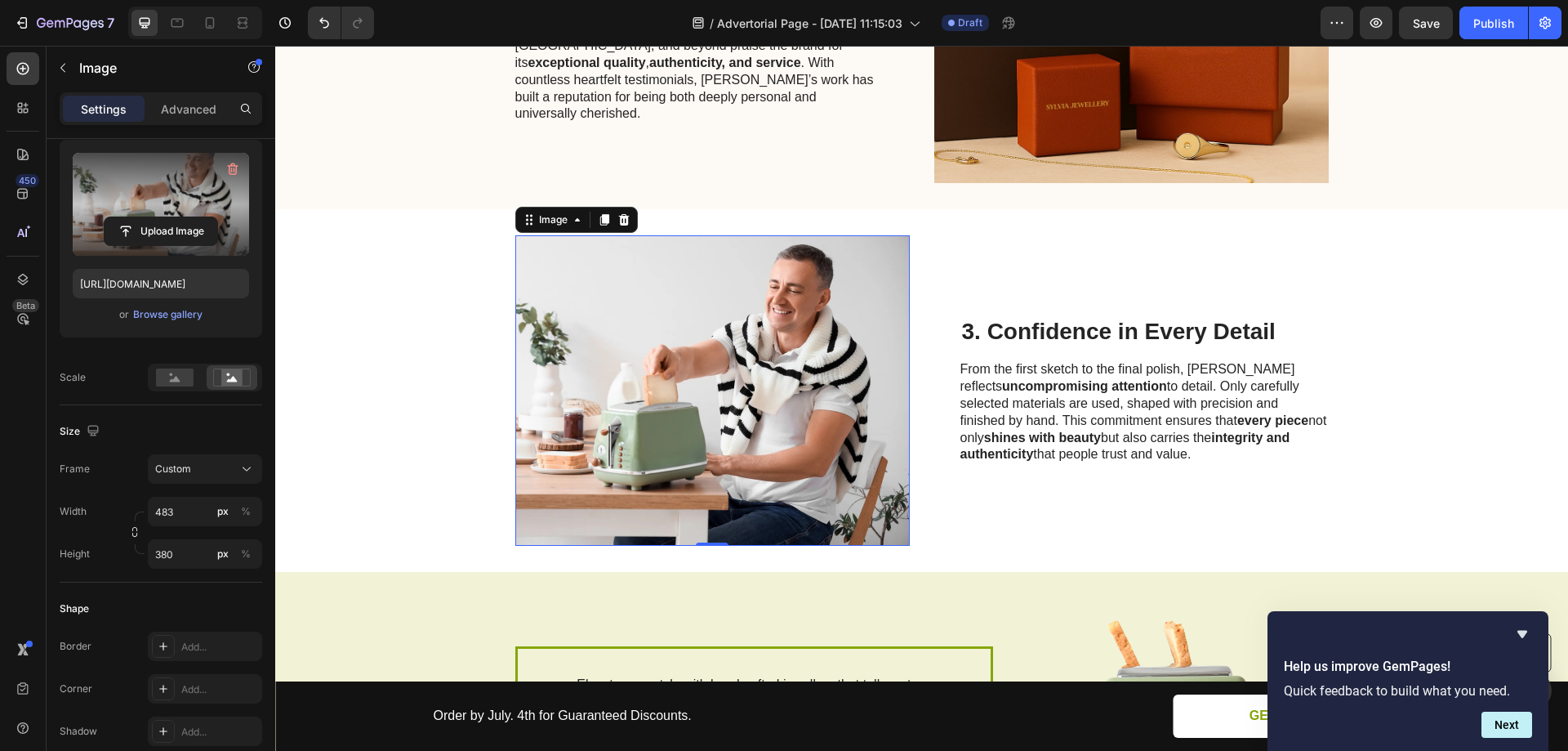
click at [160, 187] on label at bounding box center [160, 204] width 176 height 103
click at [160, 217] on input "file" at bounding box center [161, 231] width 112 height 28
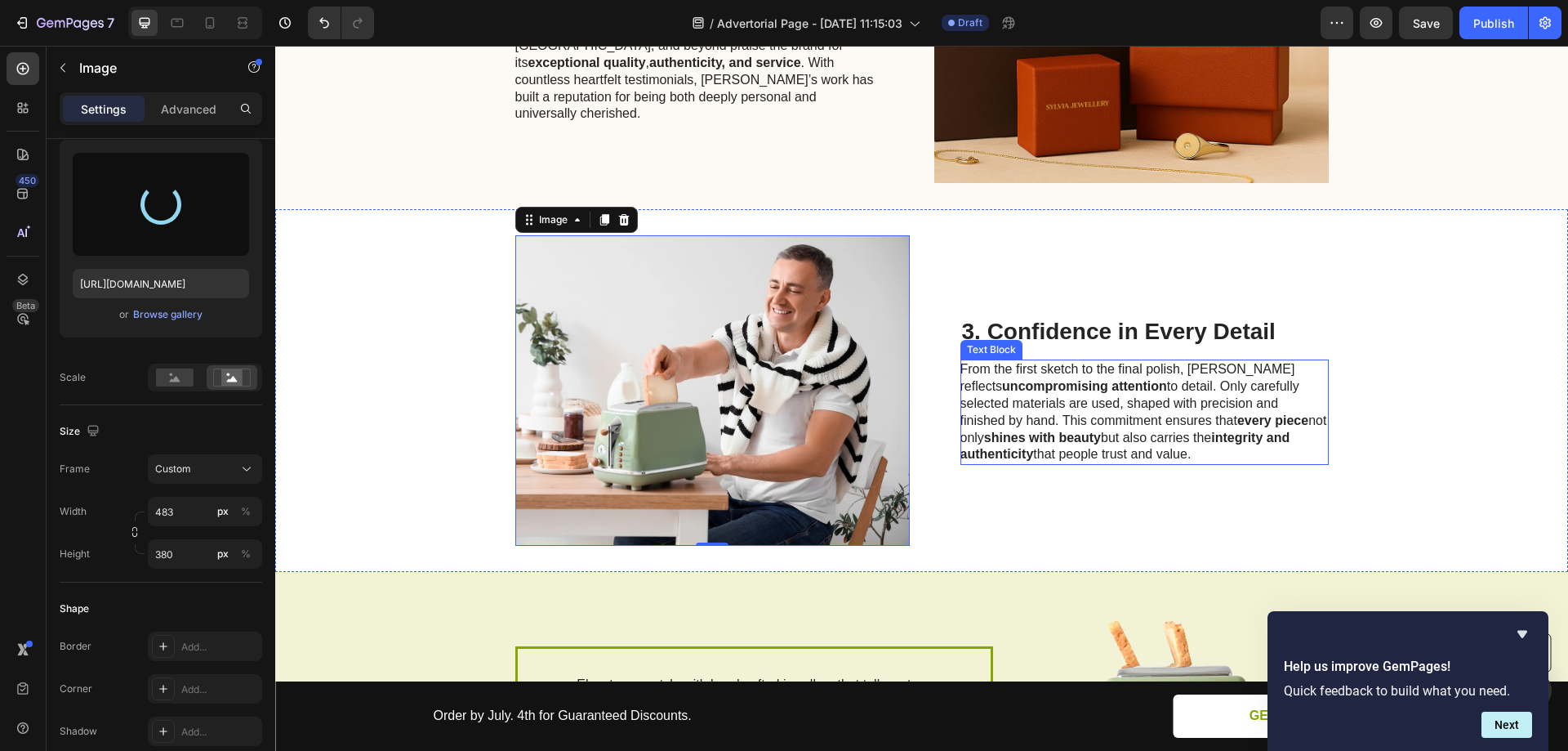
type input "https://cdn.shopify.com/s/files/1/0954/2932/9207/files/gempages_586069658172392…"
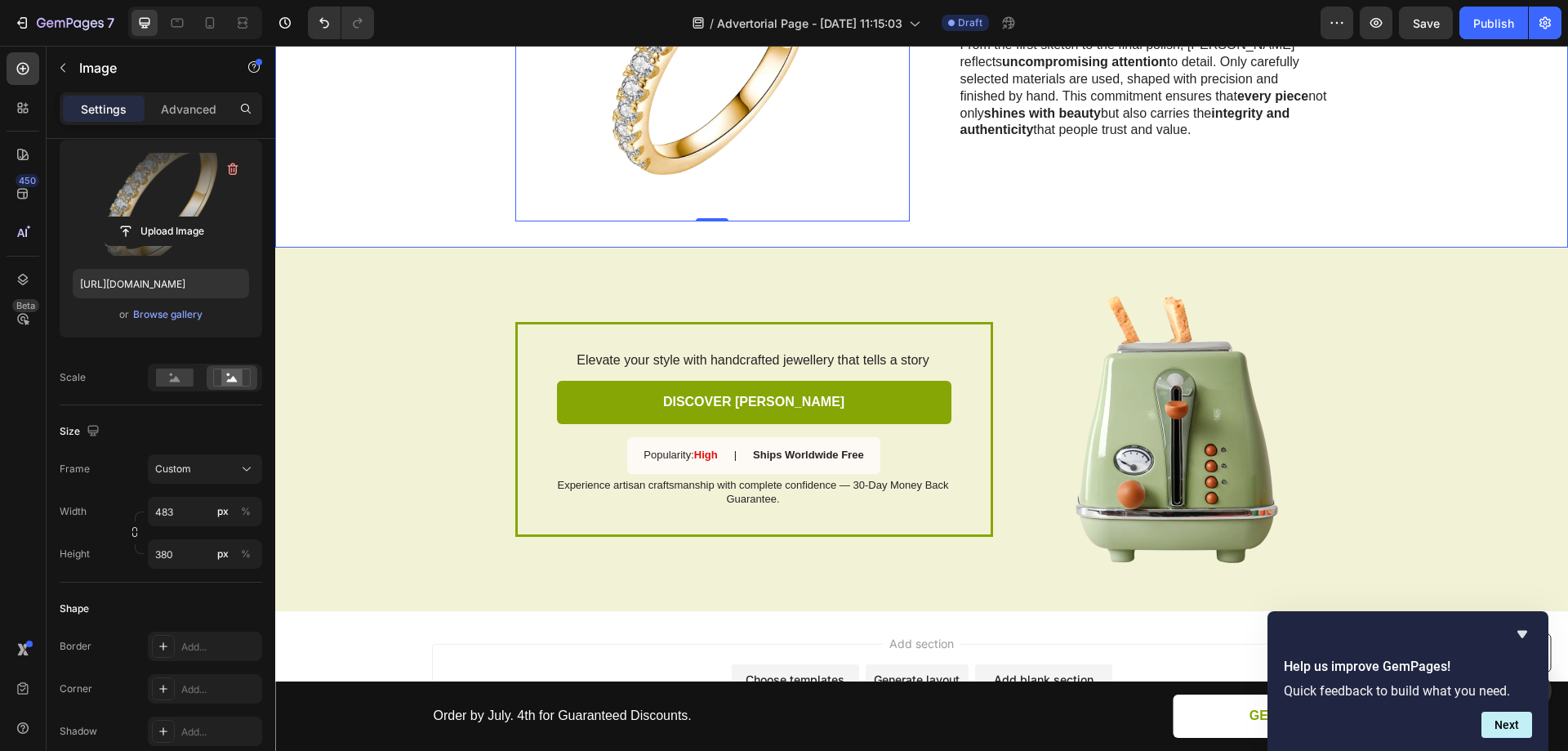
scroll to position [2022, 0]
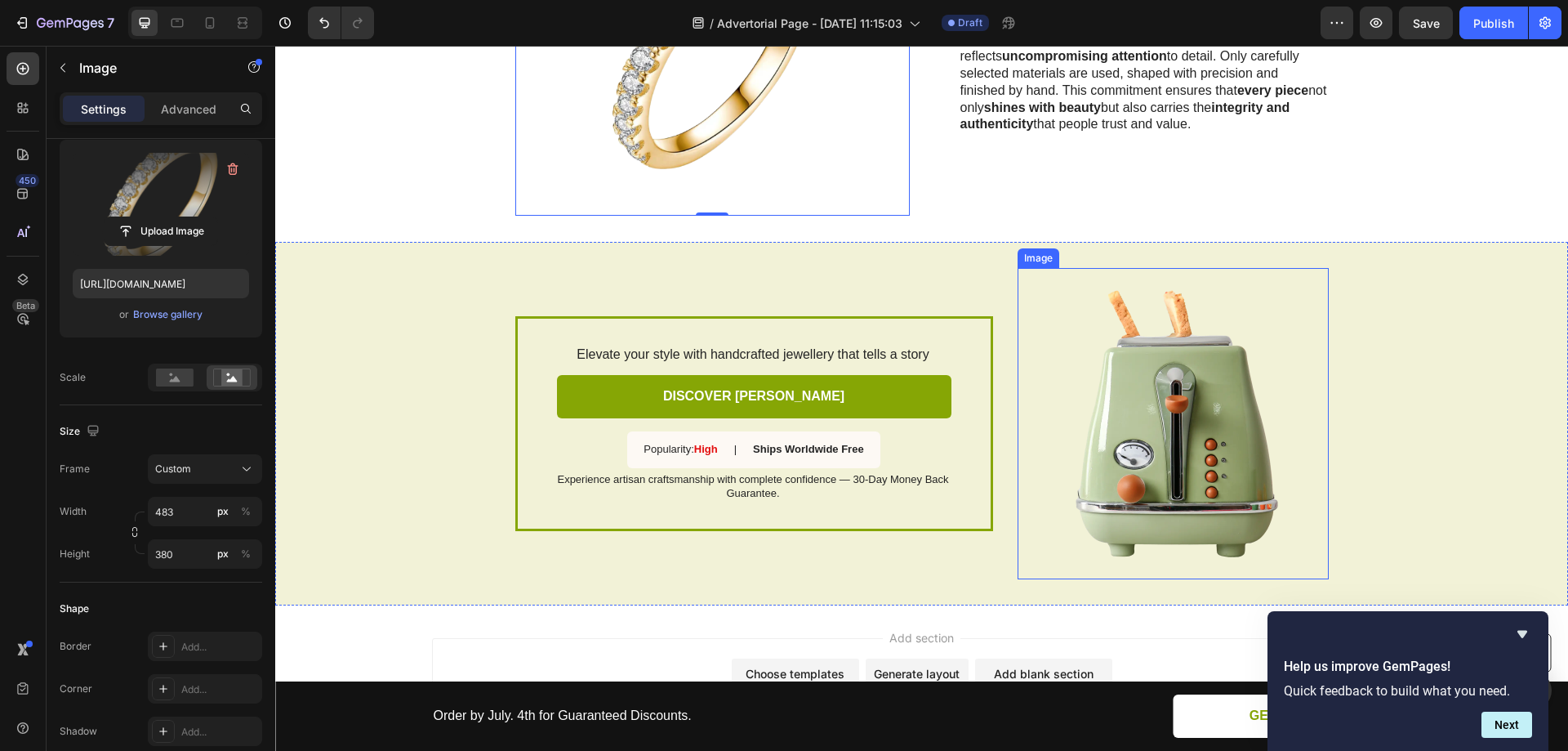
click at [1202, 337] on img at bounding box center [1173, 423] width 311 height 311
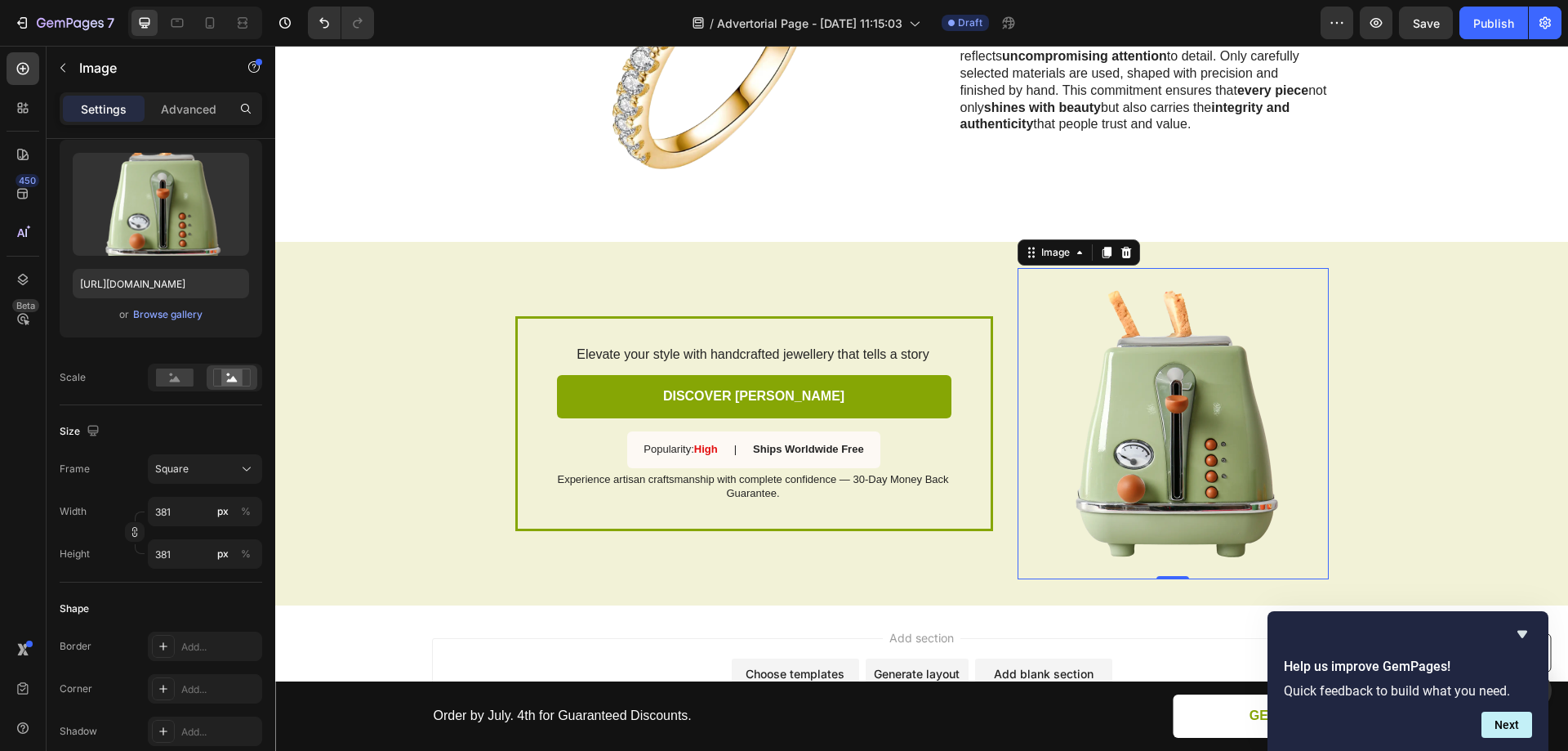
click at [1156, 335] on img at bounding box center [1173, 423] width 311 height 311
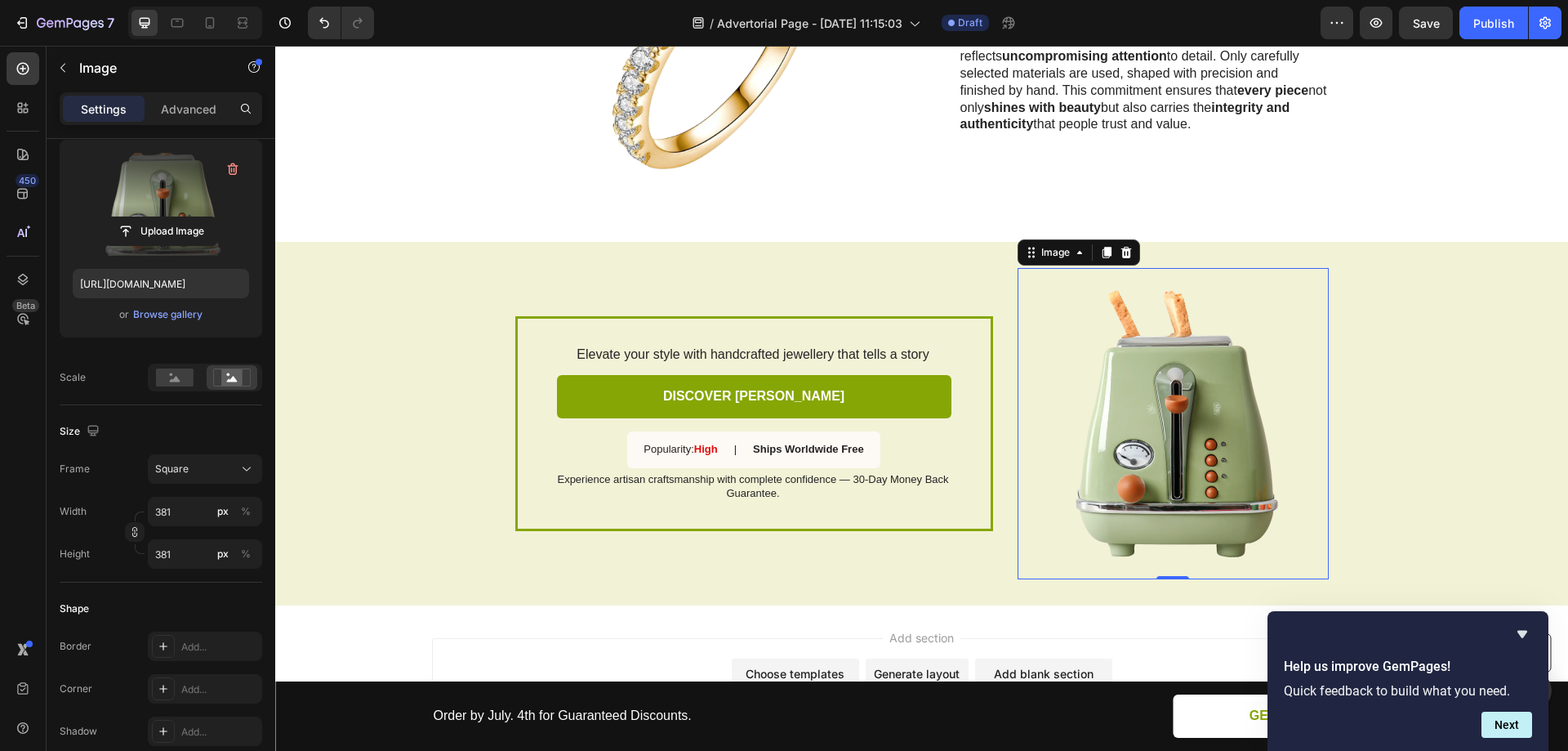
click at [182, 208] on label at bounding box center [160, 204] width 176 height 103
click at [182, 217] on input "file" at bounding box center [161, 231] width 112 height 28
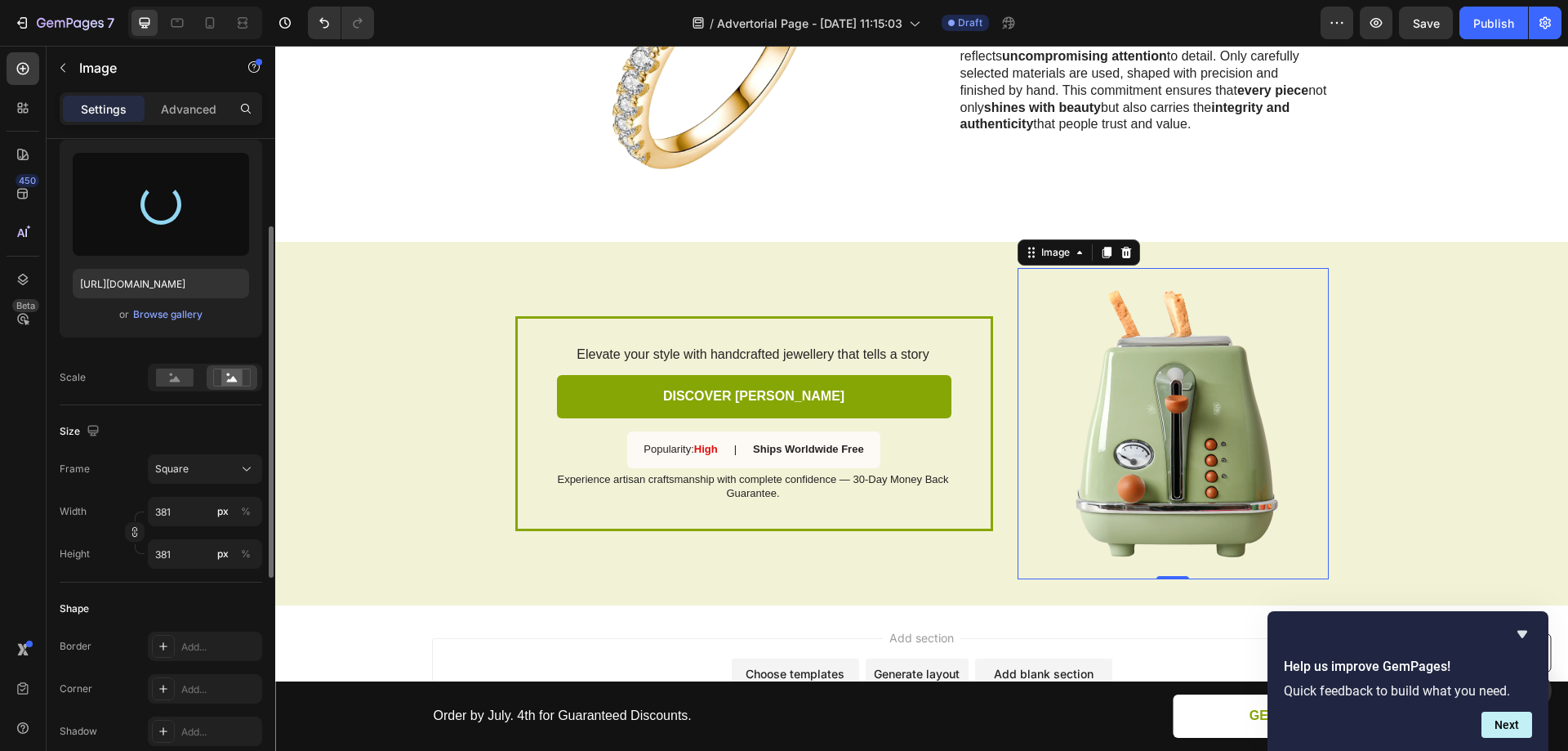
type input "https://cdn.shopify.com/s/files/1/0954/2932/9207/files/gempages_586069658172392…"
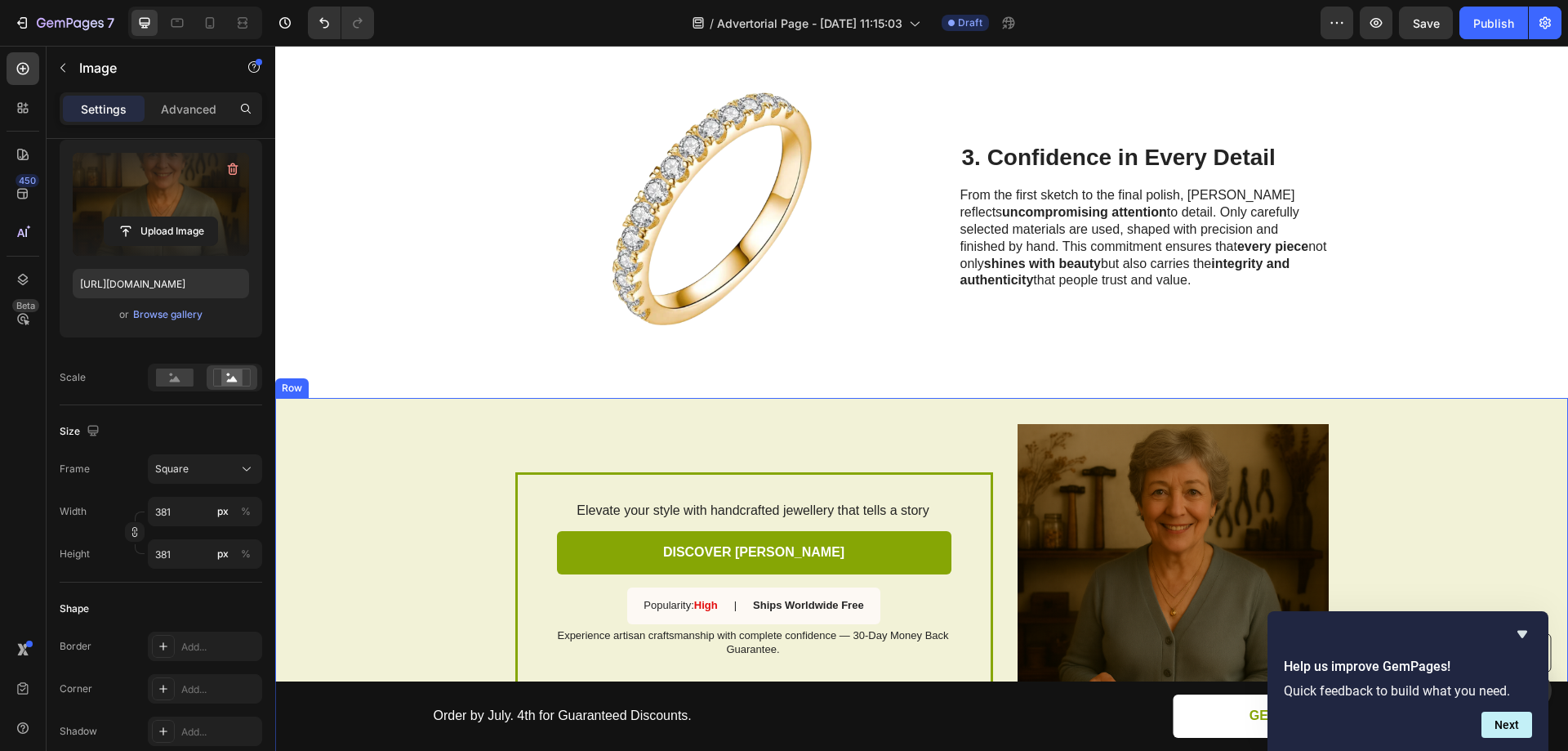
scroll to position [1858, 0]
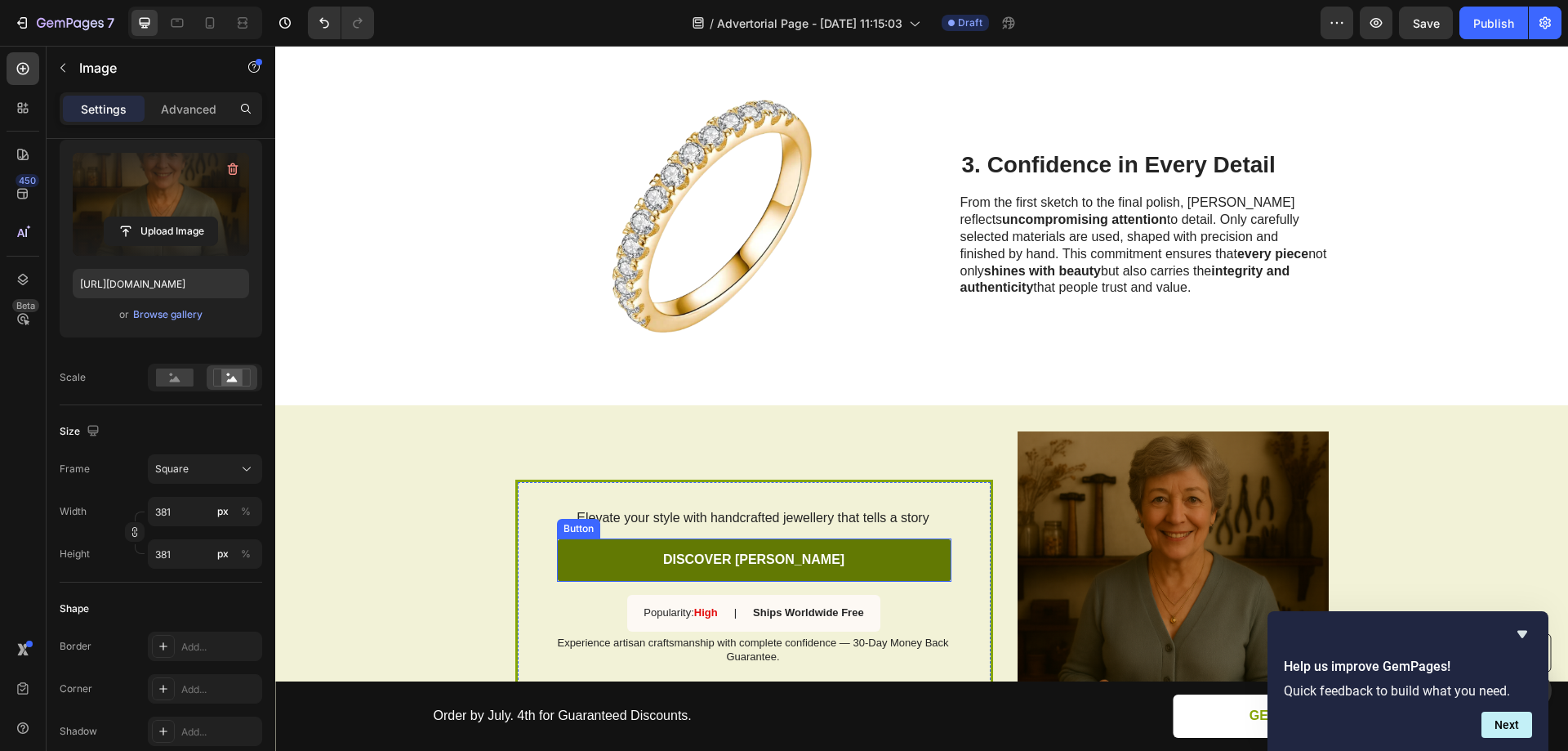
click at [919, 539] on link "DISCOVER [PERSON_NAME]" at bounding box center [754, 560] width 395 height 43
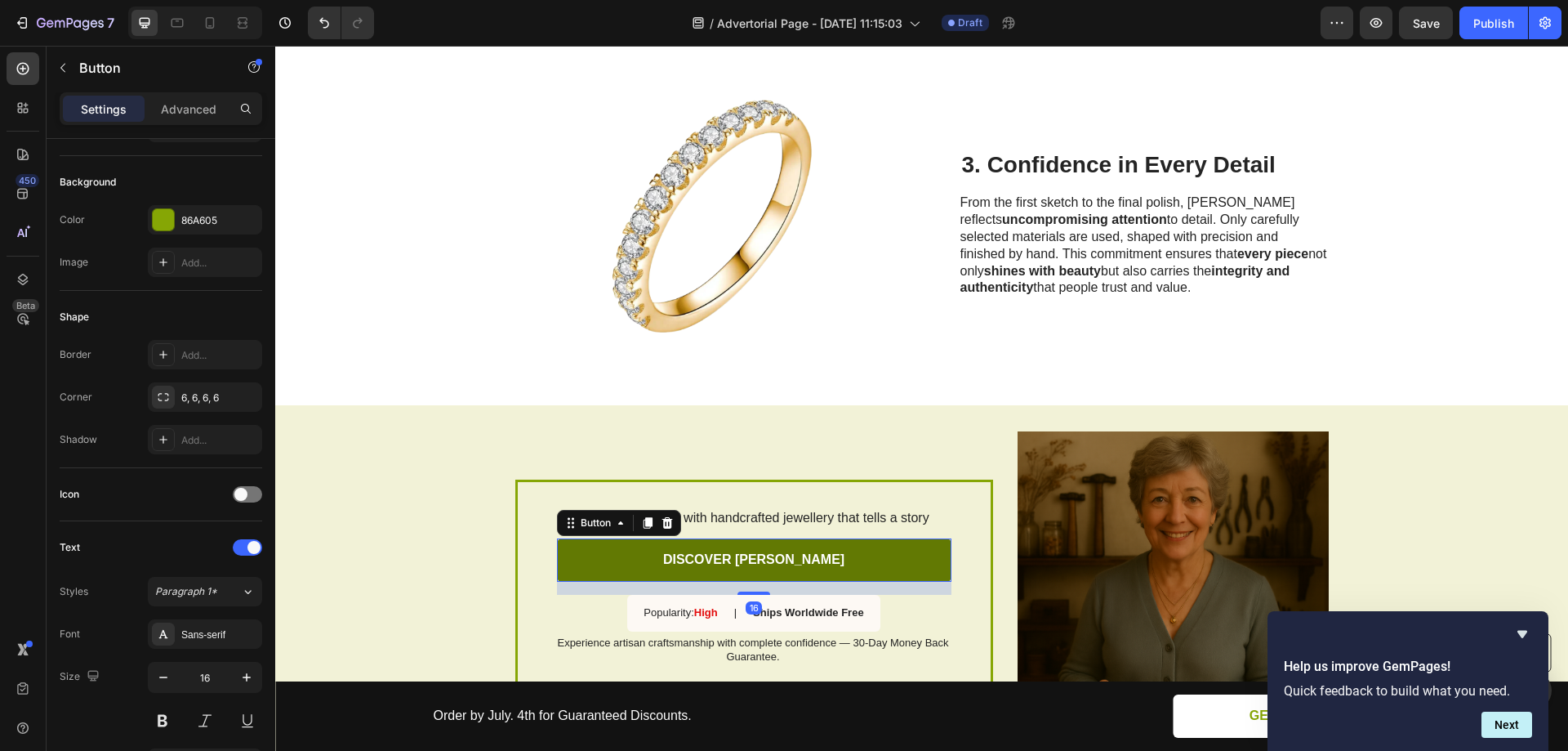
scroll to position [0, 0]
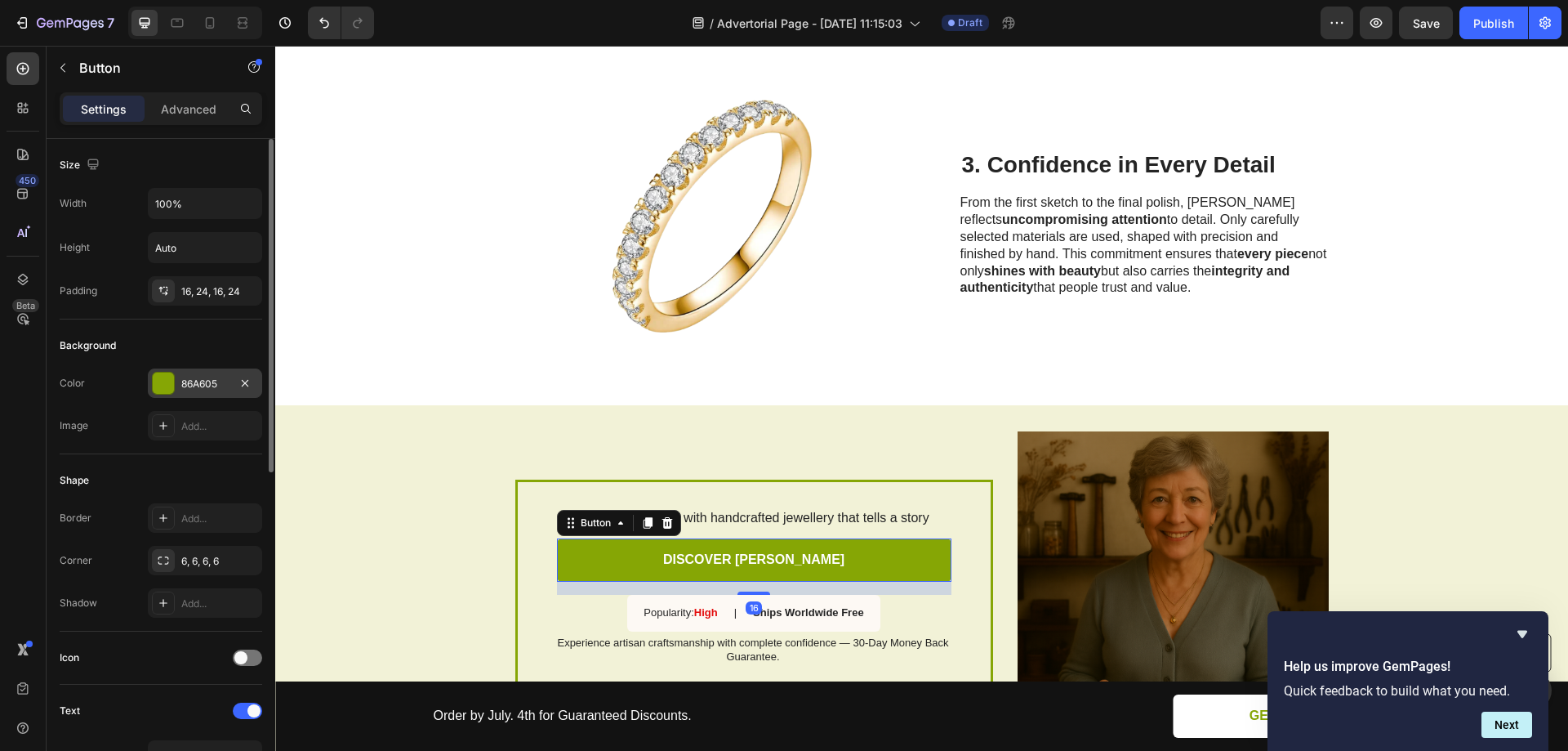
click at [172, 381] on div at bounding box center [163, 383] width 21 height 21
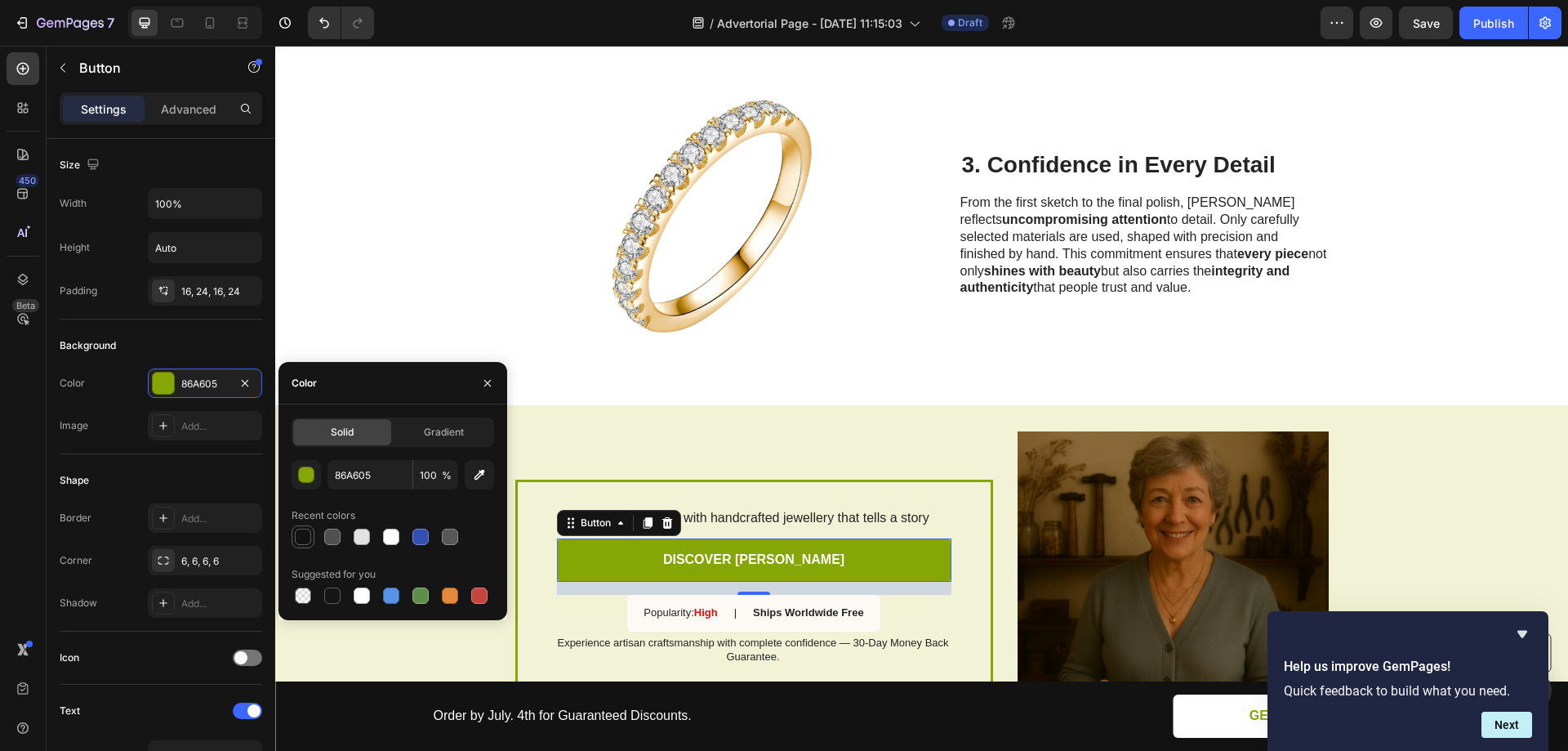
click at [307, 542] on div at bounding box center [303, 536] width 16 height 16
type input "121212"
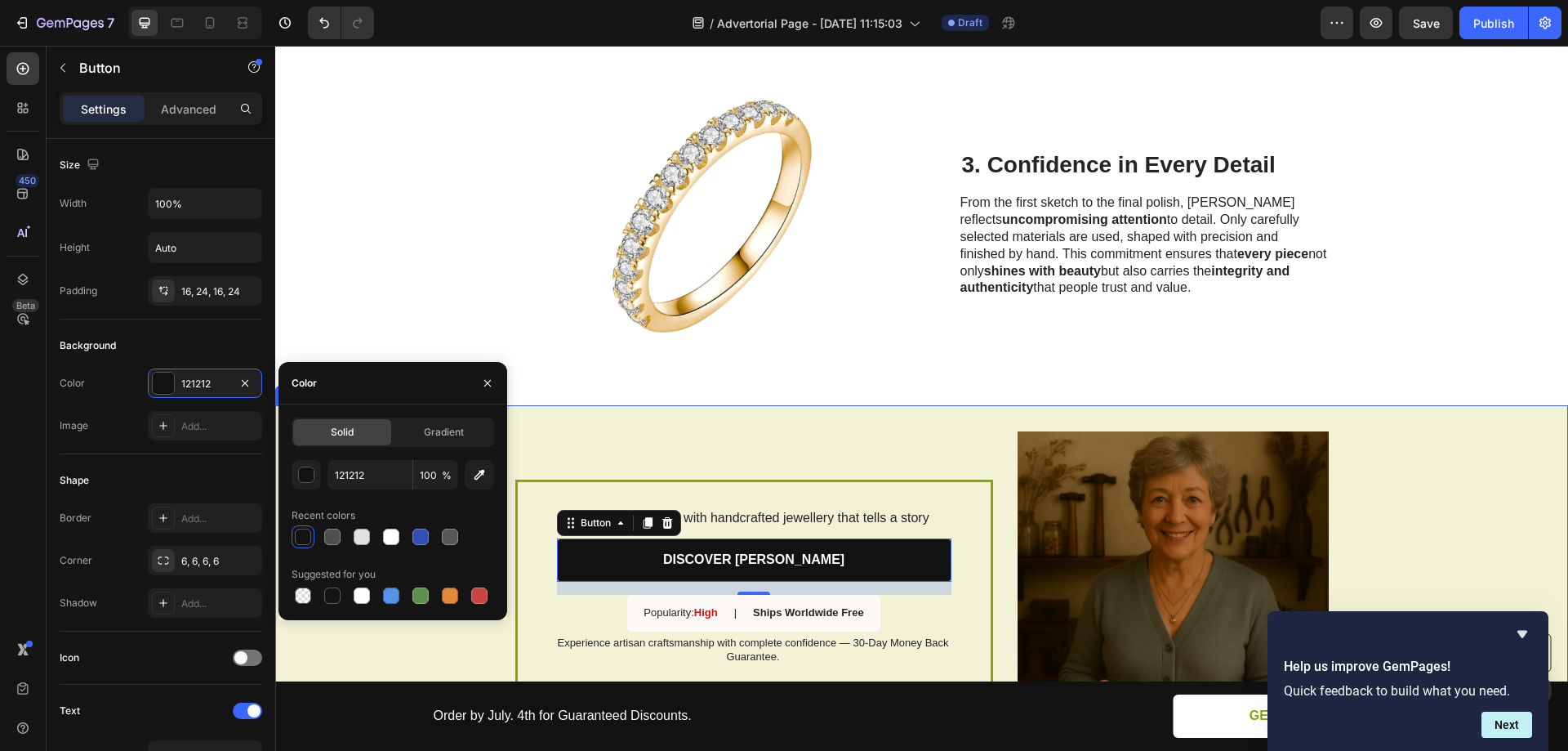
click at [1413, 405] on div "Elevate your style with handcrafted jewellery that tells a story Text Block DIS…" at bounding box center [921, 586] width 1293 height 363
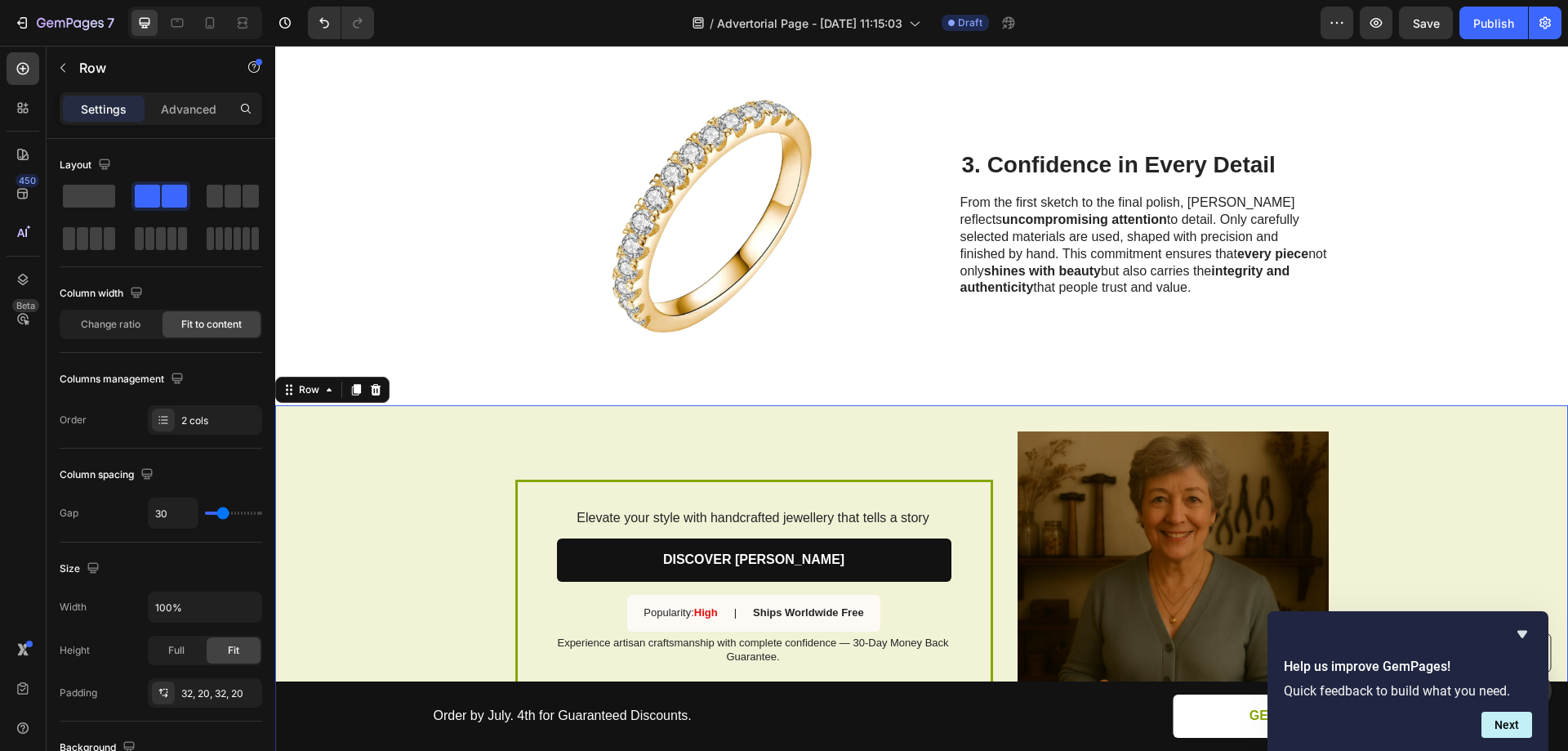
scroll to position [1940, 0]
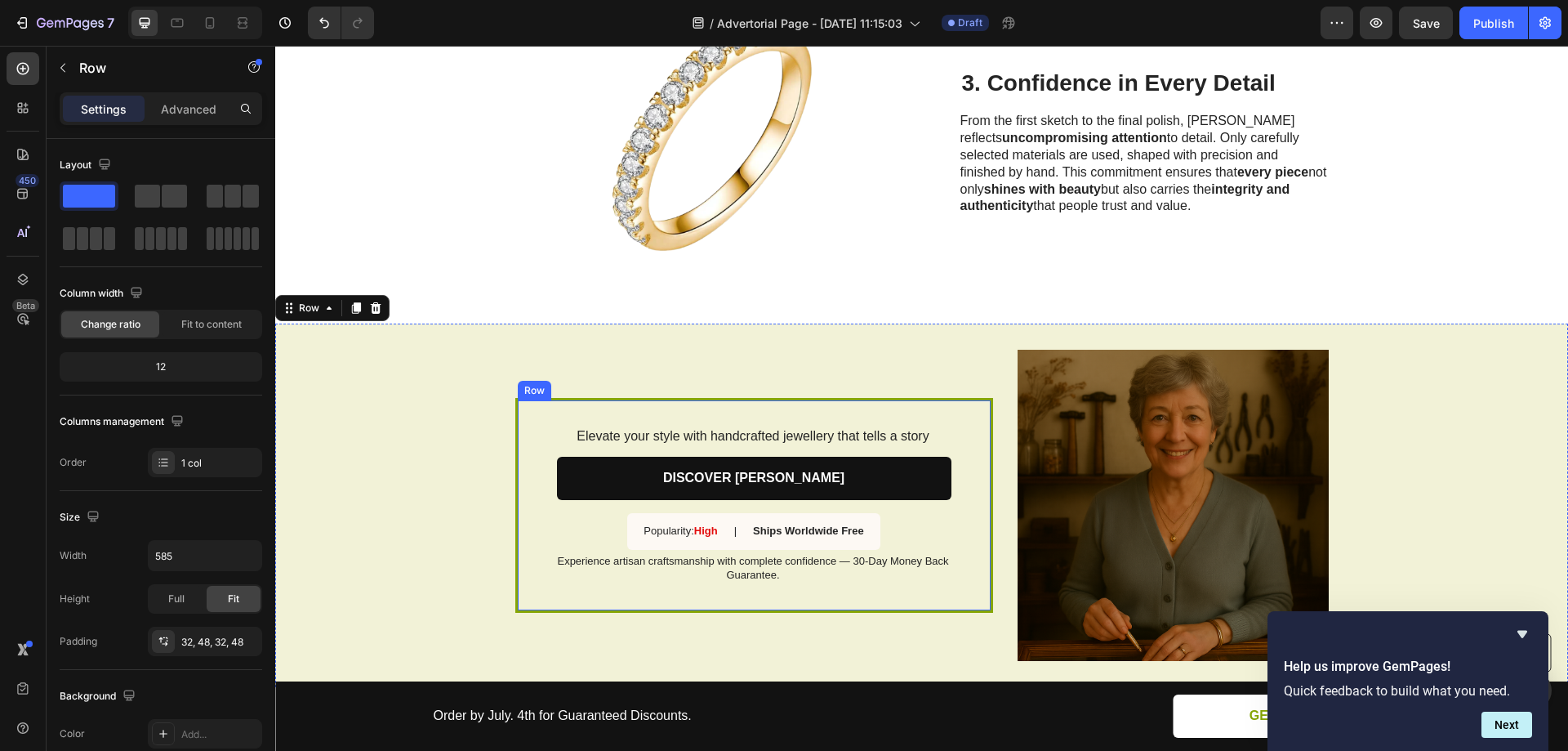
click at [969, 558] on div "Elevate your style with handcrafted jewellery that tells a story Text Block DIS…" at bounding box center [754, 505] width 478 height 214
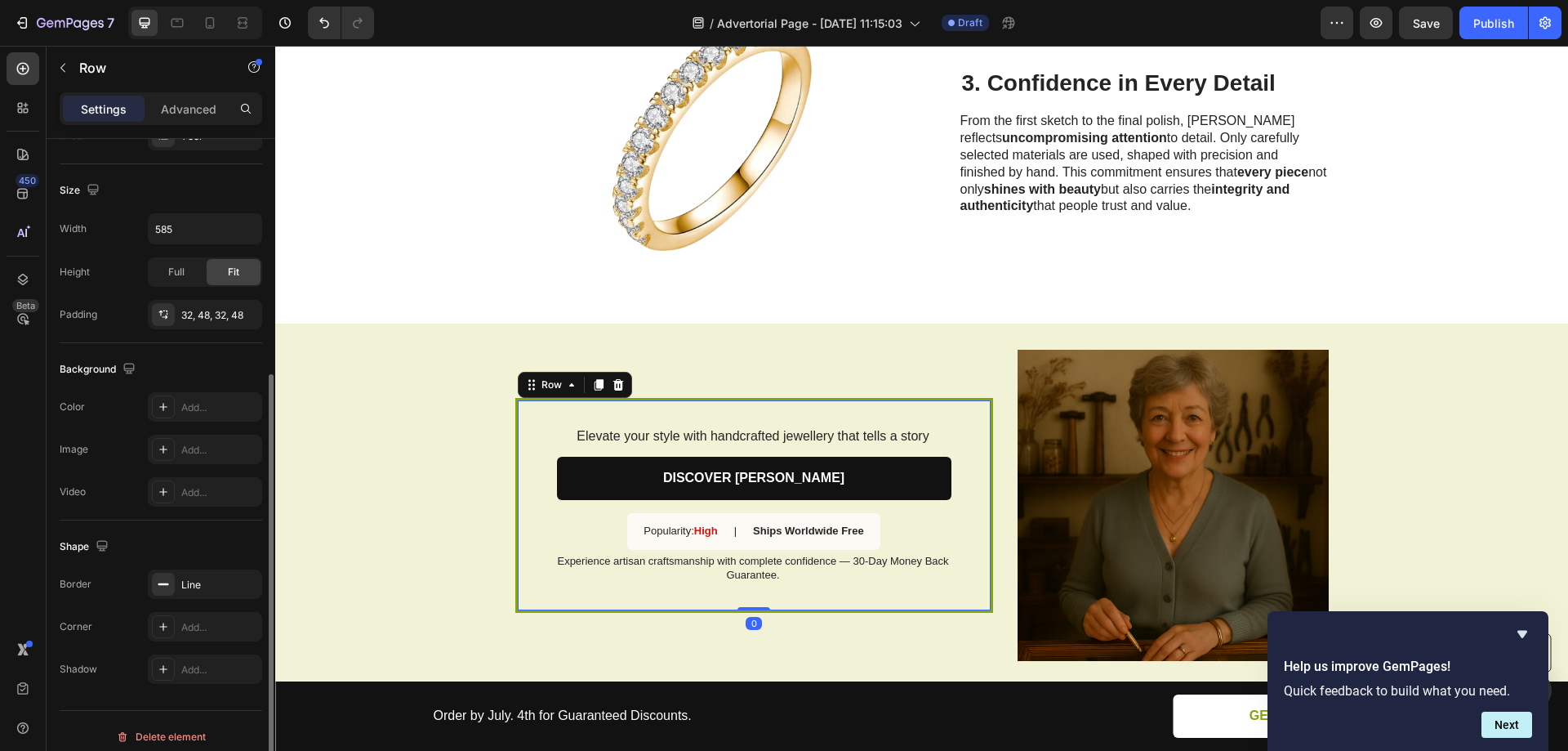
scroll to position [338, 0]
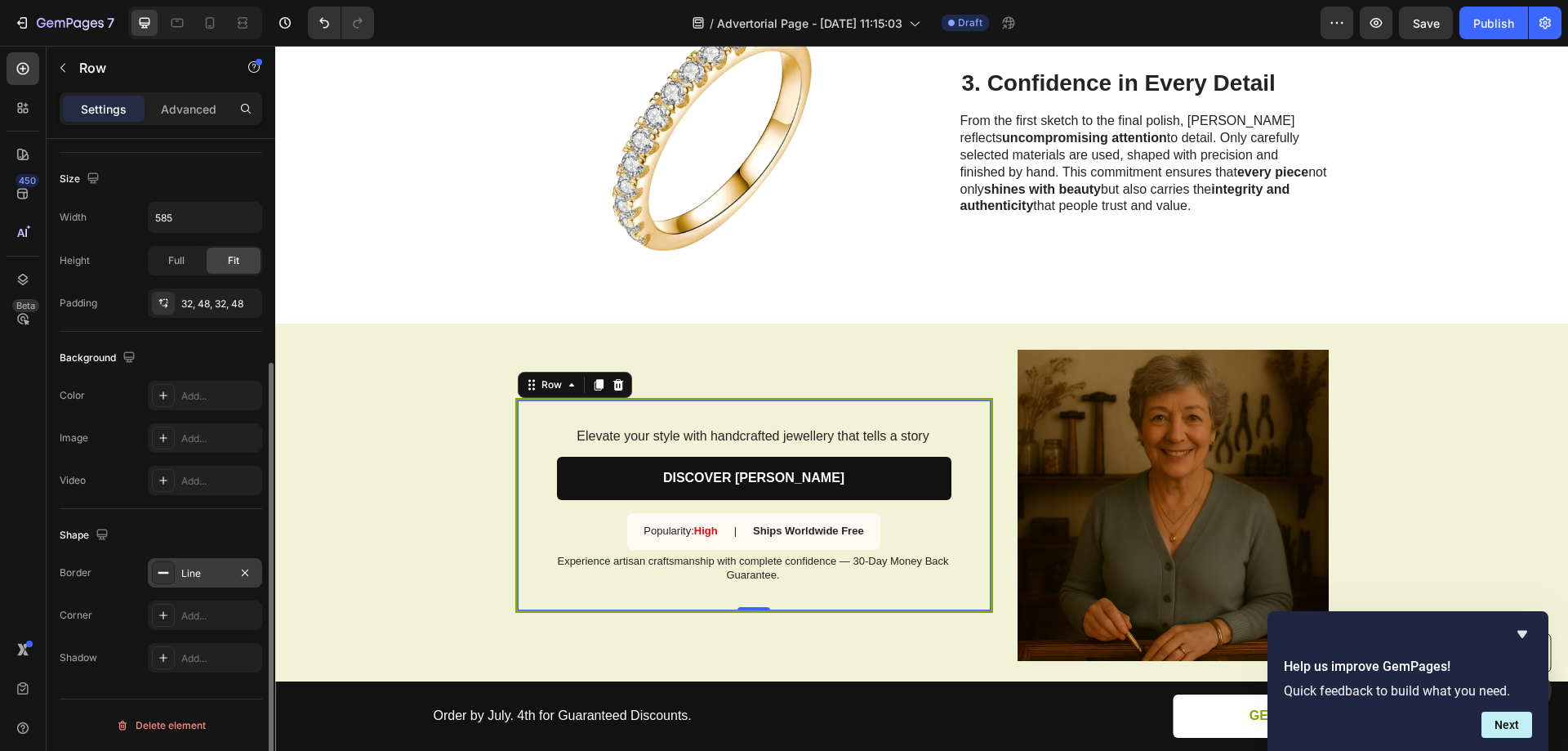
click at [206, 570] on div "Line" at bounding box center [205, 573] width 48 height 14
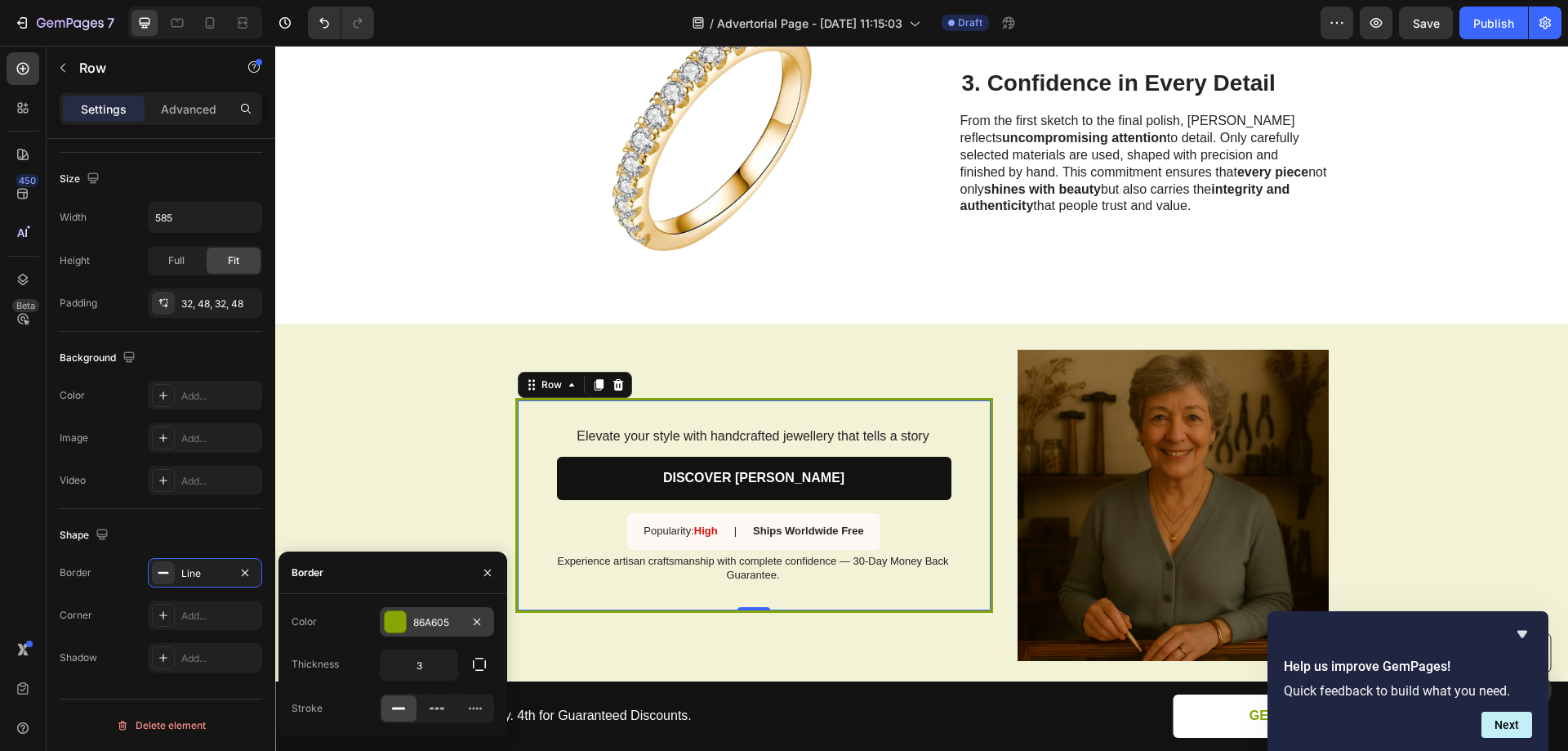
click at [395, 615] on div at bounding box center [395, 621] width 21 height 21
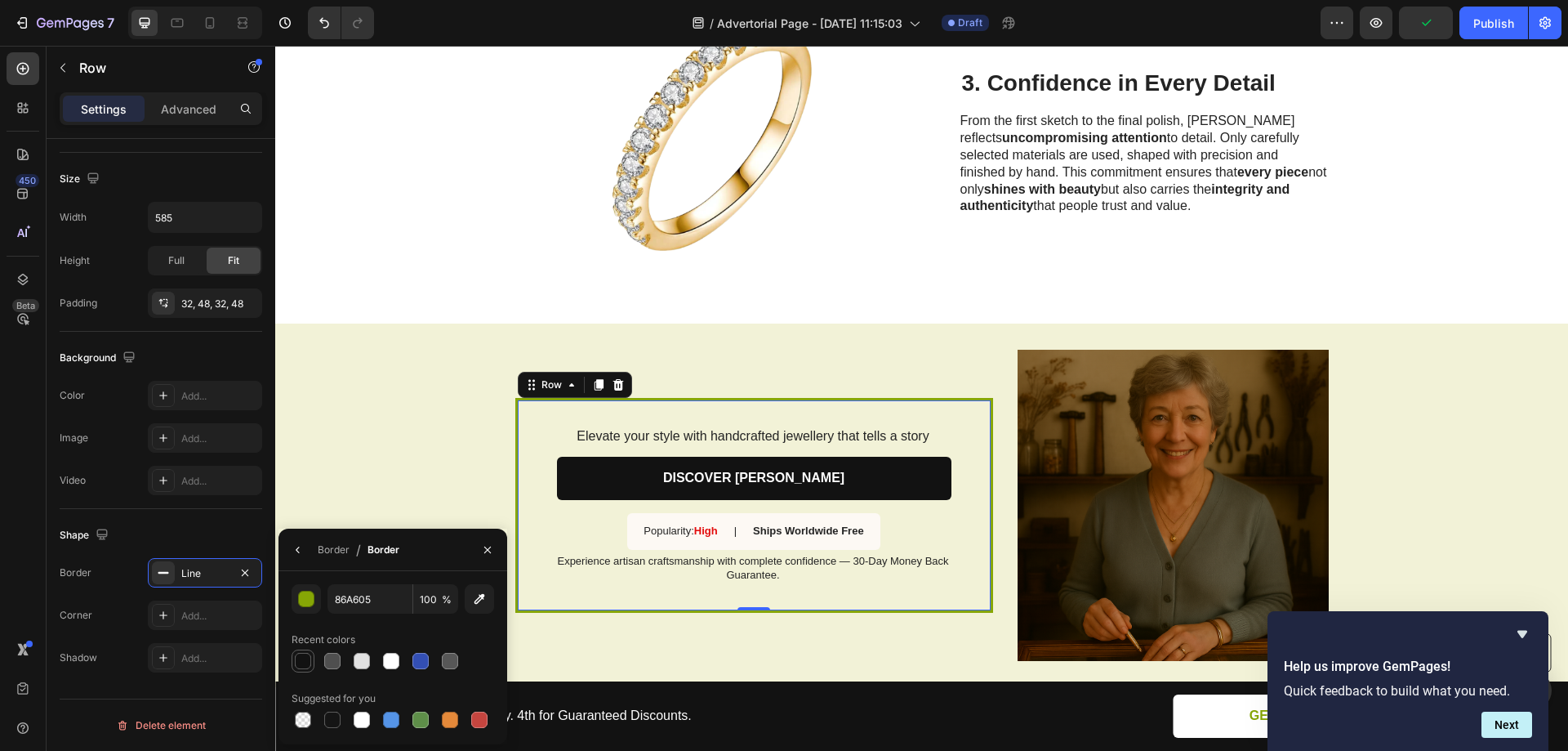
click at [305, 658] on div at bounding box center [303, 661] width 16 height 16
type input "121212"
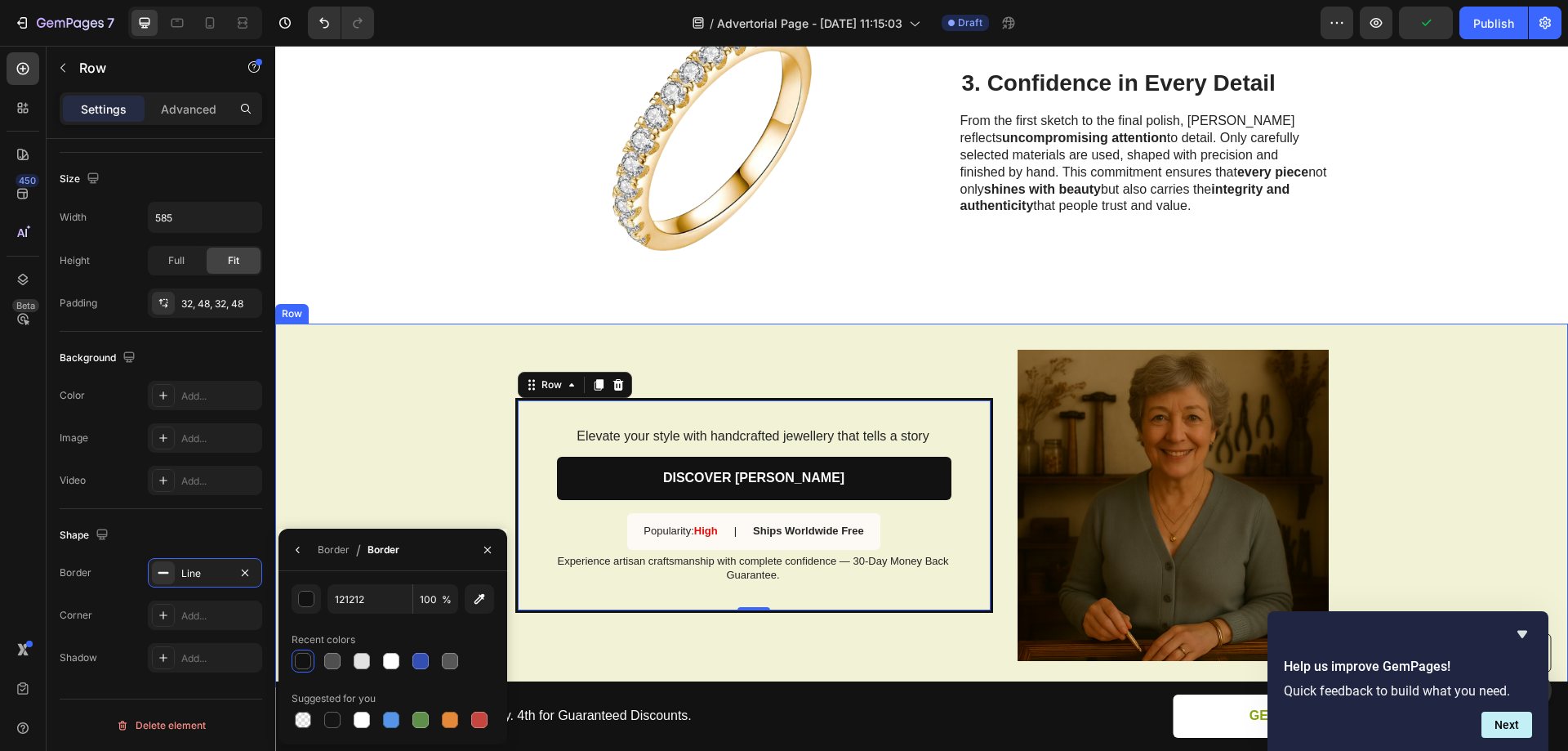
click at [362, 394] on div "Elevate your style with handcrafted jewellery that tells a story Text Block DIS…" at bounding box center [921, 505] width 1293 height 363
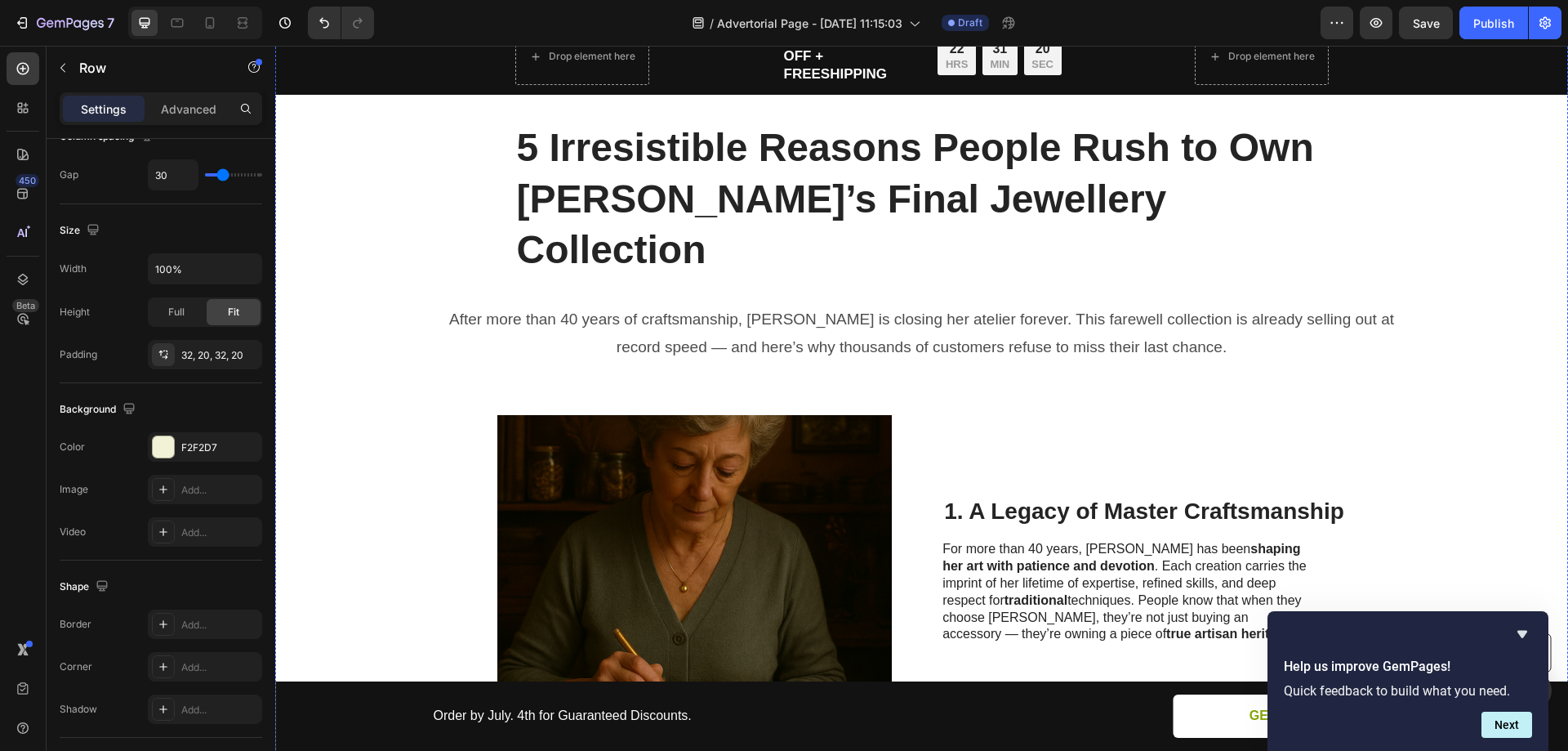
scroll to position [0, 0]
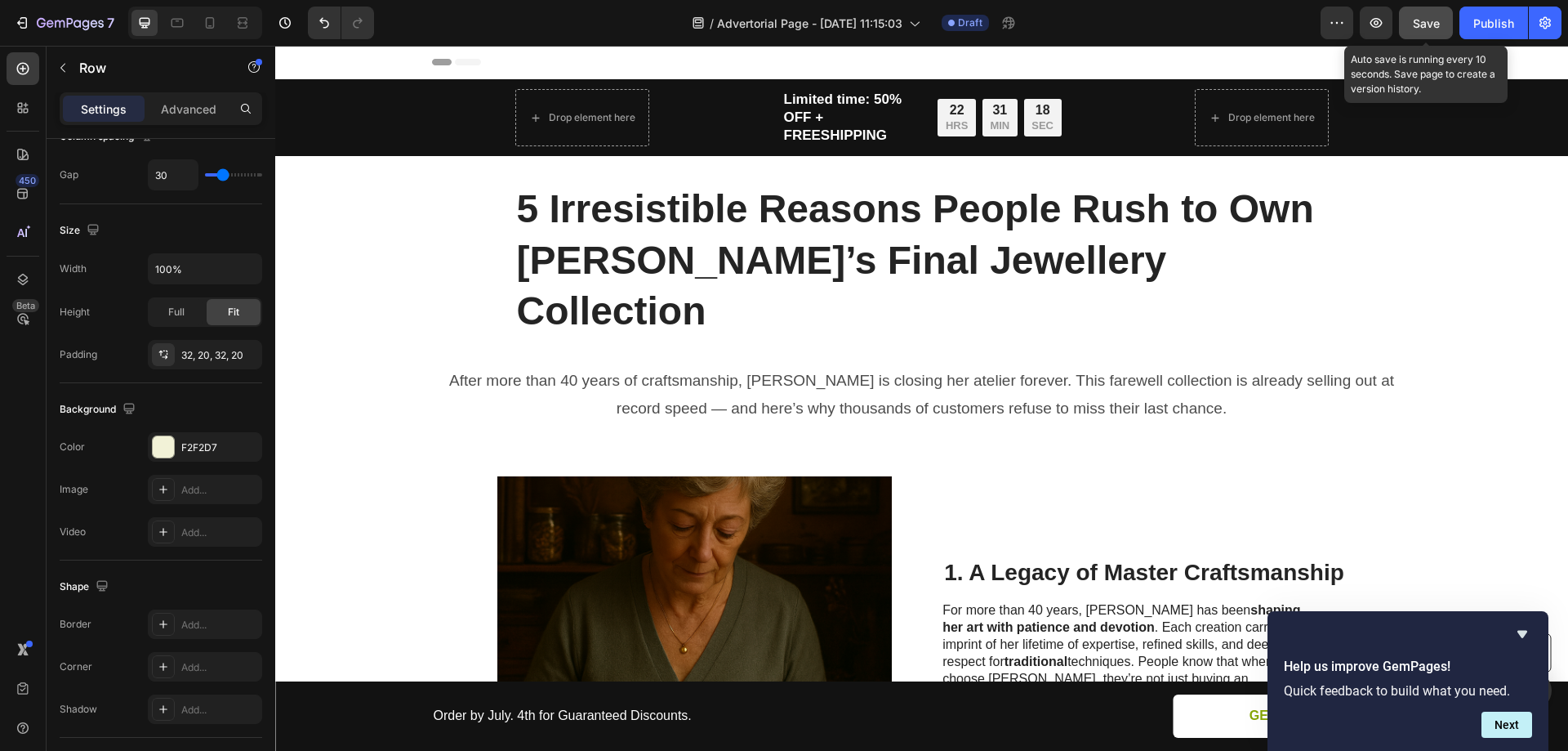
click at [1437, 20] on span "Save" at bounding box center [1427, 23] width 27 height 14
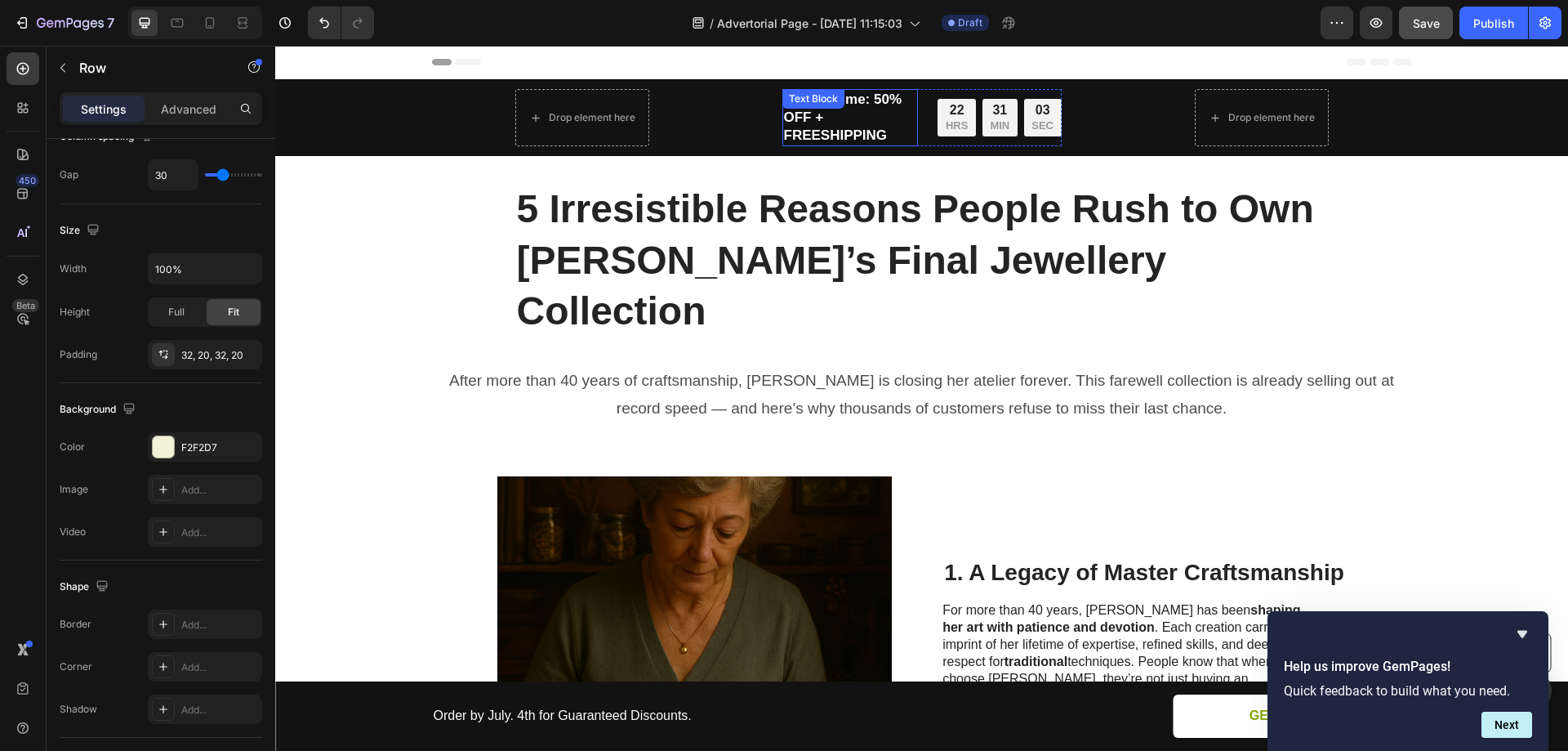
click at [854, 122] on p "Limited time: 50% OFF + FREESHIPPING" at bounding box center [850, 117] width 133 height 54
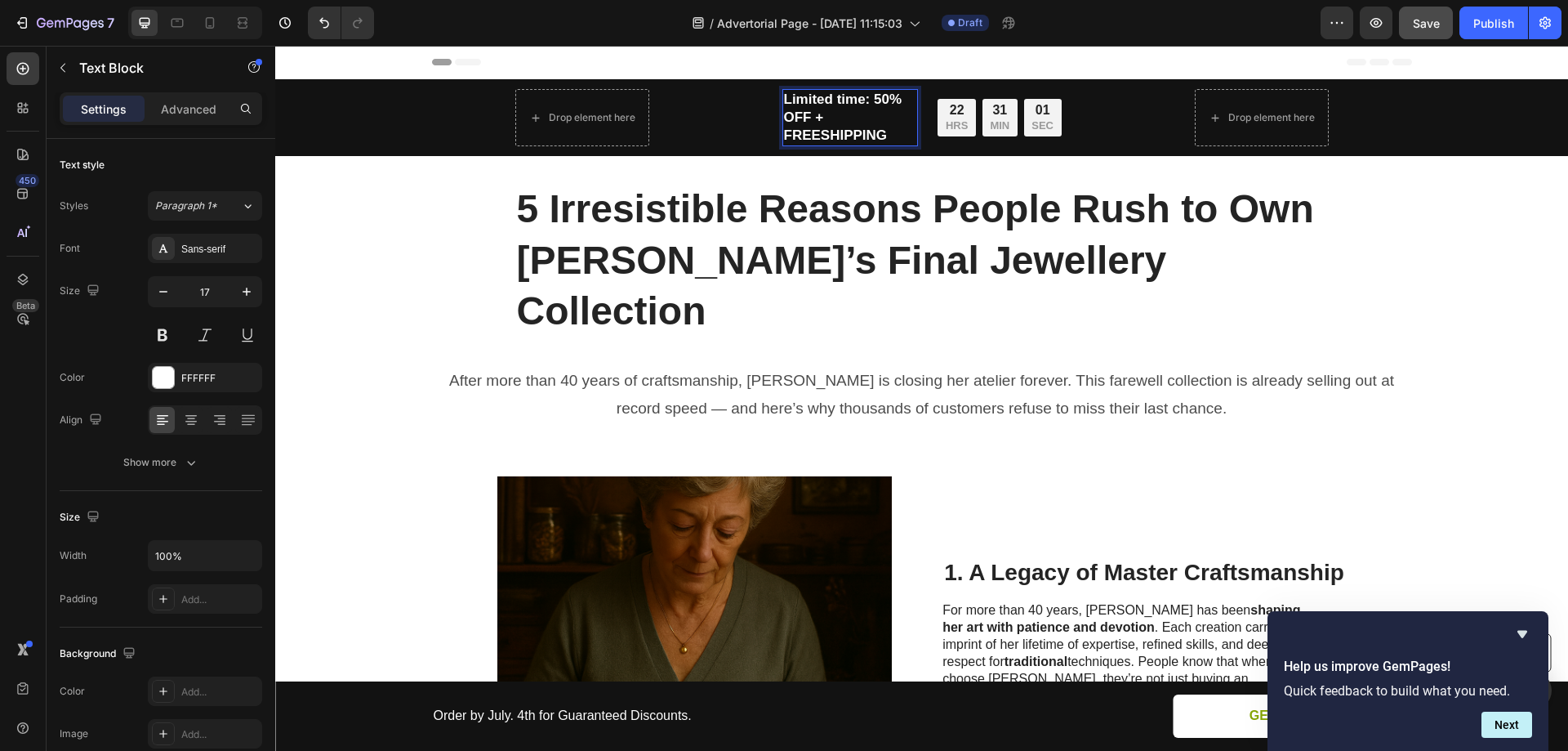
click at [861, 131] on p "Limited time: 50% OFF + FREESHIPPING" at bounding box center [850, 117] width 133 height 54
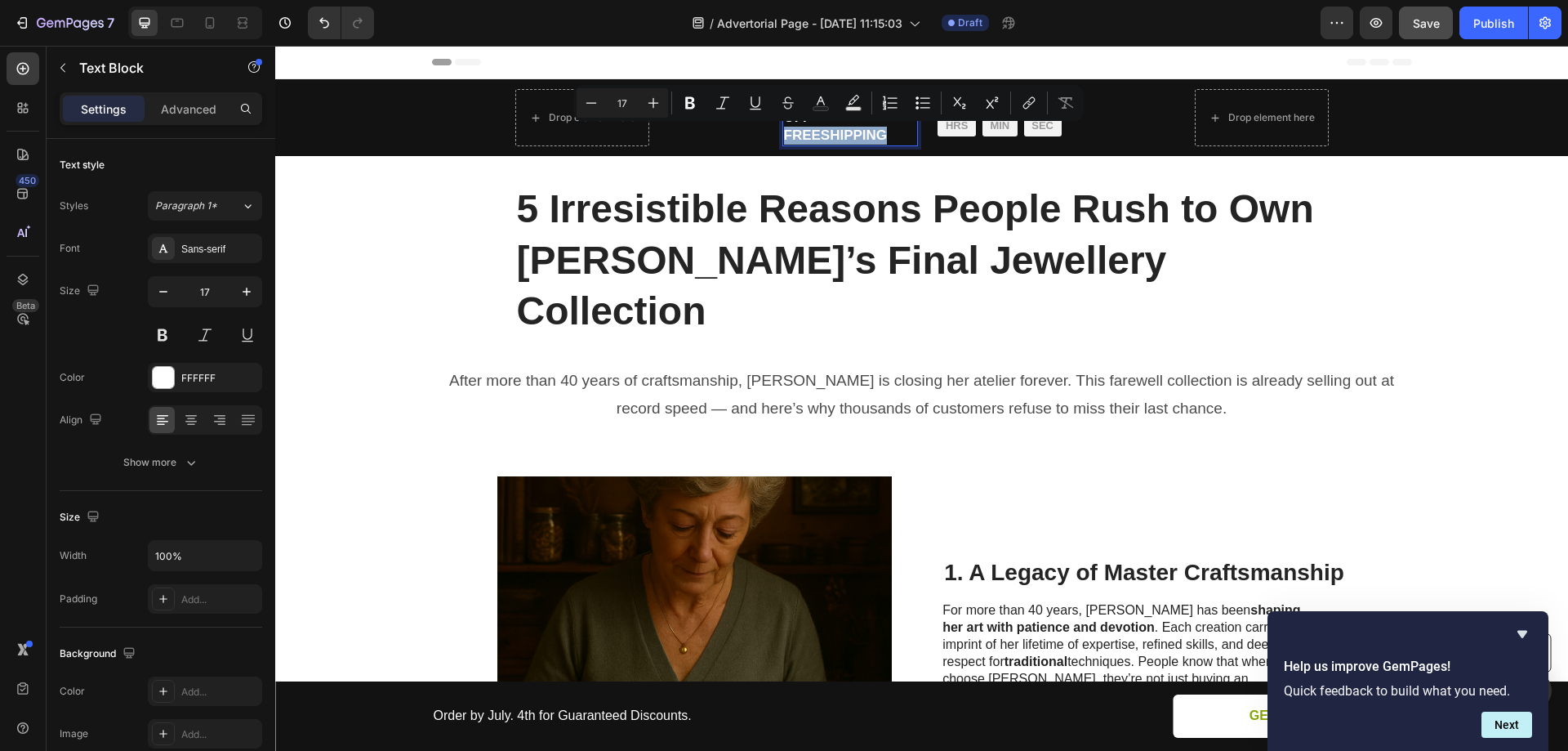
click at [890, 135] on p "Limited time: 50% OFF + FREESHIPPING" at bounding box center [850, 117] width 133 height 54
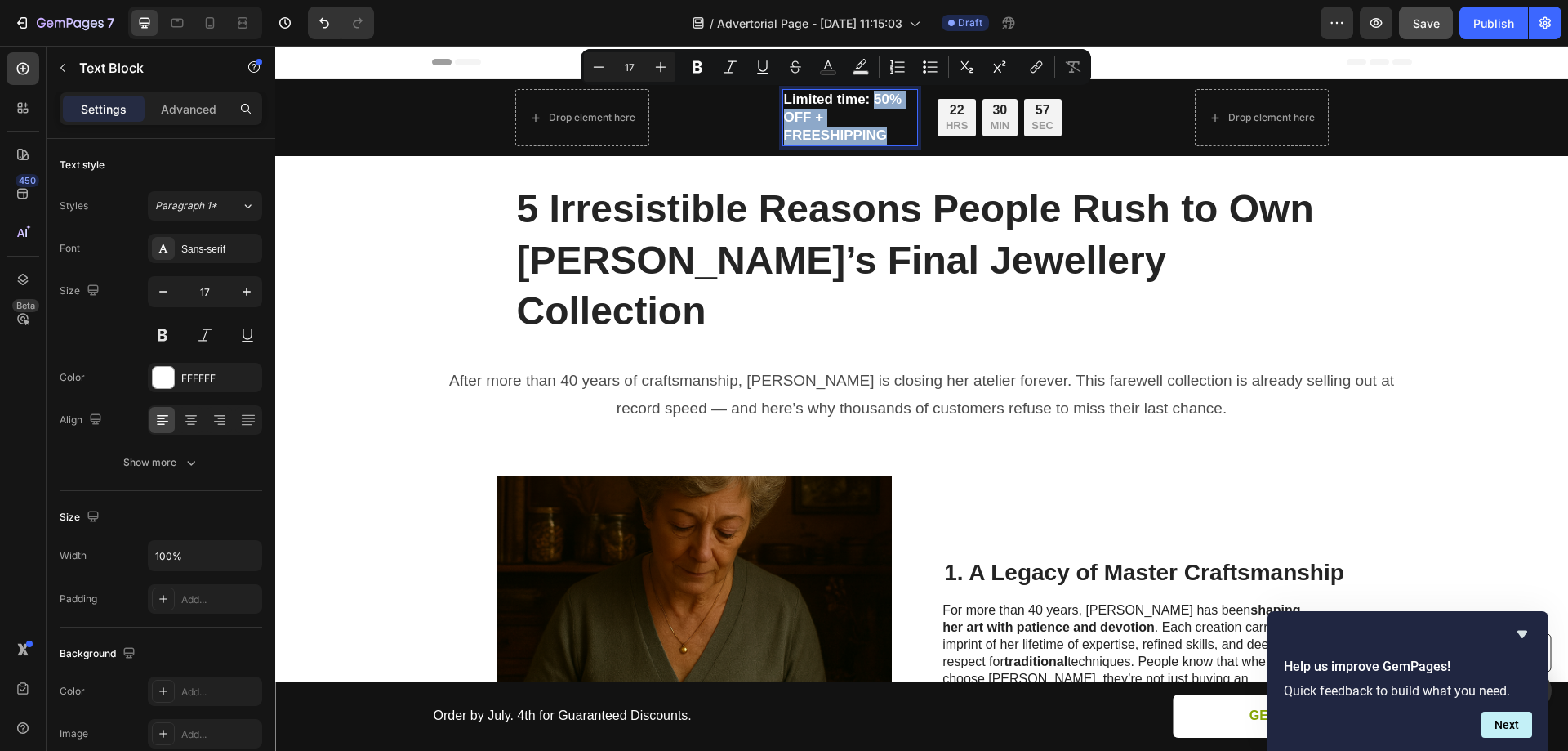
drag, startPoint x: 868, startPoint y: 99, endPoint x: 886, endPoint y: 128, distance: 34.1
click at [886, 128] on p "Limited time: 50% OFF + FREESHIPPING" at bounding box center [850, 117] width 133 height 54
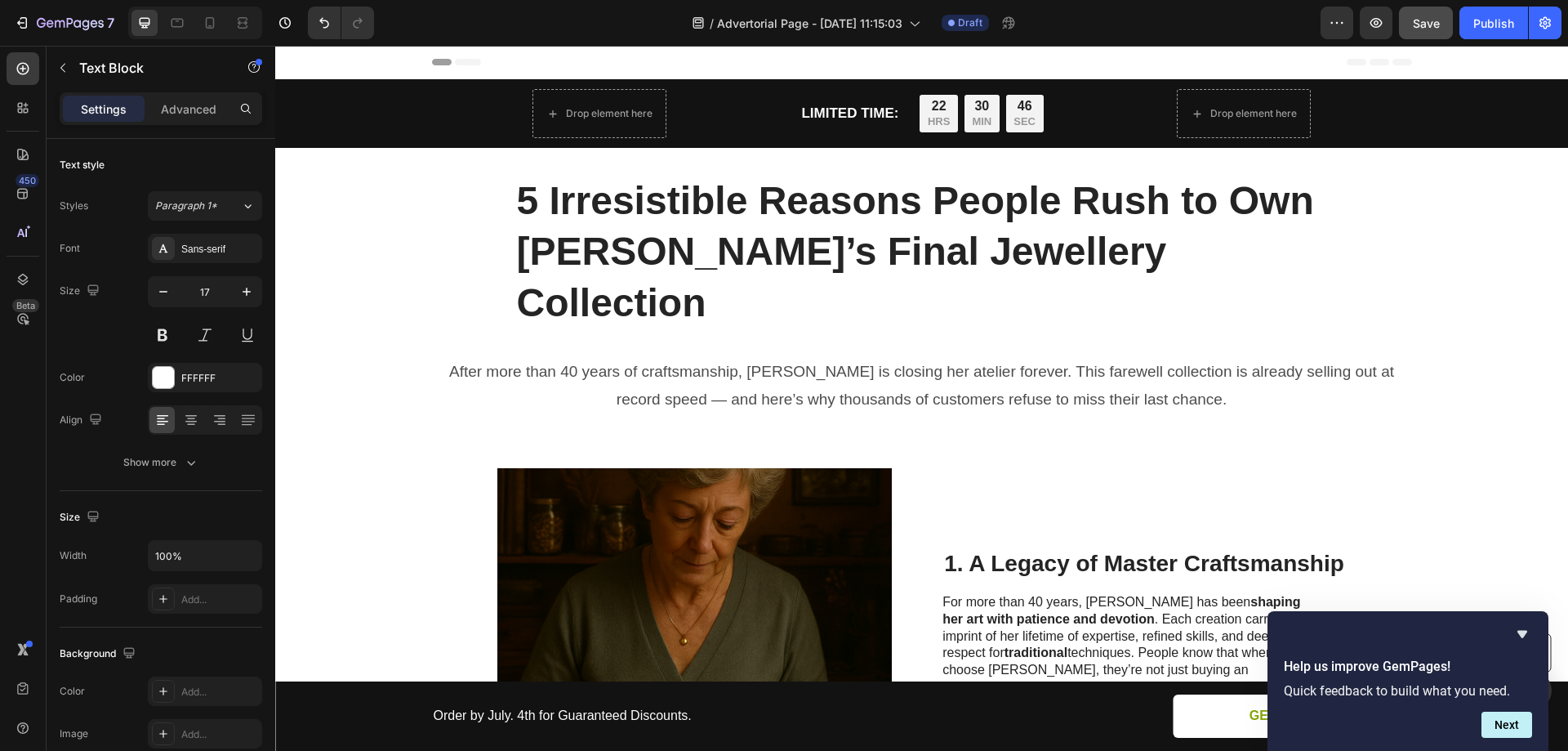
click at [1107, 62] on div "Header" at bounding box center [922, 62] width 980 height 32
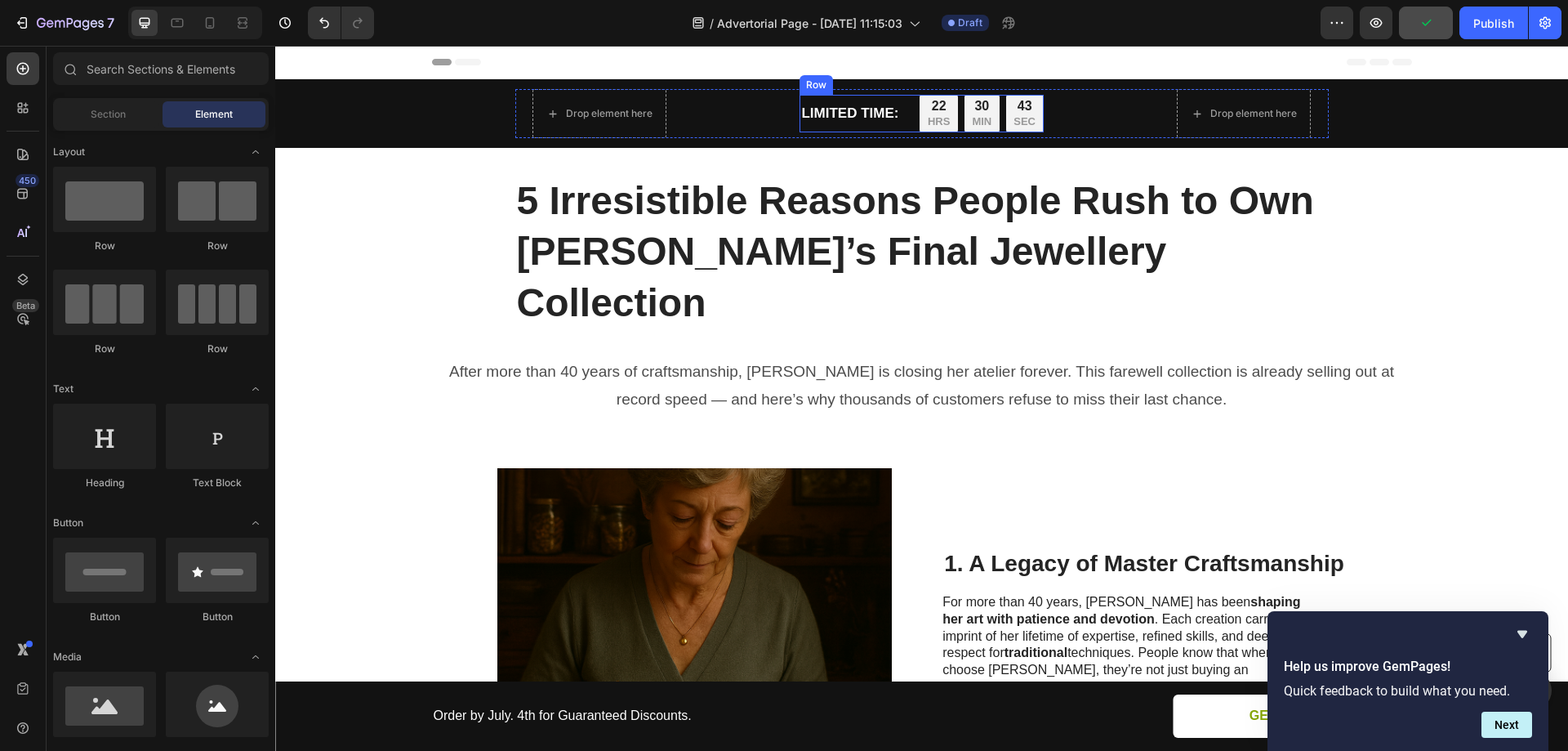
click at [902, 123] on div "LIMITED TIME: Text Block 22 HRS 30 MIN 43 SEC Countdown Timer Row" at bounding box center [921, 113] width 244 height 38
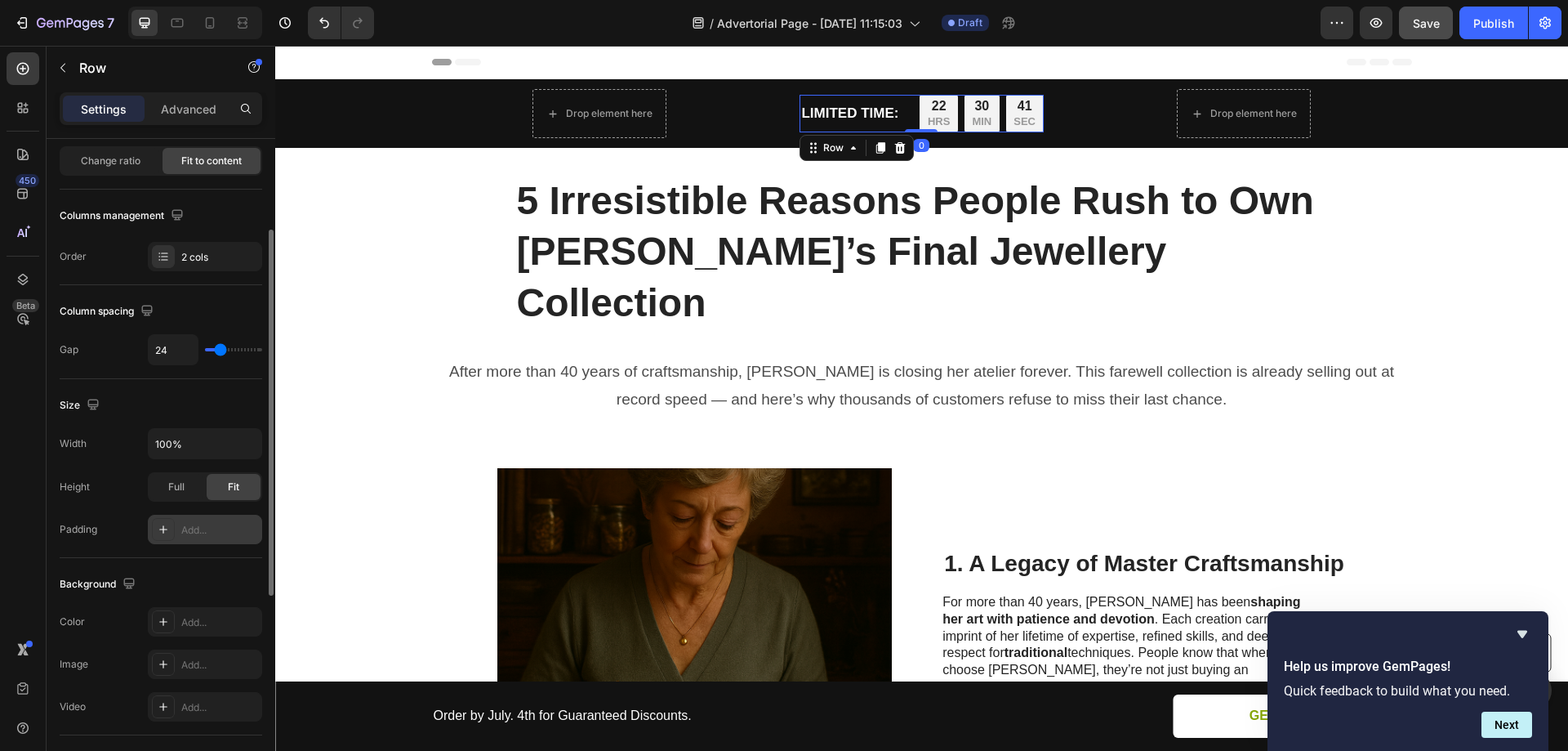
scroll to position [246, 0]
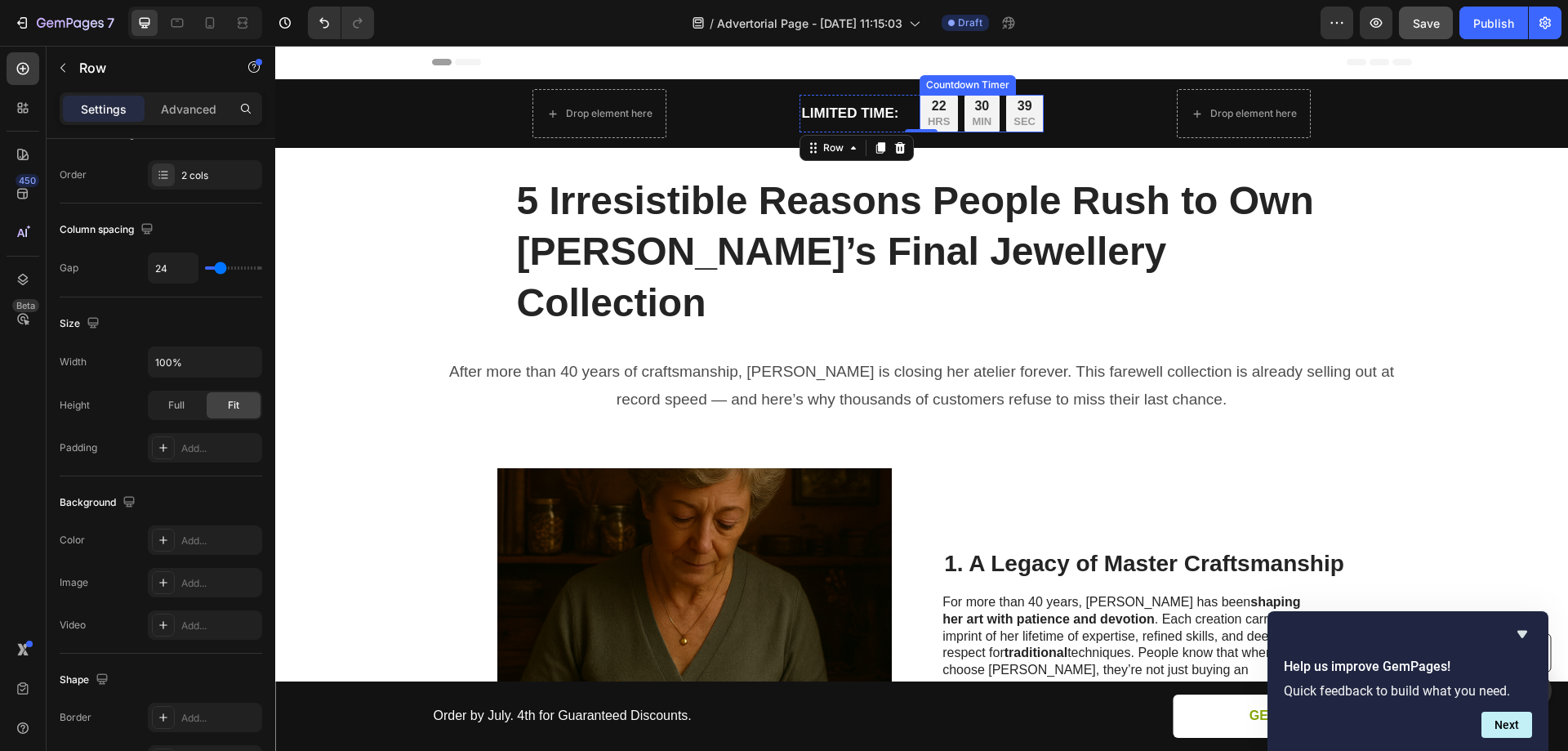
click at [993, 122] on div "30 MIN" at bounding box center [982, 113] width 35 height 38
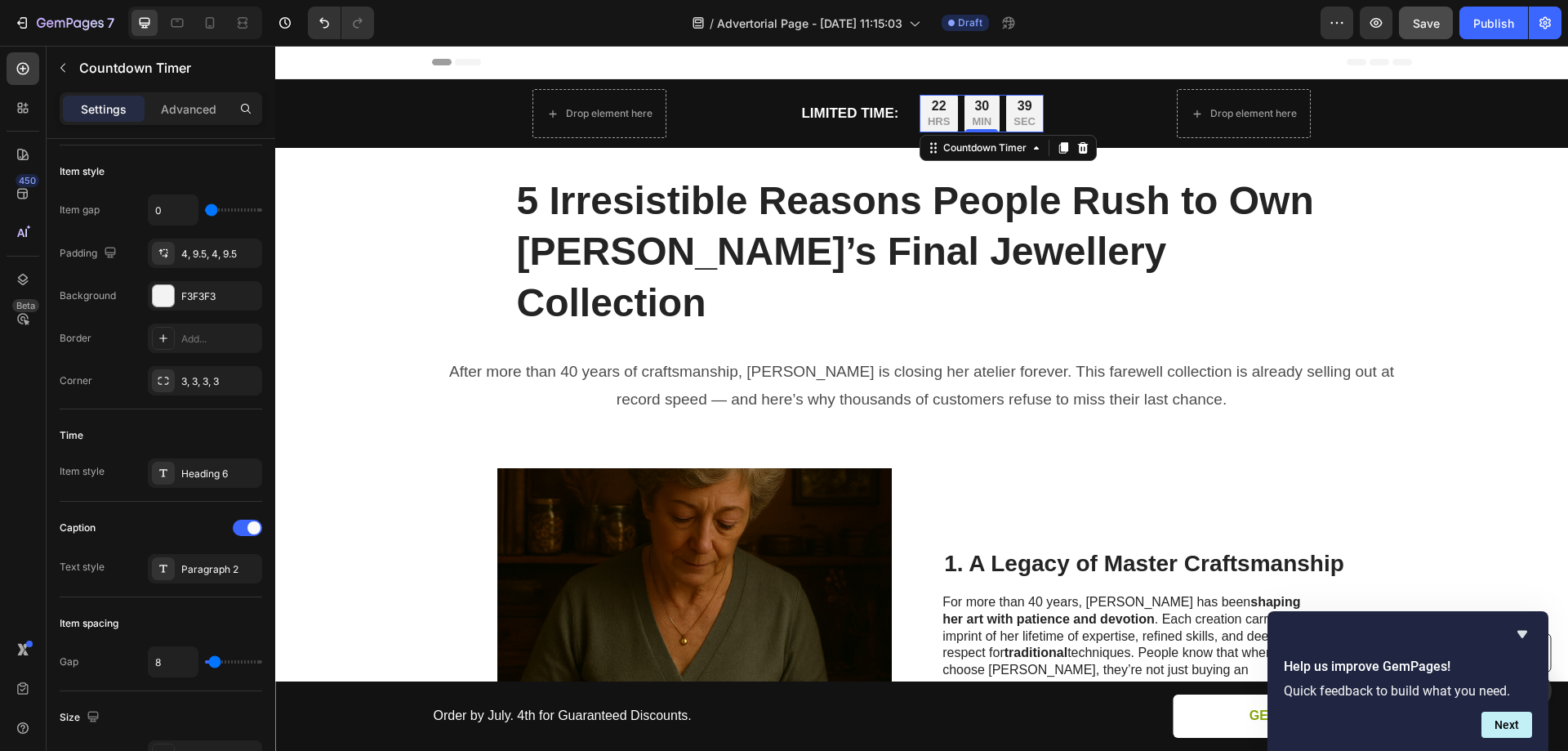
scroll to position [0, 0]
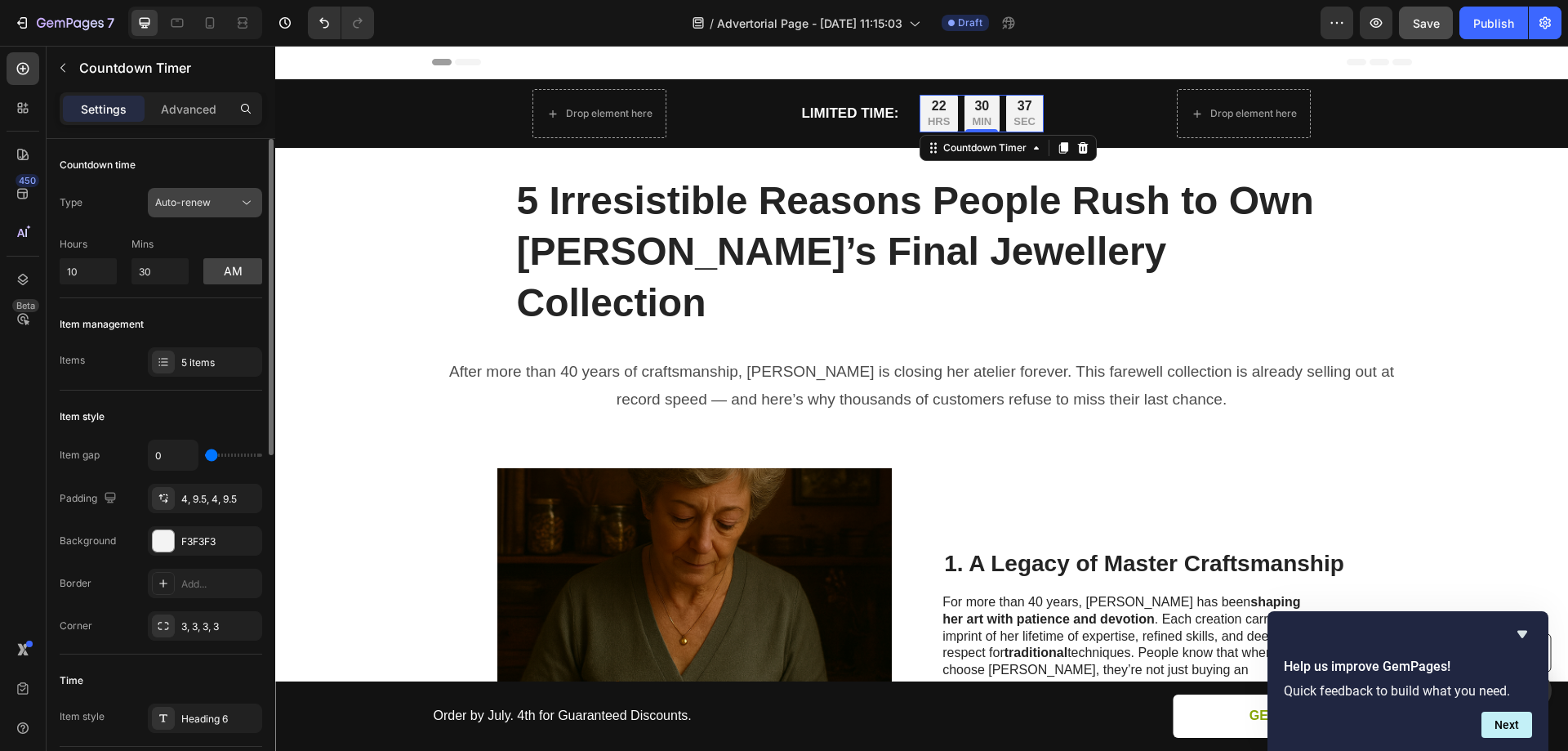
click at [204, 202] on span "Auto-renew" at bounding box center [182, 202] width 55 height 12
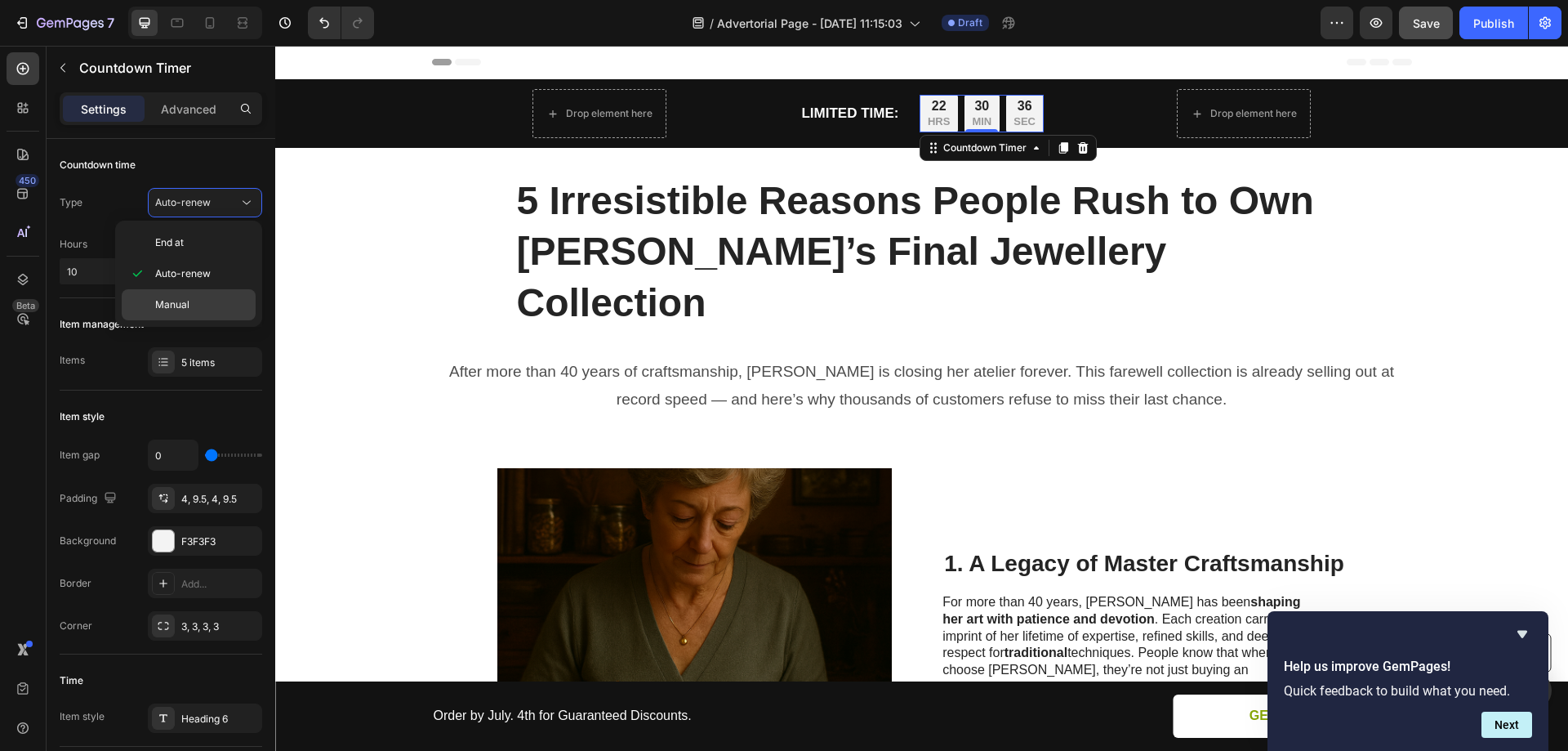
click at [183, 299] on span "Manual" at bounding box center [172, 304] width 34 height 14
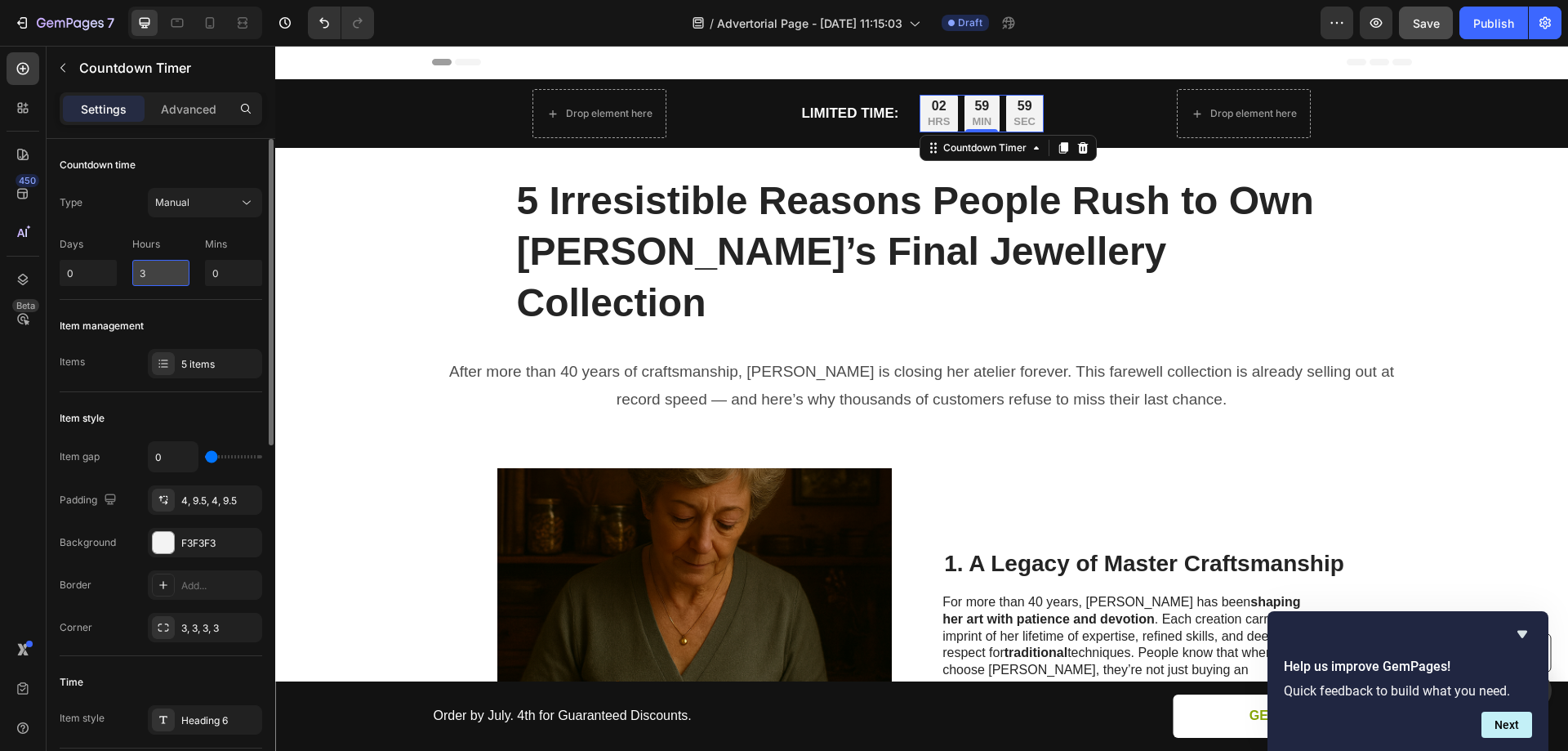
drag, startPoint x: 156, startPoint y: 269, endPoint x: 133, endPoint y: 269, distance: 23.0
click at [133, 269] on input "3" at bounding box center [160, 273] width 57 height 26
type input "12"
click at [178, 313] on div "Item management" at bounding box center [161, 326] width 203 height 26
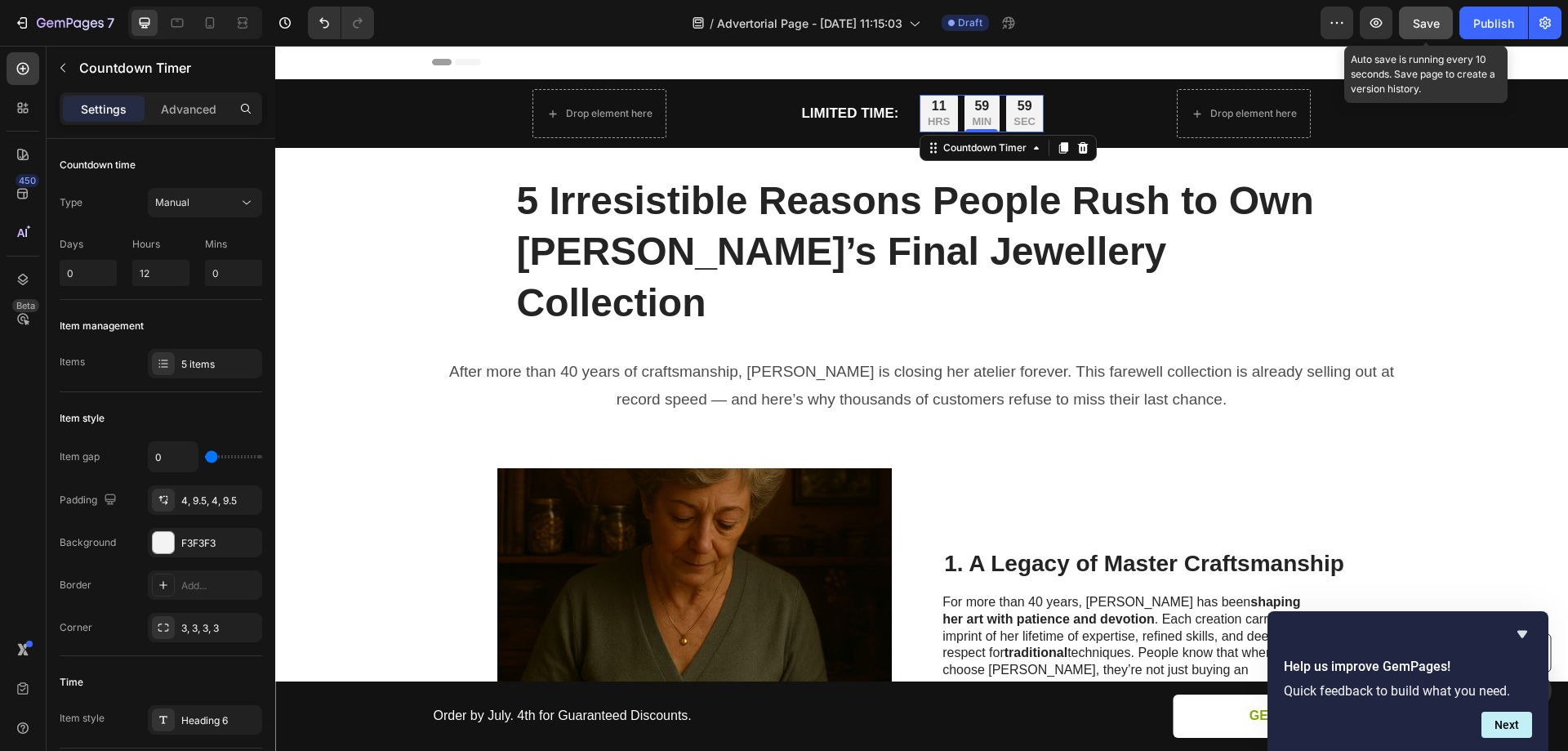
click at [1433, 21] on span "Save" at bounding box center [1427, 23] width 27 height 14
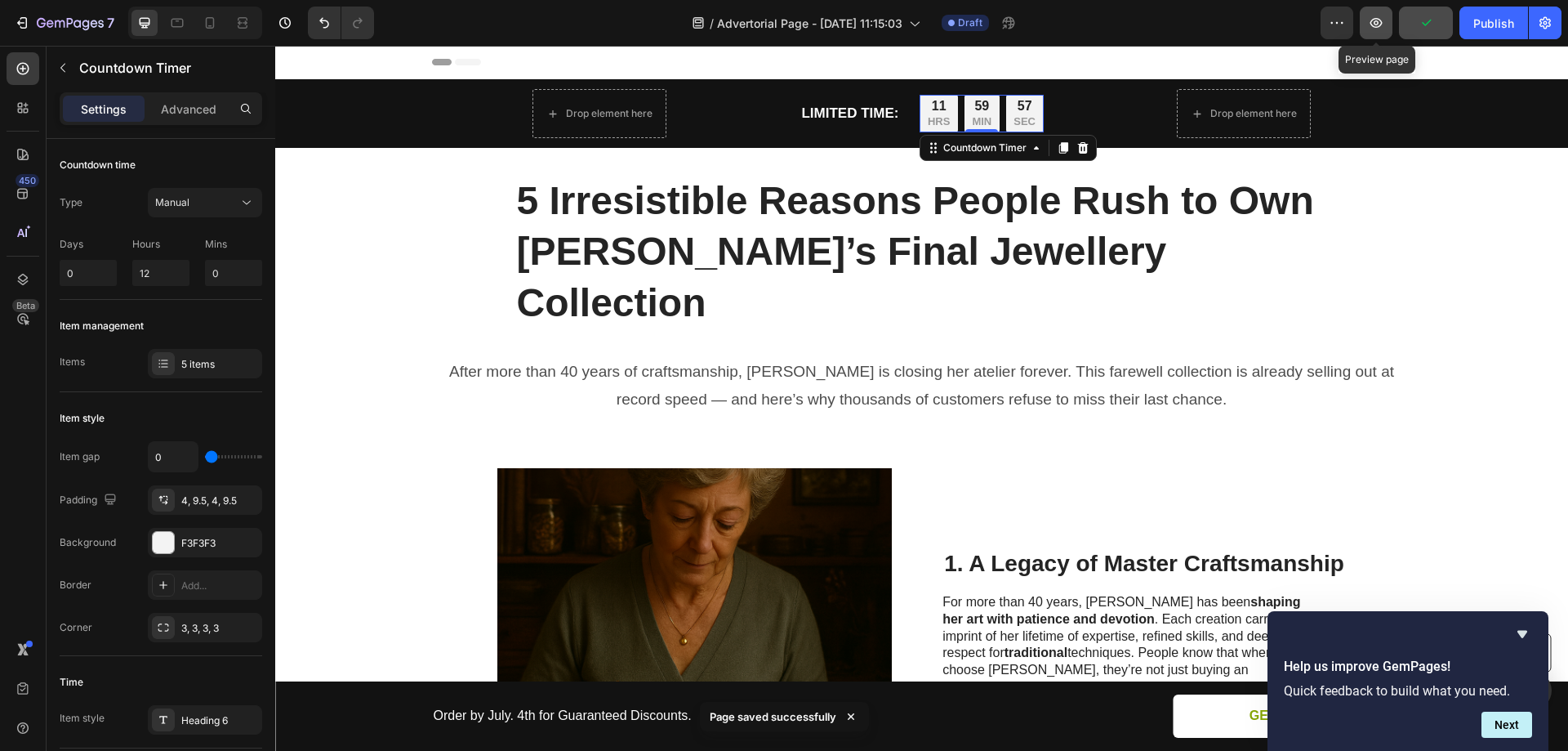
click at [1380, 13] on button "button" at bounding box center [1376, 23] width 32 height 32
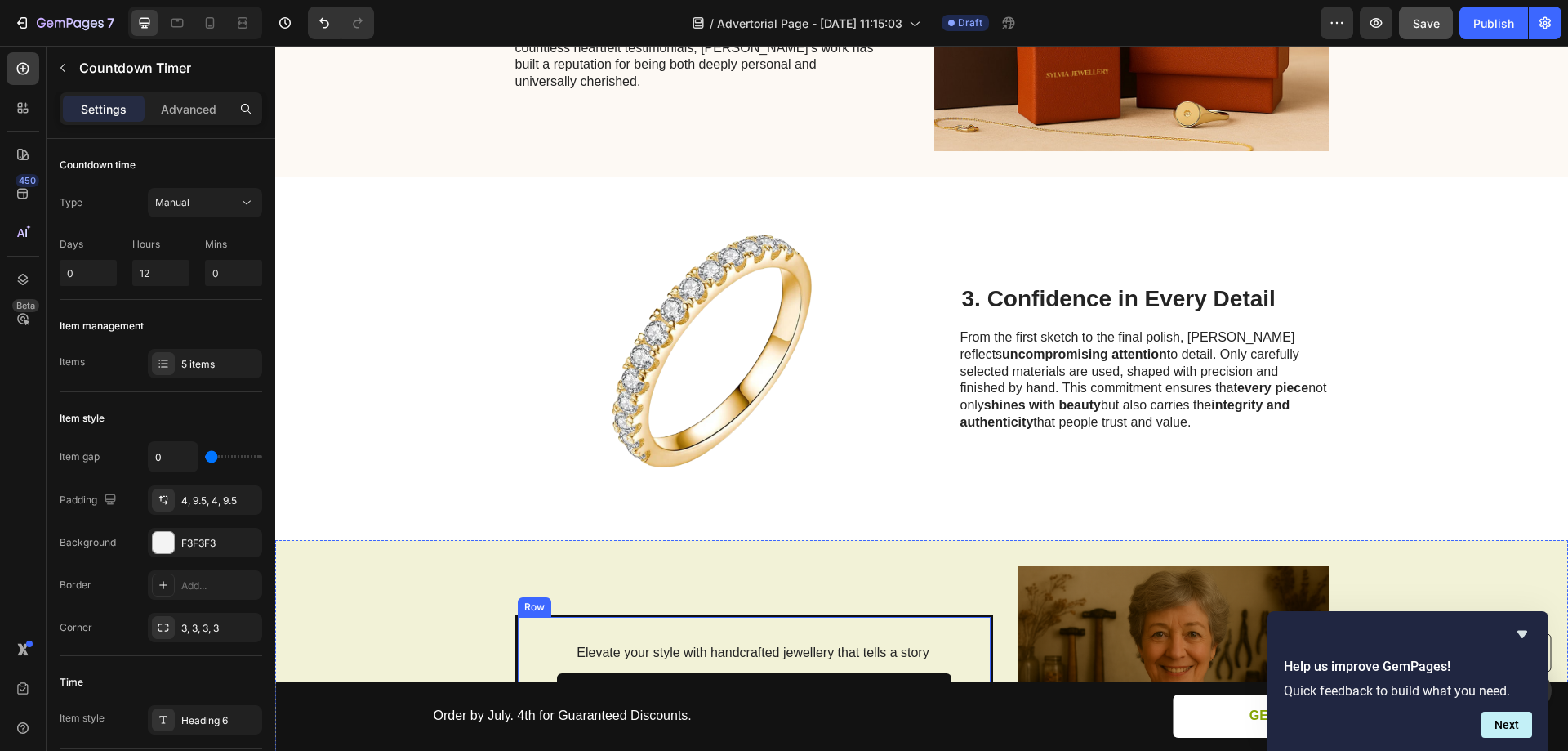
scroll to position [2013, 0]
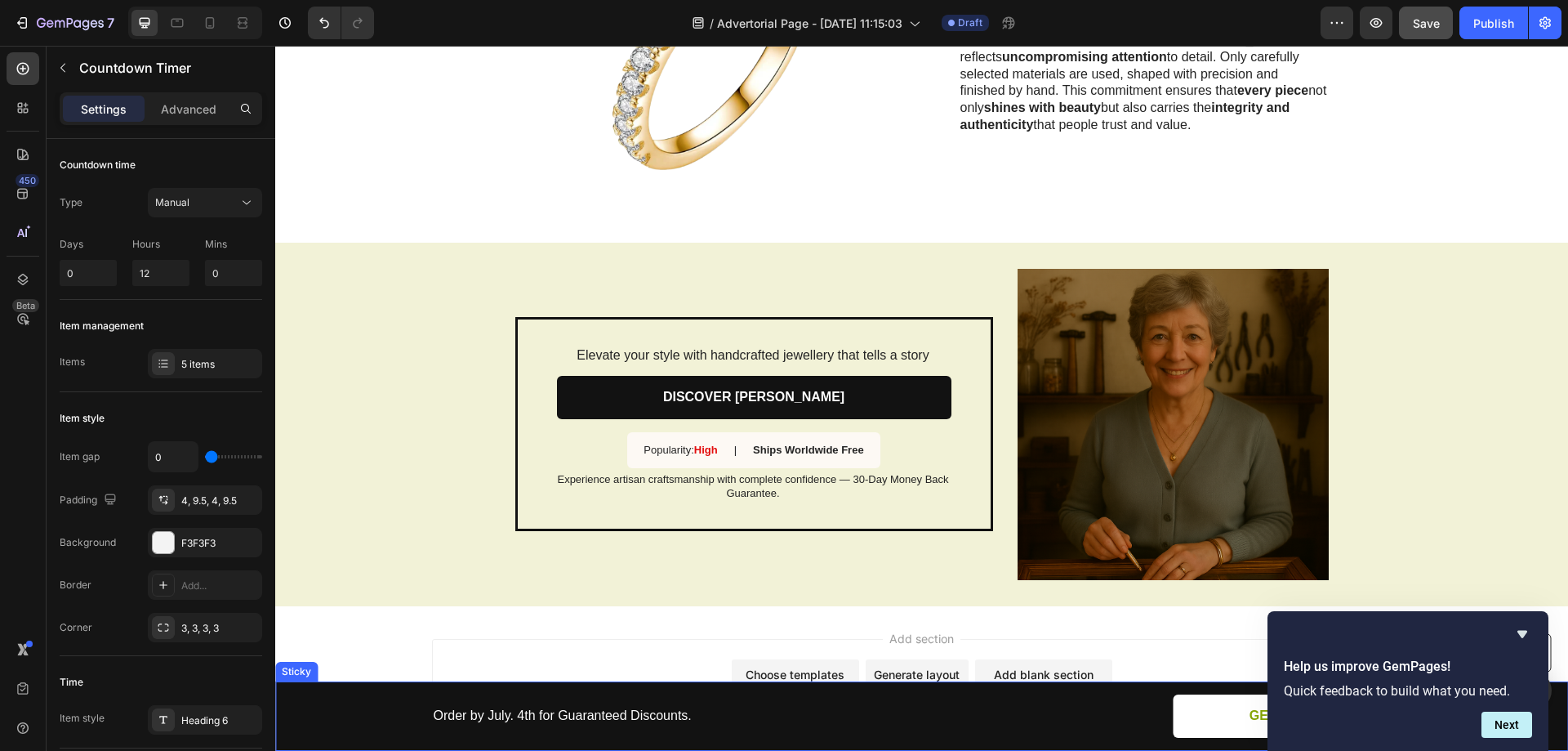
click at [364, 703] on div "Button Order by July. 4th for Guaranteed Discounts. Text Block GET 50% OFF Butt…" at bounding box center [921, 716] width 1260 height 43
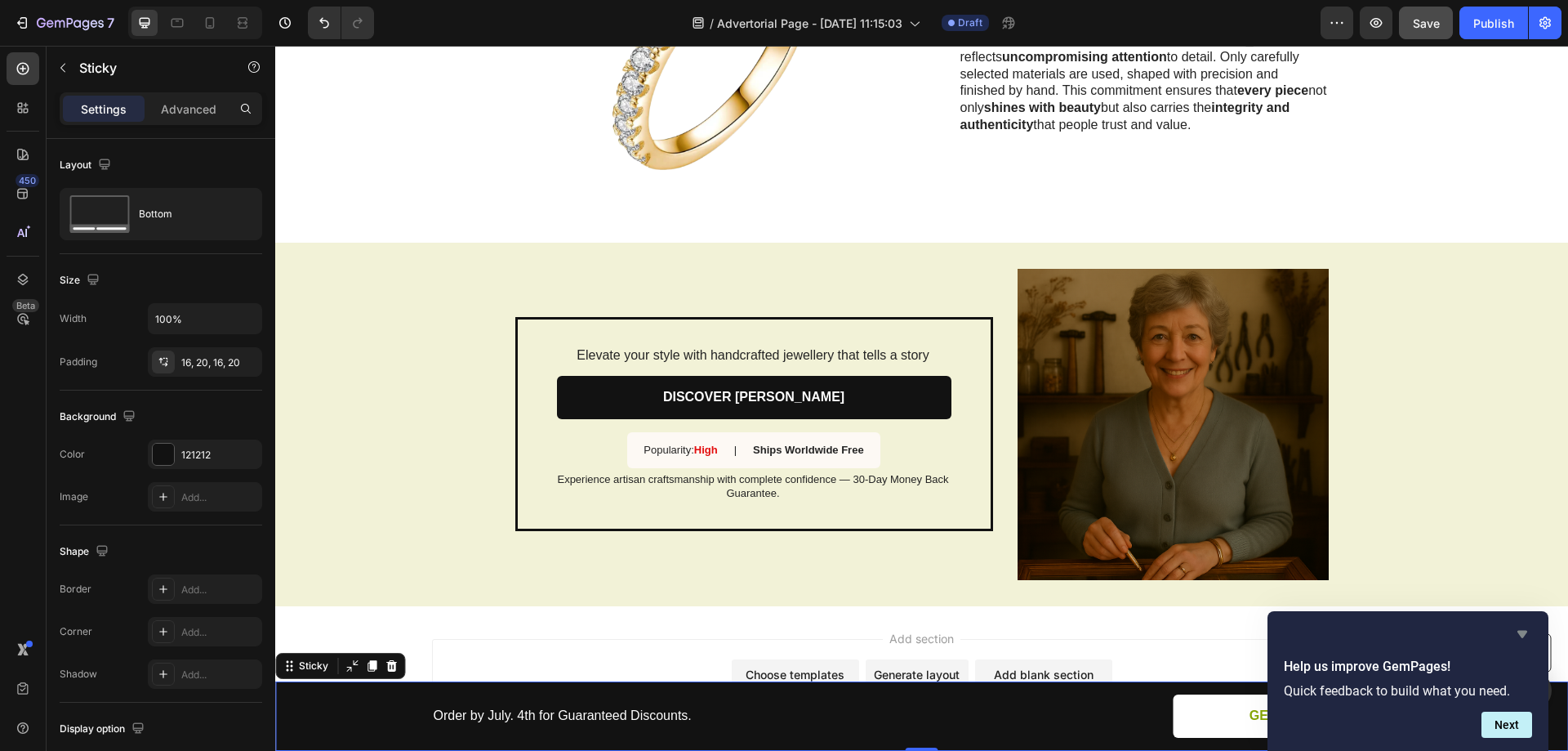
click at [1522, 632] on icon "Hide survey" at bounding box center [1523, 634] width 10 height 8
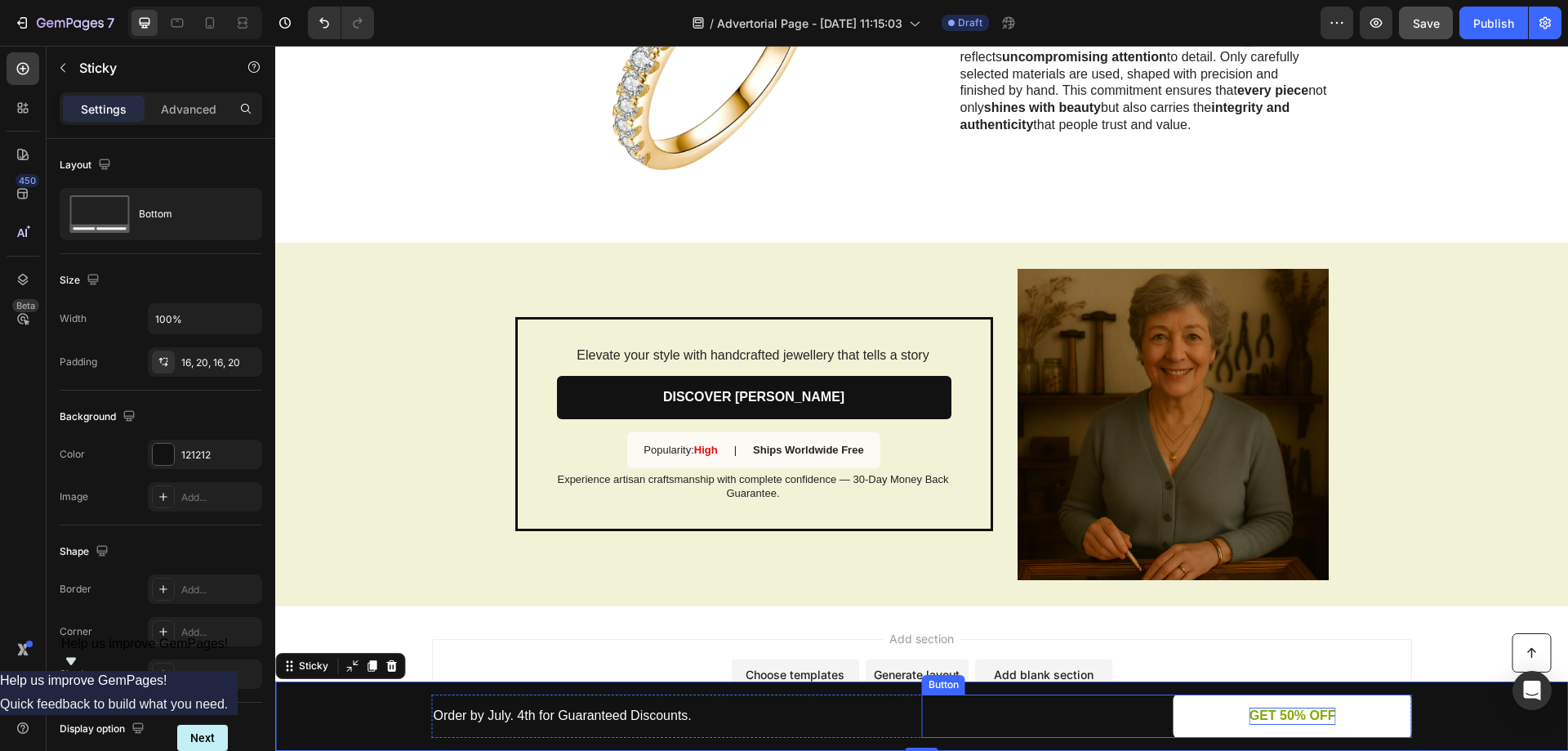
click at [1278, 717] on p "GET 50% OFF" at bounding box center [1293, 716] width 87 height 17
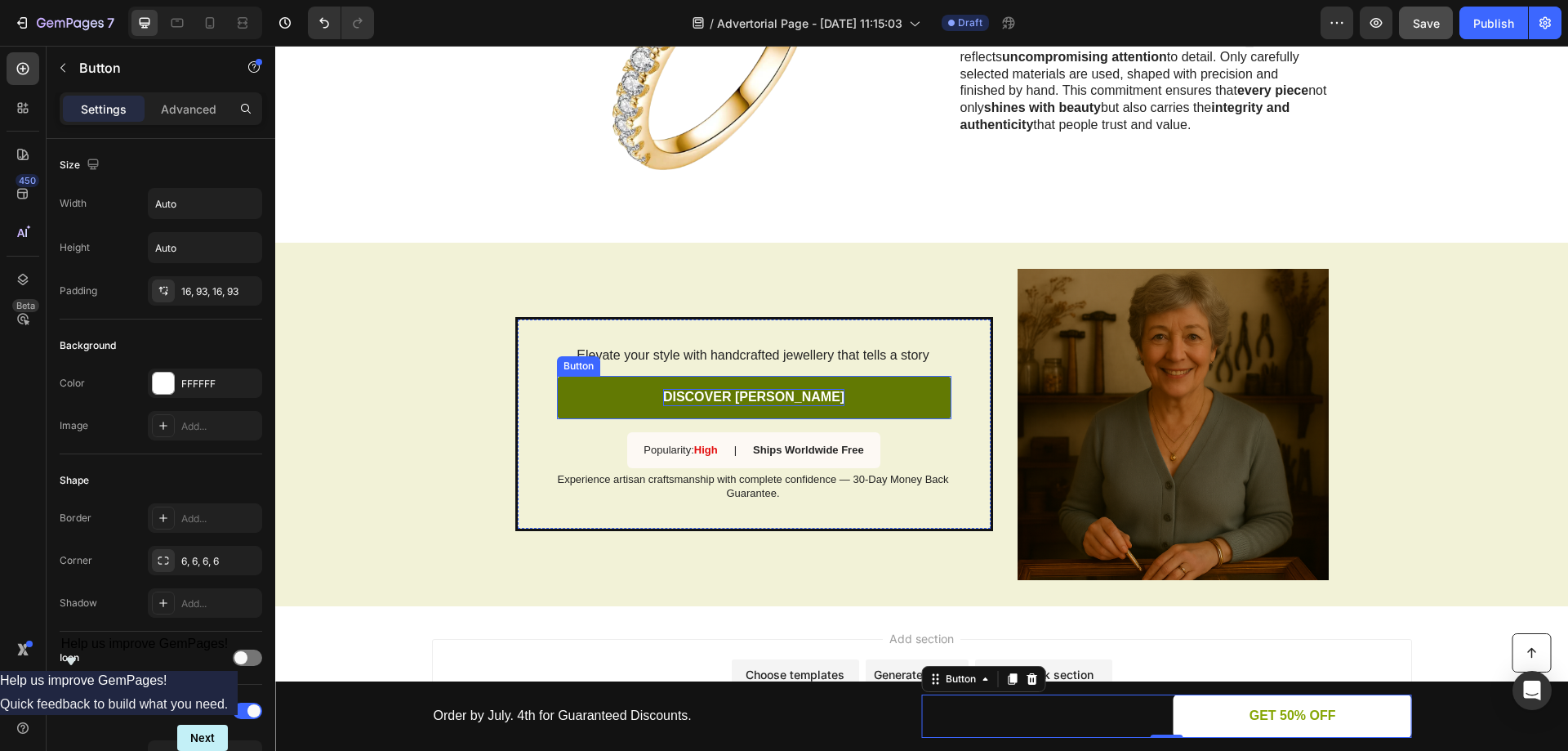
click at [763, 389] on p "DISCOVER [PERSON_NAME]" at bounding box center [753, 397] width 182 height 17
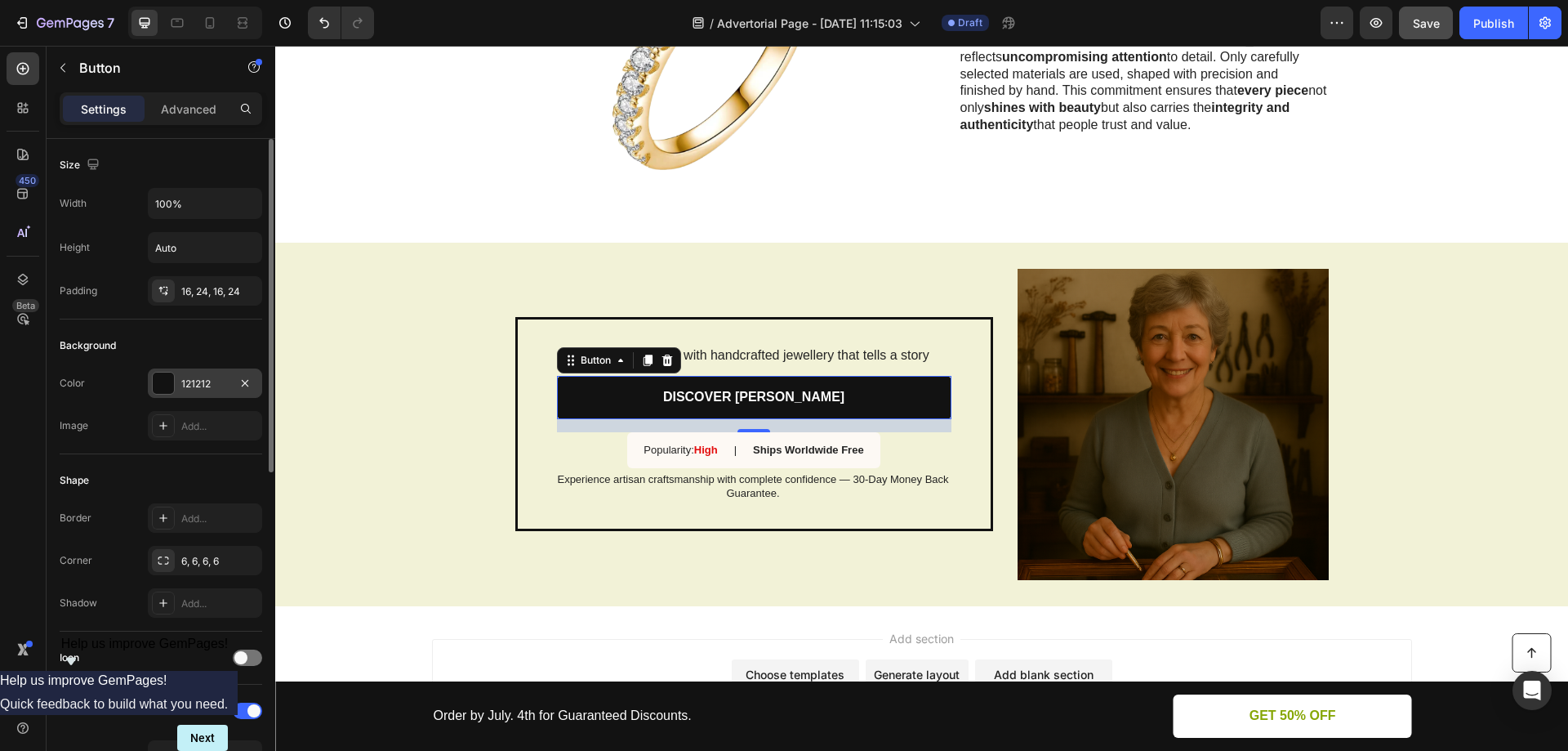
click at [203, 379] on div "121212" at bounding box center [205, 384] width 48 height 14
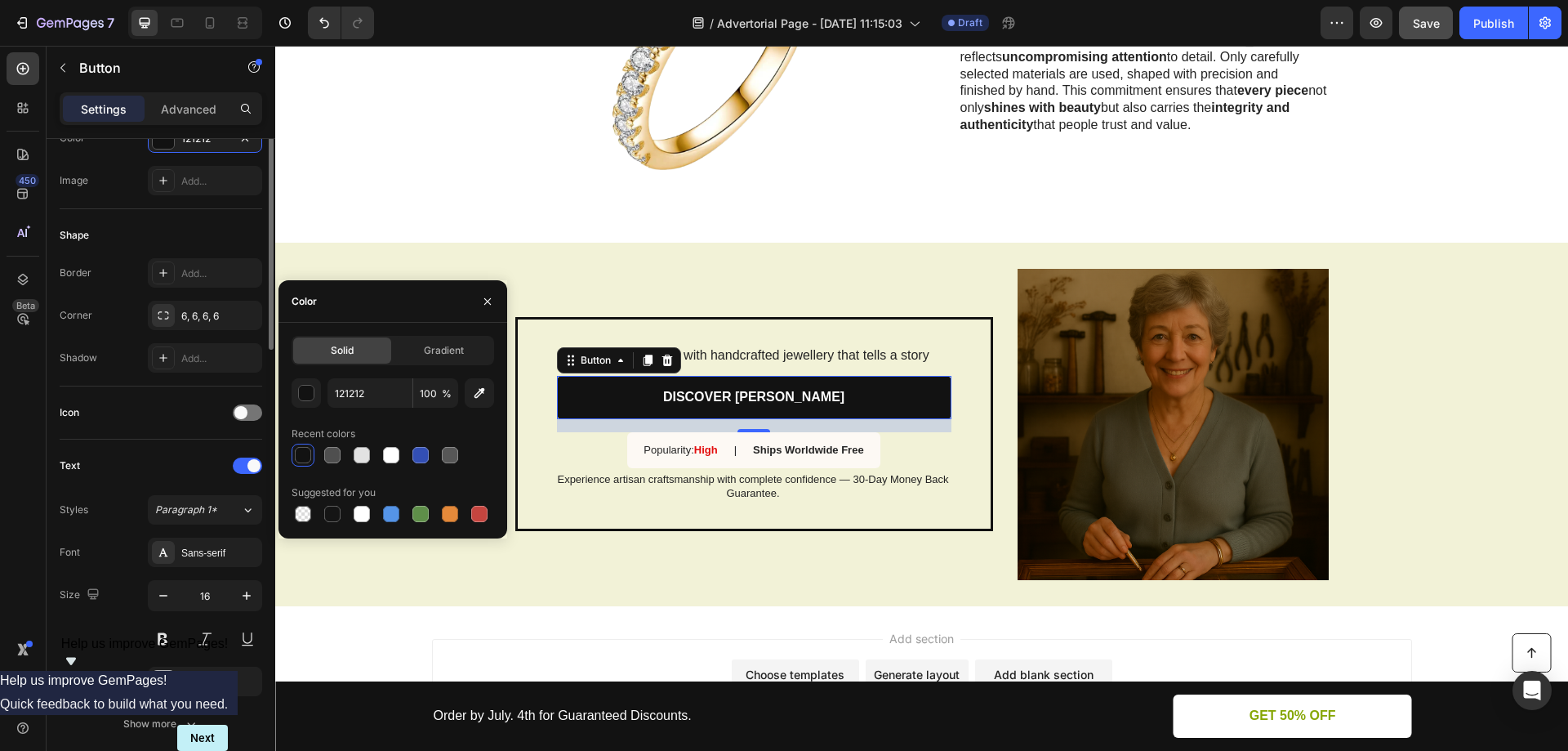
scroll to position [82, 0]
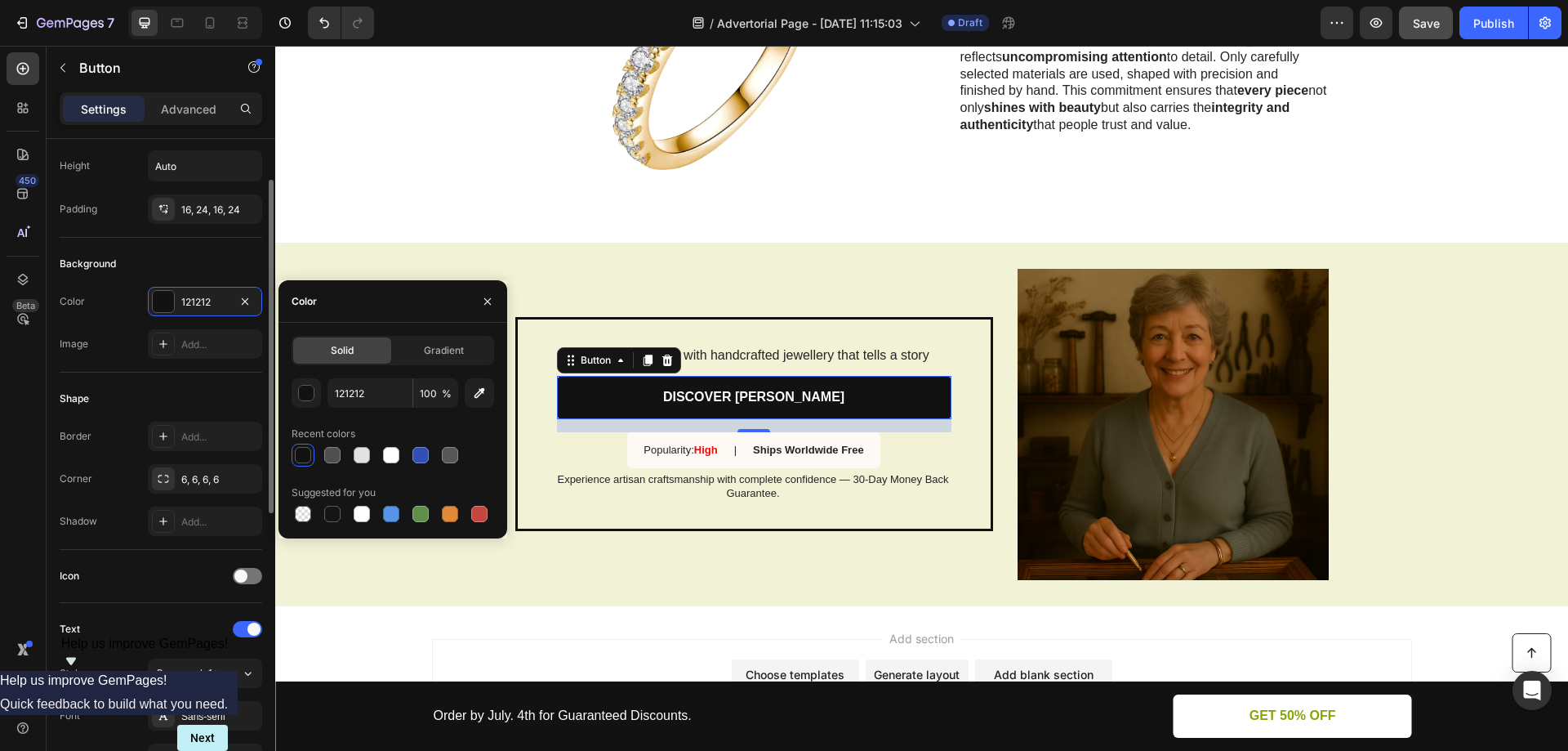
click at [117, 319] on div "Color 121212 Image Add..." at bounding box center [161, 322] width 203 height 72
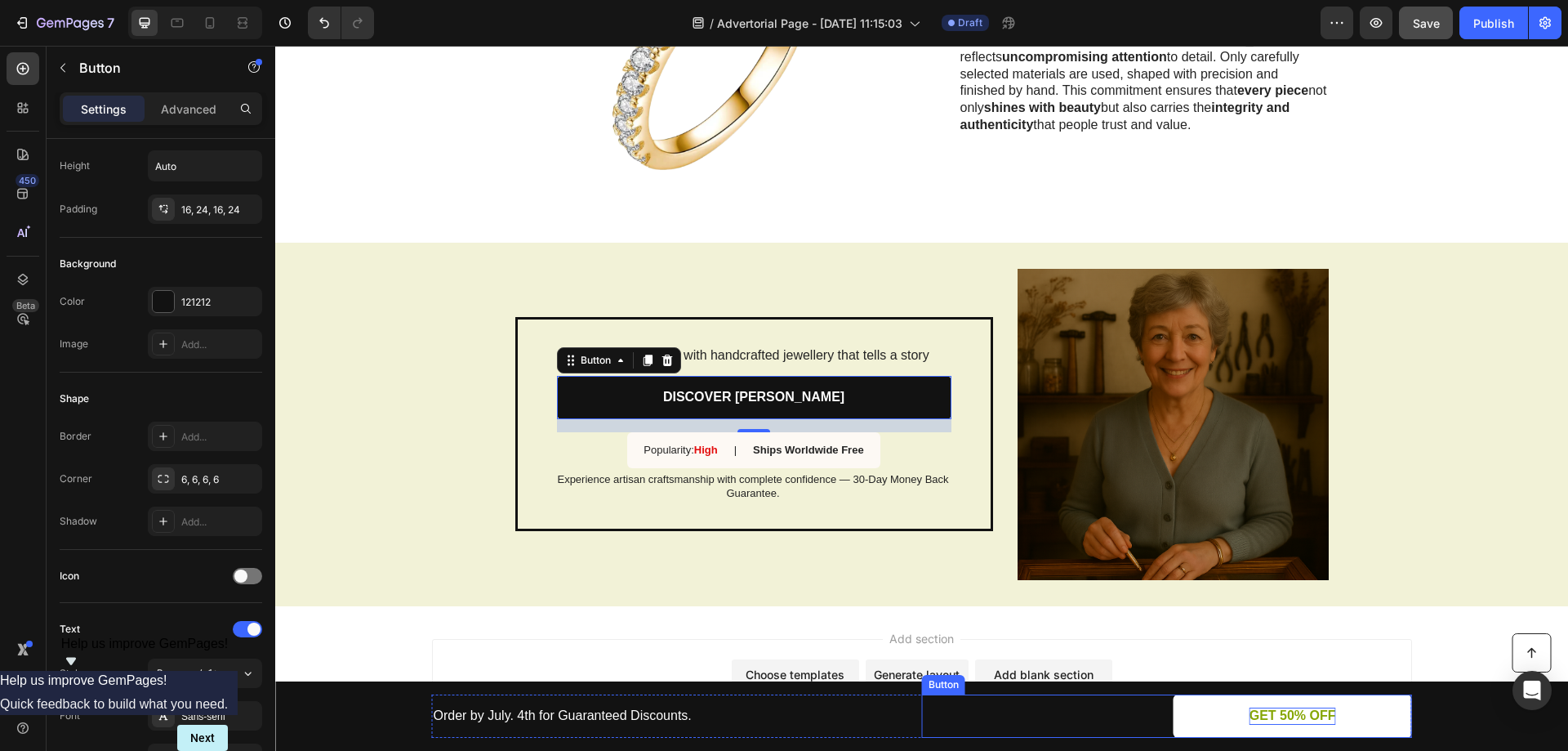
click at [1288, 717] on p "GET 50% OFF" at bounding box center [1293, 716] width 87 height 17
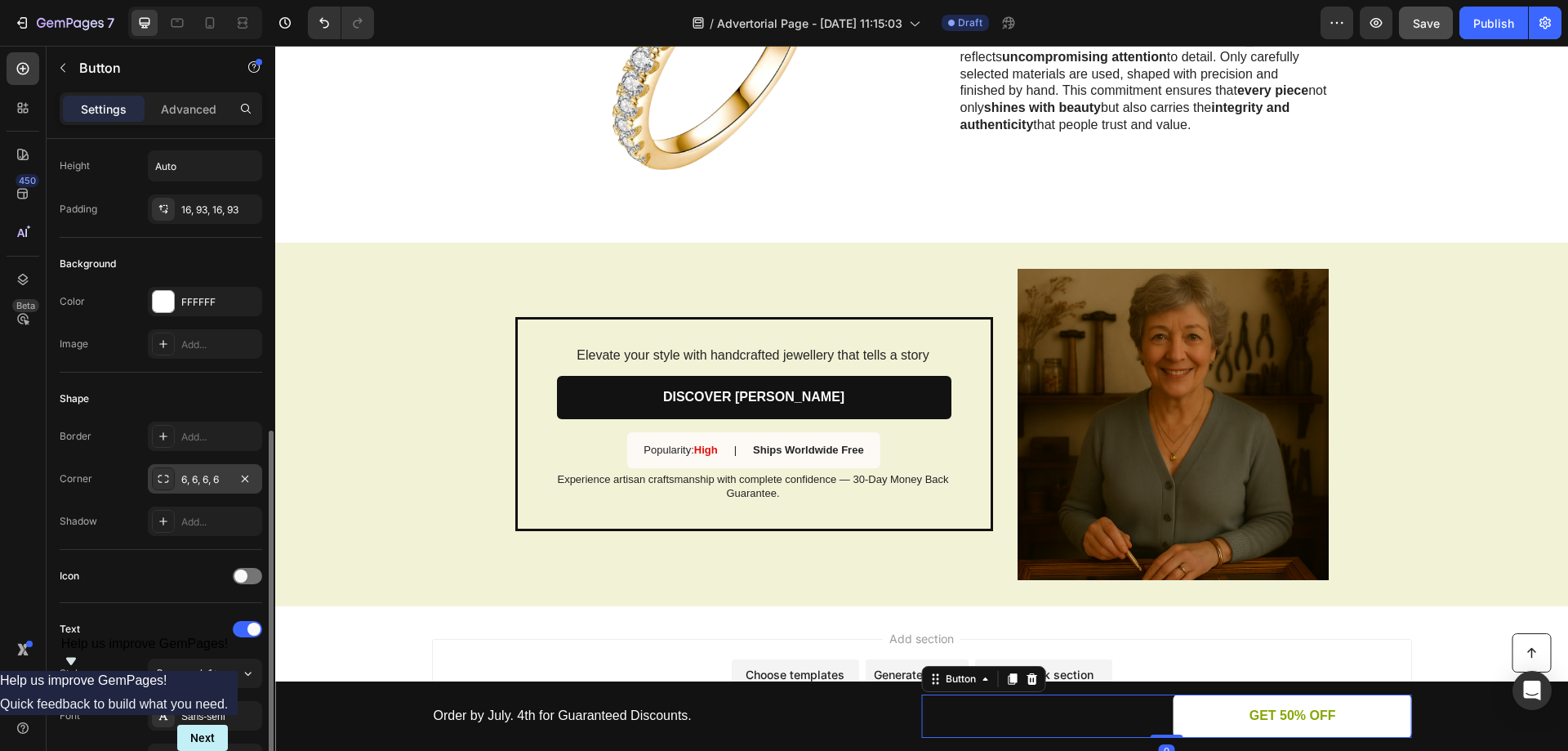
scroll to position [326, 0]
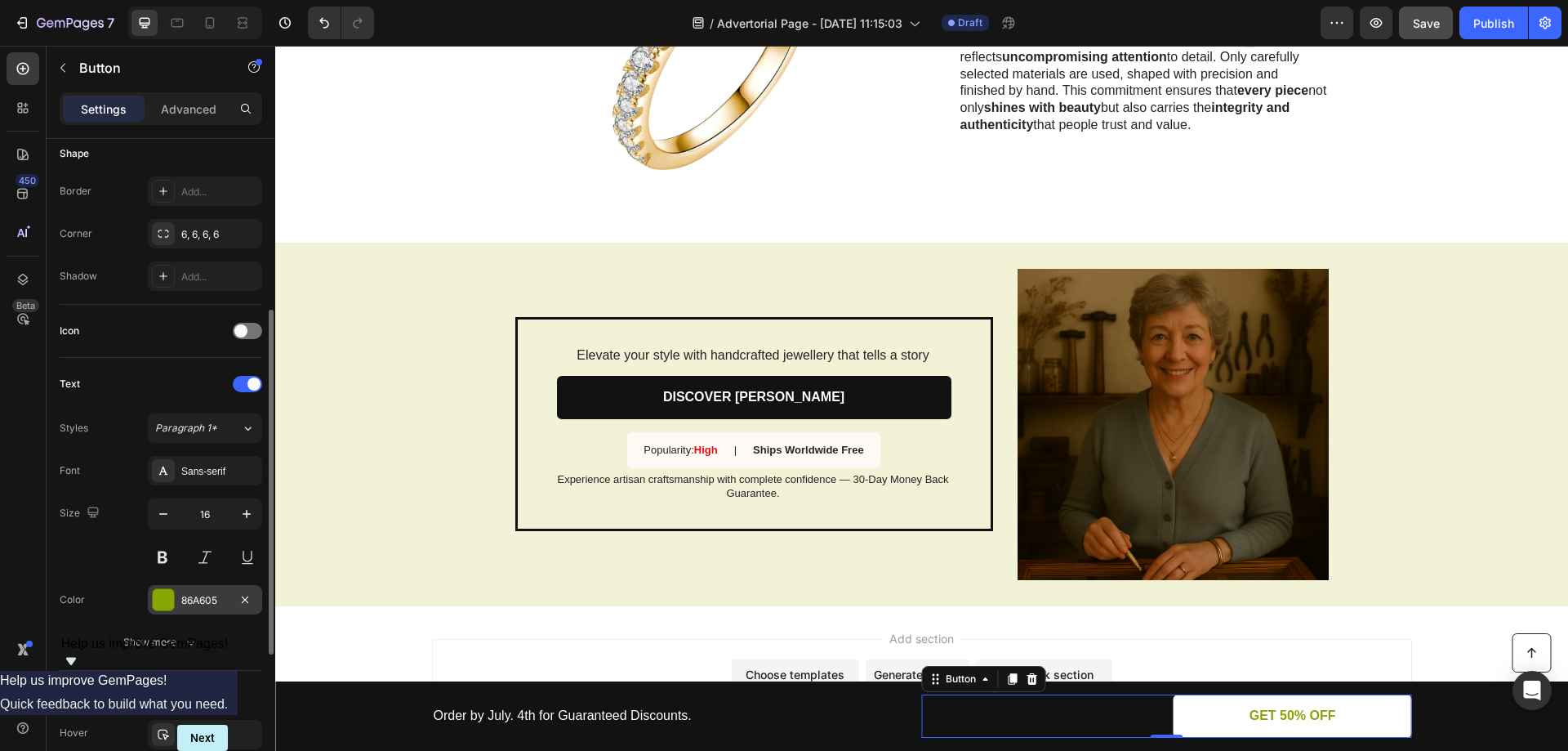
click at [166, 598] on div at bounding box center [163, 599] width 21 height 21
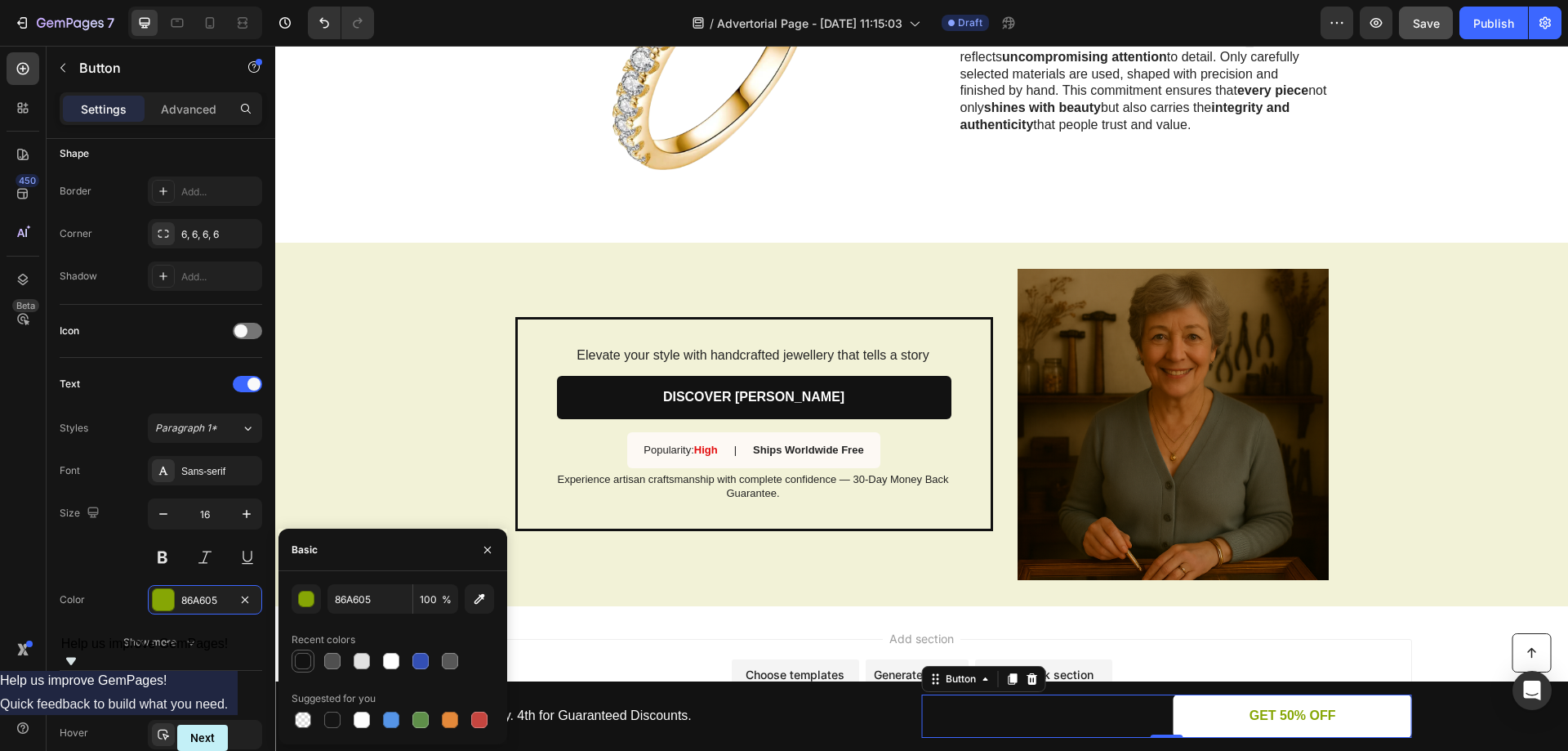
click at [308, 661] on div at bounding box center [303, 661] width 16 height 16
type input "121212"
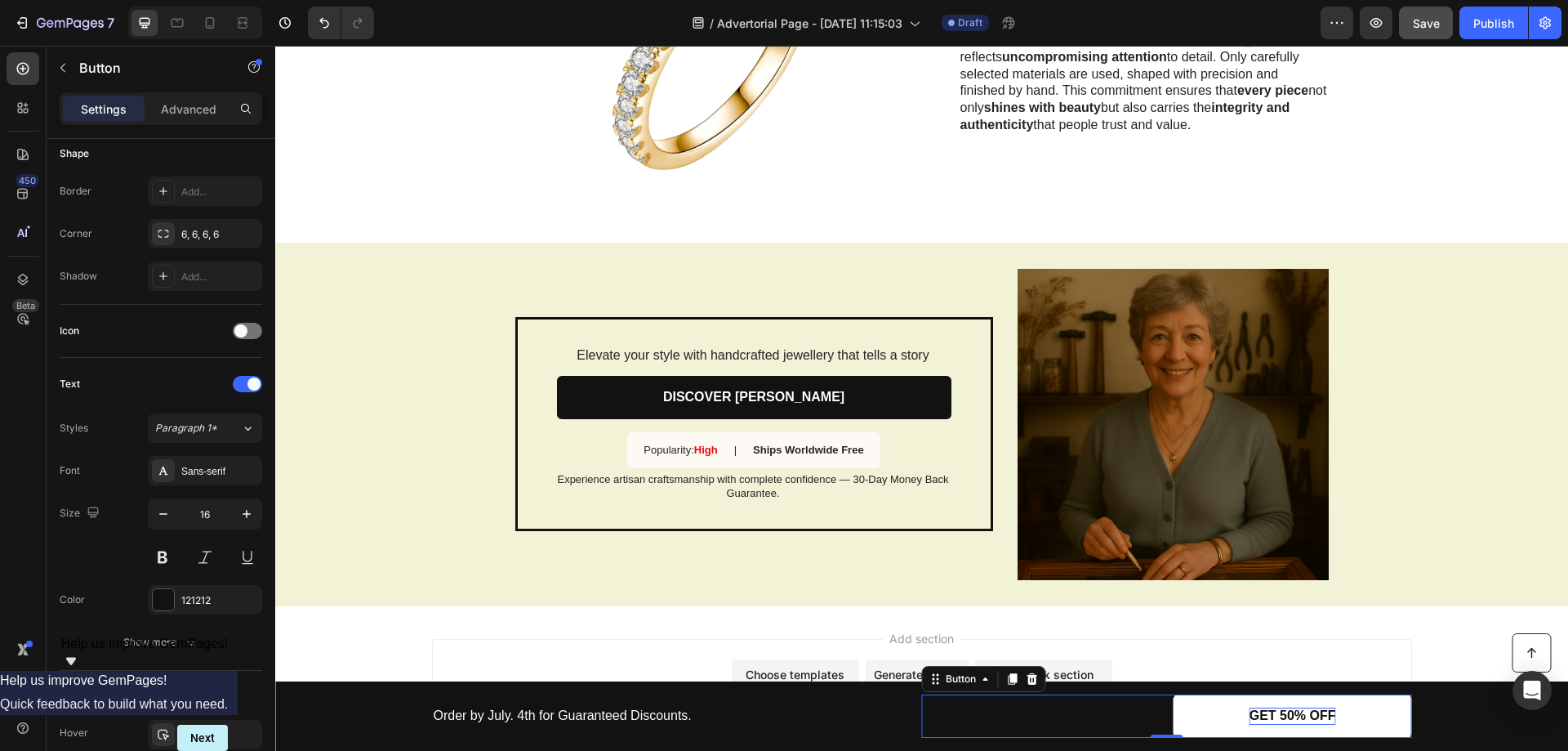
click at [1266, 718] on p "GET 50% OFF" at bounding box center [1293, 716] width 87 height 17
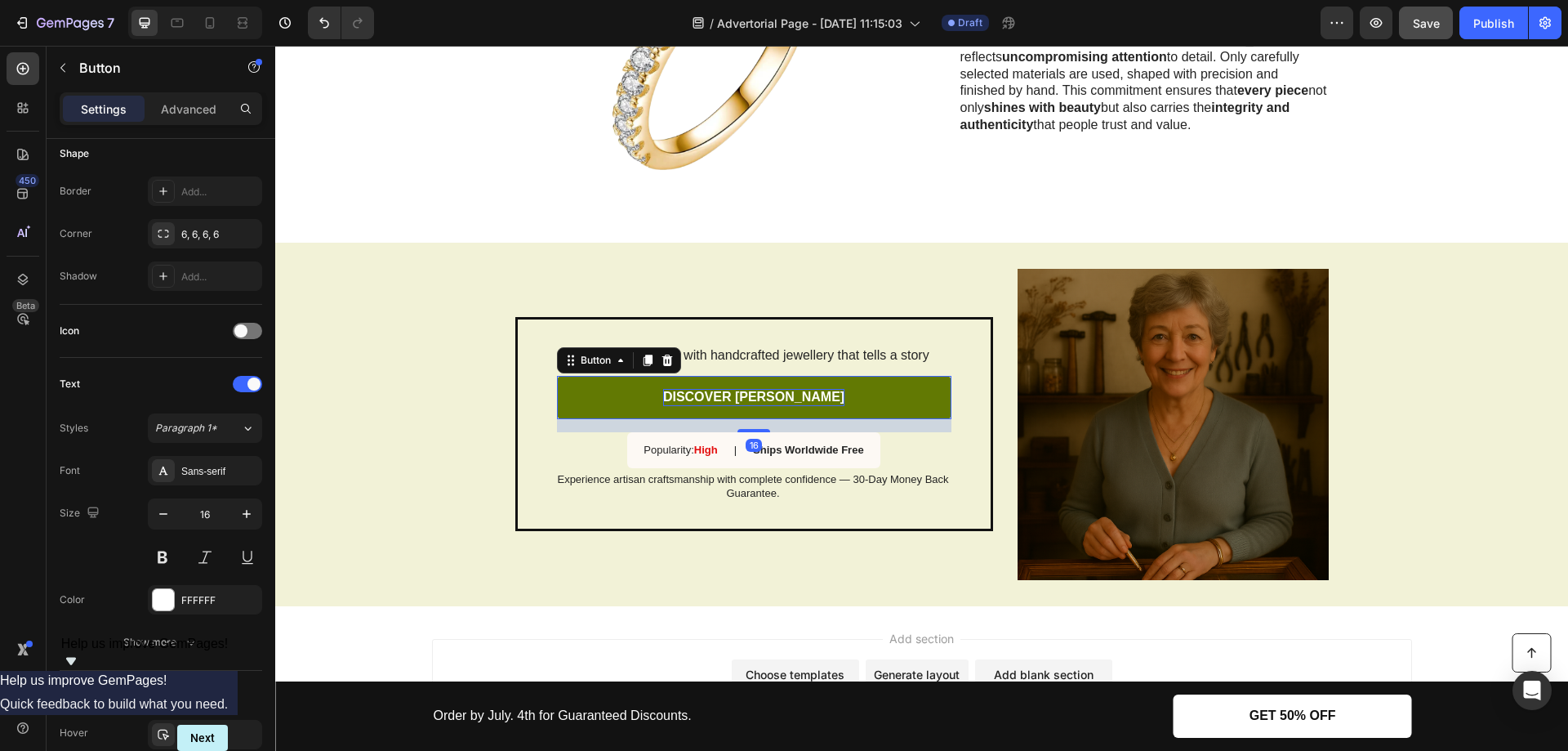
click at [741, 389] on p "DISCOVER [PERSON_NAME]" at bounding box center [753, 397] width 182 height 17
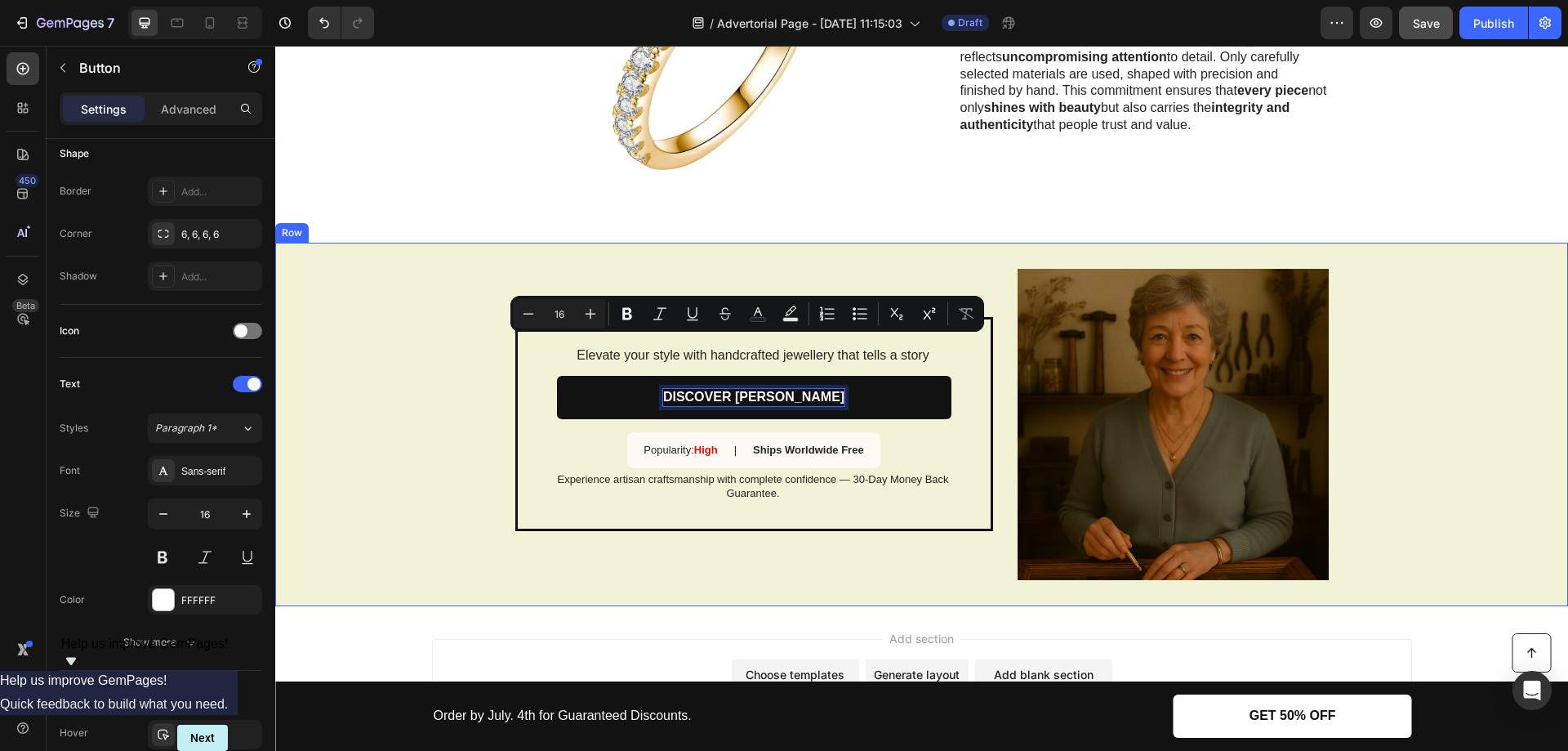
copy p "DISCOVER [PERSON_NAME]"
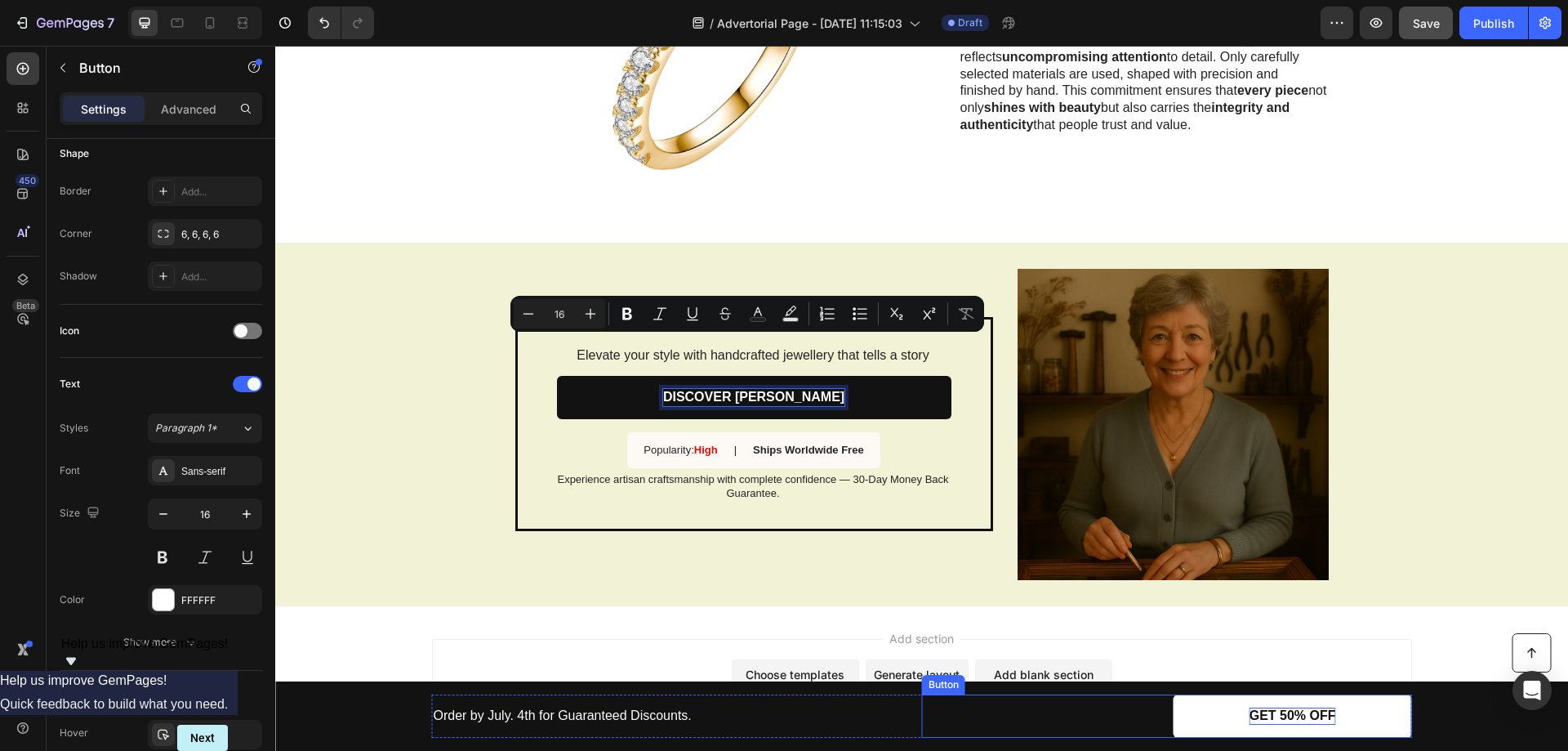
click at [1272, 714] on p "GET 50% OFF" at bounding box center [1293, 716] width 87 height 17
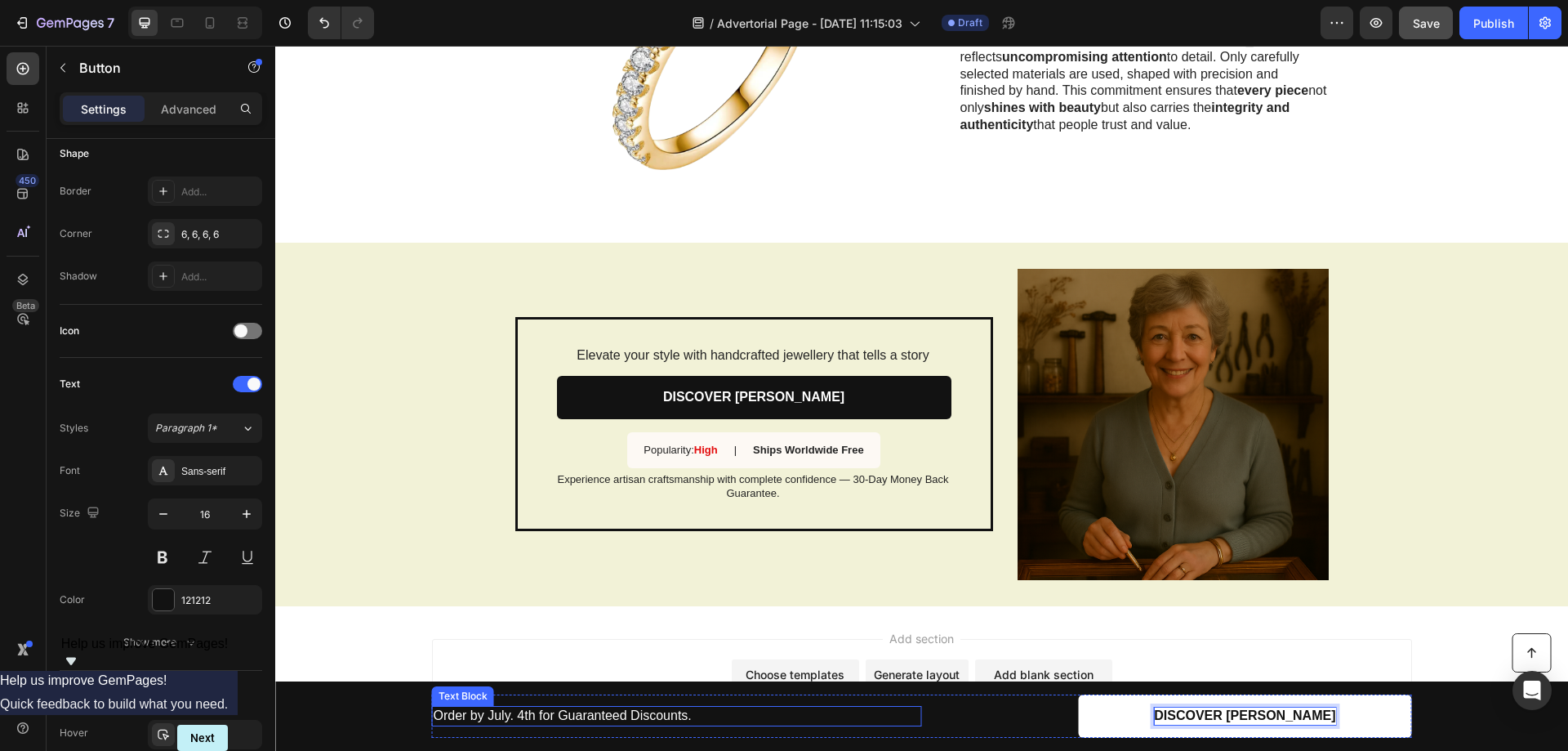
click at [567, 713] on p "Order by July. 4th for Guaranteed Discounts." at bounding box center [677, 716] width 487 height 17
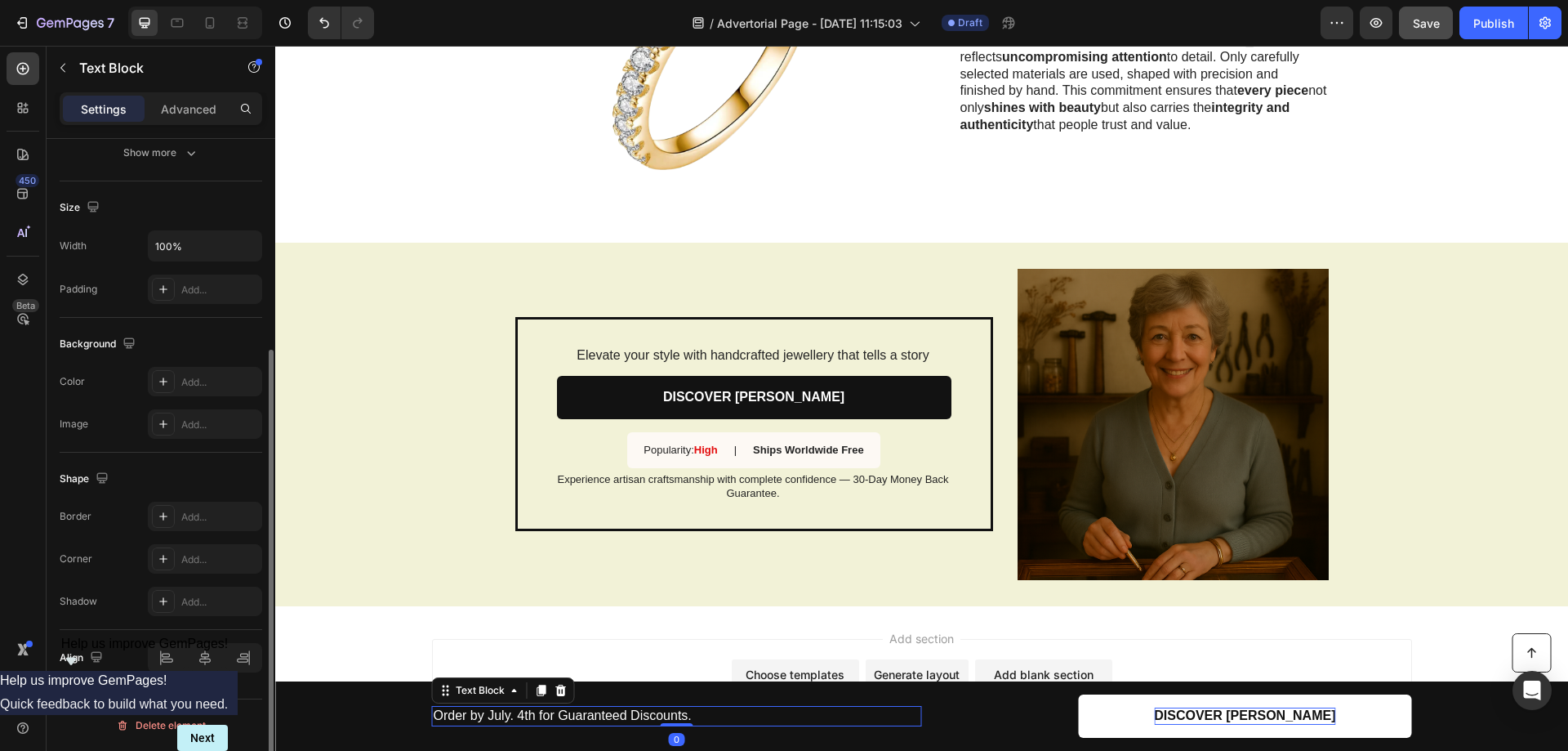
scroll to position [0, 0]
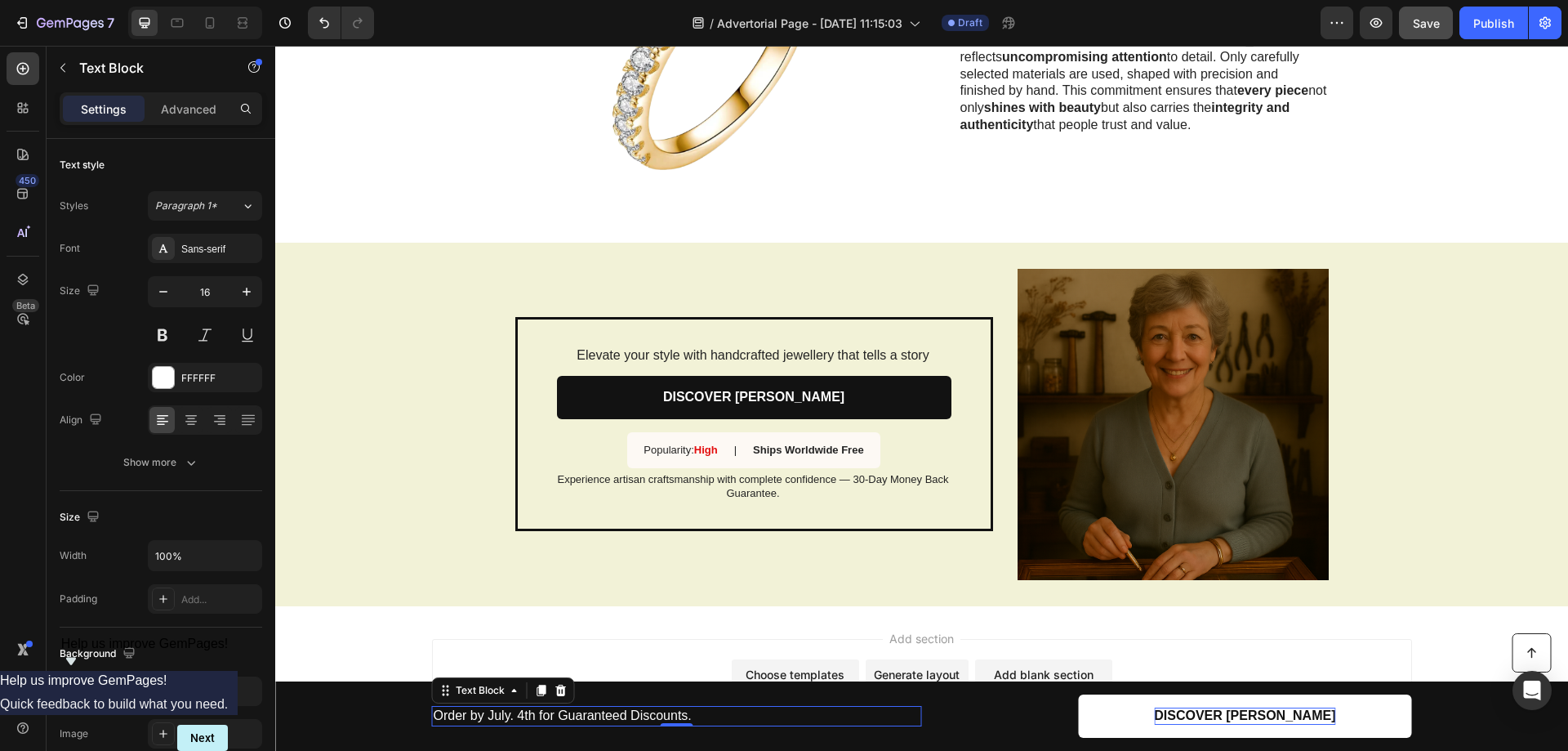
click at [569, 715] on p "Order by July. 4th for Guaranteed Discounts." at bounding box center [677, 716] width 487 height 17
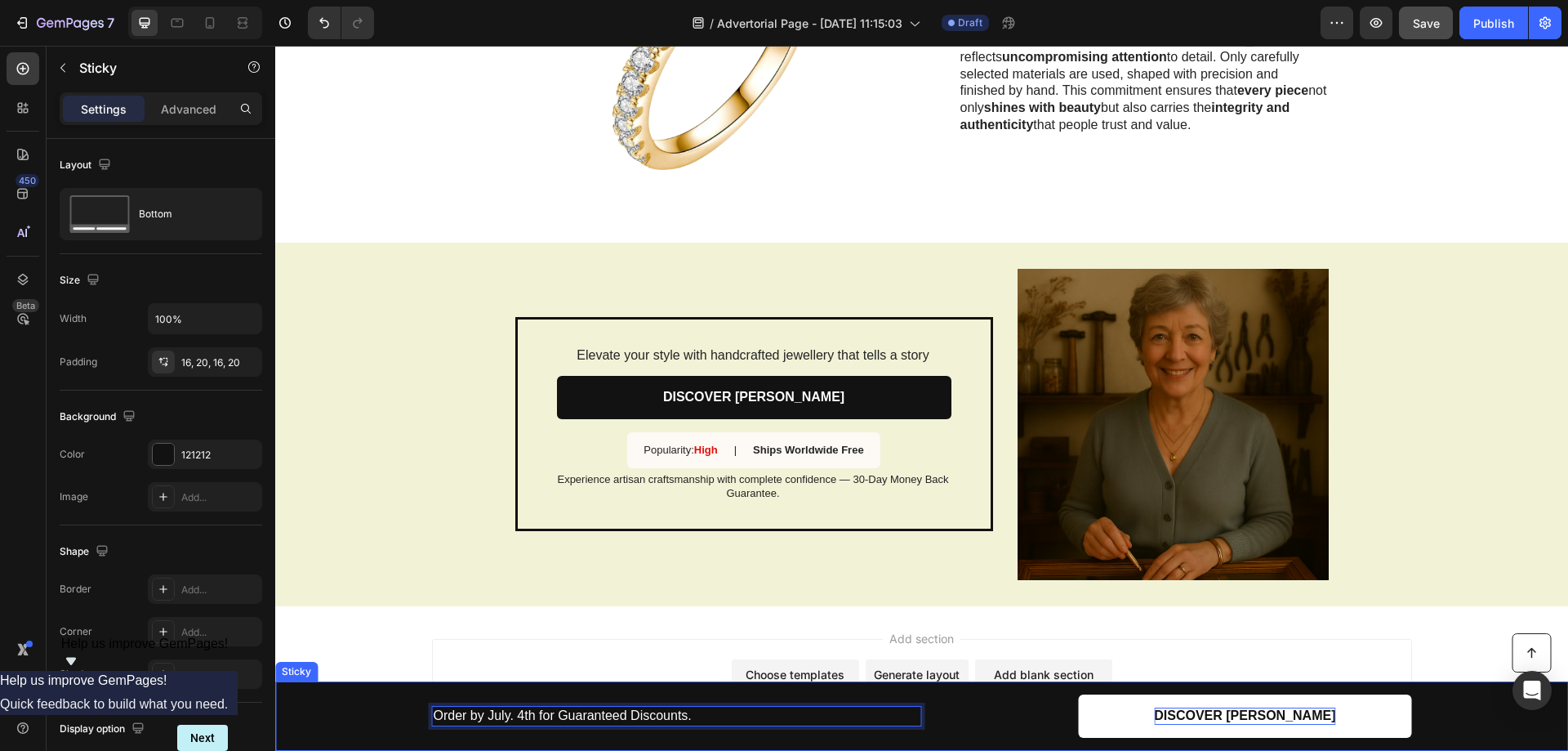
click at [380, 711] on div "Button Order by July. 4th for Guaranteed Discounts. Text Block 0 DISCOVER SYLVI…" at bounding box center [921, 716] width 1260 height 43
click at [542, 714] on p "Order by July. 4th for Guaranteed Discounts." at bounding box center [677, 716] width 487 height 17
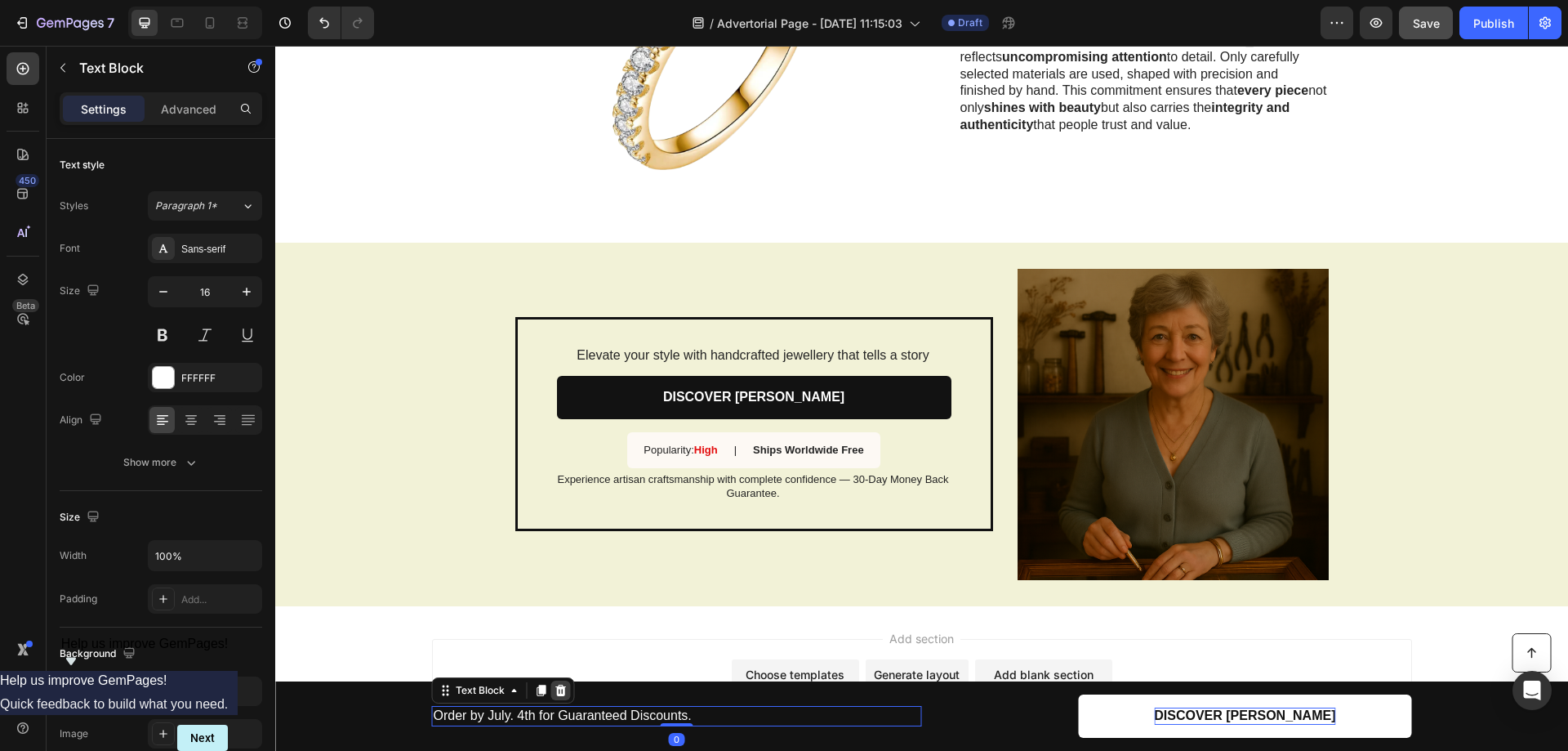
click at [556, 693] on icon at bounding box center [561, 690] width 10 height 11
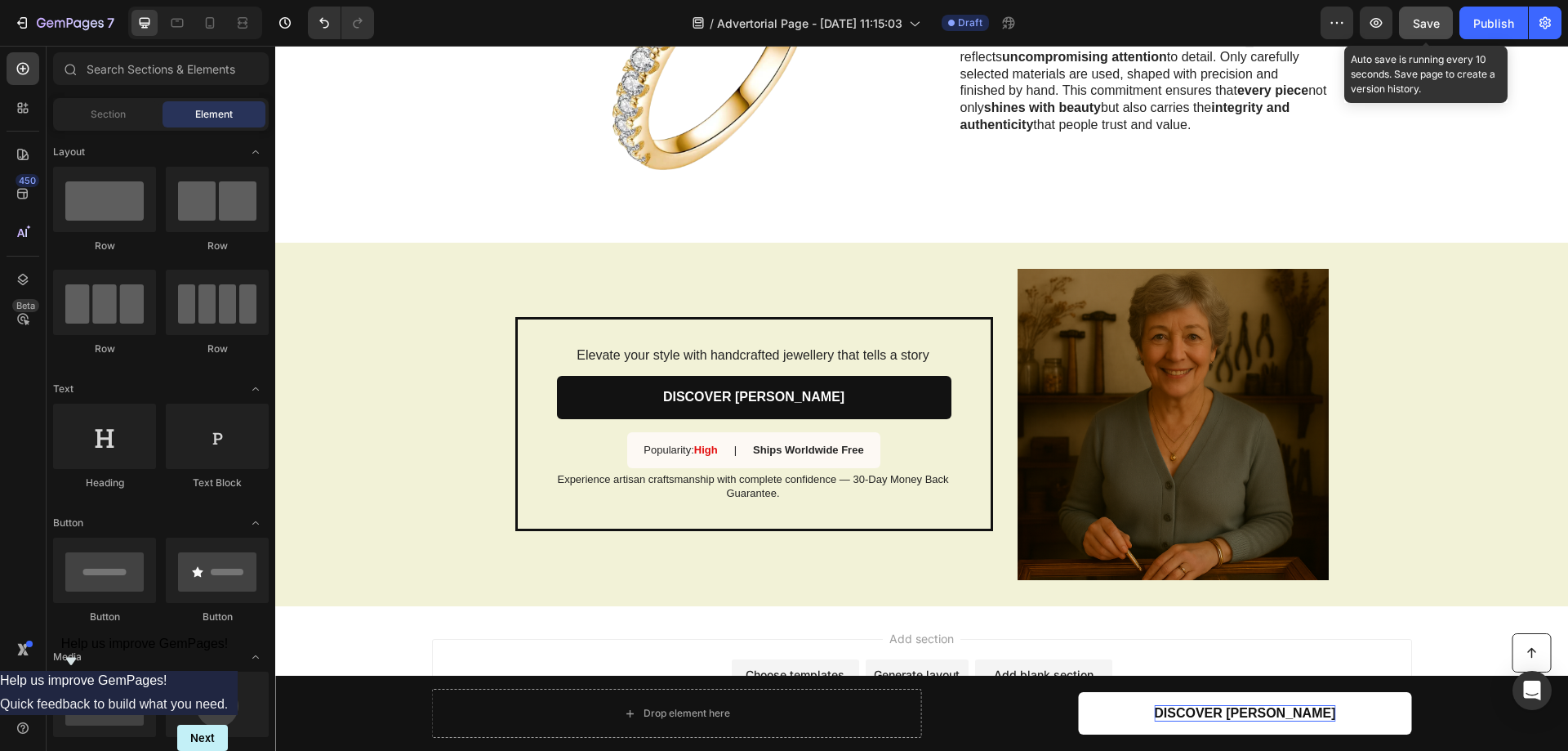
click at [1427, 21] on span "Save" at bounding box center [1427, 23] width 27 height 14
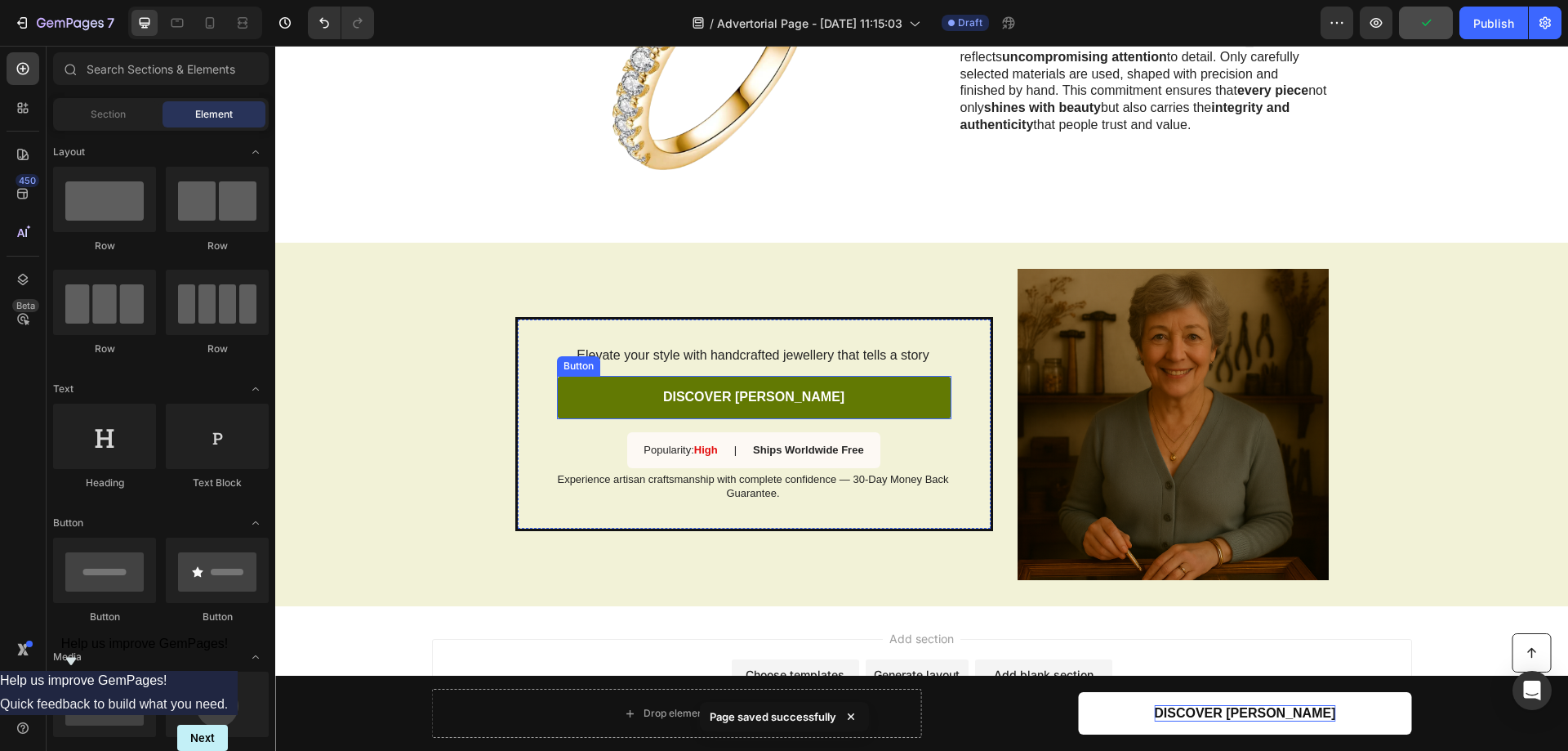
click at [639, 376] on link "DISCOVER [PERSON_NAME]" at bounding box center [754, 397] width 395 height 43
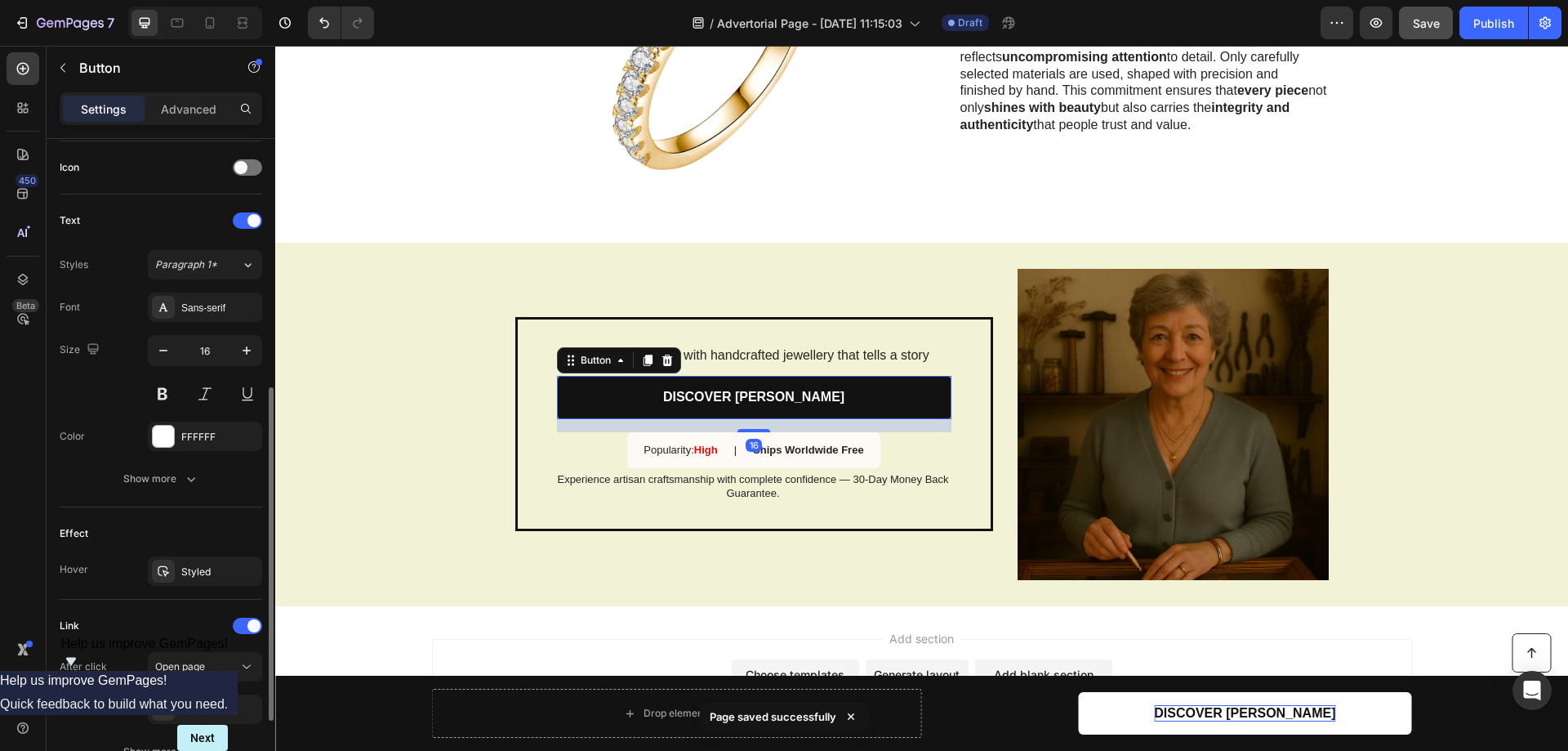
scroll to position [640, 0]
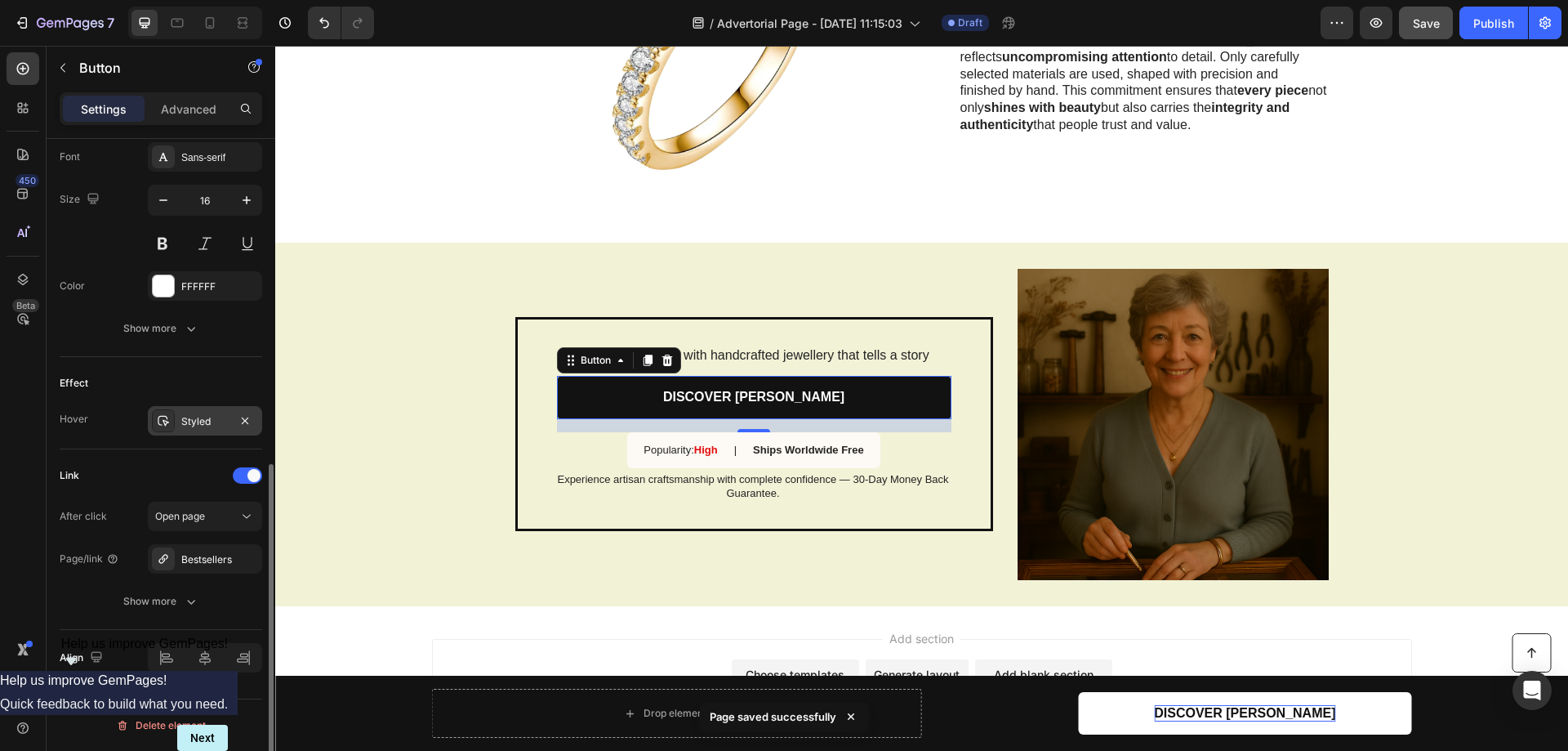
click at [190, 418] on div "Styled" at bounding box center [205, 421] width 48 height 14
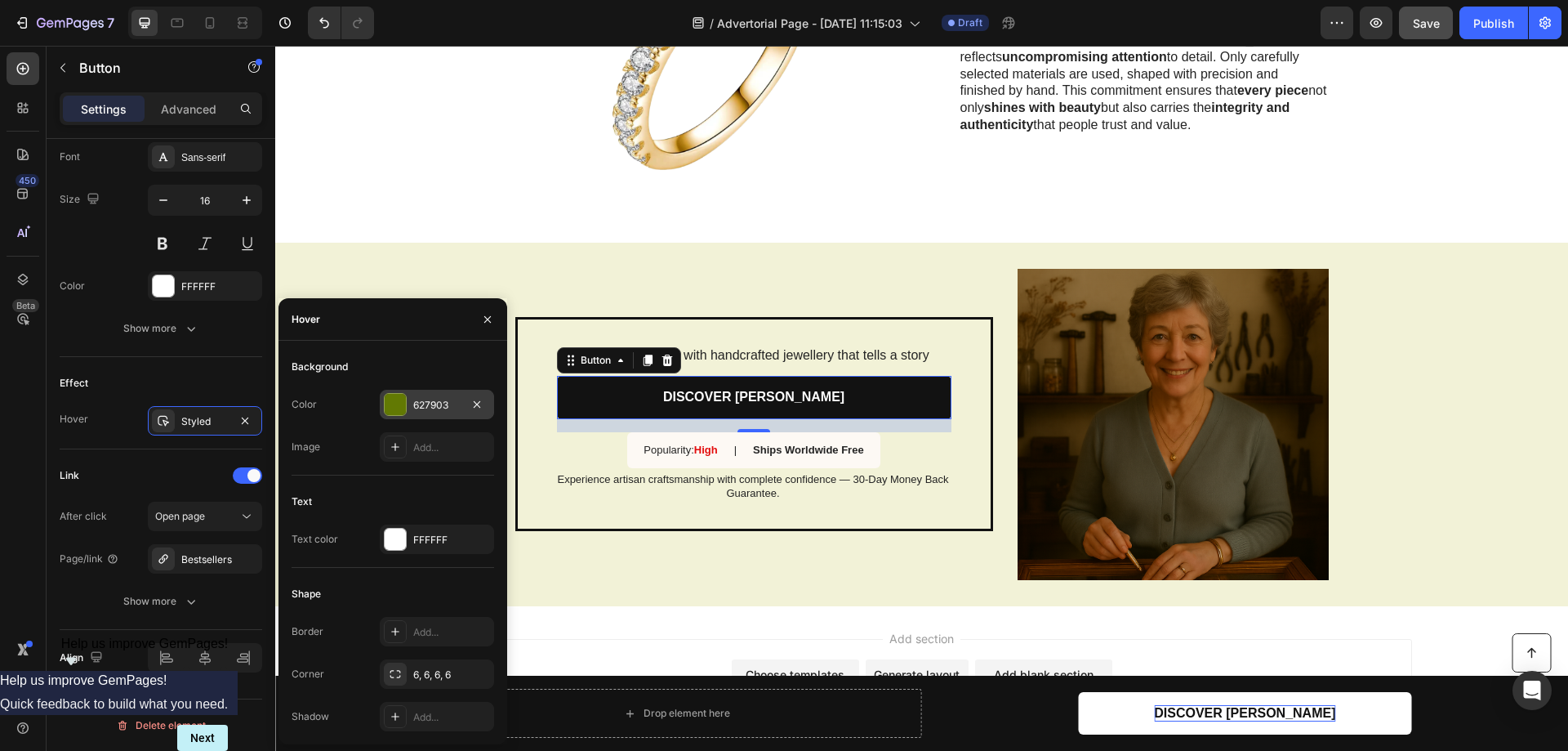
click at [402, 408] on div at bounding box center [395, 404] width 21 height 21
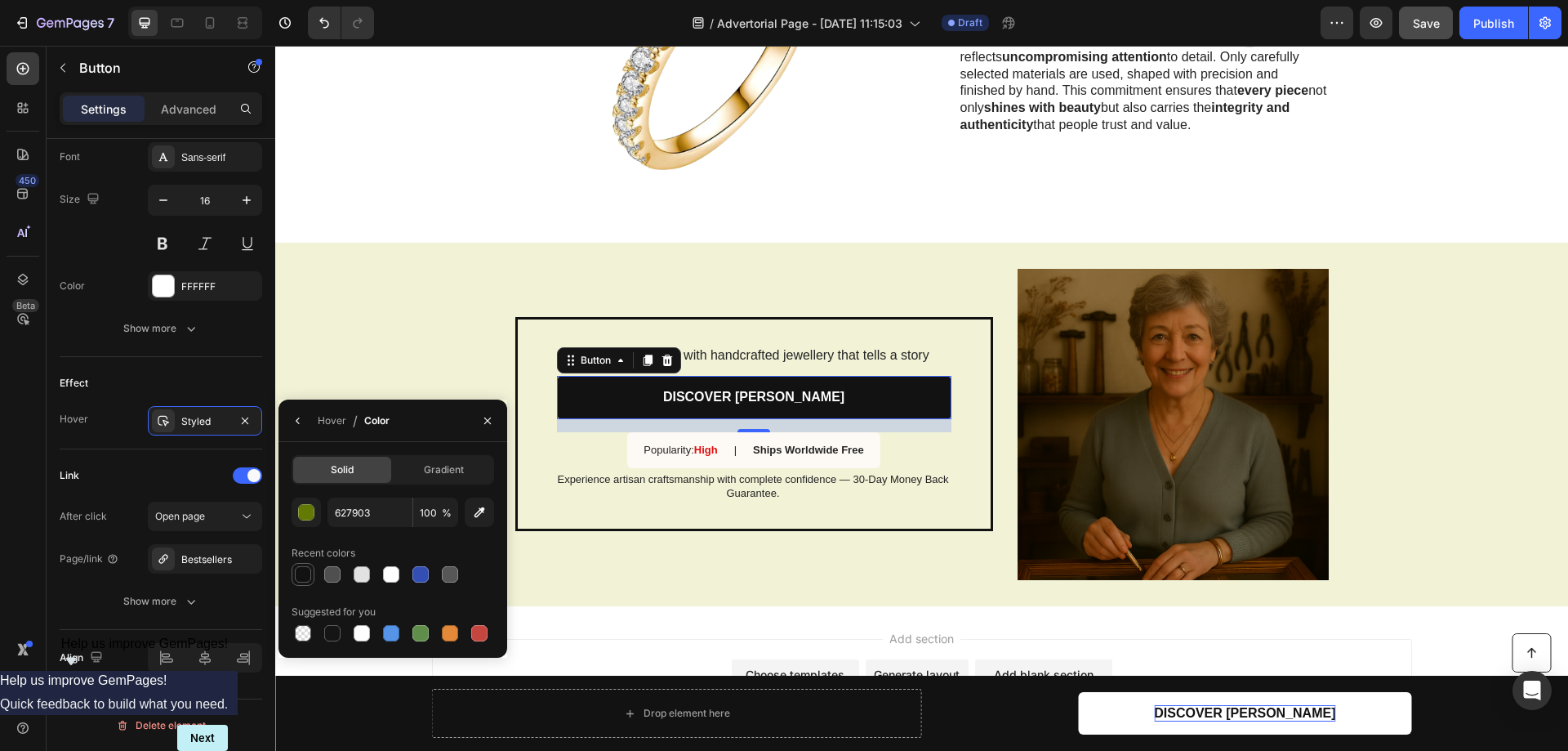
click at [308, 575] on div at bounding box center [303, 574] width 16 height 16
type input "121212"
click at [388, 330] on div "Elevate your style with handcrafted jewellery that tells a story Text Block DIS…" at bounding box center [921, 425] width 1293 height 363
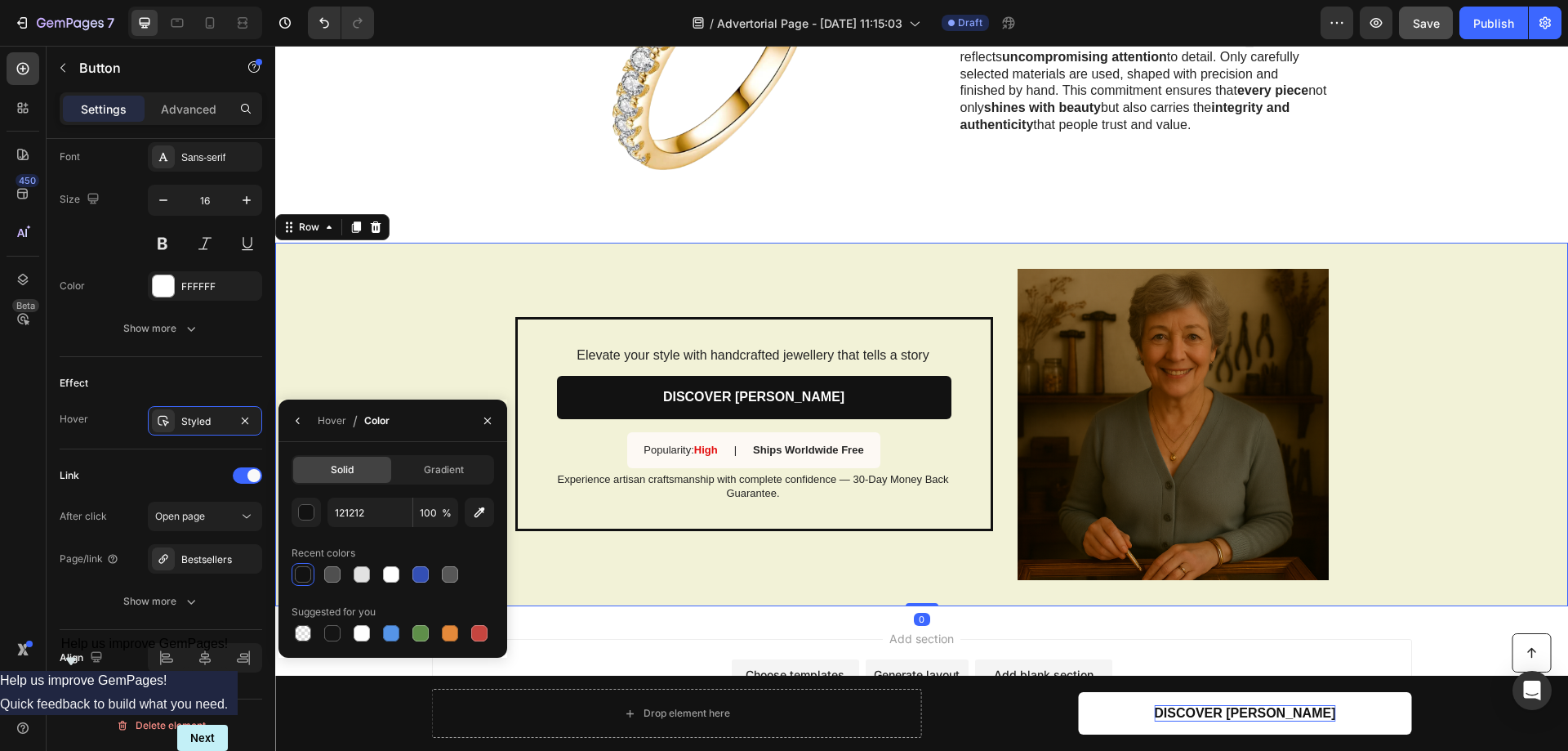
scroll to position [0, 0]
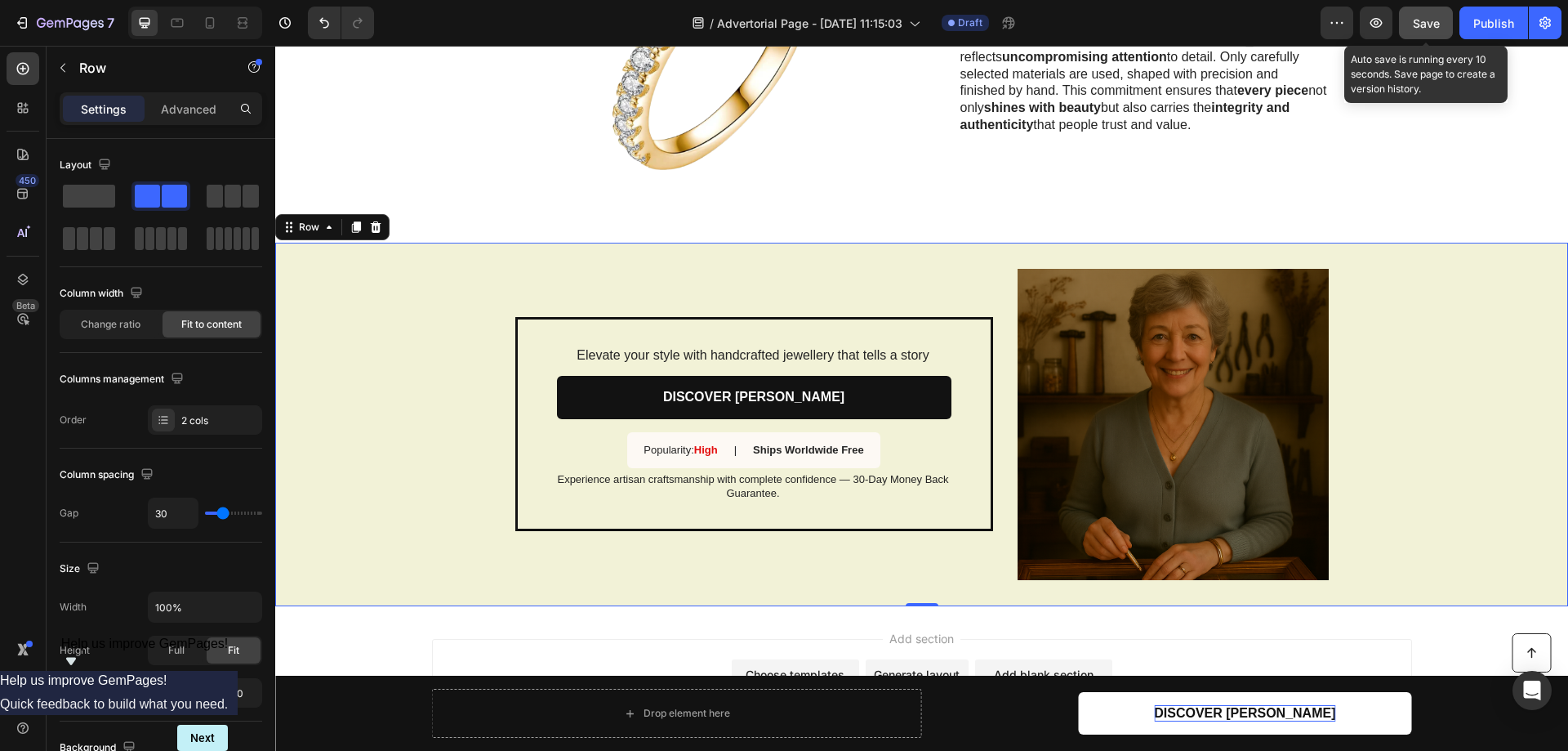
click at [1429, 26] on span "Save" at bounding box center [1427, 23] width 27 height 14
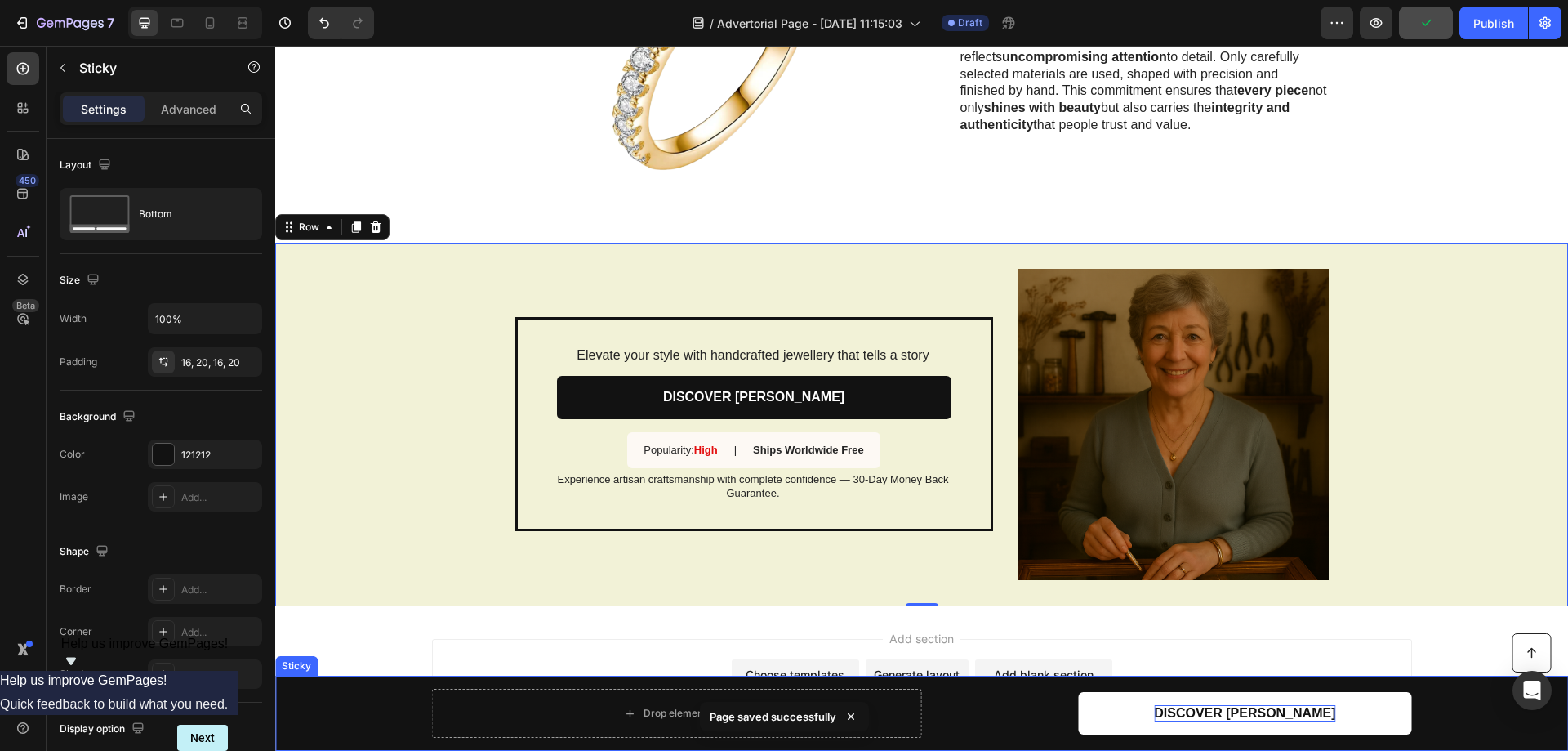
click at [331, 712] on div "Button Drop element here DISCOVER SYLVIA JEWELLERY Button Row" at bounding box center [921, 713] width 1260 height 49
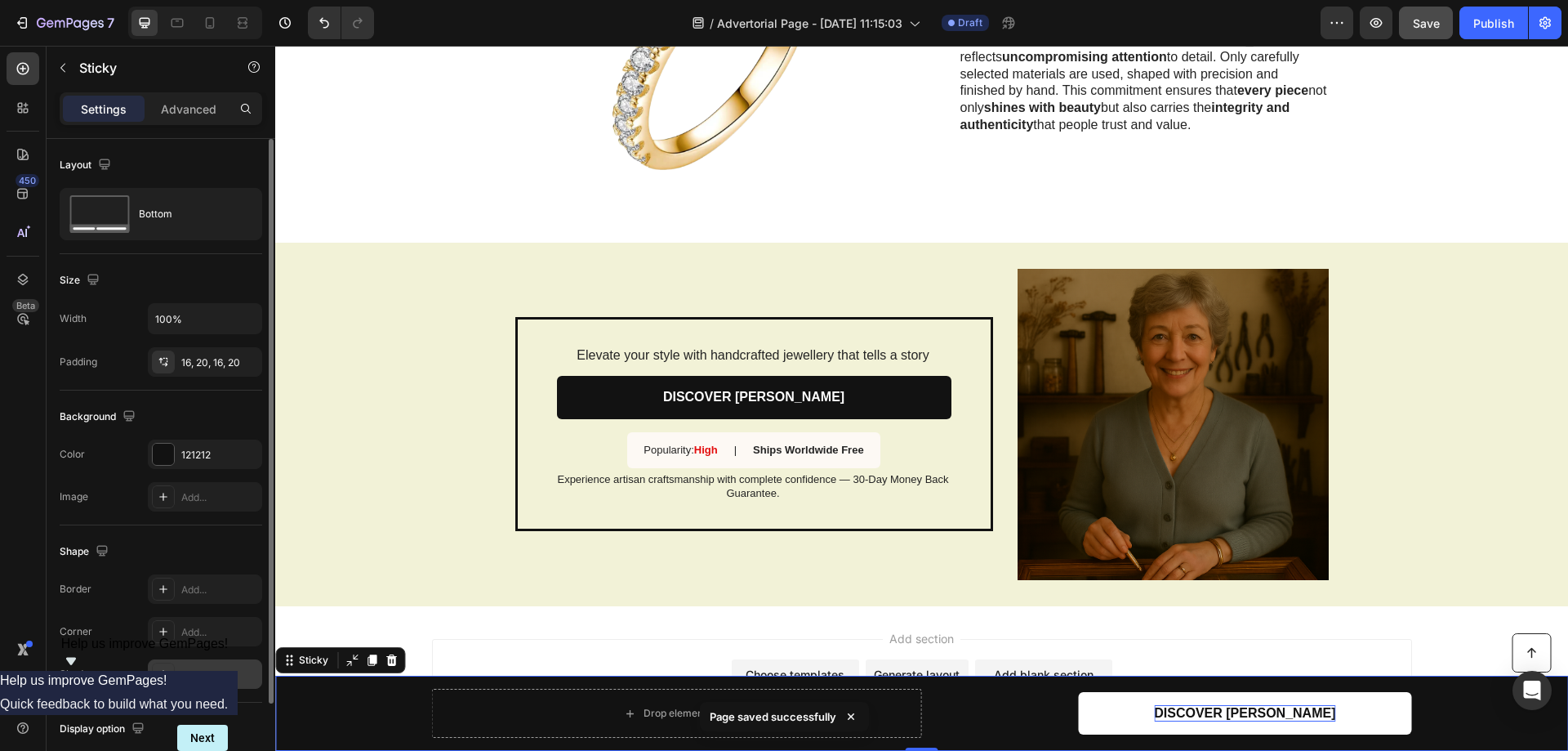
scroll to position [108, 0]
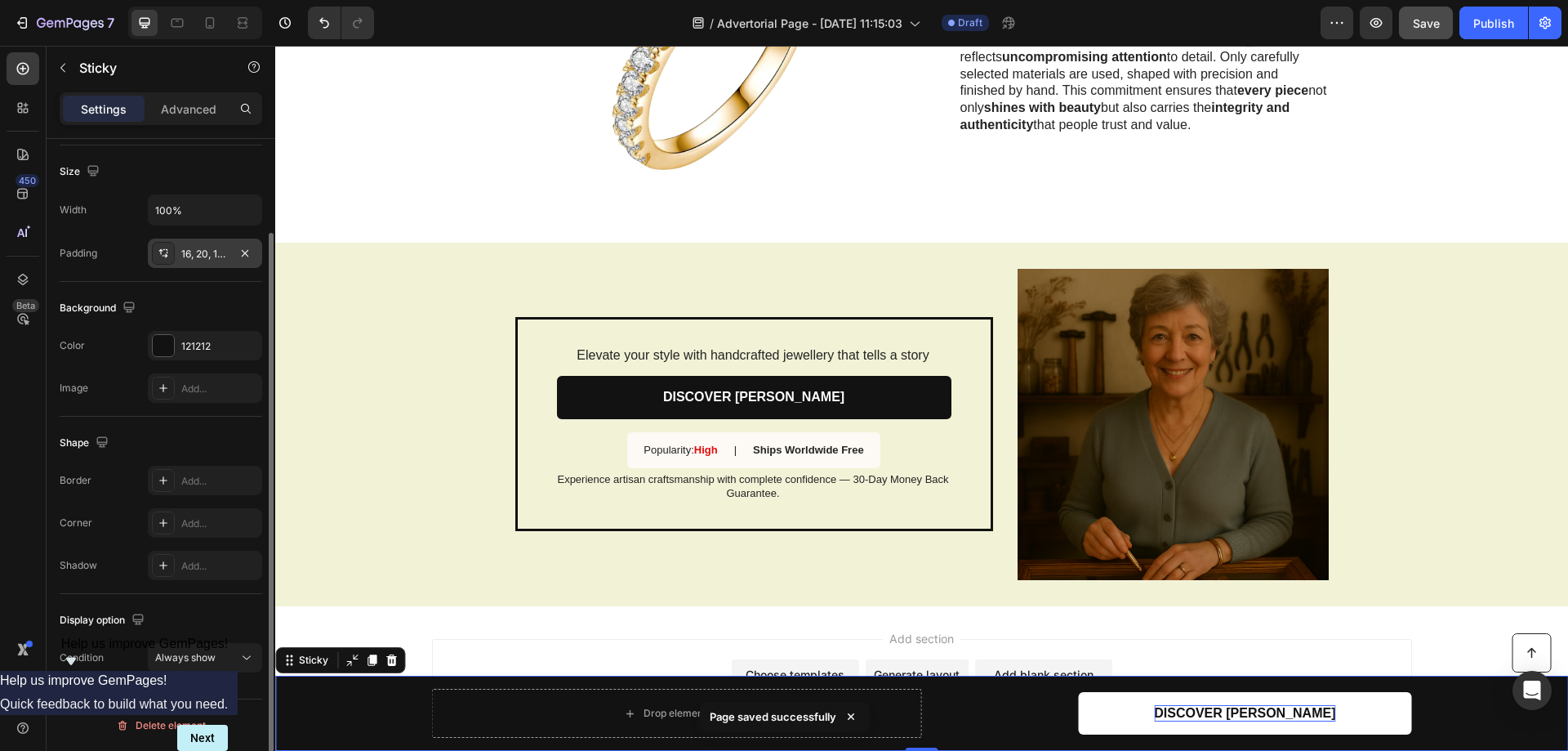
click at [206, 253] on div "16, 20, 16, 20" at bounding box center [205, 253] width 48 height 14
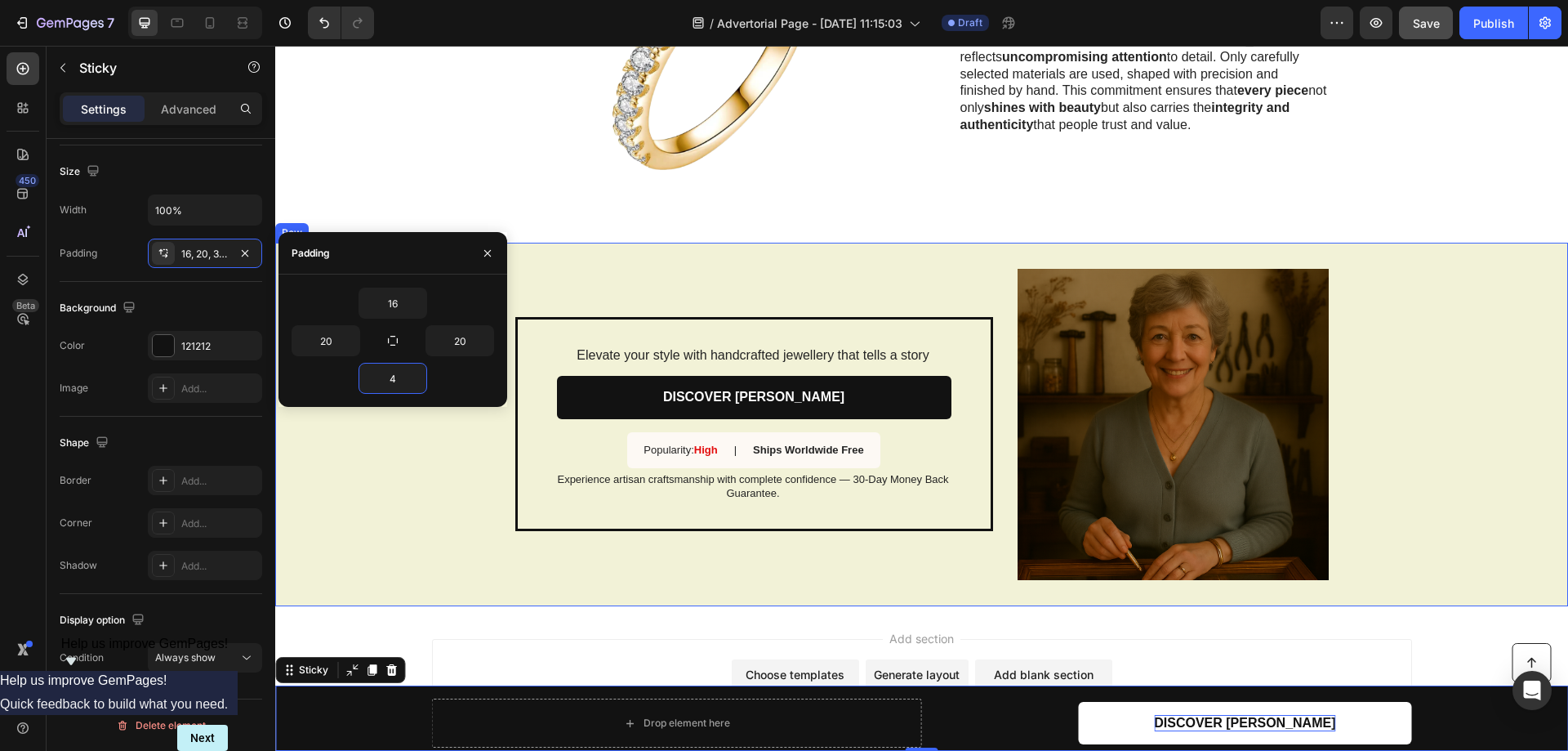
type input "40"
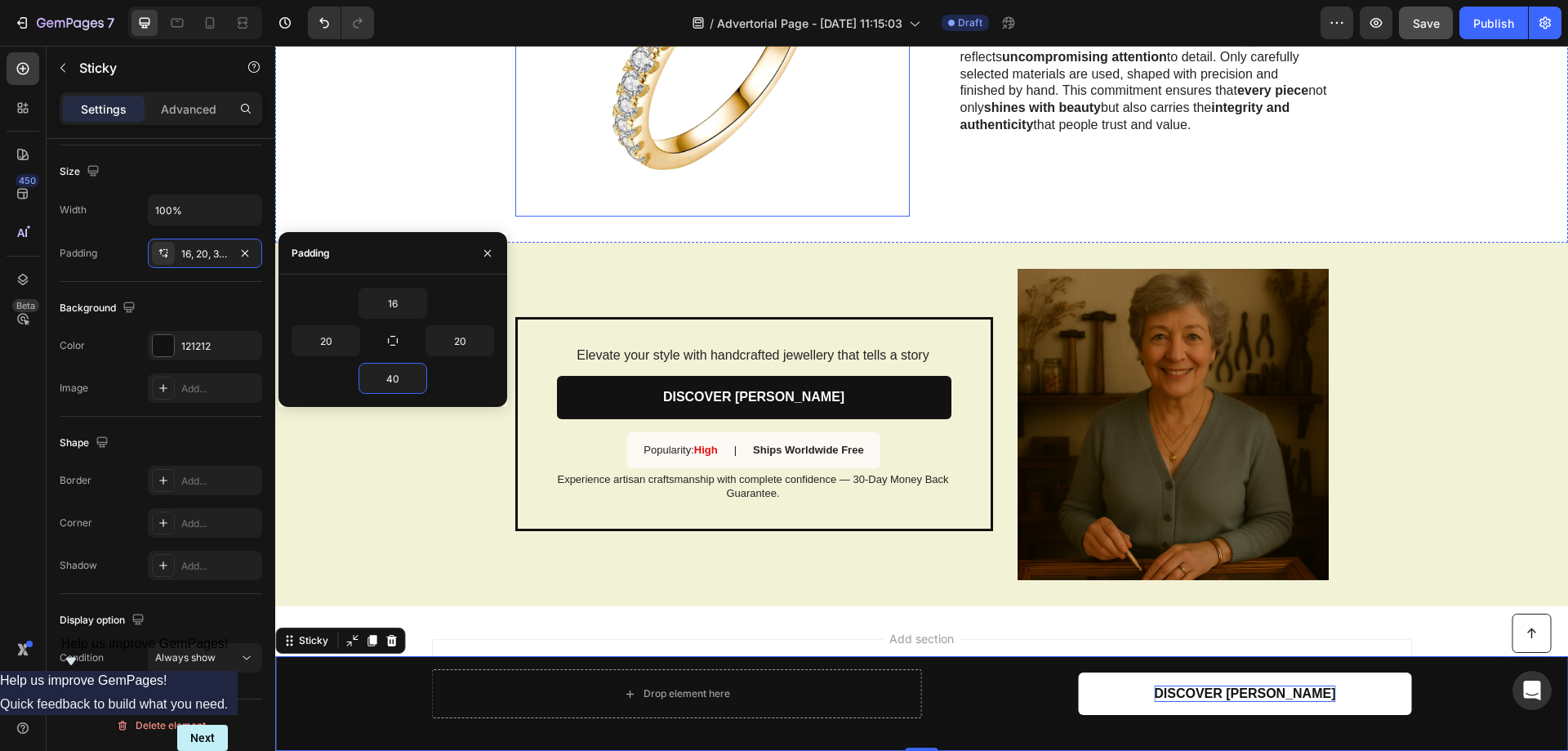
click at [666, 136] on img at bounding box center [712, 61] width 395 height 310
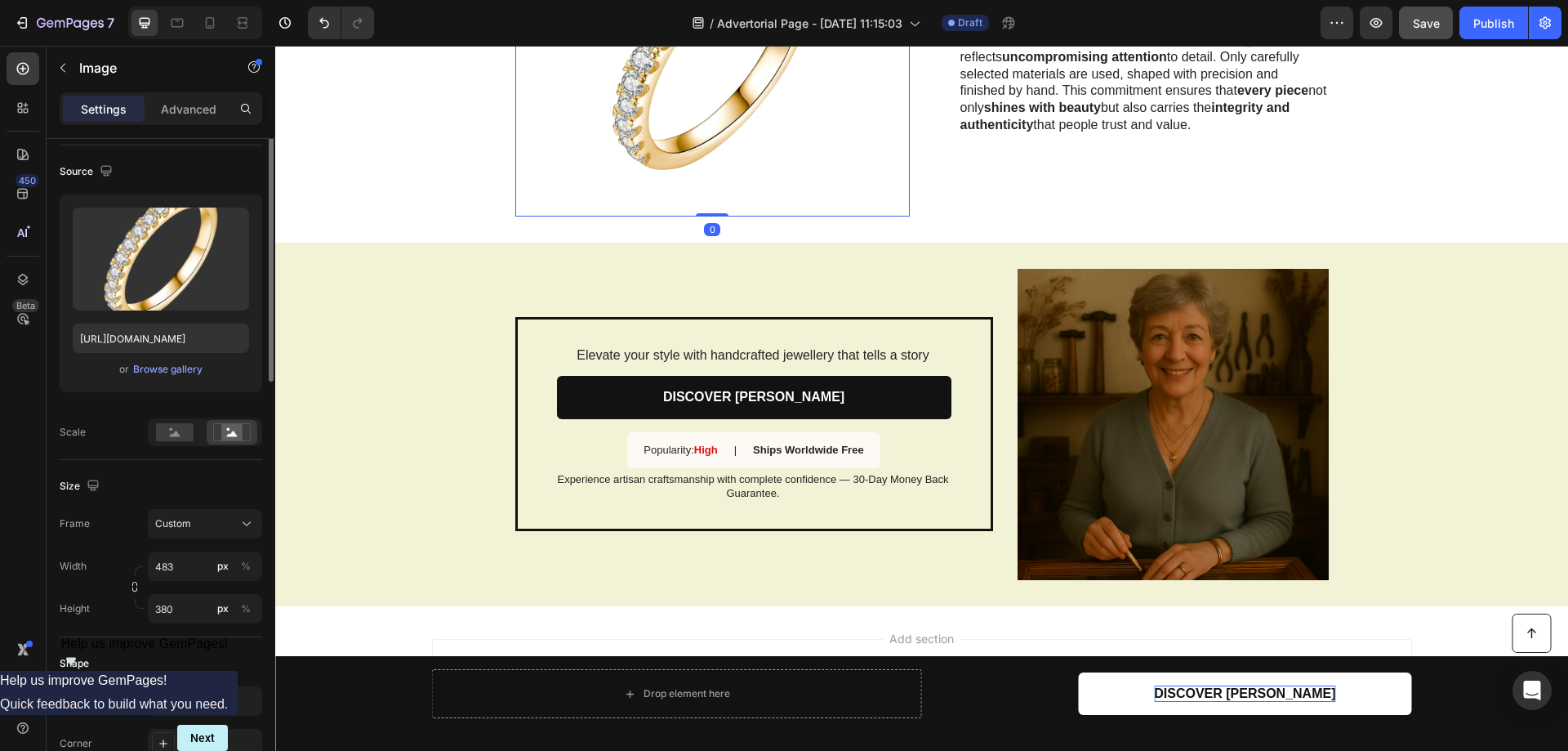
scroll to position [0, 0]
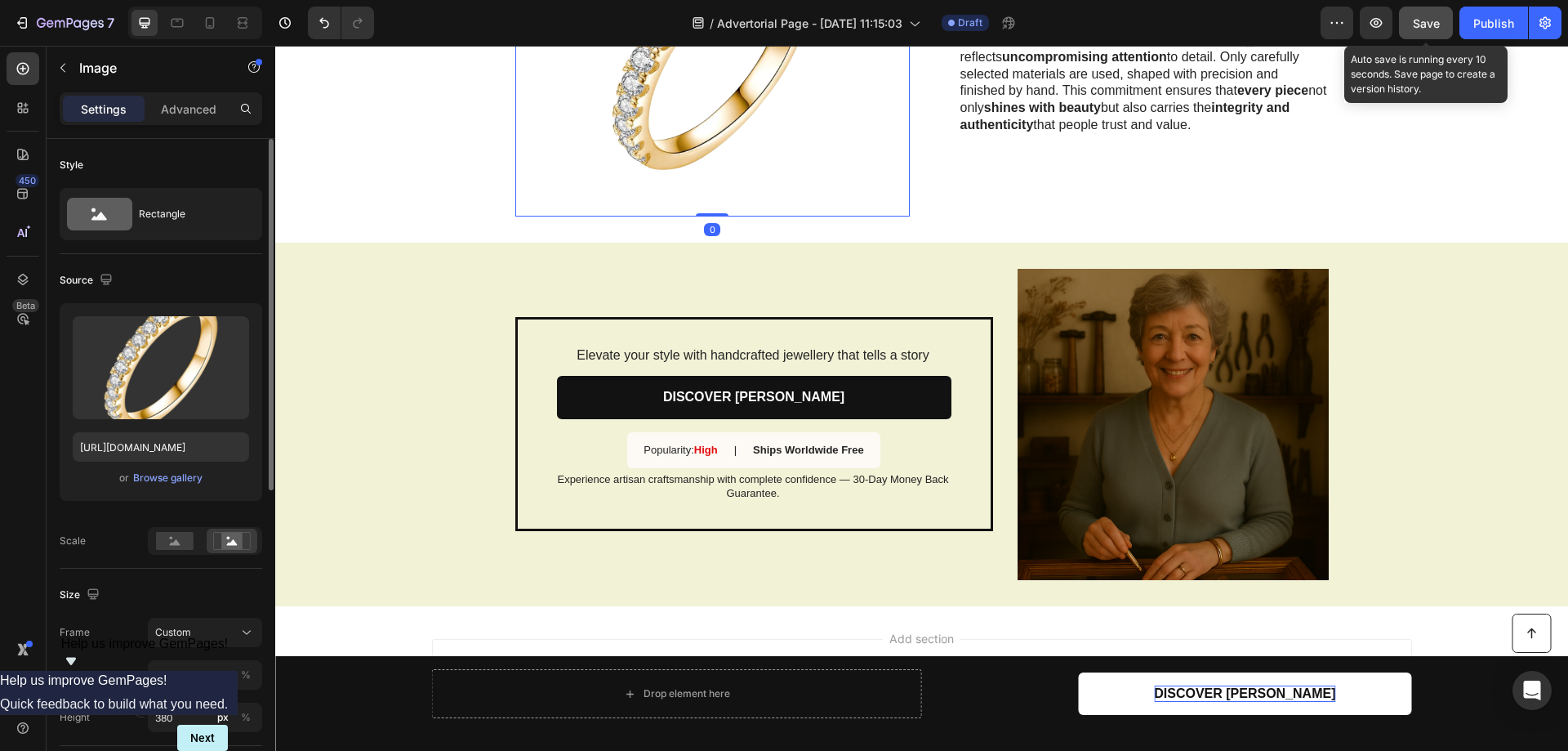
click at [1432, 25] on span "Save" at bounding box center [1427, 23] width 27 height 14
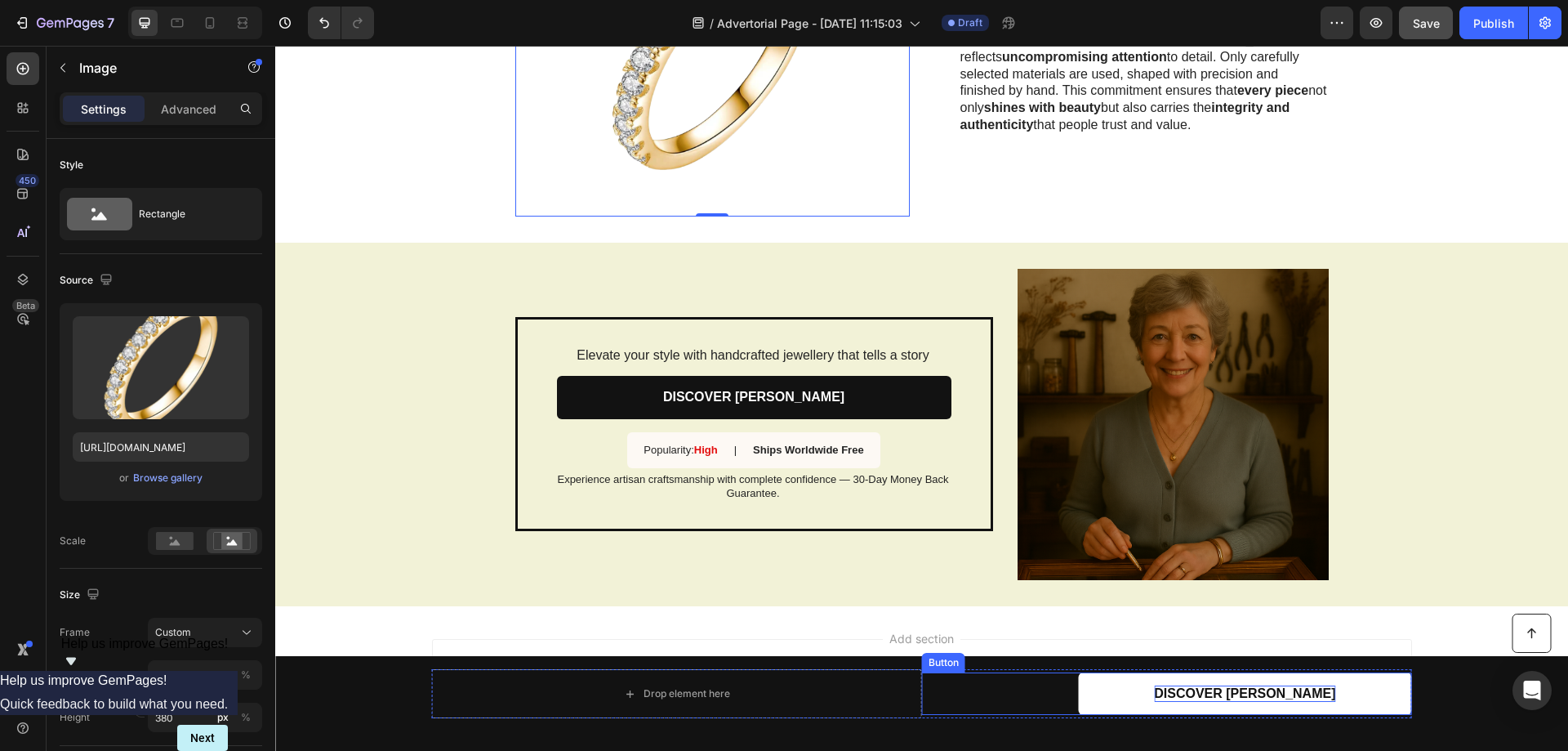
click at [1094, 695] on link "DISCOVER [PERSON_NAME]" at bounding box center [1244, 694] width 333 height 43
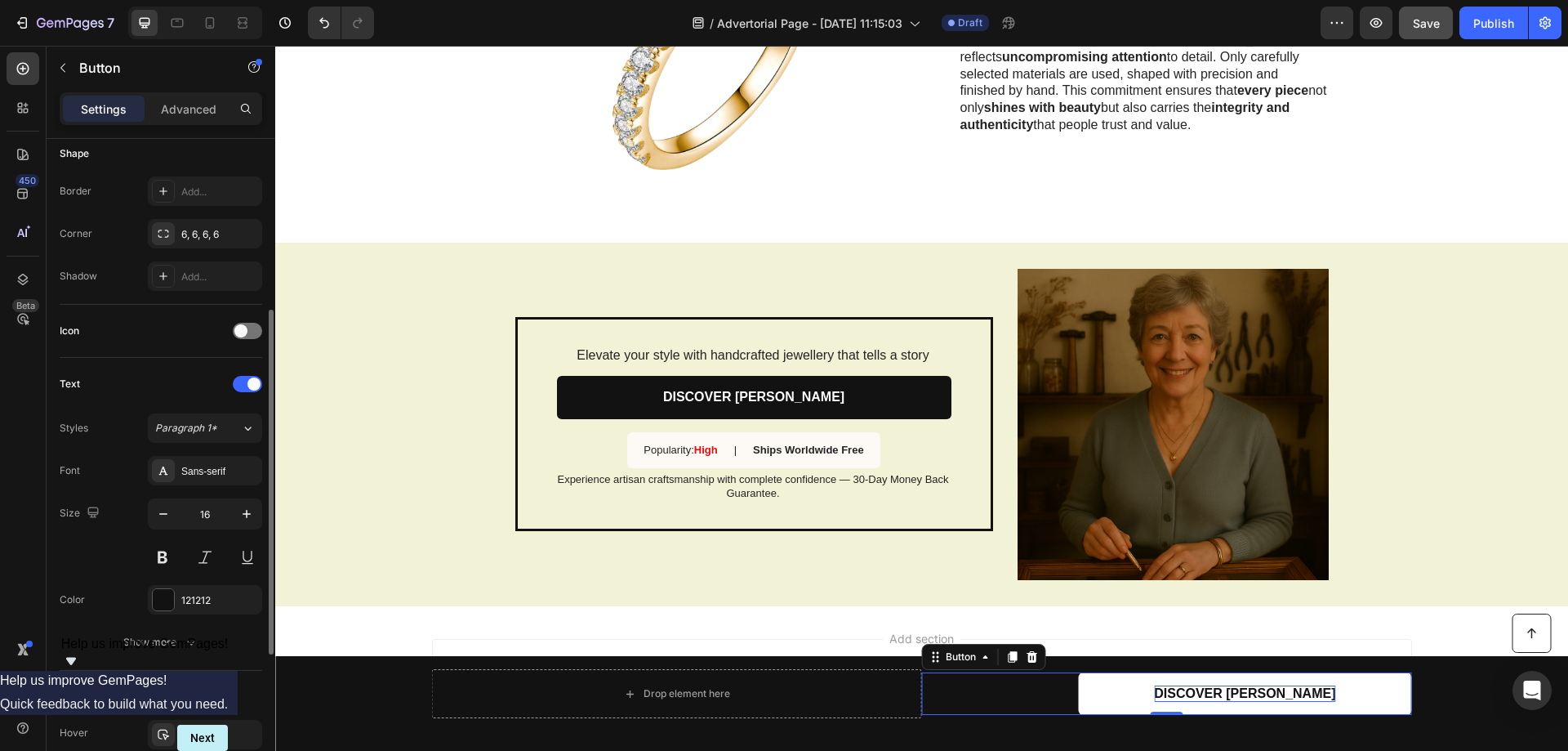
scroll to position [572, 0]
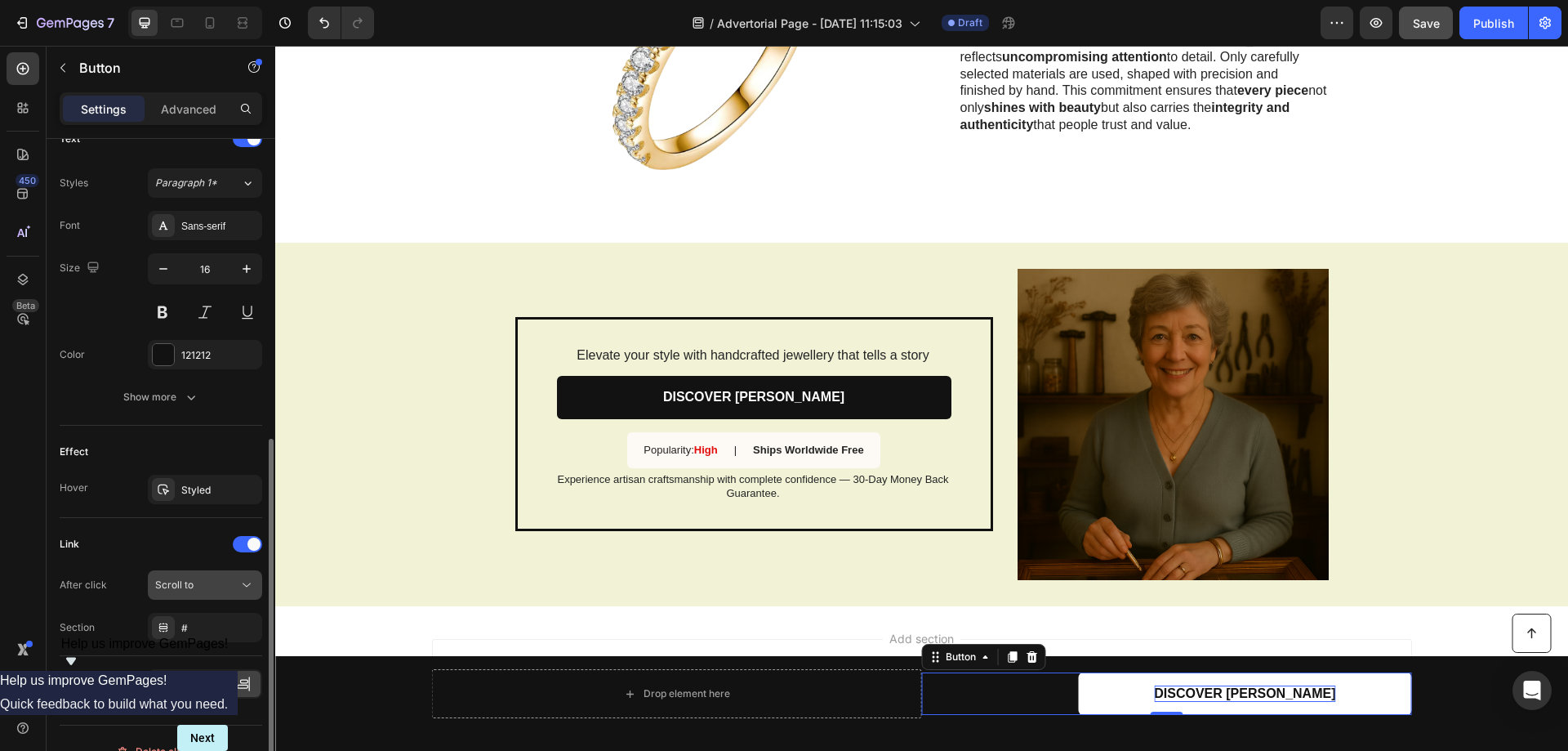
click at [187, 590] on span "Scroll to" at bounding box center [174, 585] width 38 height 12
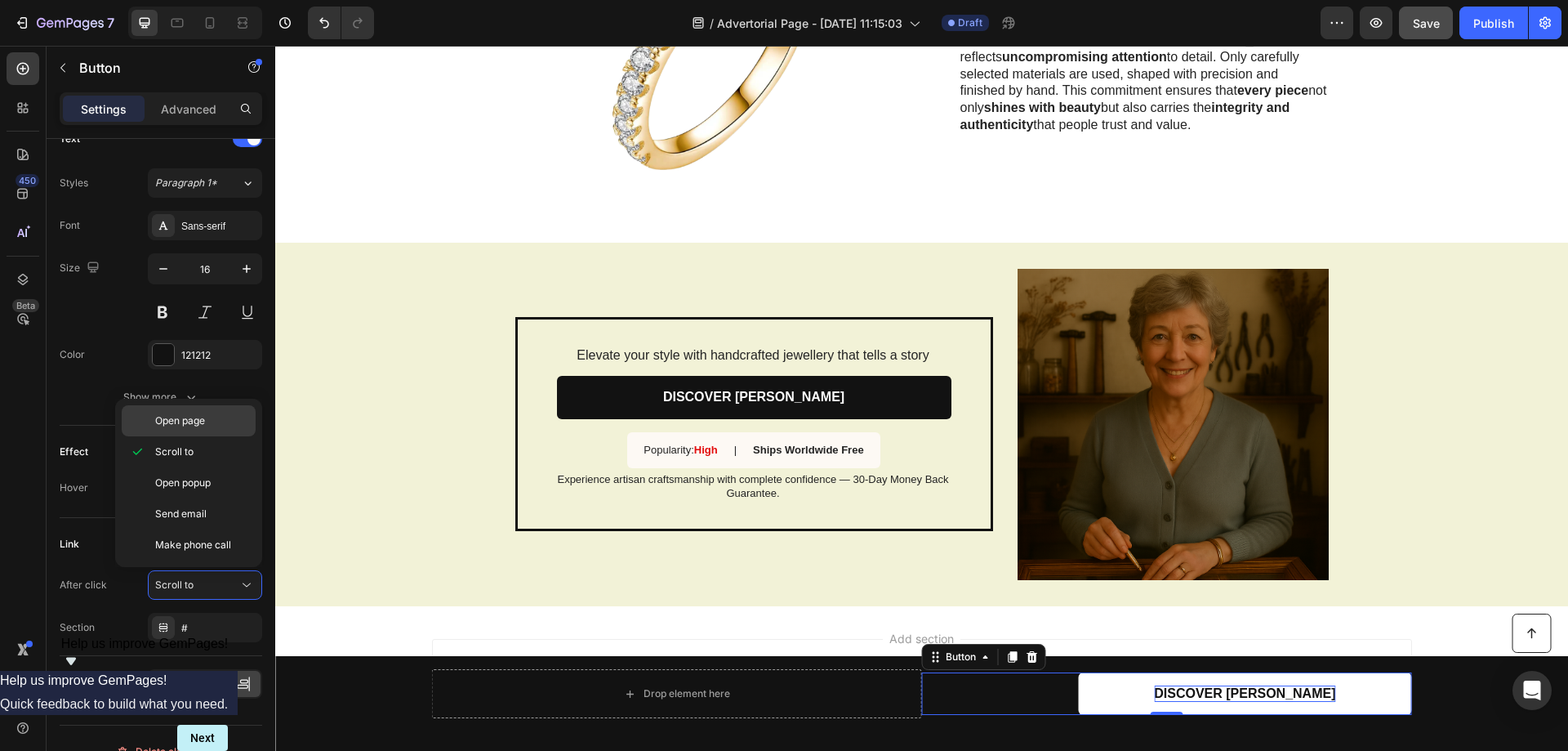
click at [194, 422] on span "Open page" at bounding box center [180, 420] width 49 height 14
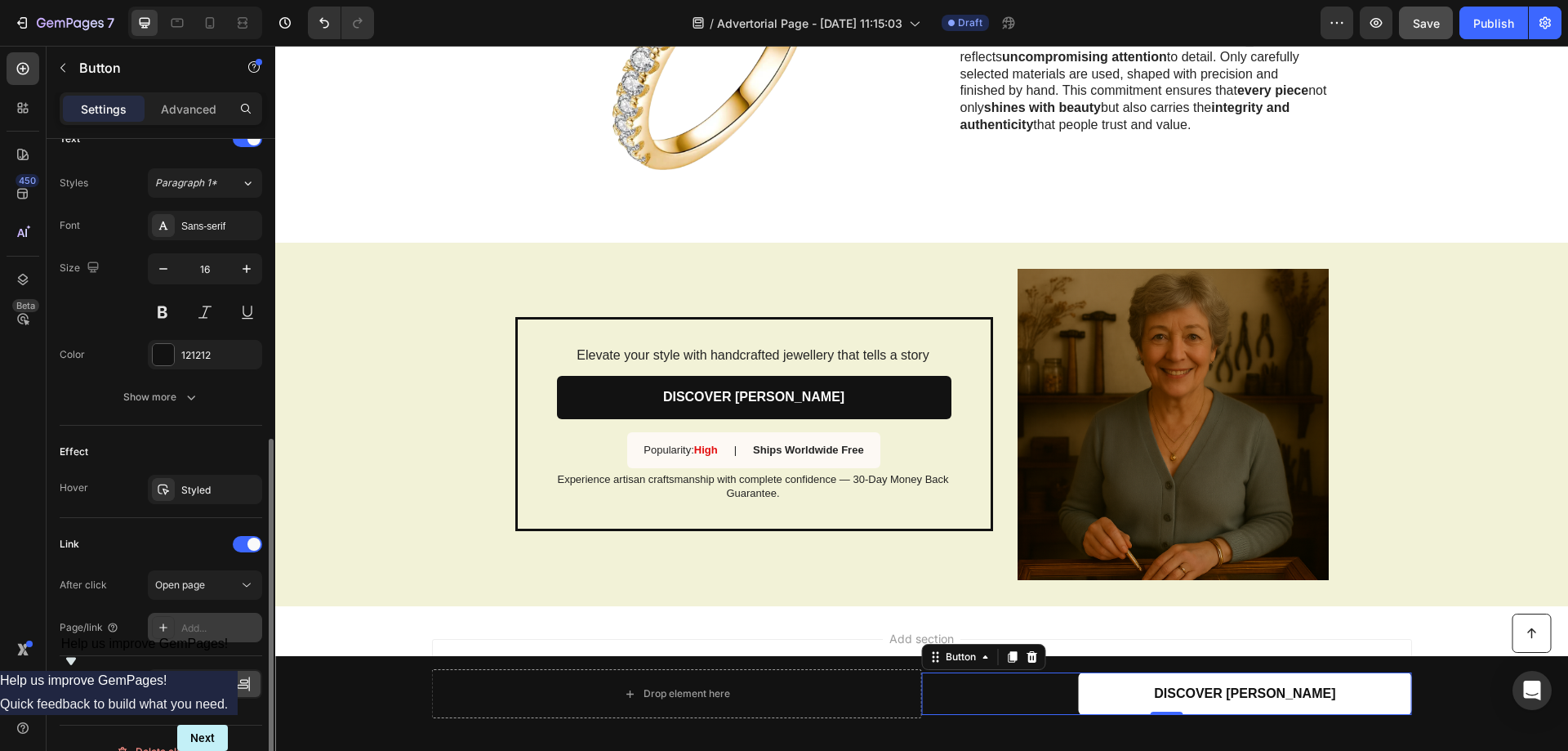
click at [198, 626] on div "Add..." at bounding box center [220, 627] width 77 height 14
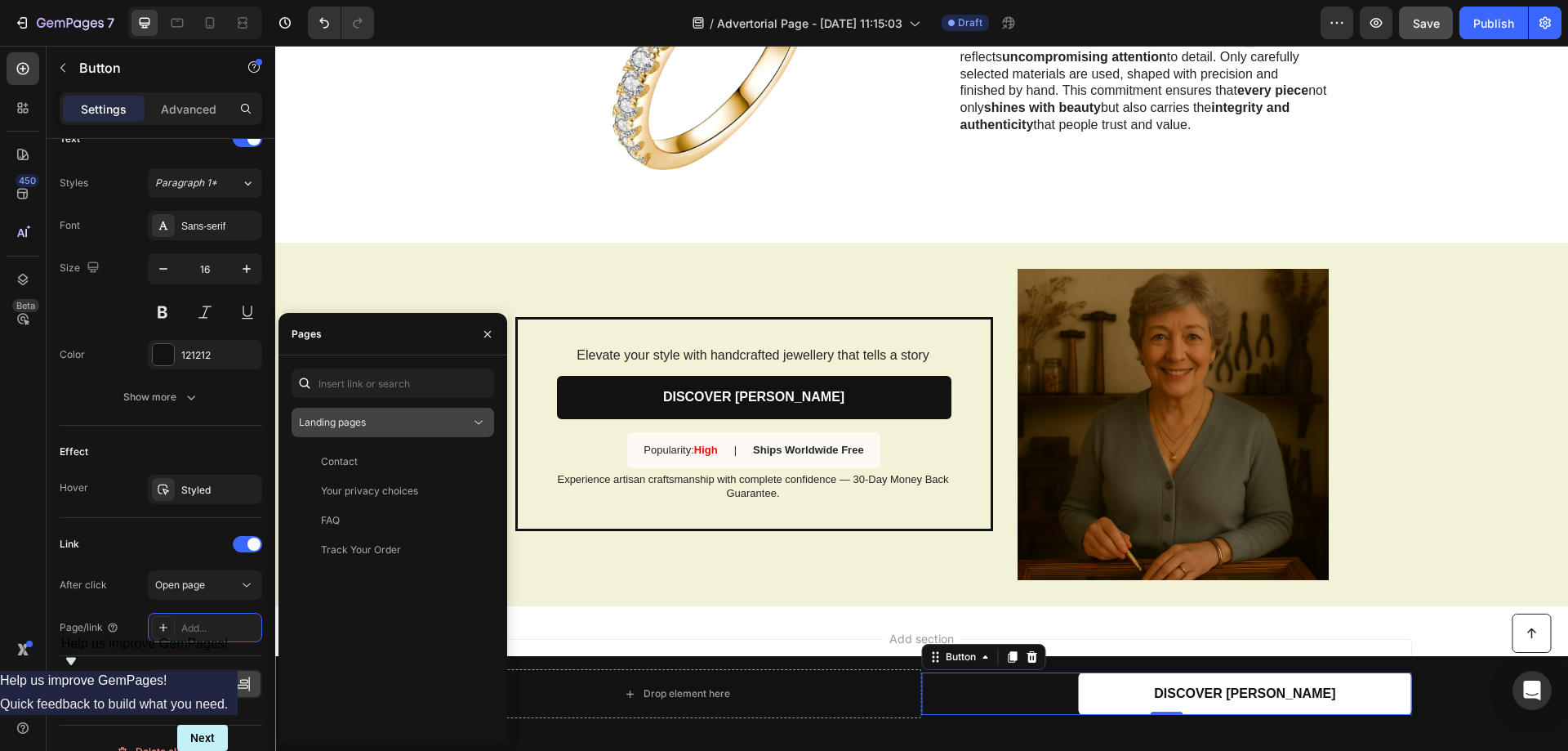
click at [372, 427] on div "Landing pages" at bounding box center [384, 422] width 171 height 14
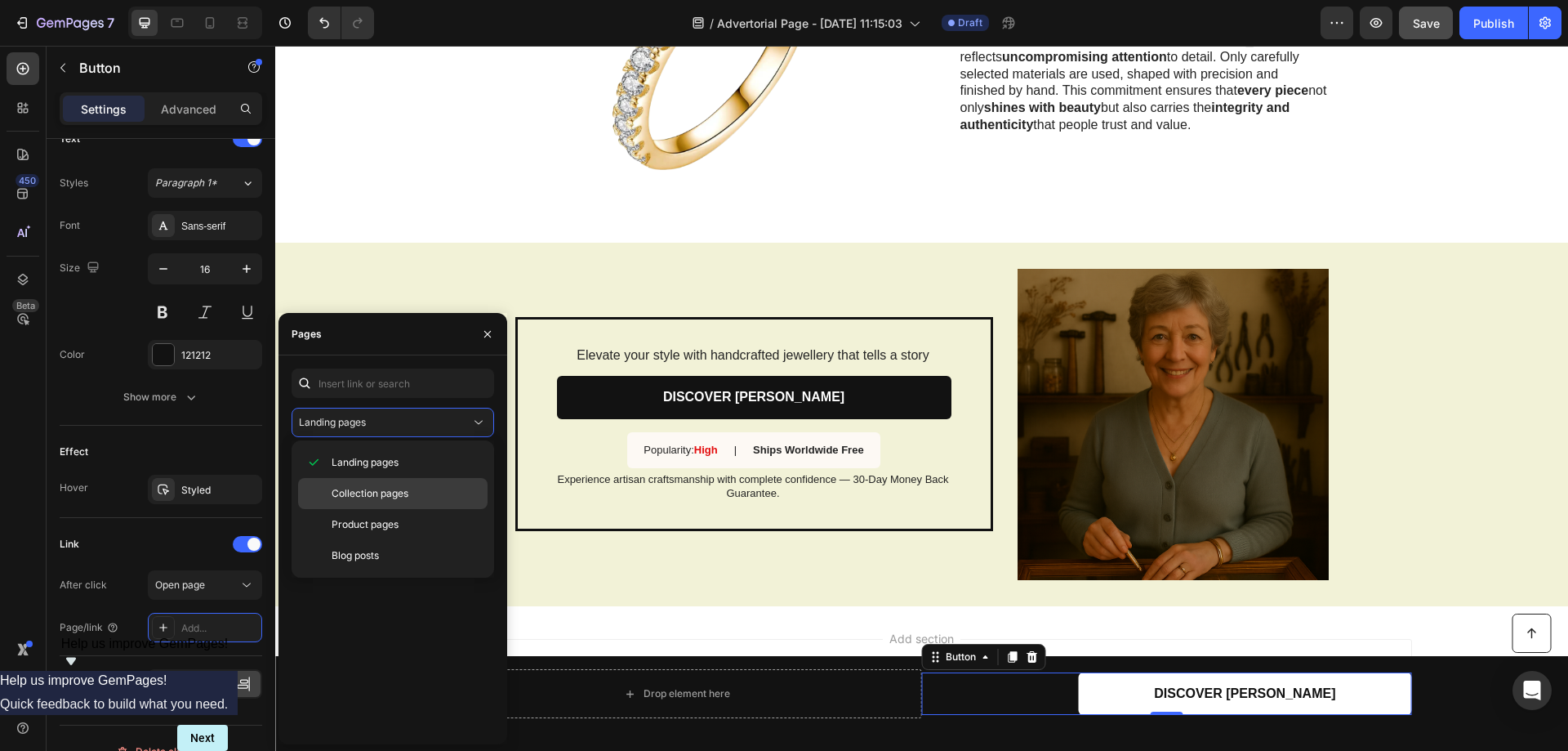
click at [367, 500] on span "Collection pages" at bounding box center [370, 493] width 77 height 14
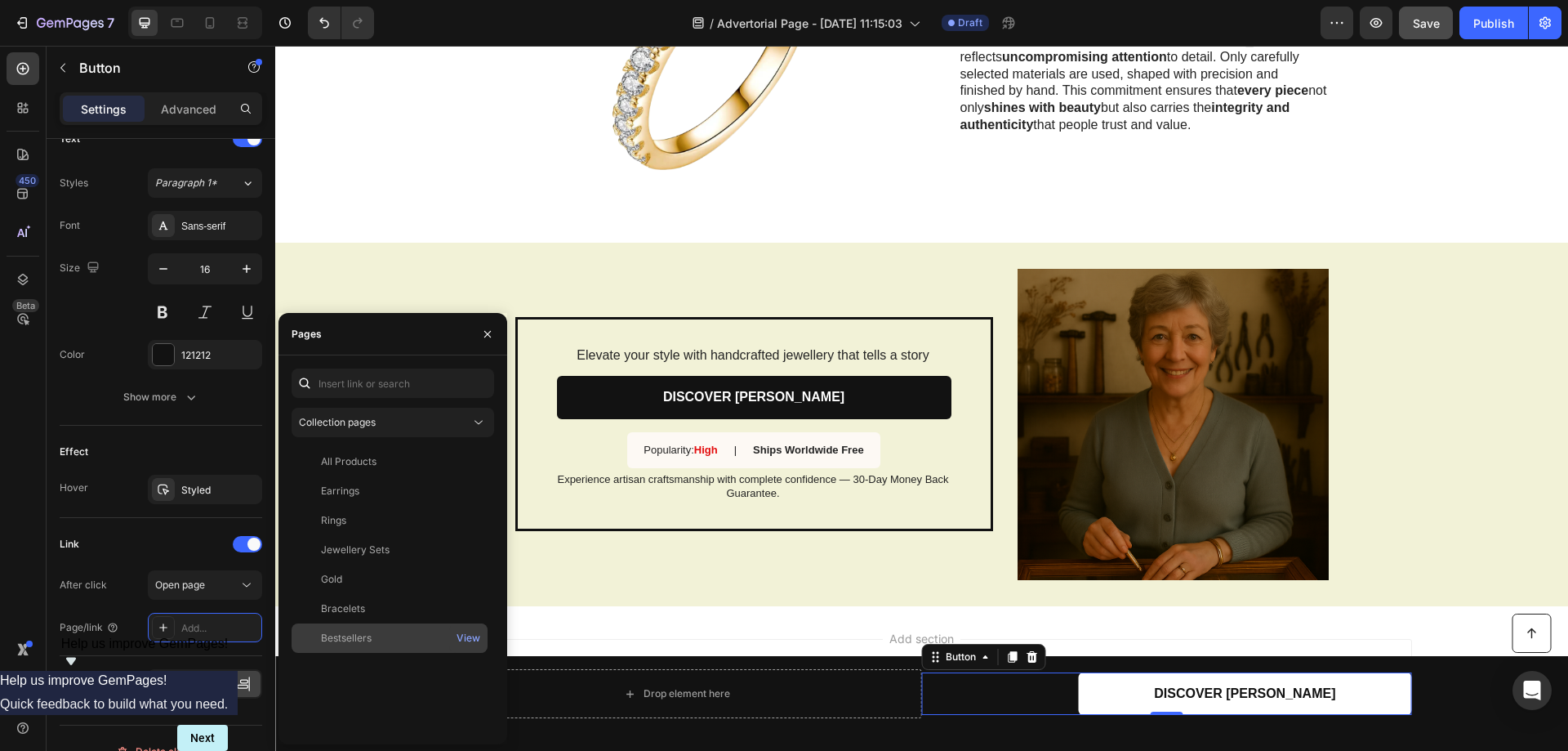
click at [353, 635] on div "Bestsellers" at bounding box center [346, 638] width 50 height 14
click at [489, 339] on icon "button" at bounding box center [487, 333] width 13 height 13
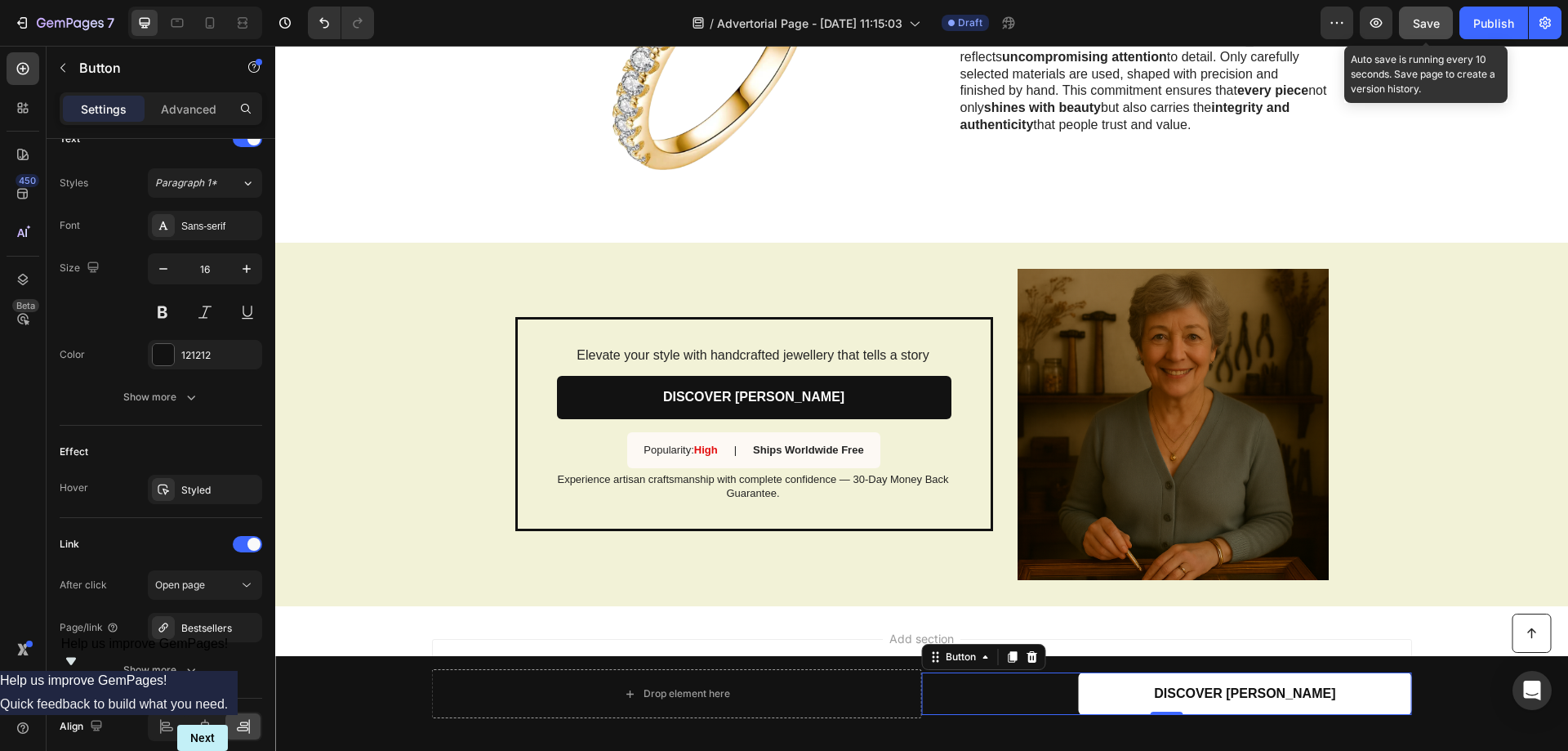
click at [1437, 18] on span "Save" at bounding box center [1427, 23] width 27 height 14
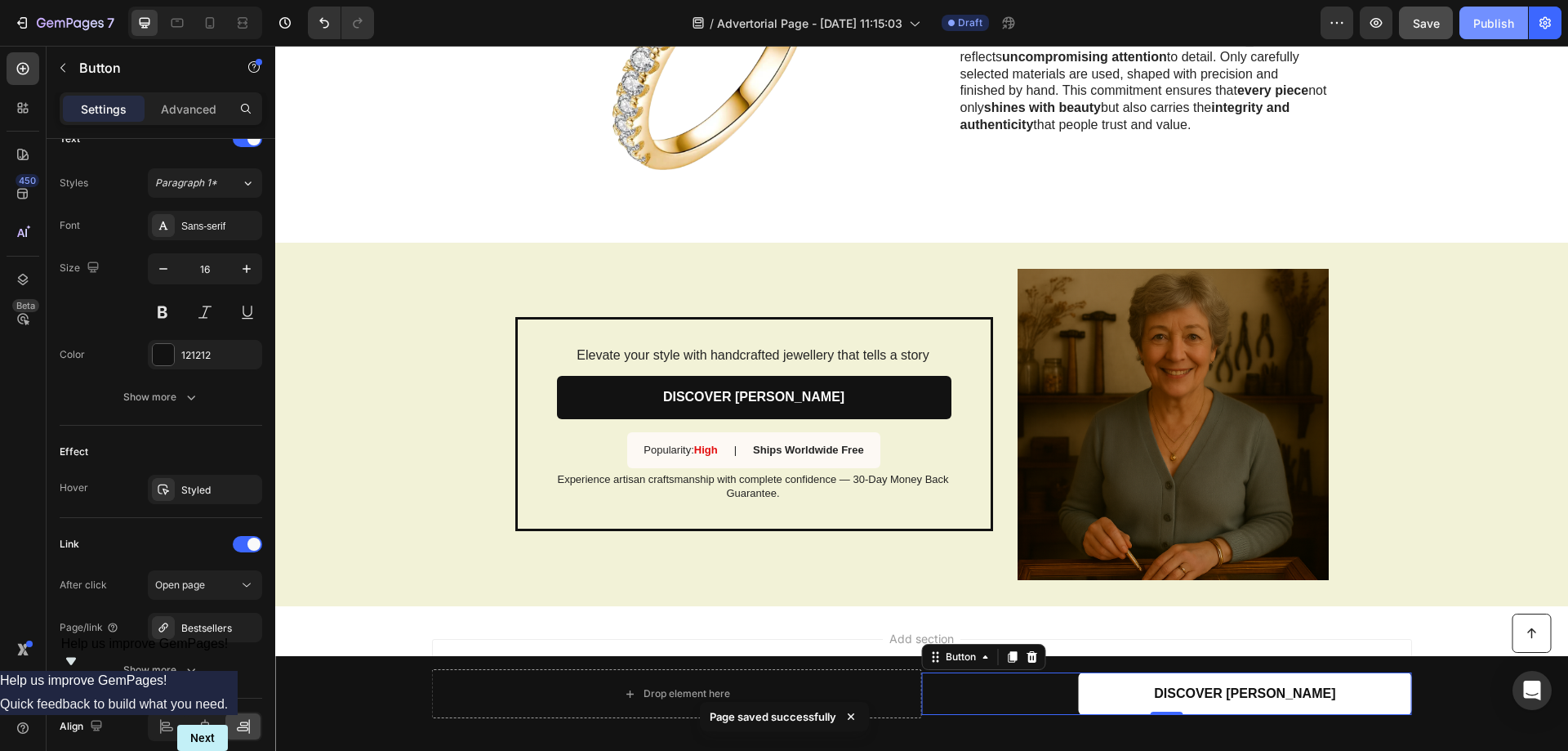
click at [1486, 18] on div "Publish" at bounding box center [1494, 23] width 41 height 17
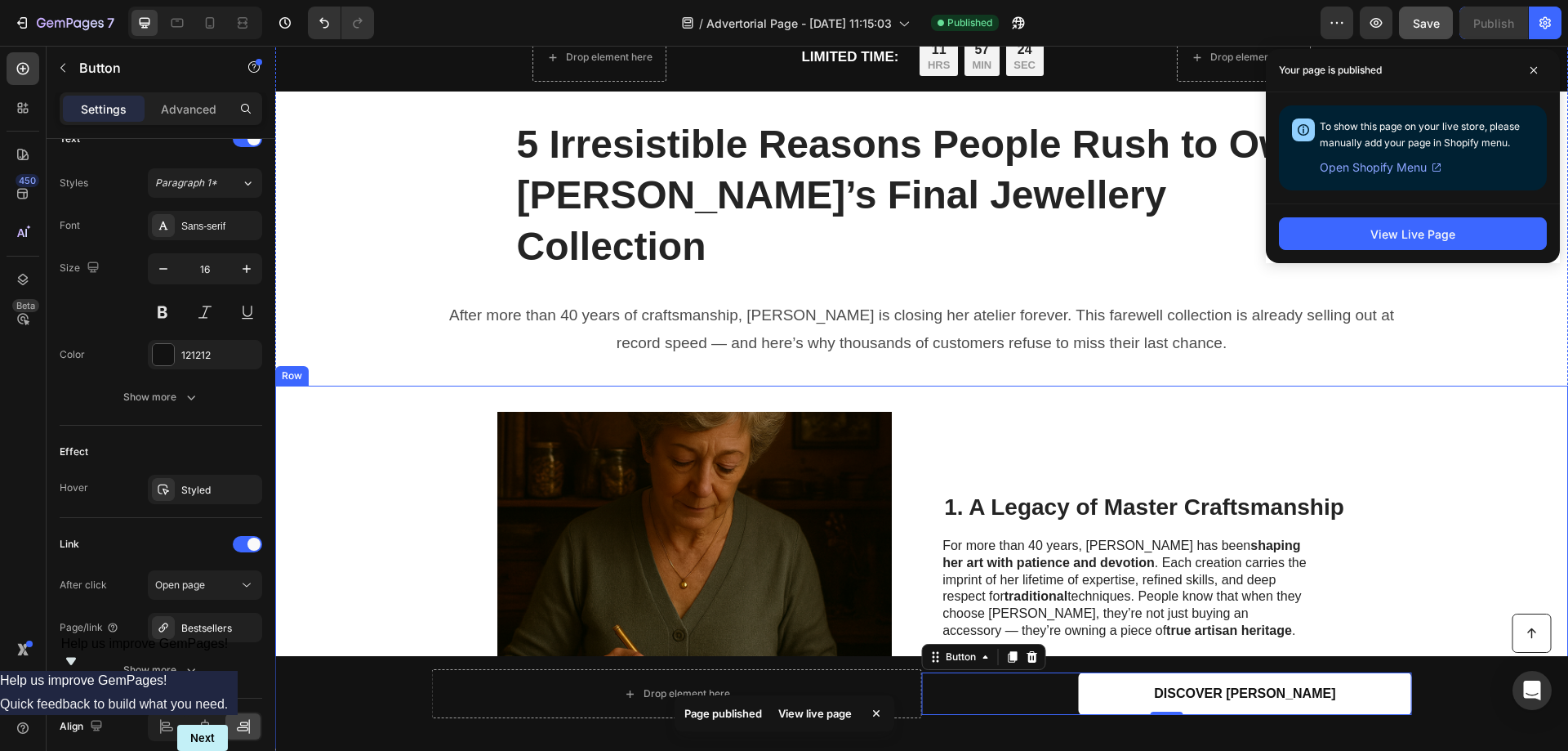
scroll to position [0, 0]
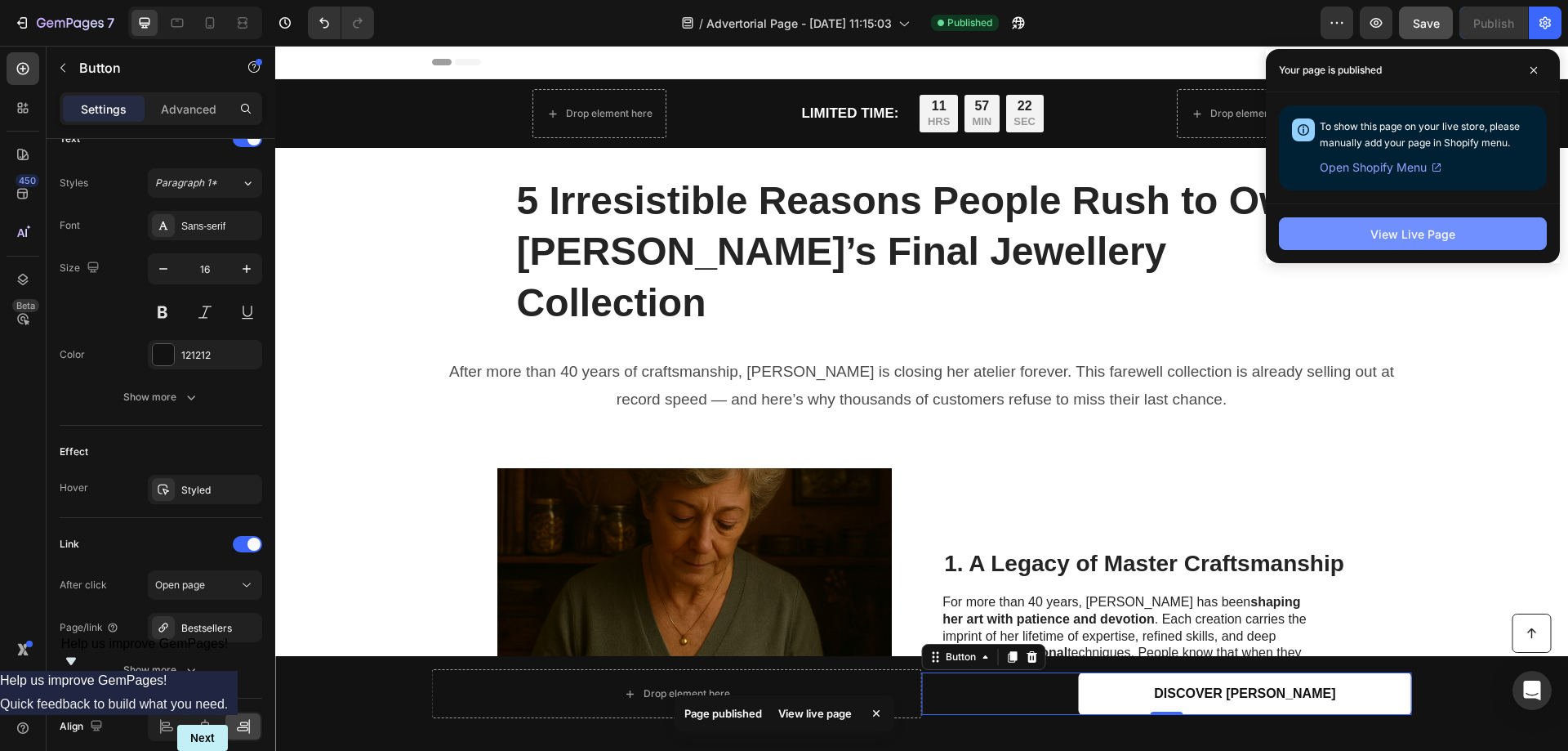
click at [1410, 228] on div "View Live Page" at bounding box center [1413, 234] width 85 height 17
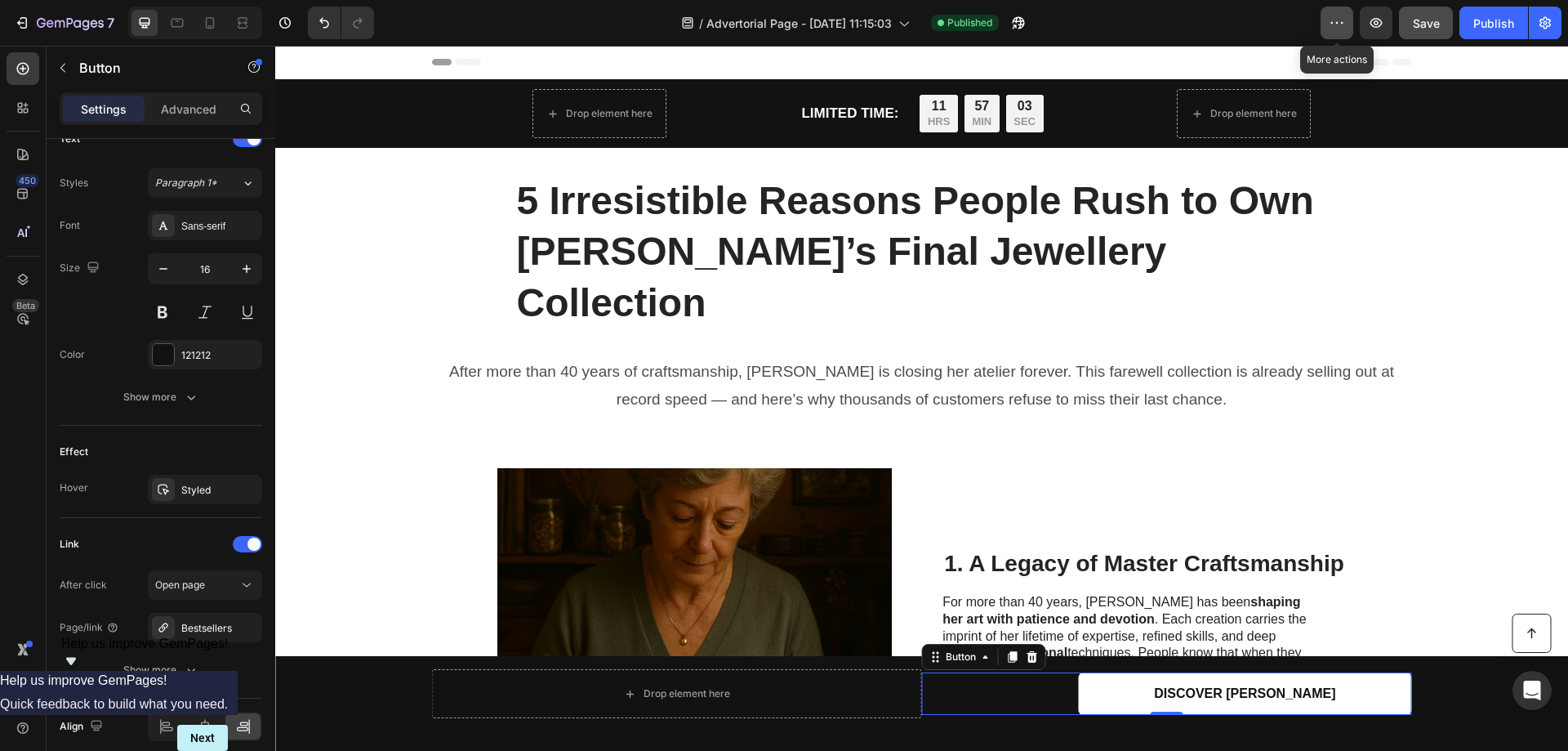
click at [1338, 21] on icon "button" at bounding box center [1336, 22] width 16 height 16
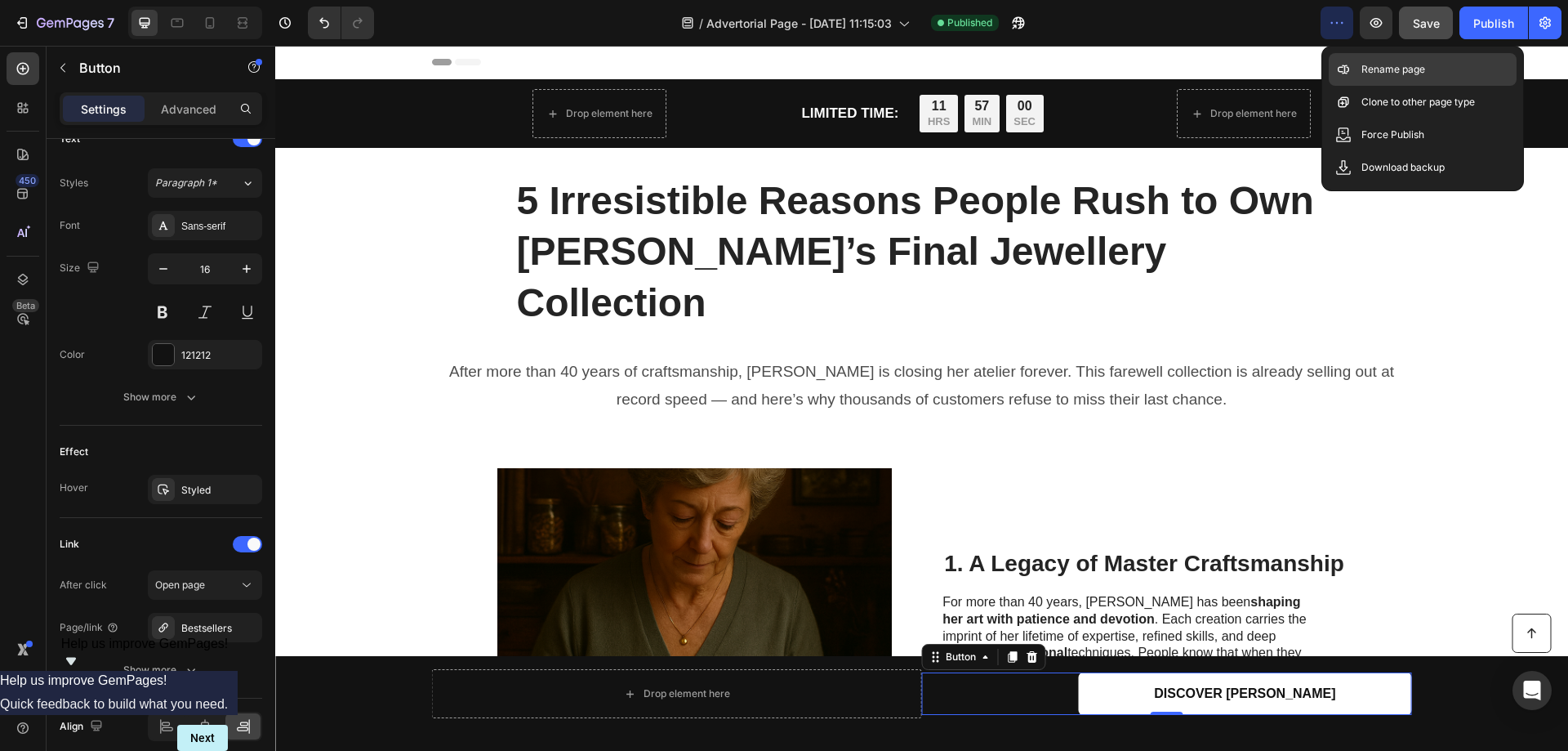
click at [1400, 62] on p "Rename page" at bounding box center [1393, 69] width 64 height 16
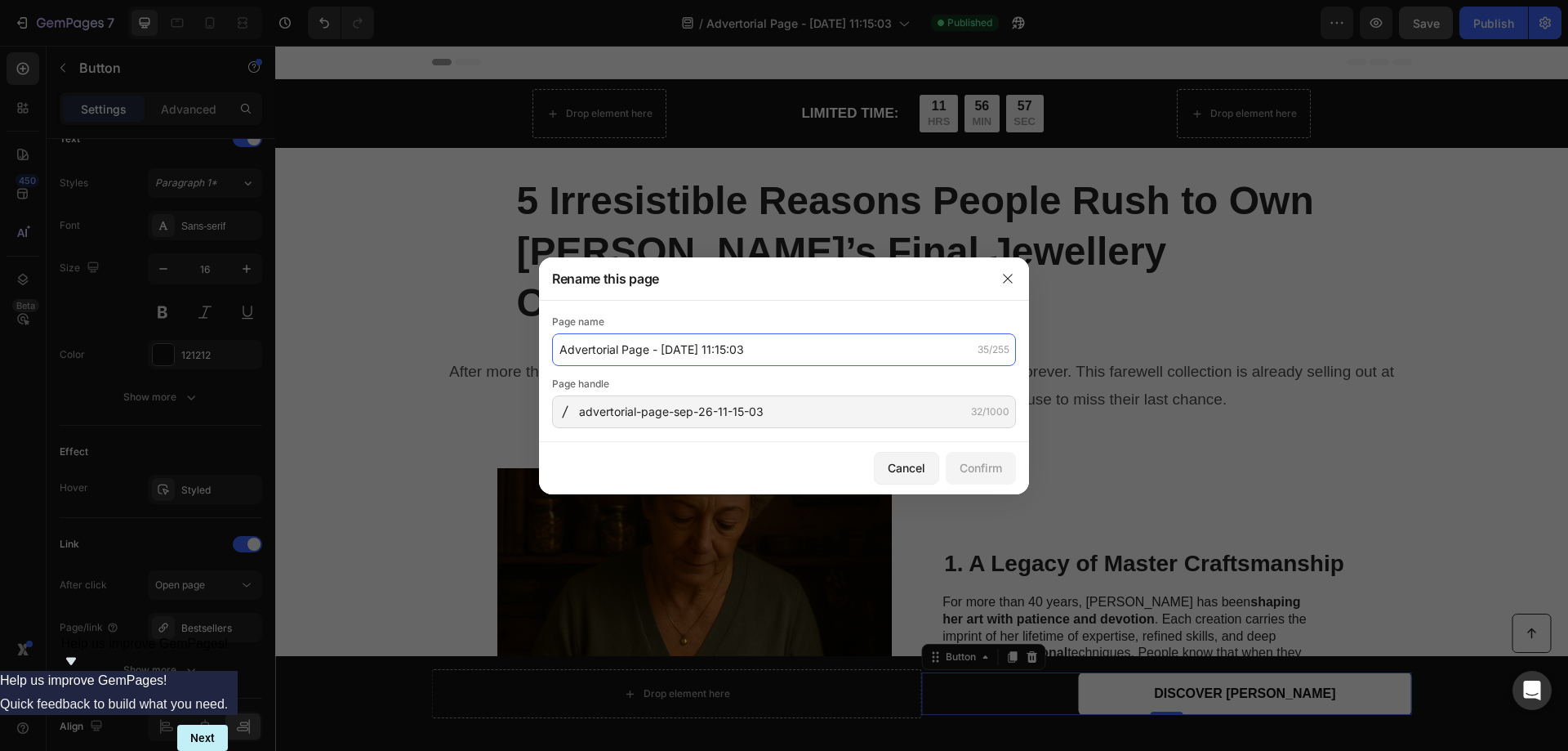
type input "s"
paste input "5-reasons-sylvia-jewellery"
type input "5-reasons-sylvia-jewellery"
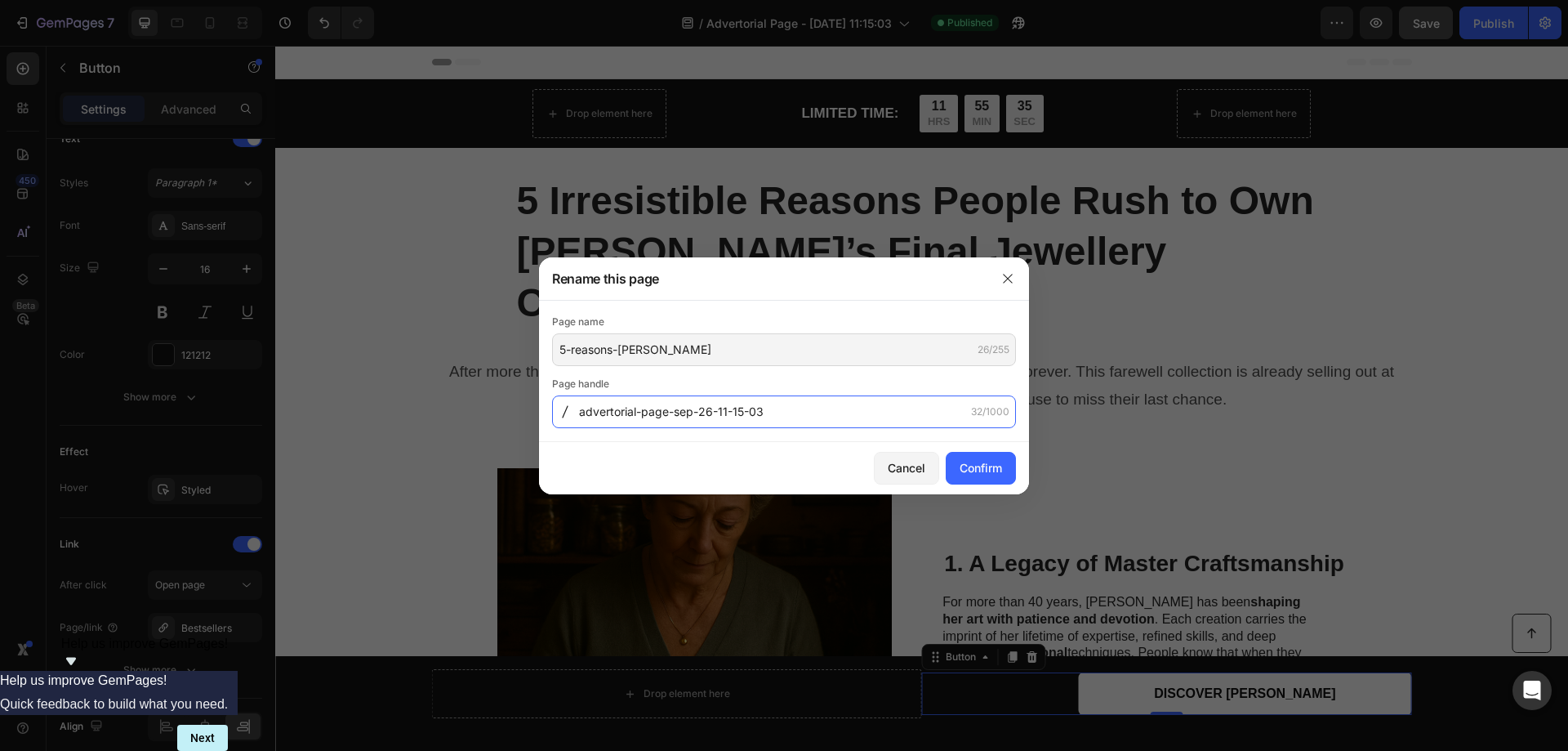
paste input "5-reasons-sylvia-jewellery"
type input "5-reasons-sylvia-jewellery"
click at [985, 473] on div "Confirm" at bounding box center [981, 468] width 43 height 17
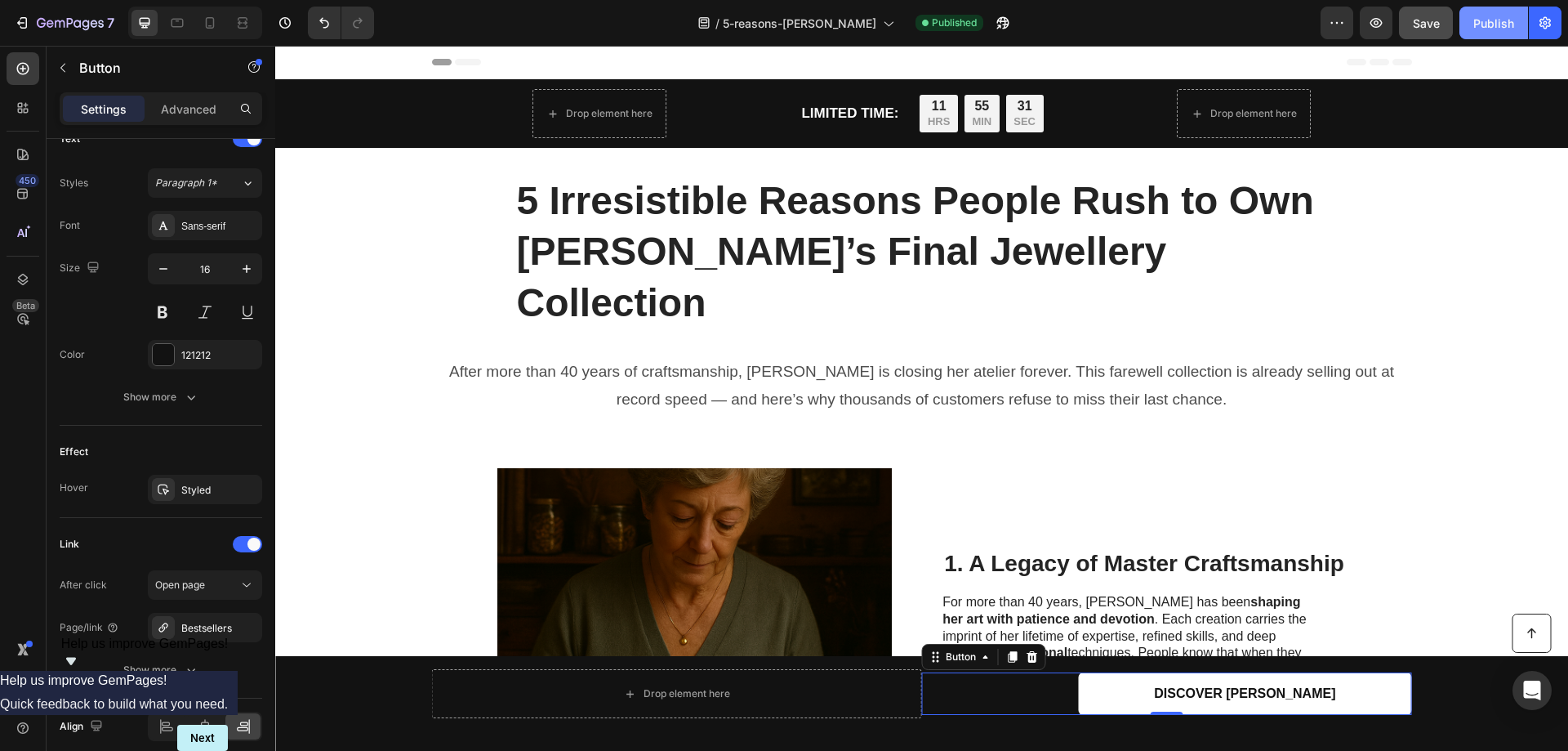
click at [1488, 22] on div "Publish" at bounding box center [1494, 23] width 41 height 17
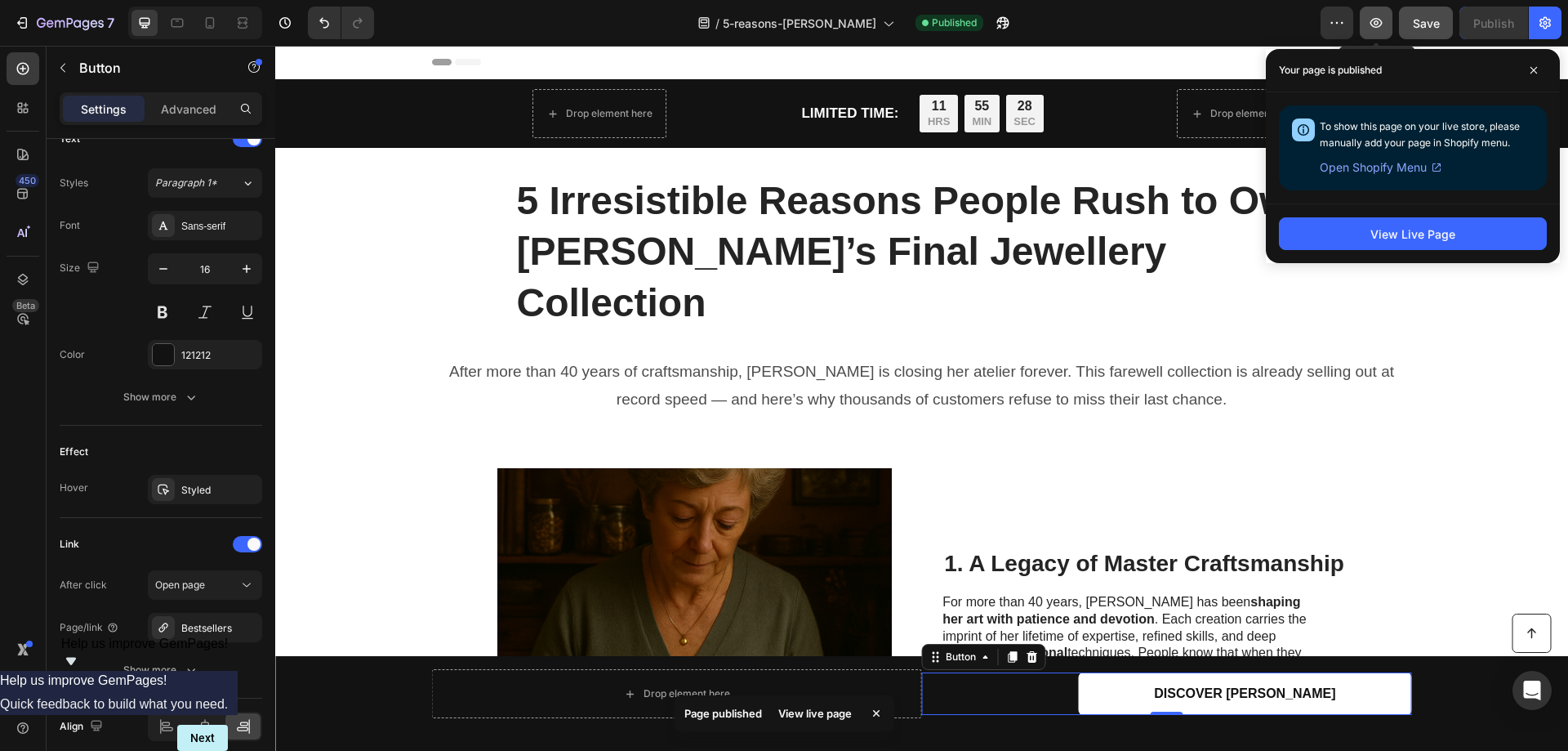
click at [1380, 25] on icon "button" at bounding box center [1375, 22] width 16 height 16
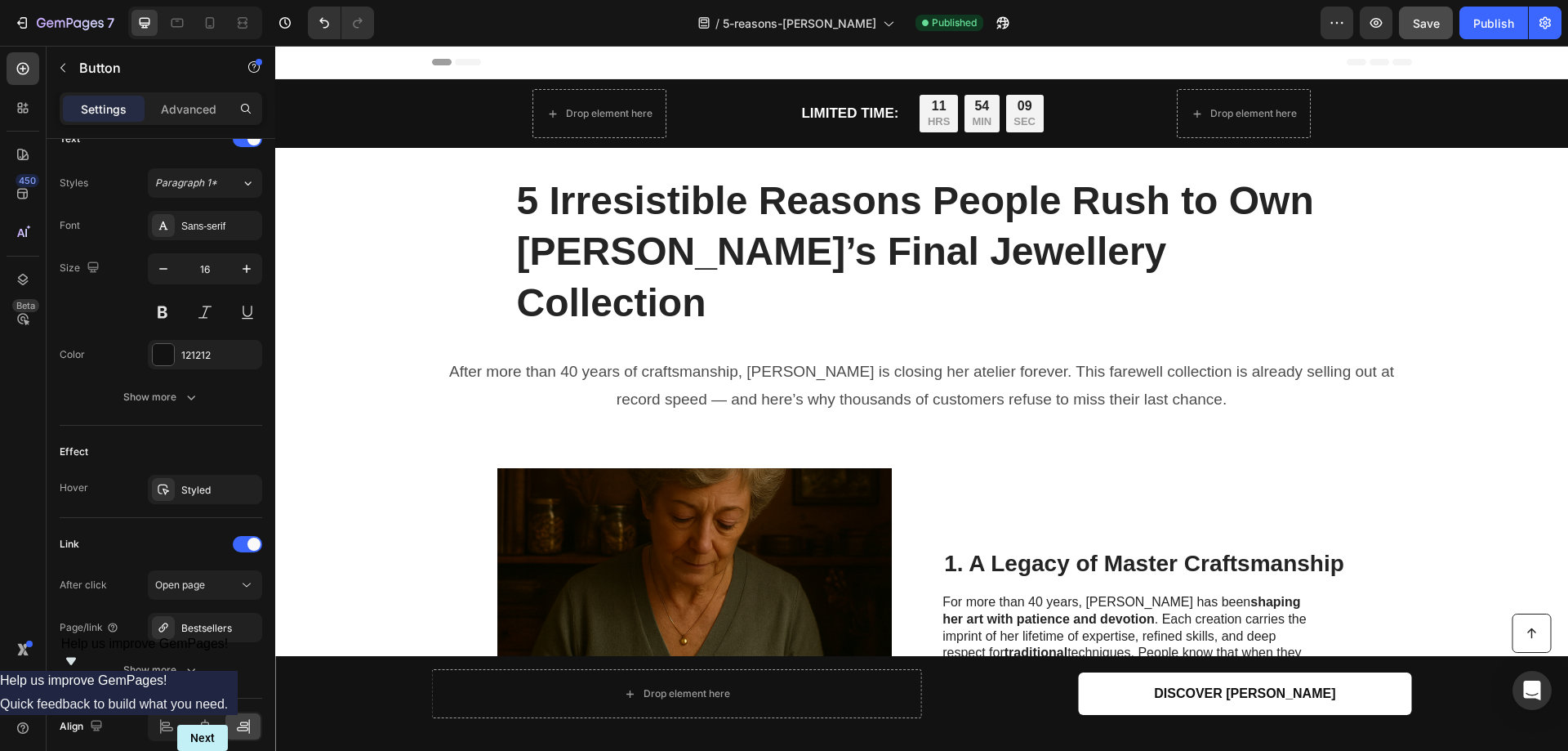
click at [320, 65] on span "Header" at bounding box center [324, 61] width 36 height 16
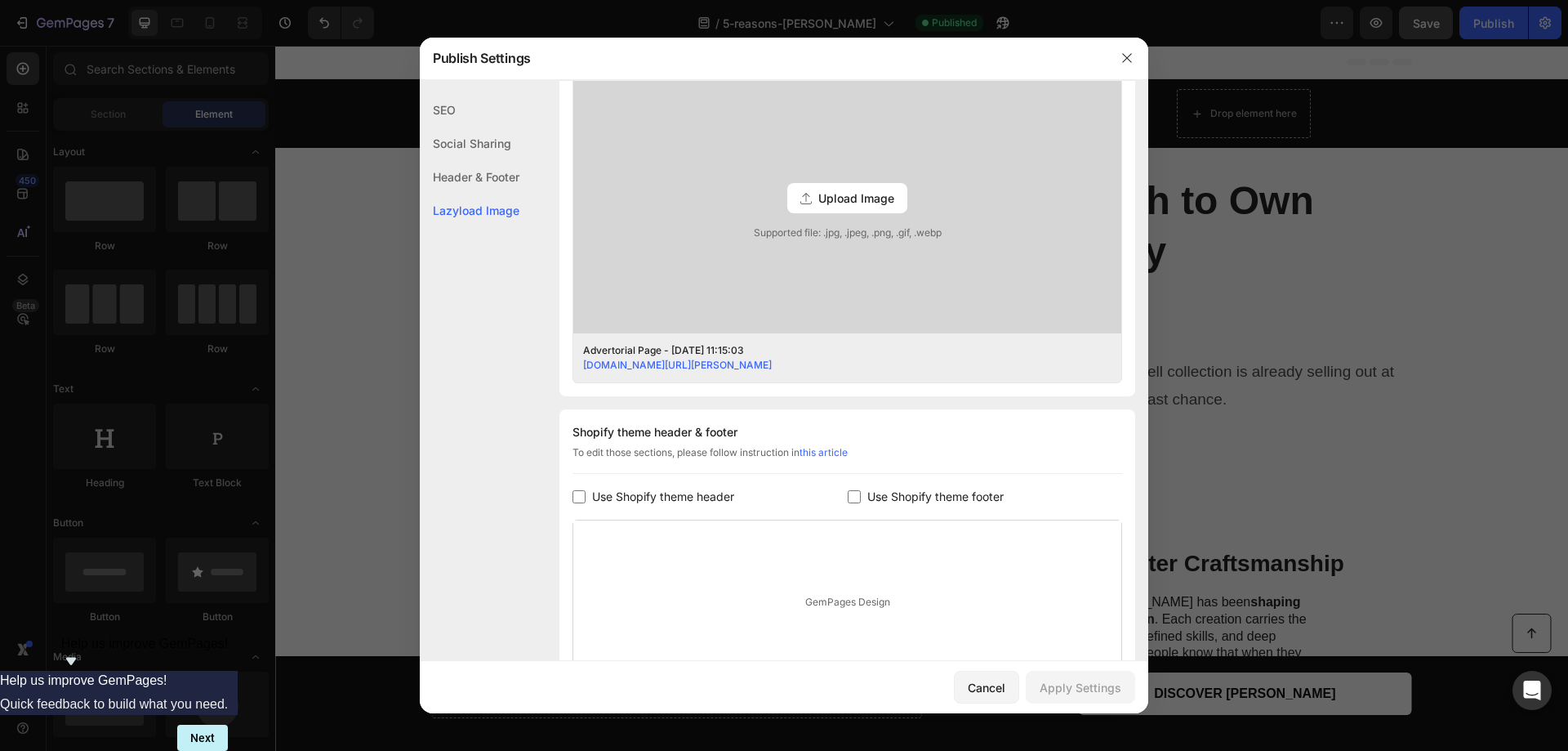
scroll to position [611, 0]
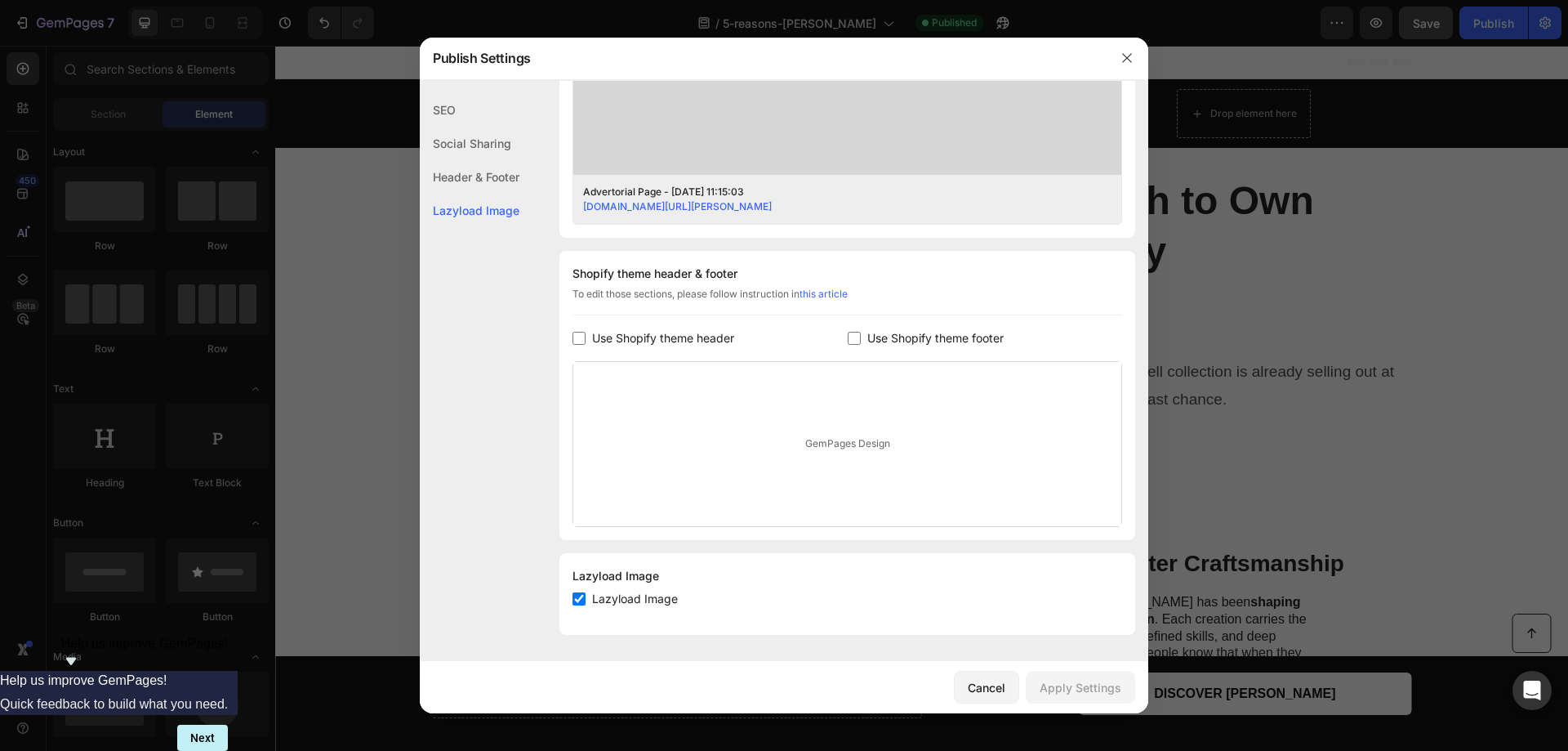
click at [579, 597] on input "checkbox" at bounding box center [579, 598] width 13 height 13
click at [579, 598] on input "checkbox" at bounding box center [579, 598] width 13 height 13
checkbox input "true"
click at [981, 689] on div "Cancel" at bounding box center [987, 687] width 37 height 17
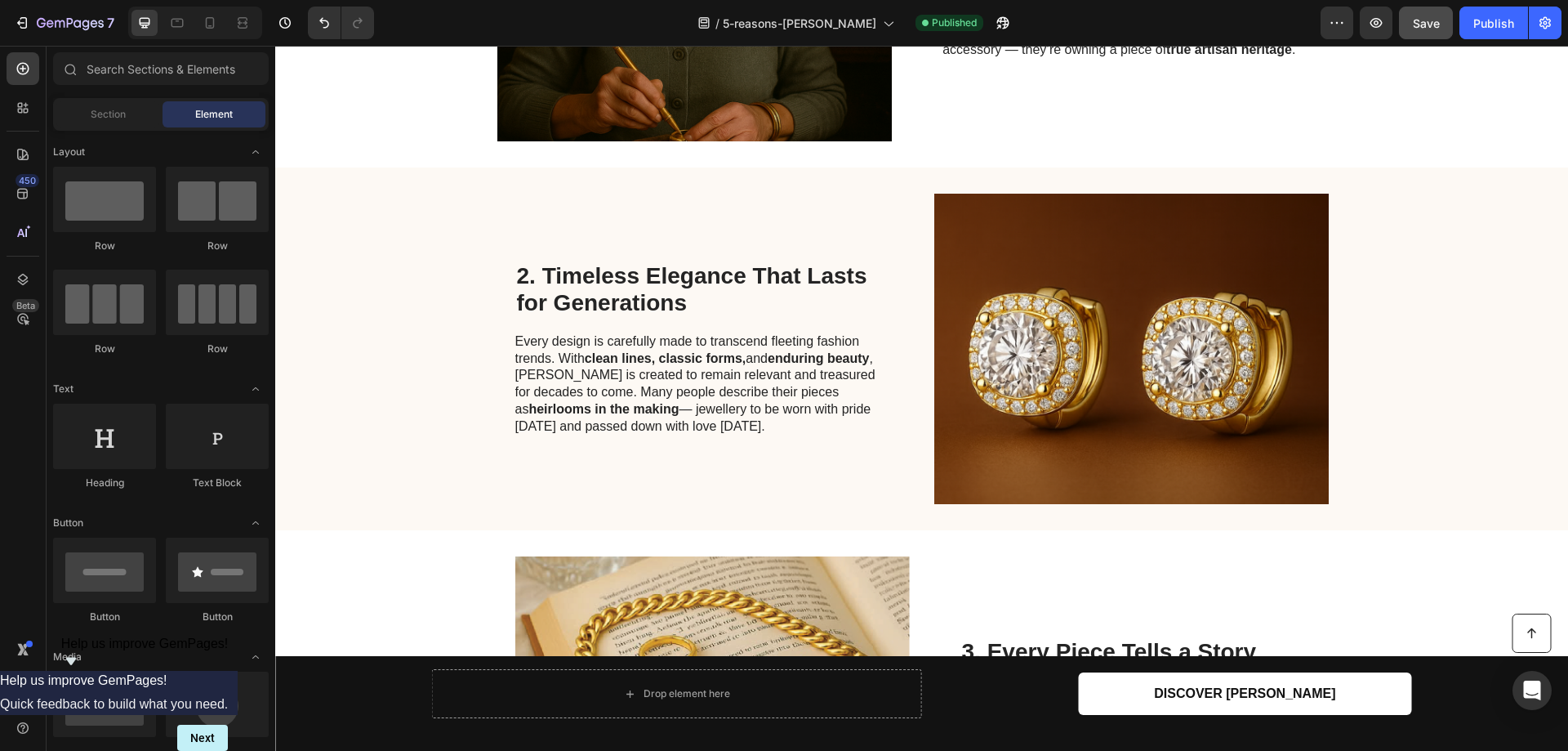
scroll to position [0, 0]
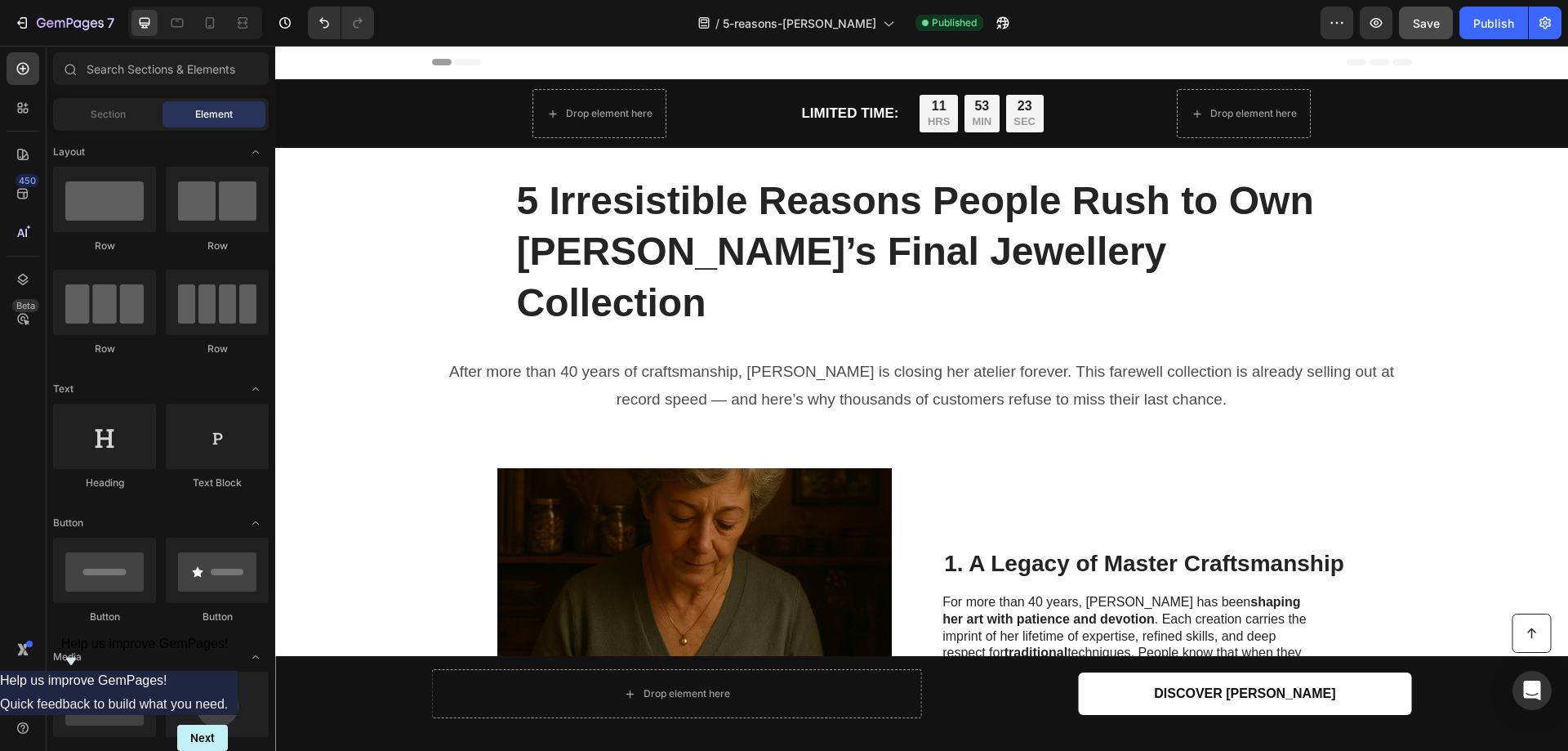
click at [314, 62] on span "Header" at bounding box center [324, 61] width 36 height 16
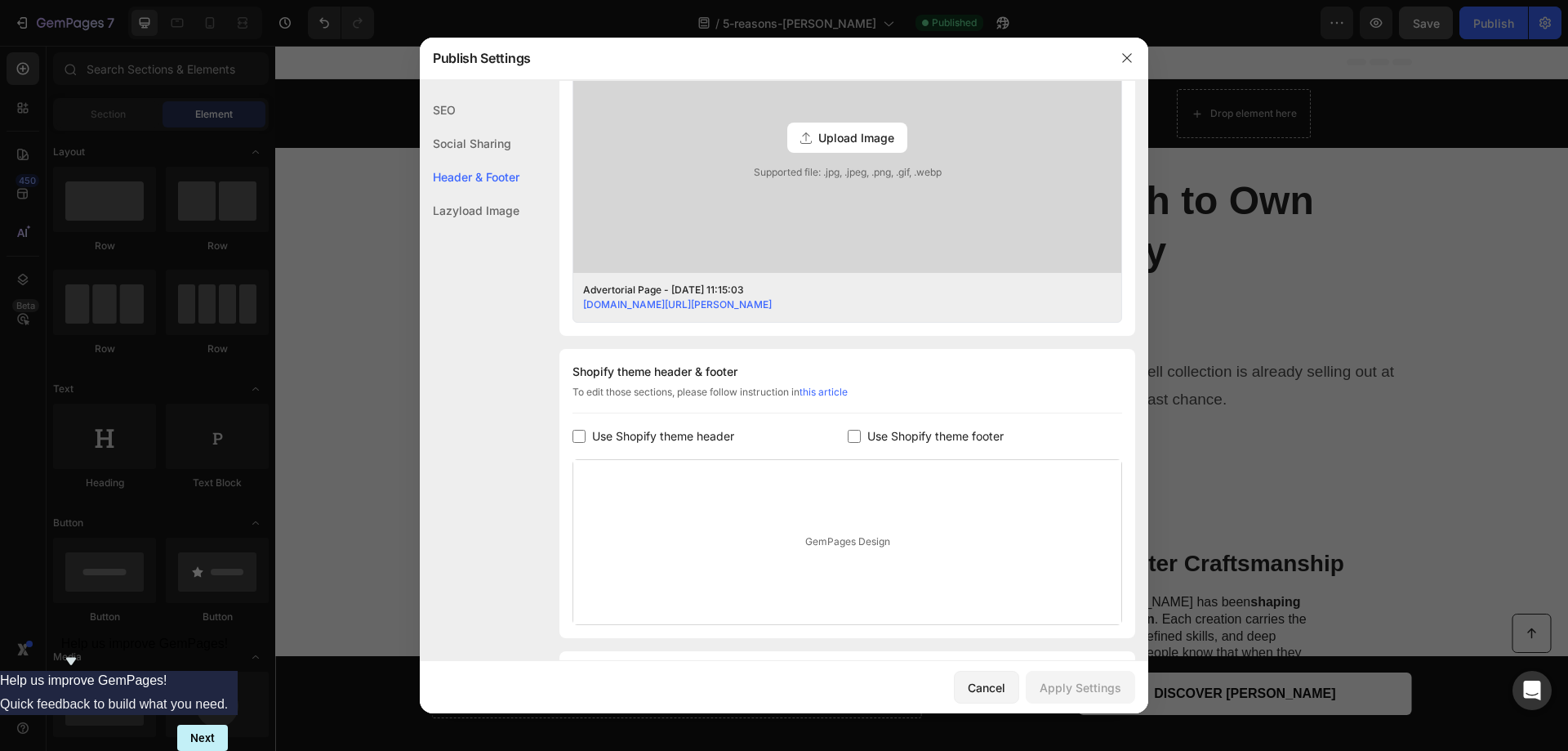
scroll to position [611, 0]
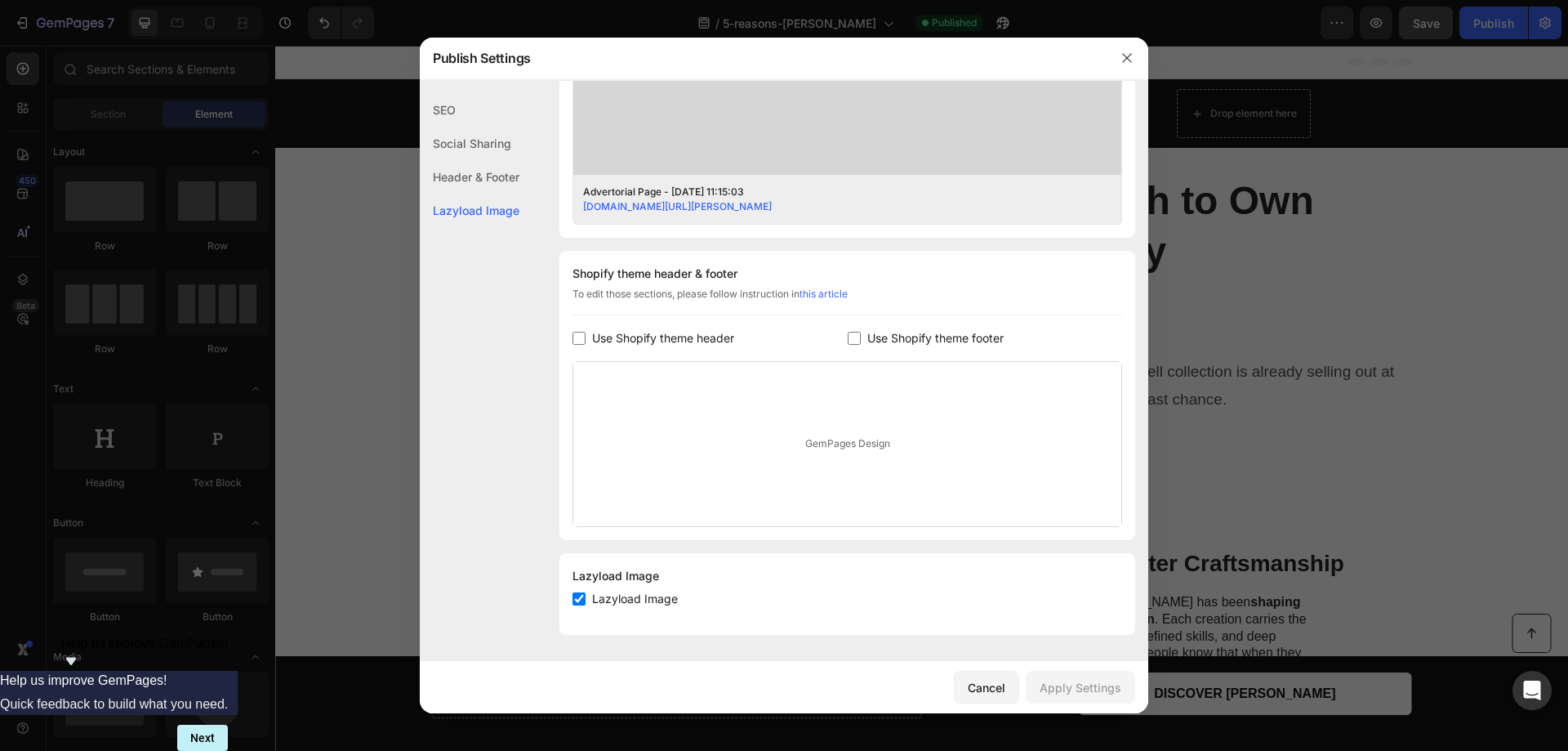
click at [490, 176] on div "Header & Footer" at bounding box center [470, 176] width 100 height 33
click at [990, 693] on div "Cancel" at bounding box center [987, 687] width 37 height 17
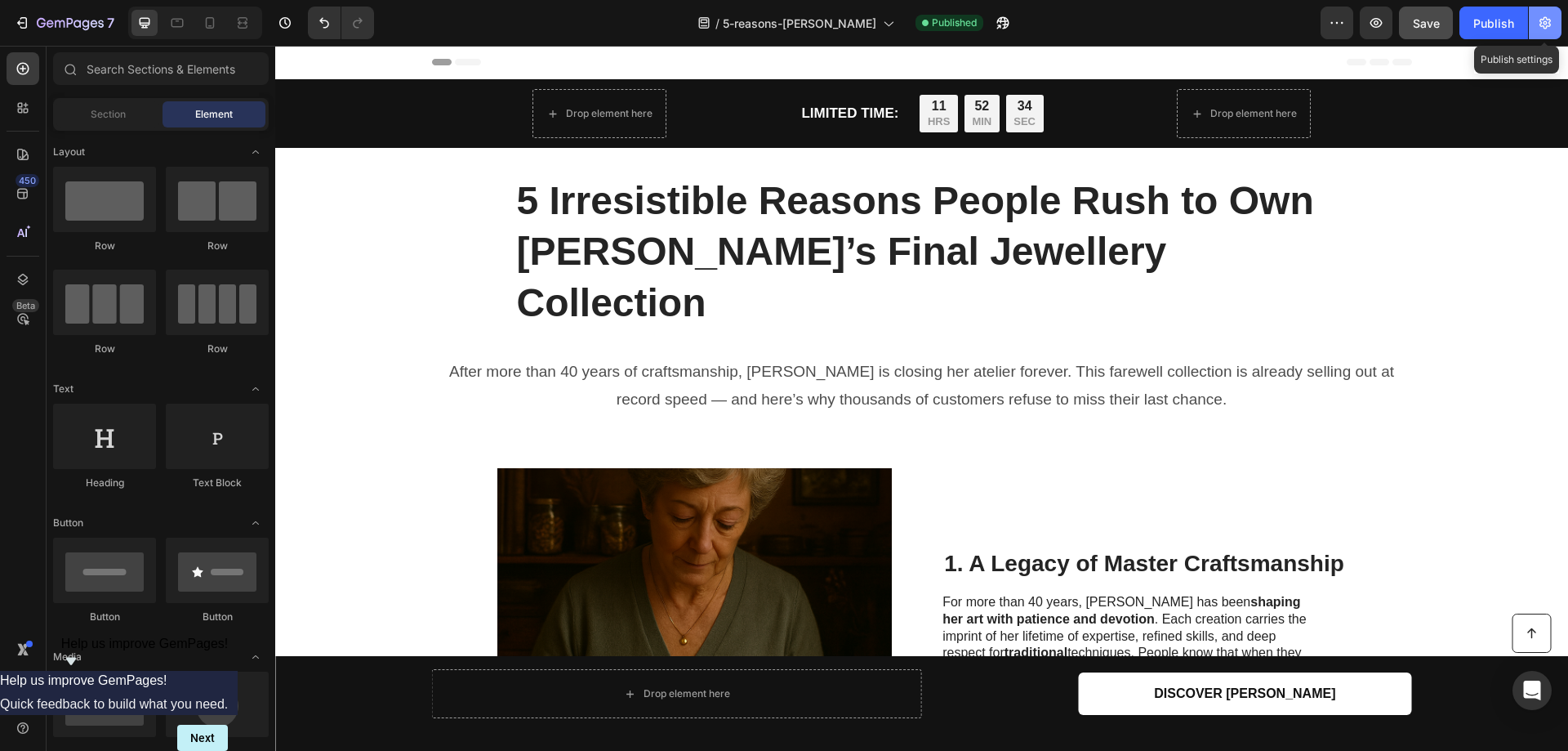
click at [1544, 19] on icon "button" at bounding box center [1545, 23] width 11 height 12
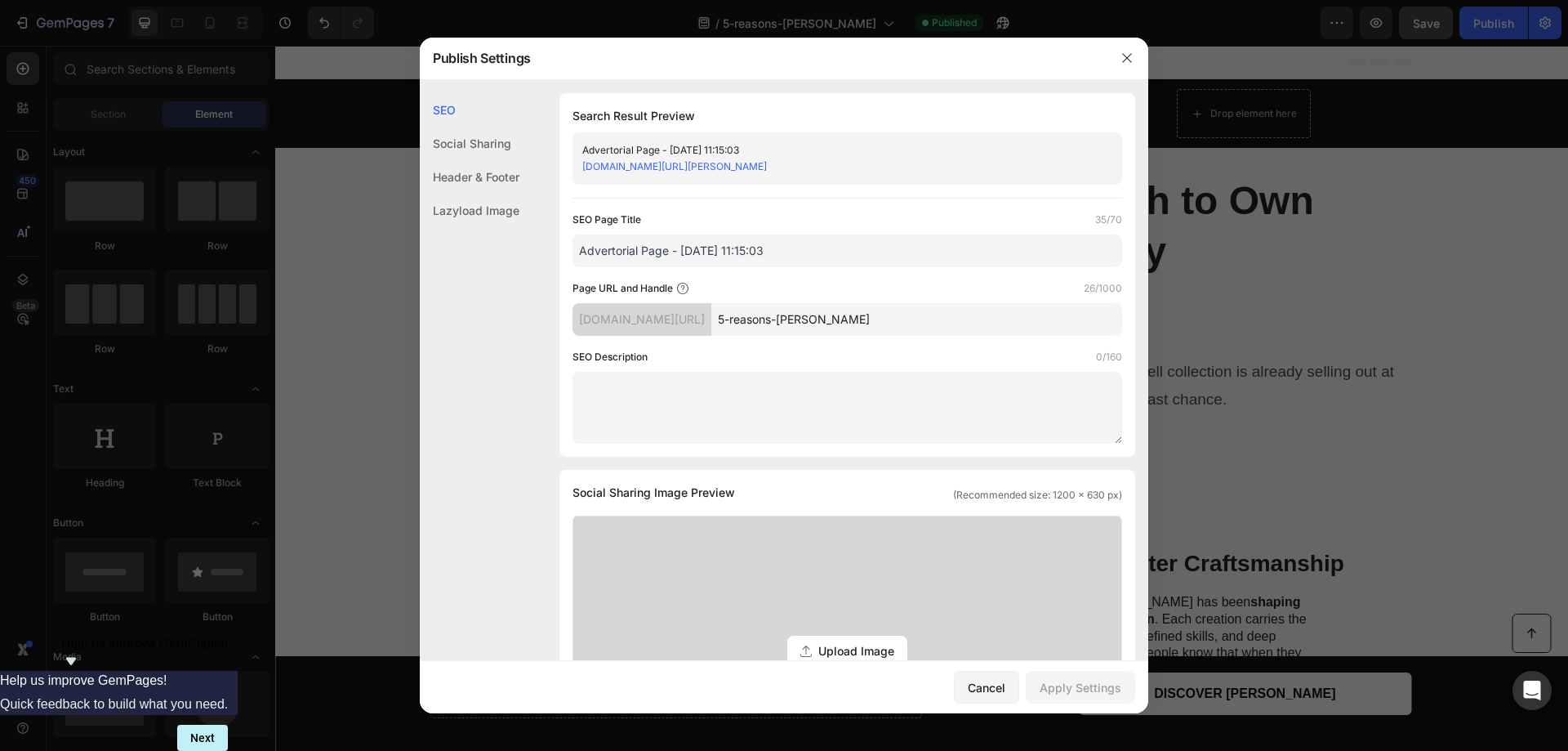
drag, startPoint x: 938, startPoint y: 323, endPoint x: 731, endPoint y: 312, distance: 207.3
click at [731, 312] on div "9nqqti-au.myshopify.com/pages/ 5-reasons-sylvia-jewellery" at bounding box center [847, 320] width 550 height 32
drag, startPoint x: 801, startPoint y: 249, endPoint x: 501, endPoint y: 246, distance: 300.0
click at [407, 237] on div "Publish Settings SEO Social Sharing Header & Footer Lazyload Image SEO Search R…" at bounding box center [784, 375] width 1568 height 751
paste input "5-reasons-sylvia-jewellery"
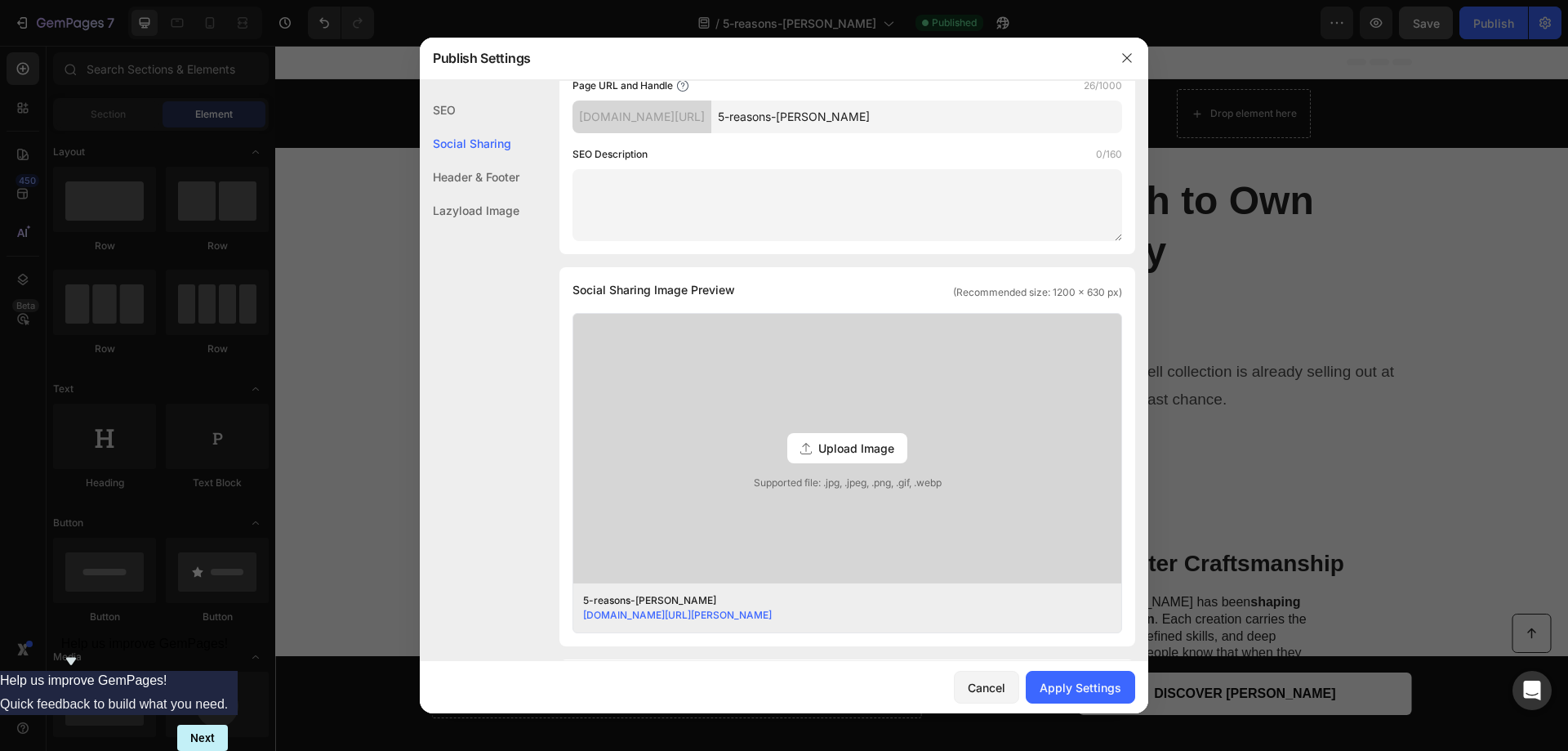
scroll to position [0, 0]
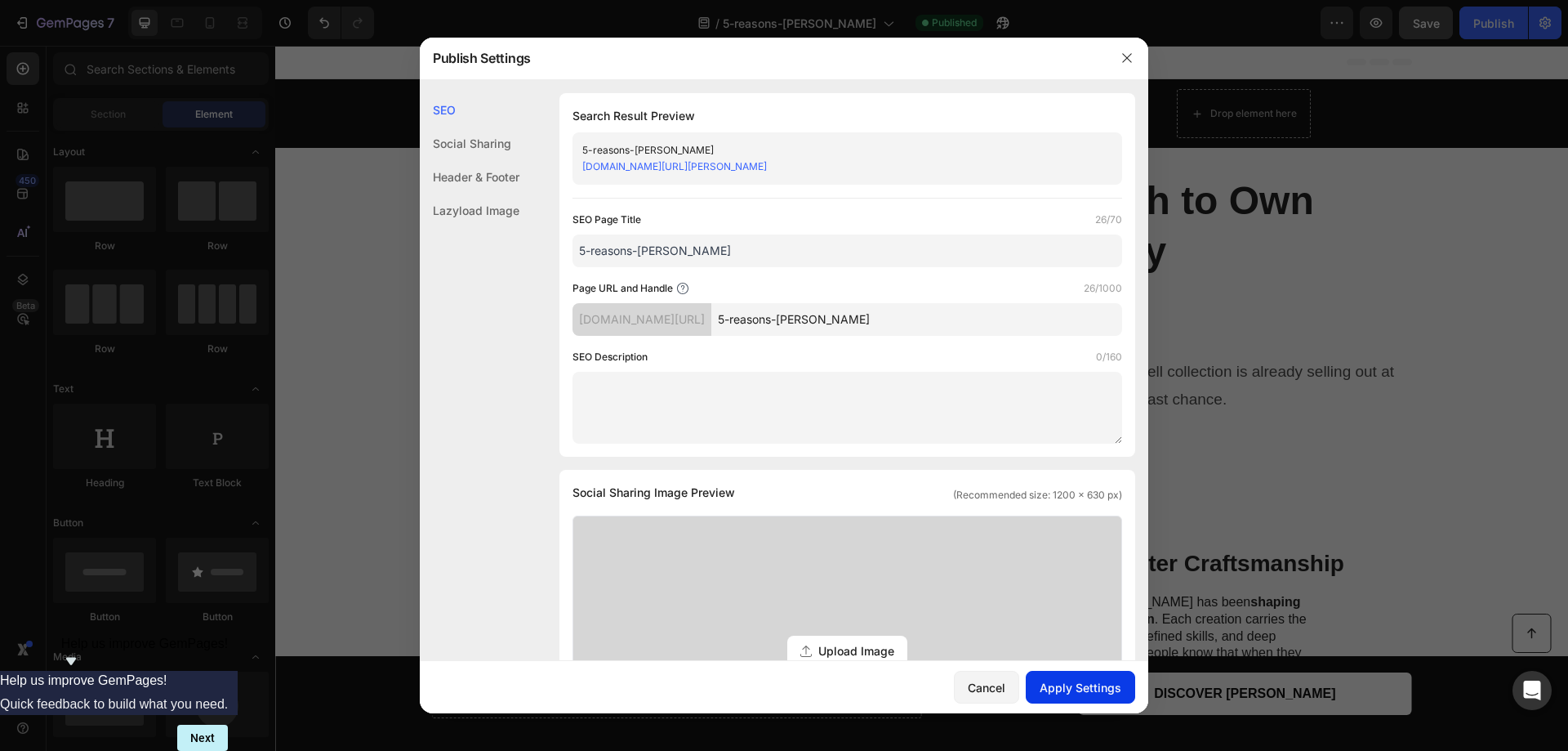
type input "5-reasons-sylvia-jewellery"
click at [1073, 681] on div "Apply Settings" at bounding box center [1081, 687] width 82 height 17
click at [1127, 59] on icon "button" at bounding box center [1127, 58] width 9 height 9
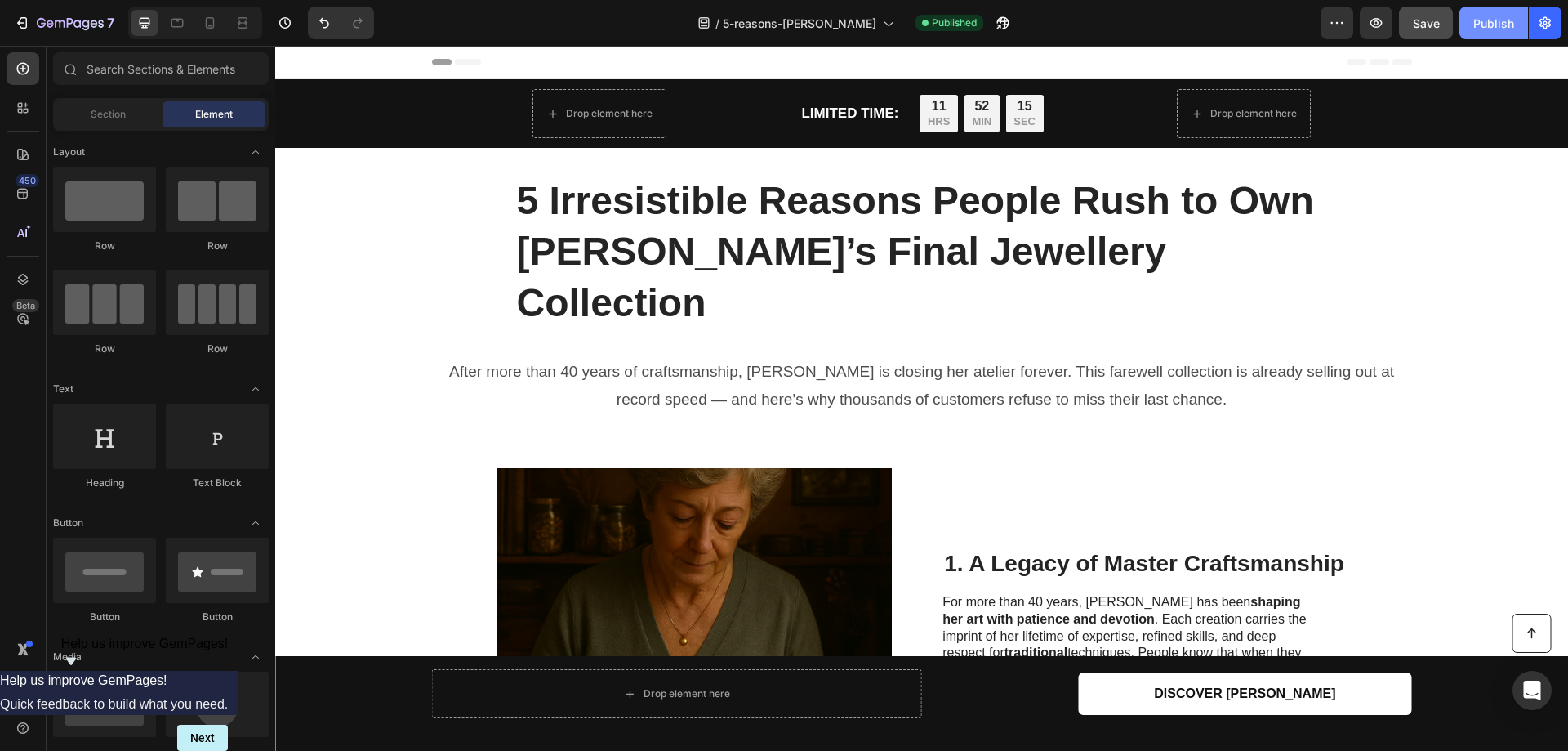
click at [1481, 19] on div "Publish" at bounding box center [1494, 23] width 41 height 17
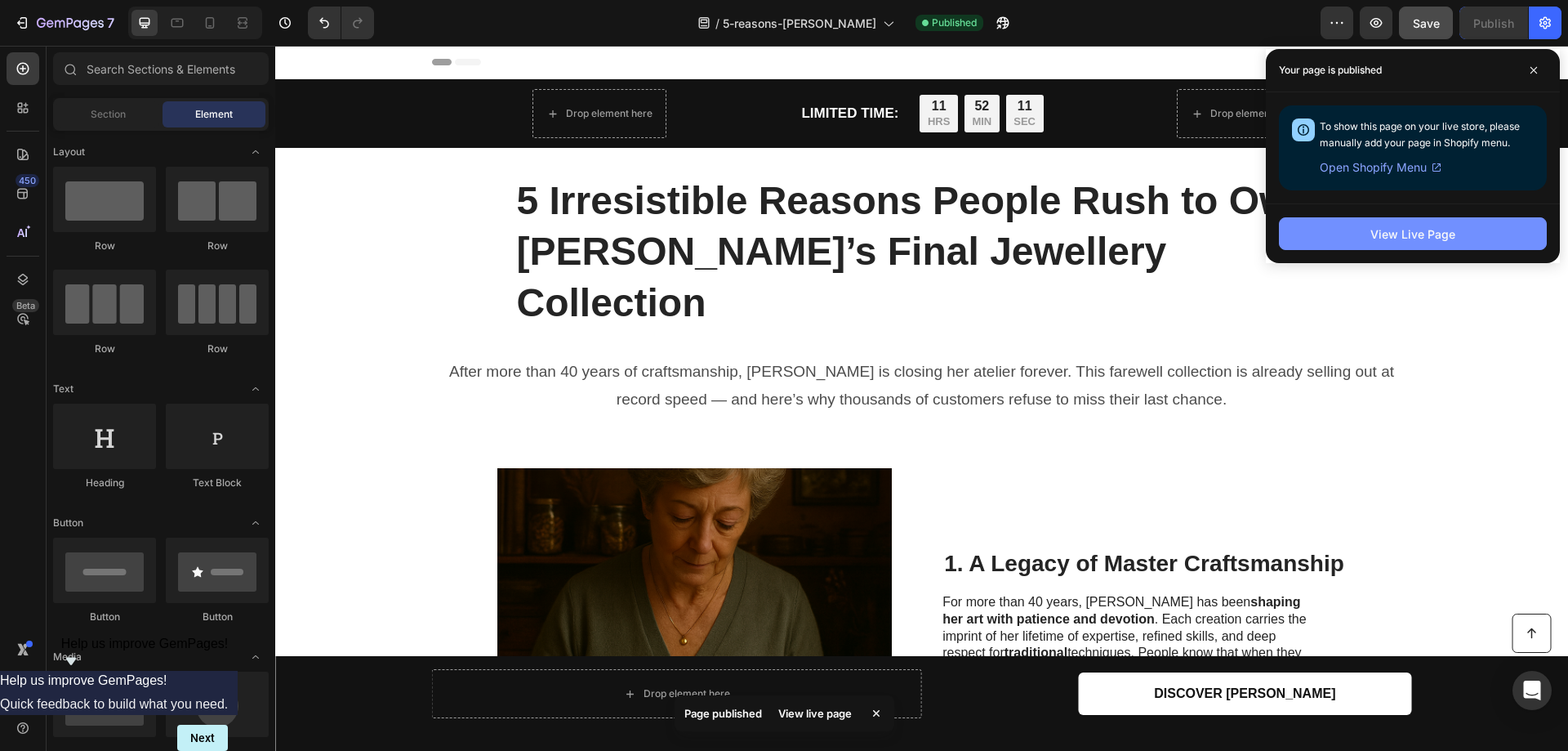
click at [1403, 234] on div "View Live Page" at bounding box center [1413, 234] width 85 height 17
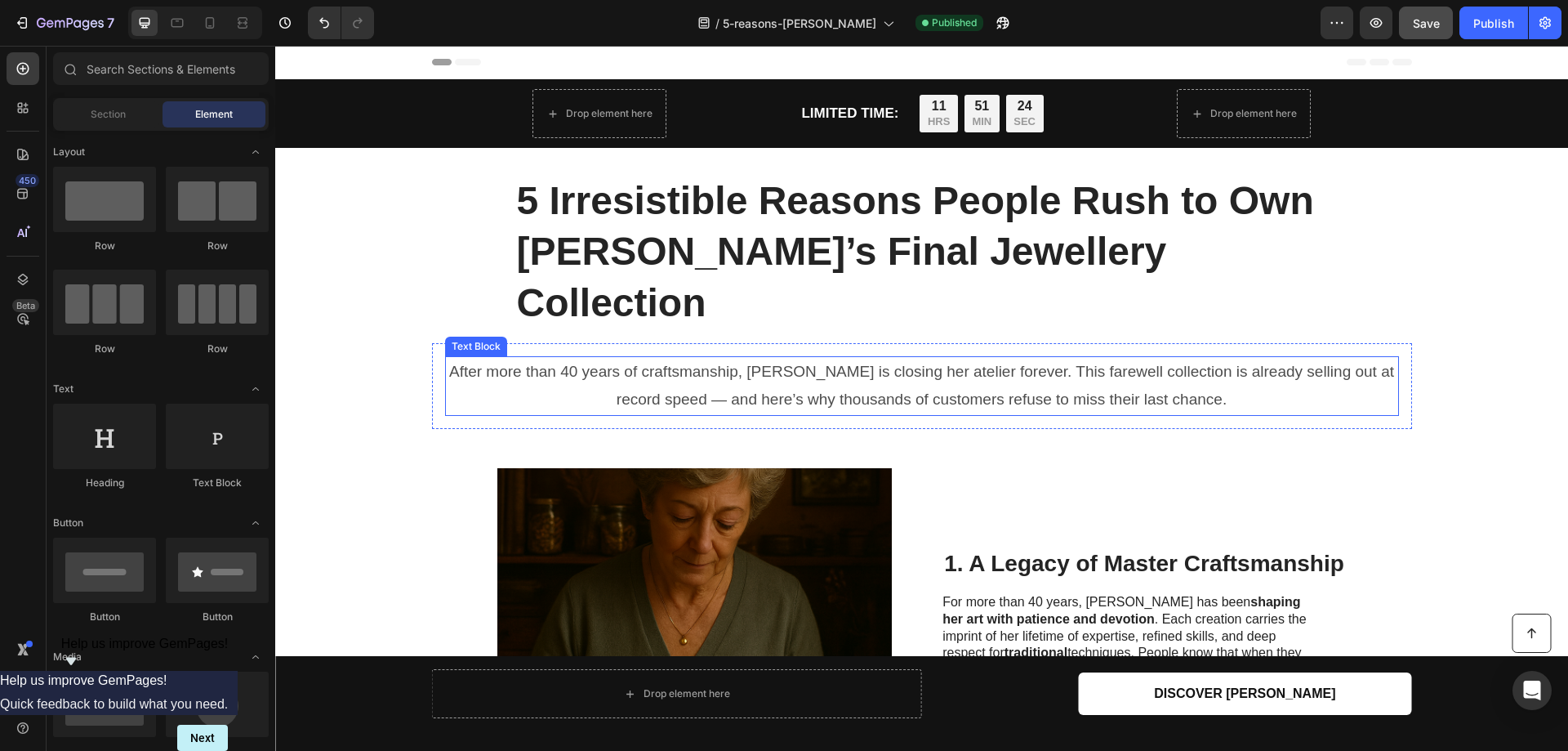
click at [852, 358] on p "After more than 40 years of craftsmanship, [PERSON_NAME] is closing her atelier…" at bounding box center [922, 385] width 951 height 55
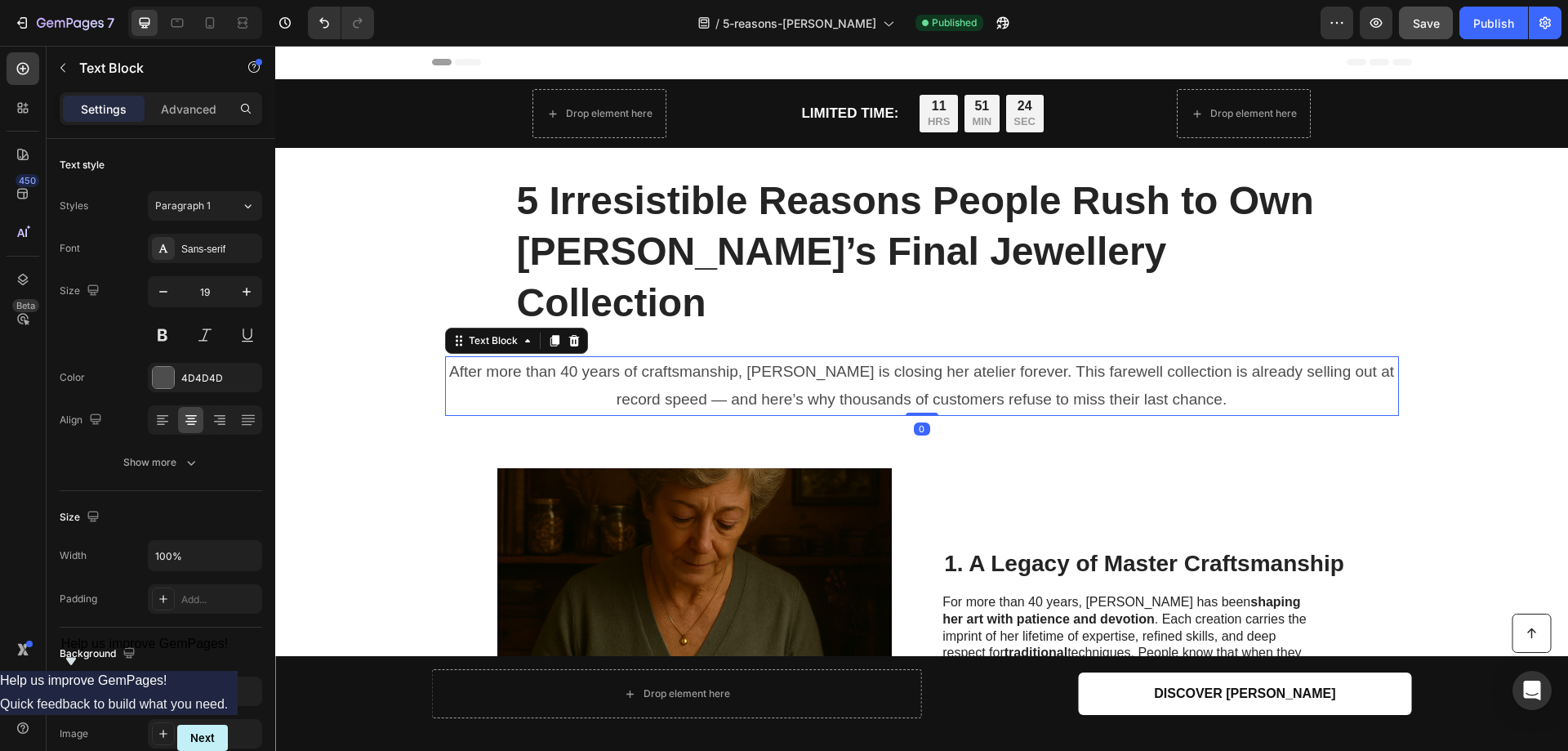
click at [852, 358] on p "After more than 40 years of craftsmanship, [PERSON_NAME] is closing her atelier…" at bounding box center [922, 385] width 951 height 55
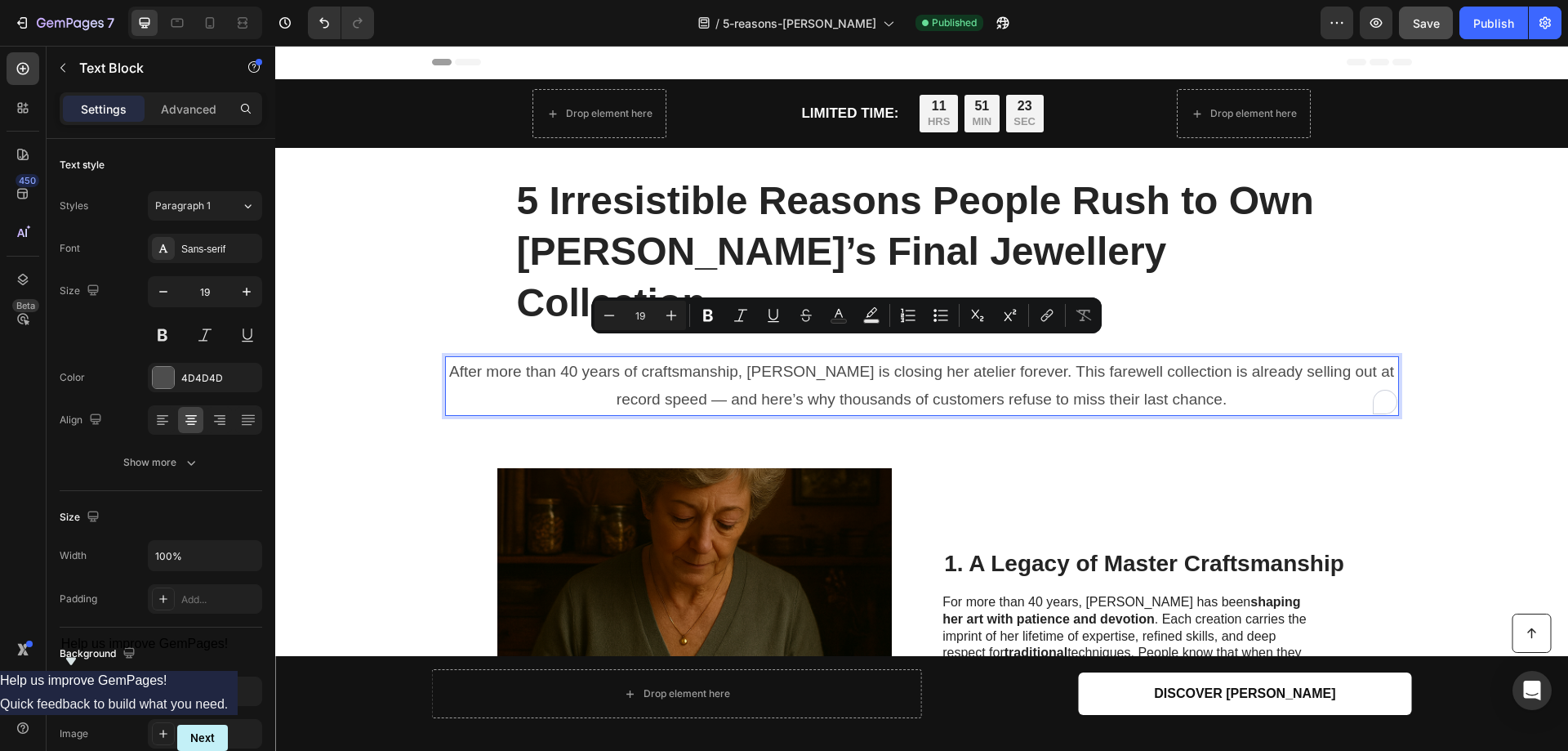
click at [904, 358] on p "After more than 40 years of craftsmanship, [PERSON_NAME] is closing her atelier…" at bounding box center [922, 385] width 951 height 55
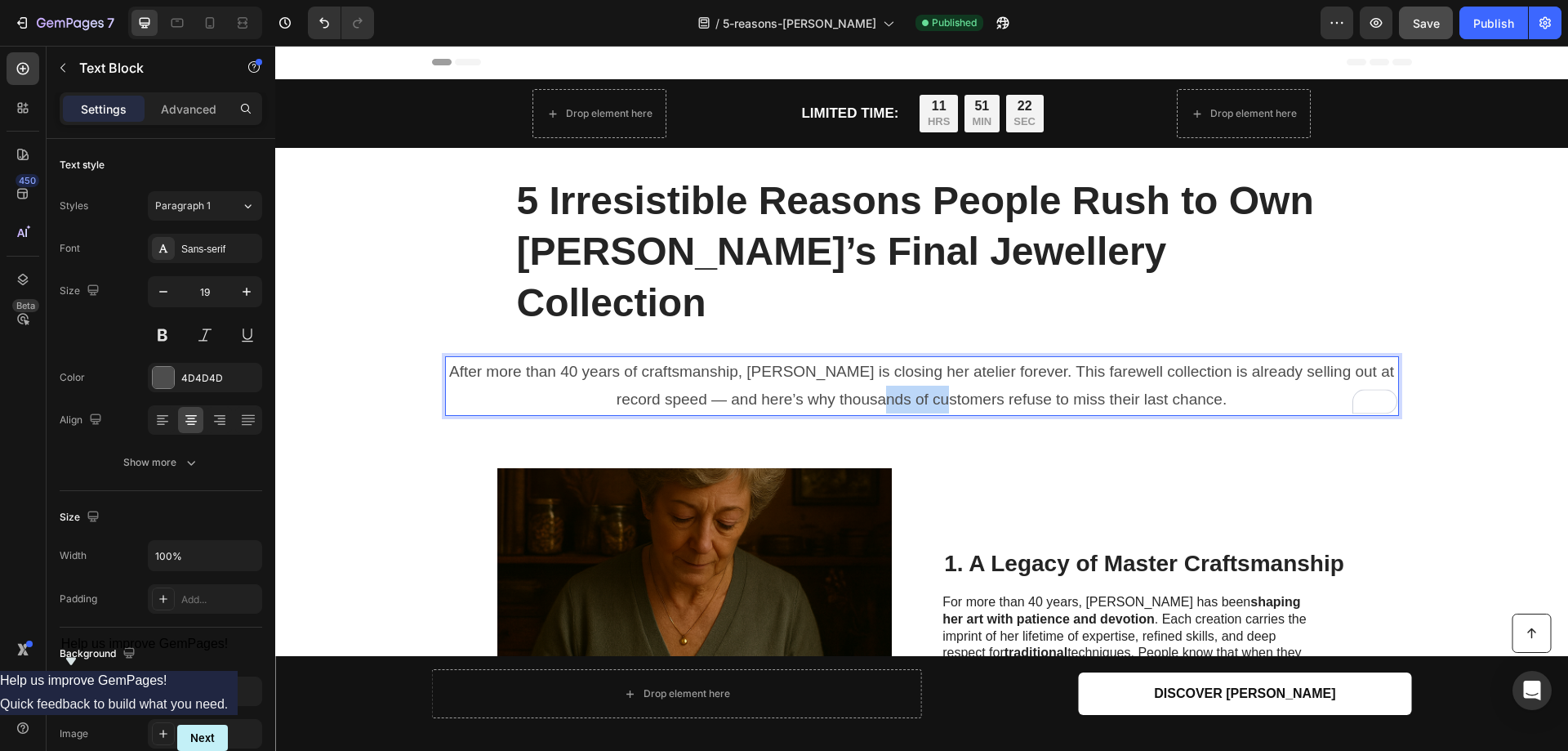
click at [973, 358] on p "After more than 40 years of craftsmanship, [PERSON_NAME] is closing her atelier…" at bounding box center [922, 385] width 951 height 55
click at [1433, 21] on span "Save" at bounding box center [1427, 23] width 27 height 14
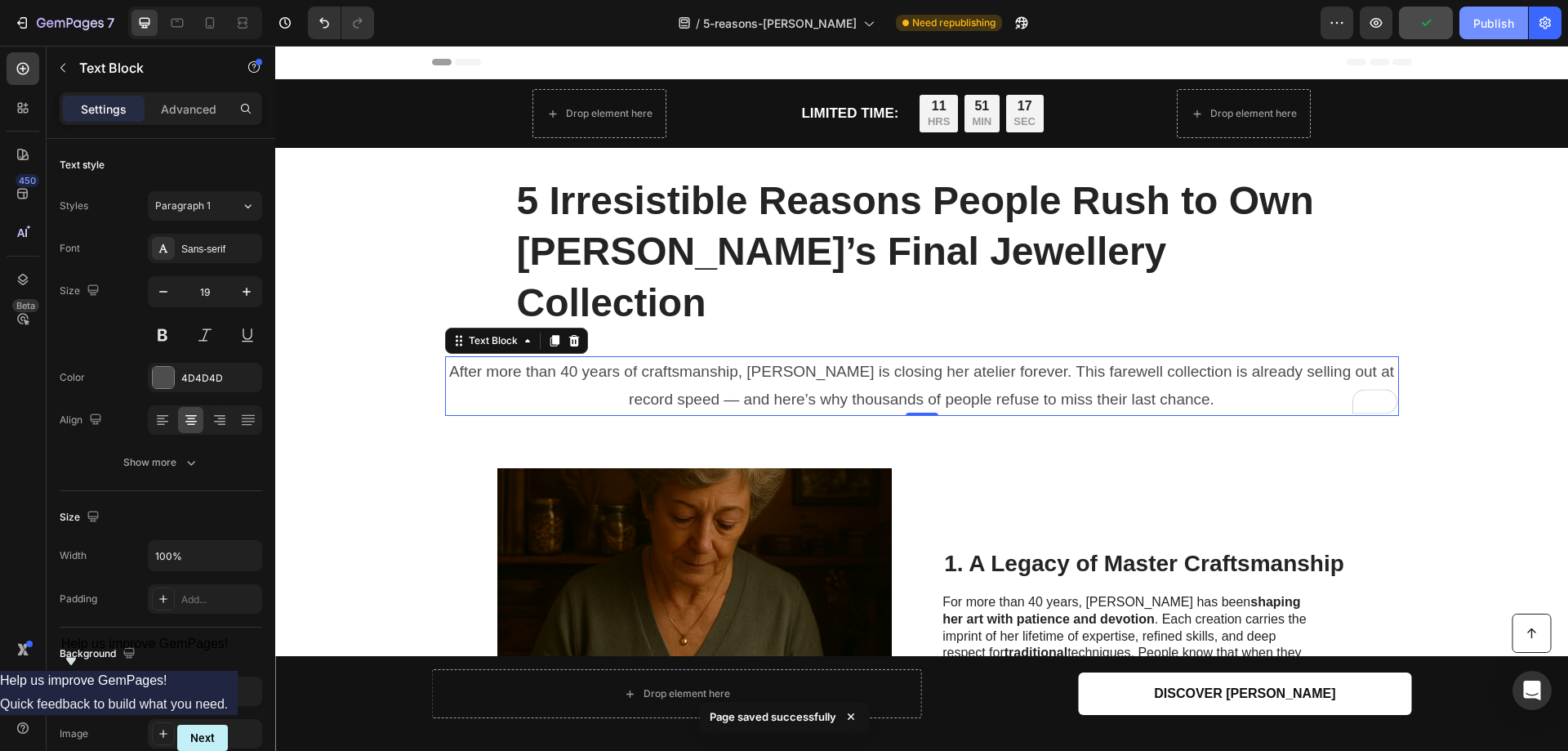
click at [1488, 20] on div "Publish" at bounding box center [1494, 23] width 41 height 17
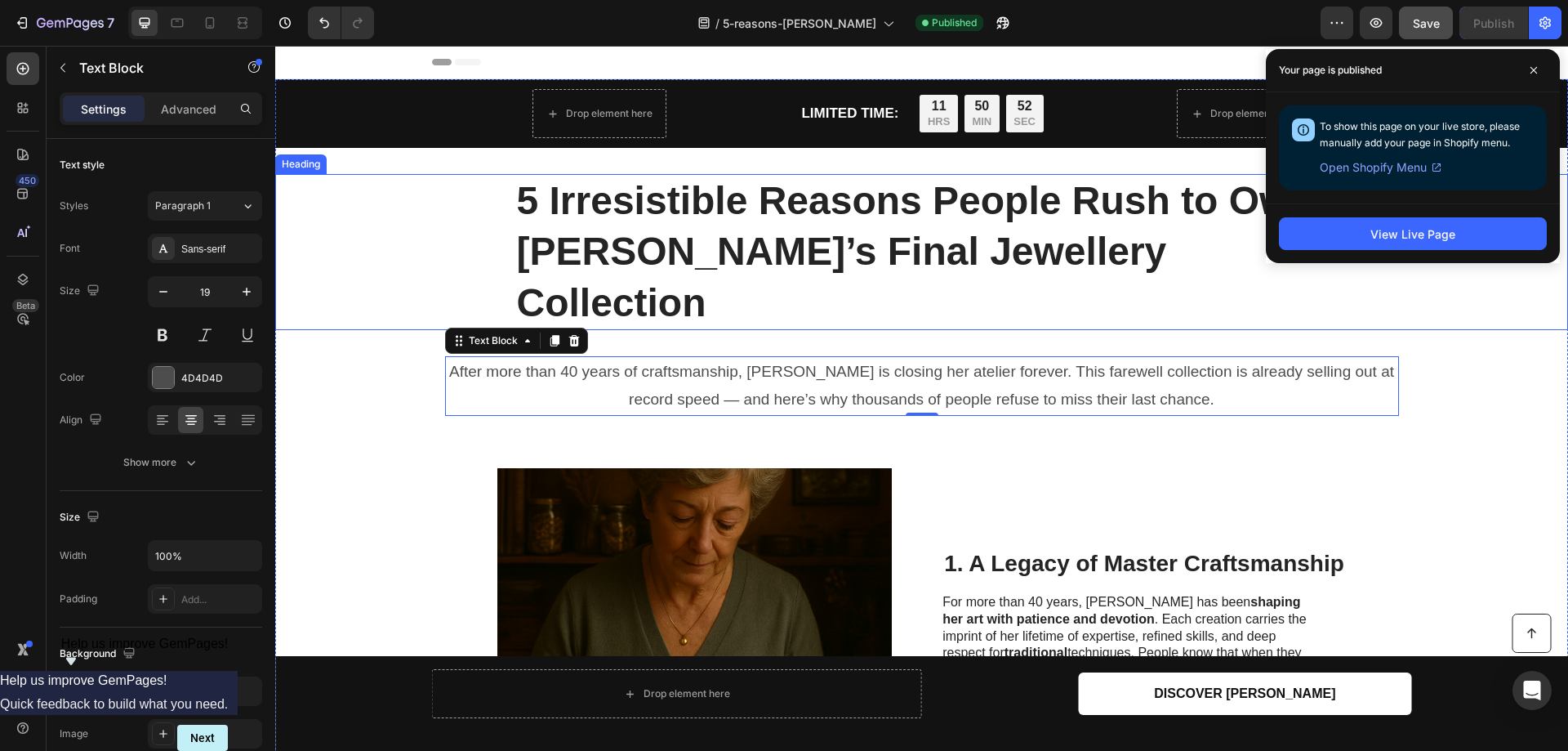
click at [971, 211] on p "5 Irresistible Reasons People Rush to Own [PERSON_NAME]’s Final Jewellery Colle…" at bounding box center [922, 251] width 810 height 153
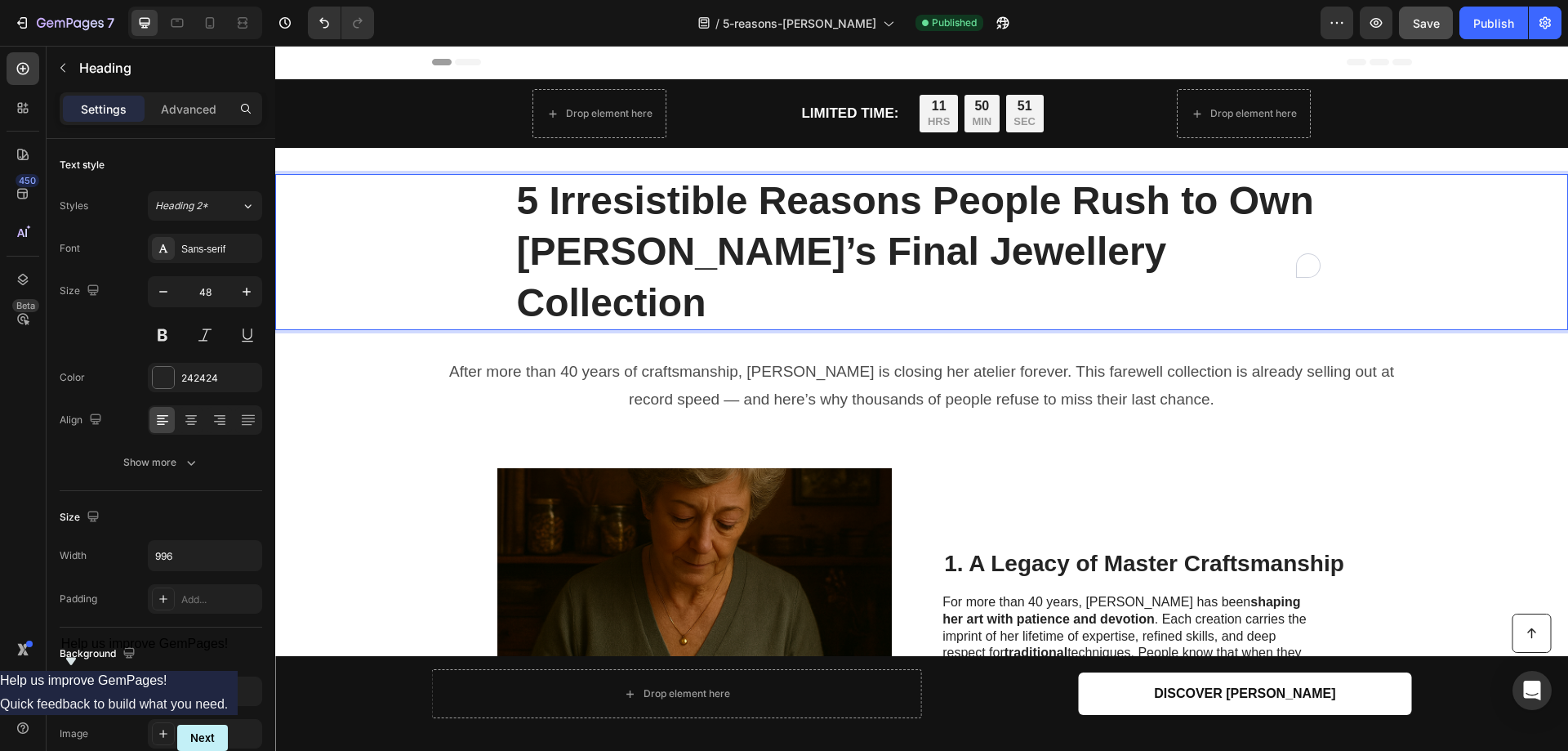
click at [933, 210] on p "5 Irresistible Reasons People Rush to Own [PERSON_NAME]’s Final Jewellery Colle…" at bounding box center [922, 251] width 810 height 153
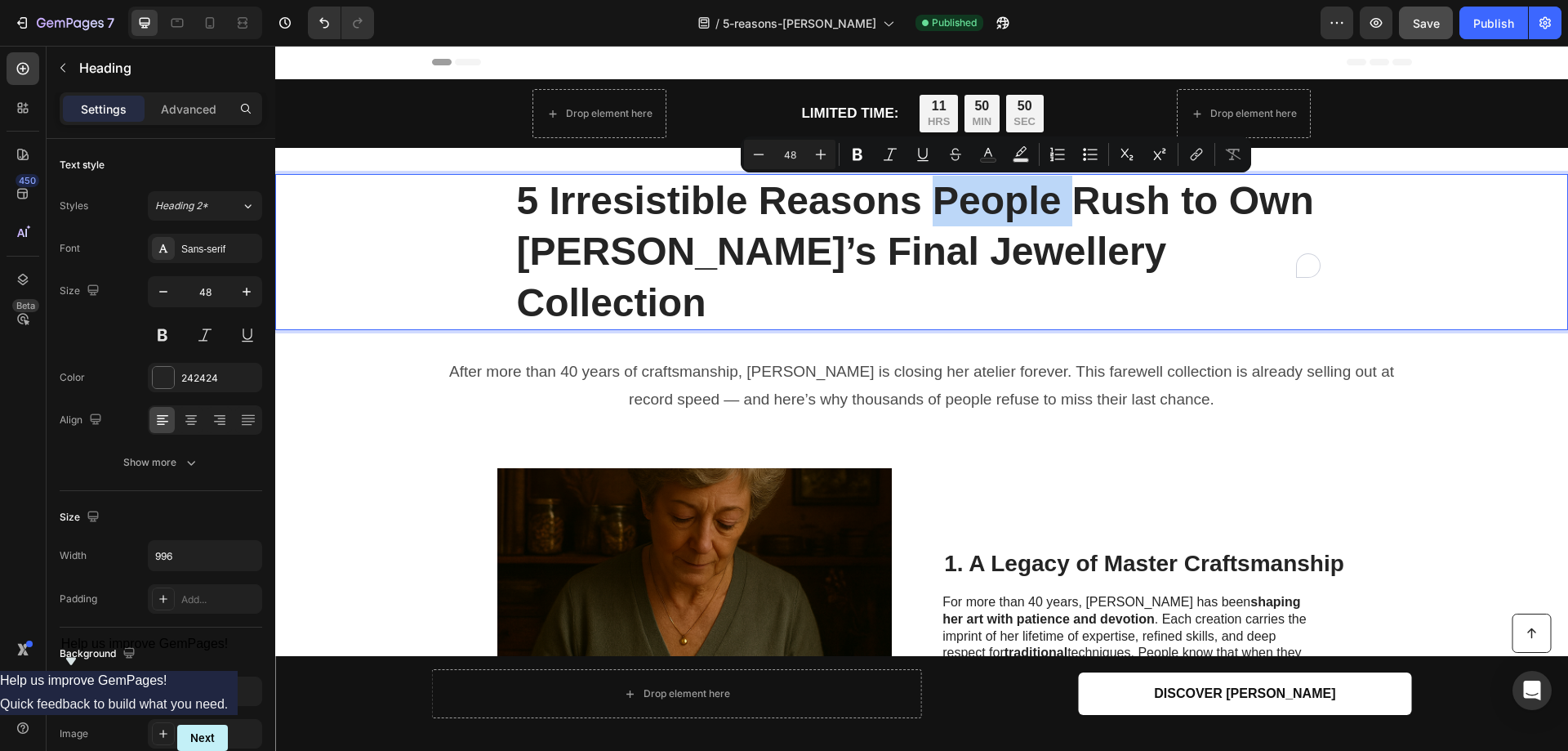
click at [925, 203] on p "5 Irresistible Reasons People Rush to Own [PERSON_NAME]’s Final Jewellery Colle…" at bounding box center [922, 251] width 810 height 153
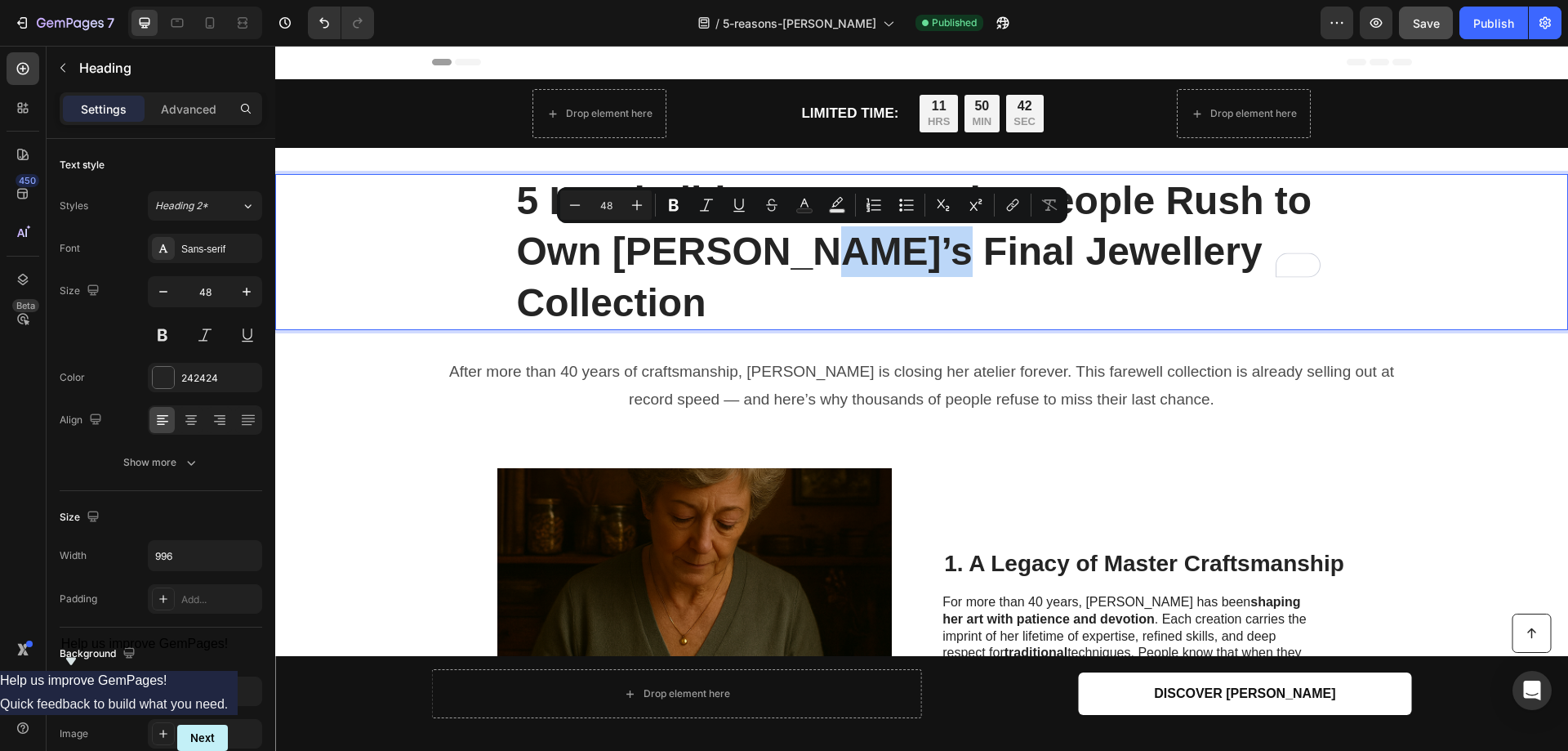
drag, startPoint x: 768, startPoint y: 248, endPoint x: 863, endPoint y: 245, distance: 95.0
click at [863, 245] on p "5 Irresistible Reasons Why People Rush to Own Sylvia’s Final Jewellery Collecti…" at bounding box center [922, 251] width 810 height 153
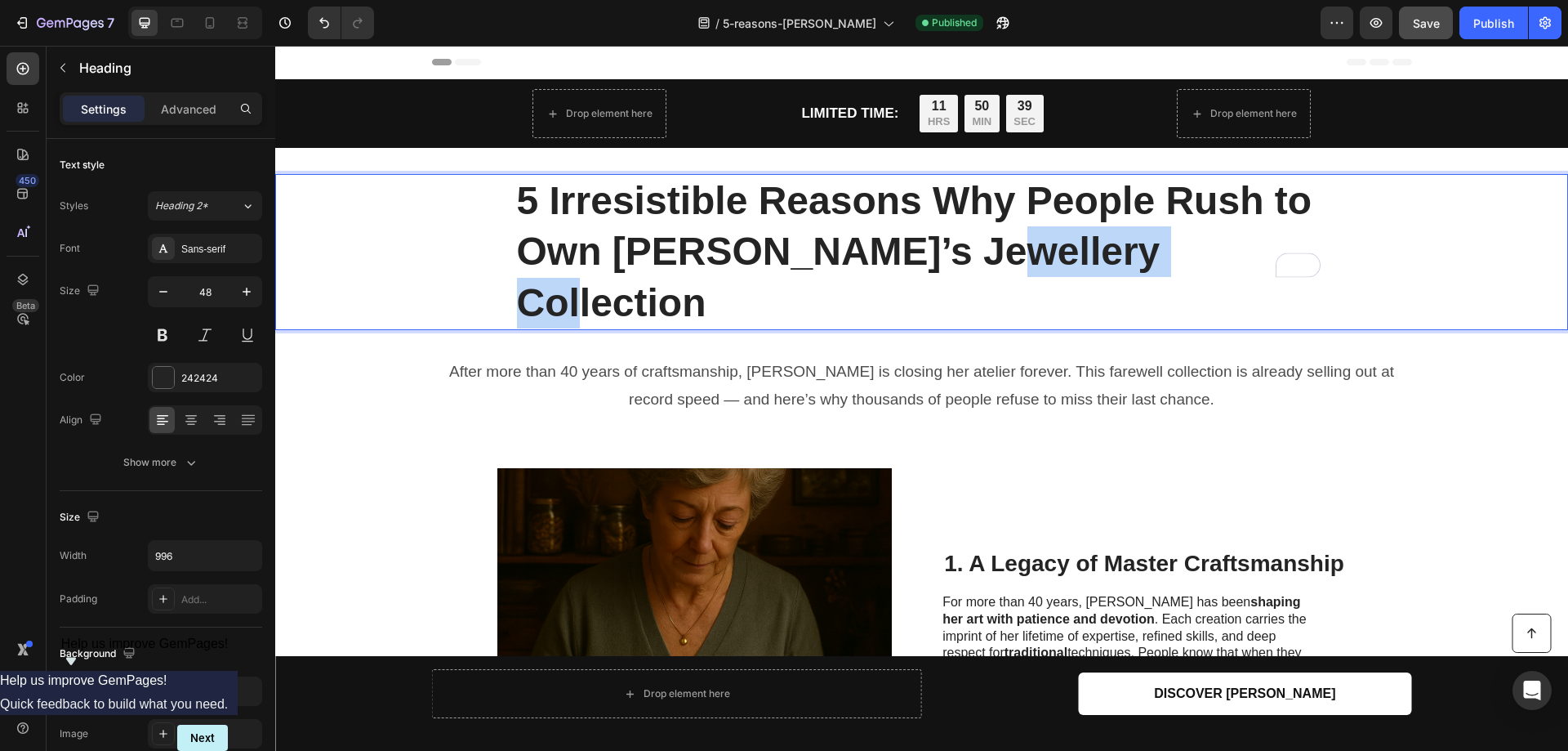
drag, startPoint x: 938, startPoint y: 257, endPoint x: 1129, endPoint y: 251, distance: 191.1
click at [1129, 251] on p "5 Irresistible Reasons Why People Rush to Own Sylvia’s Jewellery Collection" at bounding box center [922, 251] width 810 height 153
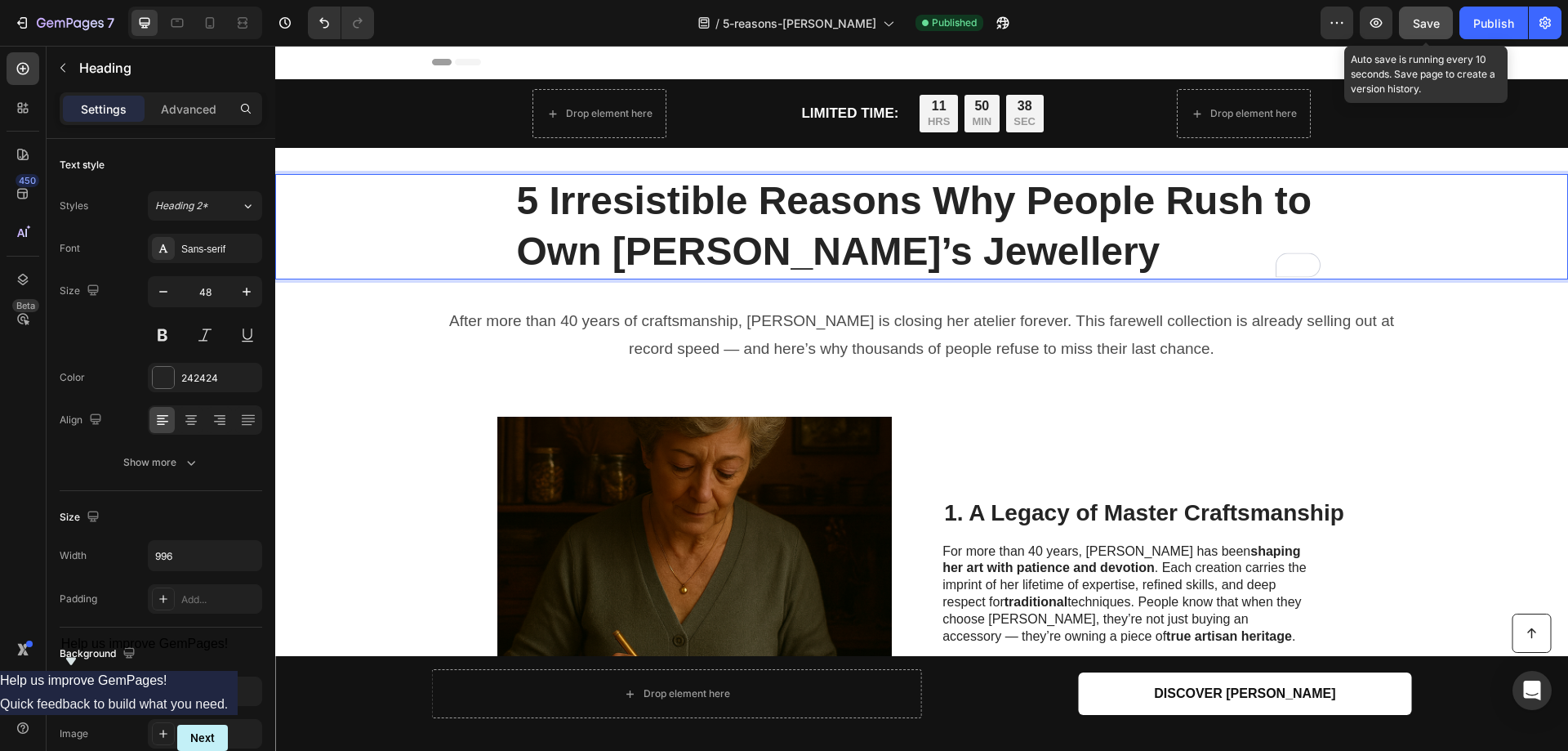
click at [1427, 20] on span "Save" at bounding box center [1427, 23] width 27 height 14
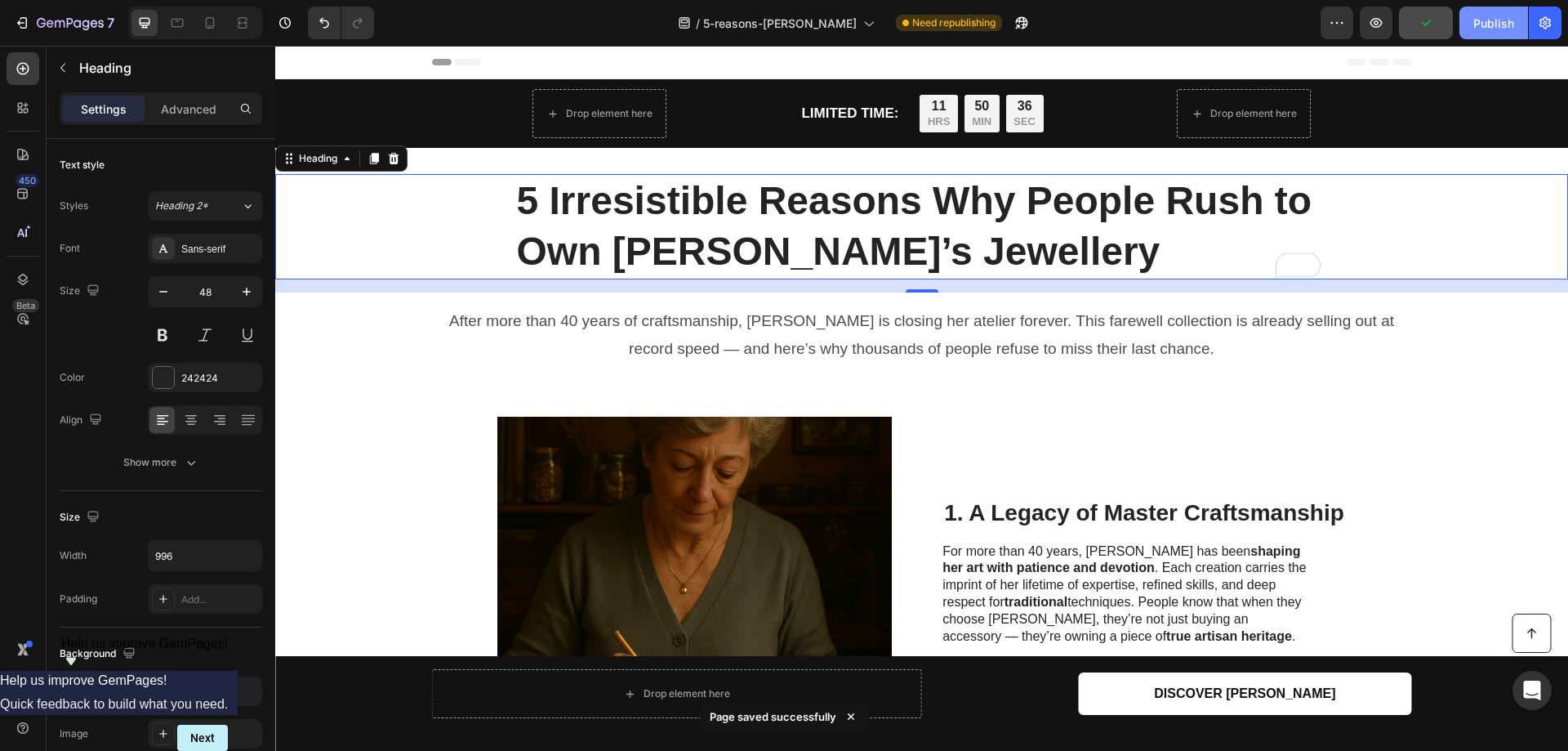
click at [1491, 16] on div "Publish" at bounding box center [1494, 23] width 41 height 17
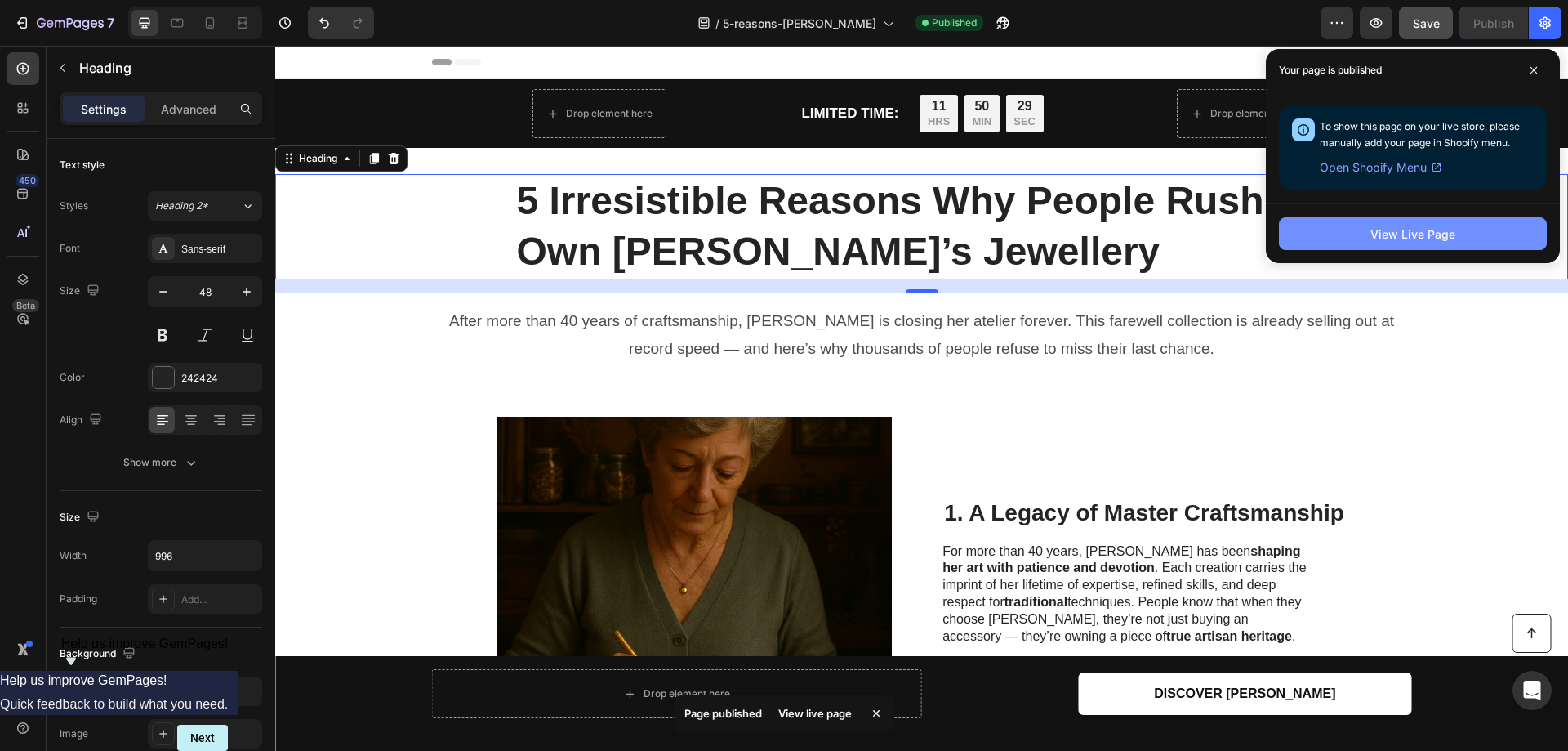
click at [1420, 230] on div "View Live Page" at bounding box center [1413, 234] width 85 height 17
